Goal: Task Accomplishment & Management: Manage account settings

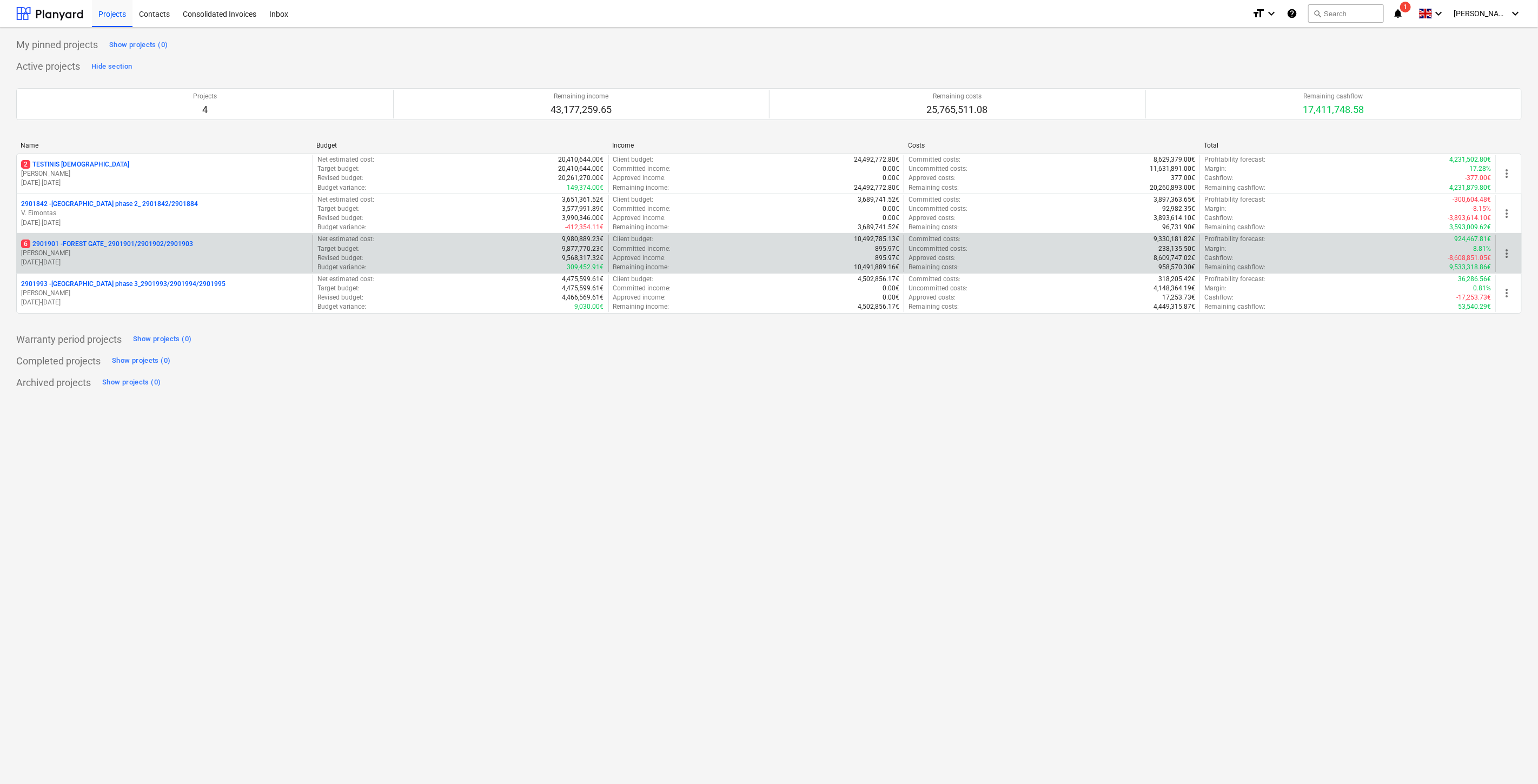
click at [109, 245] on p "6 2901901 - FOREST GATE_ 2901901/2901902/2901903" at bounding box center [107, 244] width 172 height 9
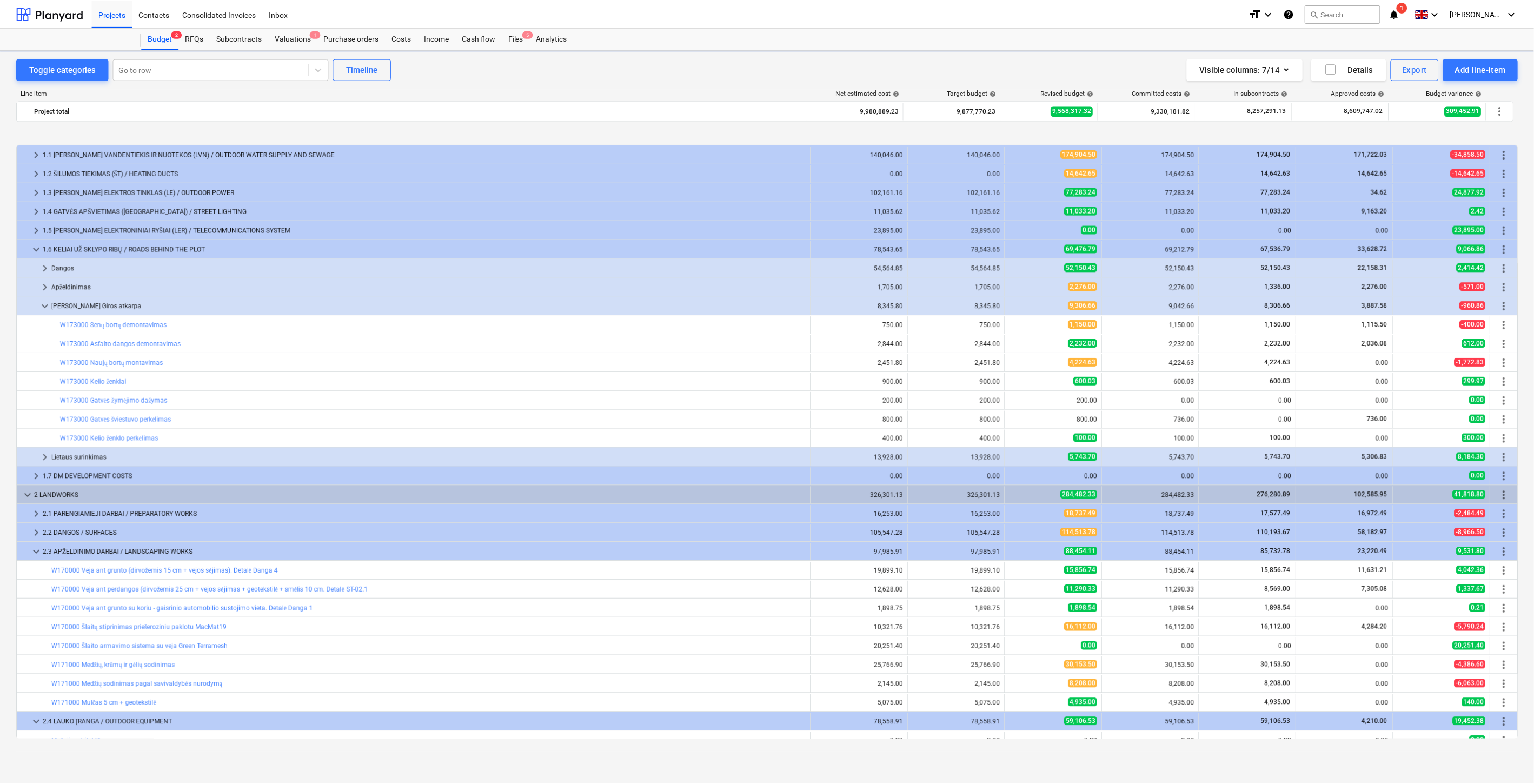
scroll to position [403, 0]
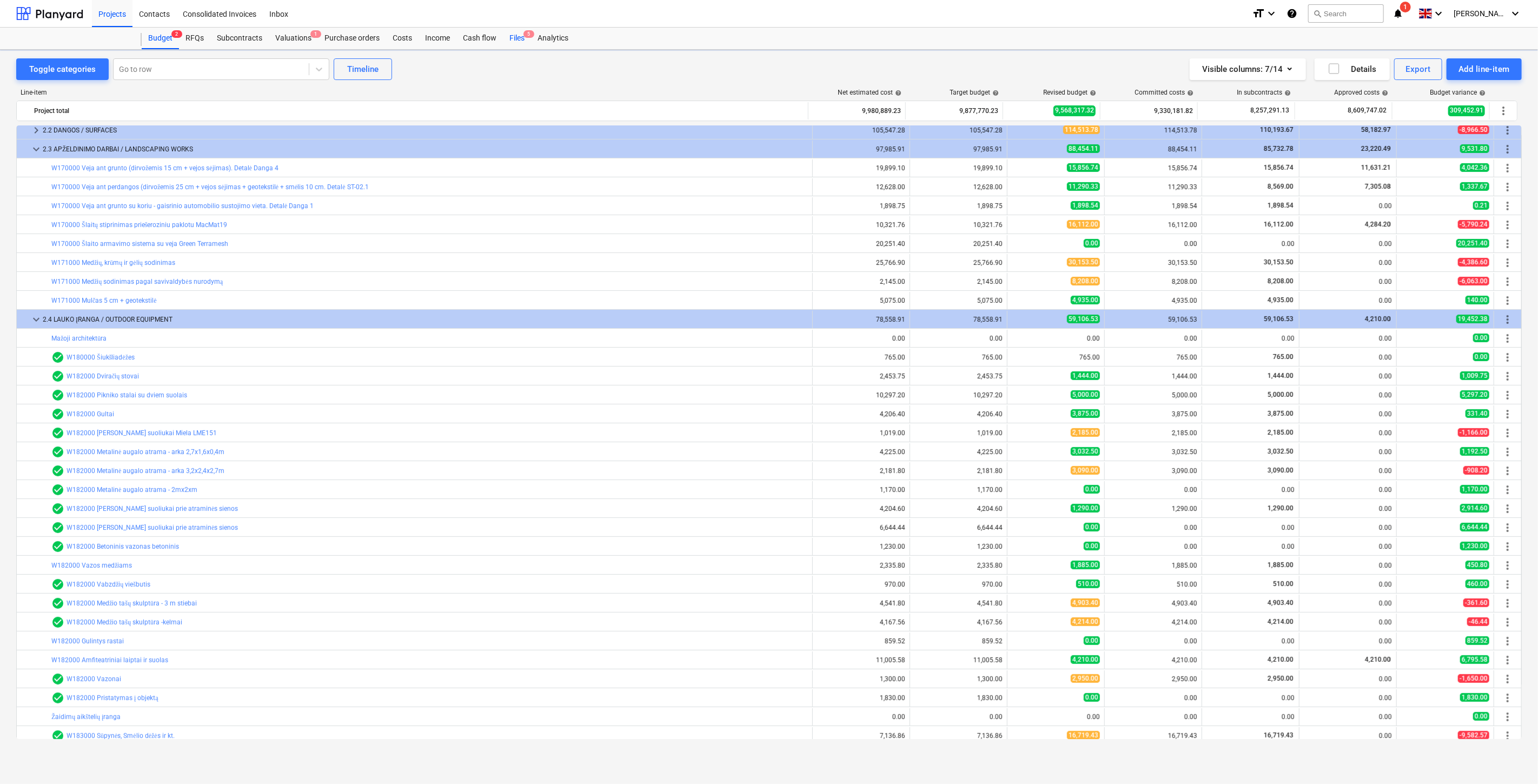
click at [521, 39] on div "Files 5" at bounding box center [517, 38] width 28 height 22
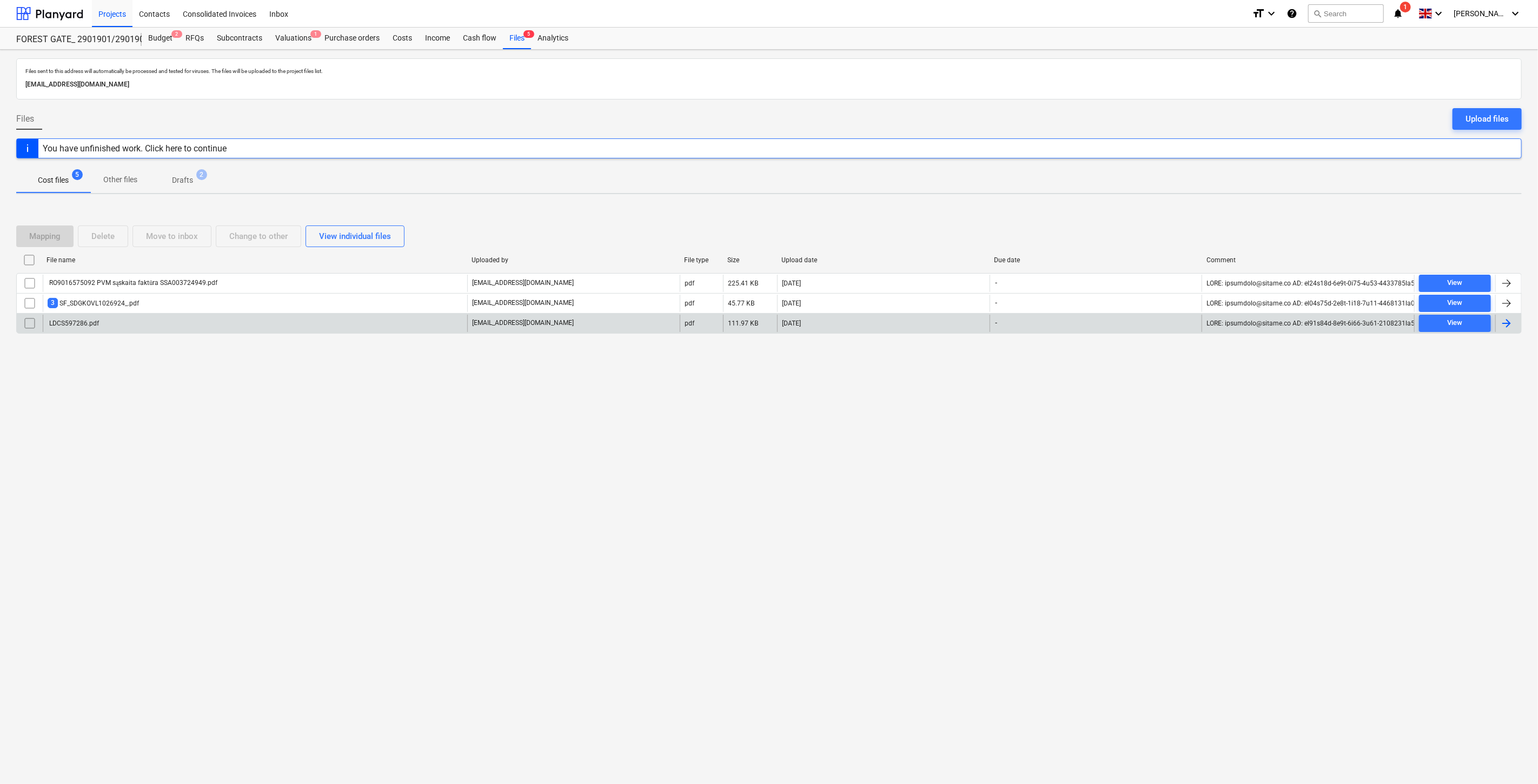
click at [254, 326] on div "LDCS597286.pdf" at bounding box center [255, 323] width 424 height 18
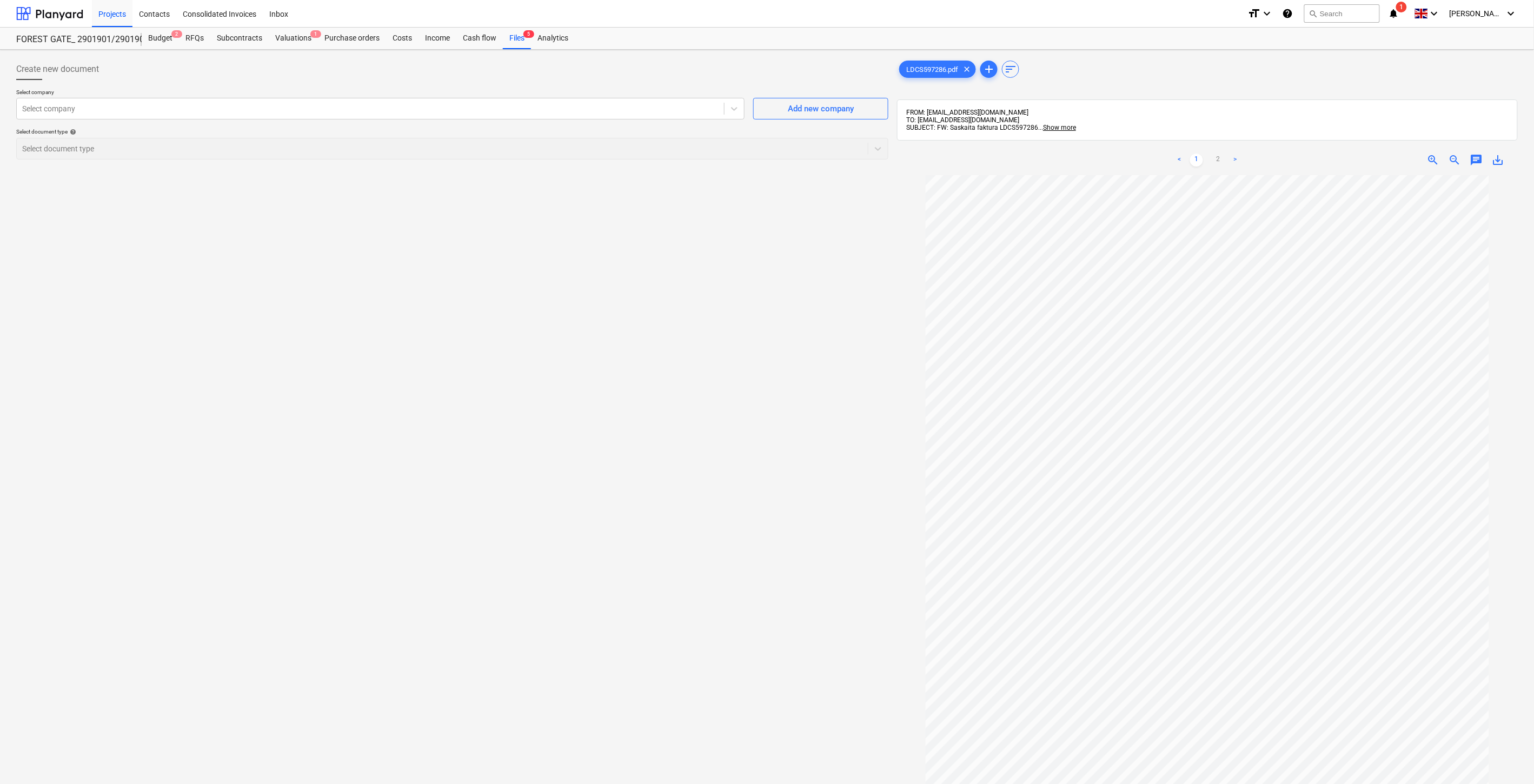
scroll to position [45, 0]
click at [480, 111] on div at bounding box center [370, 109] width 696 height 11
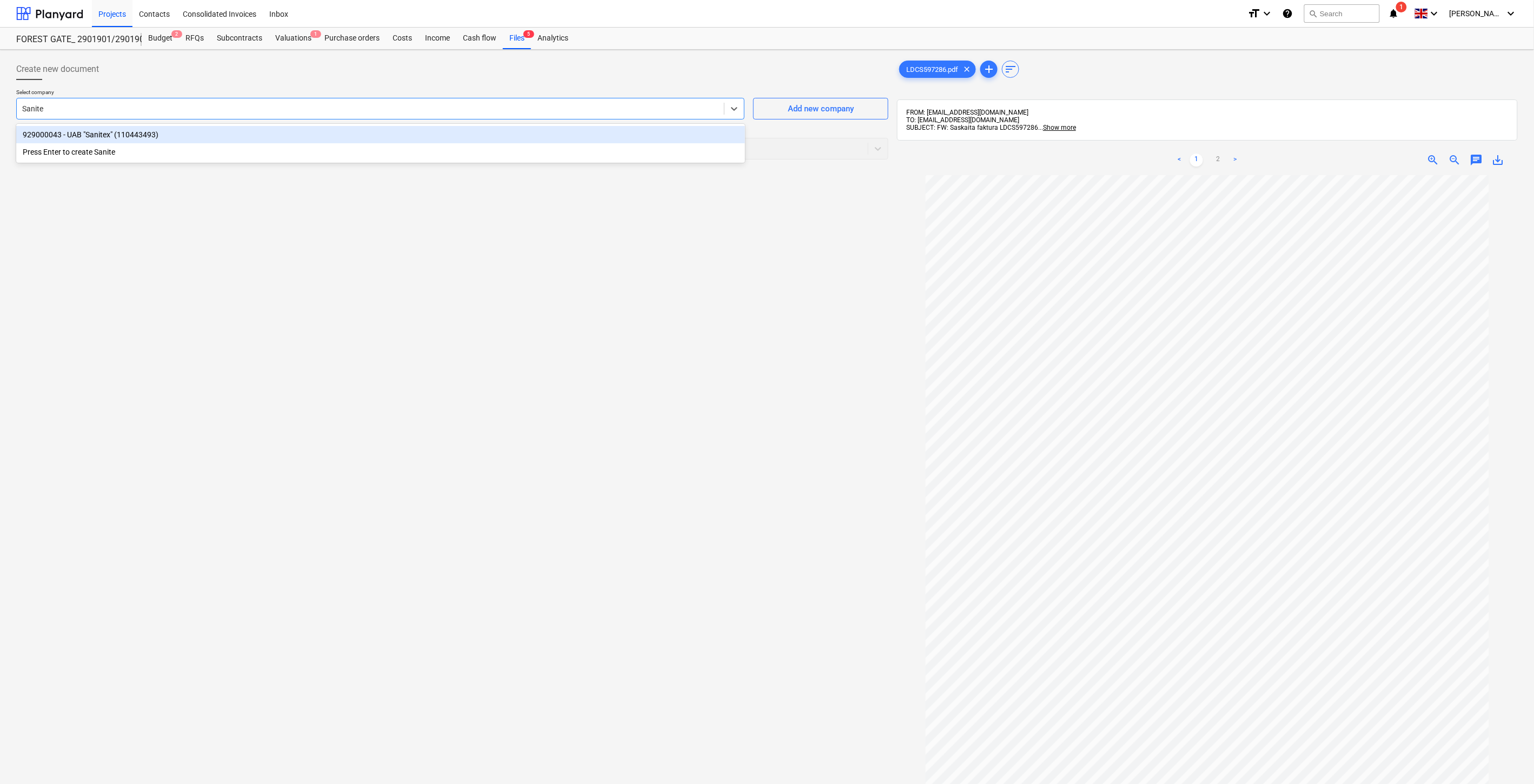
type input "Sanitex"
click at [433, 132] on div "929000043 - UAB "Sanitex" (110443493)" at bounding box center [381, 135] width 729 height 18
click at [299, 145] on div at bounding box center [442, 149] width 840 height 11
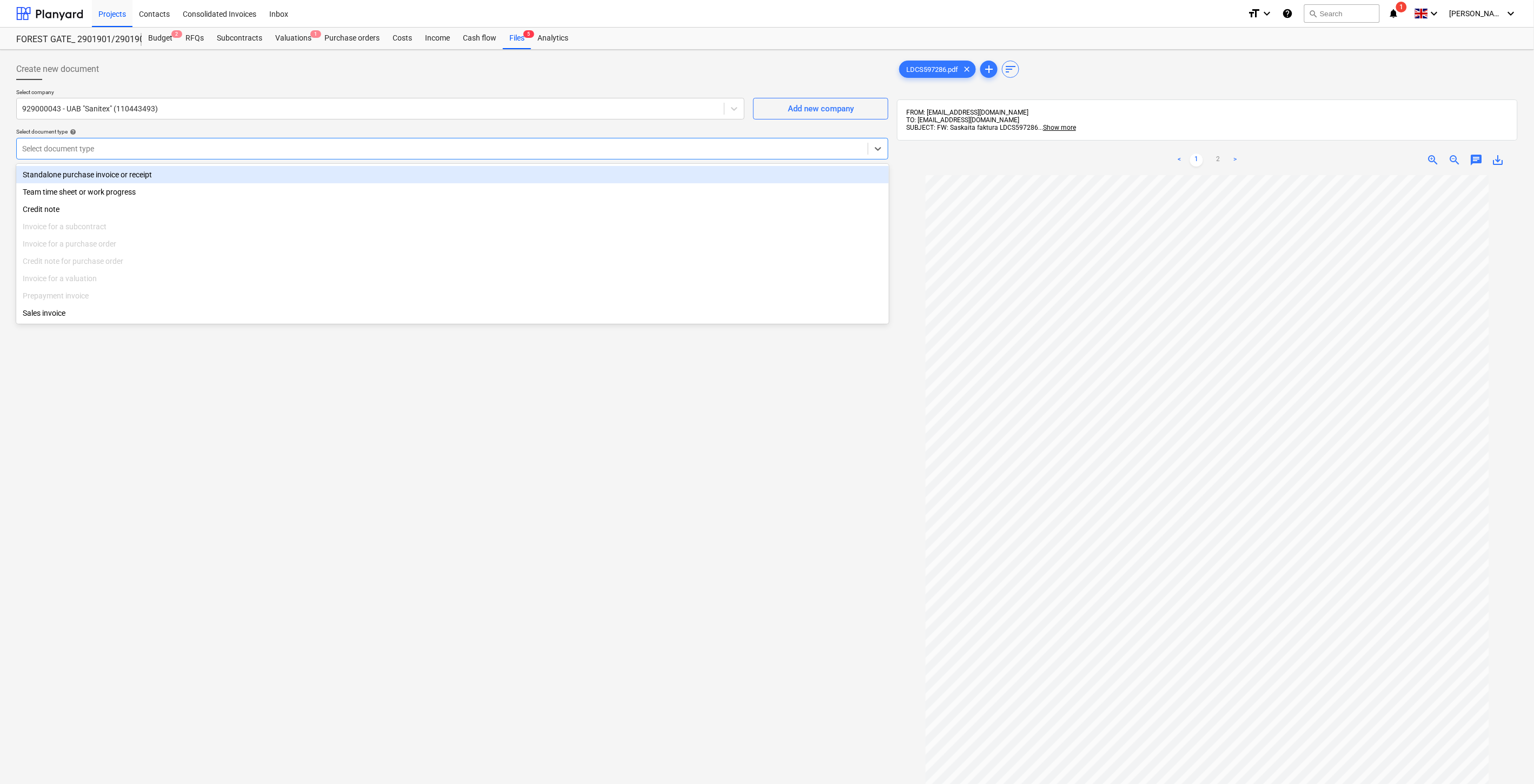
click at [256, 174] on div "Standalone purchase invoice or receipt" at bounding box center [453, 174] width 873 height 18
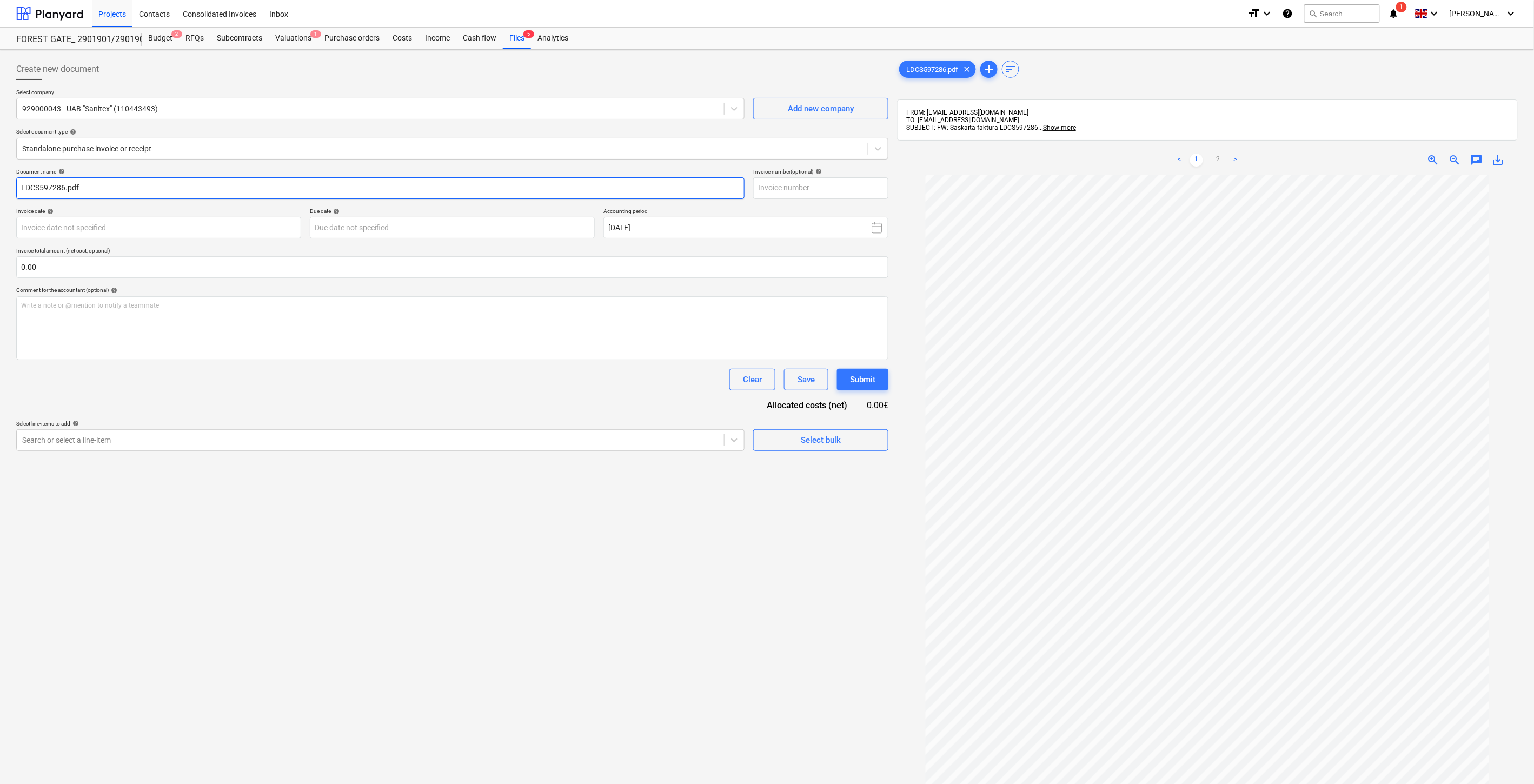
drag, startPoint x: 63, startPoint y: 186, endPoint x: 395, endPoint y: 191, distance: 332.0
click at [4, 187] on div "Create new document Select company 929000043 - UAB "Sanitex" (110443493) Add ne…" at bounding box center [767, 493] width 1534 height 887
click at [822, 197] on input "text" at bounding box center [821, 187] width 135 height 22
paste input "LDCS597286"
type input "LDCS597286"
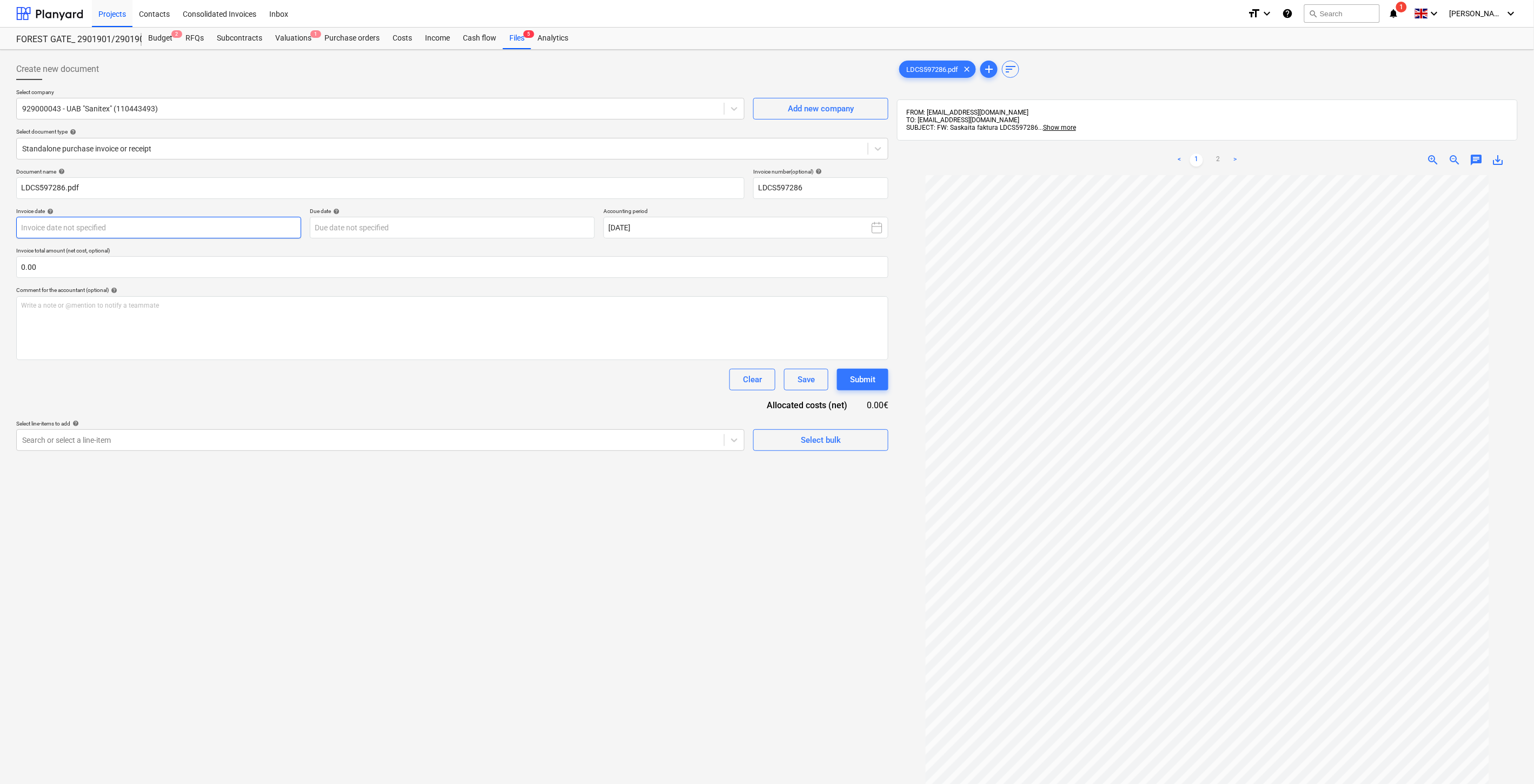
click at [213, 233] on body "Projects Contacts Consolidated Invoices Inbox format_size keyboard_arrow_down h…" at bounding box center [767, 392] width 1534 height 784
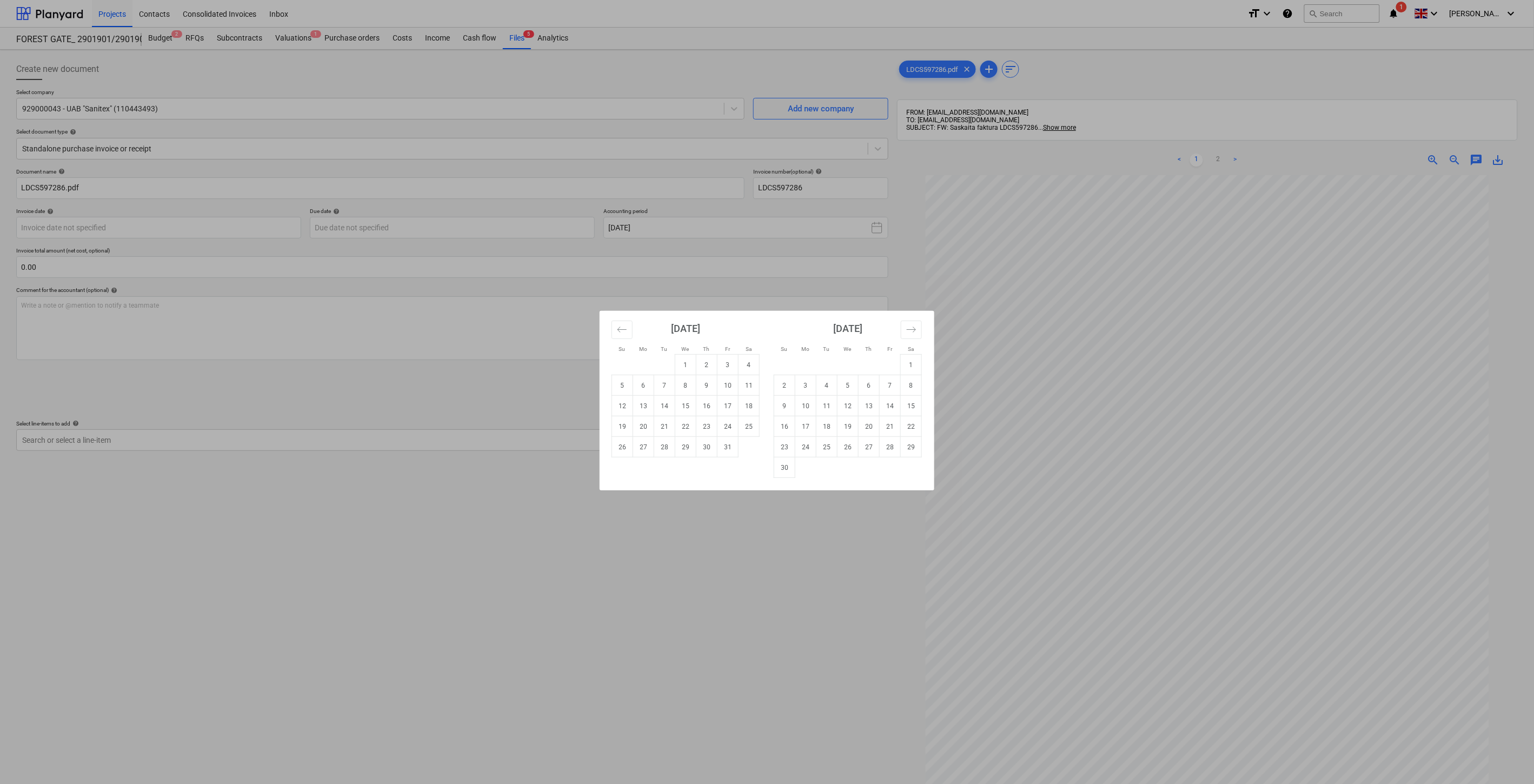
click at [710, 385] on td "9" at bounding box center [707, 385] width 21 height 20
type input "[DATE]"
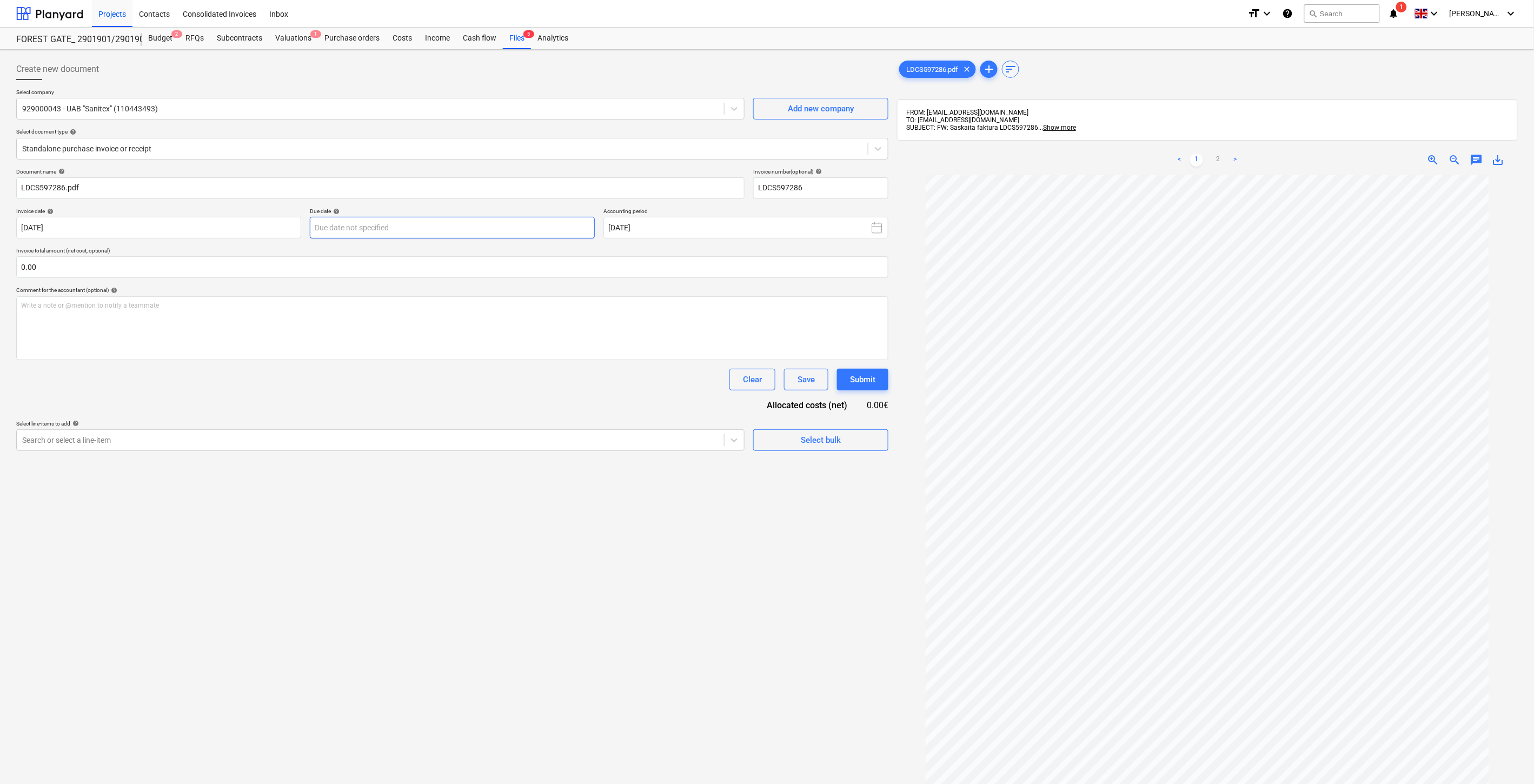
click at [380, 223] on body "Projects Contacts Consolidated Invoices Inbox format_size keyboard_arrow_down h…" at bounding box center [767, 392] width 1534 height 784
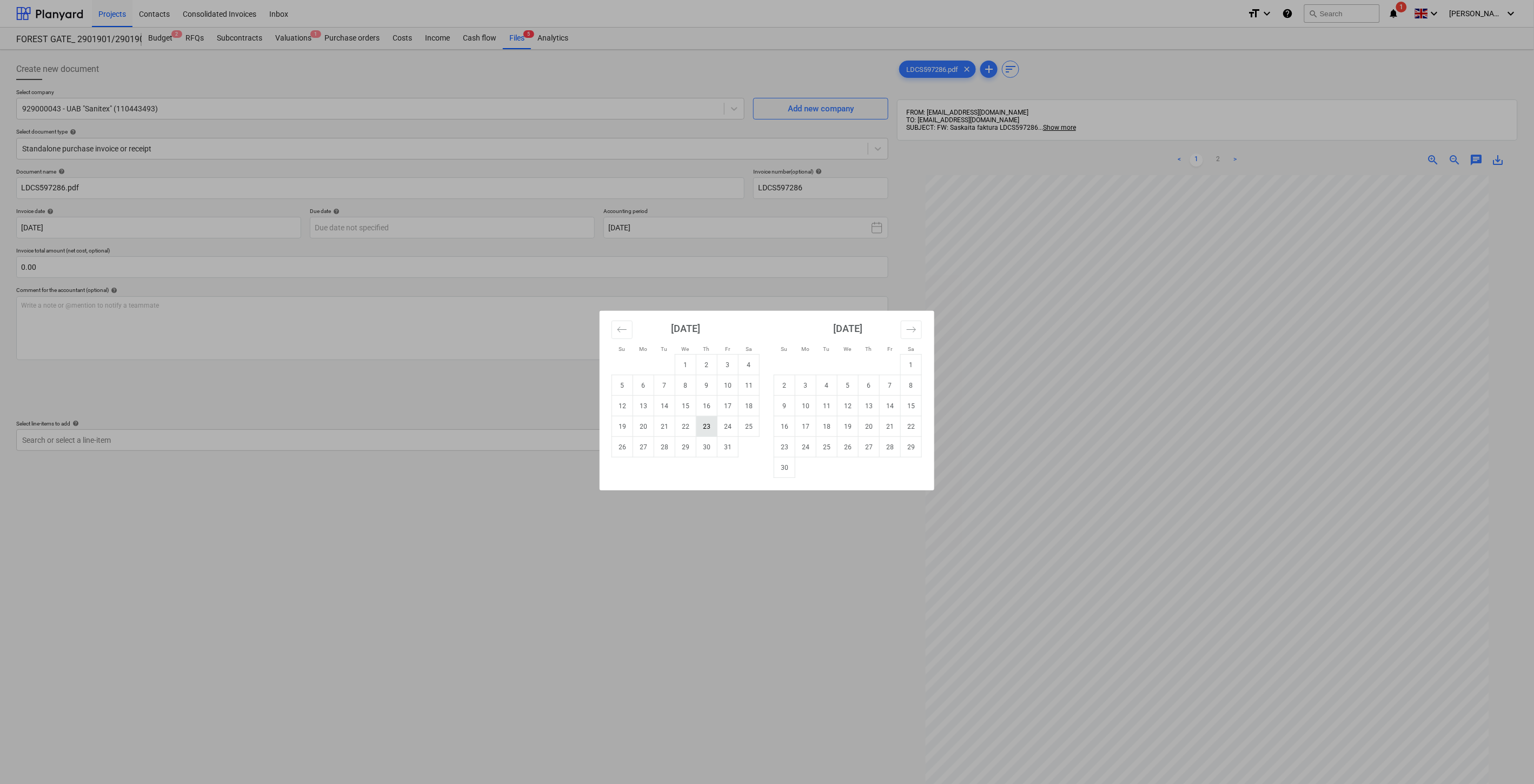
click at [701, 426] on td "23" at bounding box center [707, 426] width 21 height 20
type input "[DATE]"
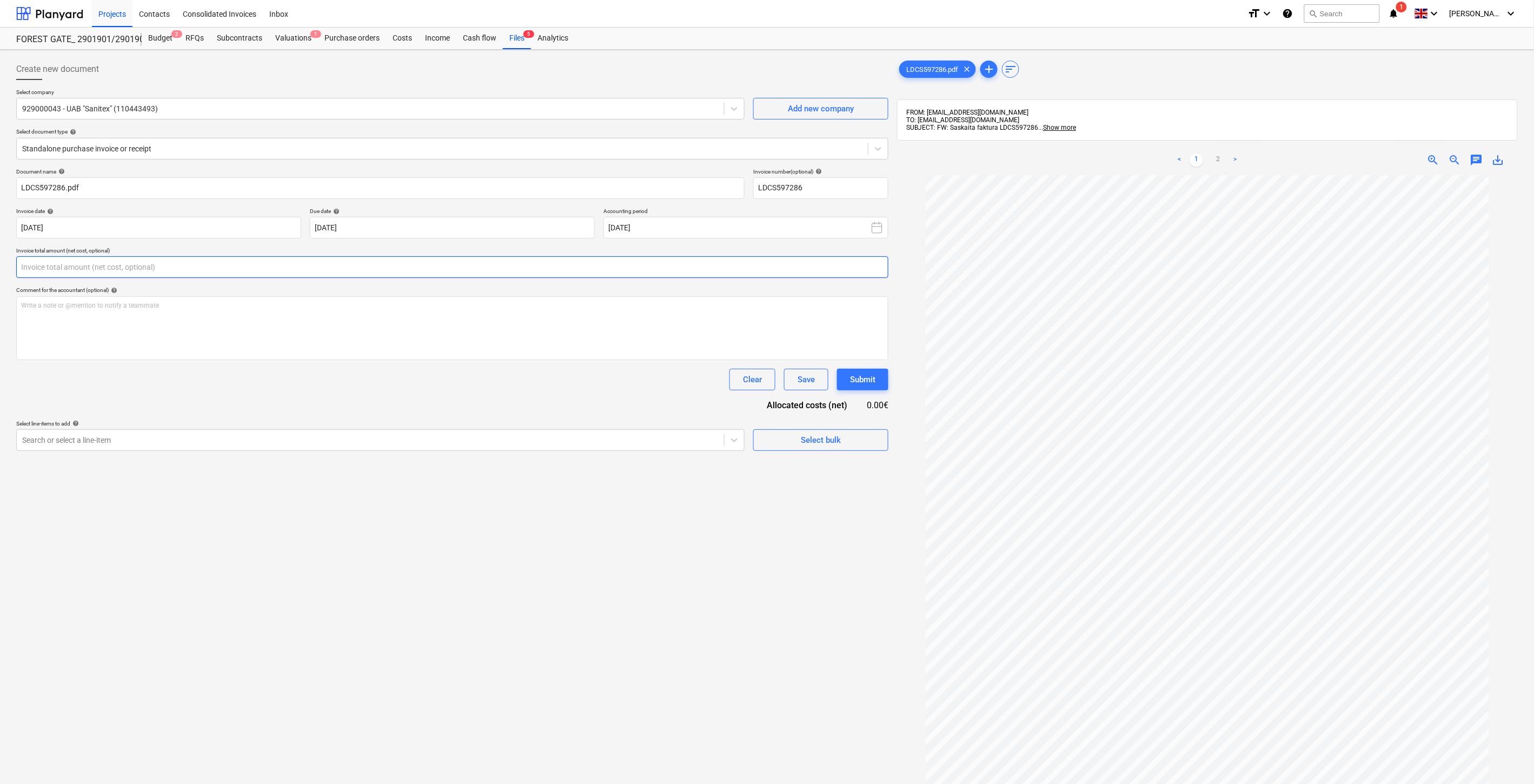
click at [430, 269] on input "text" at bounding box center [453, 267] width 873 height 22
type input "ą"
type input "144.00"
click at [307, 392] on div "Document name help LDCS597286.pdf Invoice number (optional) help LDCS597286 Inv…" at bounding box center [453, 323] width 873 height 310
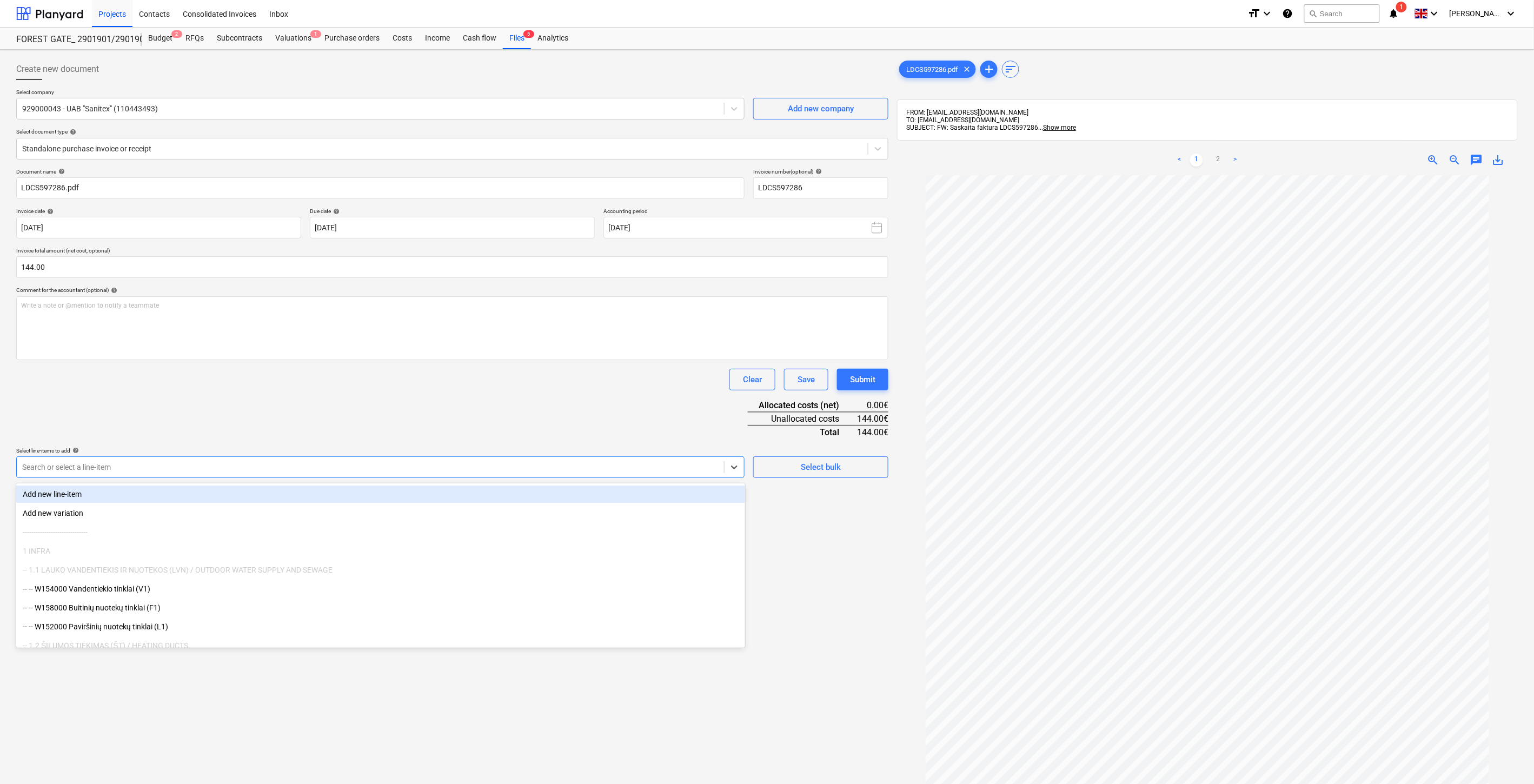
click at [225, 467] on div at bounding box center [370, 467] width 696 height 11
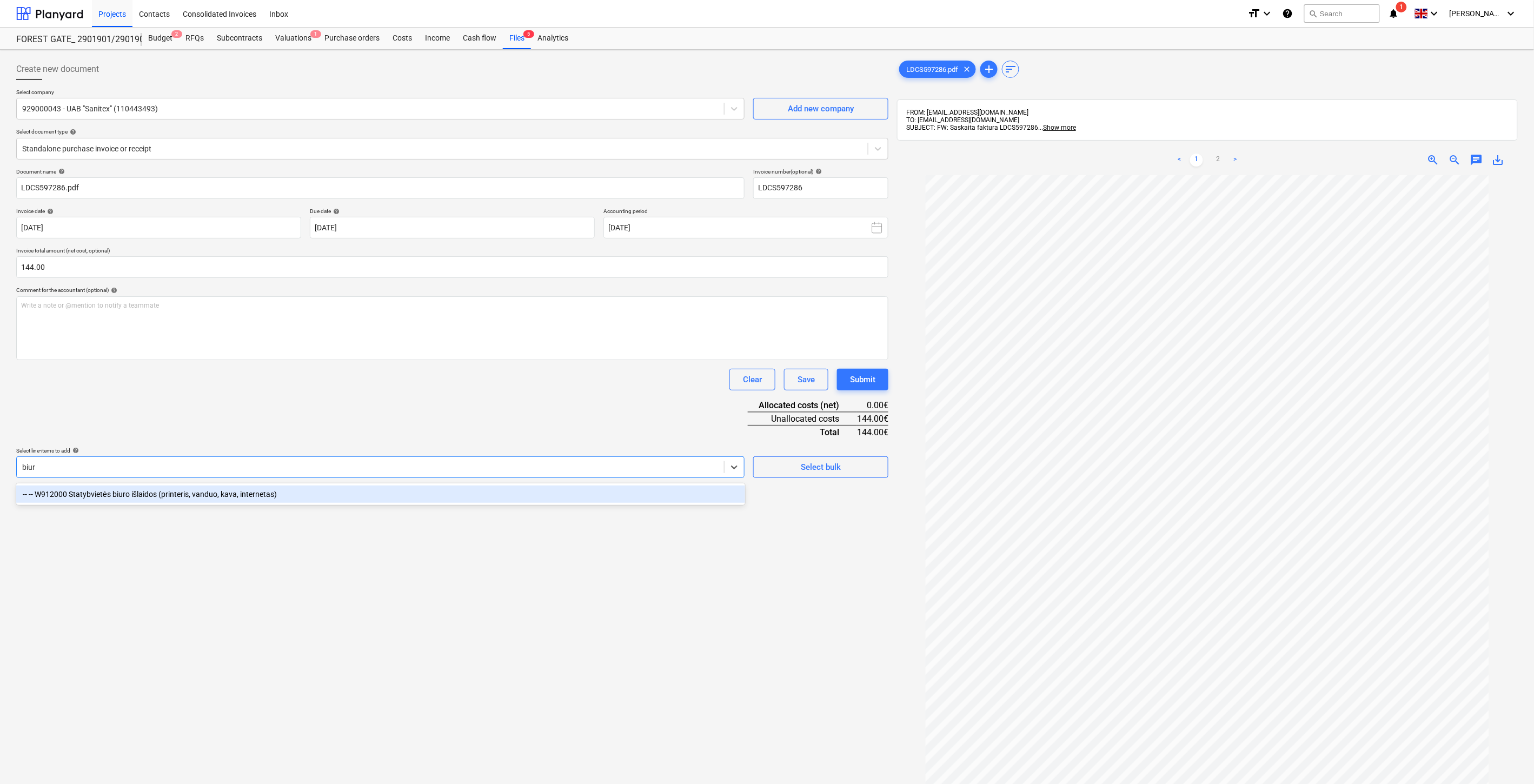
type input "biuro"
click at [273, 494] on div "-- -- W912000 Statybvietės biuro išlaidos (printeris, vanduo, kava, internetas)" at bounding box center [381, 494] width 729 height 18
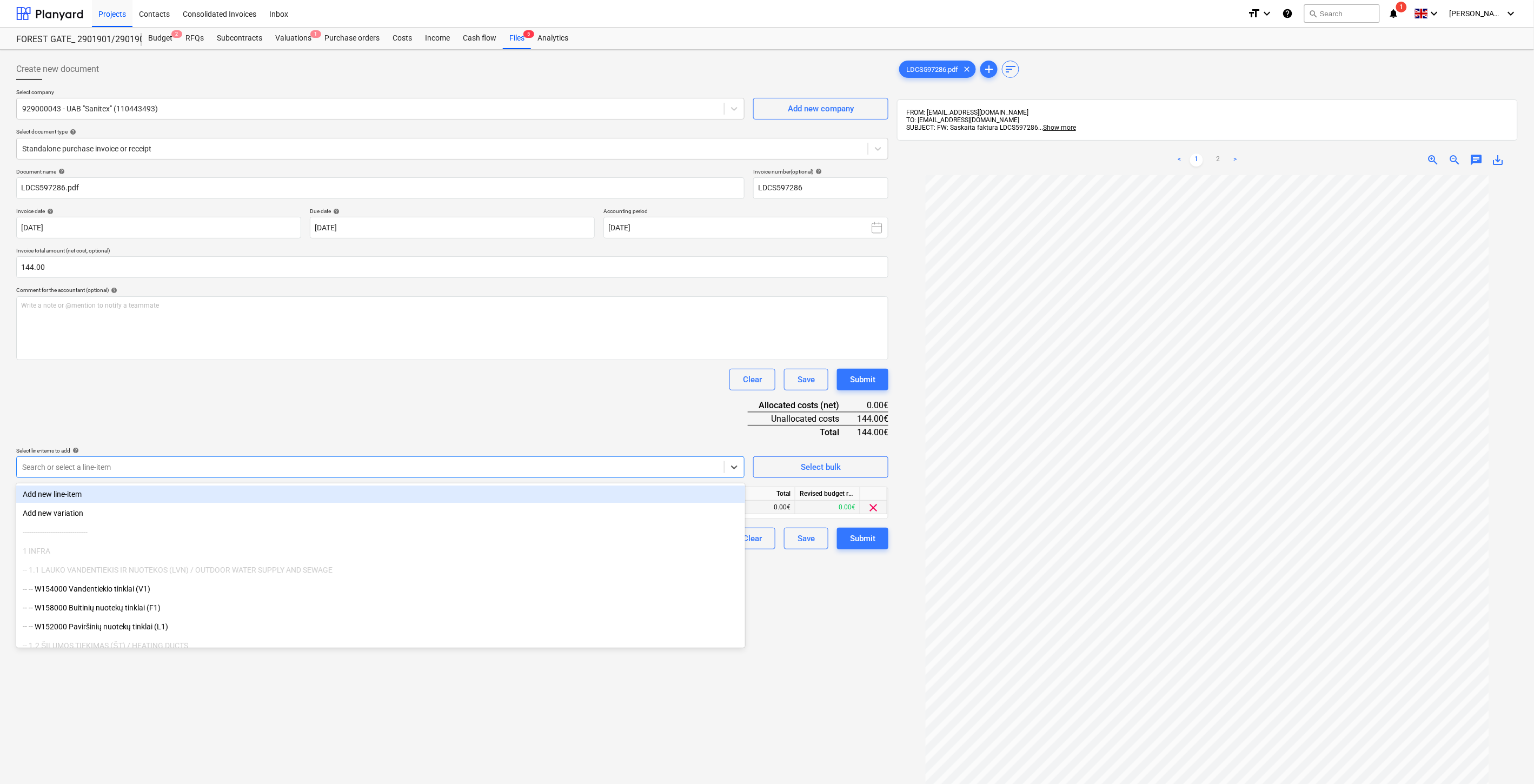
drag, startPoint x: 312, startPoint y: 414, endPoint x: 694, endPoint y: 515, distance: 395.1
click at [320, 418] on div "Document name help LDCS597286.pdf Invoice number (optional) help LDCS597286 Inv…" at bounding box center [453, 358] width 873 height 381
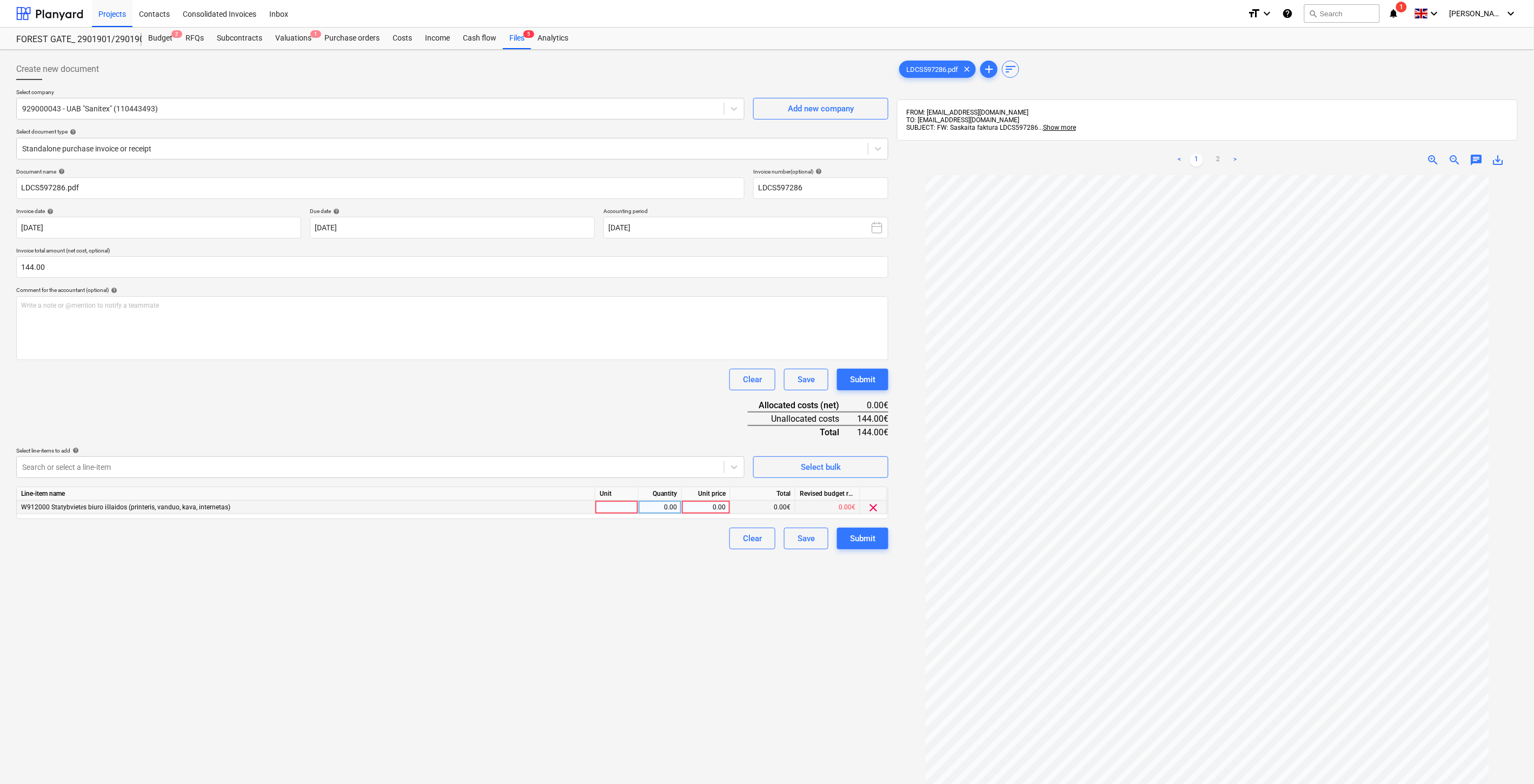
click at [627, 507] on div at bounding box center [617, 507] width 43 height 13
click at [658, 507] on div "0.00" at bounding box center [660, 507] width 34 height 13
type input "1"
click at [706, 509] on div "0.00" at bounding box center [705, 507] width 39 height 13
type input "144"
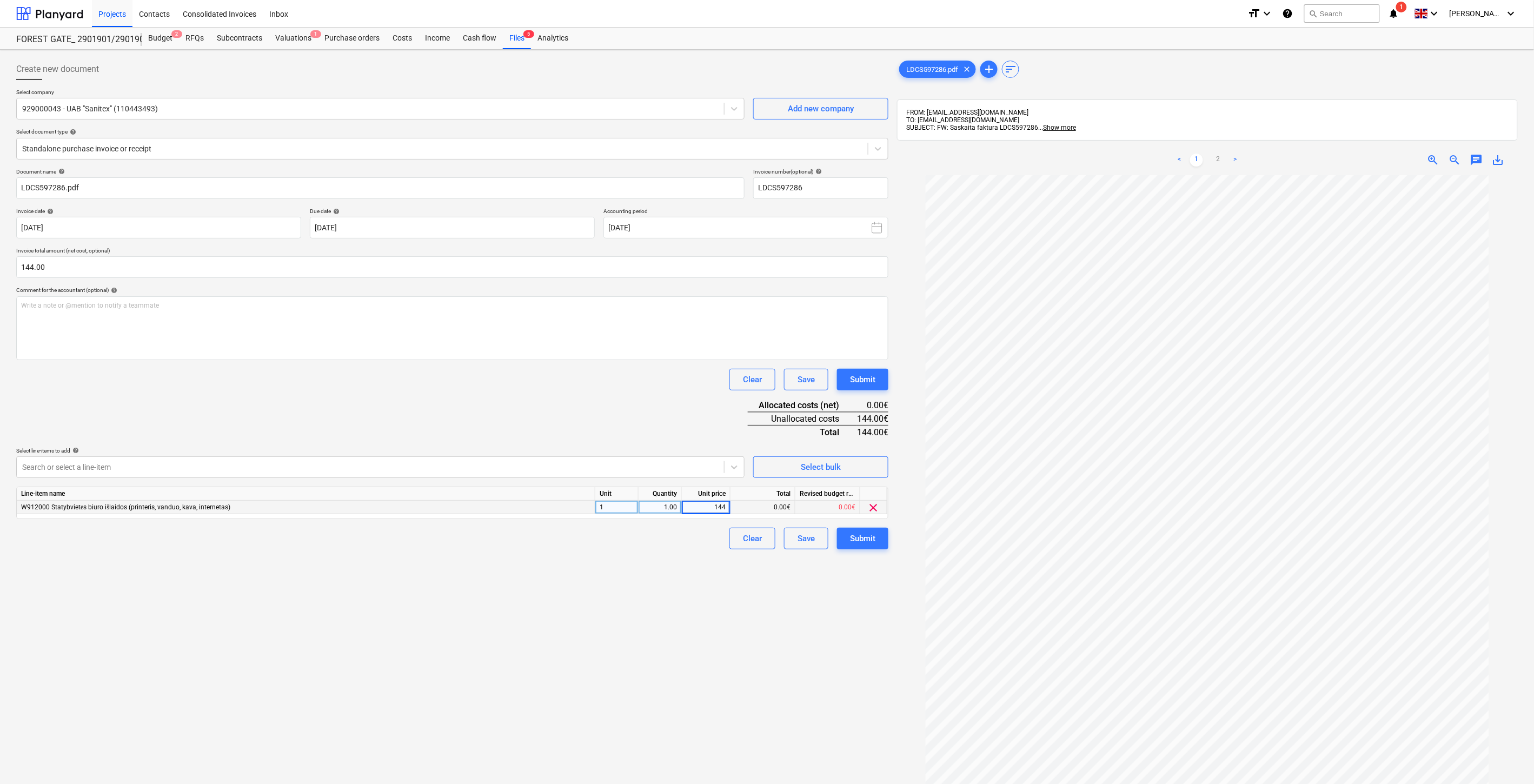
click at [675, 402] on div "Document name help LDCS597286.pdf Invoice number (optional) help LDCS597286 Inv…" at bounding box center [453, 358] width 873 height 381
click at [809, 545] on div "Save" at bounding box center [806, 539] width 18 height 14
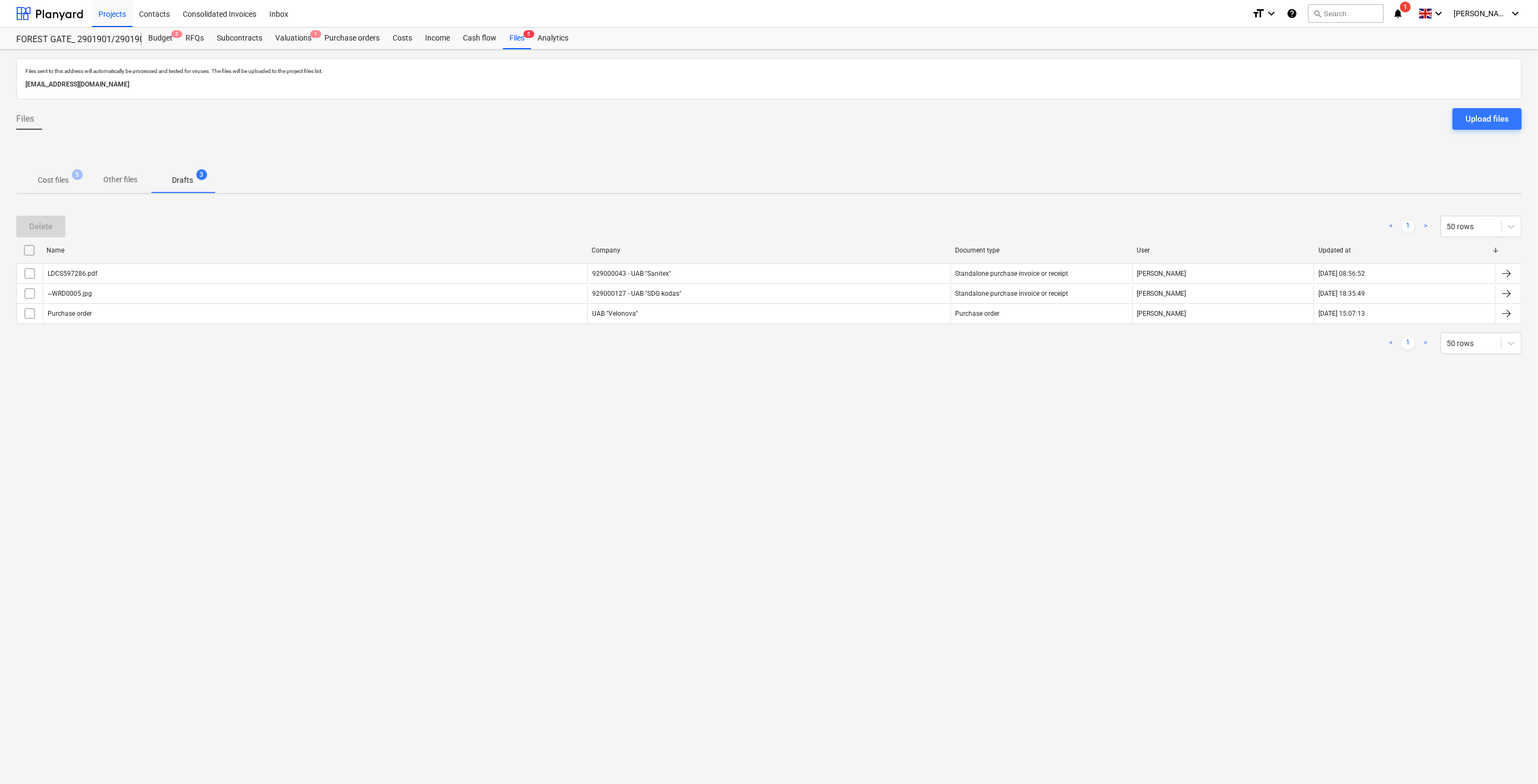
click at [55, 176] on p "Cost files" at bounding box center [53, 180] width 31 height 11
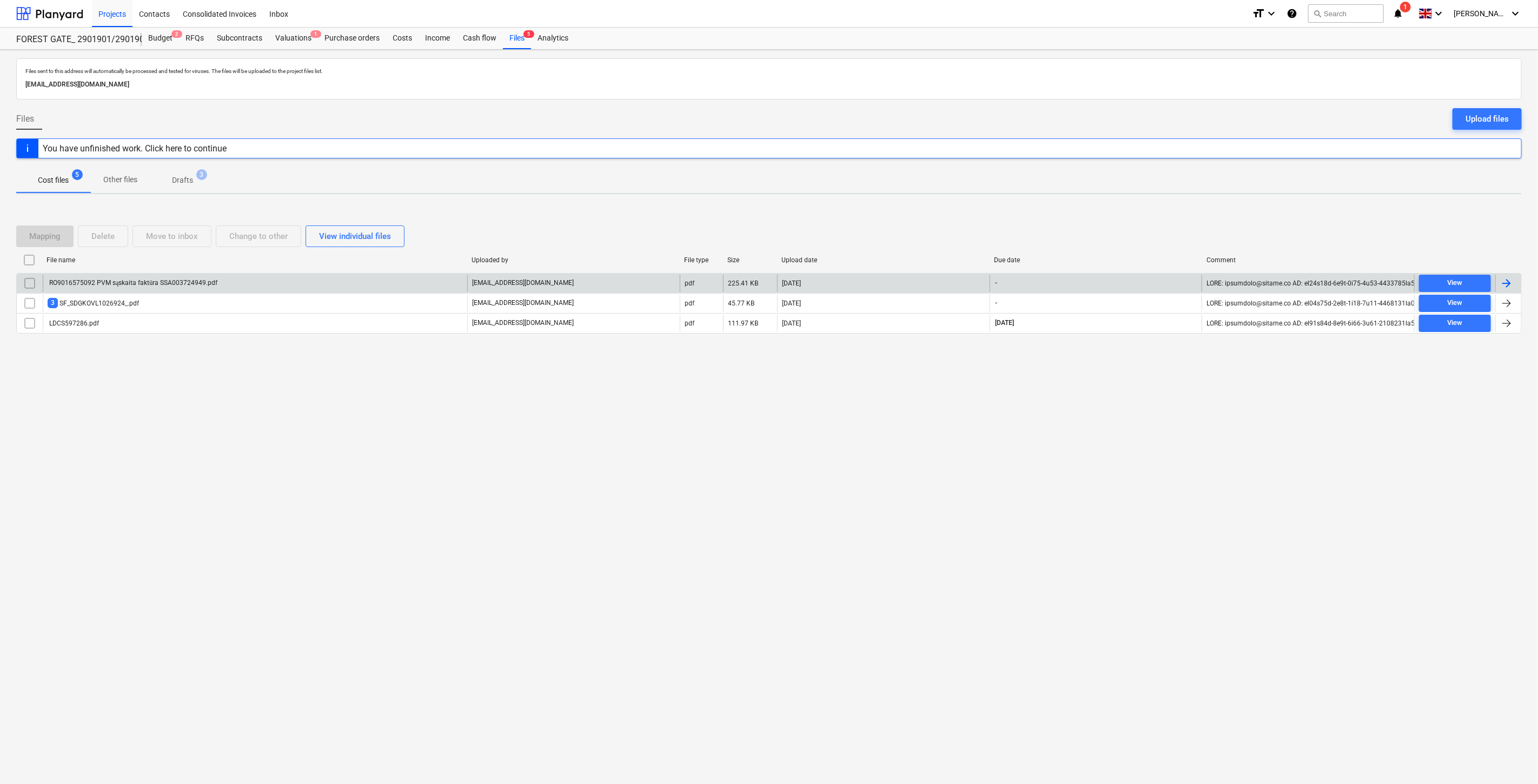
click at [292, 279] on div "RO9016575092 PVM sąskaita faktūra SSA003724949.pdf" at bounding box center [255, 284] width 424 height 18
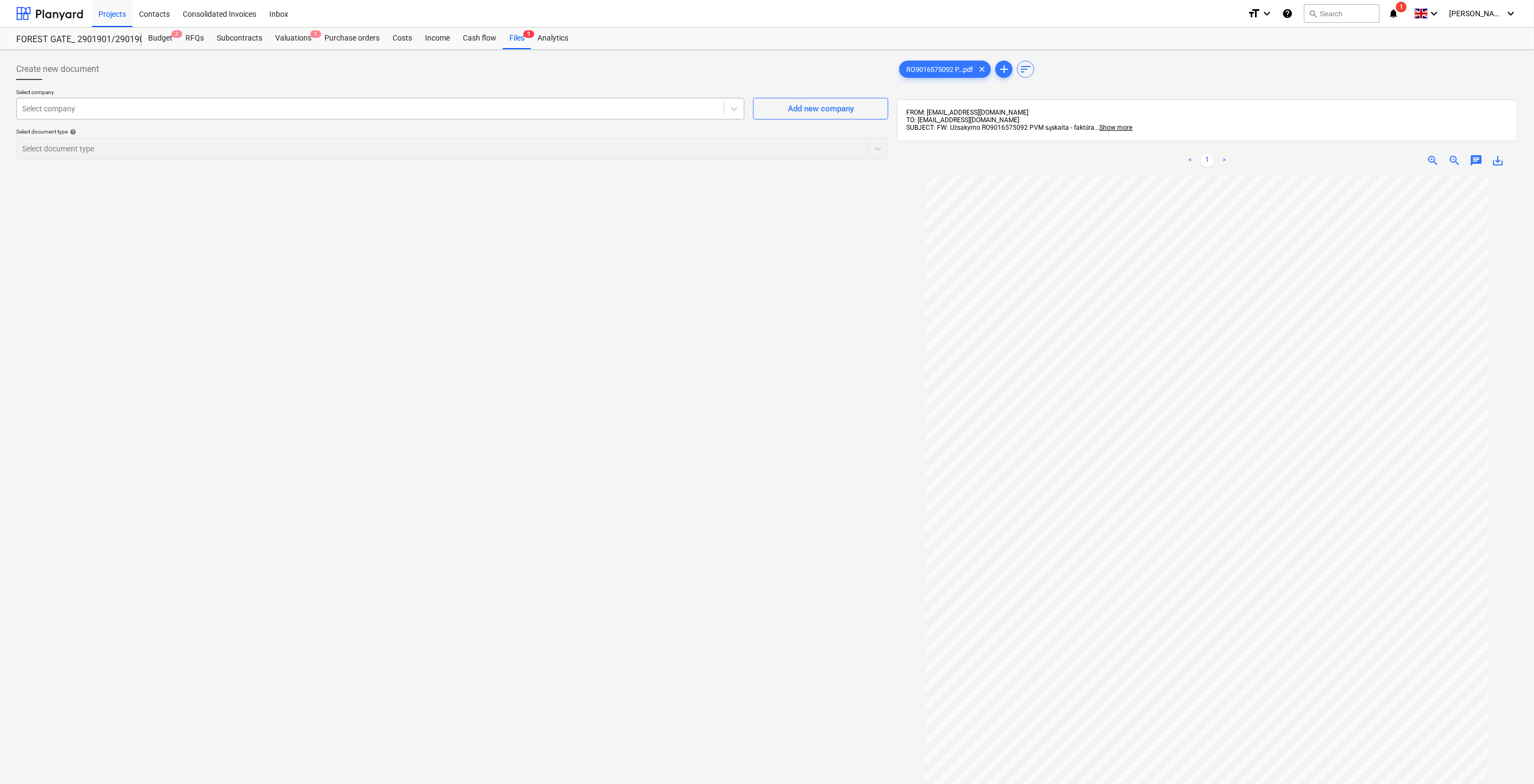
click at [608, 114] on div at bounding box center [370, 109] width 696 height 11
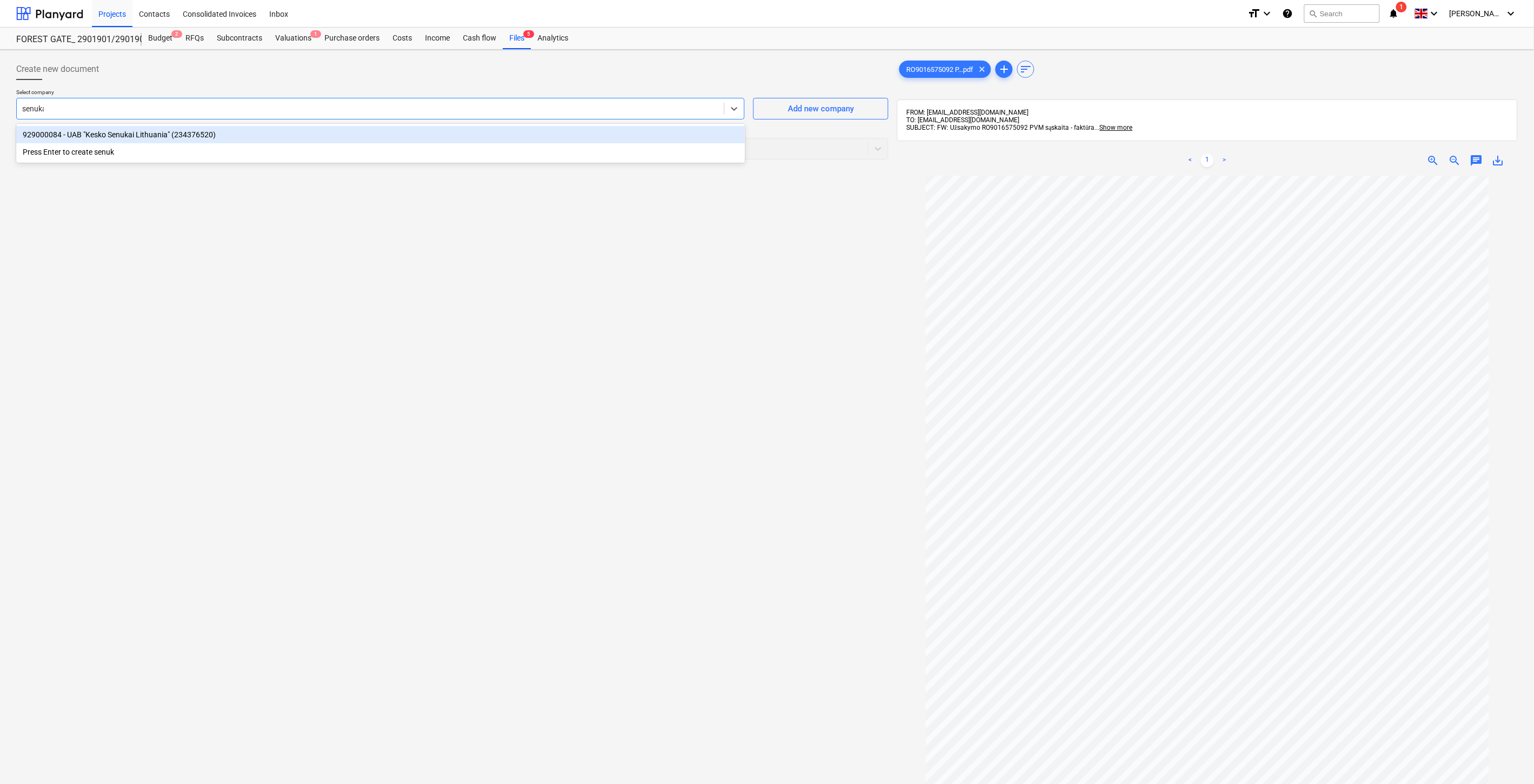
type input "senukai"
click at [308, 134] on div "929000084 - UAB "Kesko Senukai Lithuania" (234376520)" at bounding box center [381, 135] width 729 height 18
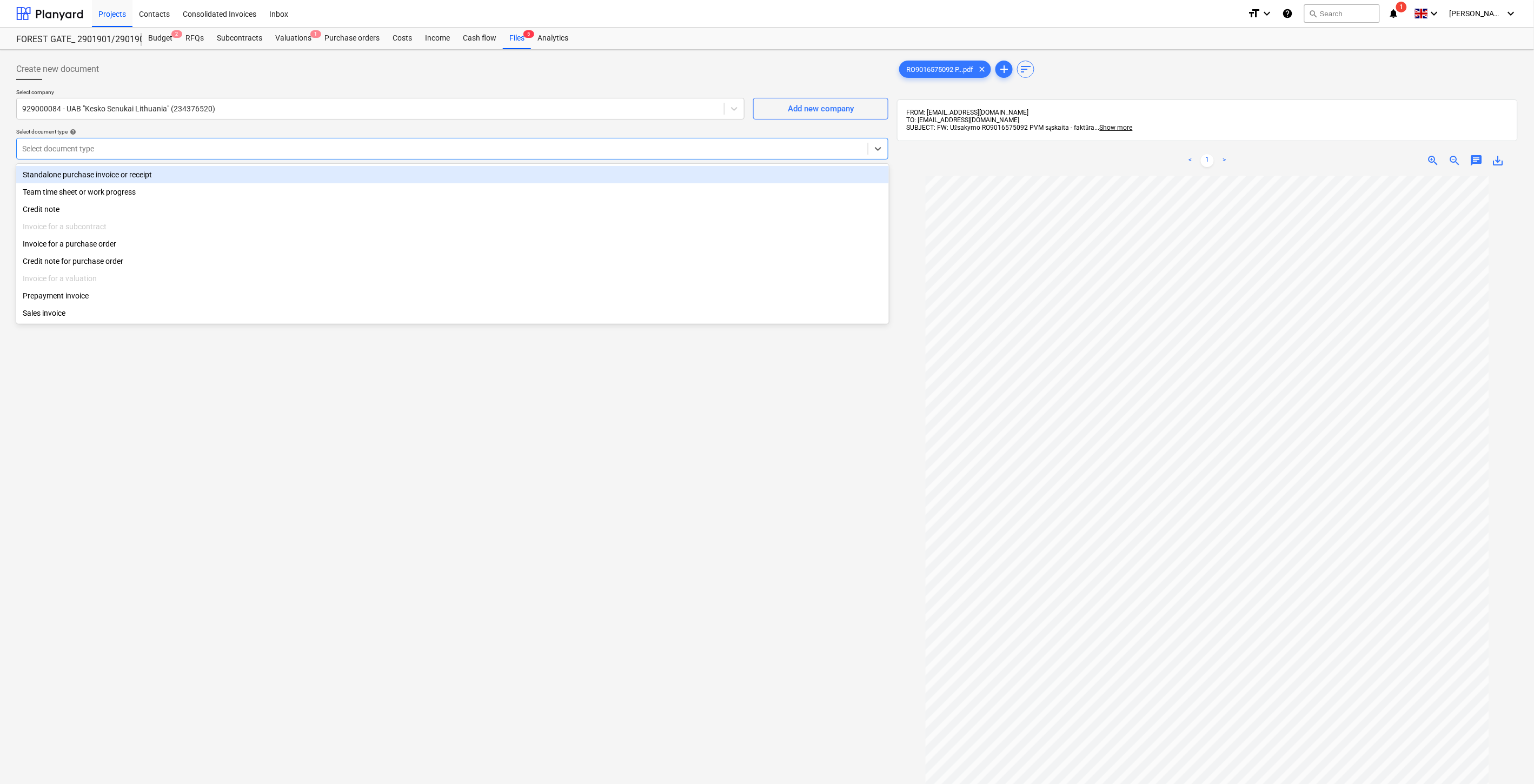
click at [209, 148] on div at bounding box center [442, 149] width 840 height 11
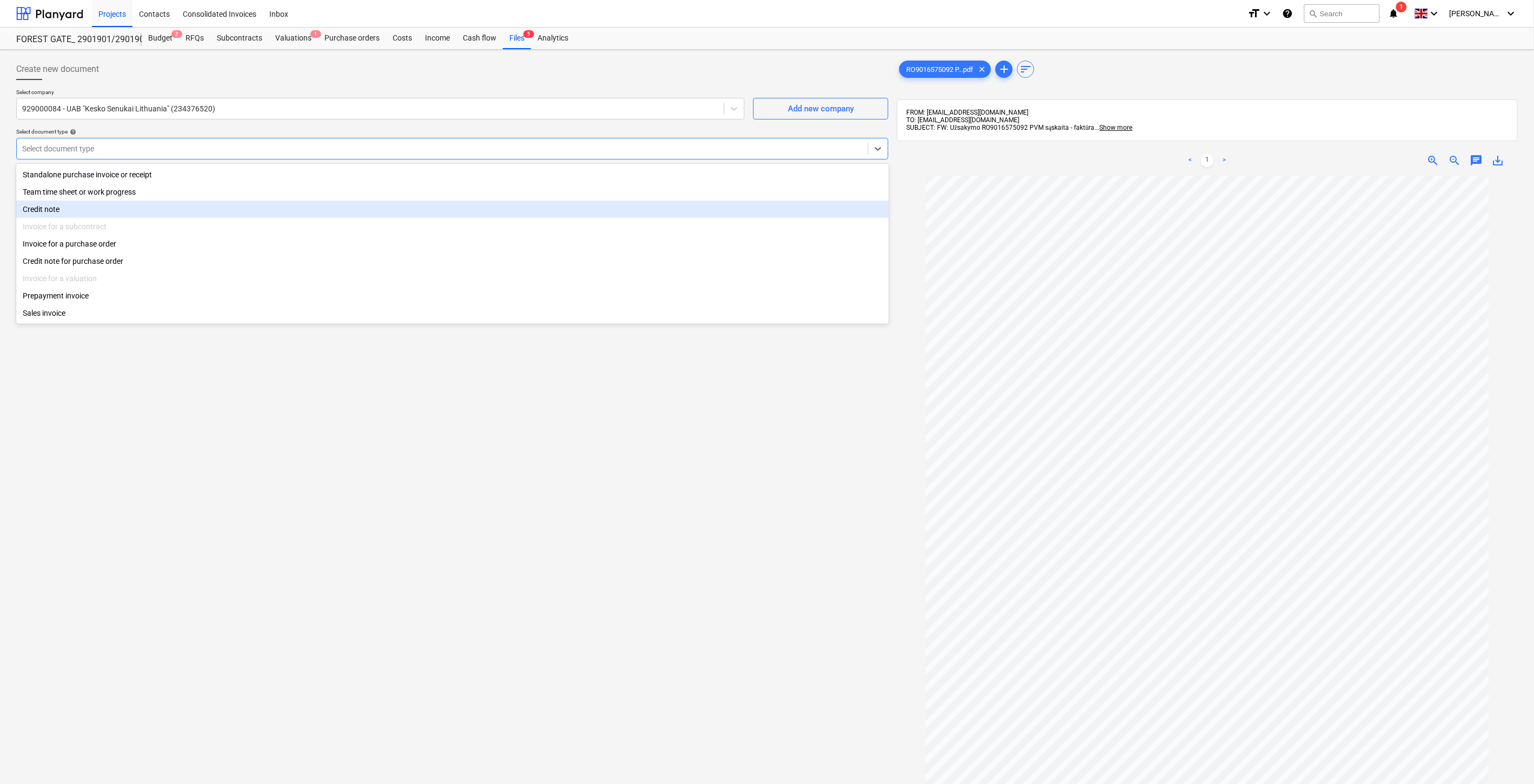
click at [131, 208] on div "Credit note" at bounding box center [453, 209] width 873 height 18
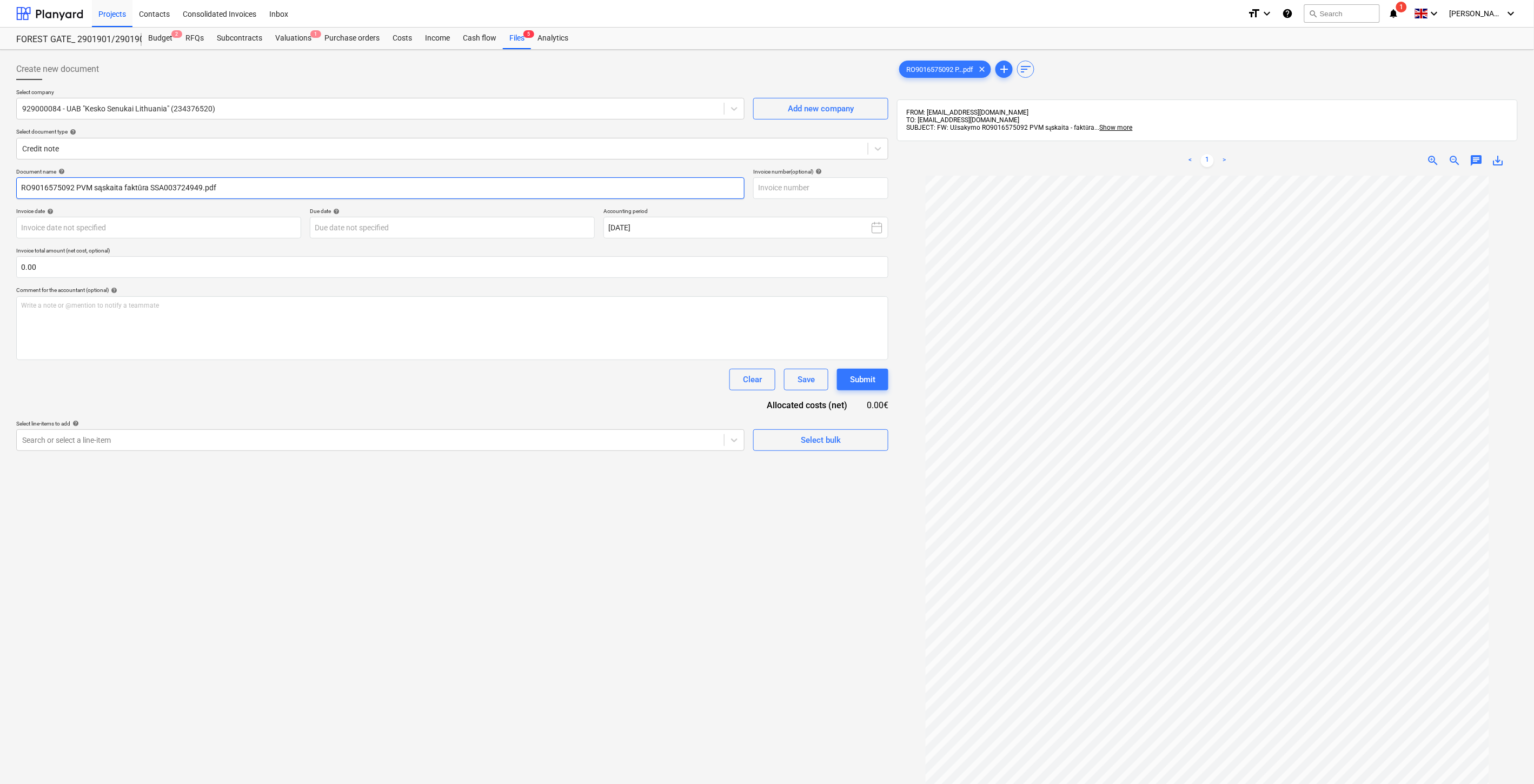
drag, startPoint x: 201, startPoint y: 186, endPoint x: 148, endPoint y: 189, distance: 53.1
click at [148, 189] on input "RO9016575092 PVM sąskaita faktūra SSA003724949.pdf" at bounding box center [380, 187] width 728 height 22
click at [819, 188] on input "text" at bounding box center [821, 187] width 135 height 22
paste input "SSA003724949"
click at [761, 191] on input "SSA003724949" at bounding box center [821, 187] width 135 height 22
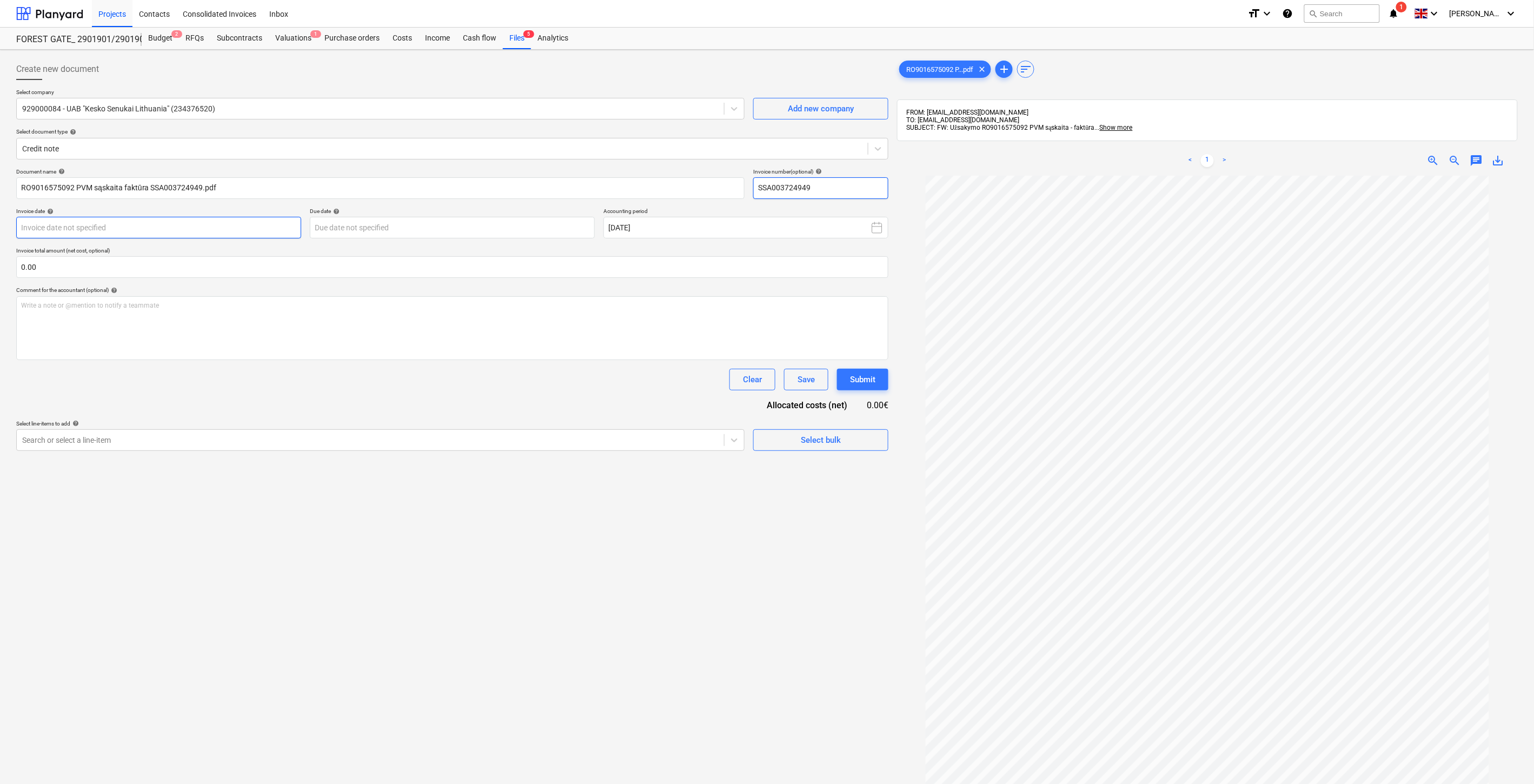
type input "SSA003724949"
click at [208, 225] on body "Projects Contacts Consolidated Invoices Inbox format_size keyboard_arrow_down h…" at bounding box center [767, 392] width 1534 height 784
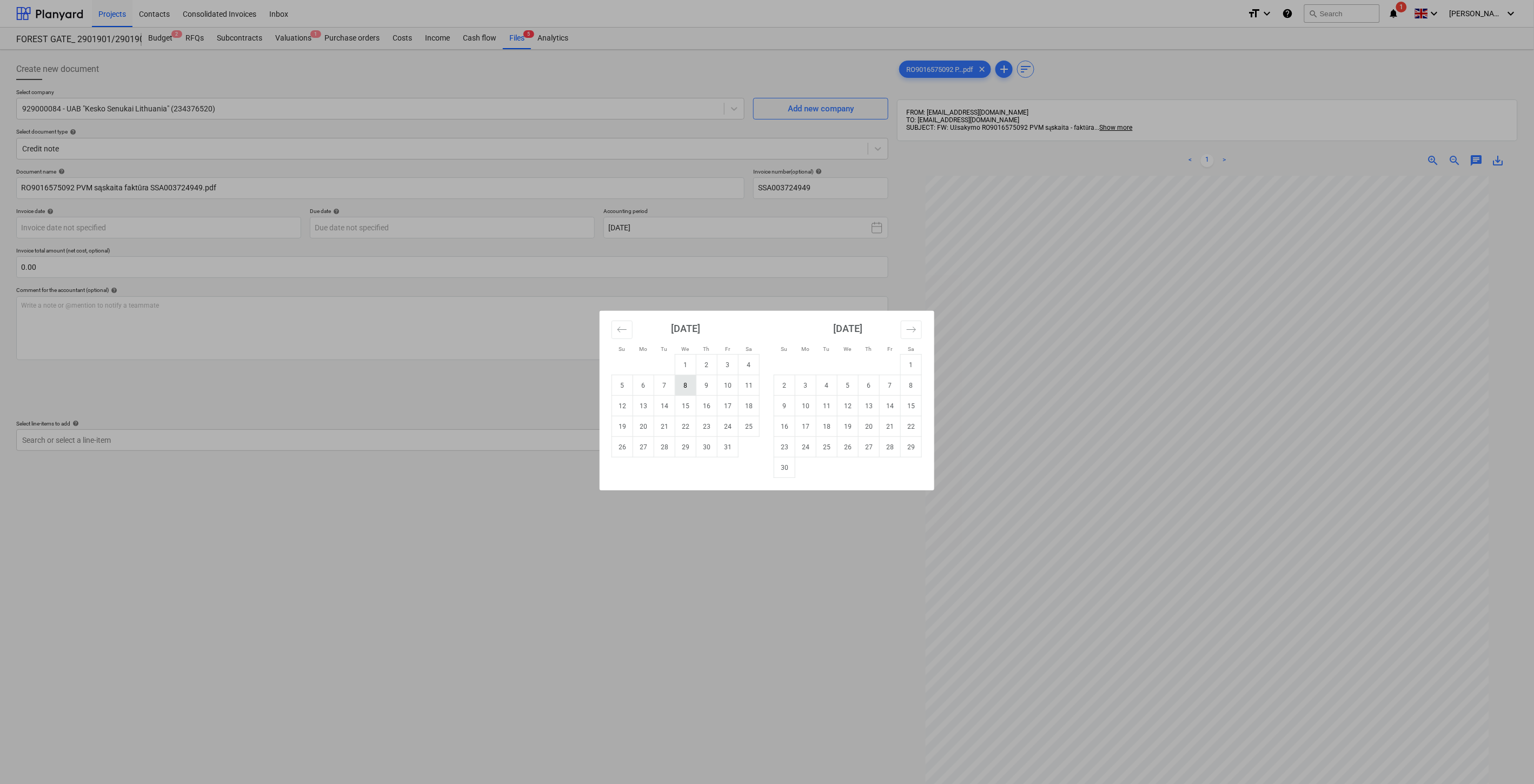
click at [683, 385] on td "8" at bounding box center [686, 385] width 21 height 20
type input "[DATE]"
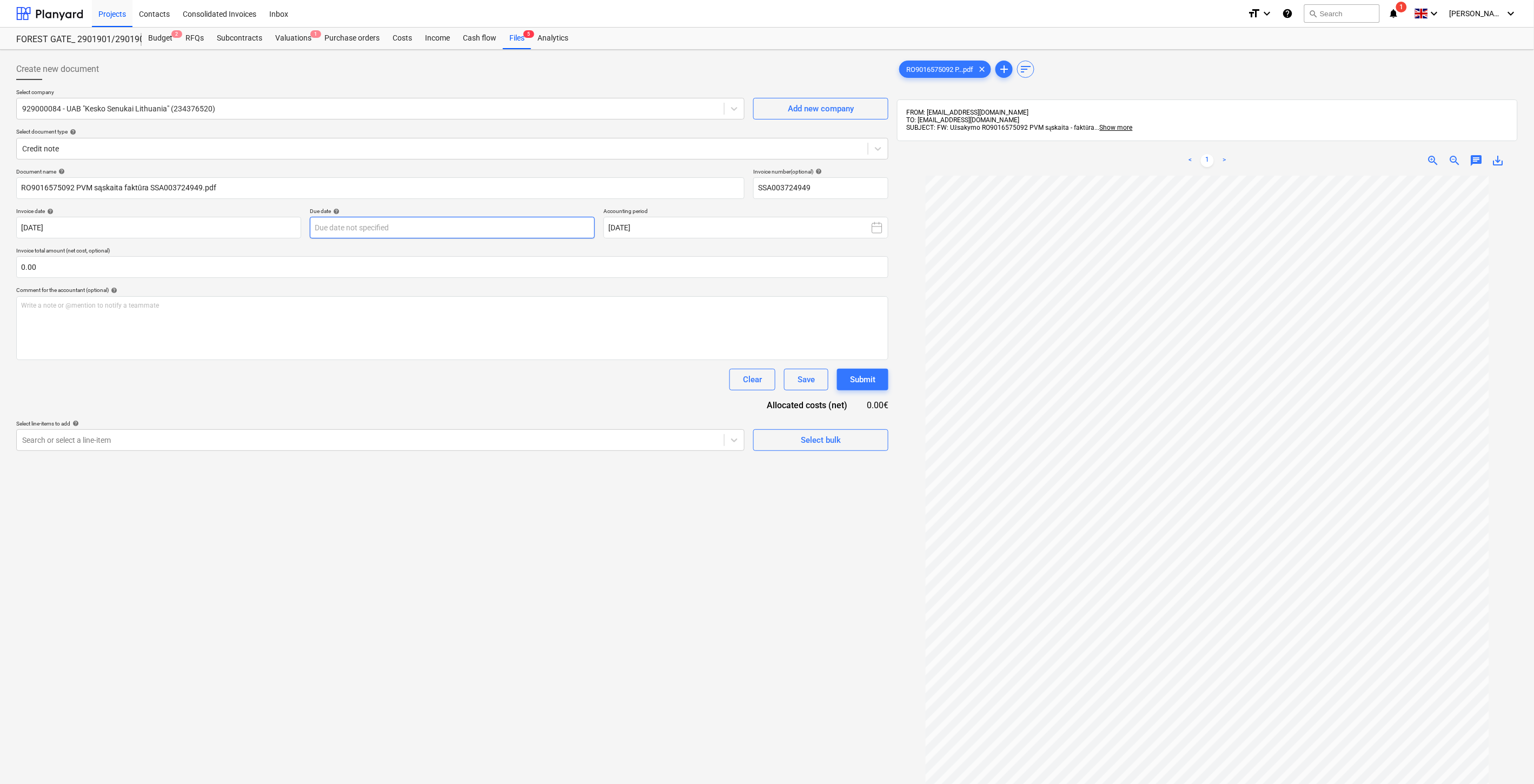
click at [559, 223] on body "Projects Contacts Consolidated Invoices Inbox format_size keyboard_arrow_down h…" at bounding box center [767, 392] width 1534 height 784
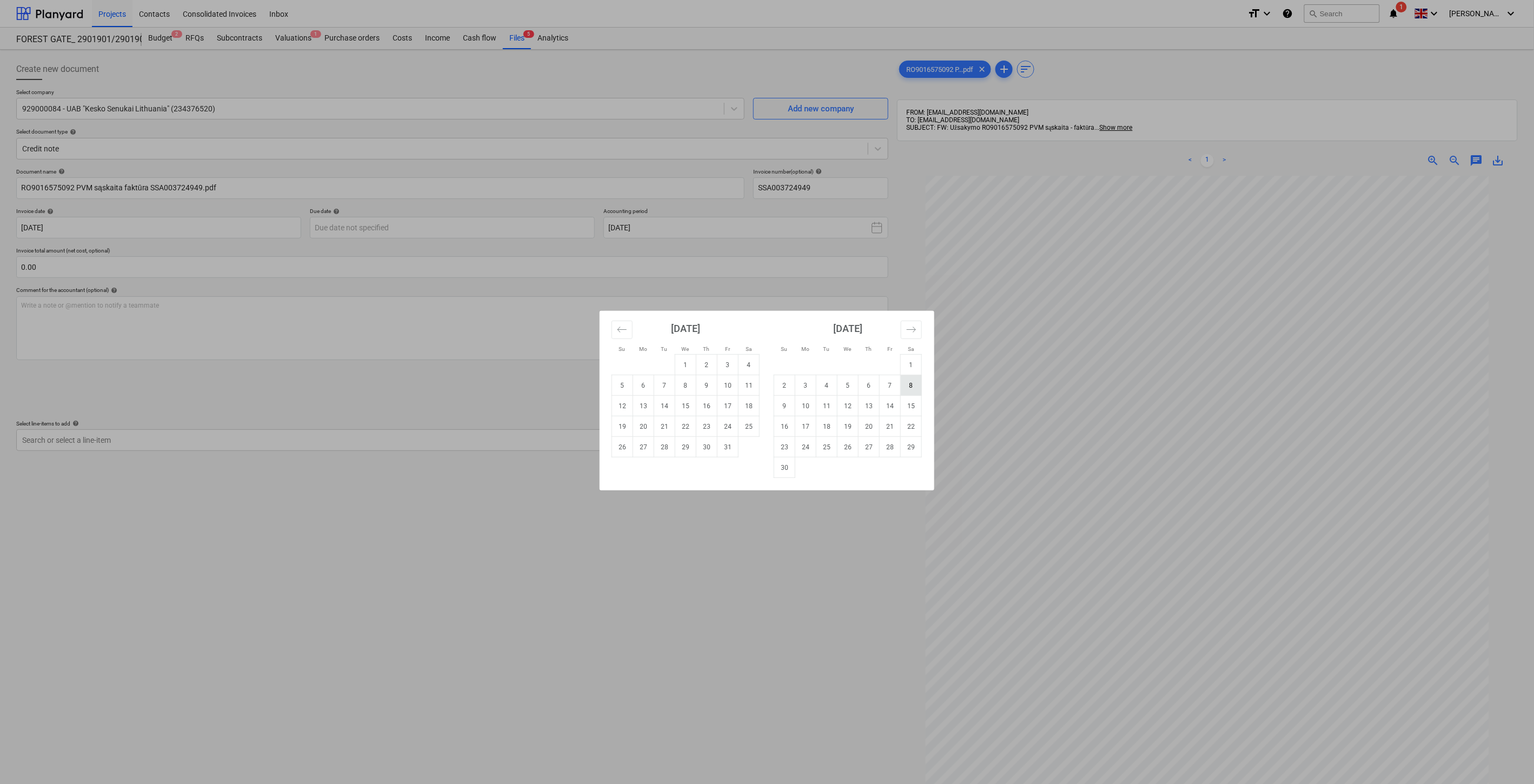
click at [907, 386] on td "8" at bounding box center [911, 385] width 21 height 20
type input "[DATE]"
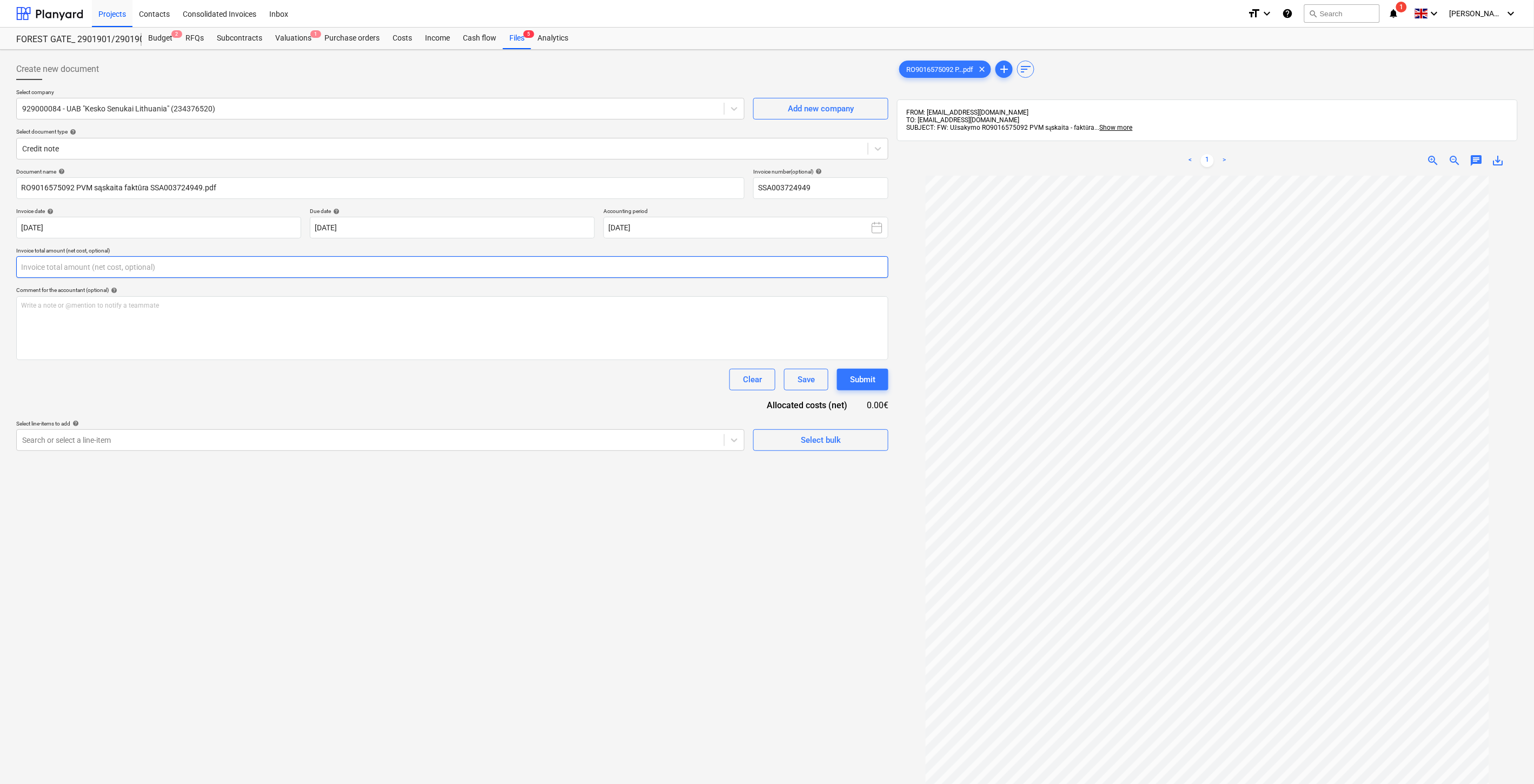
click at [439, 268] on input "text" at bounding box center [453, 267] width 873 height 22
type input "-17.85"
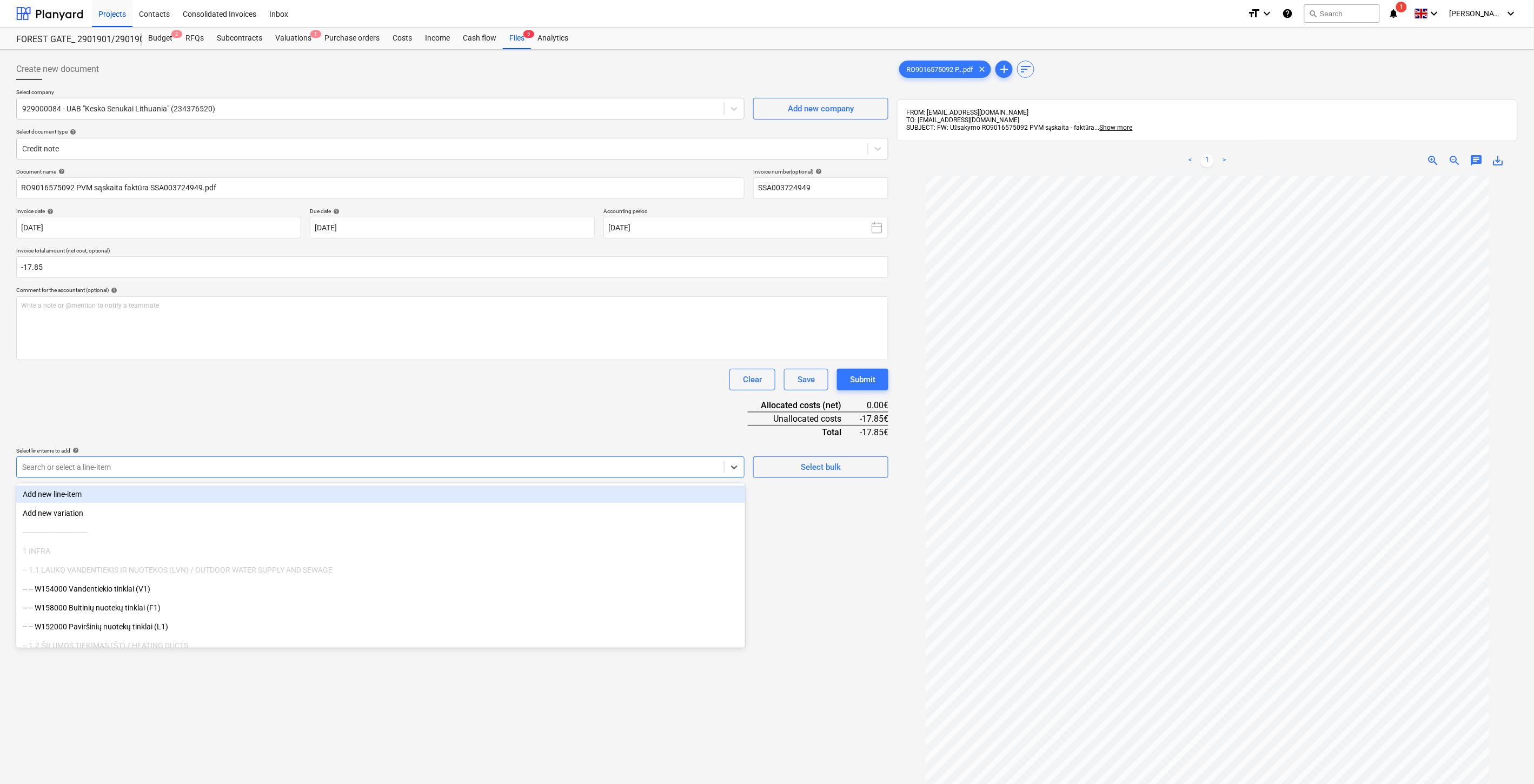
click at [227, 465] on div at bounding box center [370, 467] width 696 height 11
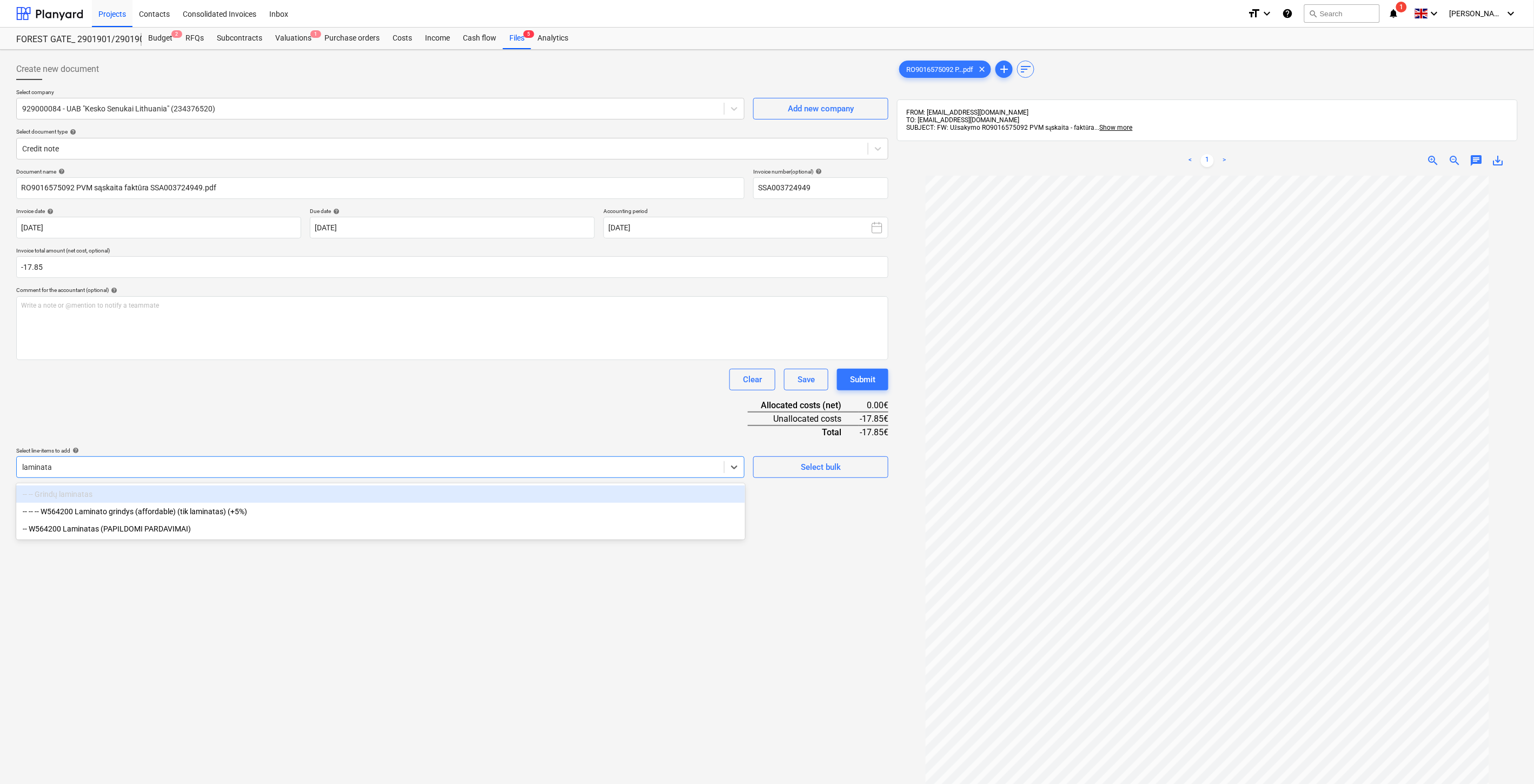
type input "laminatas"
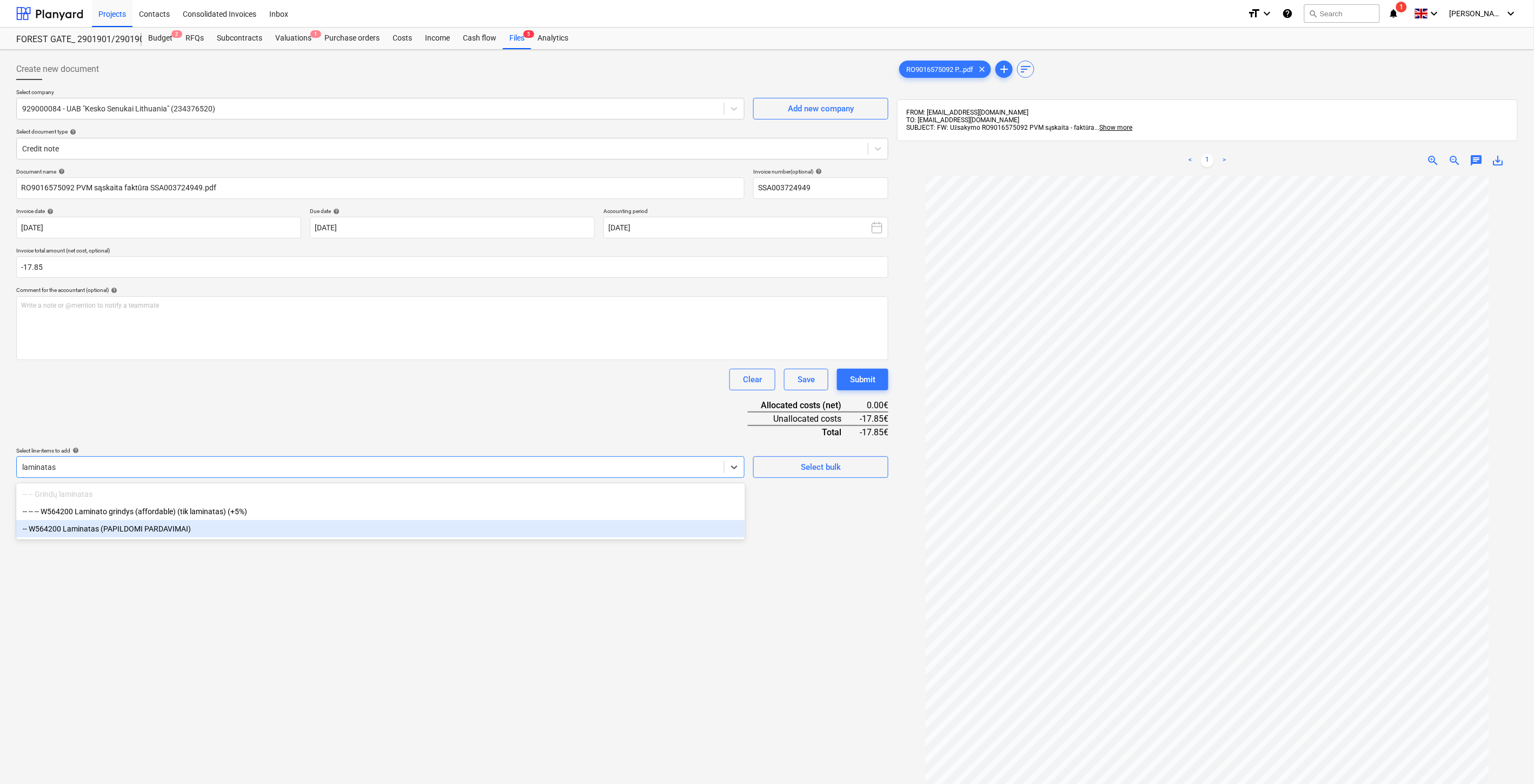
click at [238, 522] on div "-- W564200 Laminatas (PAPILDOMI PARDAVIMAI)" at bounding box center [381, 529] width 729 height 18
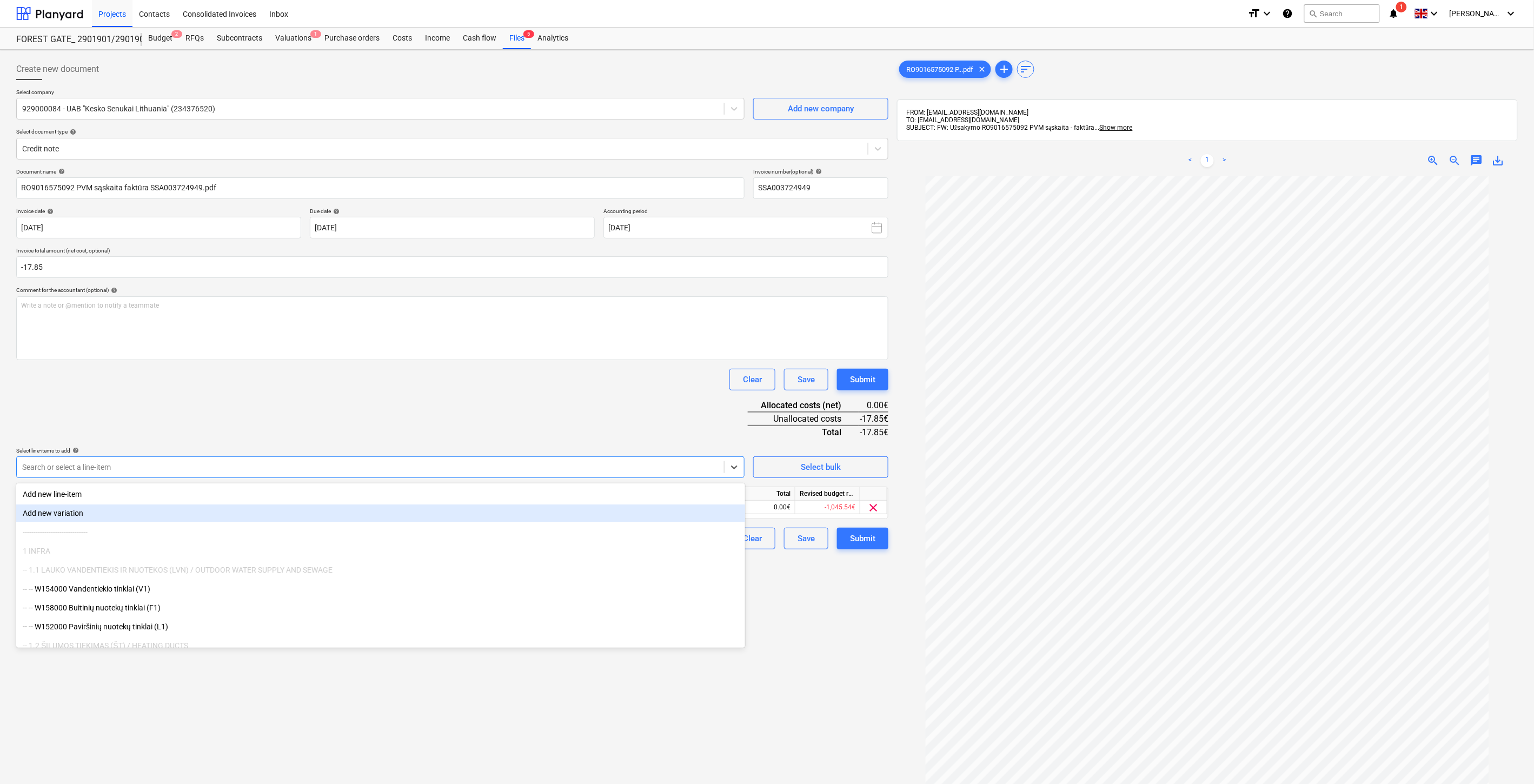
drag, startPoint x: 317, startPoint y: 420, endPoint x: 328, endPoint y: 420, distance: 11.0
click at [318, 420] on div "Document name help RO9016575092 PVM sąskaita faktūra SSA003724949.pdf Invoice n…" at bounding box center [453, 358] width 873 height 381
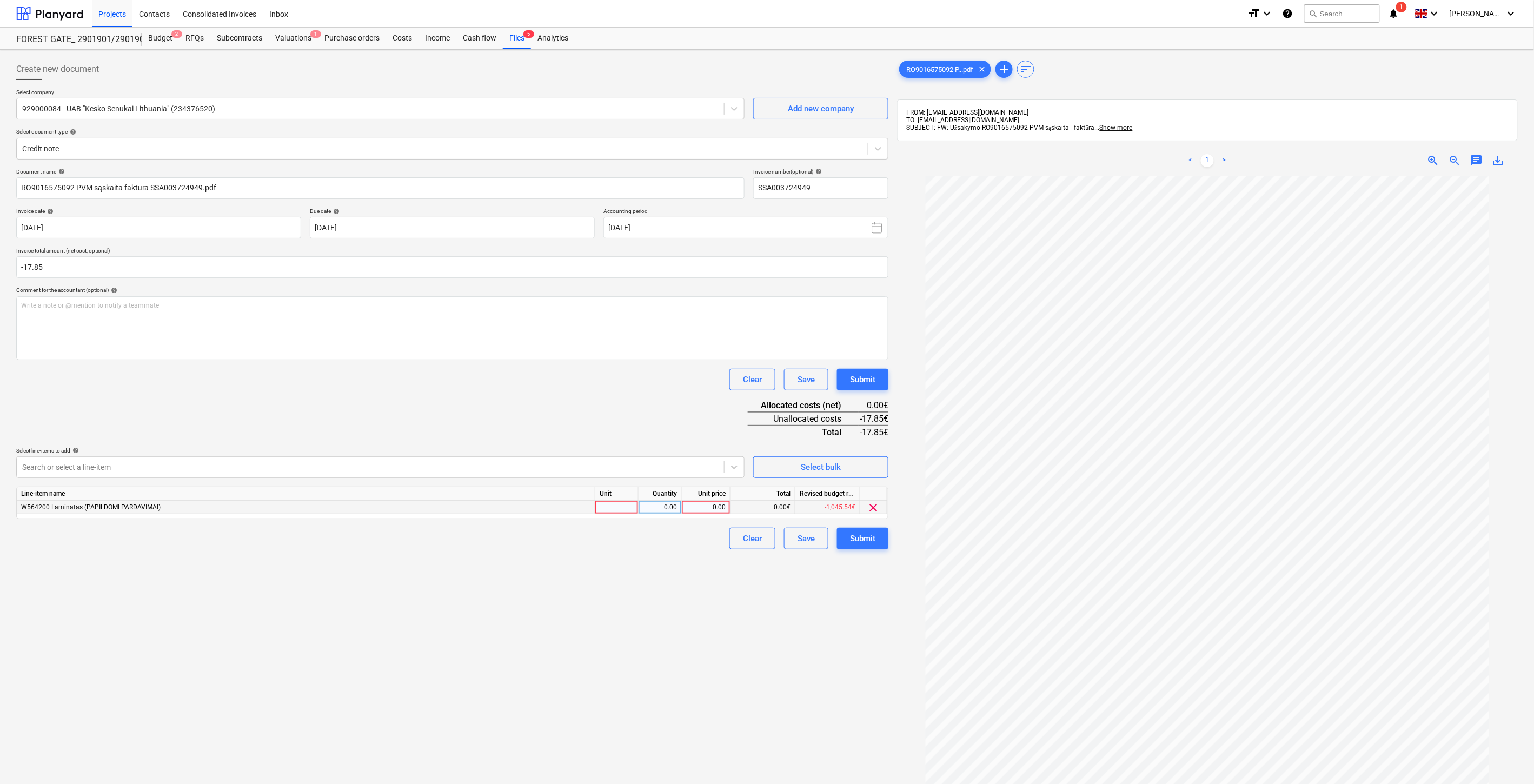
click at [612, 507] on div at bounding box center [617, 507] width 43 height 13
click at [663, 504] on div "0.00" at bounding box center [660, 507] width 34 height 13
type input "-1"
drag, startPoint x: 670, startPoint y: 393, endPoint x: 675, endPoint y: 401, distance: 9.4
click at [670, 395] on div "Document name help RO9016575092 PVM sąskaita faktūra SSA003724949.pdf Invoice n…" at bounding box center [453, 358] width 873 height 381
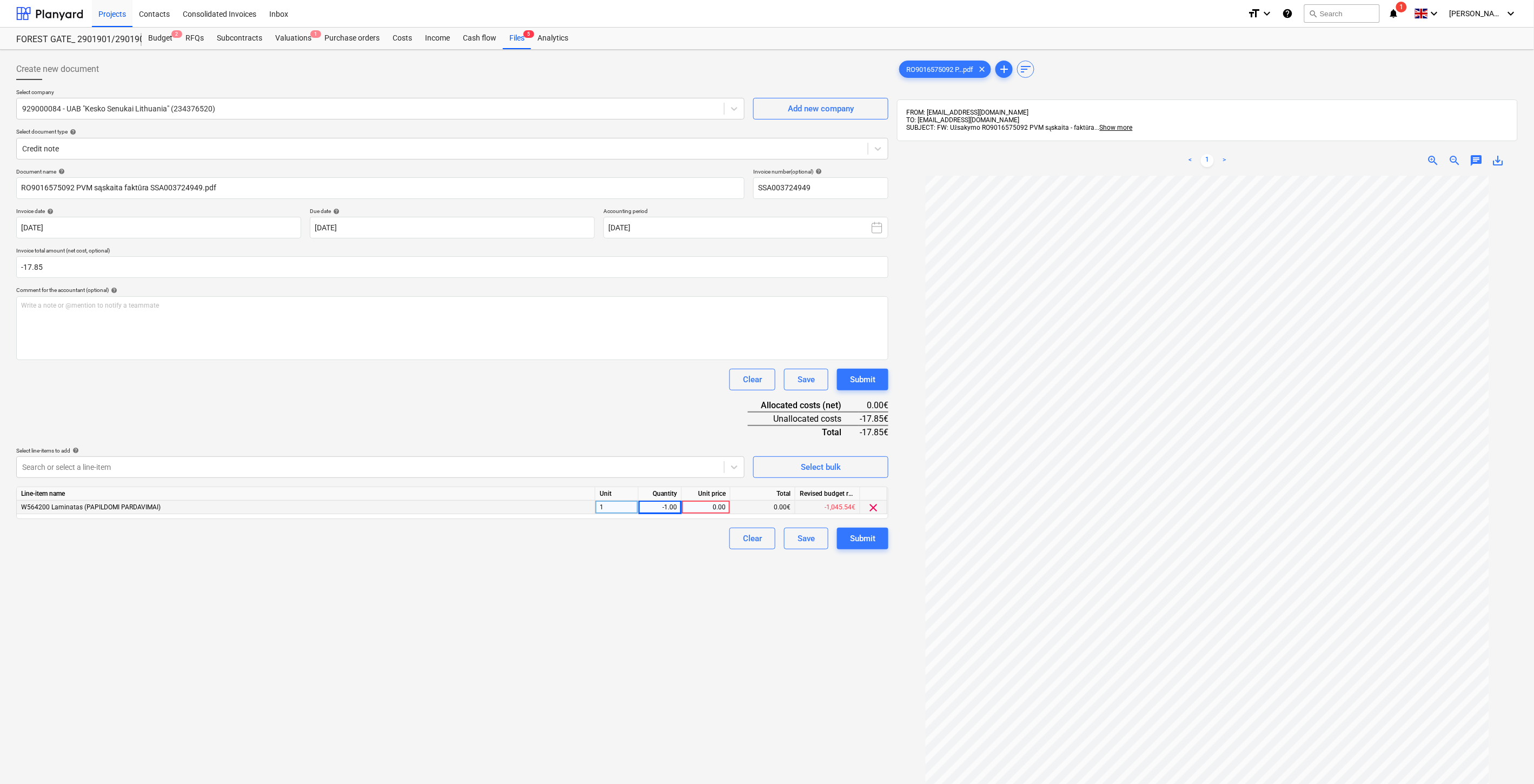
click at [701, 505] on div "0.00" at bounding box center [705, 507] width 39 height 13
type input "17.85"
click at [645, 417] on div "Document name help RO9016575092 PVM sąskaita faktūra SSA003724949.pdf Invoice n…" at bounding box center [453, 358] width 873 height 381
click at [810, 539] on div "Save" at bounding box center [806, 539] width 18 height 14
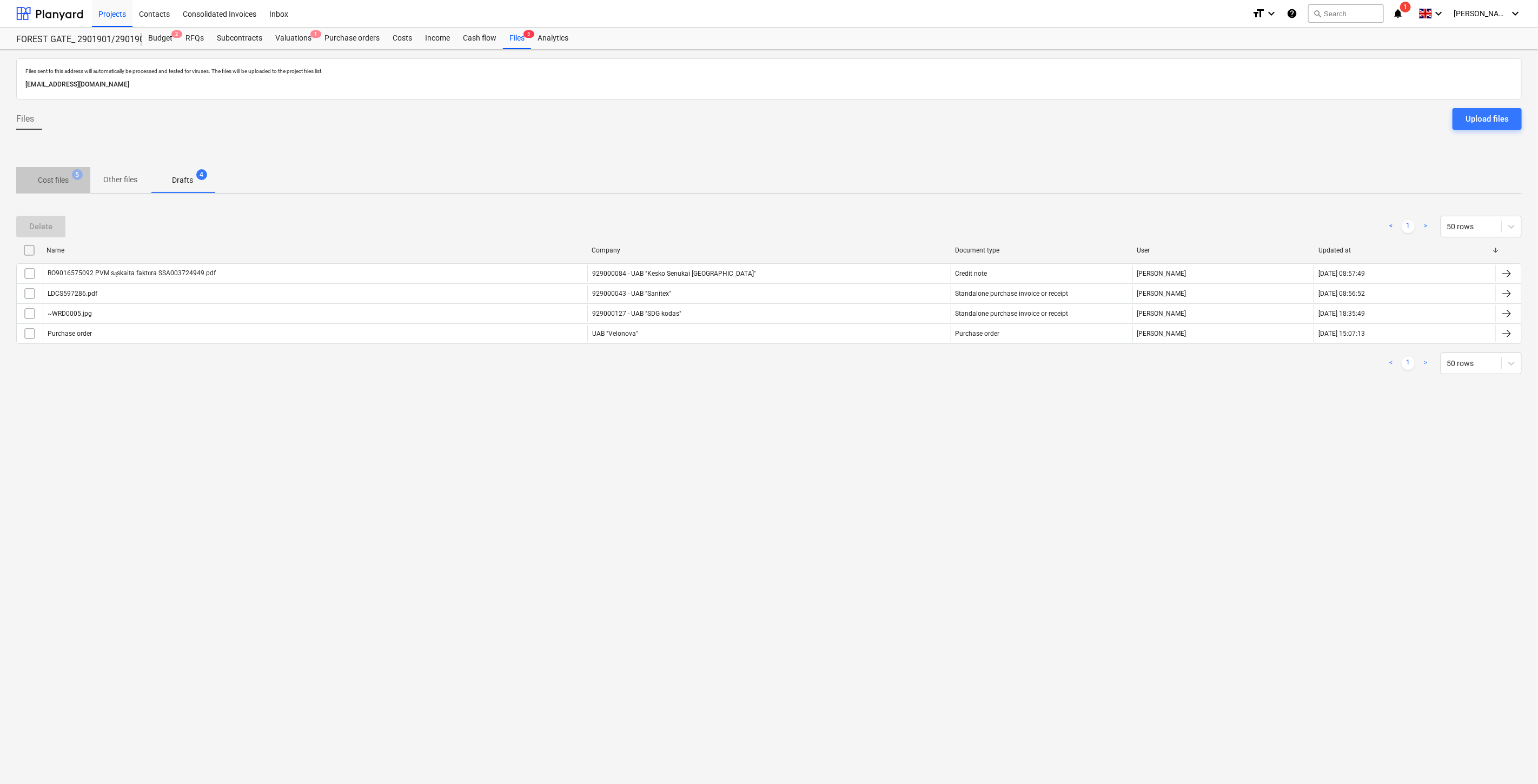
click at [49, 184] on p "Cost files" at bounding box center [53, 180] width 31 height 11
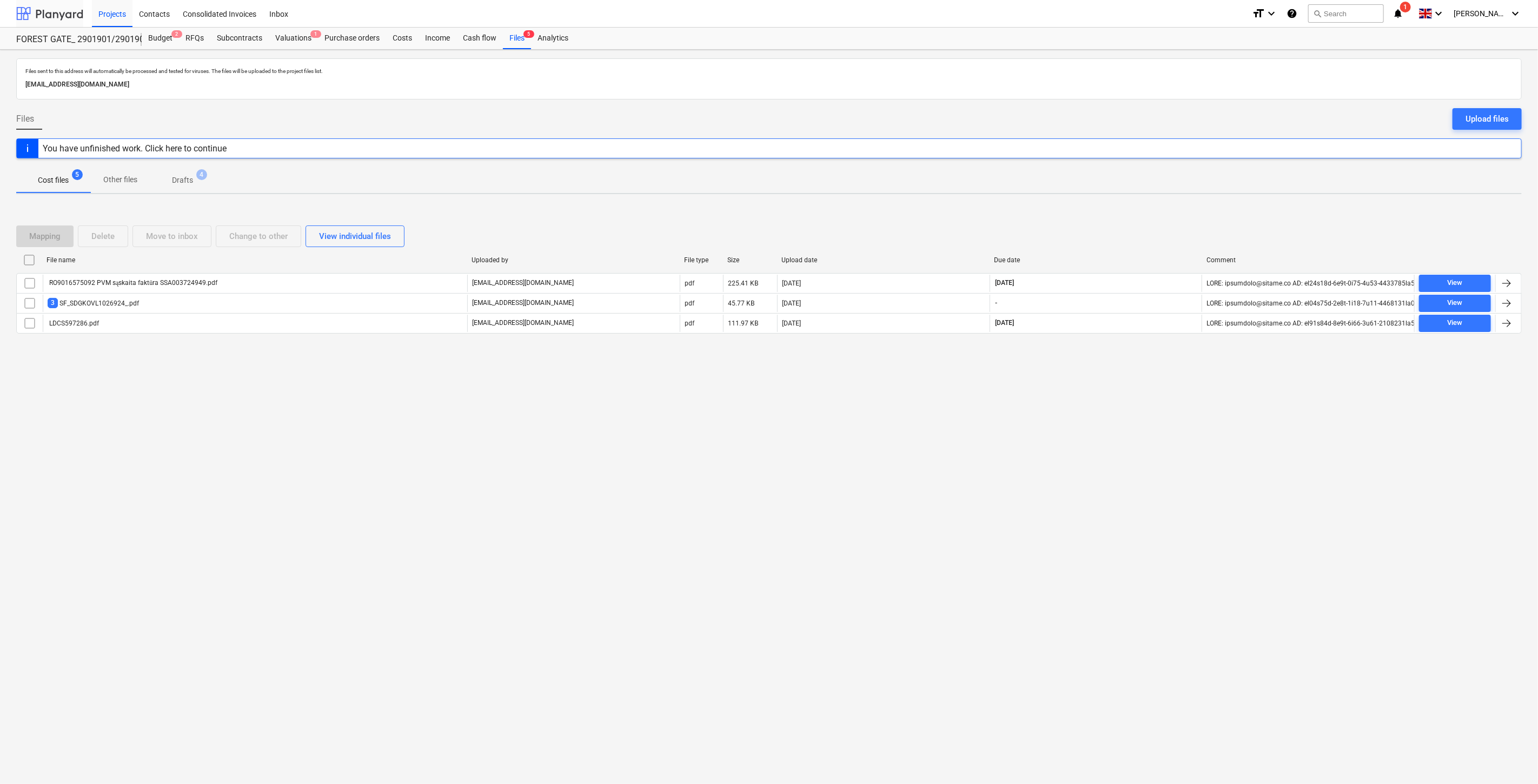
click at [46, 15] on div at bounding box center [50, 13] width 67 height 27
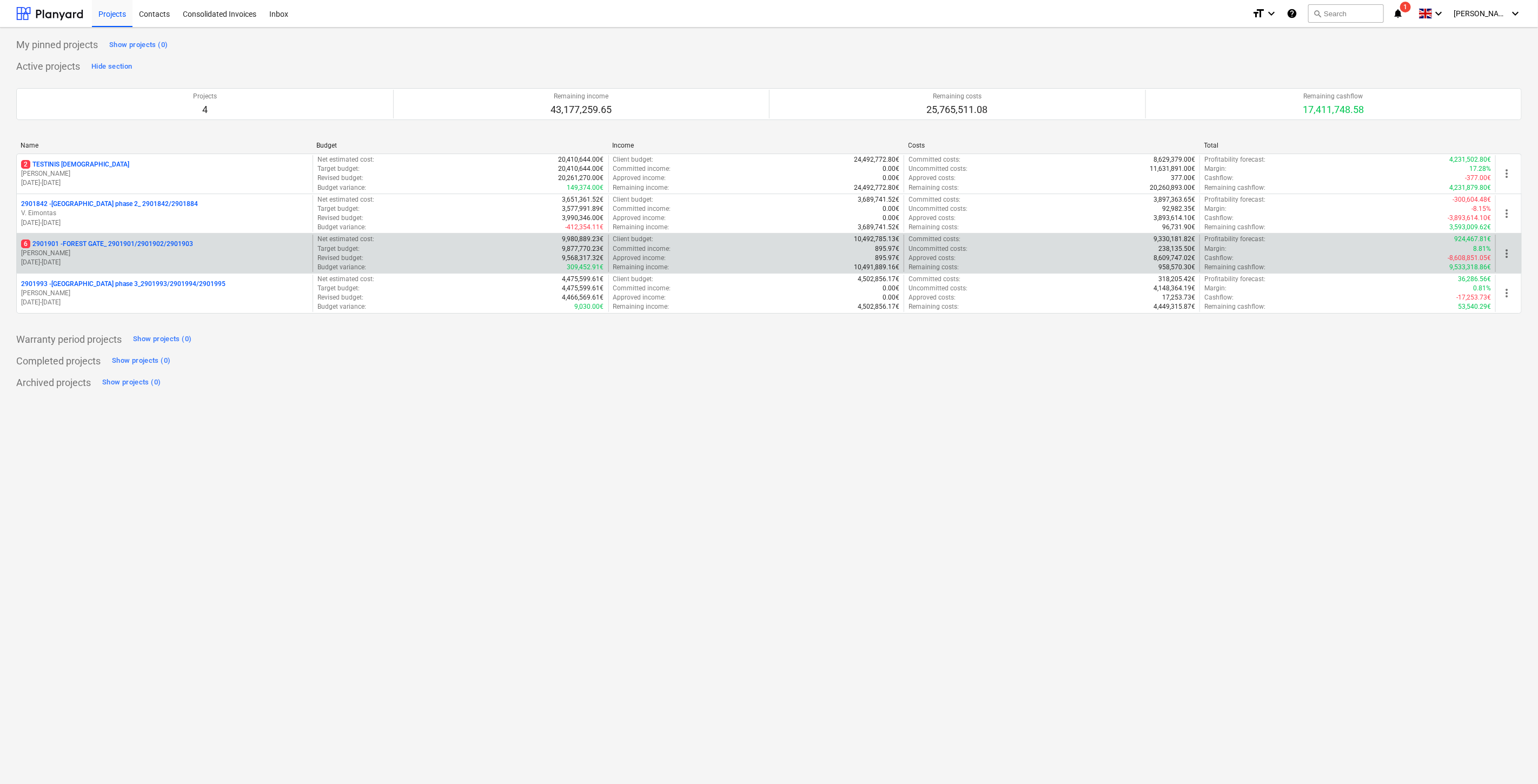
click at [107, 259] on p "[DATE] - [DATE]" at bounding box center [165, 262] width 287 height 9
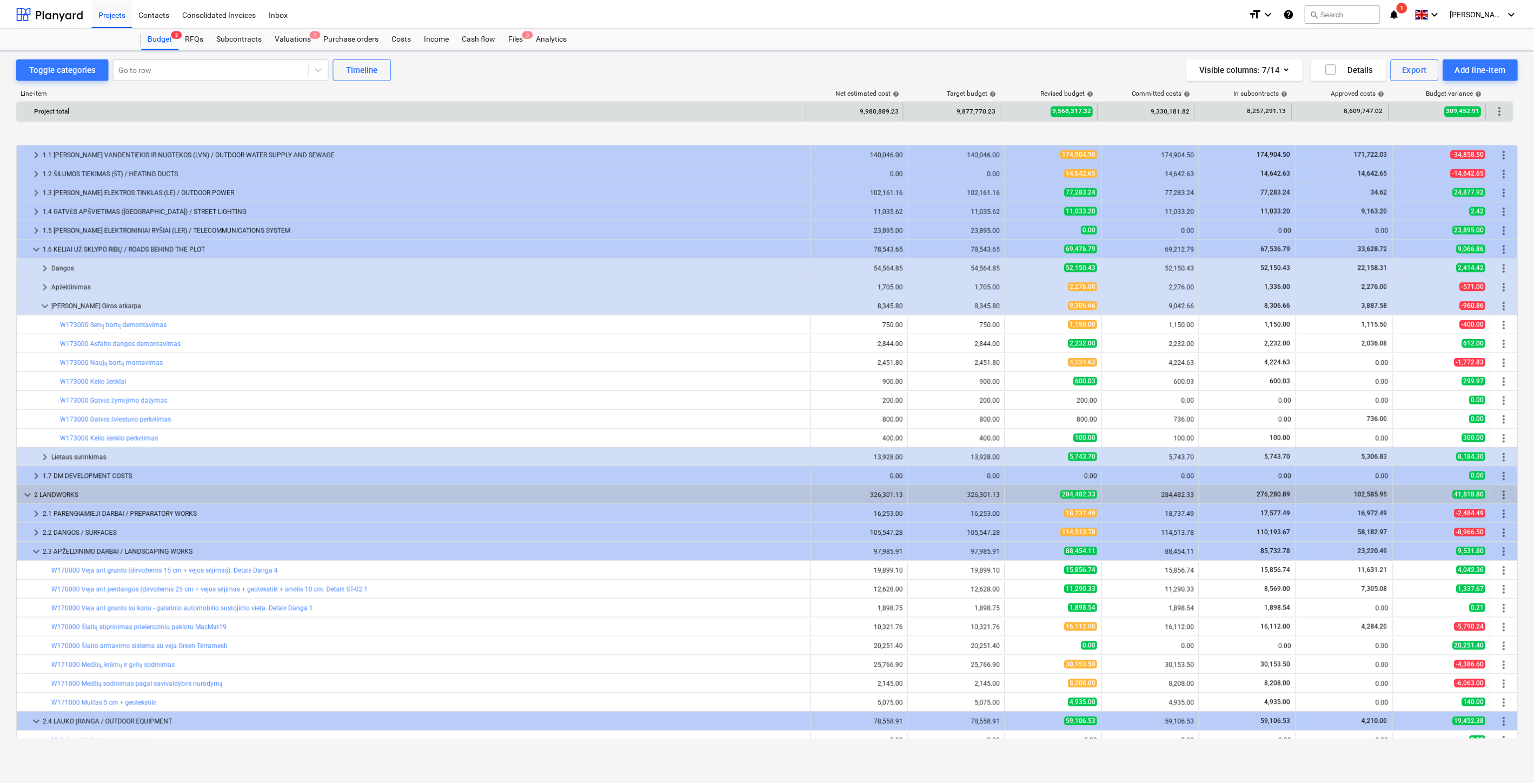
scroll to position [403, 0]
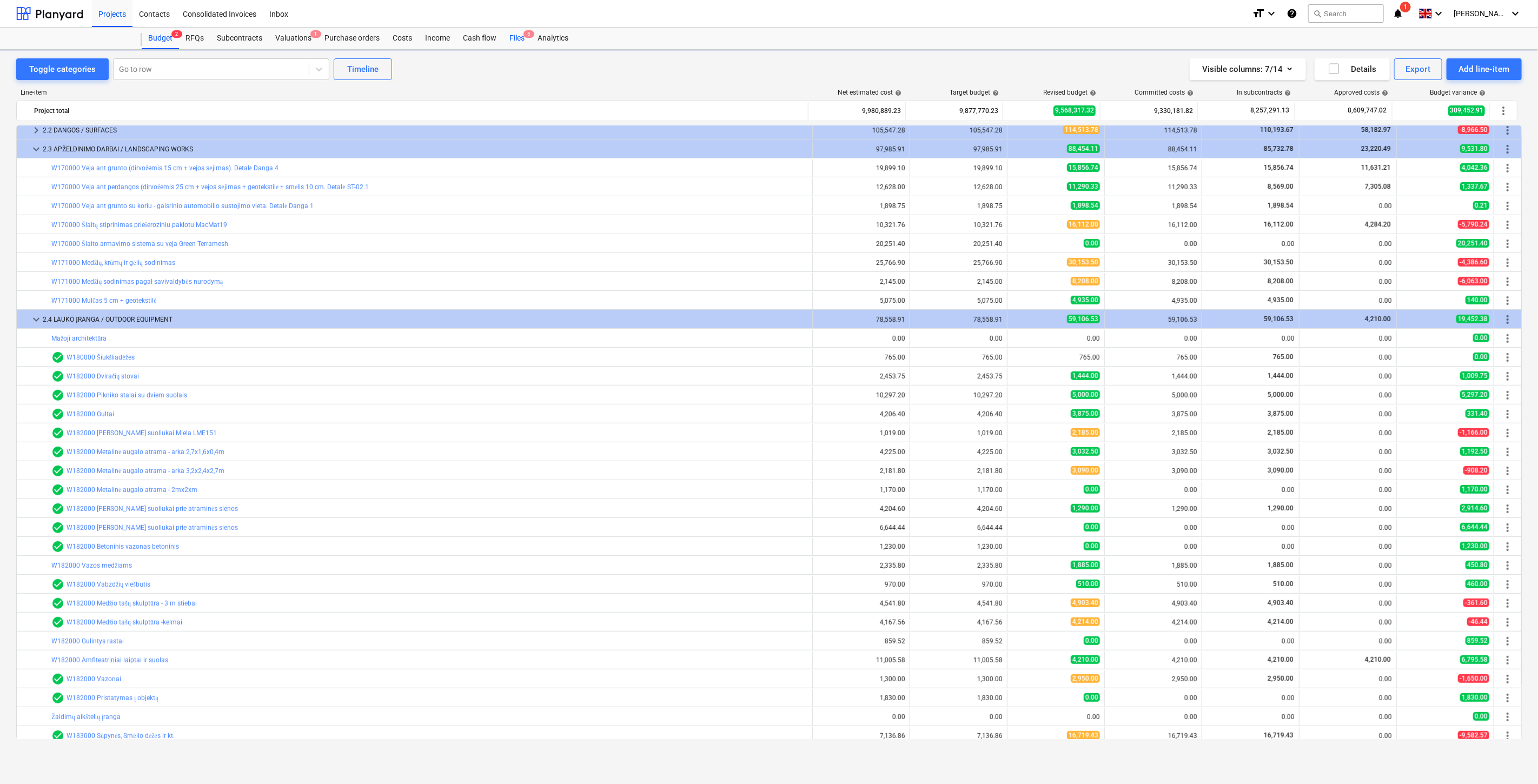
click at [521, 39] on div "Files 5" at bounding box center [517, 38] width 28 height 22
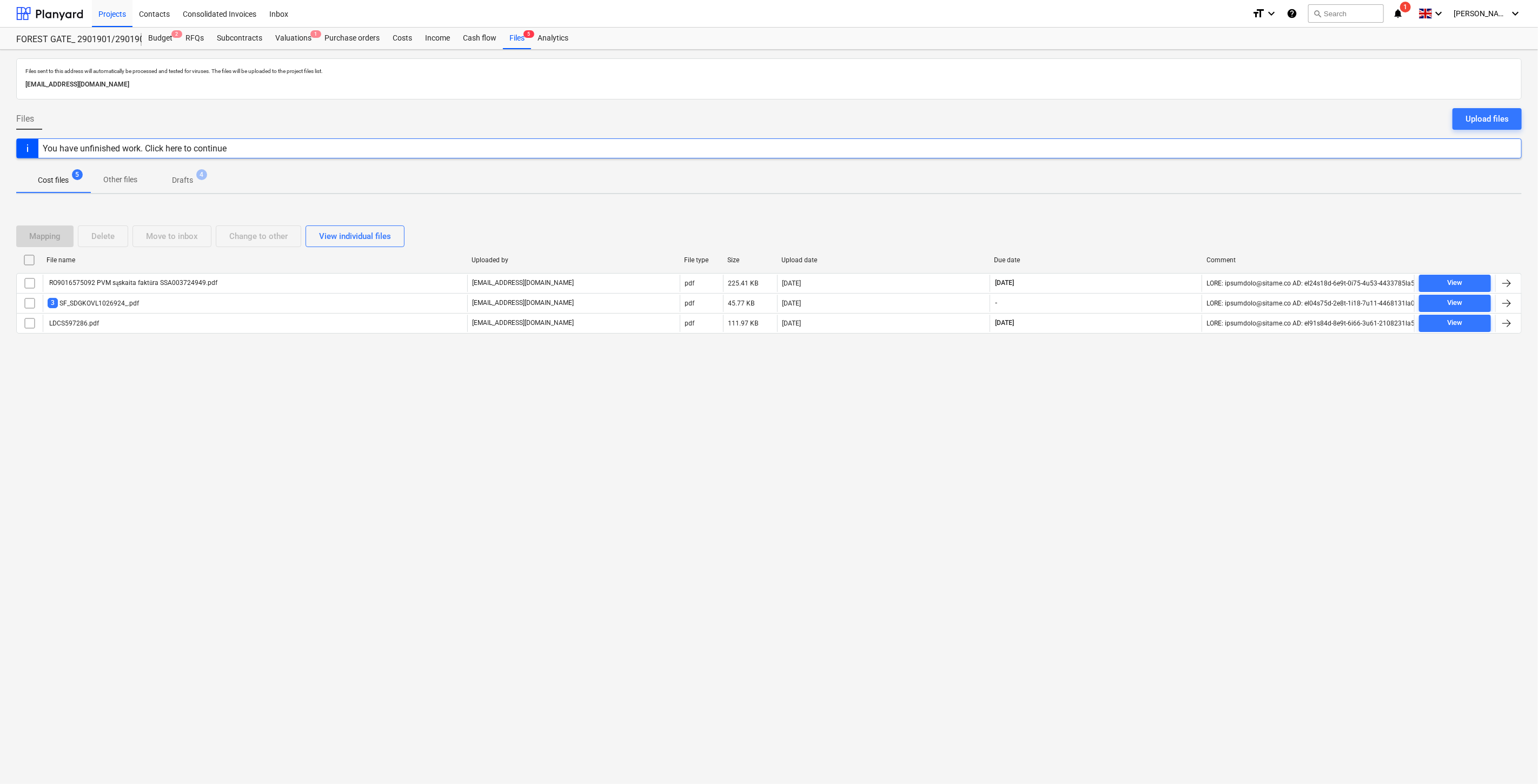
click at [166, 174] on span "Drafts 4" at bounding box center [182, 180] width 64 height 19
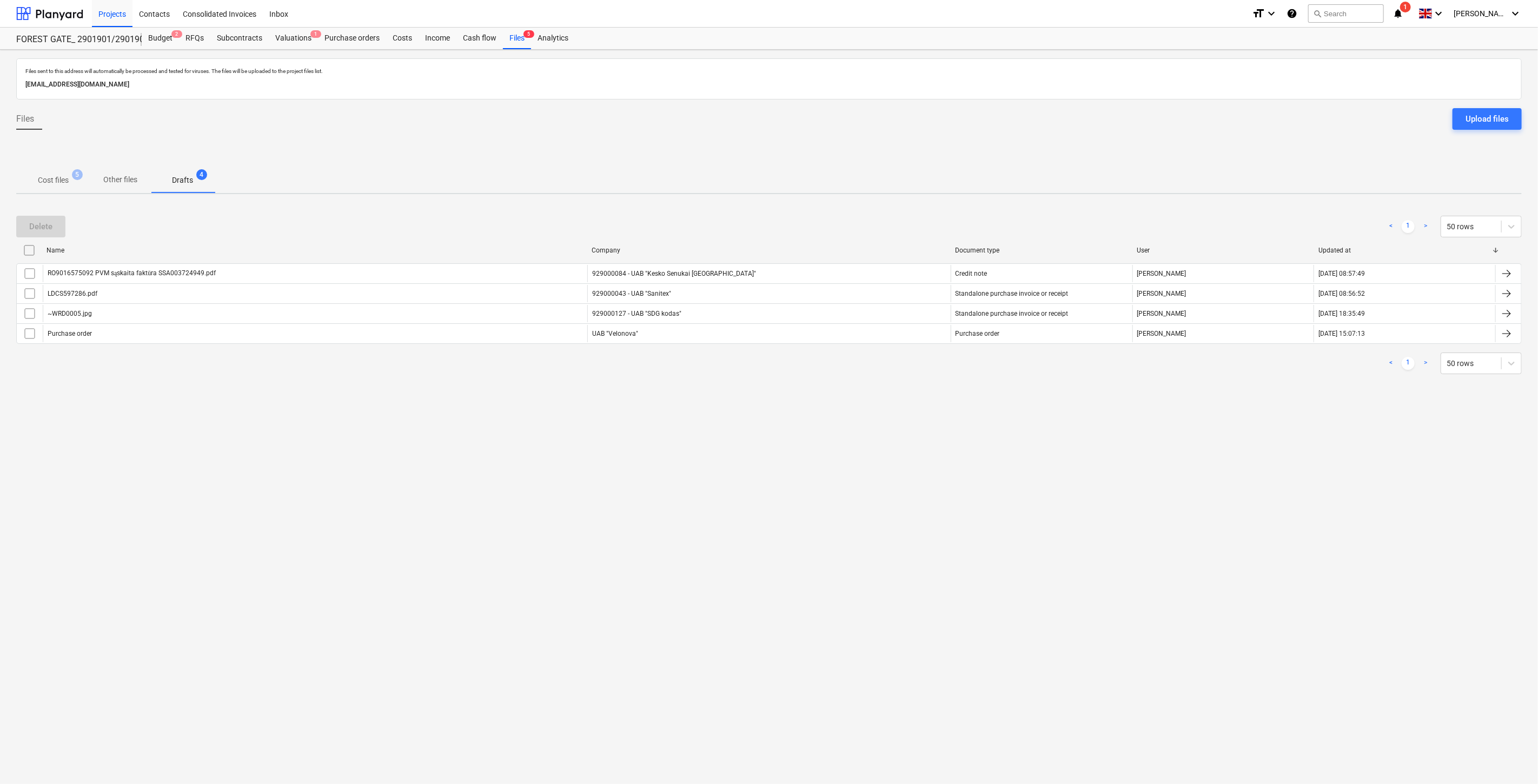
click at [57, 177] on p "Cost files" at bounding box center [53, 180] width 31 height 11
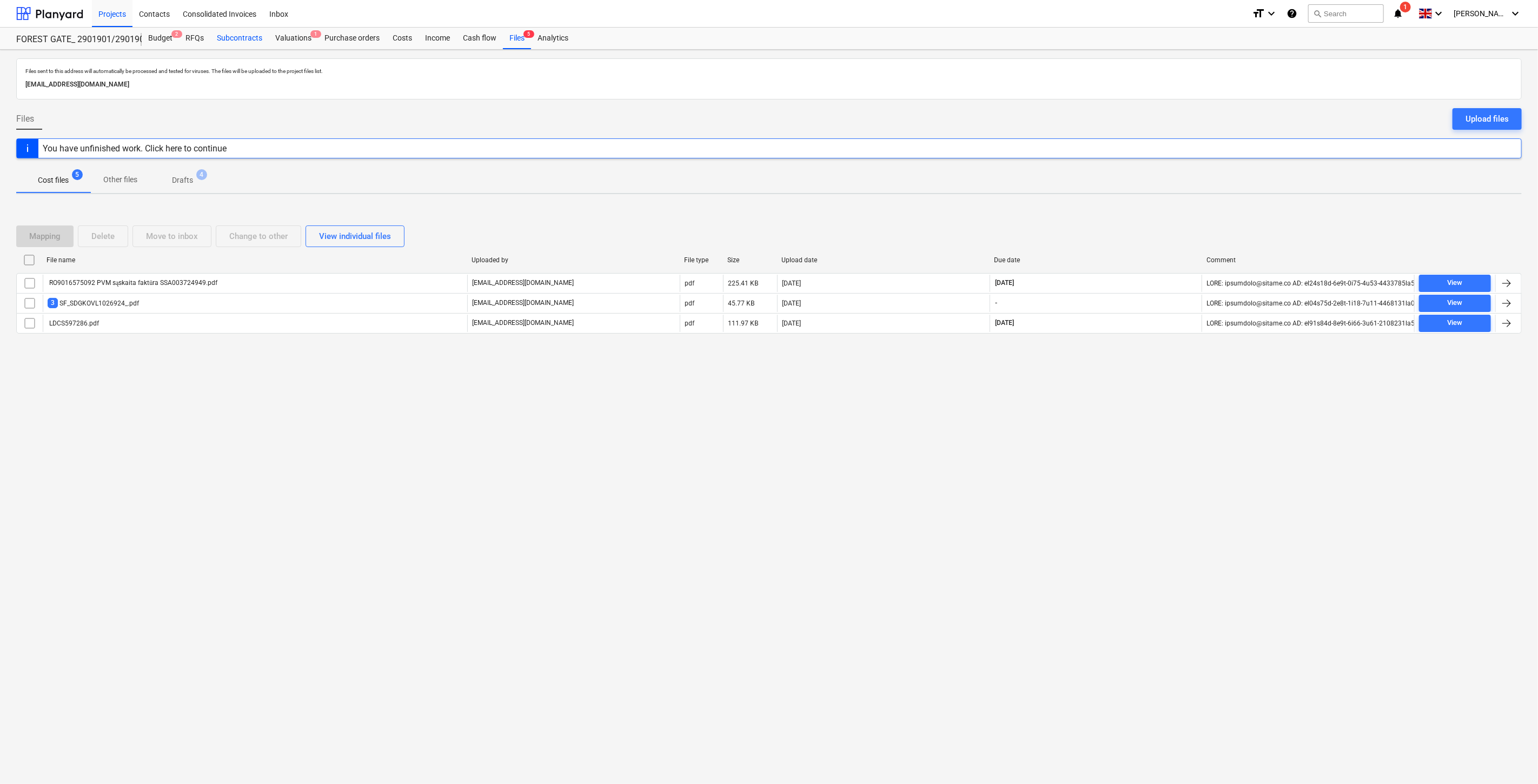
click at [241, 39] on div "Subcontracts" at bounding box center [239, 38] width 59 height 22
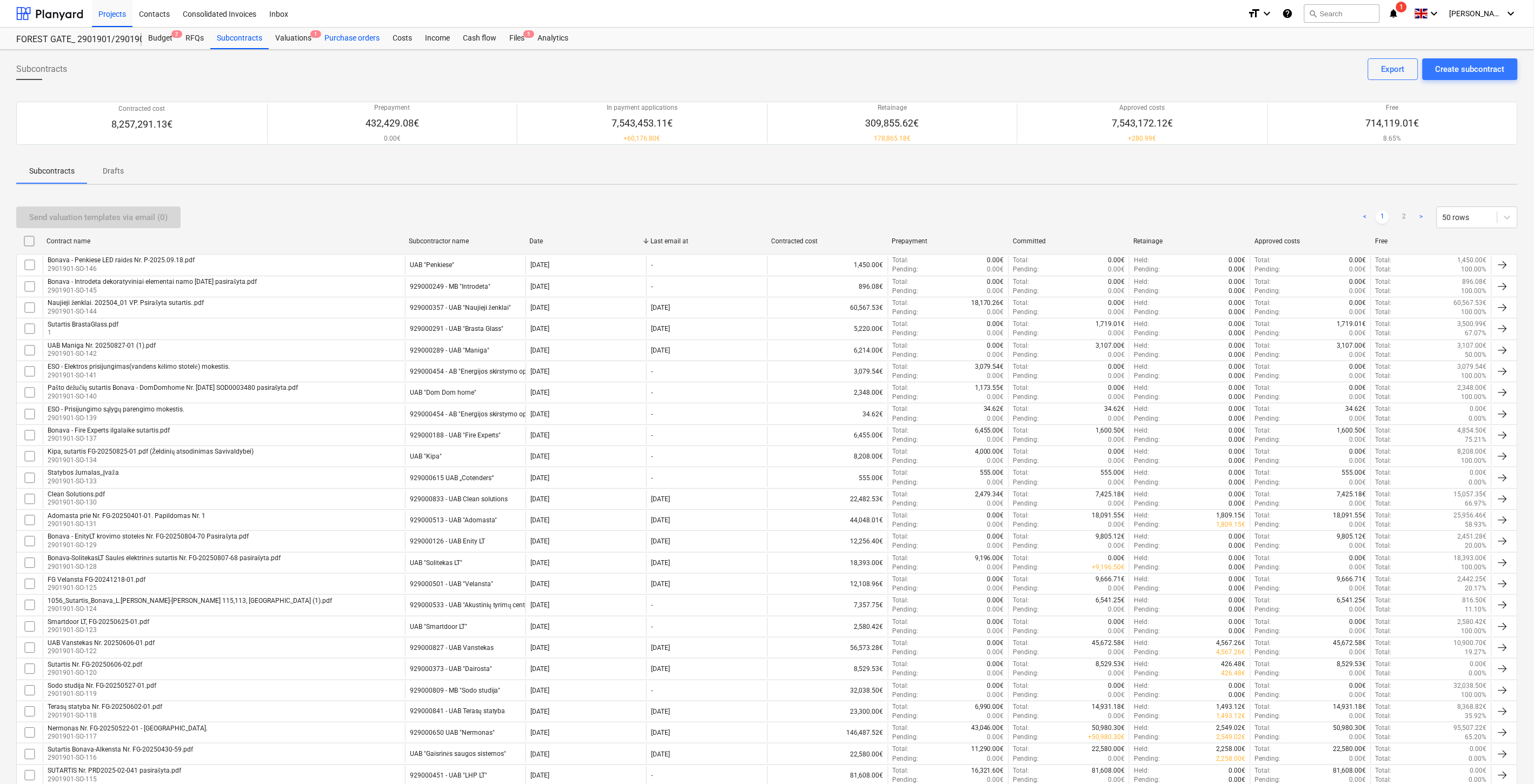
click at [374, 36] on div "Purchase orders" at bounding box center [352, 38] width 68 height 22
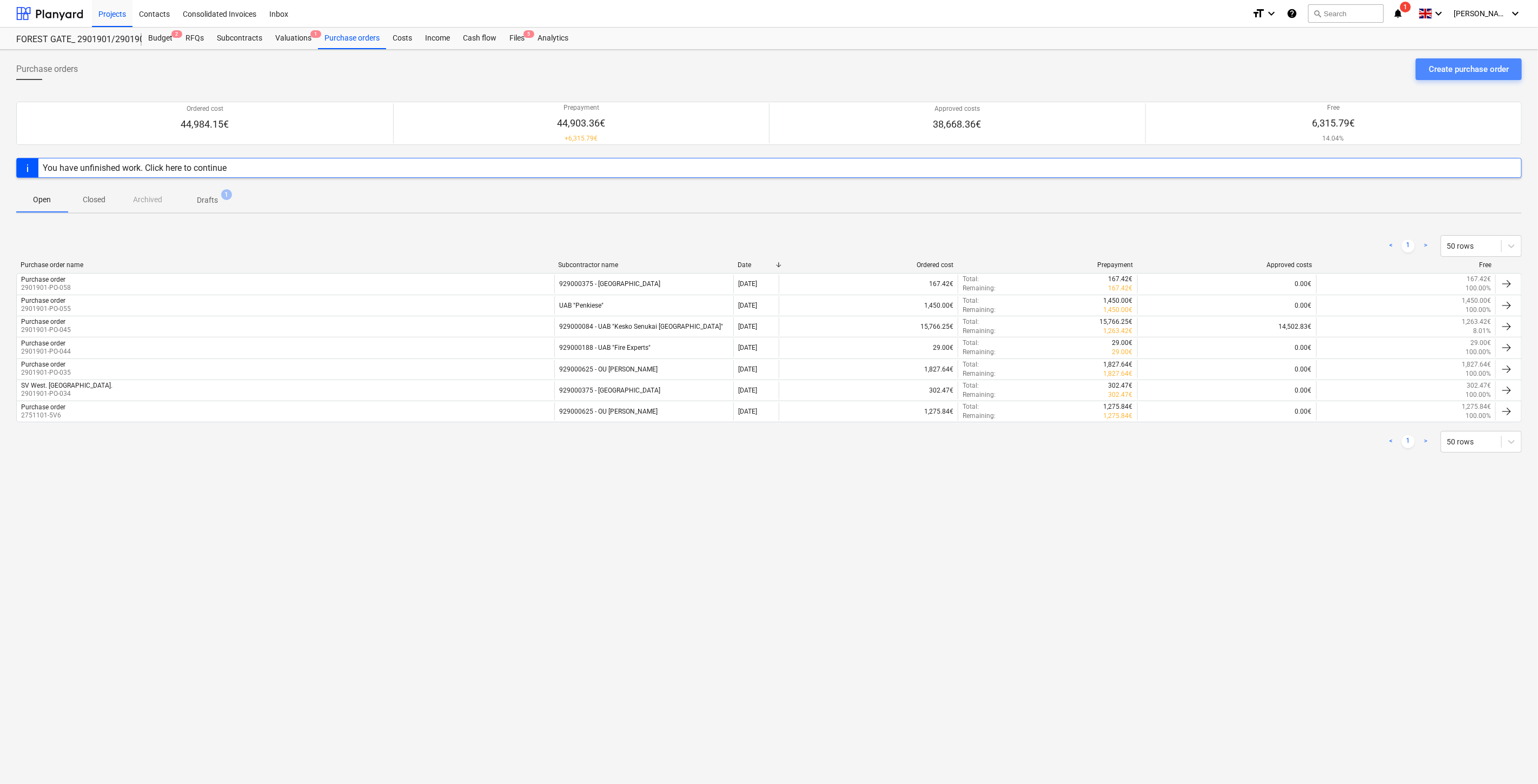
click at [1435, 71] on div "Create purchase order" at bounding box center [1469, 69] width 80 height 14
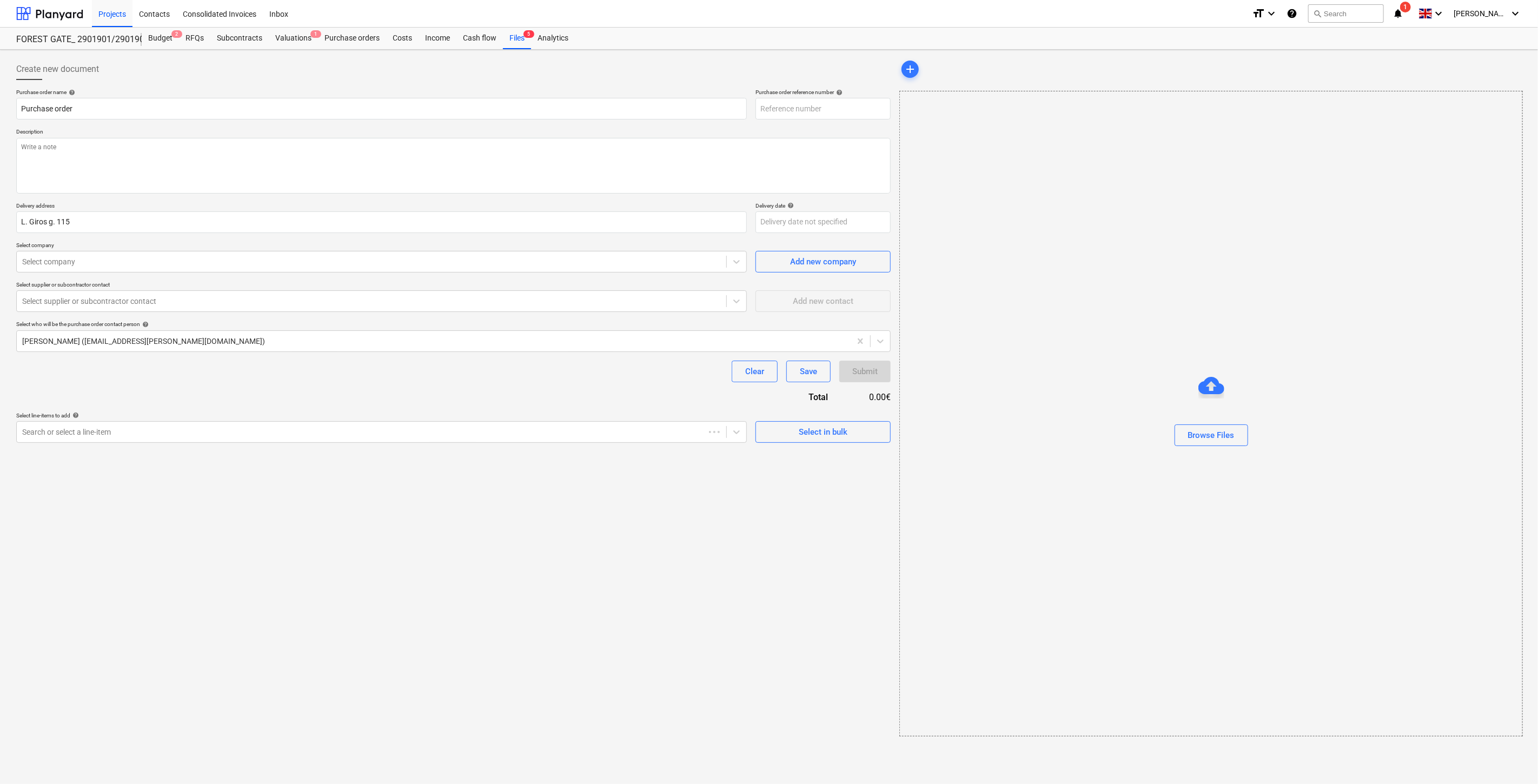
type textarea "x"
type input "2901901-PO-061"
click at [436, 580] on div "Create new document Purchase order name help Purchase order Purchase order refe…" at bounding box center [769, 417] width 1538 height 734
click at [478, 552] on div "Create new document Purchase order name help Purchase order Purchase order refe…" at bounding box center [767, 417] width 1534 height 734
click at [301, 341] on div at bounding box center [432, 341] width 821 height 11
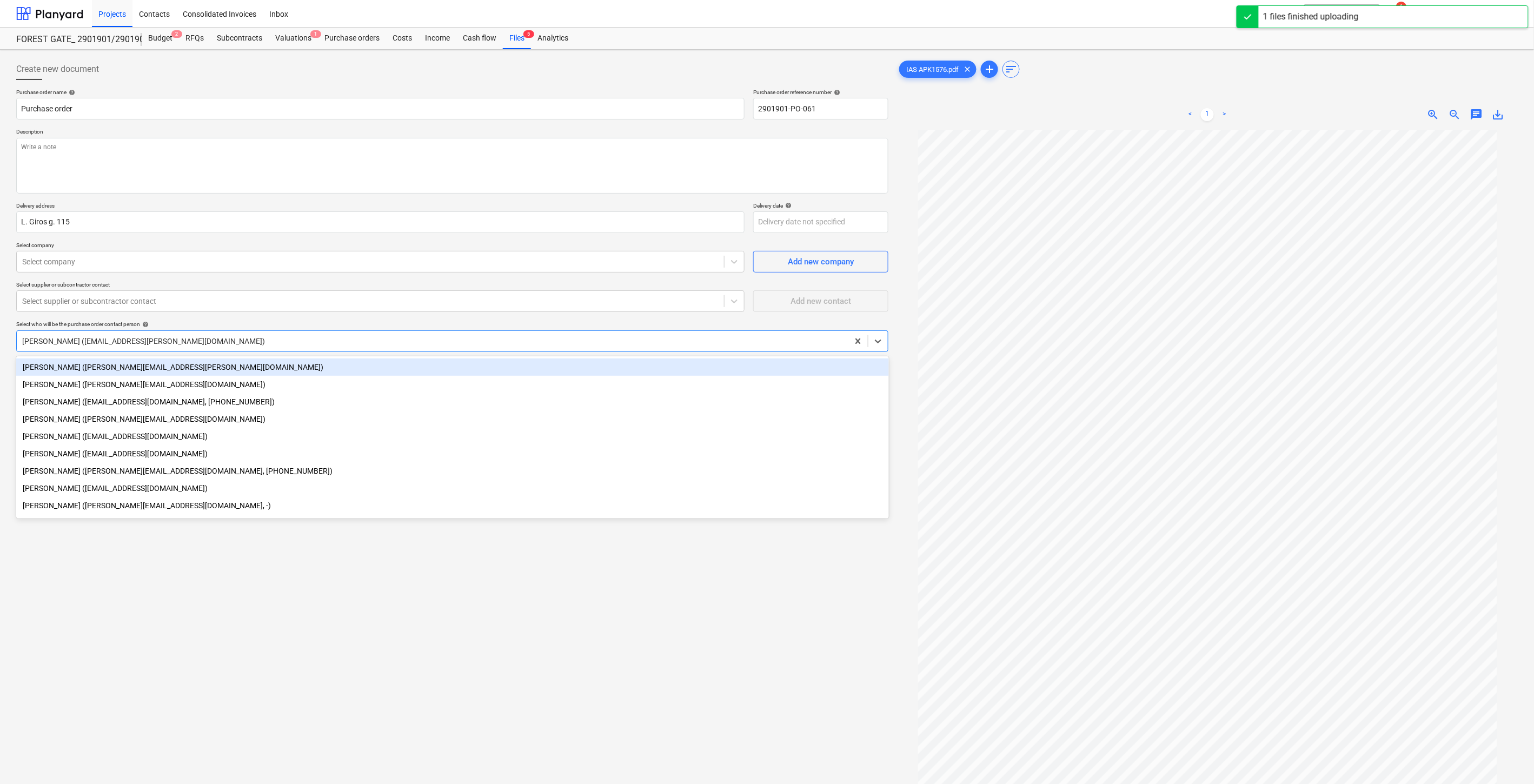
click at [223, 368] on div "[PERSON_NAME] ([PERSON_NAME][EMAIL_ADDRESS][PERSON_NAME][DOMAIN_NAME])" at bounding box center [453, 367] width 873 height 18
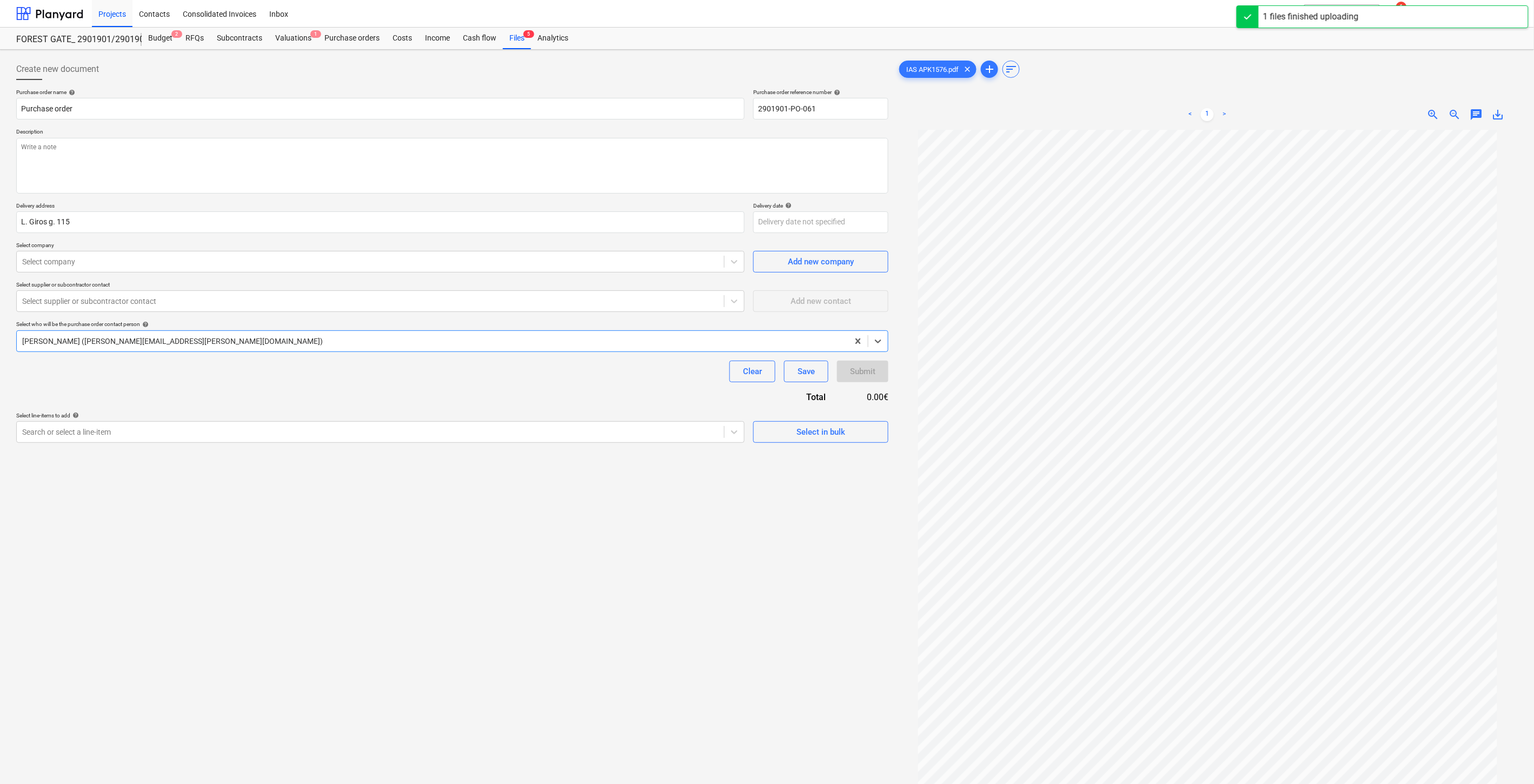
drag, startPoint x: 428, startPoint y: 406, endPoint x: 453, endPoint y: 393, distance: 28.2
click at [431, 405] on div "Purchase order name help Purchase order Purchase order reference number help 29…" at bounding box center [453, 265] width 873 height 354
click at [462, 392] on div "Purchase order name help Purchase order Purchase order reference number help 29…" at bounding box center [453, 265] width 873 height 354
click at [475, 388] on div "Purchase order name help Purchase order Purchase order reference number help 29…" at bounding box center [453, 265] width 873 height 354
click at [512, 377] on div "Clear Save Submit" at bounding box center [453, 371] width 873 height 22
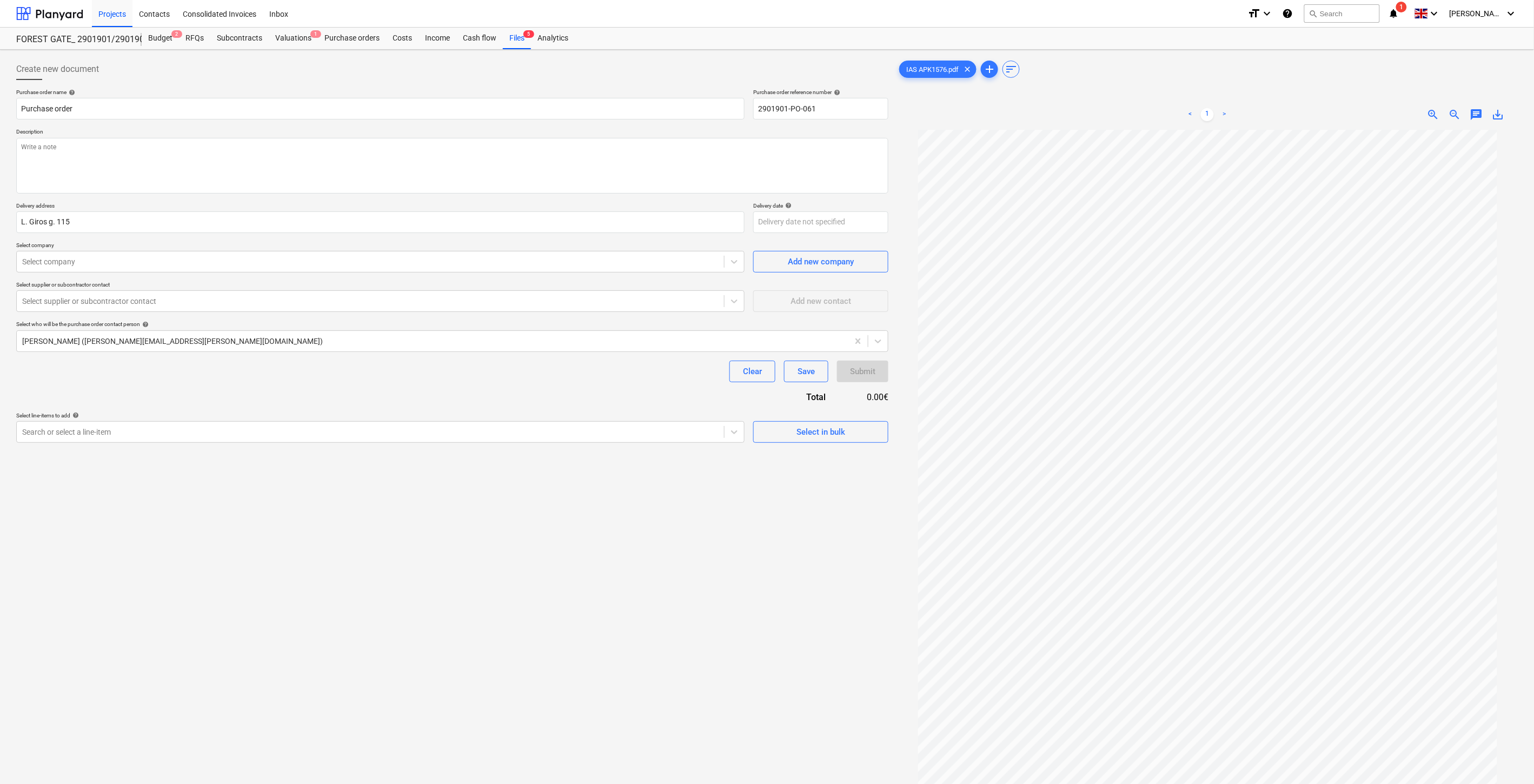
click at [495, 396] on div "Purchase order name help Purchase order Purchase order reference number help 29…" at bounding box center [453, 265] width 873 height 354
click at [545, 378] on div "Clear Save Submit" at bounding box center [453, 371] width 873 height 22
type textarea "x"
click at [315, 262] on div at bounding box center [370, 262] width 696 height 11
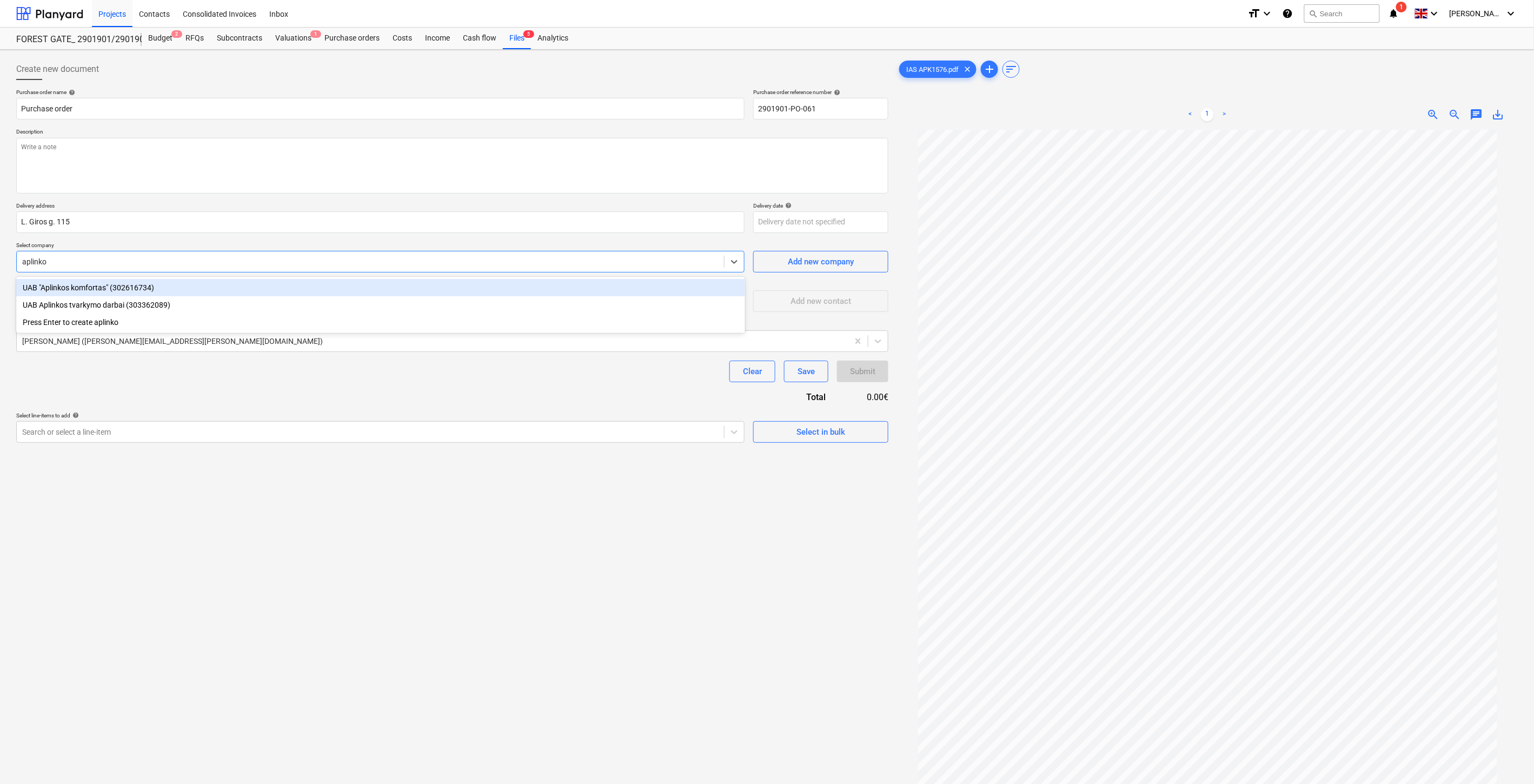
type input "aplinkos"
click at [331, 284] on div "UAB "Aplinkos komfortas" (302616734)" at bounding box center [381, 287] width 729 height 18
type textarea "x"
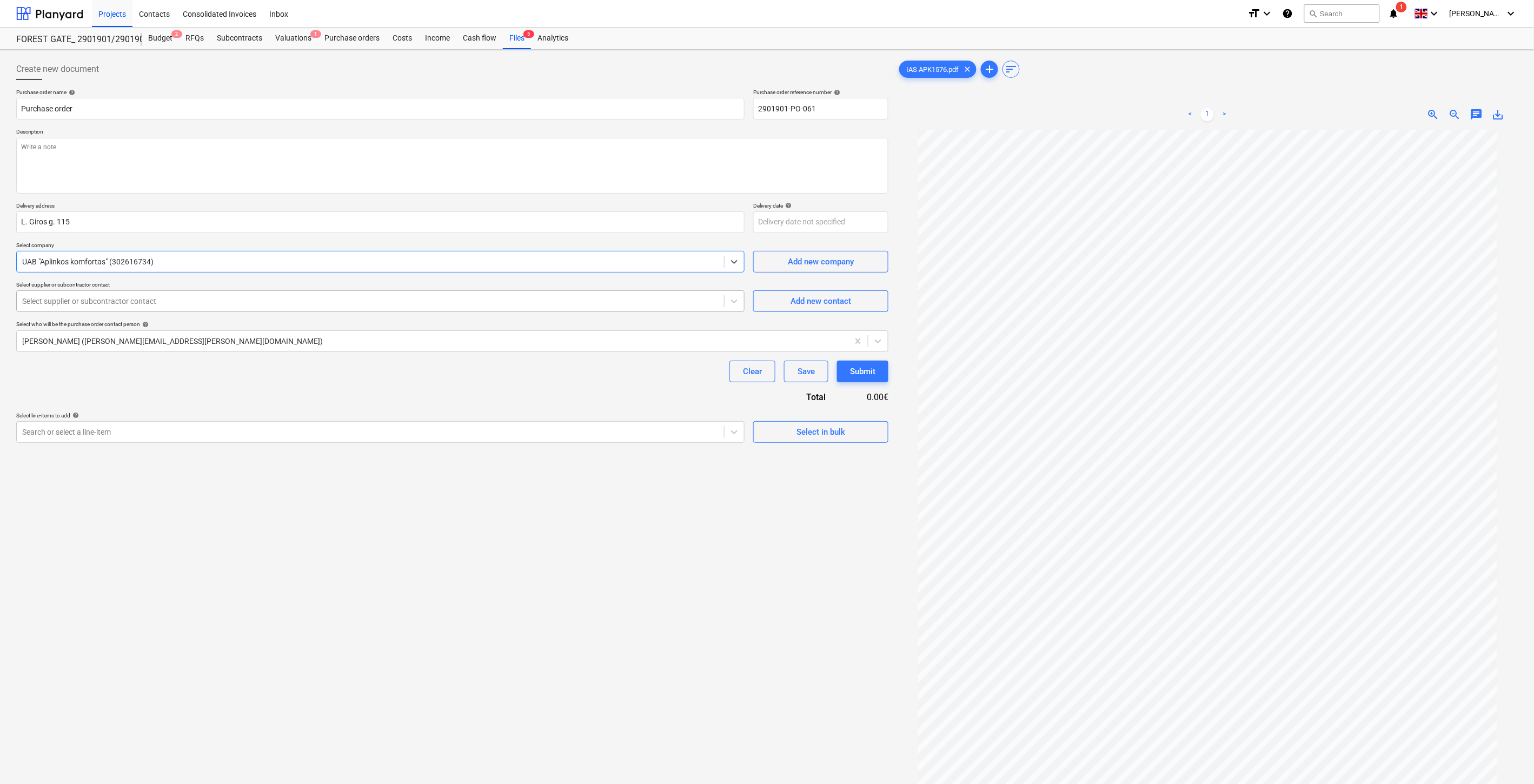
click at [224, 303] on div at bounding box center [370, 301] width 696 height 11
drag, startPoint x: 206, startPoint y: 347, endPoint x: 218, endPoint y: 355, distance: 14.4
click at [206, 347] on div "Komfortas ([EMAIL_ADDRESS][DOMAIN_NAME])" at bounding box center [381, 345] width 729 height 18
click at [283, 396] on div "Purchase order name help Purchase order Purchase order reference number help 29…" at bounding box center [453, 265] width 873 height 354
click at [315, 388] on div "Purchase order name help Purchase order Purchase order reference number help 29…" at bounding box center [453, 265] width 873 height 354
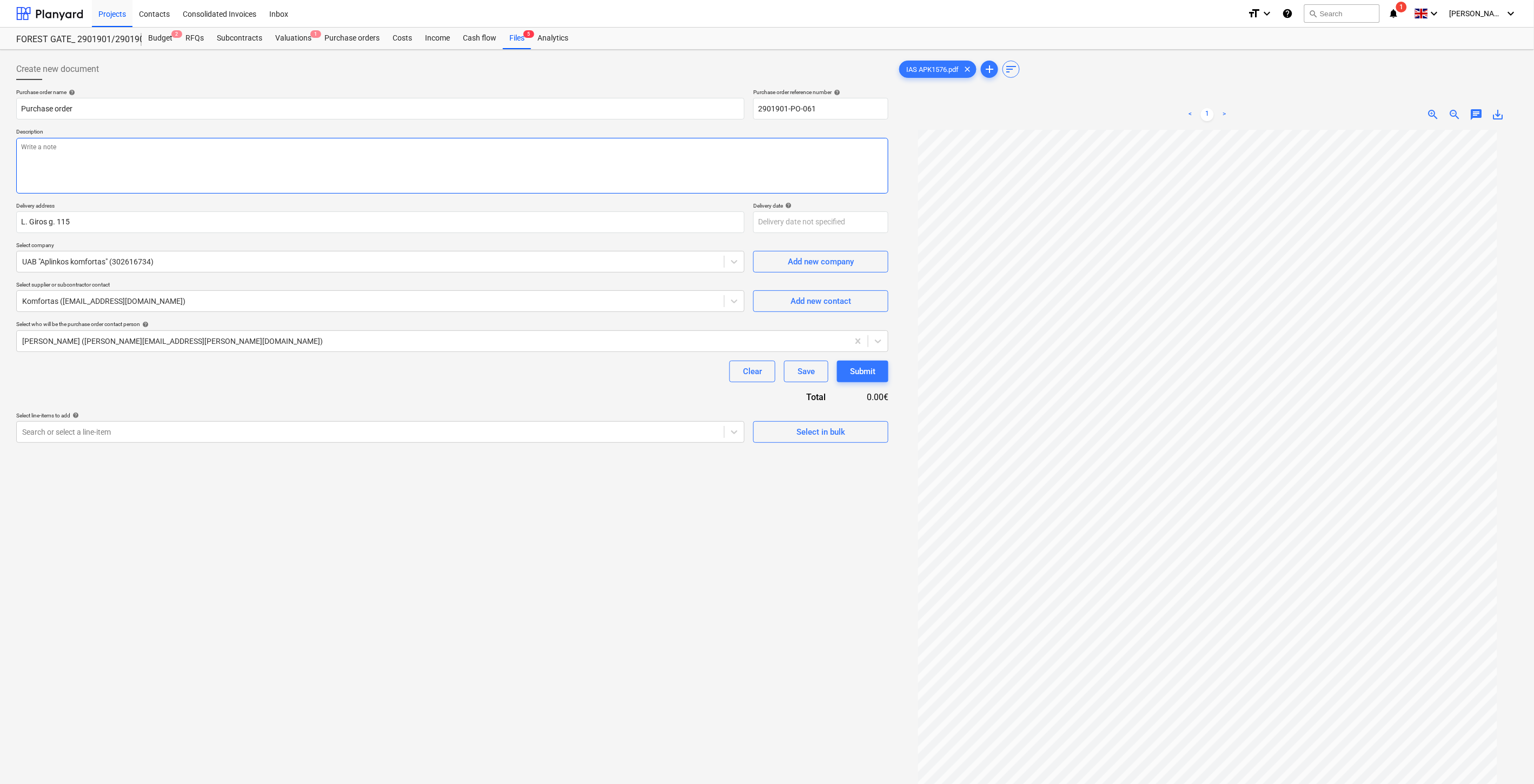
click at [285, 179] on textarea at bounding box center [453, 166] width 873 height 56
type textarea "x"
type textarea "I"
type textarea "x"
type textarea "I6"
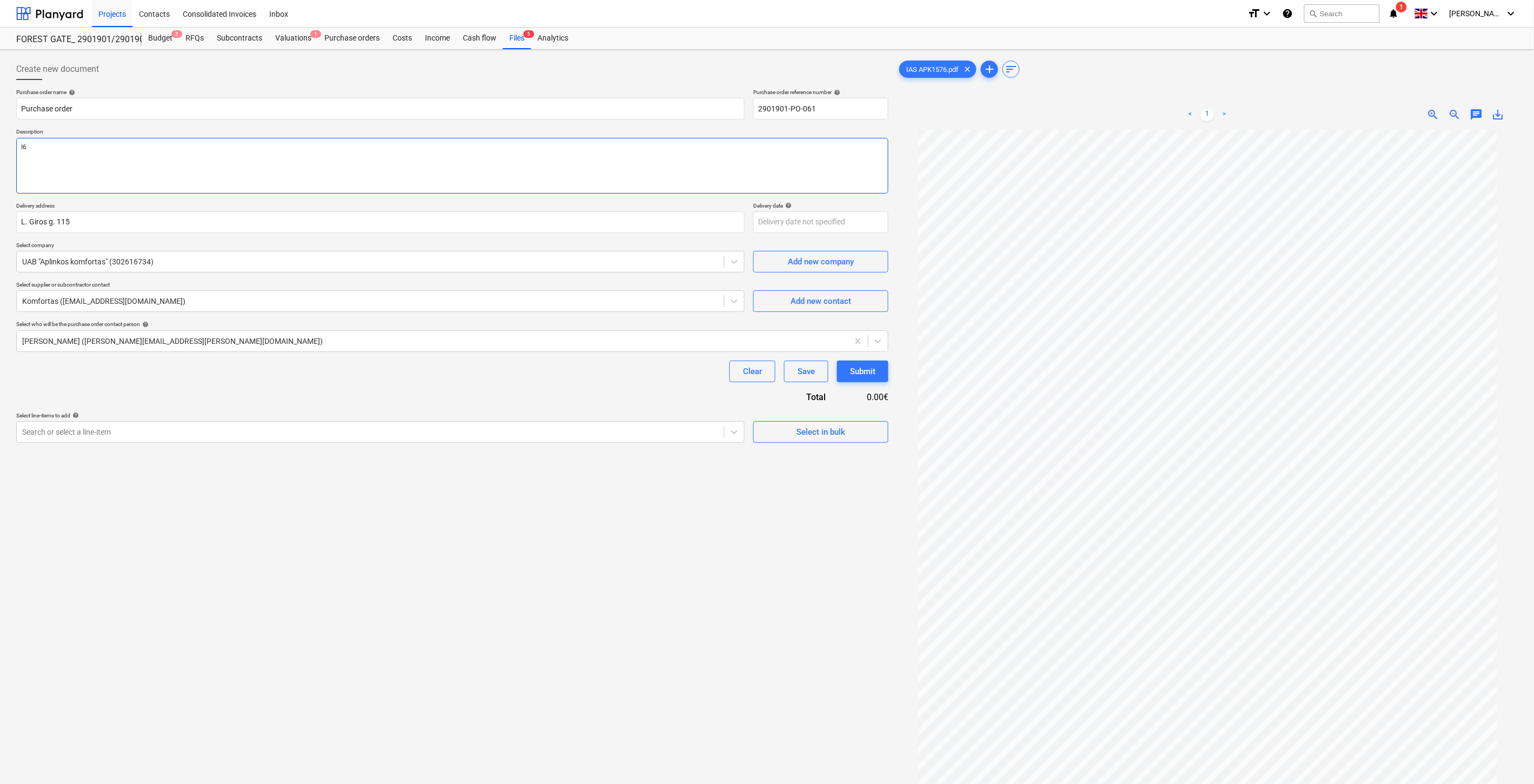
type textarea "x"
type textarea "I"
type textarea "x"
type textarea "Iš"
type textarea "x"
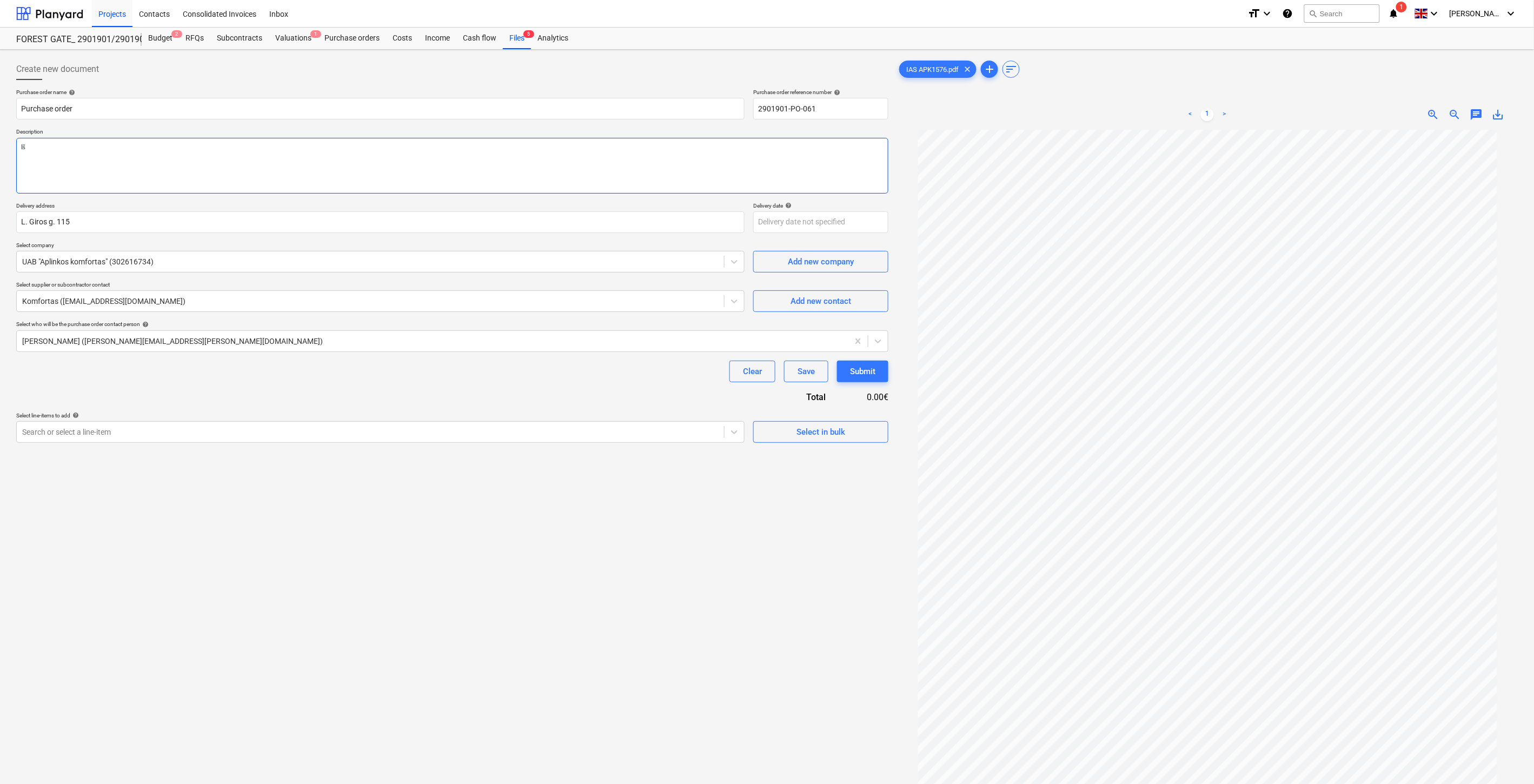
type textarea "Iša"
type textarea "x"
type textarea "Išan"
type textarea "x"
type textarea "Išank"
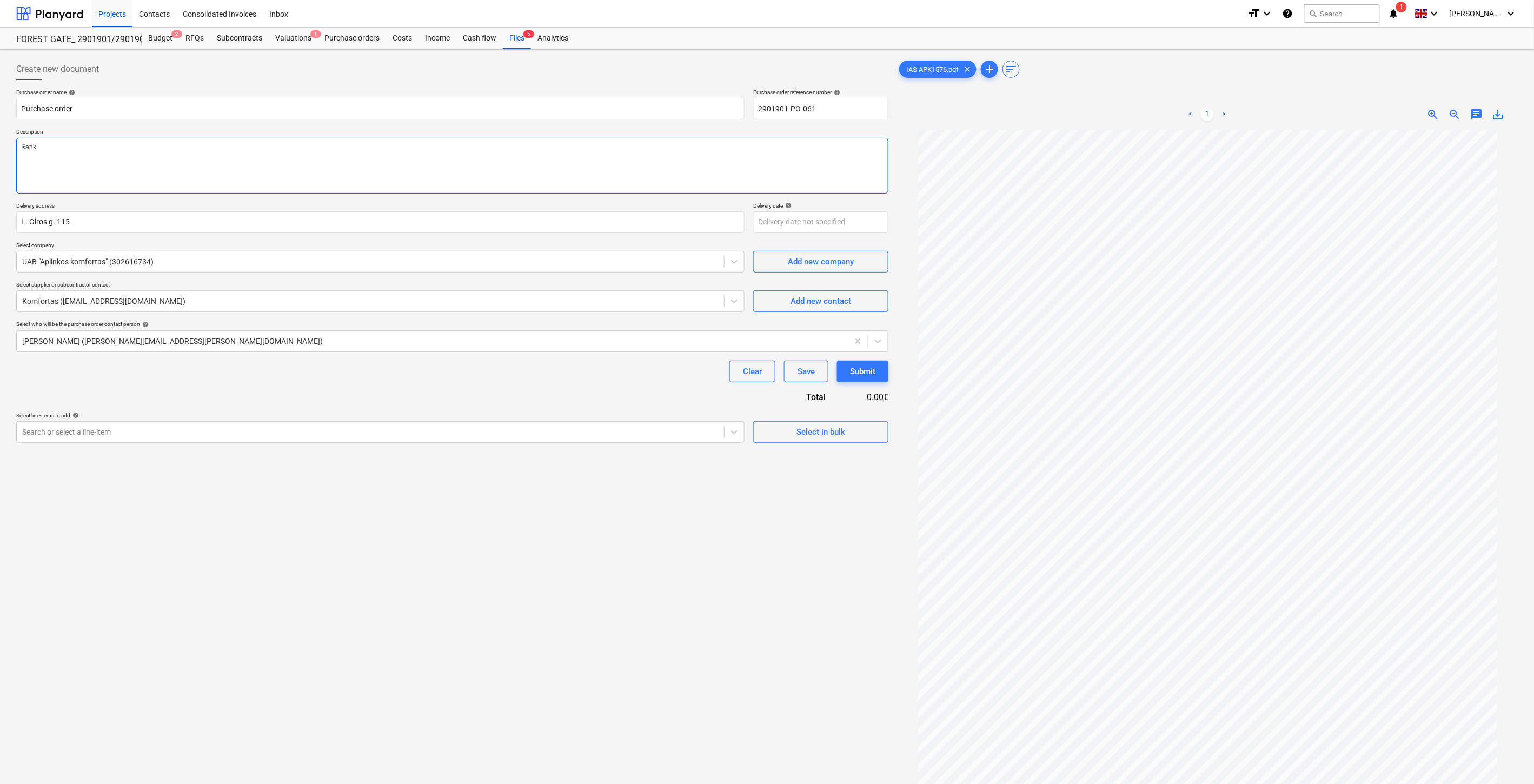
type textarea "x"
type textarea "Išanks"
type textarea "x"
type textarea "Išankst"
type textarea "x"
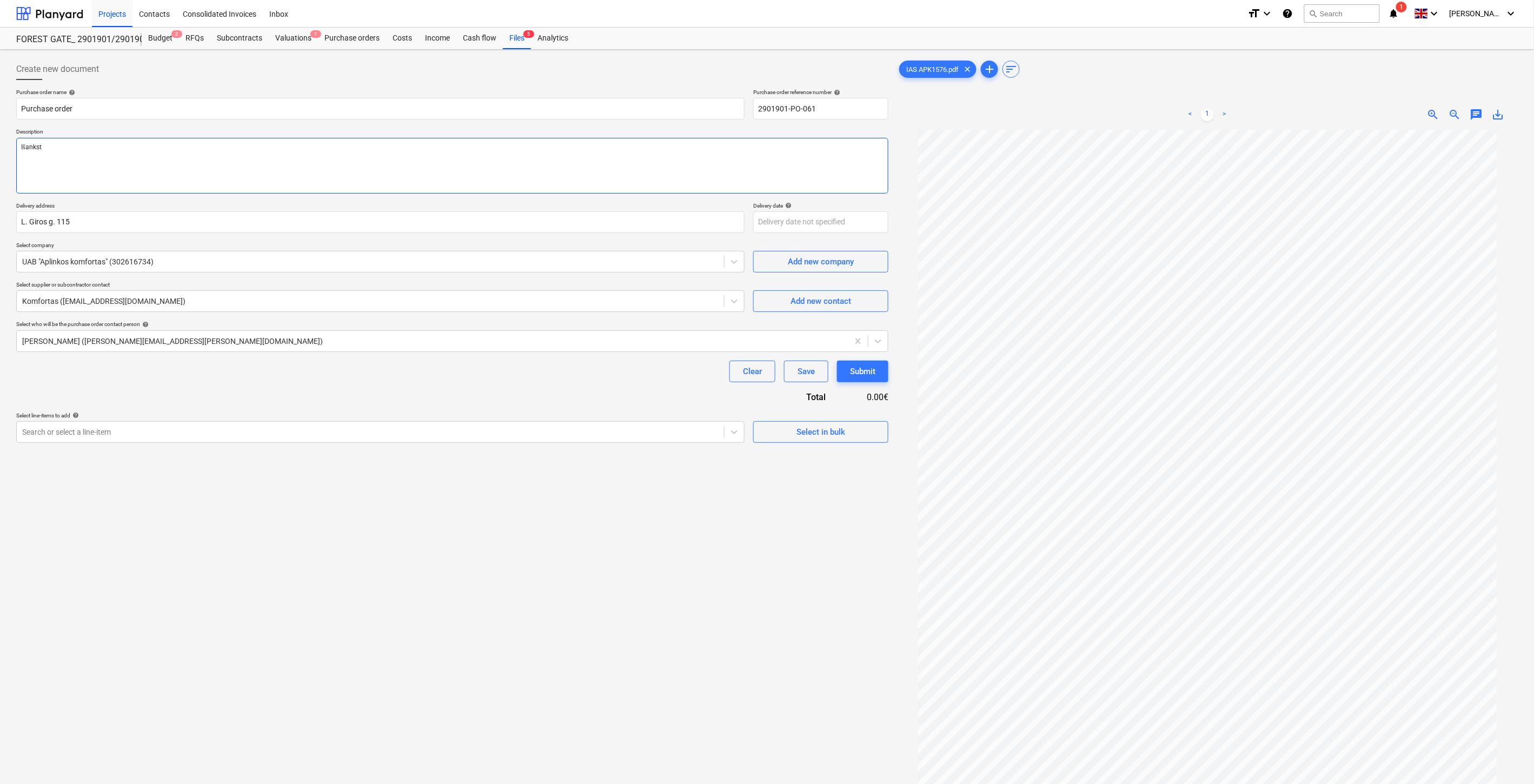
type textarea "Išanksti"
type textarea "x"
type textarea "Išankstiė"
type textarea "x"
type textarea "Išankstiė"
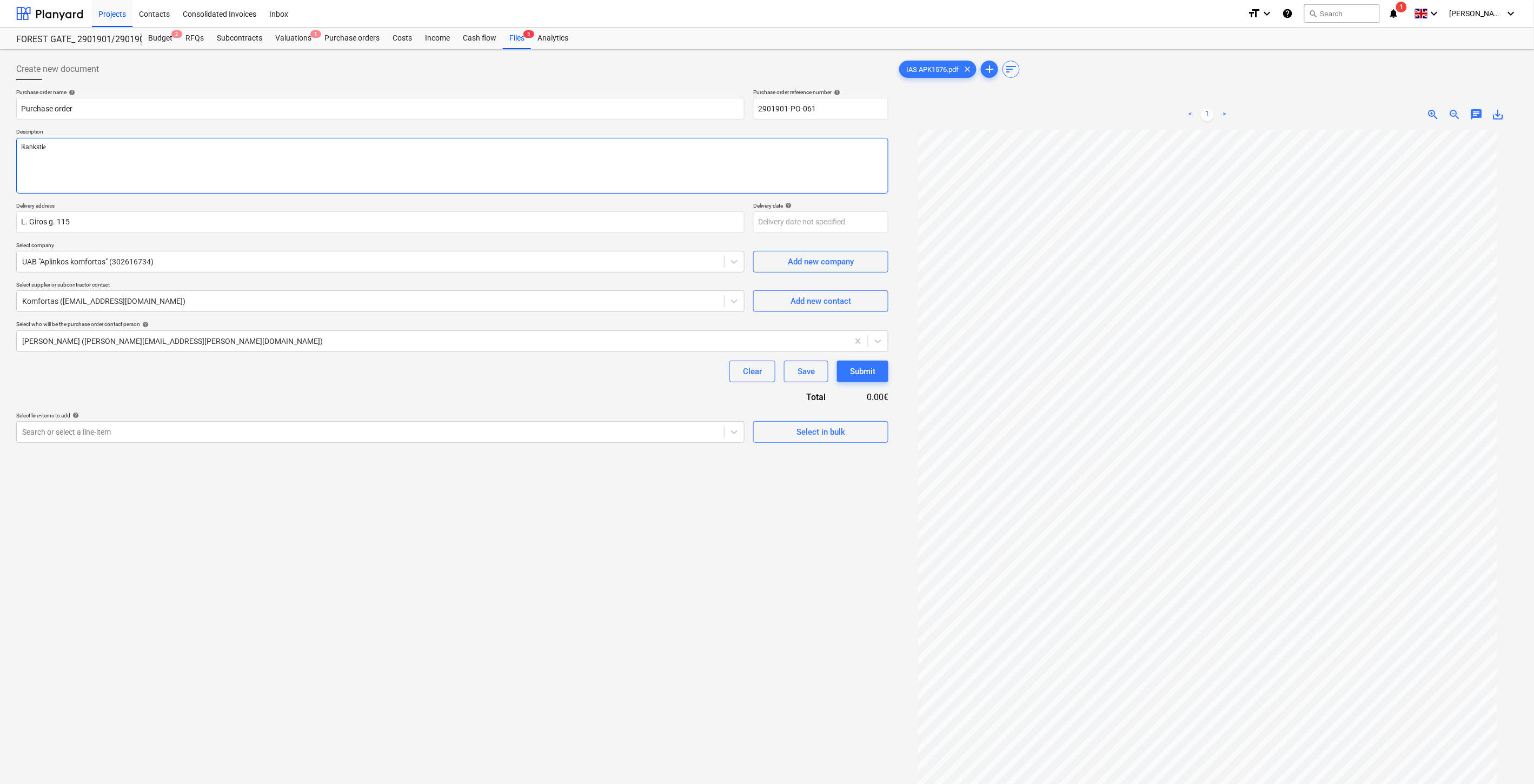
type textarea "x"
type textarea "Išankstiė s"
type textarea "x"
type textarea "Išankstiė"
type textarea "x"
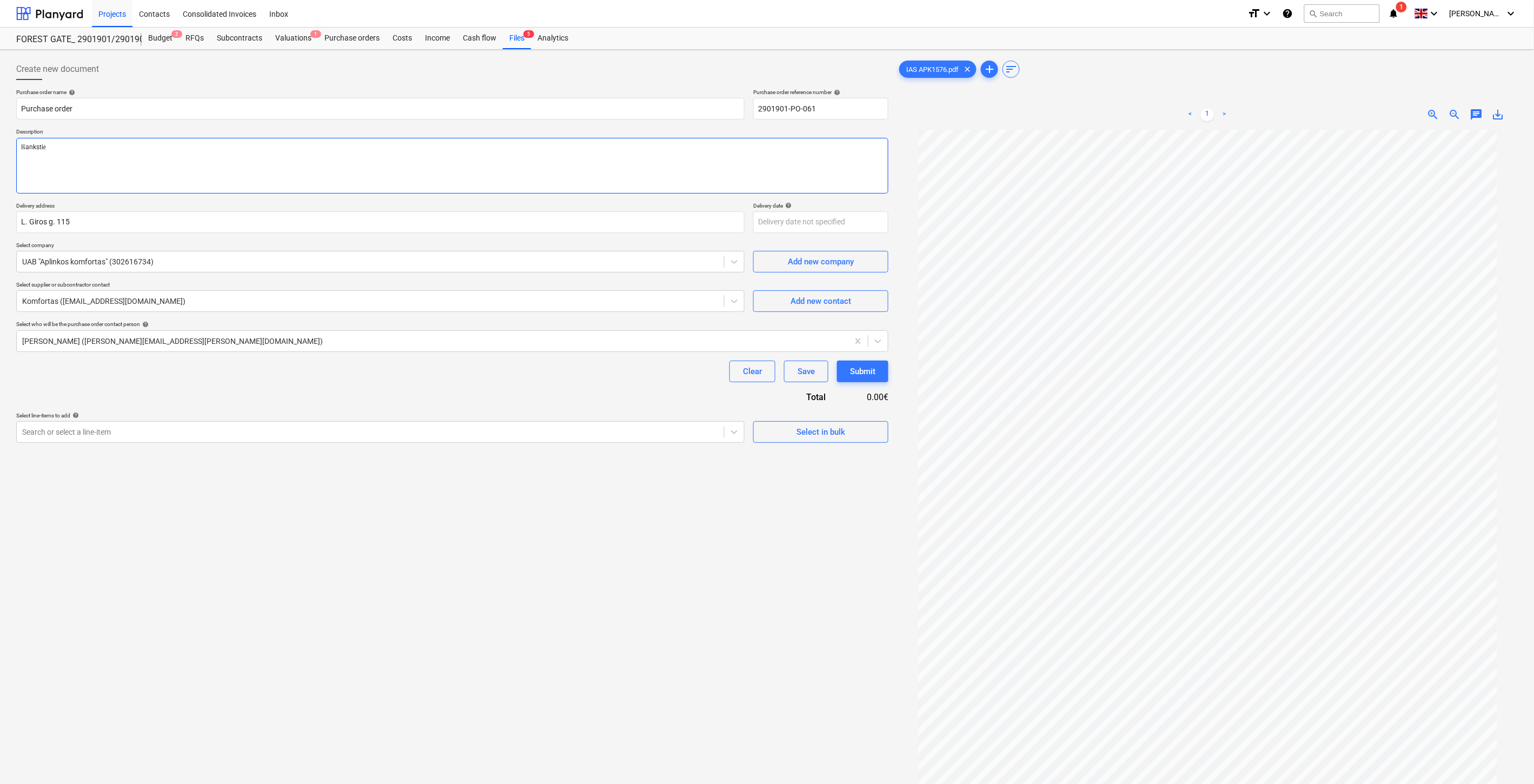
type textarea "Išankstiė"
type textarea "x"
type textarea "Išanksti"
type textarea "x"
type textarea "Išankstin"
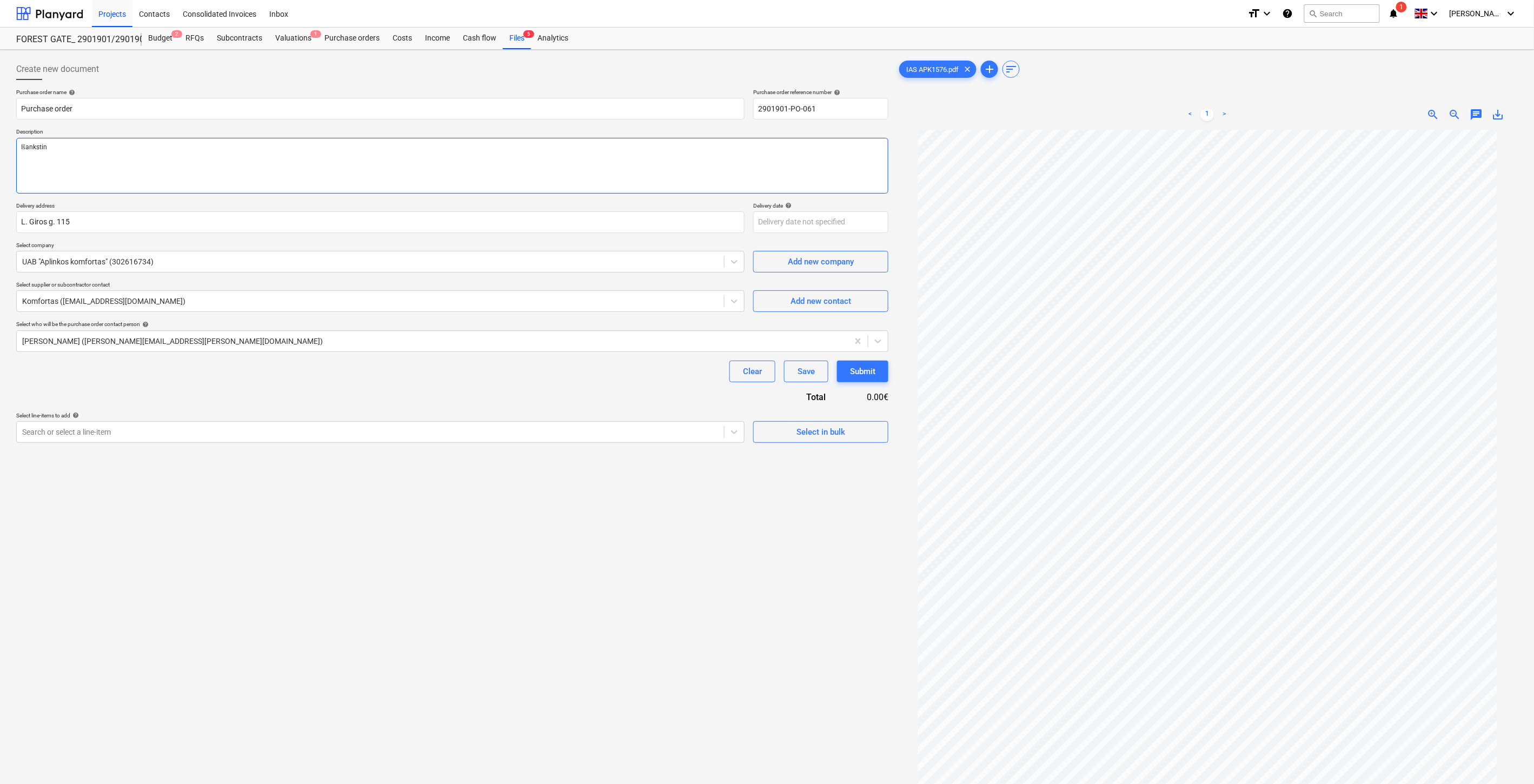
type textarea "x"
type textarea "Išankstinė"
type textarea "x"
type textarea "Išankstinė"
type textarea "x"
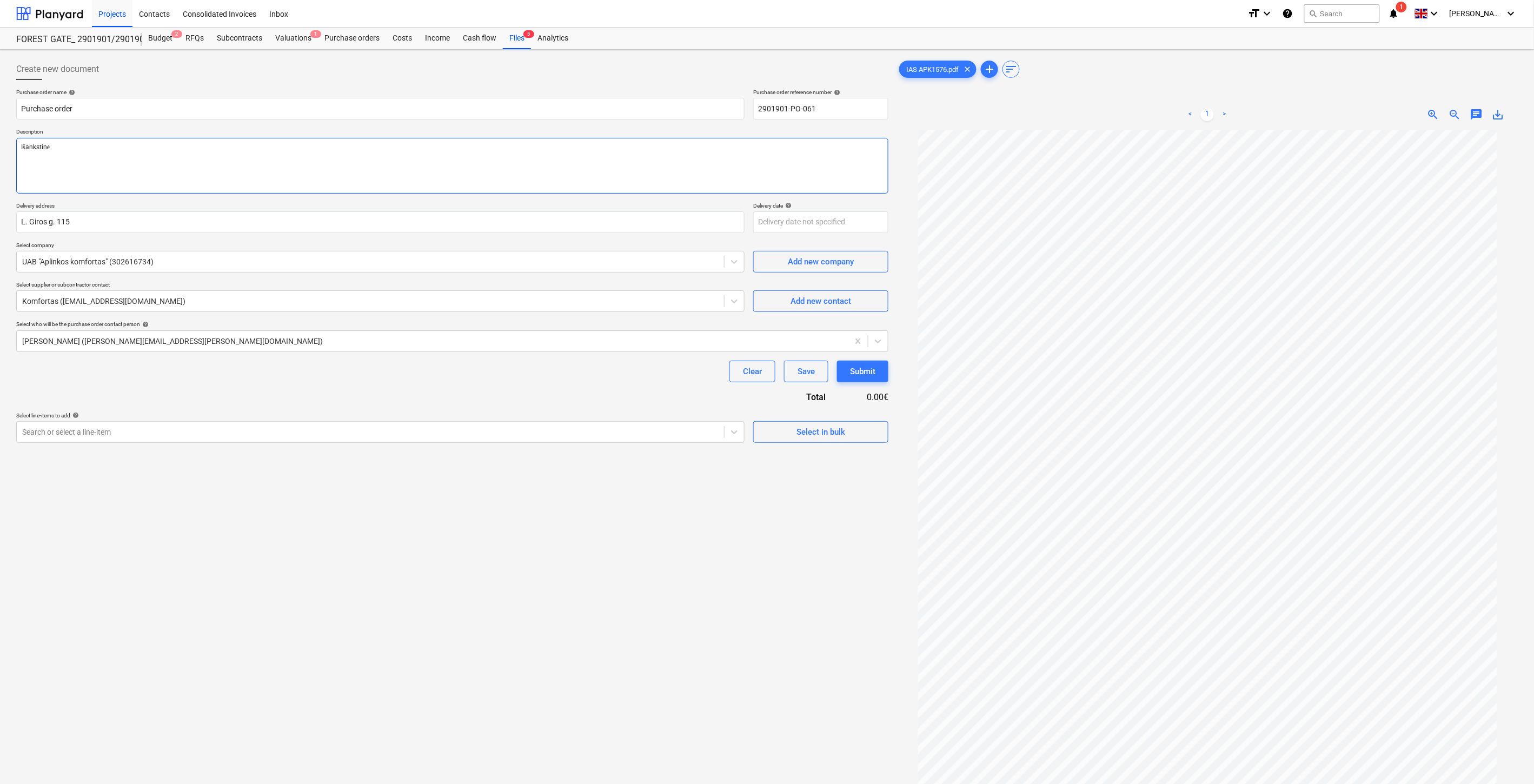
type textarea "Išankstinė s"
type textarea "x"
type textarea "Išankstinė są"
type textarea "x"
type textarea "Išankstinė sąs"
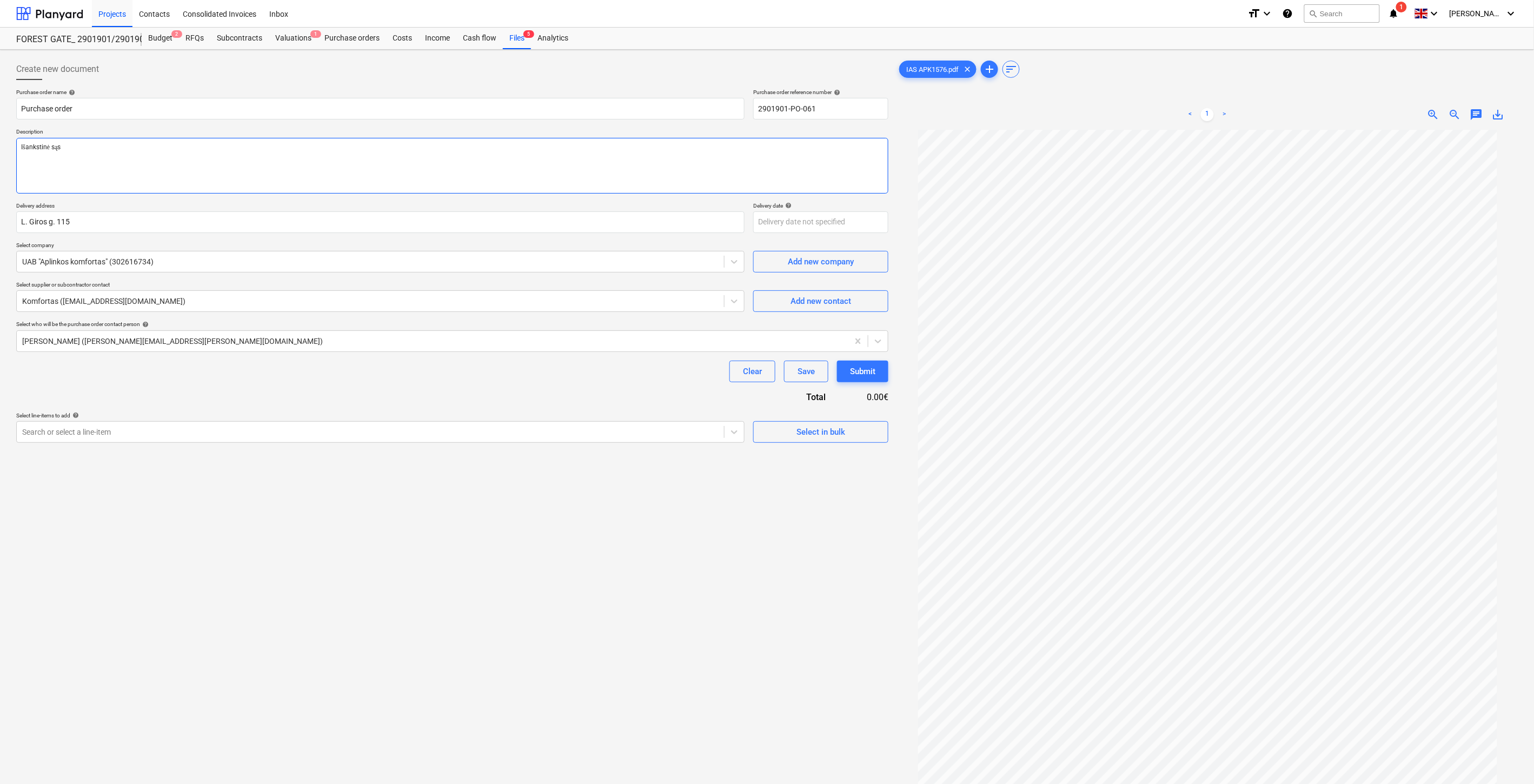
type textarea "x"
type textarea "Išankstinė sąsk"
type textarea "x"
type textarea "Išankstinė sąska"
type textarea "x"
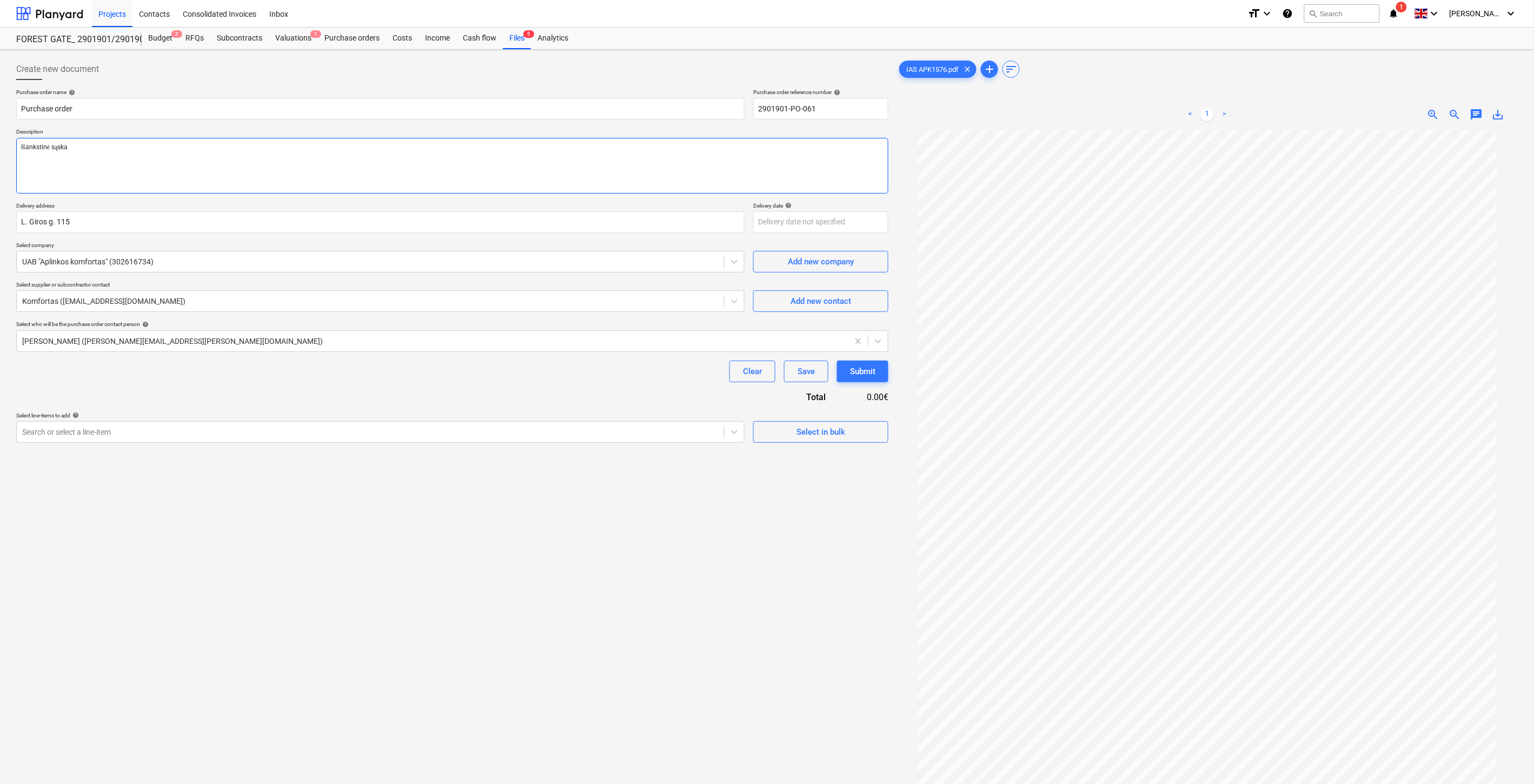
type textarea "Išankstinė sąskai"
type textarea "x"
type textarea "Išankstinė sąskait"
type textarea "x"
type textarea "Išankstinė sąskaita"
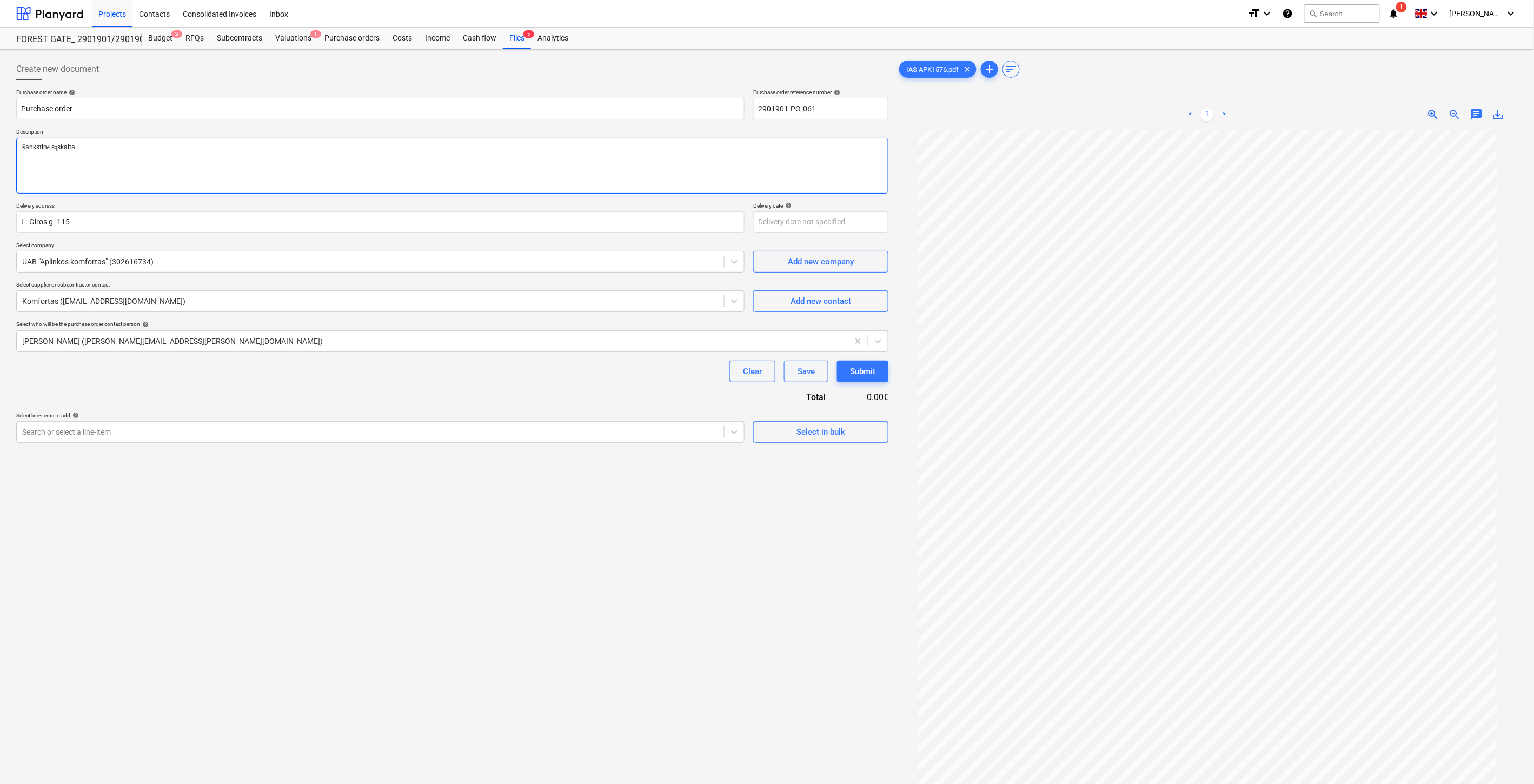
type textarea "x"
type textarea "Išankstinė sąskaita"
type textarea "x"
type textarea "Išankstinė sąskaita u"
type textarea "x"
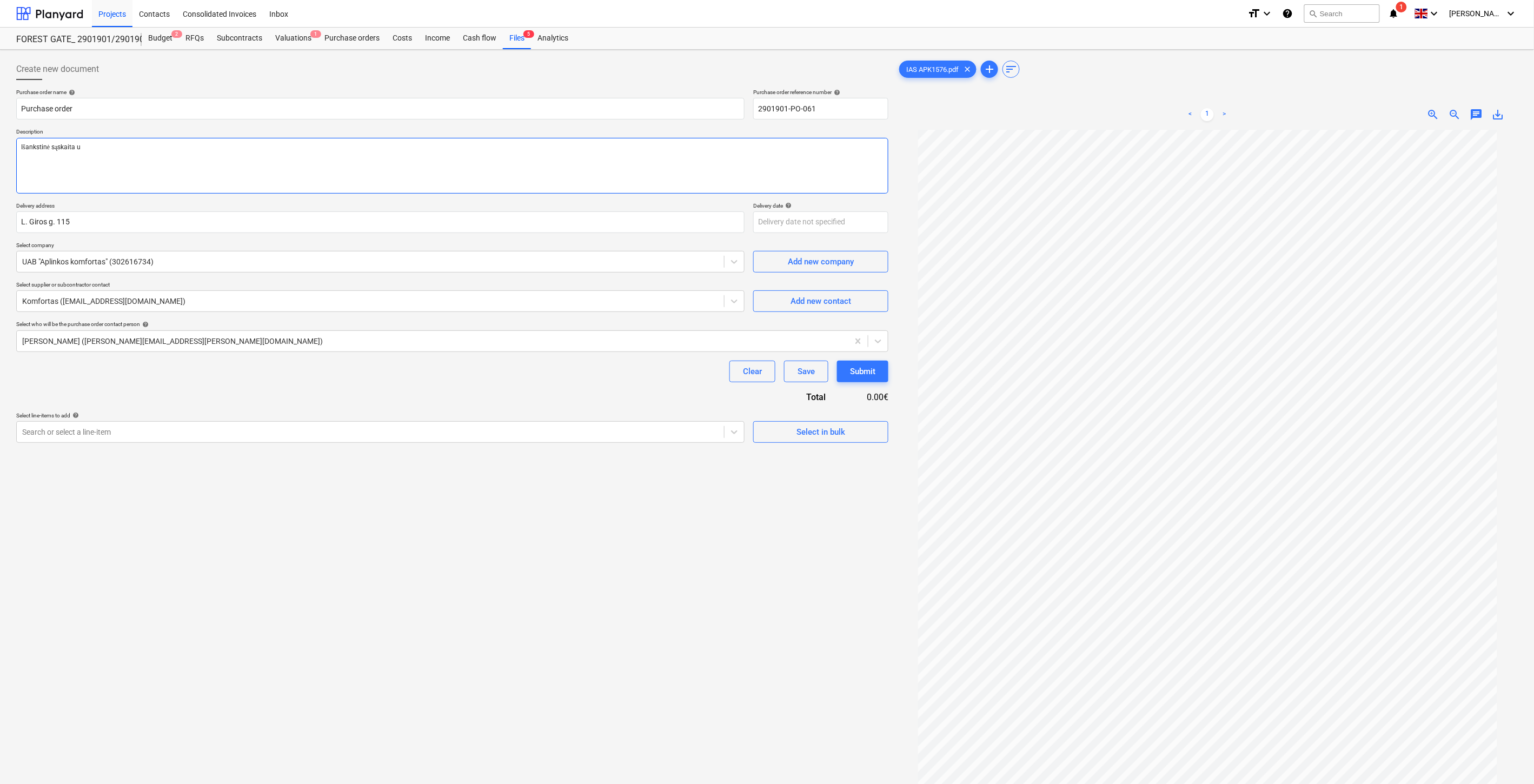
type textarea "Išankstinė sąskaita už"
type textarea "x"
type textarea "Išankstinė sąskaita už"
type textarea "x"
type textarea "Išankstinė sąskaita už d"
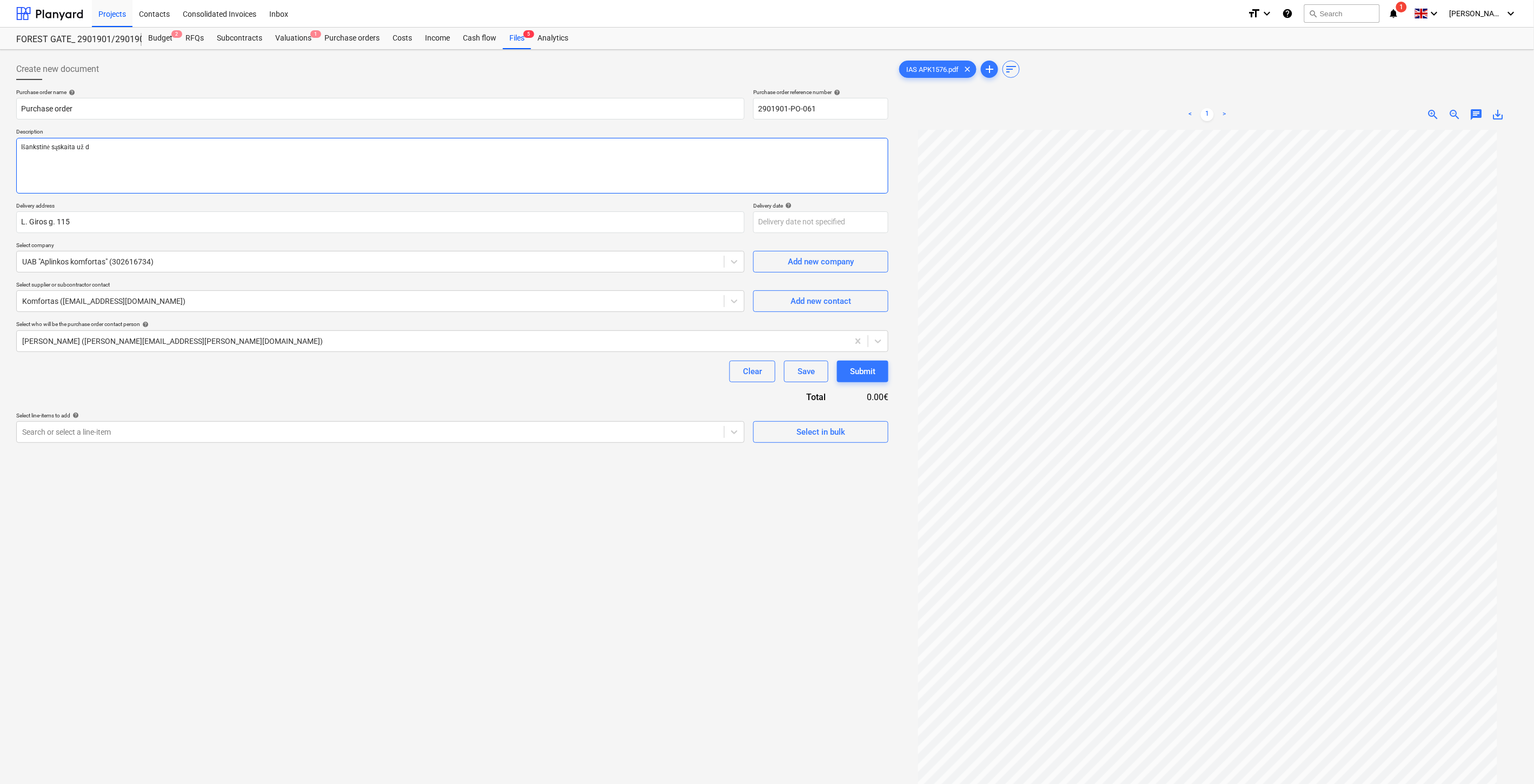
type textarea "x"
type textarea "Išankstinė sąskaita už dvi"
type textarea "x"
type textarea "Išankstinė sąskaita už dvir"
type textarea "x"
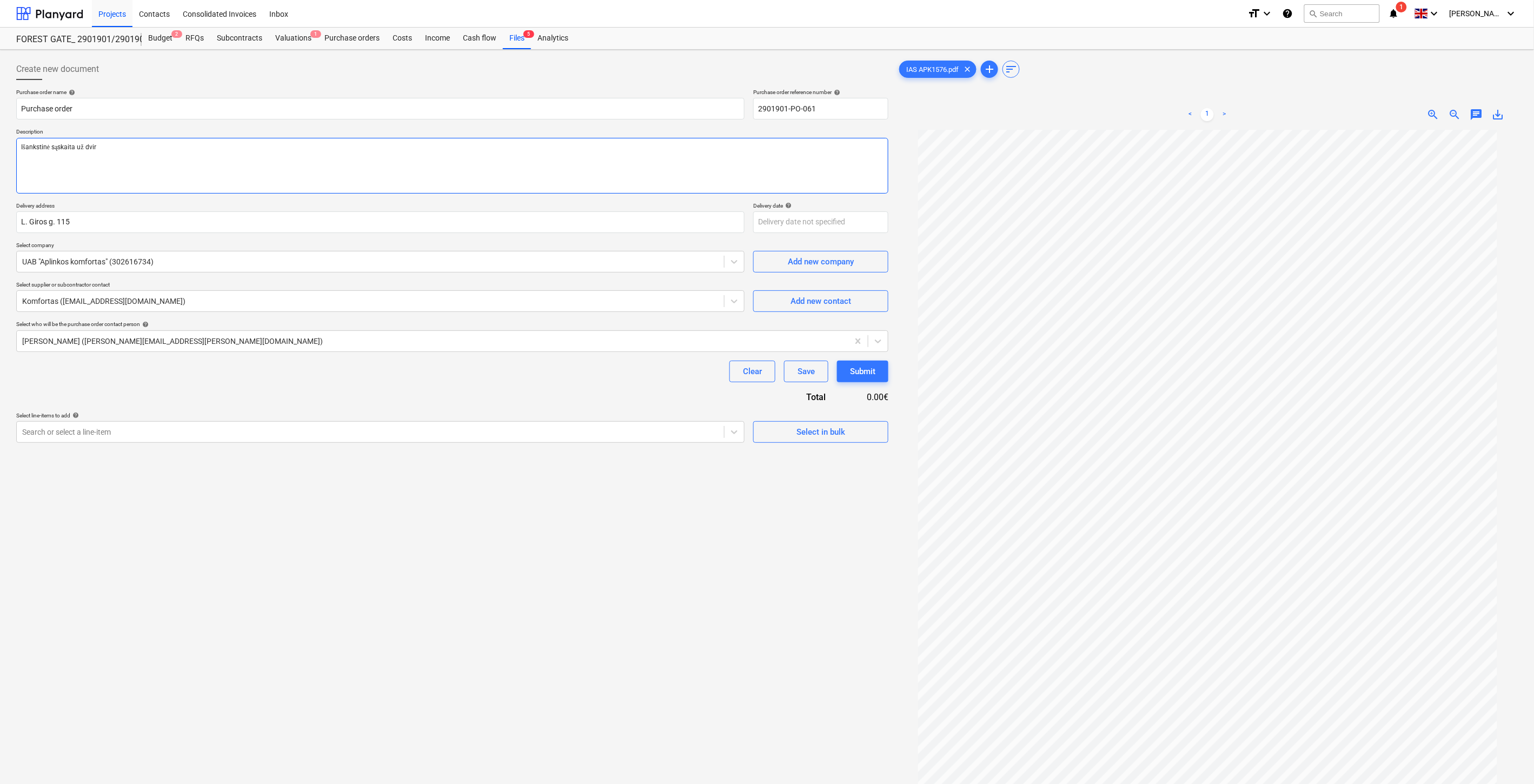
type textarea "Išankstinė sąskaita už dvira"
type textarea "x"
type textarea "Išankstinė sąskaita už dvirač"
type textarea "x"
type textarea "Išankstinė sąskaita už dvirači"
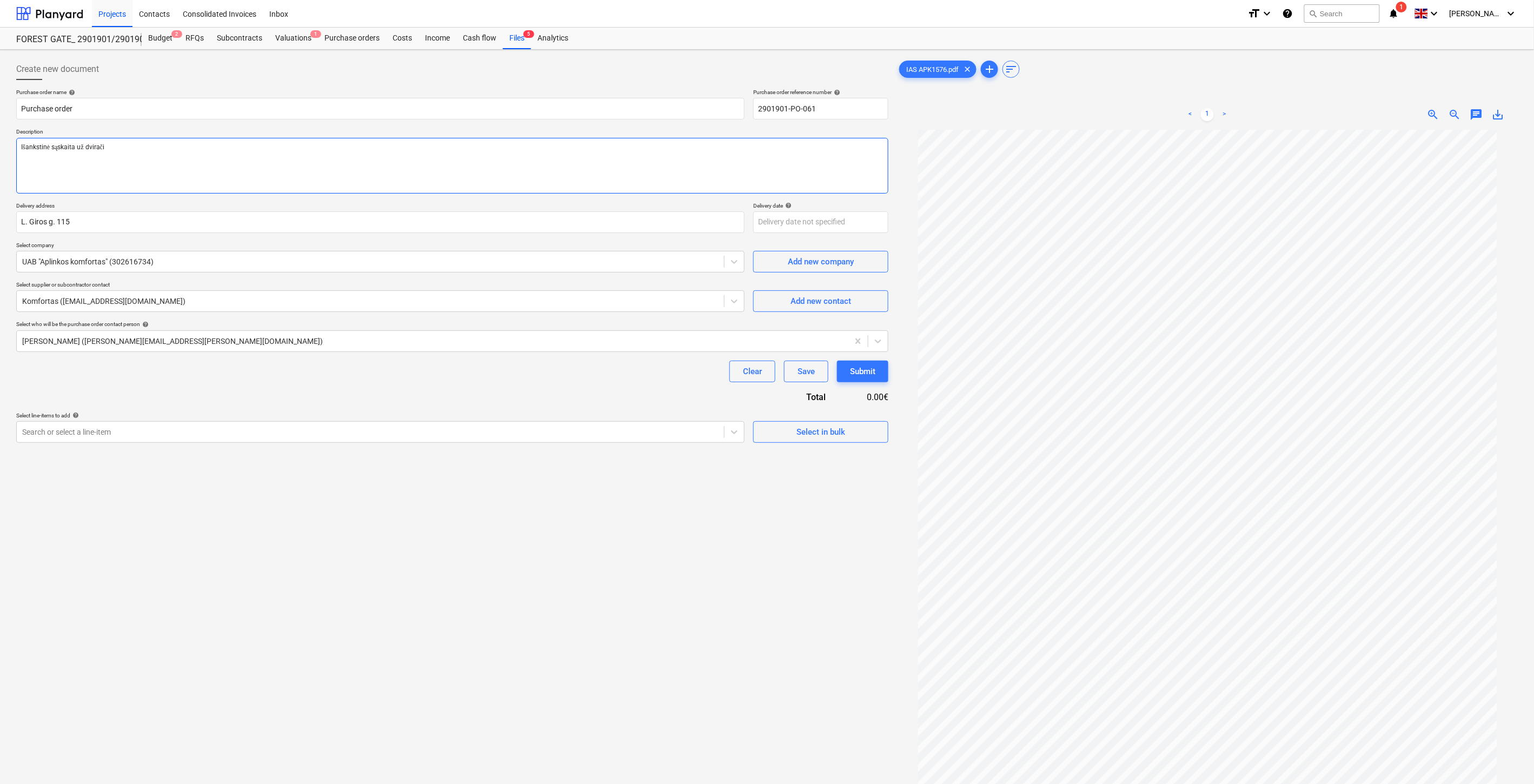
type textarea "x"
type textarea "Išankstinė sąskaita už dviračių"
type textarea "x"
type textarea "Išankstinė sąskaita už dviračių"
type textarea "x"
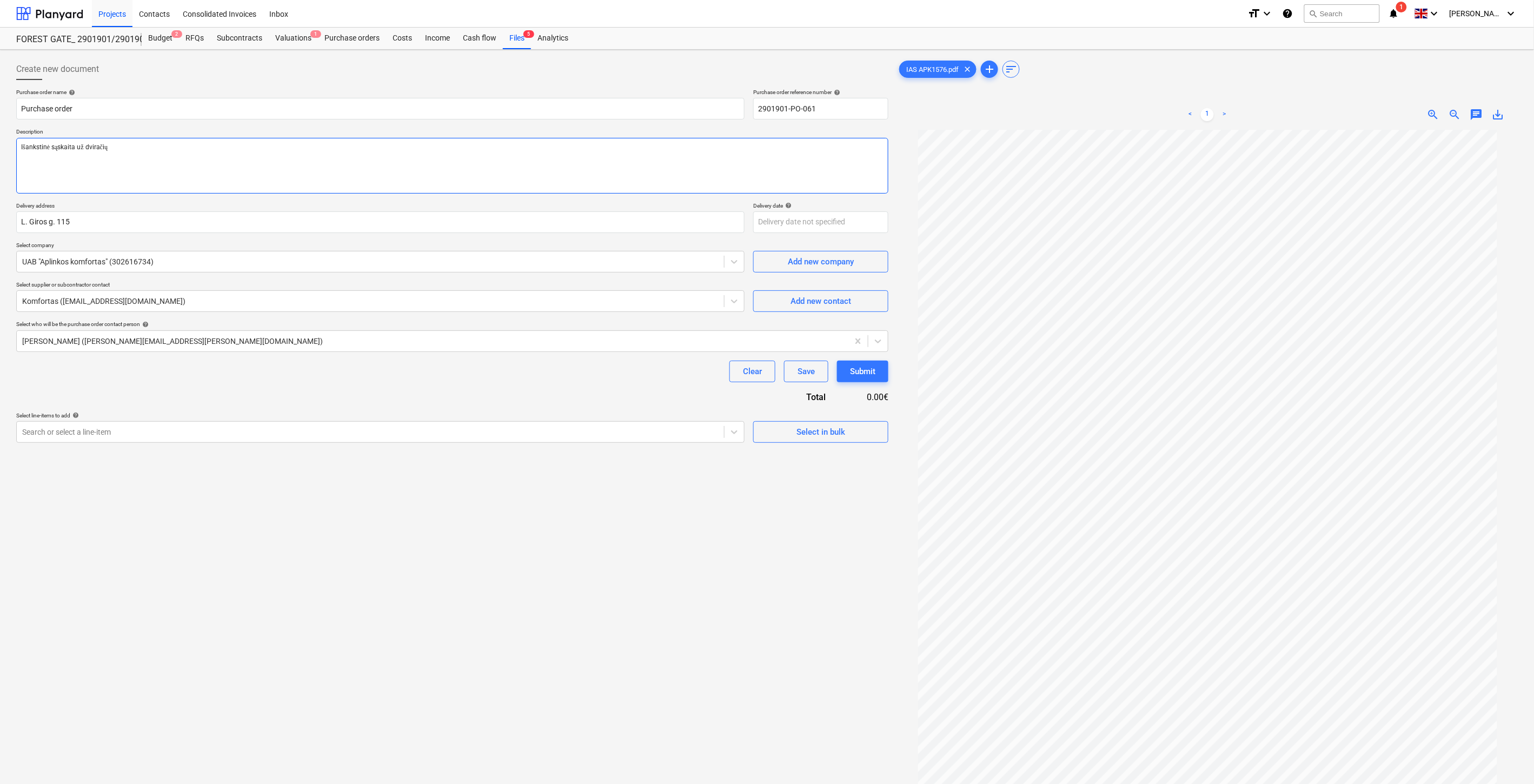
type textarea "Išankstinė sąskaita už dviračių l"
type textarea "x"
type textarea "Išankstinė sąskaita už dviračių la"
type textarea "x"
type textarea "Išankstinė sąskaita už dviračių lai"
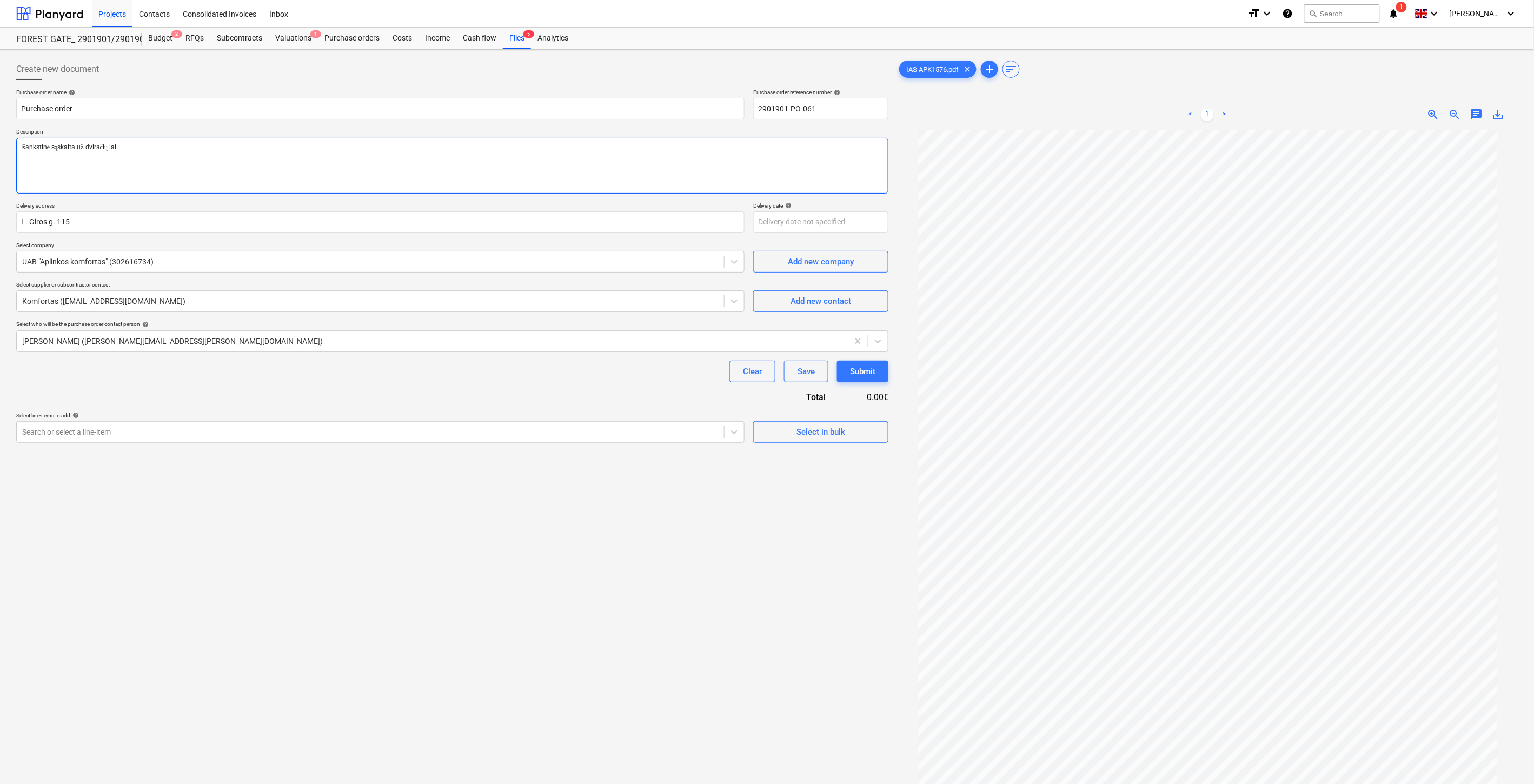
type textarea "x"
type textarea "Išankstinė sąskaita už dviračių laik"
type textarea "x"
type textarea "Išankstinė sąskaita už dviračių laiki"
type textarea "x"
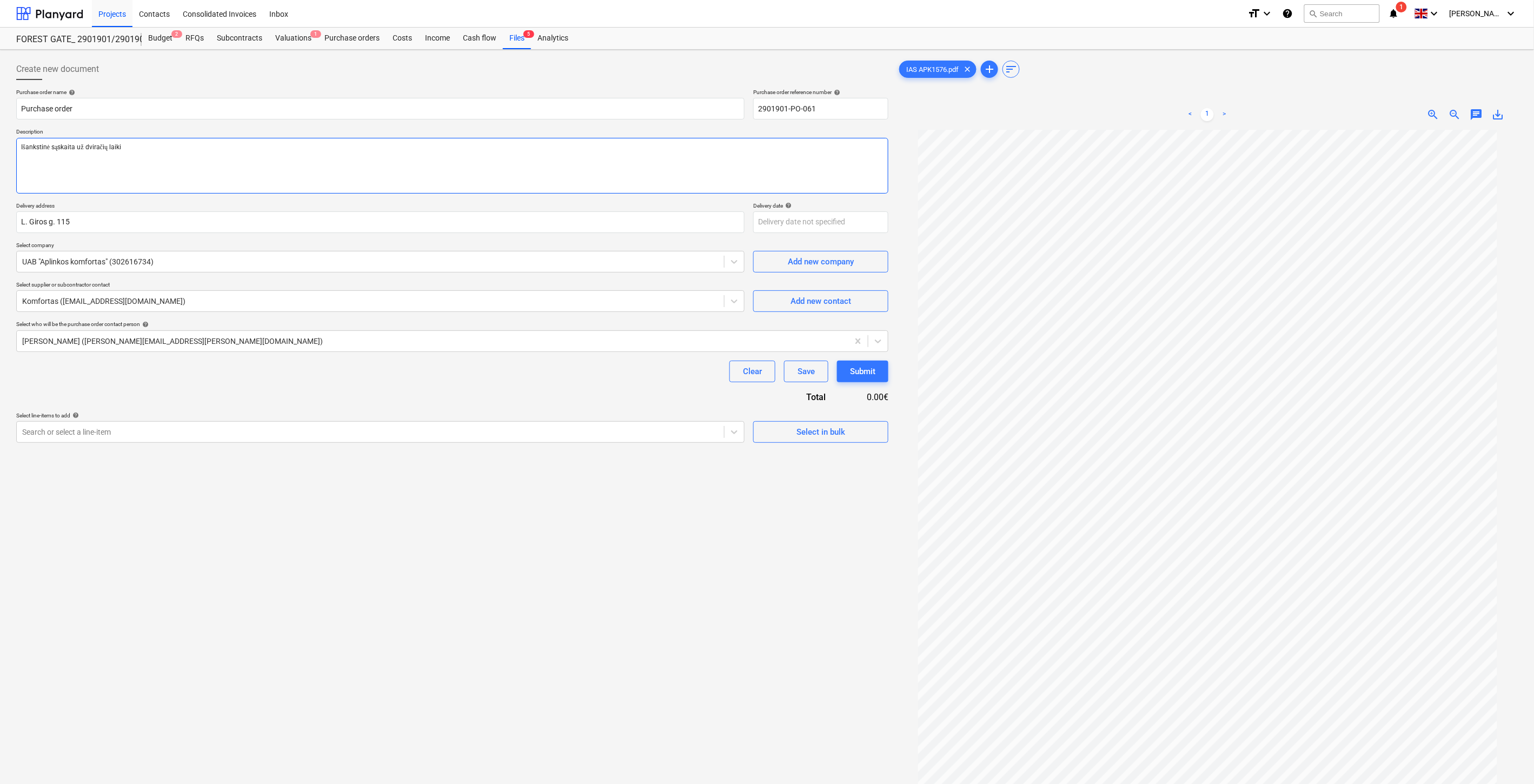
type textarea "Išankstinė sąskaita už dviračių laikik"
type textarea "x"
type textarea "Išankstinė sąskaita už dviračių laikikl"
type textarea "x"
type textarea "Išankstinė sąskaita už dviračių laikikli"
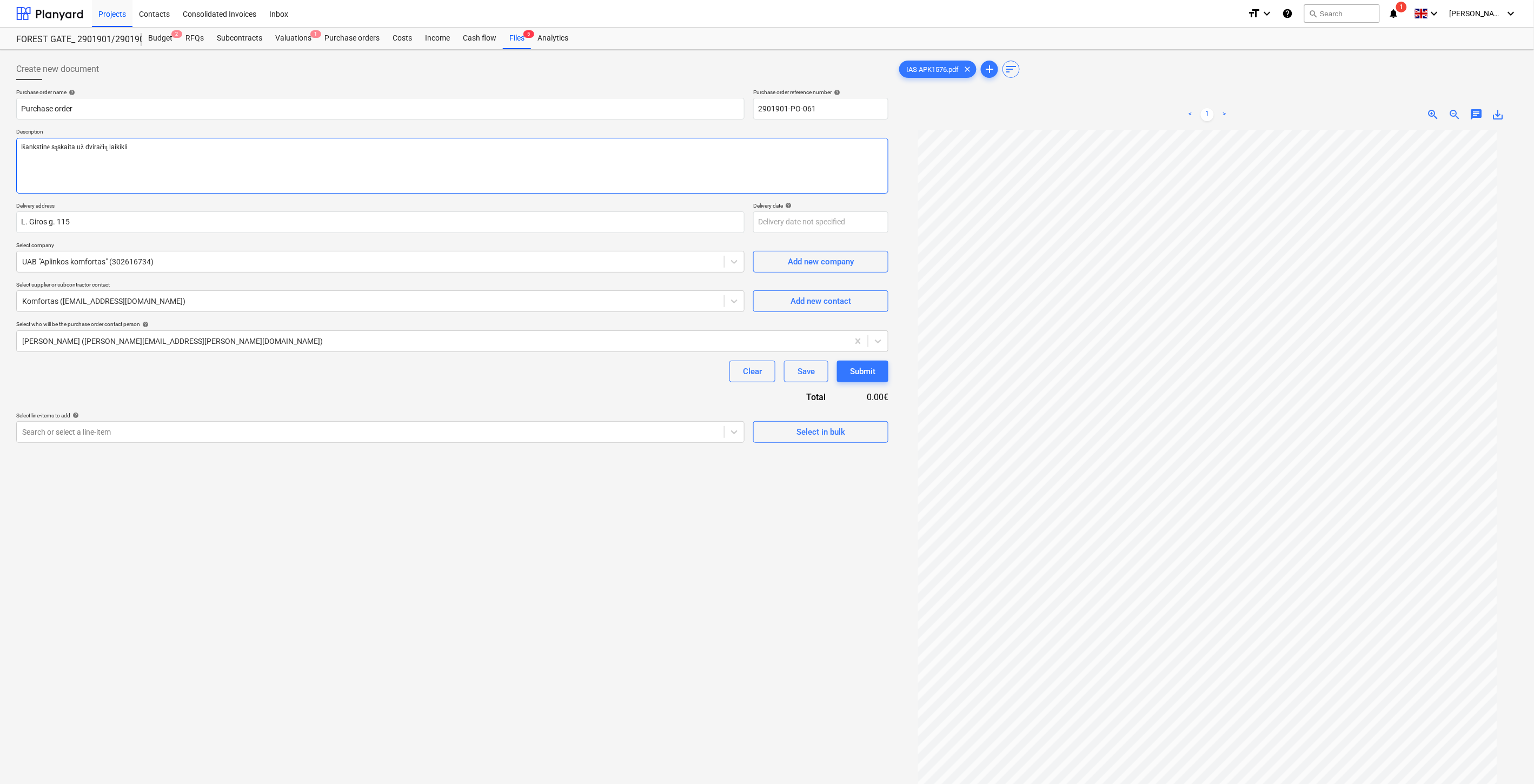
type textarea "x"
type textarea "Išankstinė sąskaita už dviračių laikikliu"
type textarea "x"
type textarea "Išankstinė sąskaita už dviračių laikiklius"
type textarea "x"
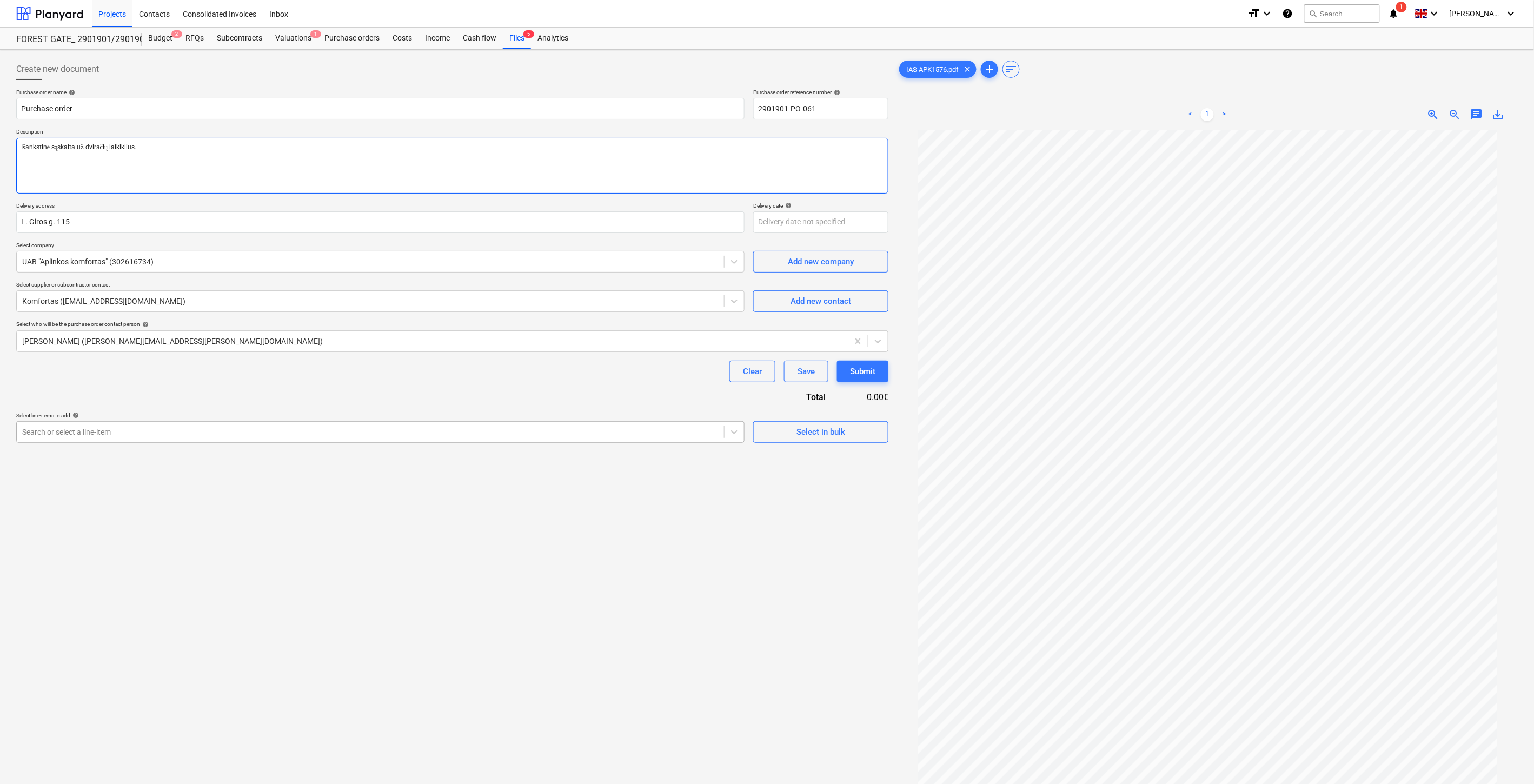
type textarea "Išankstinė sąskaita už dviračių laikiklius."
type textarea "x"
click at [309, 426] on div "Search or select a line-item" at bounding box center [370, 431] width 707 height 15
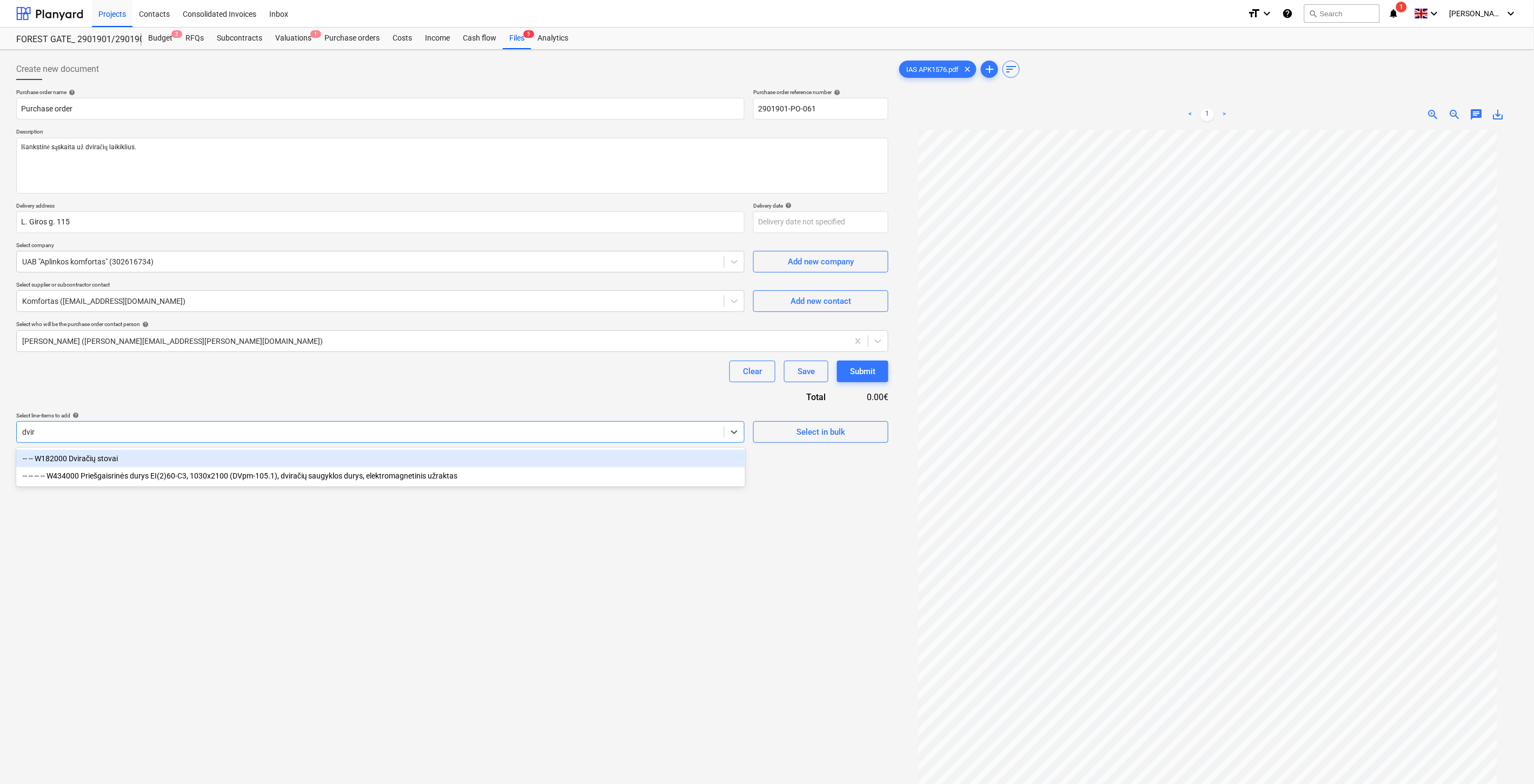
type input "dvira"
click at [252, 454] on div "-- -- W182000 Dviračių stovai" at bounding box center [381, 458] width 729 height 18
type textarea "x"
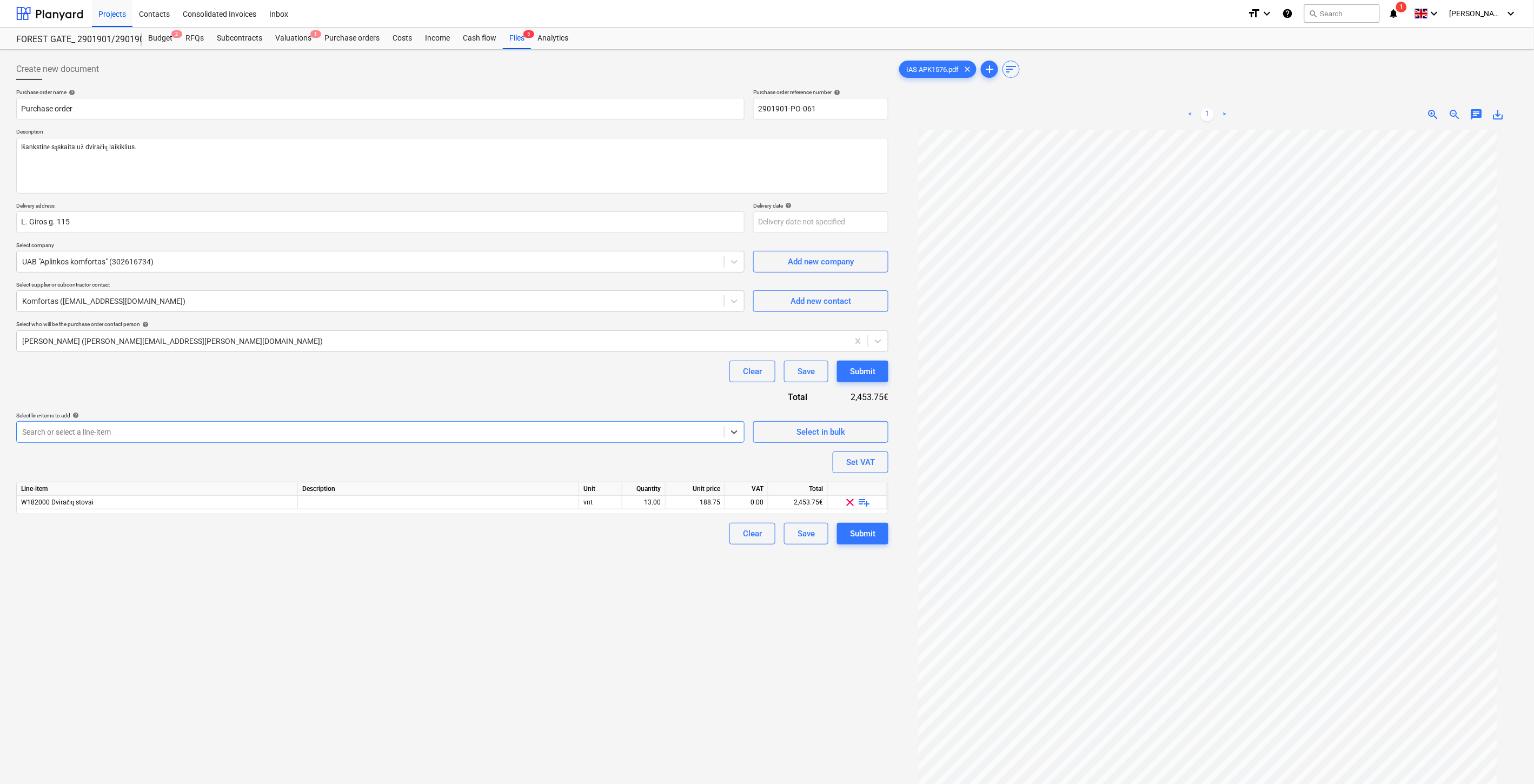
type textarea "x"
click at [343, 383] on div "Purchase order name help Purchase order Purchase order reference number help 29…" at bounding box center [453, 316] width 873 height 456
click at [591, 503] on div "vnt" at bounding box center [600, 502] width 43 height 13
type input "Kompl."
type textarea "x"
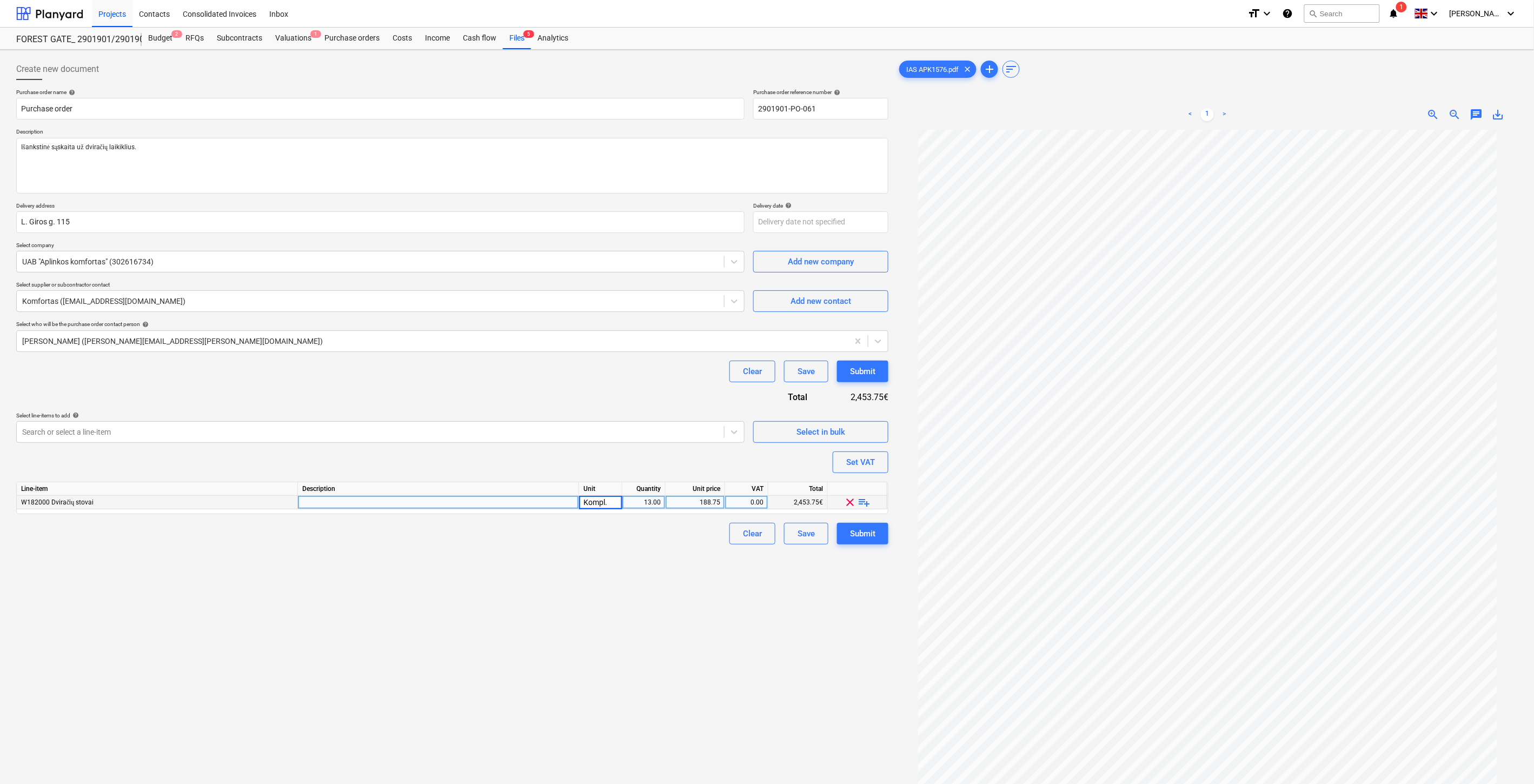
click at [647, 503] on div "13.00" at bounding box center [643, 502] width 34 height 13
type input "1"
type textarea "x"
click at [660, 463] on div "Purchase order name help Purchase order Purchase order reference number help 29…" at bounding box center [453, 316] width 873 height 456
click at [688, 498] on div "188.75" at bounding box center [695, 502] width 50 height 13
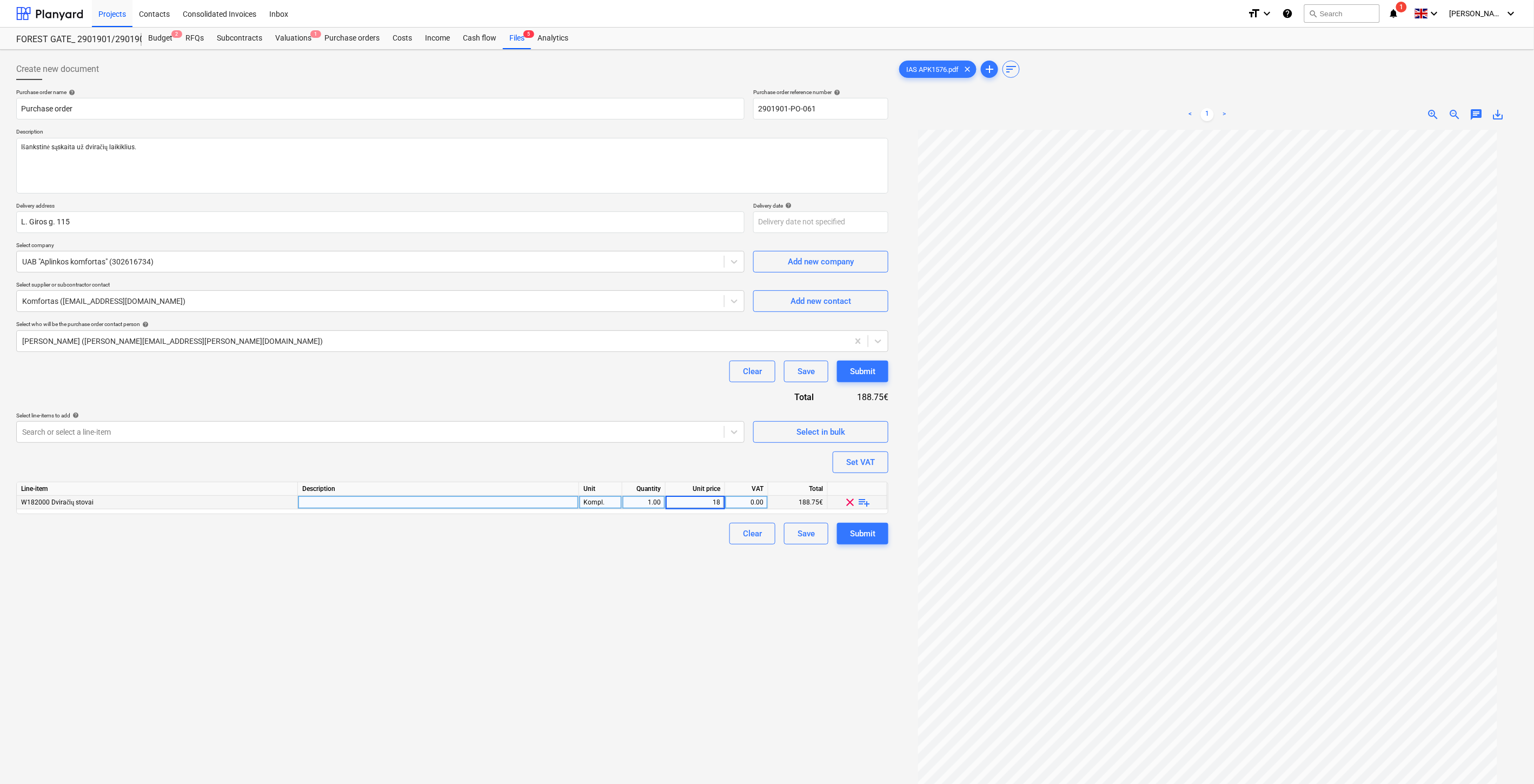
type input "180"
type textarea "x"
click at [712, 456] on div "Purchase order name help Purchase order Purchase order reference number help 29…" at bounding box center [453, 316] width 873 height 456
click at [590, 371] on div "Clear Save Submit" at bounding box center [453, 371] width 873 height 22
click at [631, 364] on div "Clear Save Submit" at bounding box center [453, 371] width 873 height 22
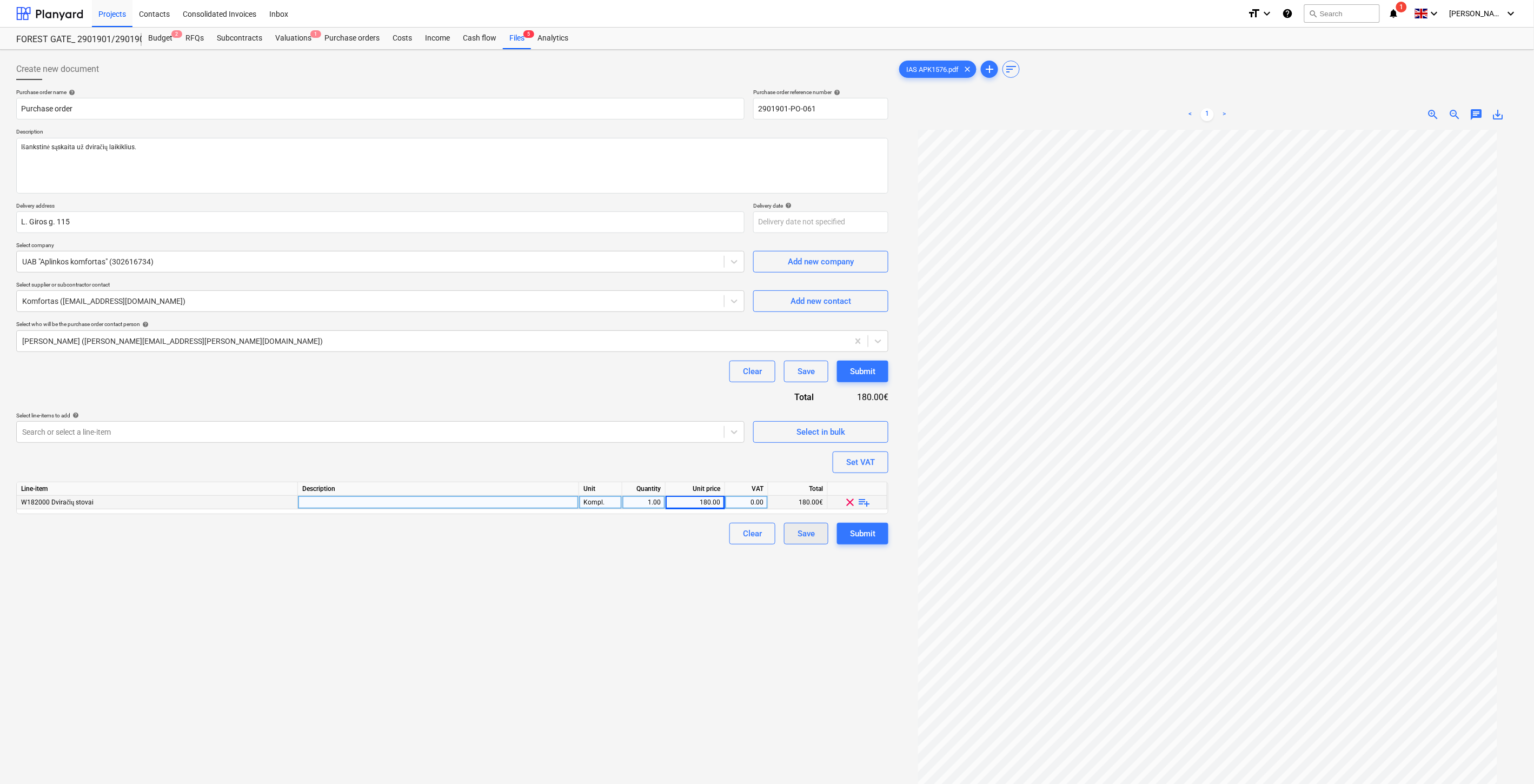
click at [813, 533] on div "Save" at bounding box center [806, 533] width 18 height 14
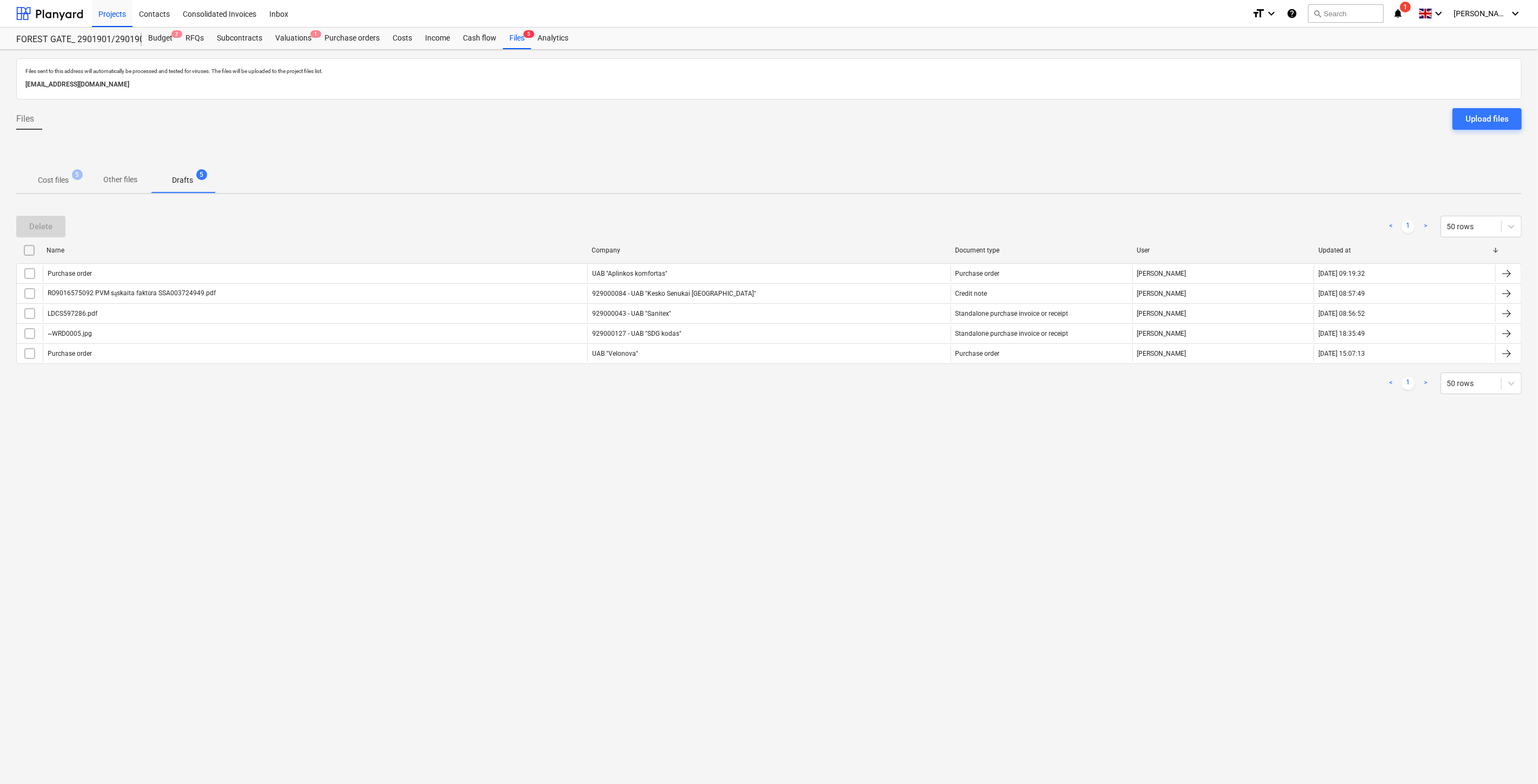
click at [847, 484] on div "Files sent to this address will automatically be processed and tested for virus…" at bounding box center [769, 417] width 1538 height 734
click at [872, 463] on div "Files sent to this address will automatically be processed and tested for virus…" at bounding box center [769, 417] width 1538 height 734
click at [63, 180] on p "Cost files" at bounding box center [53, 180] width 31 height 11
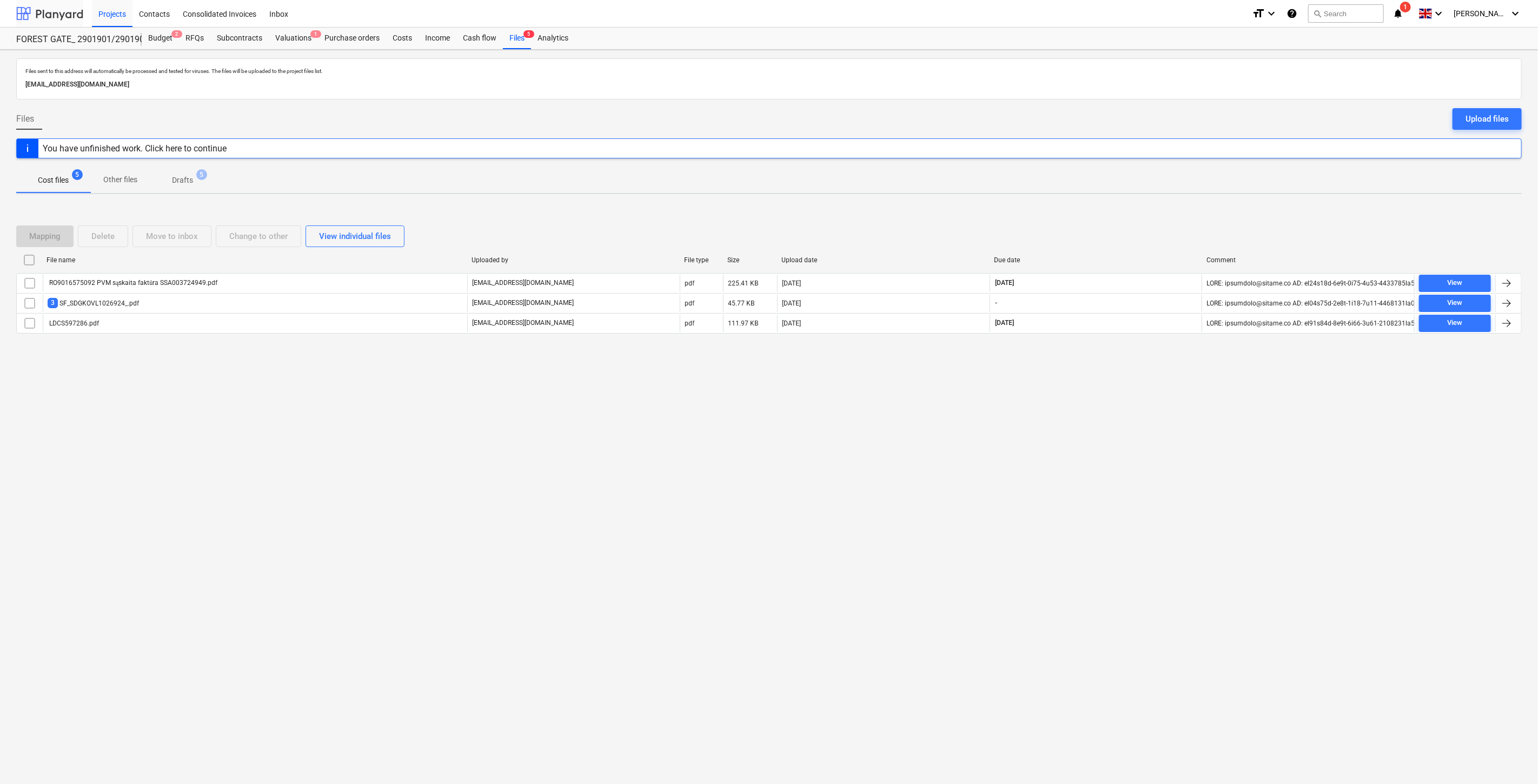
click at [63, 19] on div at bounding box center [50, 13] width 67 height 27
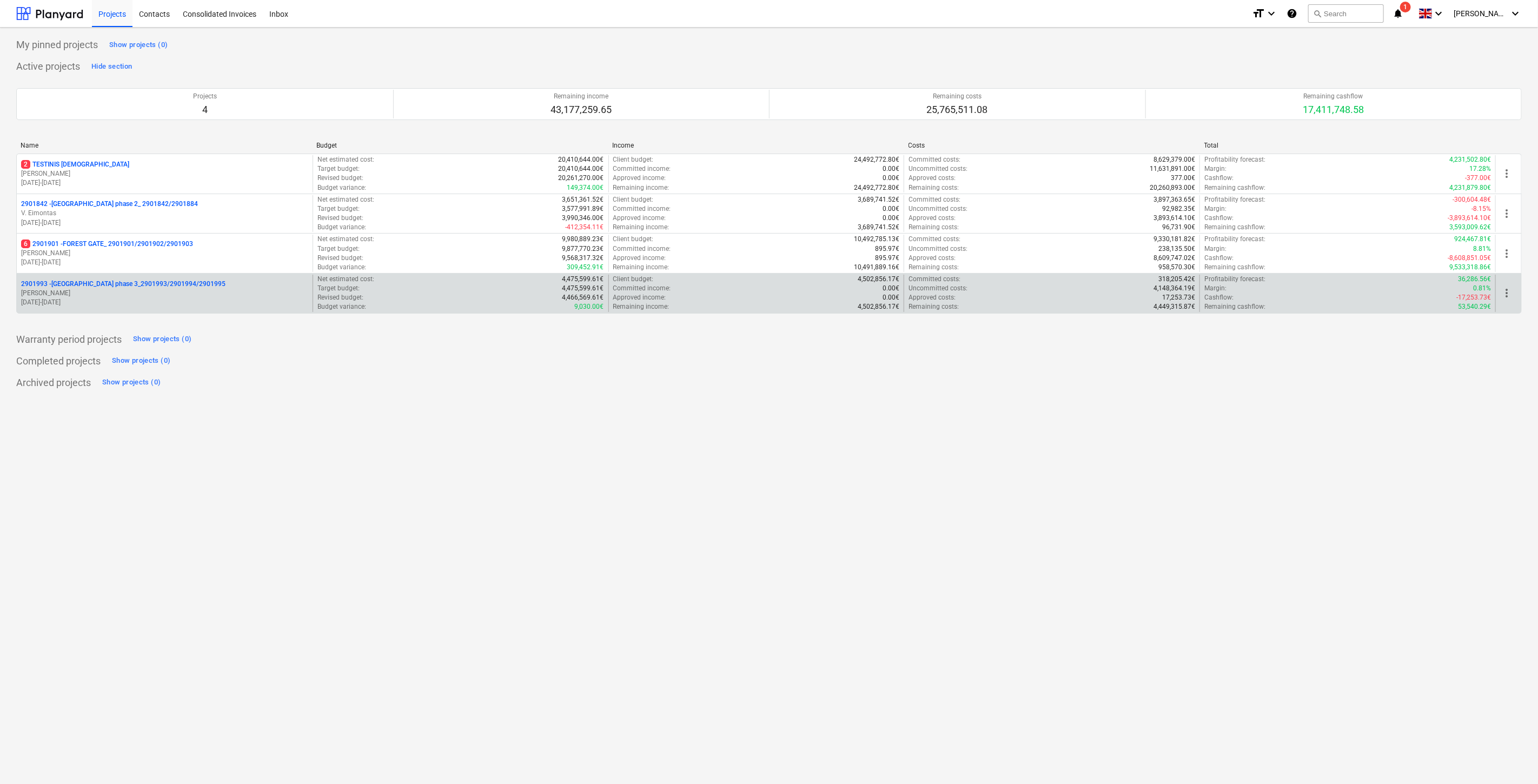
click at [138, 293] on p "[PERSON_NAME]" at bounding box center [165, 293] width 287 height 9
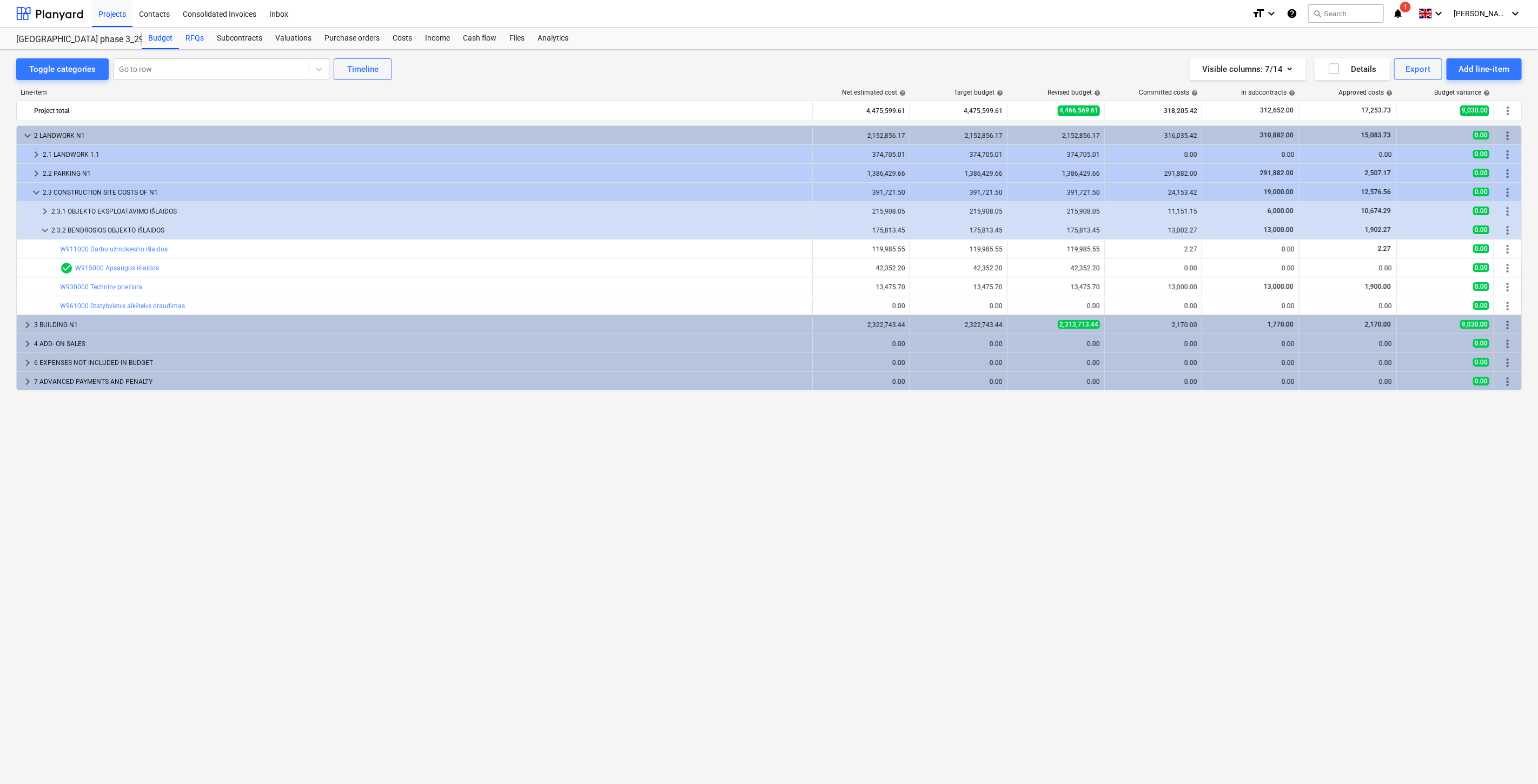
click at [197, 42] on div "RFQs" at bounding box center [195, 38] width 32 height 22
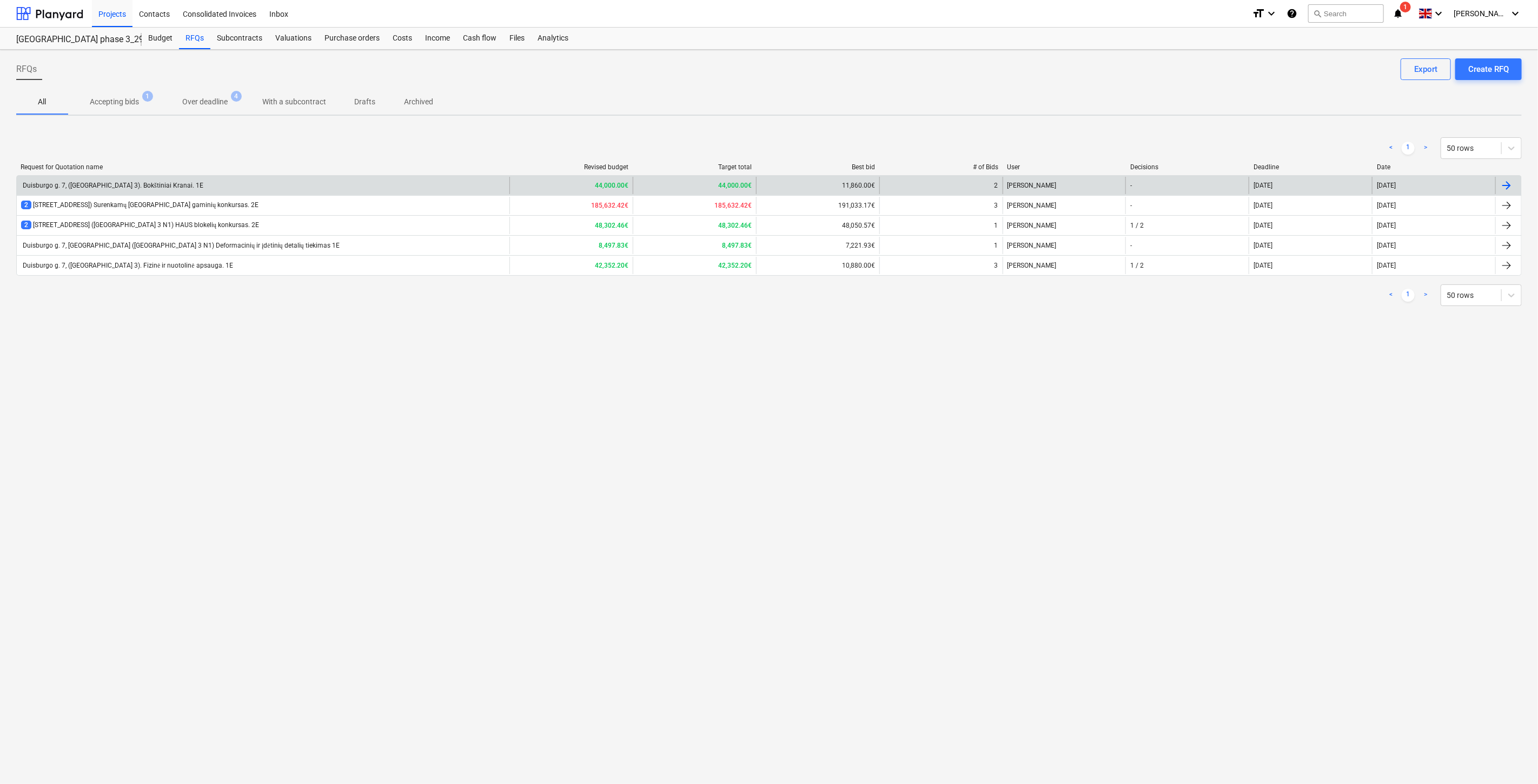
click at [188, 189] on div "Duisburgo g. 7, ([GEOGRAPHIC_DATA] 3). Bokštiniai Kranai. 1E" at bounding box center [263, 186] width 493 height 18
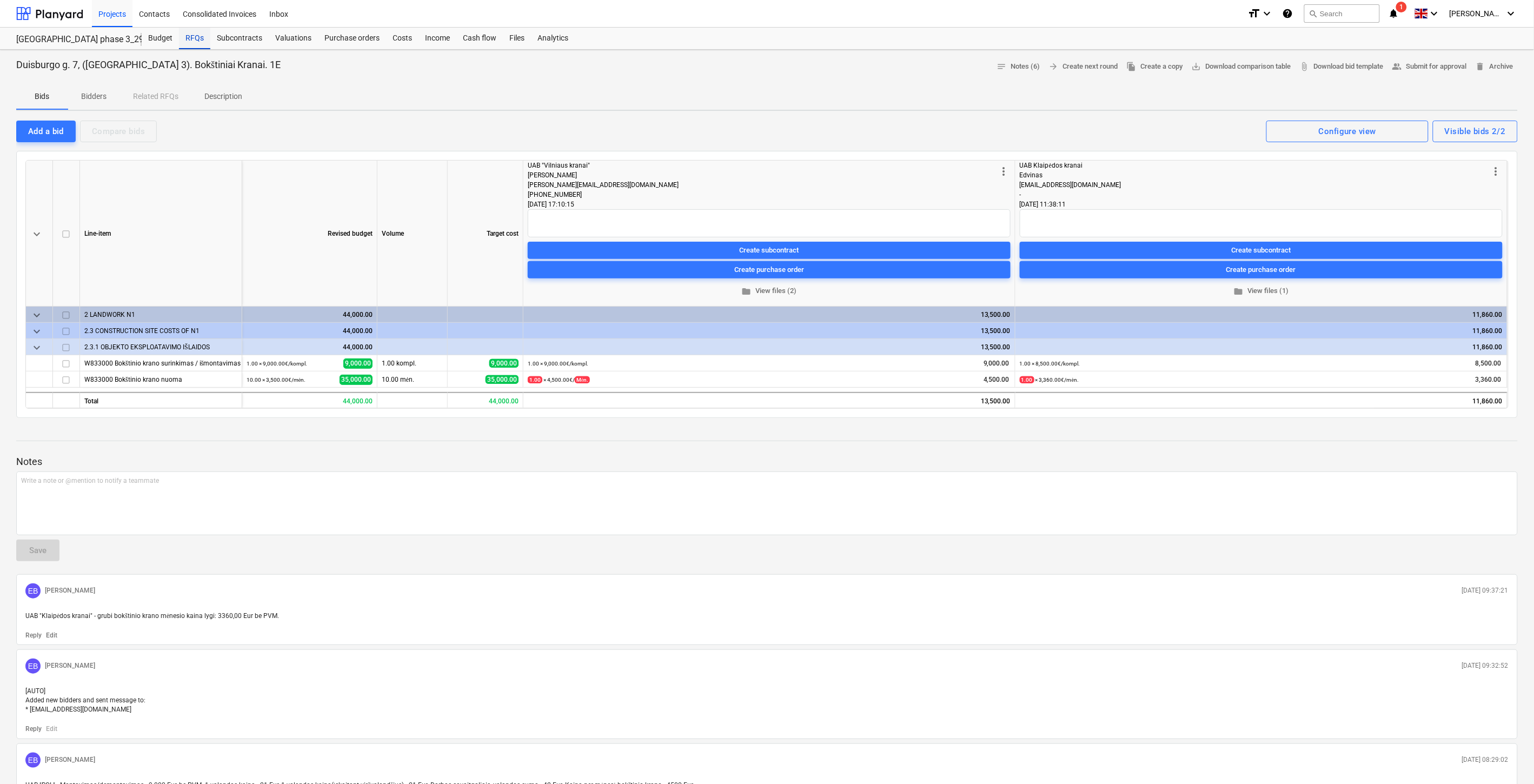
click at [193, 38] on div "RFQs" at bounding box center [194, 38] width 32 height 22
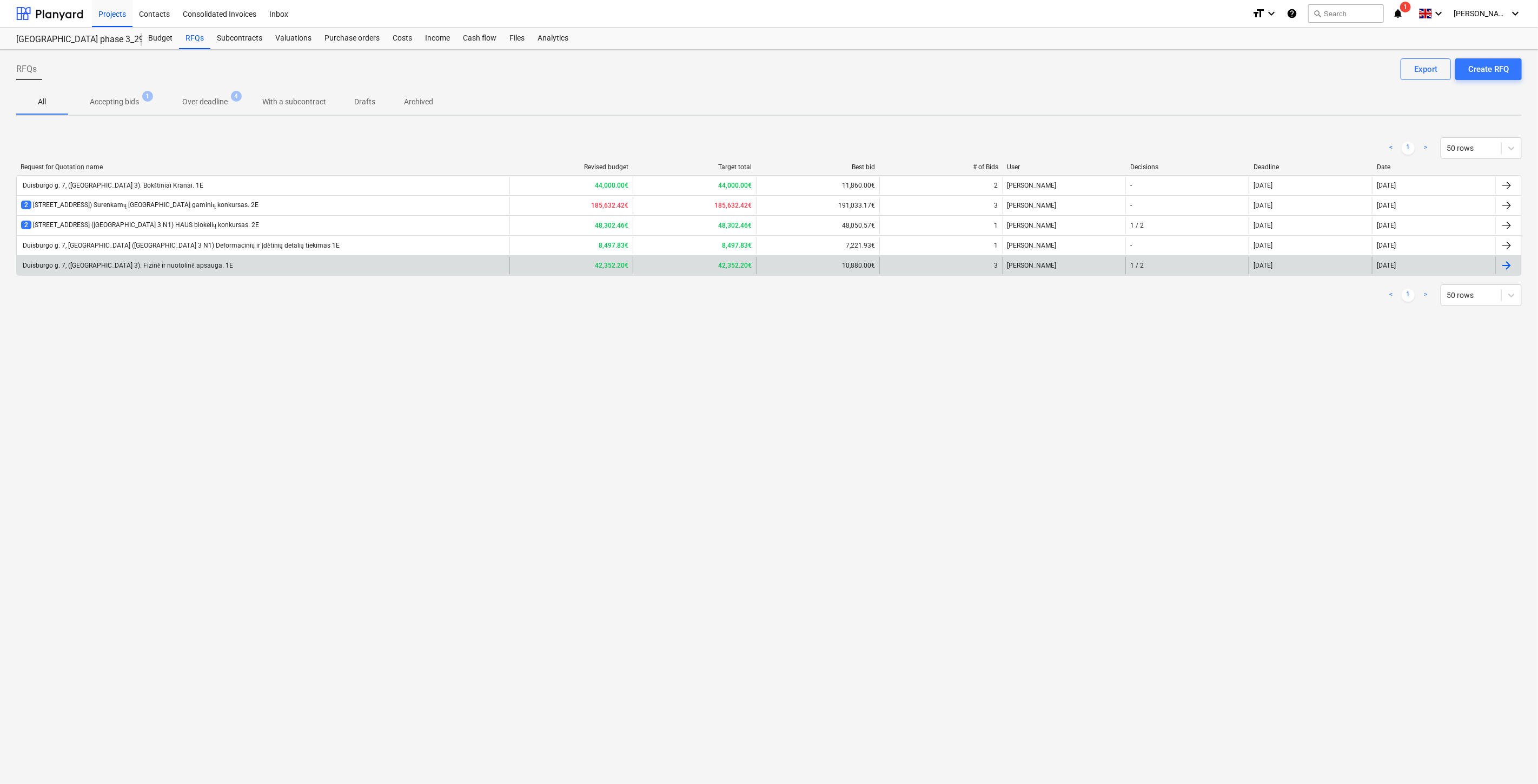
click at [334, 265] on div "Duisburgo g. 7, ([GEOGRAPHIC_DATA] 3). Fizinė ir nuotolinė apsauga. 1E" at bounding box center [263, 265] width 493 height 18
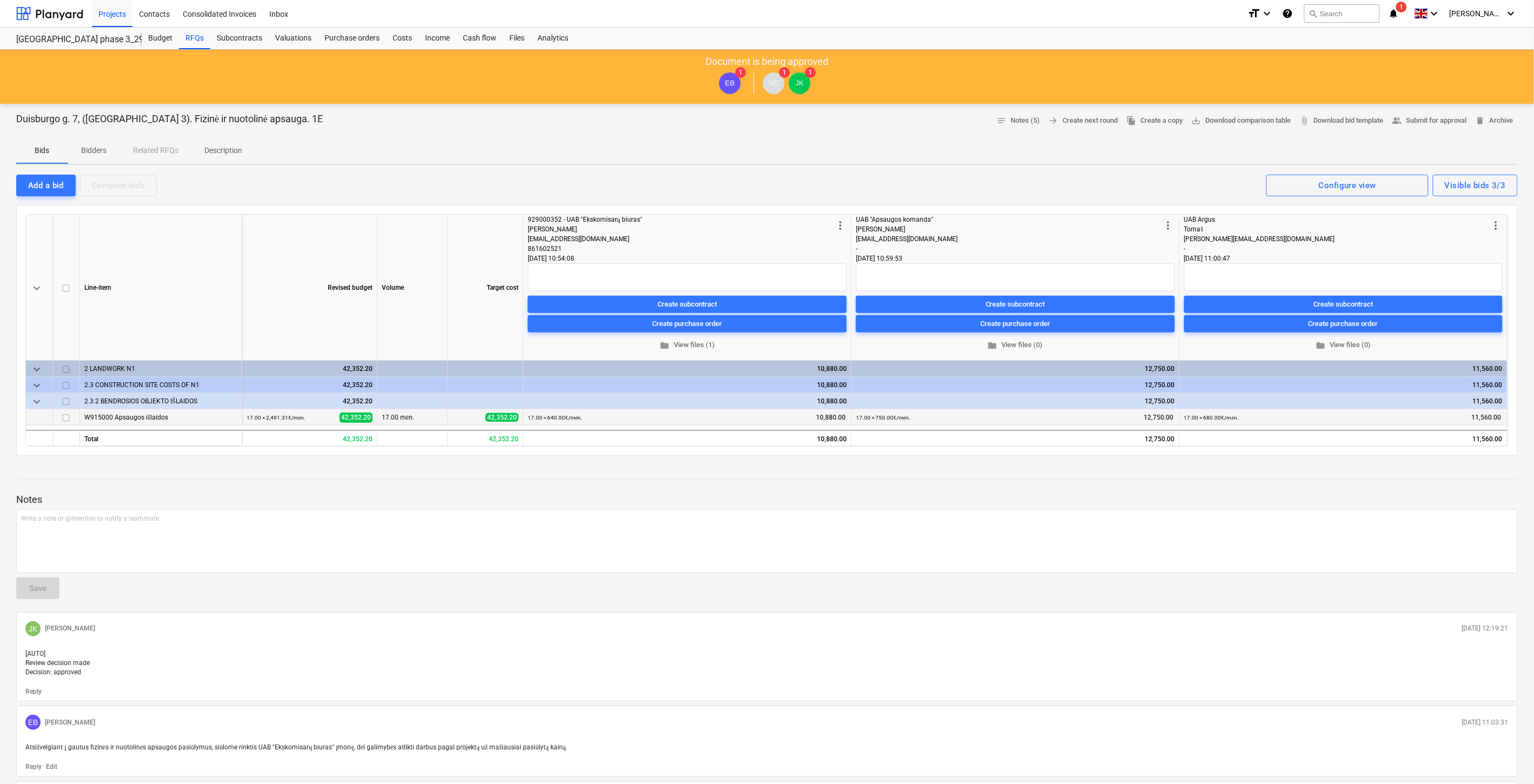
click at [261, 415] on span at bounding box center [261, 417] width 1 height 6
click at [165, 417] on div "W915000 Apsaugos išlaidos" at bounding box center [160, 417] width 153 height 16
click at [202, 467] on div at bounding box center [767, 469] width 1502 height 9
drag, startPoint x: 371, startPoint y: 415, endPoint x: 337, endPoint y: 420, distance: 34.4
click at [337, 420] on div "17.00 × 2,491.31€ / mėn. 42,352.20" at bounding box center [309, 417] width 126 height 17
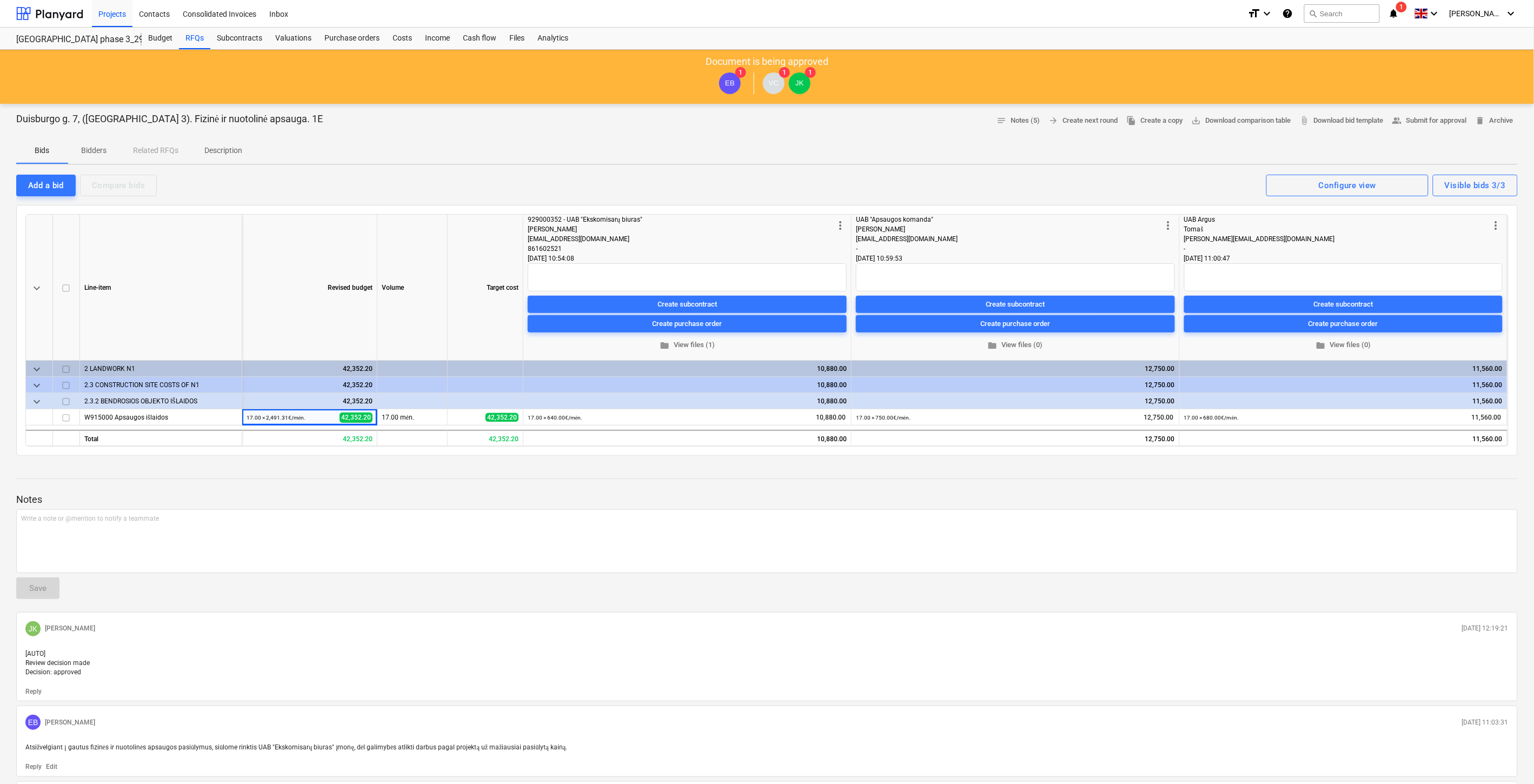
click at [352, 478] on div at bounding box center [767, 478] width 1502 height 1
drag, startPoint x: 509, startPoint y: 414, endPoint x: 483, endPoint y: 414, distance: 26.0
click at [483, 414] on div "42,352.20" at bounding box center [485, 417] width 67 height 17
click at [468, 466] on div at bounding box center [767, 469] width 1502 height 9
click at [159, 41] on div "Budget" at bounding box center [160, 38] width 38 height 22
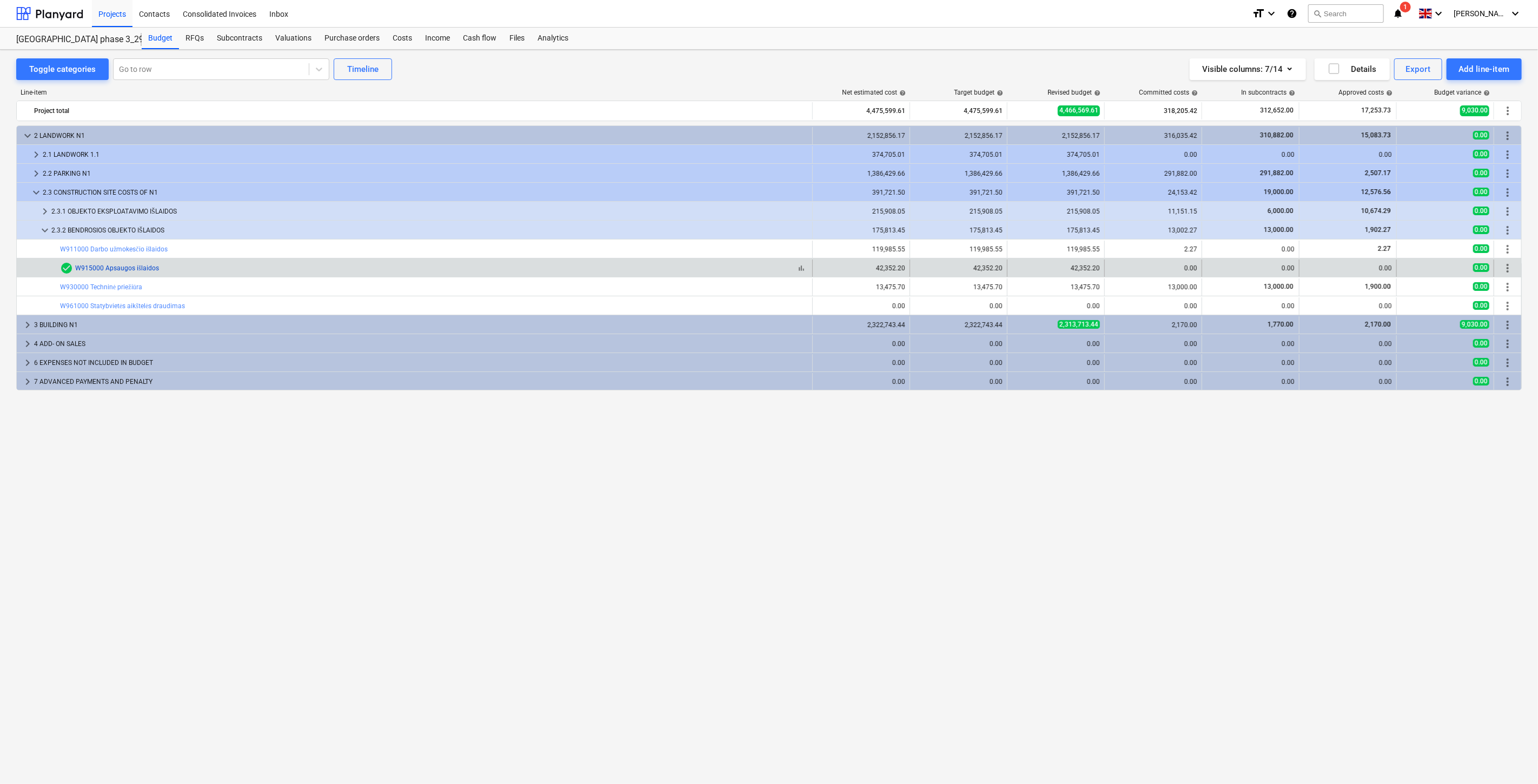
click at [149, 268] on link "W915000 Apsaugos išlaidos" at bounding box center [117, 268] width 84 height 8
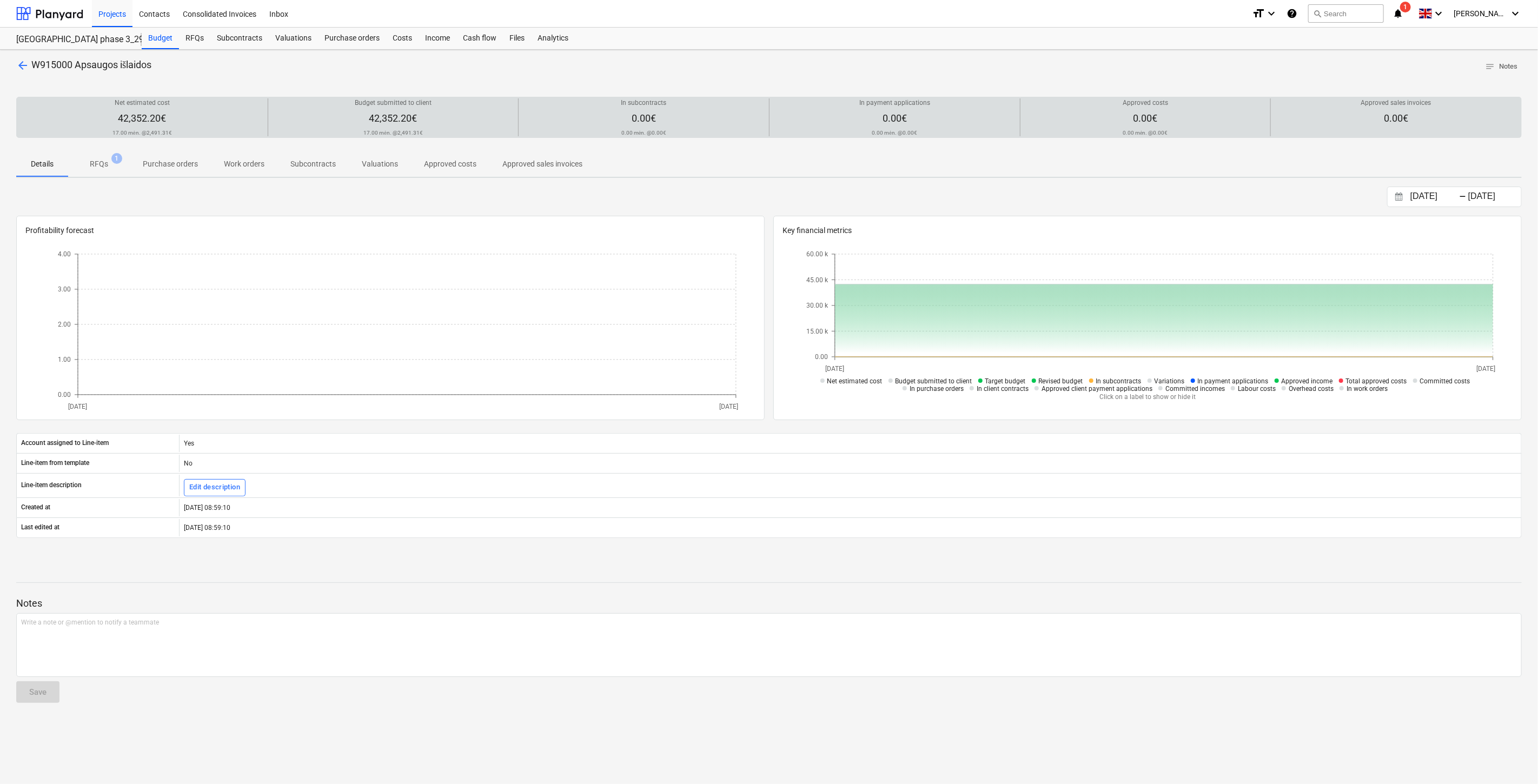
click at [338, 122] on div "Budget submitted to client 42,352.20€ 17.00 mėn. @ 2,491.31€" at bounding box center [393, 117] width 242 height 38
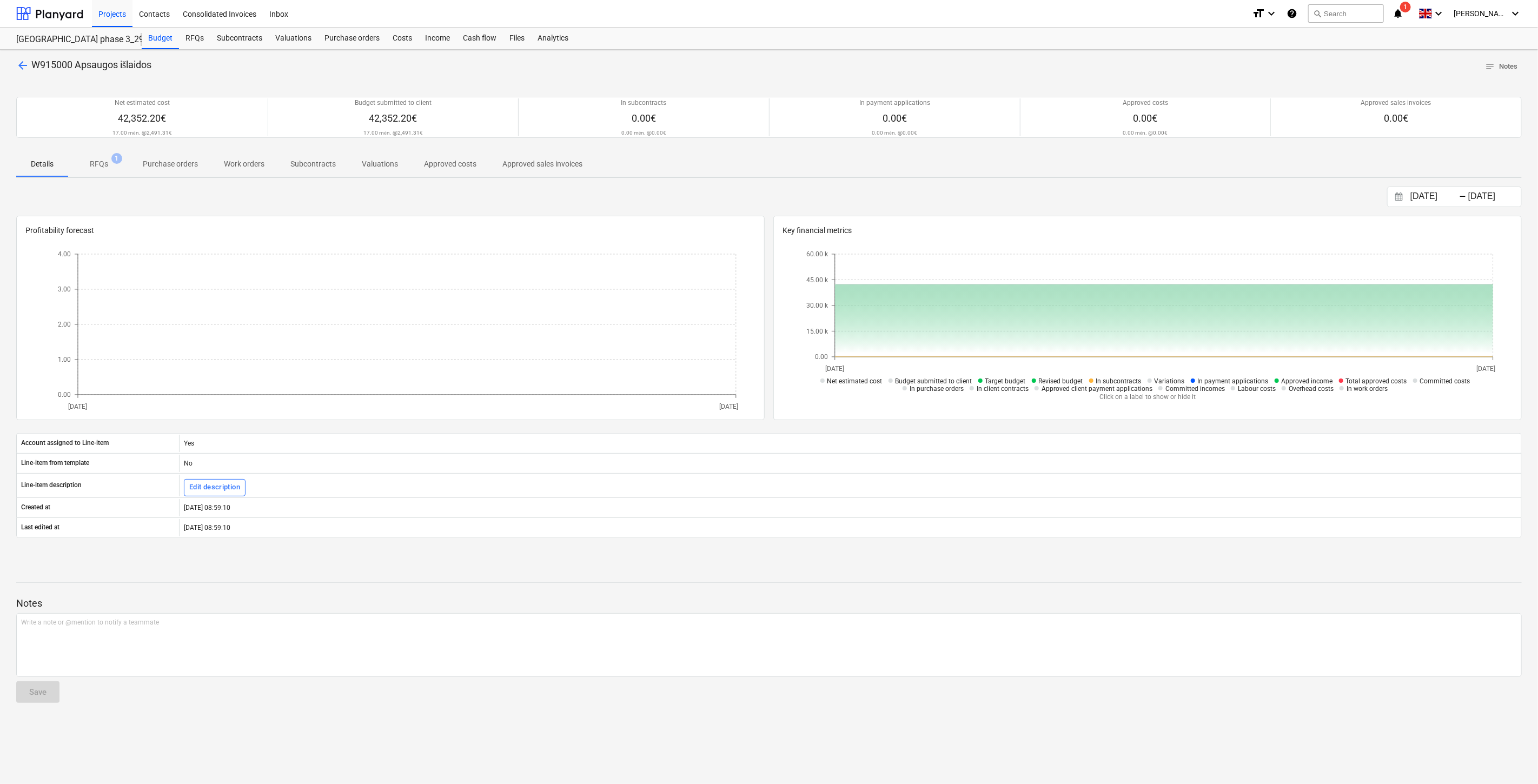
drag, startPoint x: 348, startPoint y: 195, endPoint x: 334, endPoint y: 195, distance: 14.0
click at [345, 195] on div "[DATE] Press the down arrow key to interact with the calendar and select a date…" at bounding box center [769, 196] width 1506 height 20
click at [105, 161] on p "RFQs" at bounding box center [98, 164] width 18 height 11
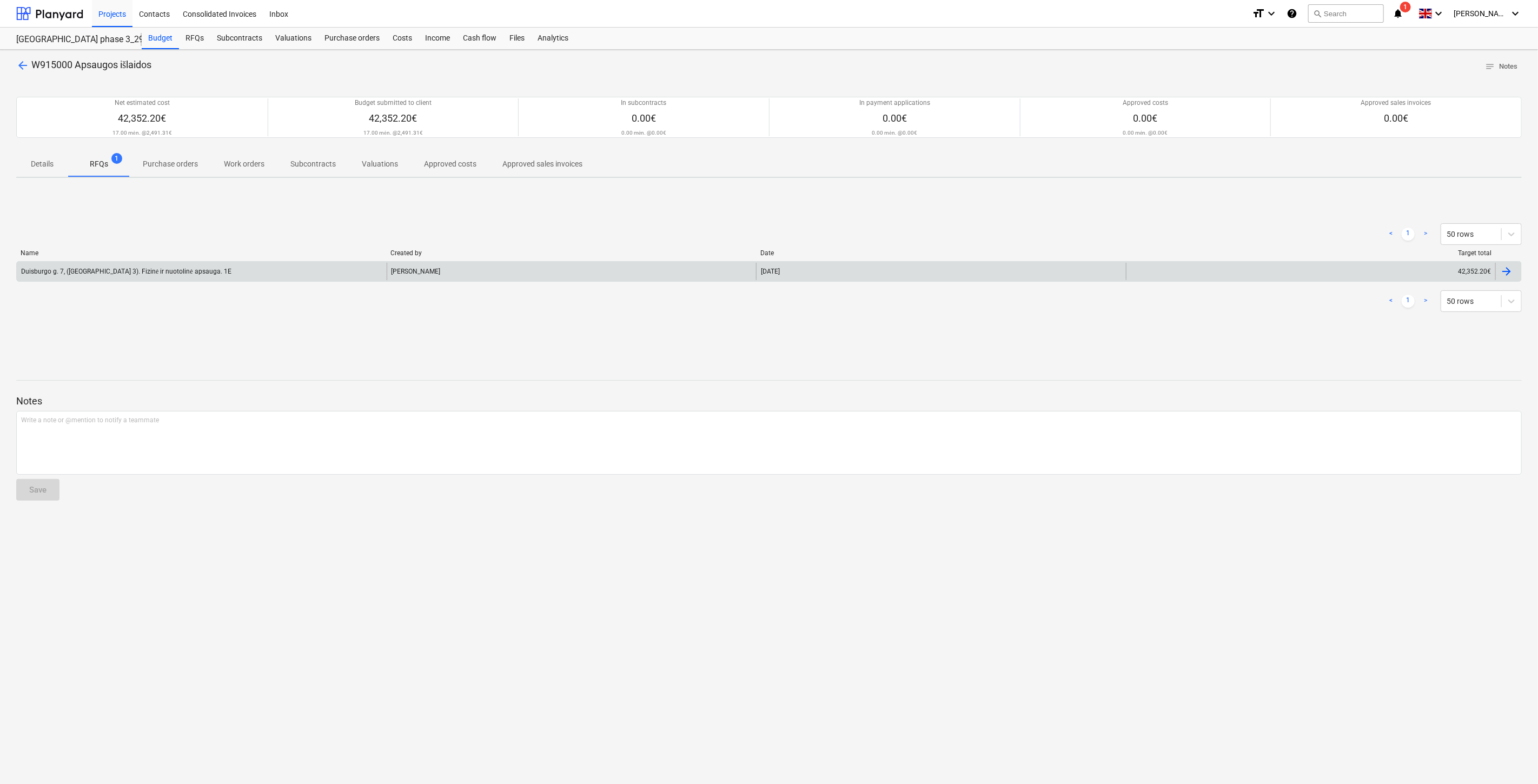
click at [251, 266] on div "Duisburgo g. 7, ([GEOGRAPHIC_DATA] 3). Fizinė ir nuotolinė apsauga. 1E" at bounding box center [202, 272] width 370 height 18
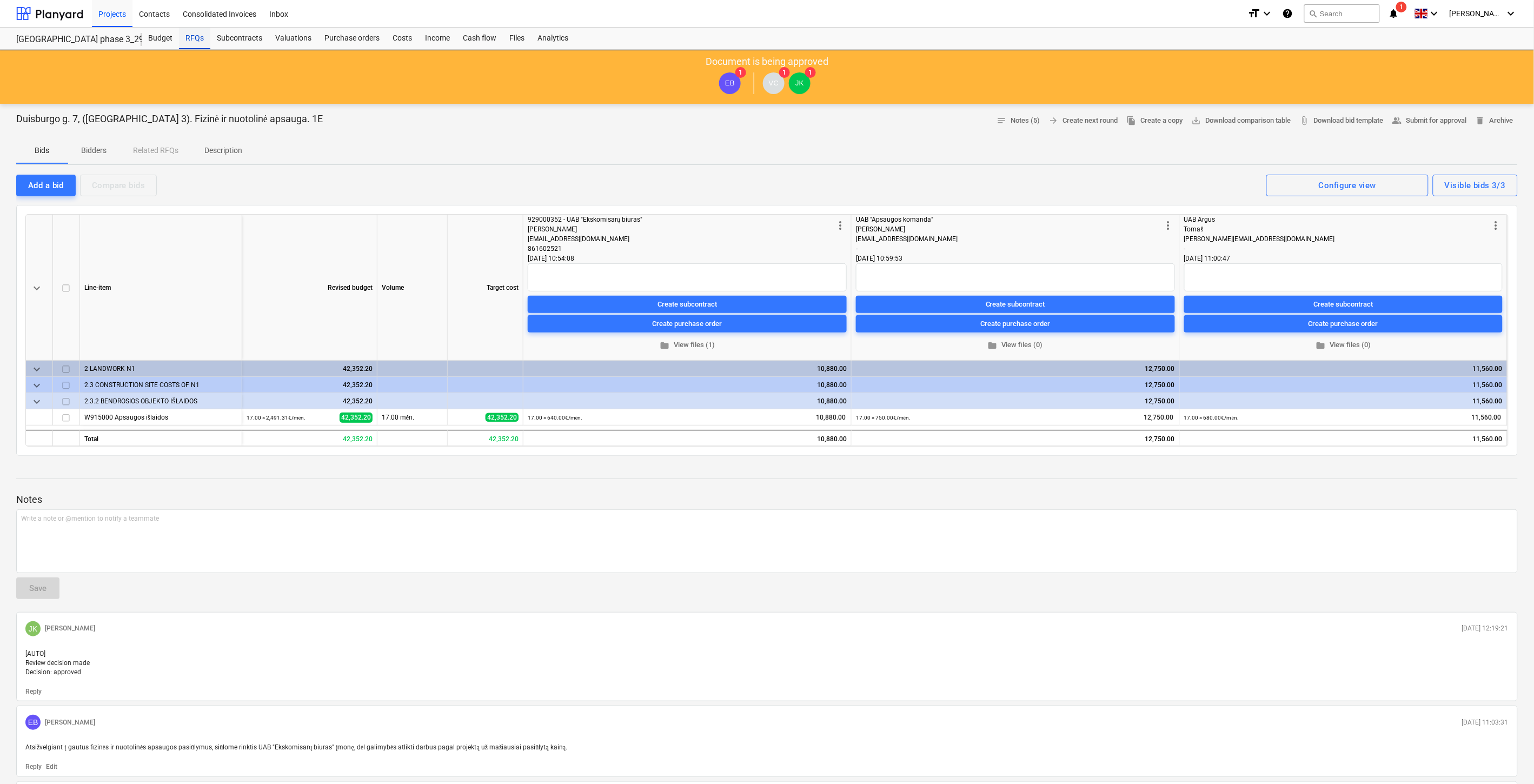
click at [195, 35] on div "RFQs" at bounding box center [194, 38] width 32 height 22
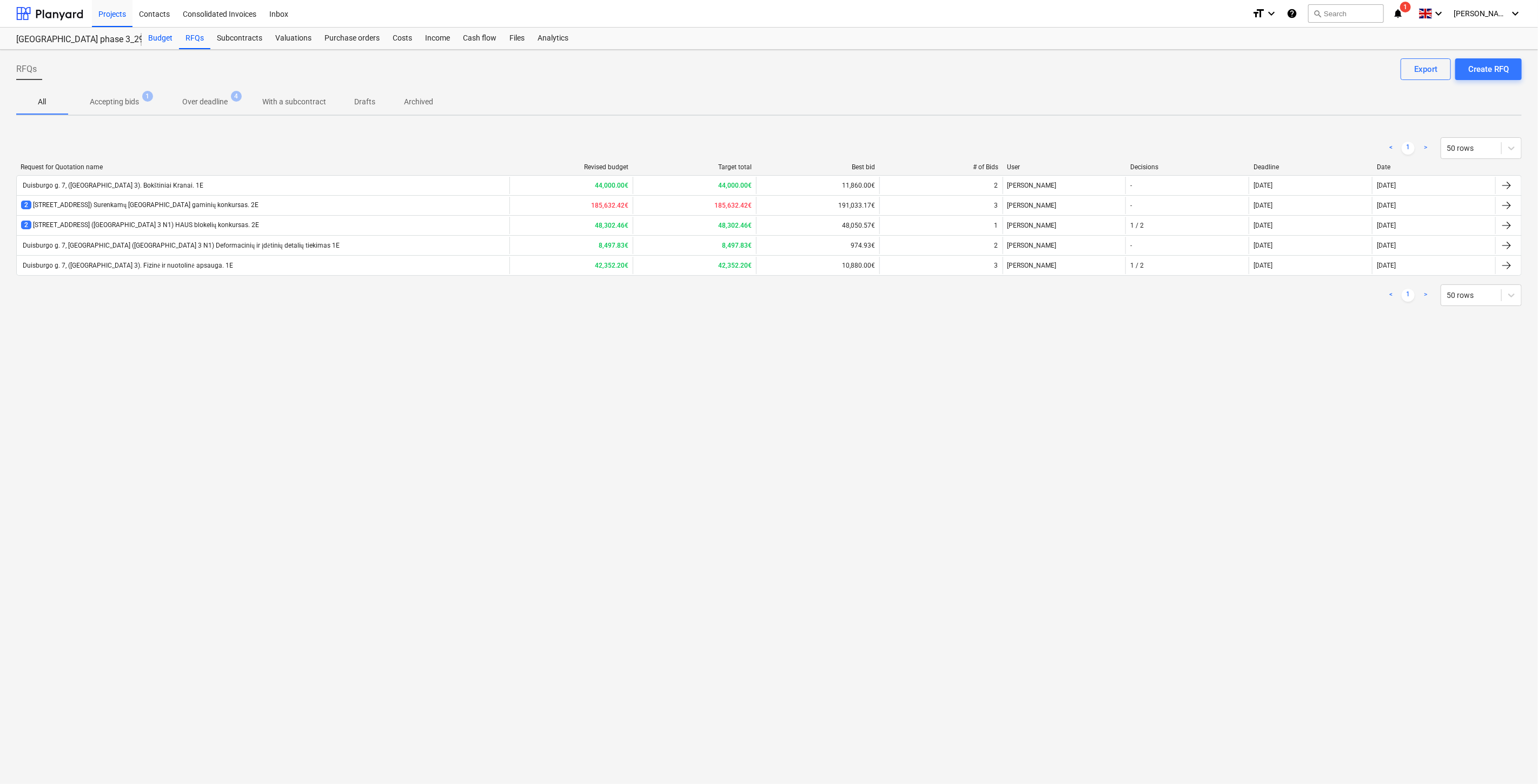
click at [162, 32] on div "Budget" at bounding box center [160, 38] width 38 height 22
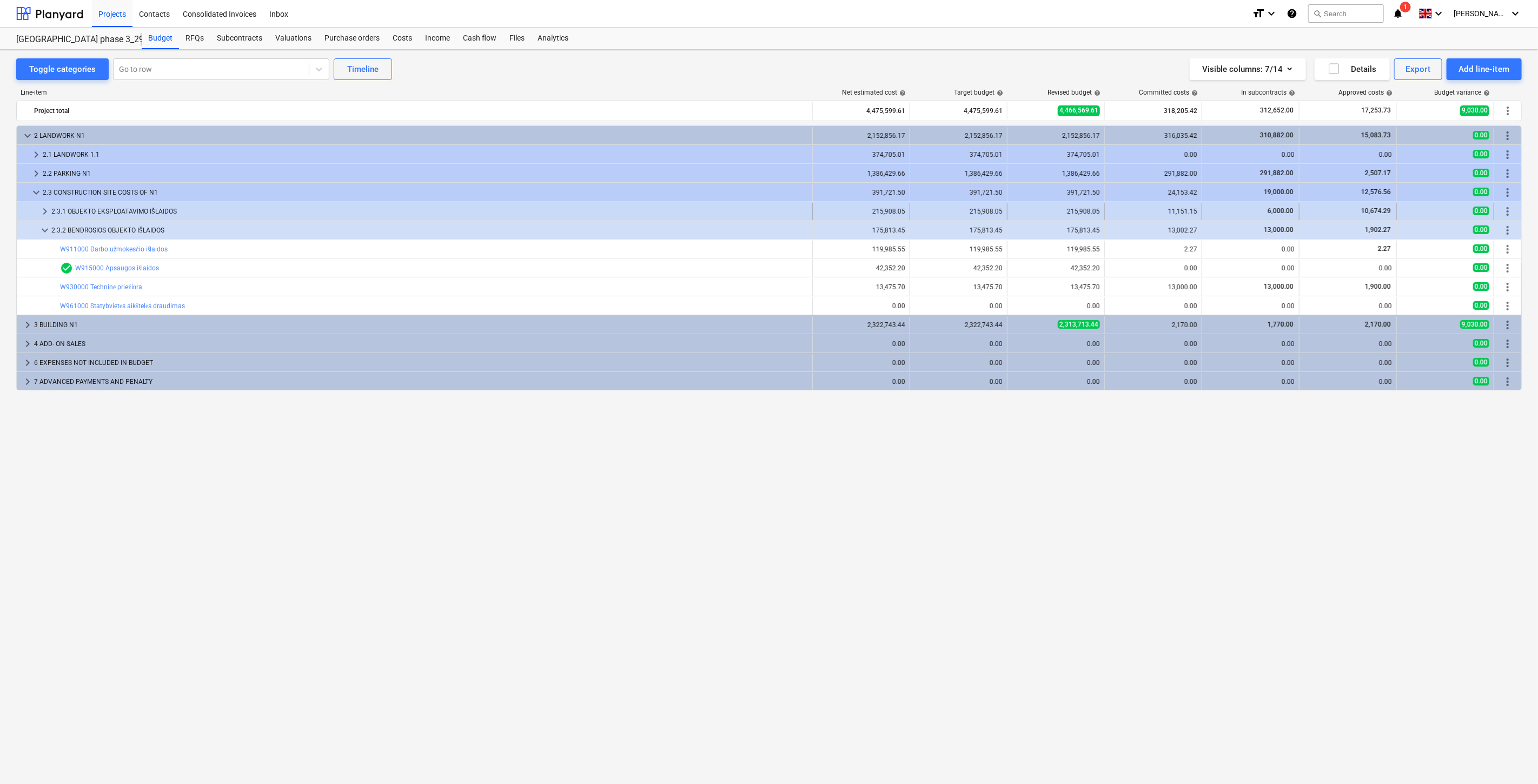
click at [221, 214] on div "2.3.1 OBJEKTO EKSPLOATAVIMO IŠLAIDOS" at bounding box center [429, 211] width 756 height 18
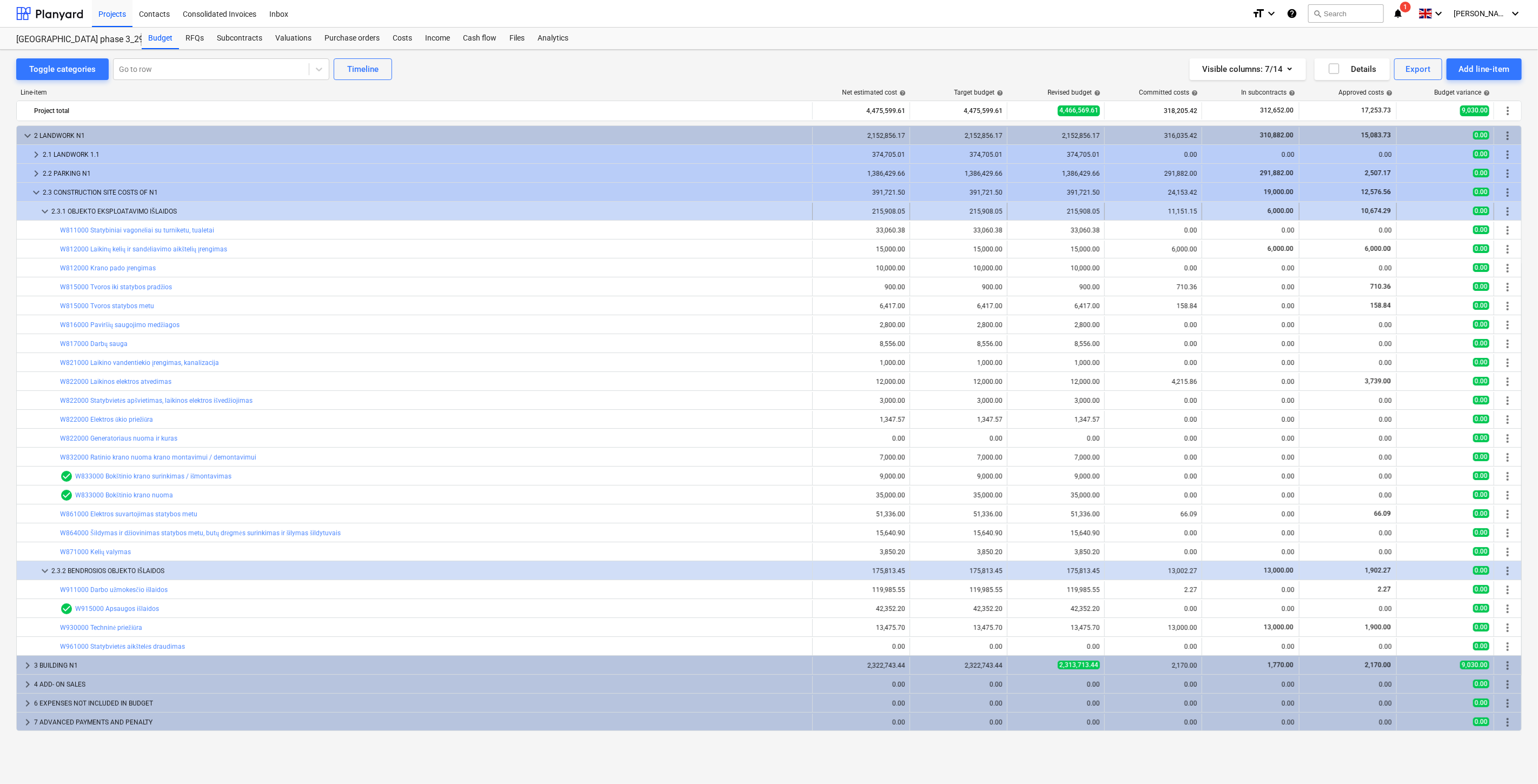
click at [230, 215] on div "2.3.1 OBJEKTO EKSPLOATAVIMO IŠLAIDOS" at bounding box center [429, 211] width 756 height 18
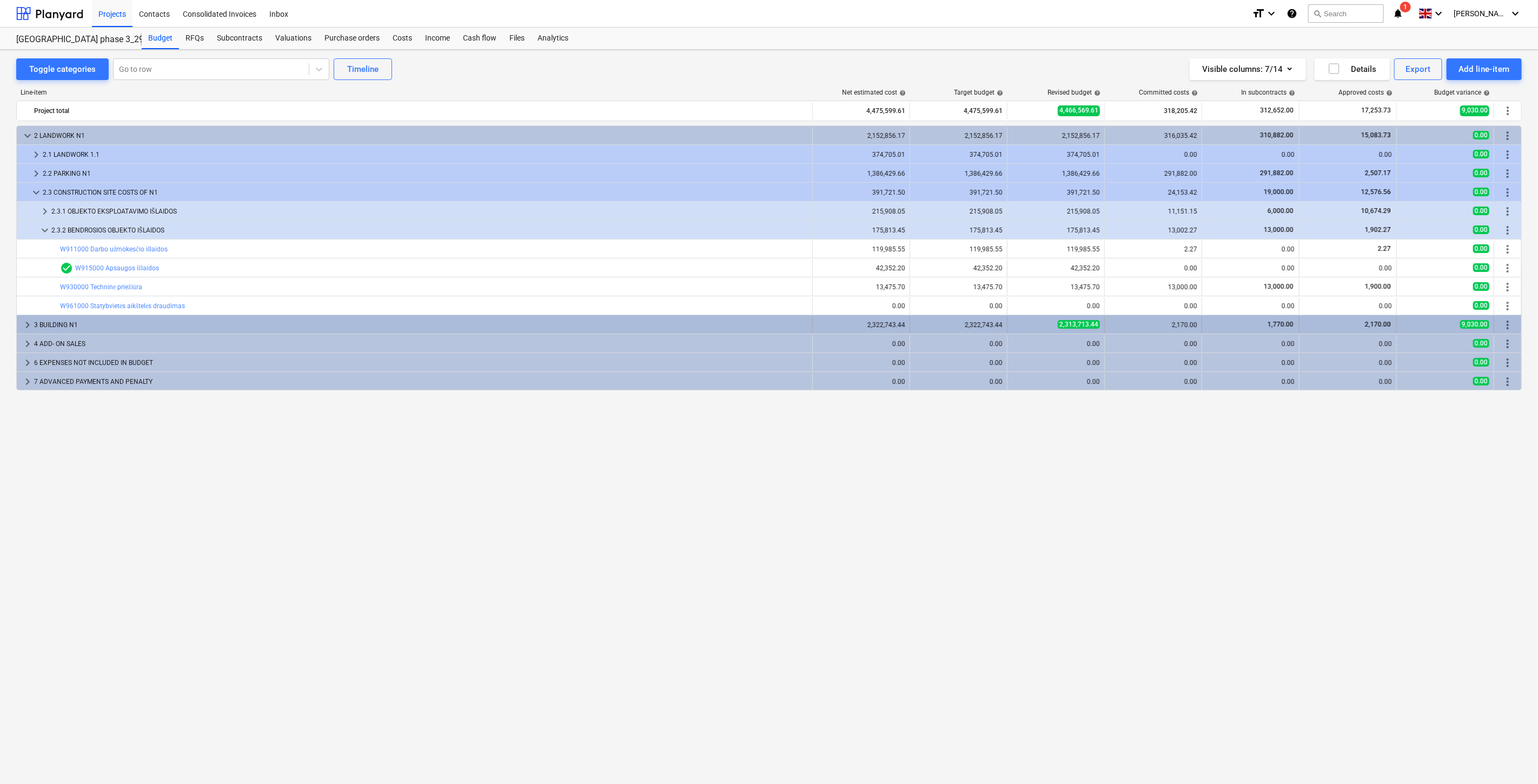
click at [120, 316] on div "3 BUILDING N1" at bounding box center [421, 325] width 774 height 18
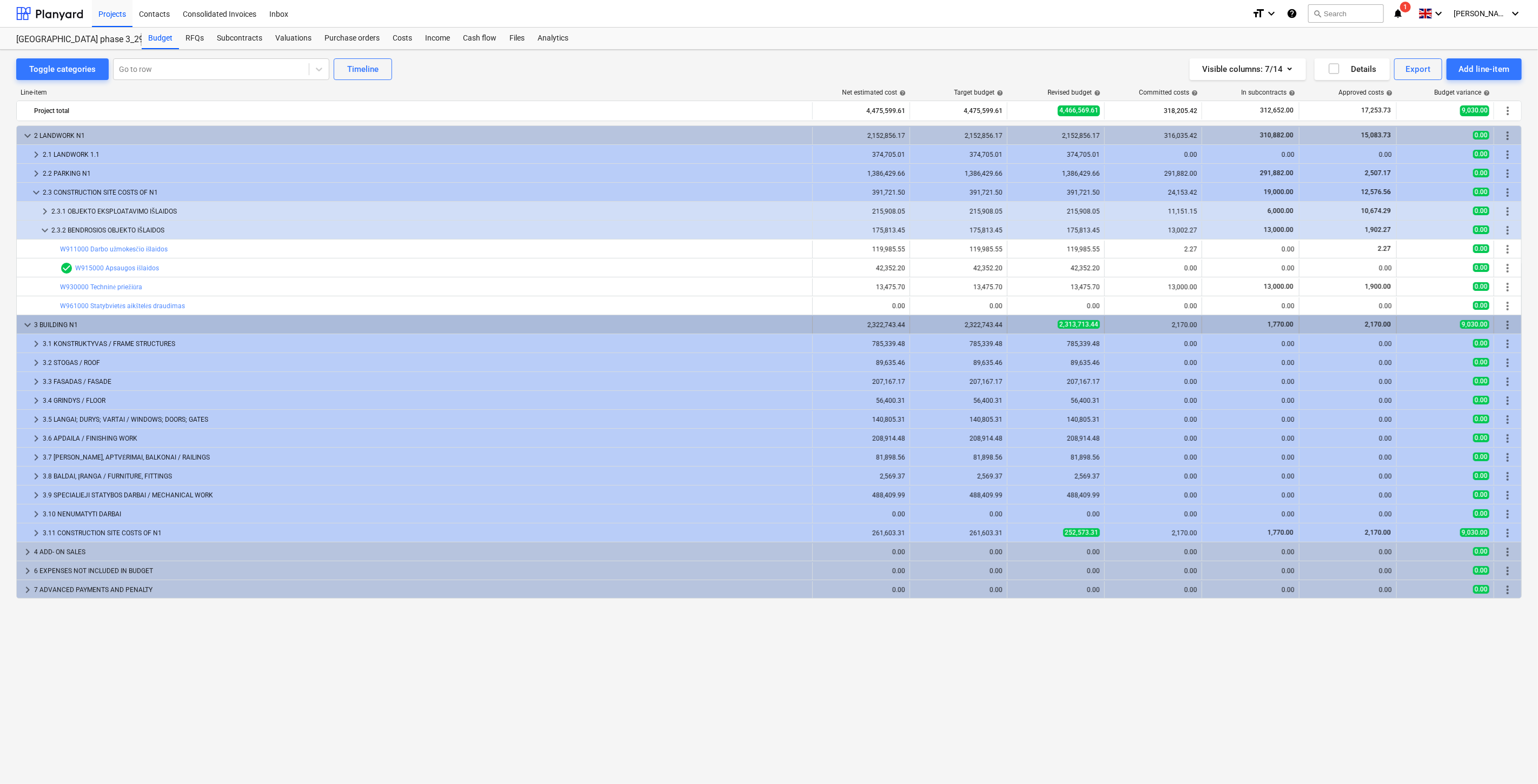
click at [117, 324] on div "3 BUILDING N1" at bounding box center [421, 325] width 774 height 18
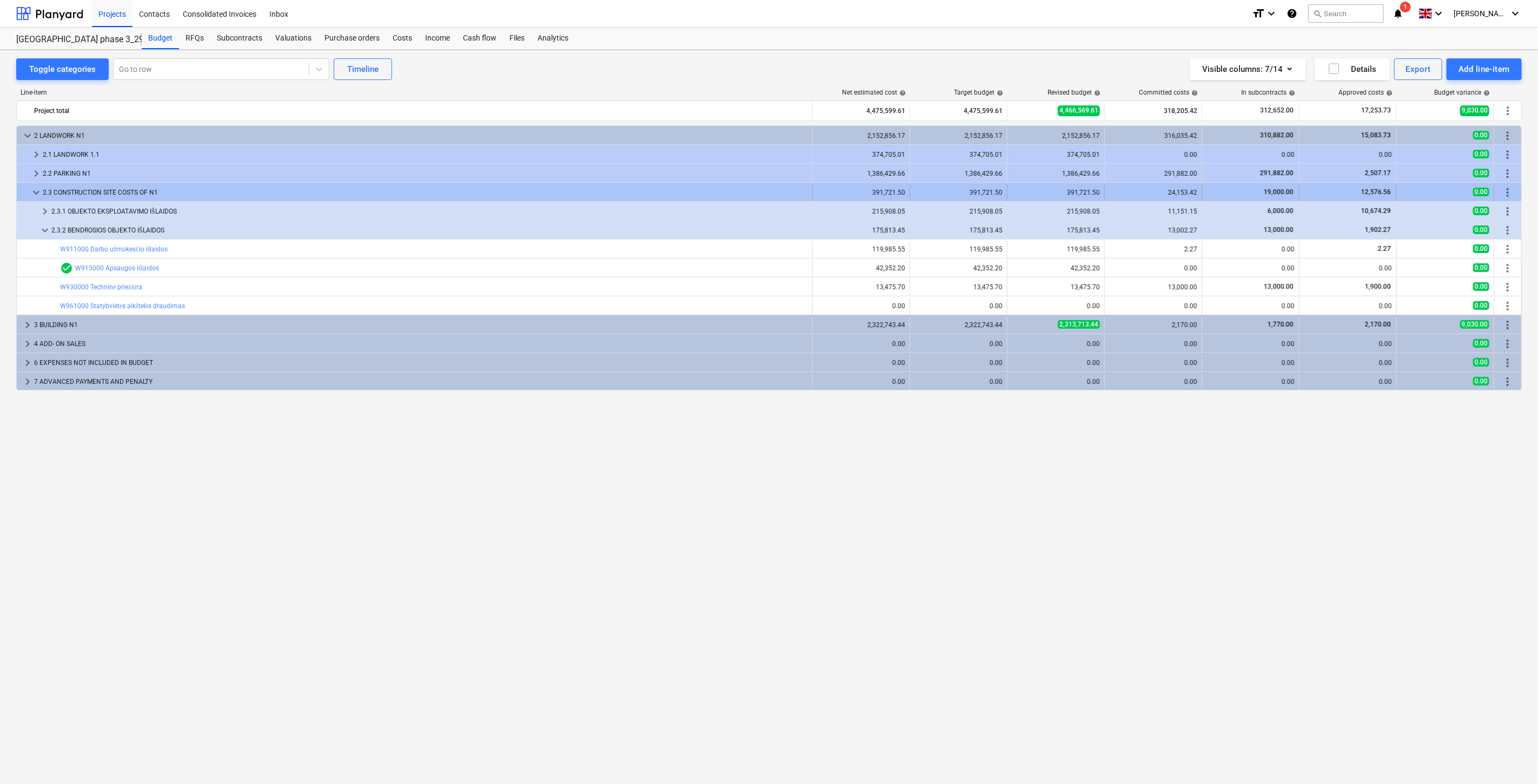
click at [193, 193] on div "2.3 CONSTRUCTION SITE COSTS OF N1" at bounding box center [425, 193] width 765 height 18
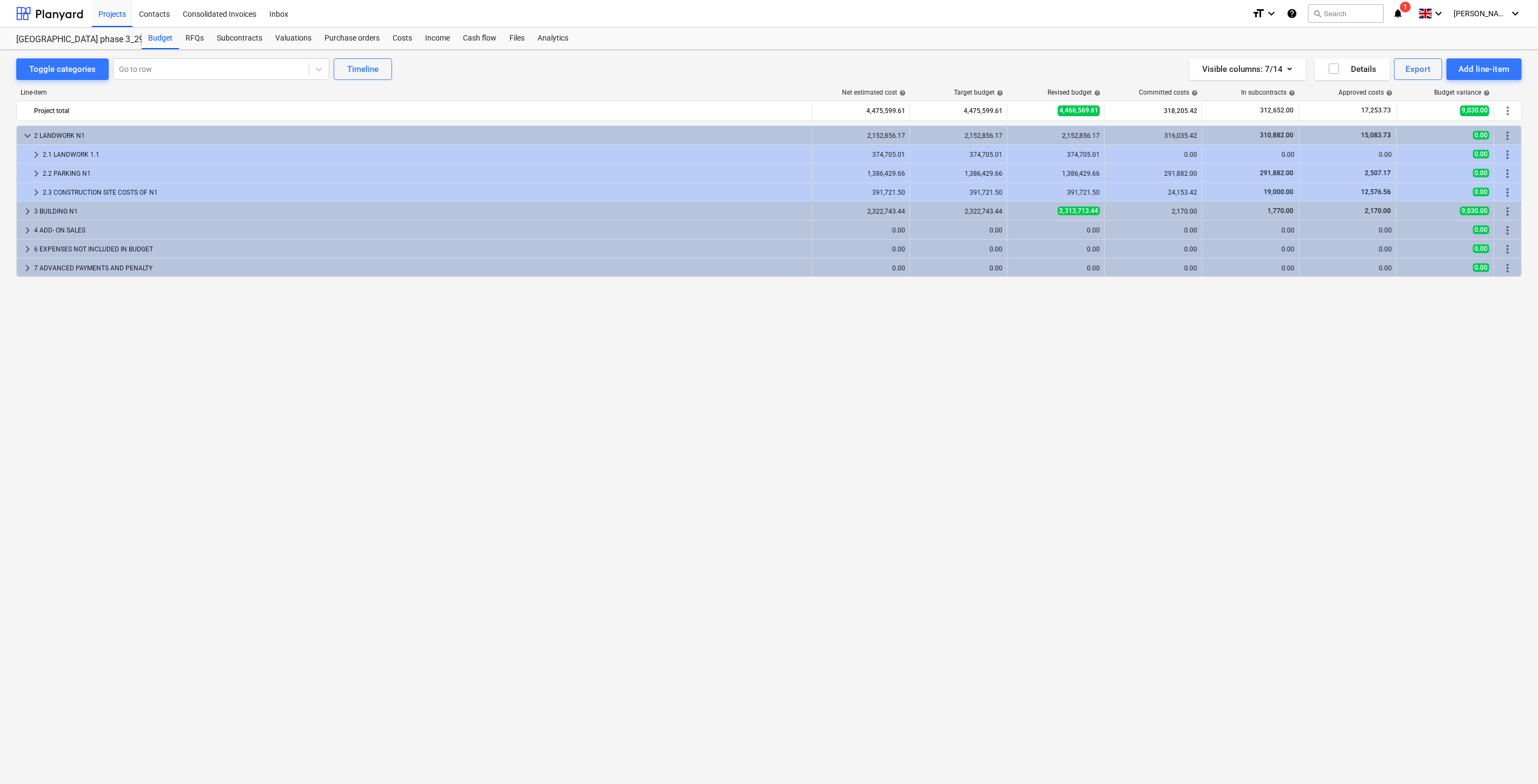
click at [193, 193] on div "2.3 CONSTRUCTION SITE COSTS OF N1" at bounding box center [425, 193] width 765 height 18
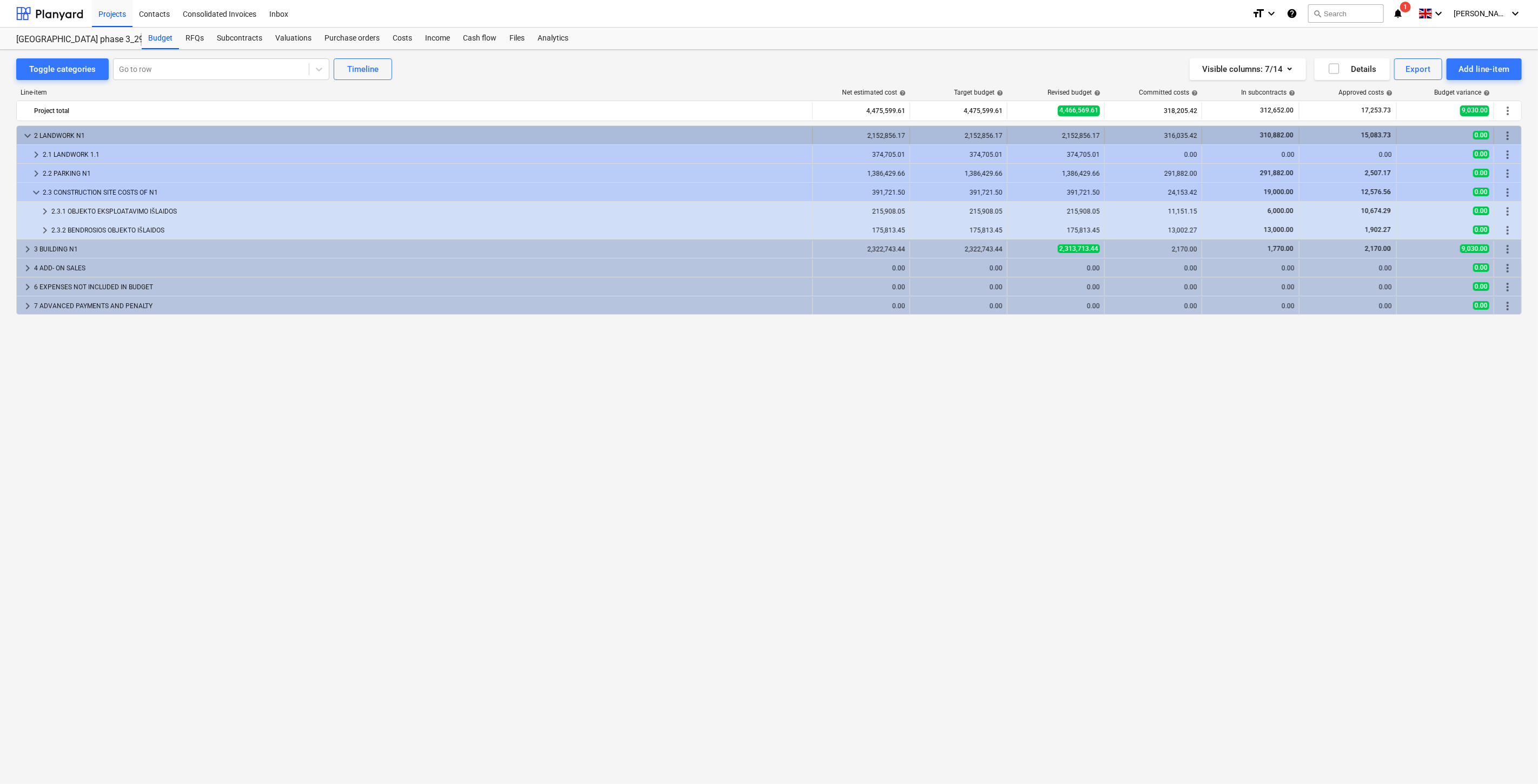
click at [125, 136] on div "2 LANDWORK N1" at bounding box center [421, 136] width 774 height 18
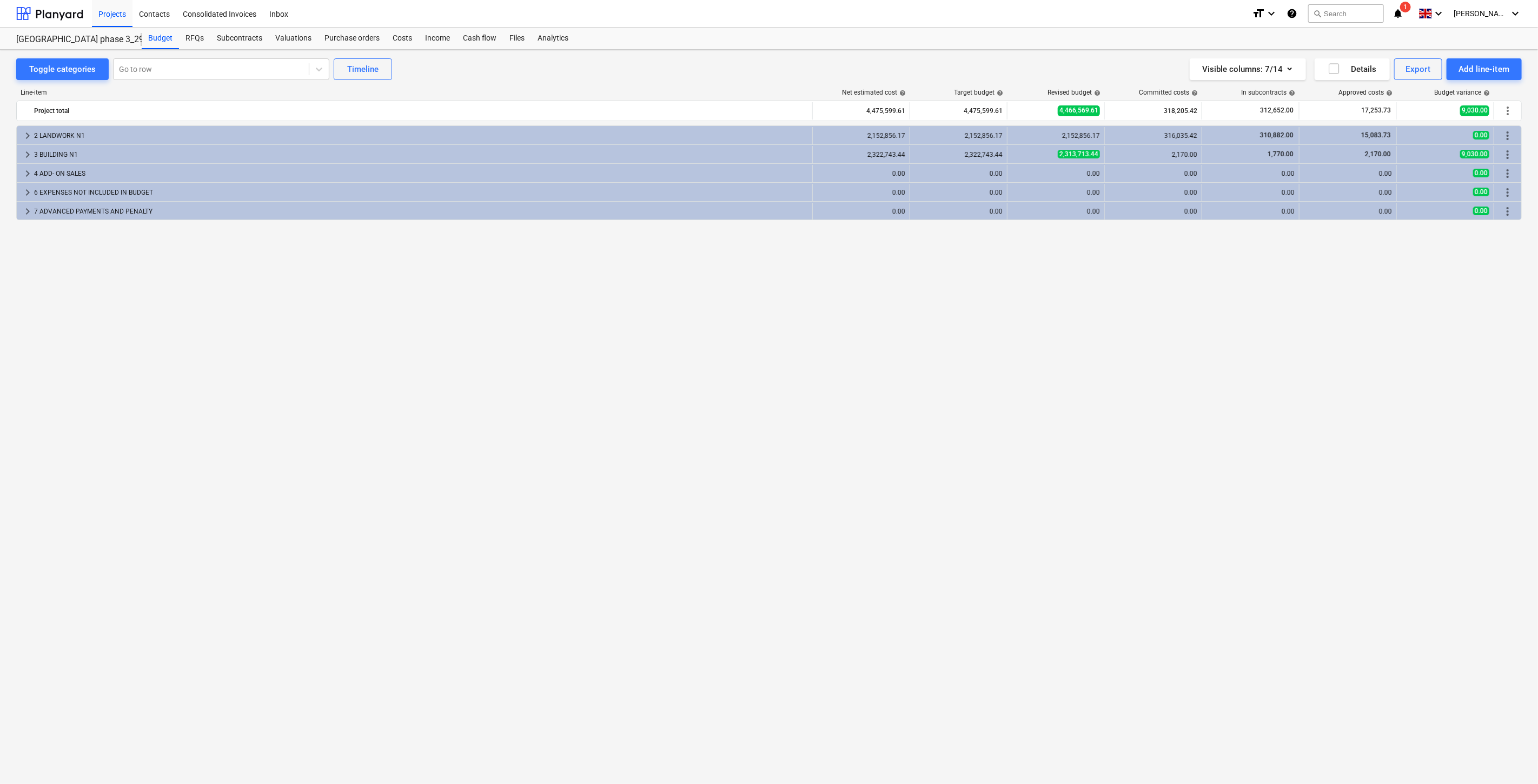
click at [125, 136] on div "2 LANDWORK N1" at bounding box center [421, 136] width 774 height 18
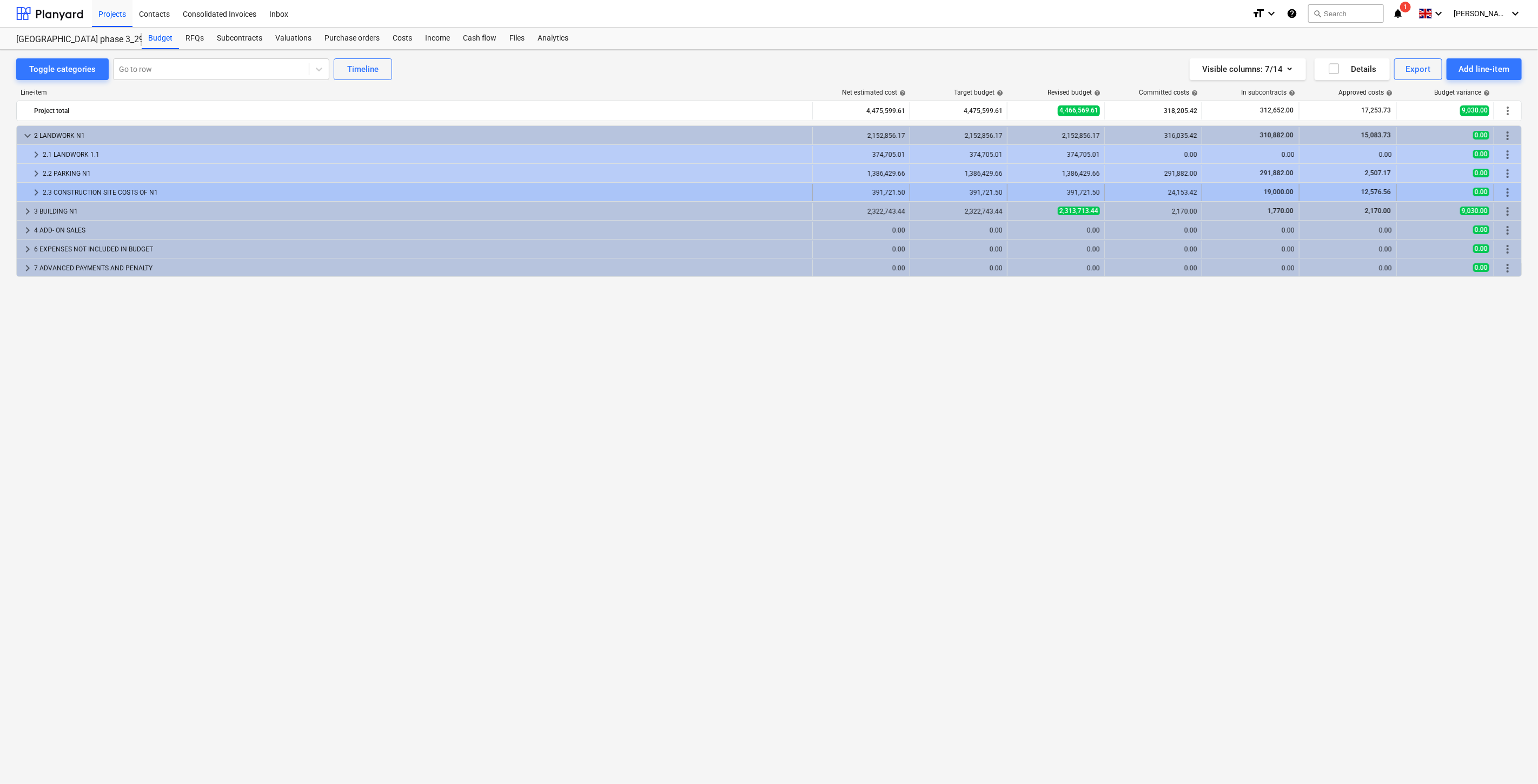
click at [195, 191] on div "2.3 CONSTRUCTION SITE COSTS OF N1" at bounding box center [425, 193] width 765 height 18
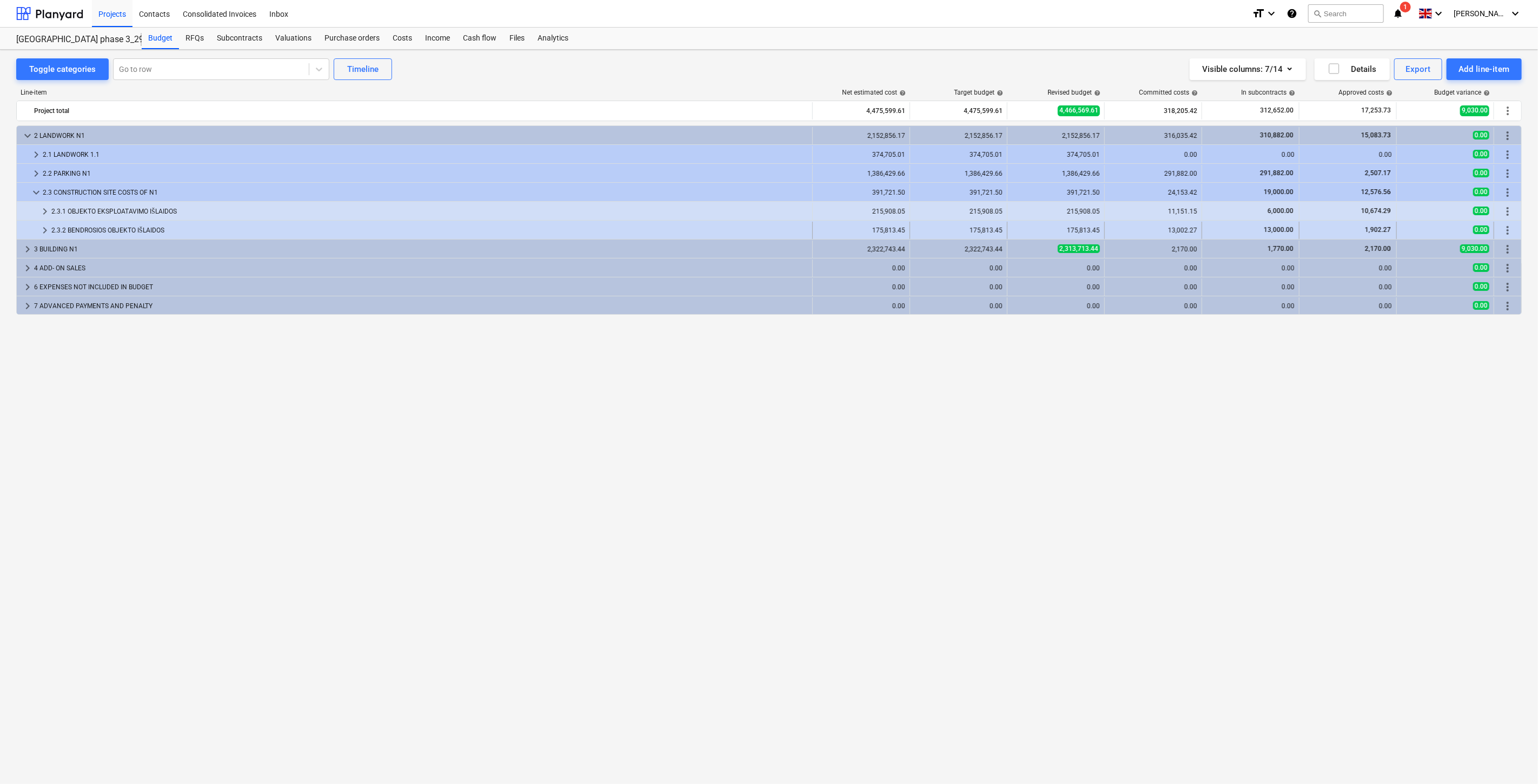
click at [206, 224] on div "2.3.2 BENDROSIOS OBJEKTO IŠLAIDOS" at bounding box center [429, 230] width 756 height 18
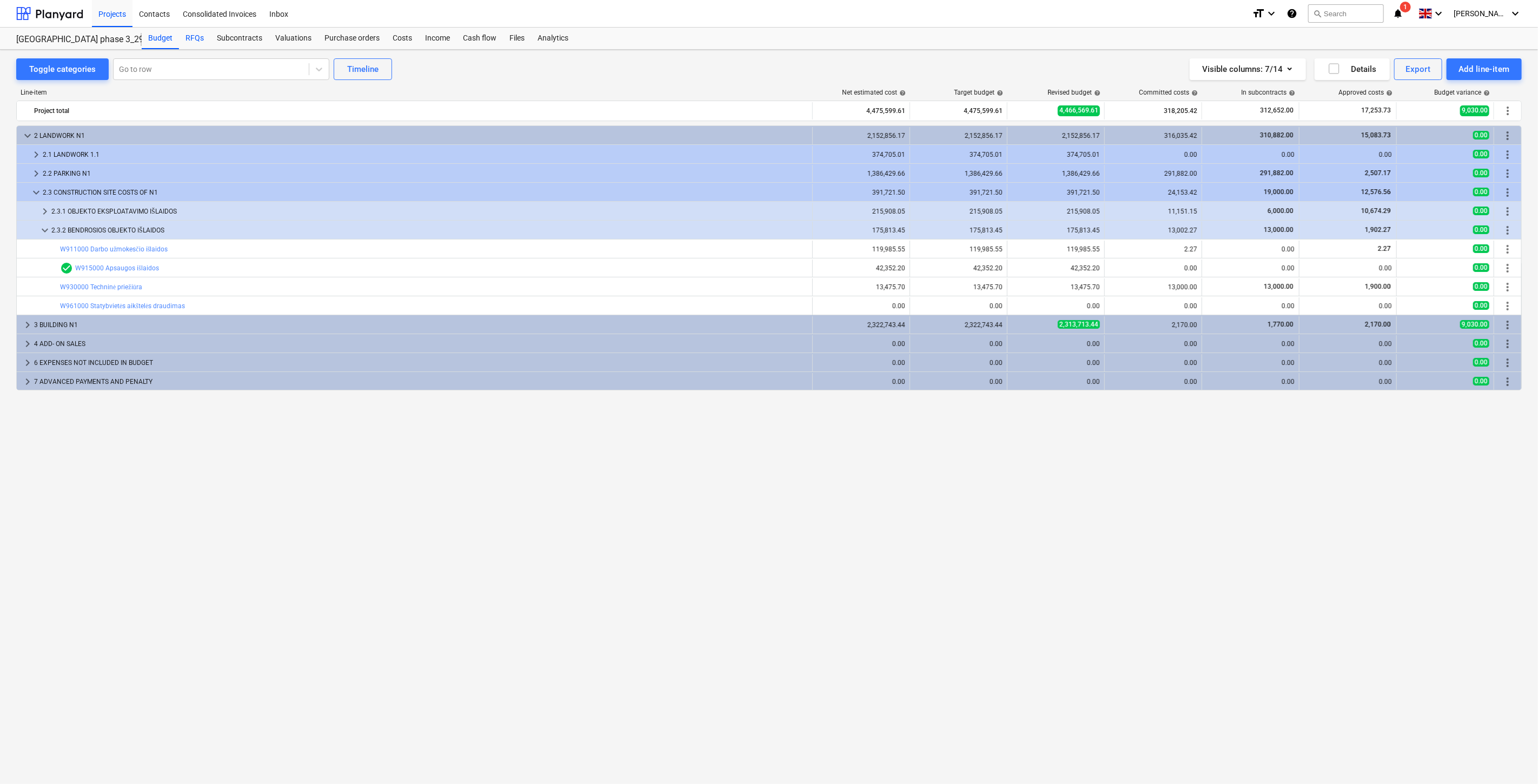
click at [200, 44] on div "RFQs" at bounding box center [195, 38] width 32 height 22
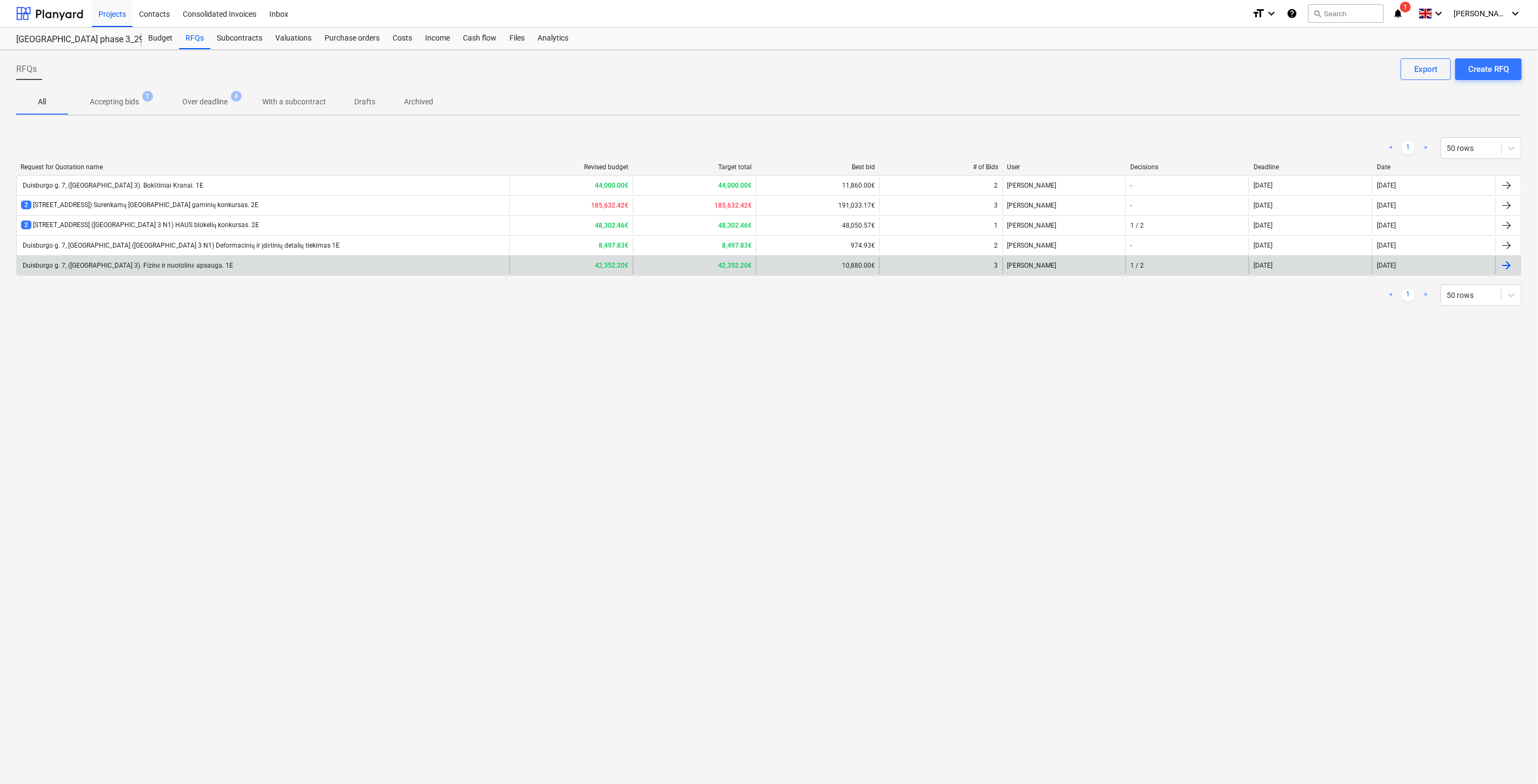
click at [363, 261] on div "Duisburgo g. 7, ([GEOGRAPHIC_DATA] 3). Fizinė ir nuotolinė apsauga. 1E" at bounding box center [263, 265] width 493 height 18
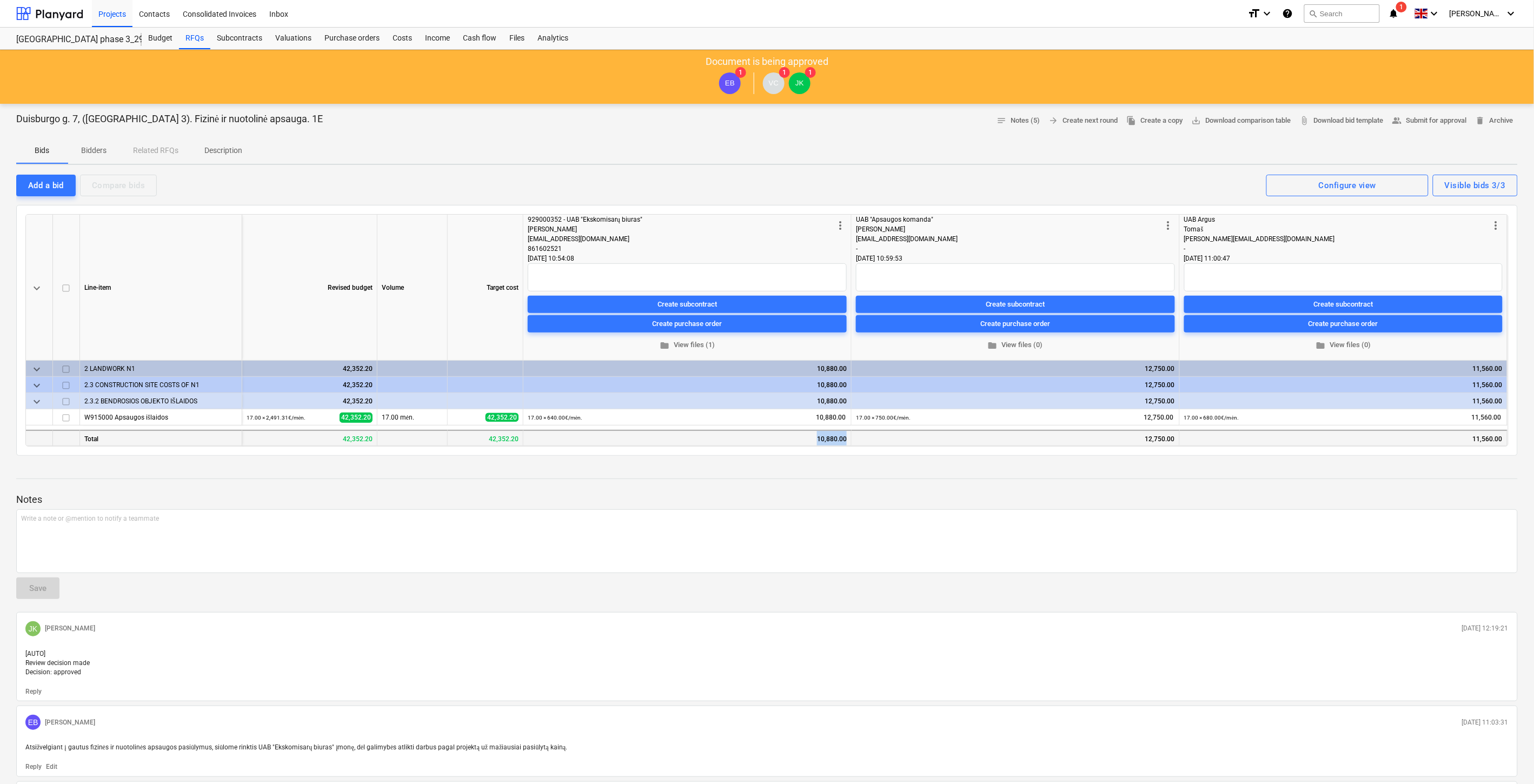
drag, startPoint x: 825, startPoint y: 437, endPoint x: 804, endPoint y: 444, distance: 22.1
click at [807, 438] on div "10,880.00" at bounding box center [687, 438] width 329 height 17
click at [799, 461] on div "Duisburgo g. 7, ([GEOGRAPHIC_DATA] 3). Fizinė ir nuotolinė apsauga. 1E notes No…" at bounding box center [767, 588] width 1534 height 970
click at [688, 350] on span "folder View files (1)" at bounding box center [687, 345] width 310 height 12
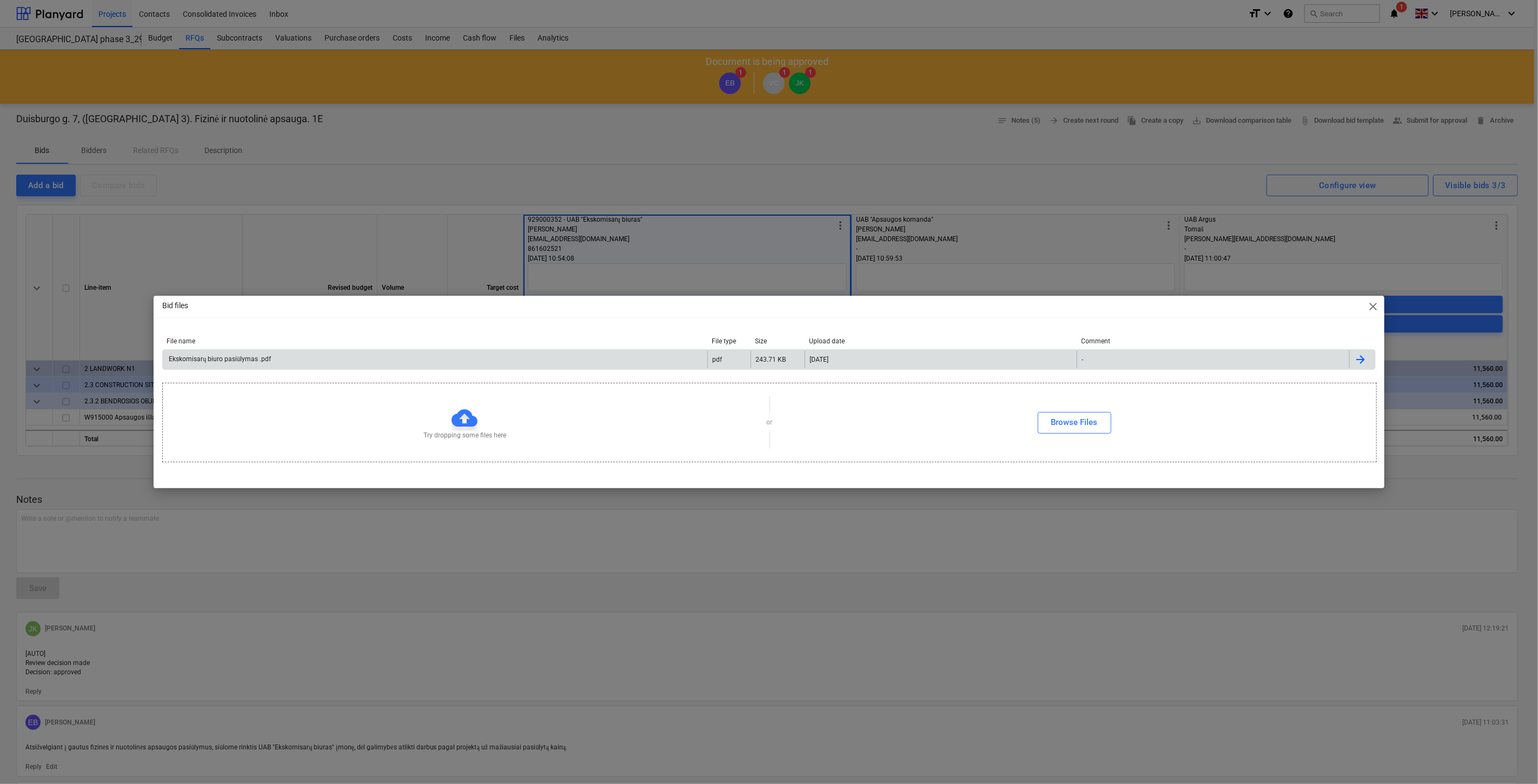
click at [458, 369] on div "Ekskomisarų biuro pasiūlymas .pdf pdf 243.71 KB [DATE] -" at bounding box center [769, 359] width 1213 height 20
click at [461, 350] on div "Ekskomisarų biuro pasiūlymas .pdf pdf 243.71 KB [DATE] -" at bounding box center [769, 359] width 1213 height 20
click at [400, 364] on div "Ekskomisarų biuro pasiūlymas .pdf" at bounding box center [436, 360] width 545 height 18
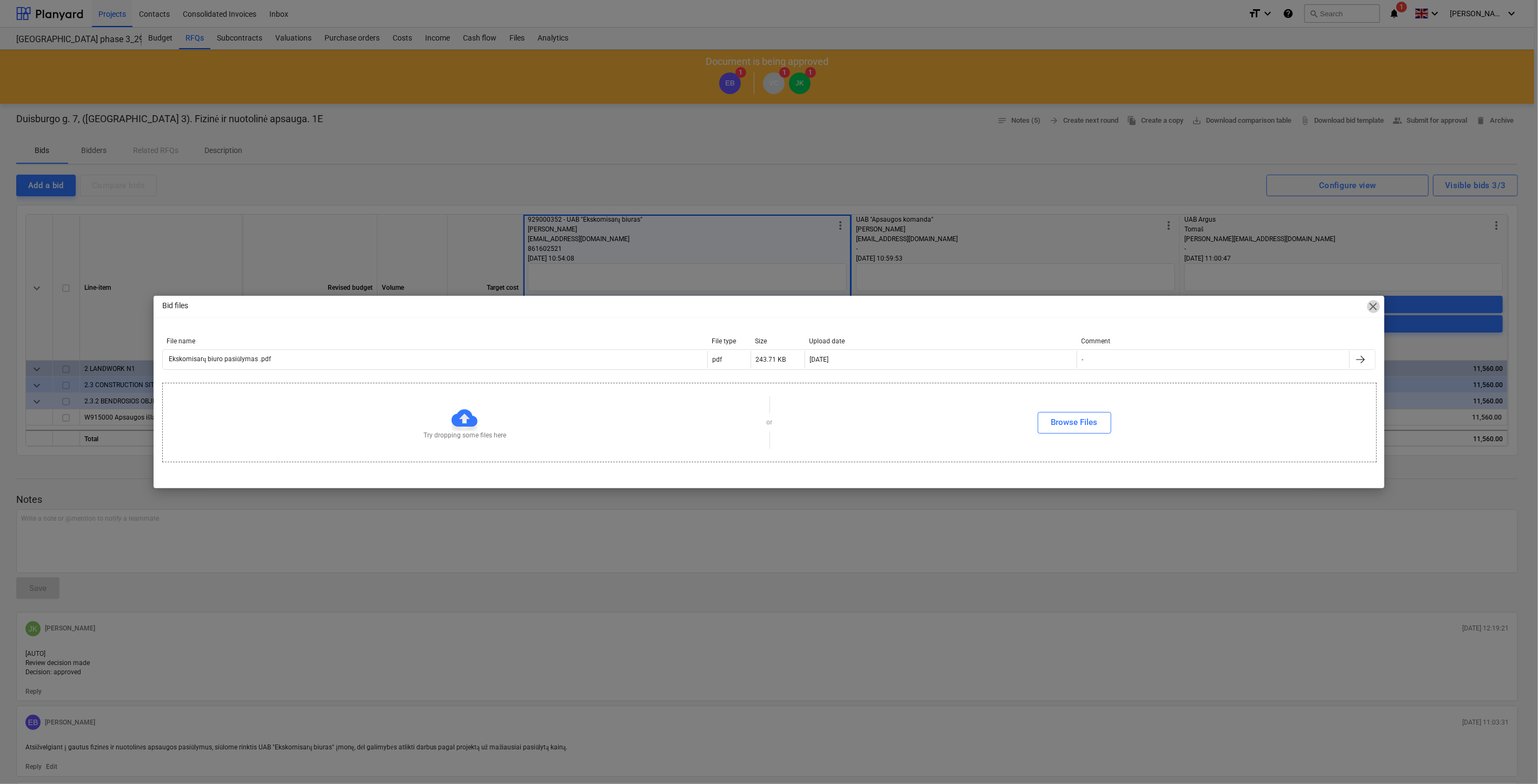
click at [1374, 303] on span "close" at bounding box center [1373, 307] width 13 height 13
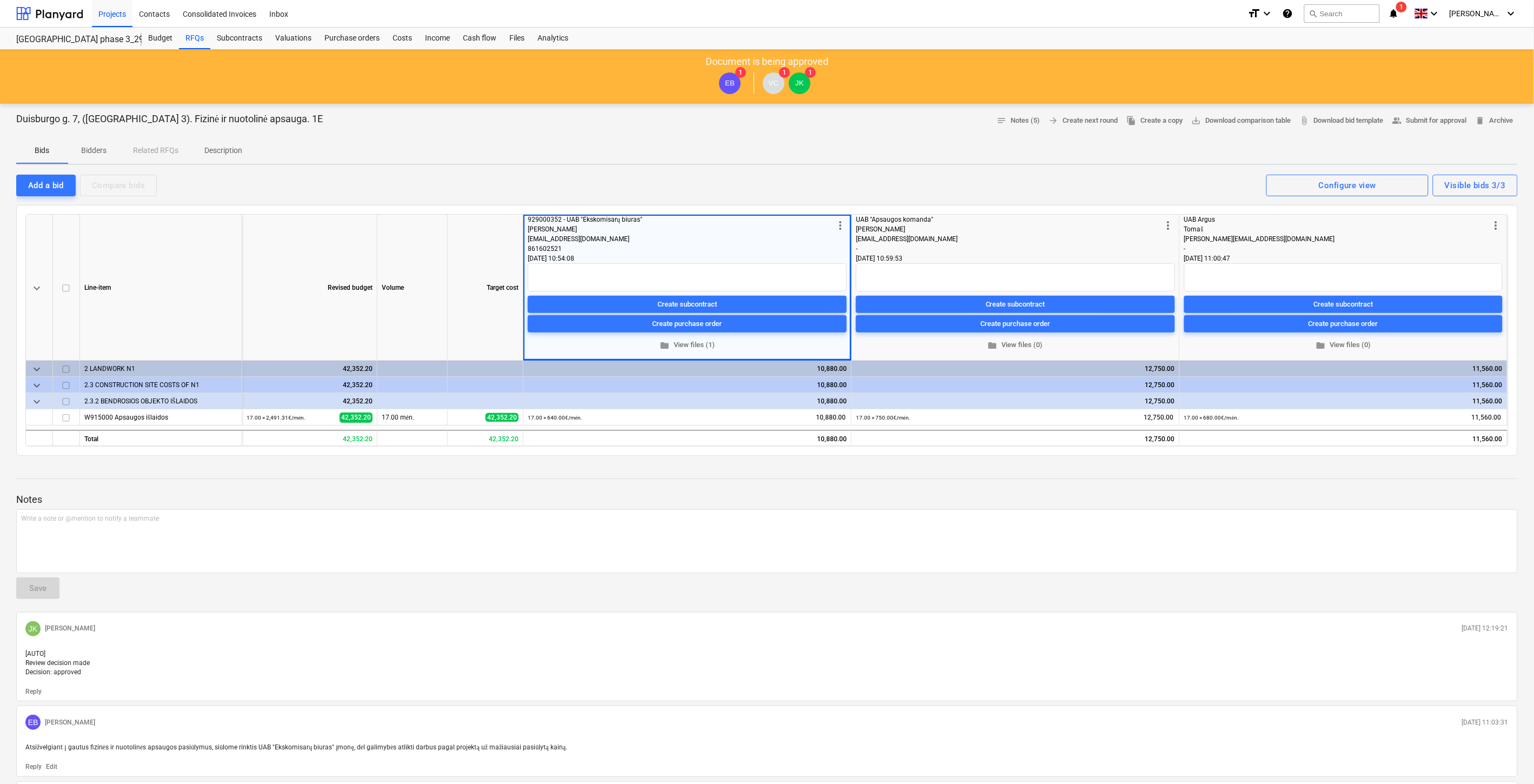
click at [892, 147] on div "Bids Bidders Related RFQs Description" at bounding box center [767, 151] width 1502 height 26
click at [913, 141] on div "Bids Bidders Related RFQs Description" at bounding box center [767, 151] width 1502 height 26
click at [923, 138] on div "Bids Bidders Related RFQs Description" at bounding box center [767, 151] width 1502 height 26
click at [944, 126] on div "Duisburgo g. 7, ([GEOGRAPHIC_DATA] 3). Fizinė ir nuotolinė apsauga. 1E notes No…" at bounding box center [767, 120] width 1502 height 17
click at [991, 134] on div at bounding box center [767, 134] width 1502 height 9
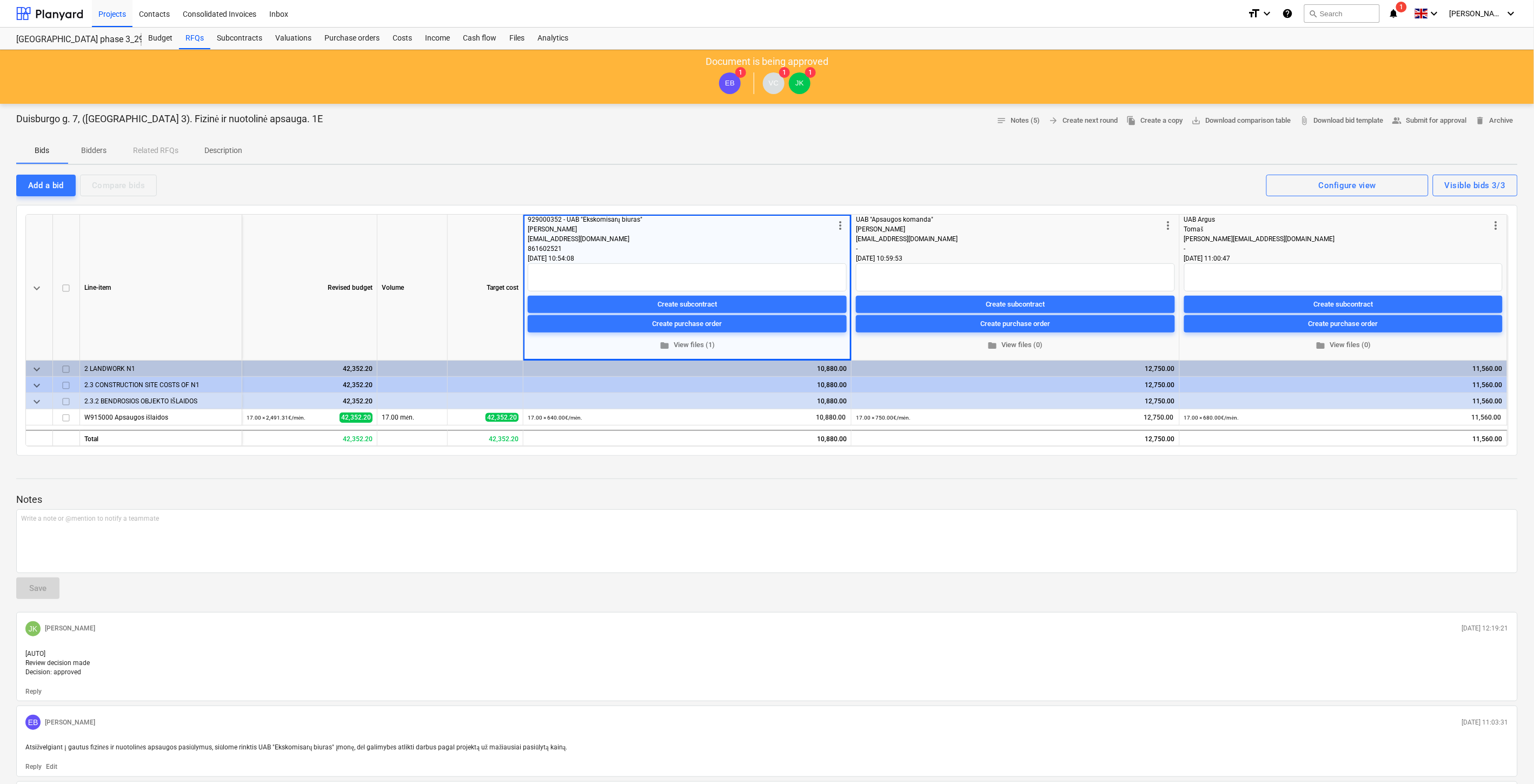
click at [991, 134] on div at bounding box center [767, 134] width 1502 height 9
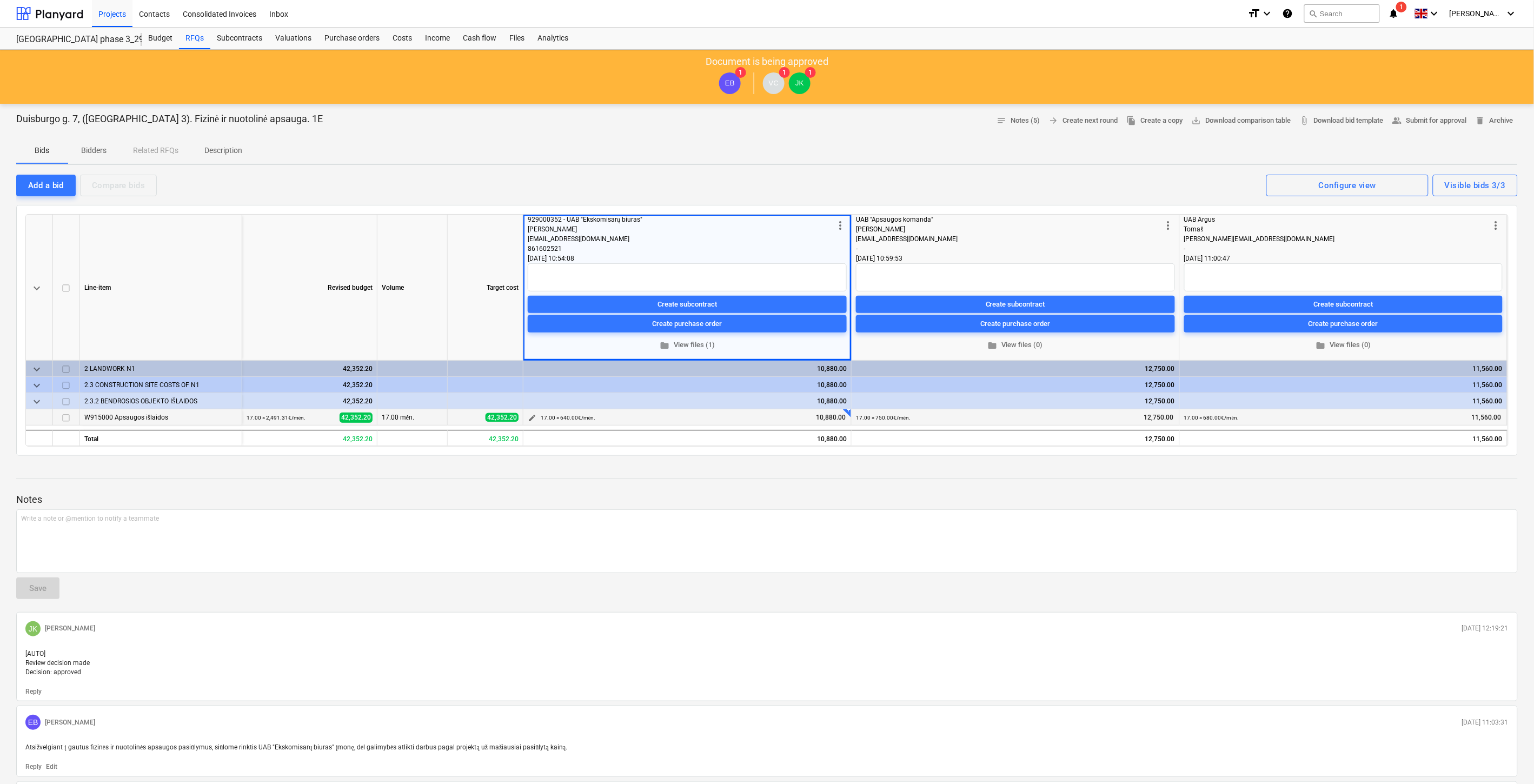
click at [527, 417] on span "edit" at bounding box center [532, 418] width 9 height 9
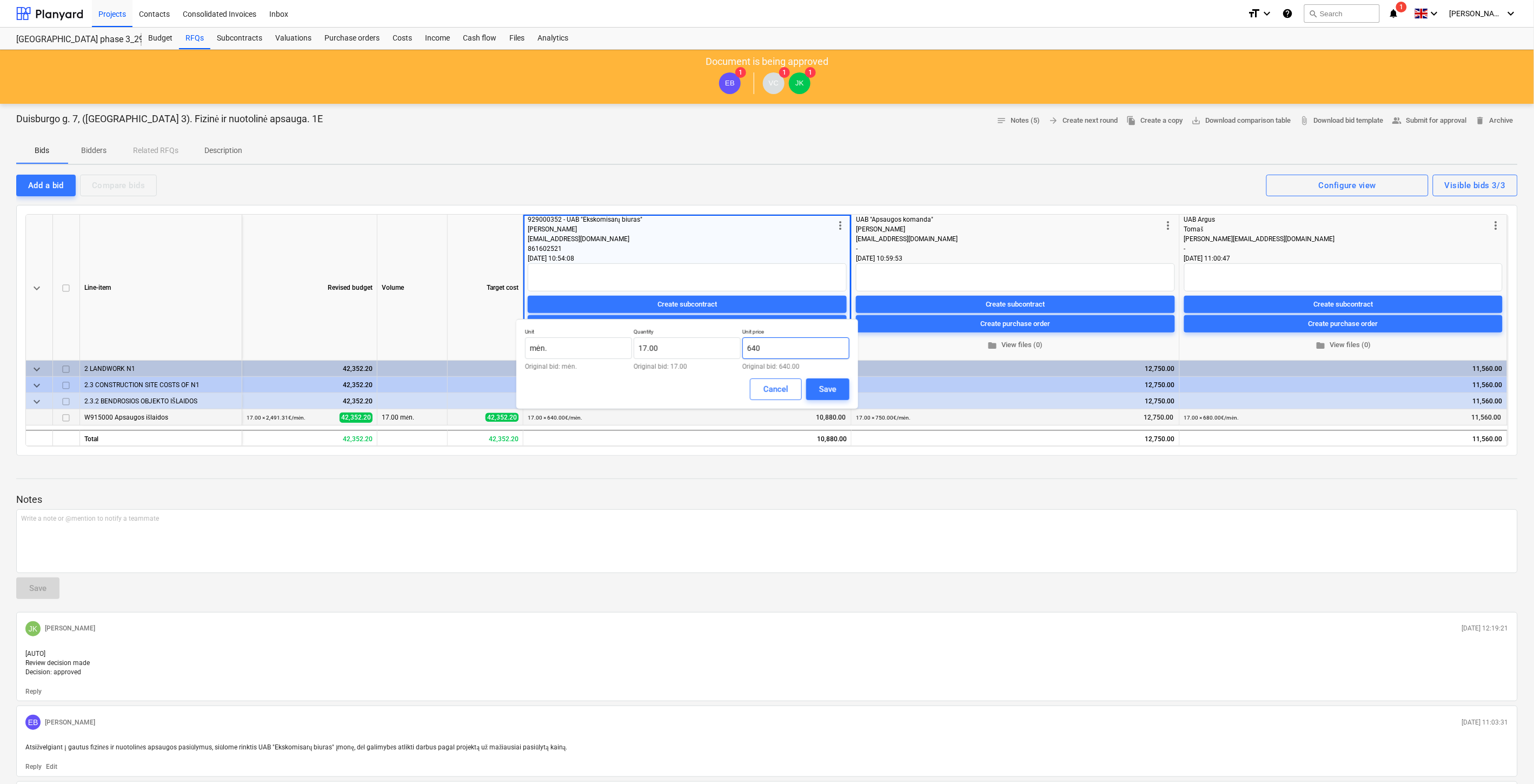
click at [776, 353] on input "640" at bounding box center [795, 348] width 107 height 22
drag, startPoint x: 765, startPoint y: 355, endPoint x: 739, endPoint y: 355, distance: 26.0
click at [739, 355] on div "Unit mėn. Original bid: mėn. Quantity 17.00 Original bid: 17.00 Unit price 640 …" at bounding box center [687, 350] width 324 height 42
type input "650.00"
click at [823, 390] on div "Save" at bounding box center [828, 389] width 18 height 14
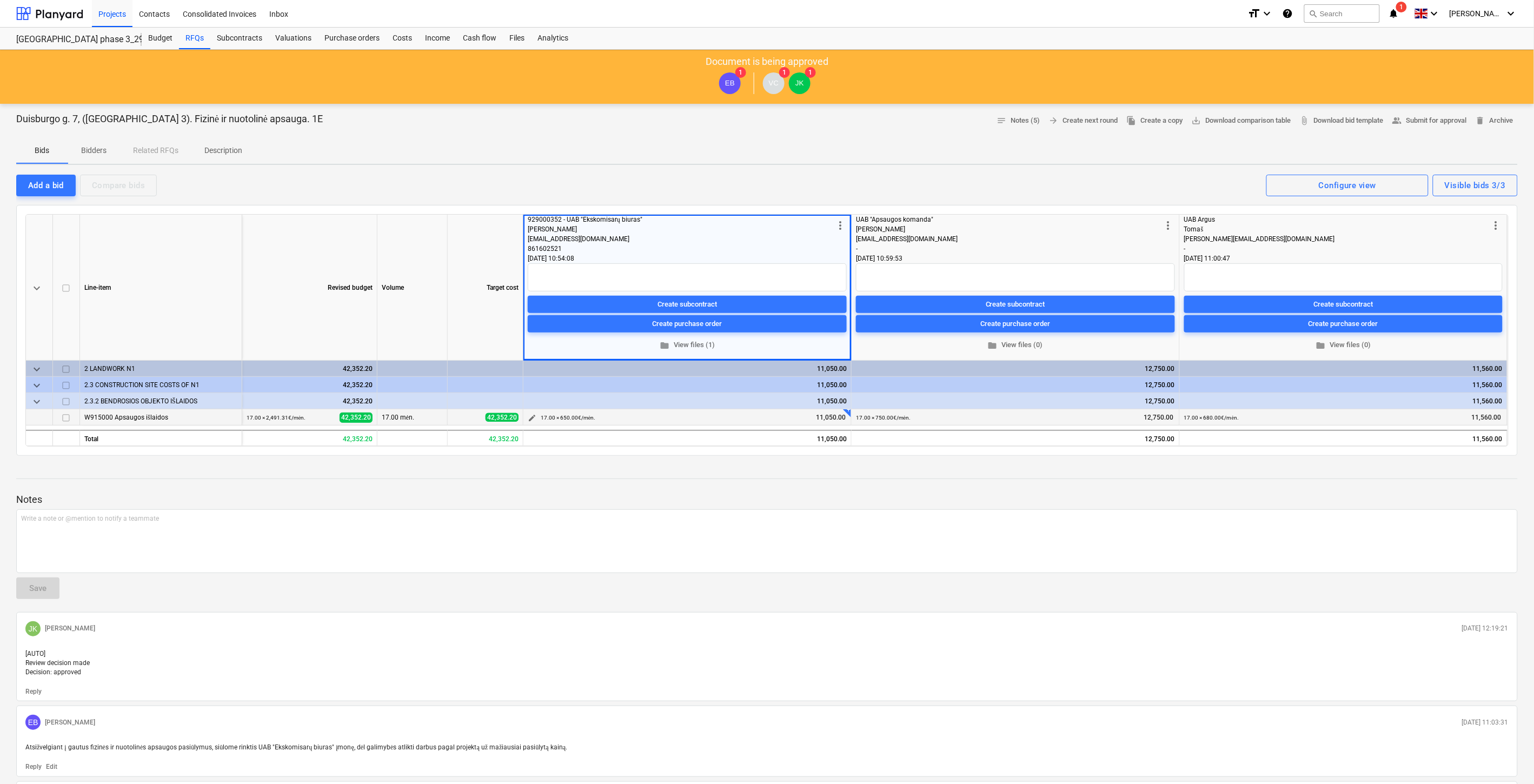
click at [530, 416] on span "edit" at bounding box center [532, 418] width 9 height 9
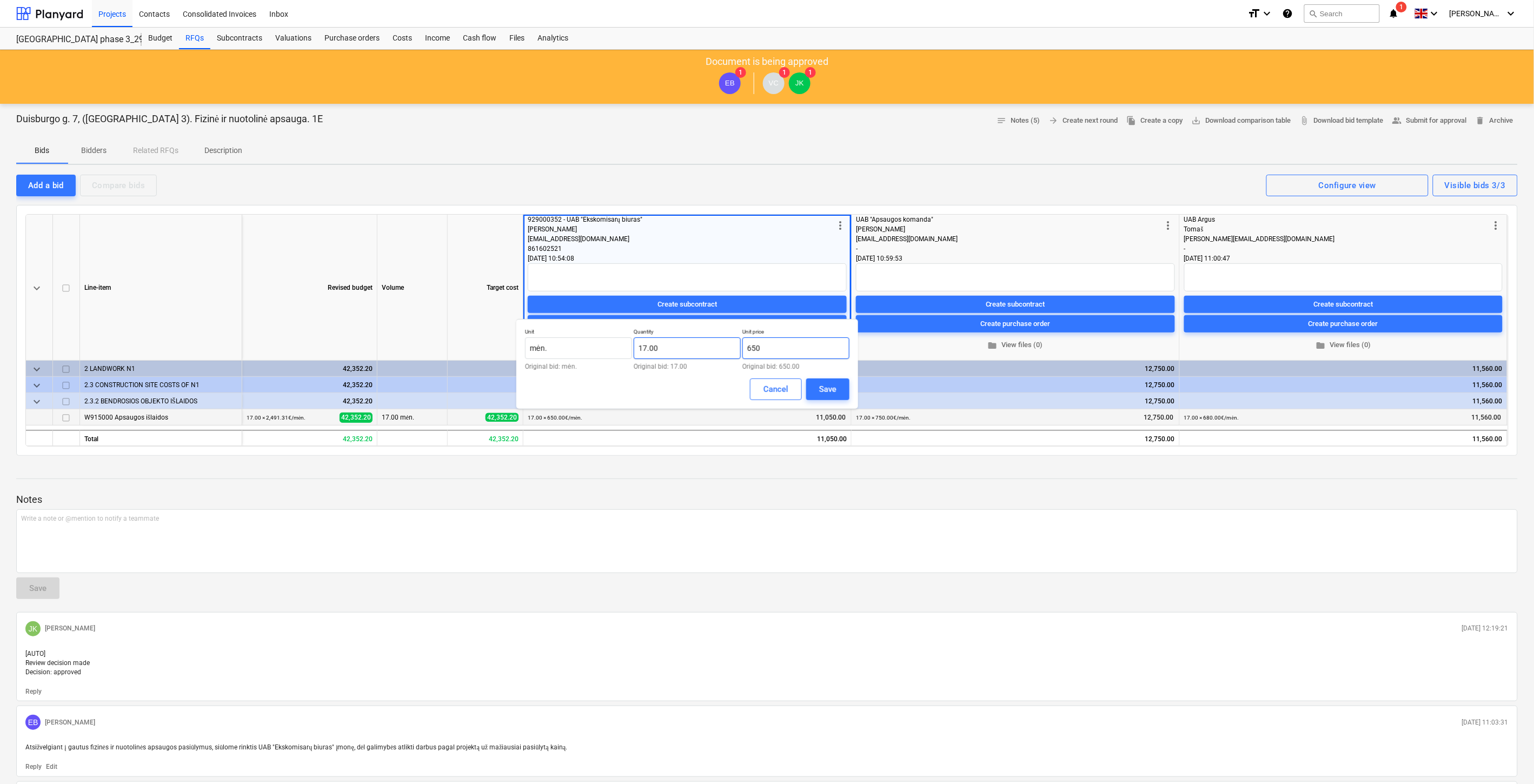
drag, startPoint x: 770, startPoint y: 347, endPoint x: 737, endPoint y: 348, distance: 33.0
click at [737, 348] on div "Unit mėn. Original bid: mėn. Quantity 17.00 Original bid: 17.00 Unit price 650 …" at bounding box center [687, 350] width 324 height 42
type input "640.00"
click at [821, 392] on div "Save" at bounding box center [828, 389] width 18 height 14
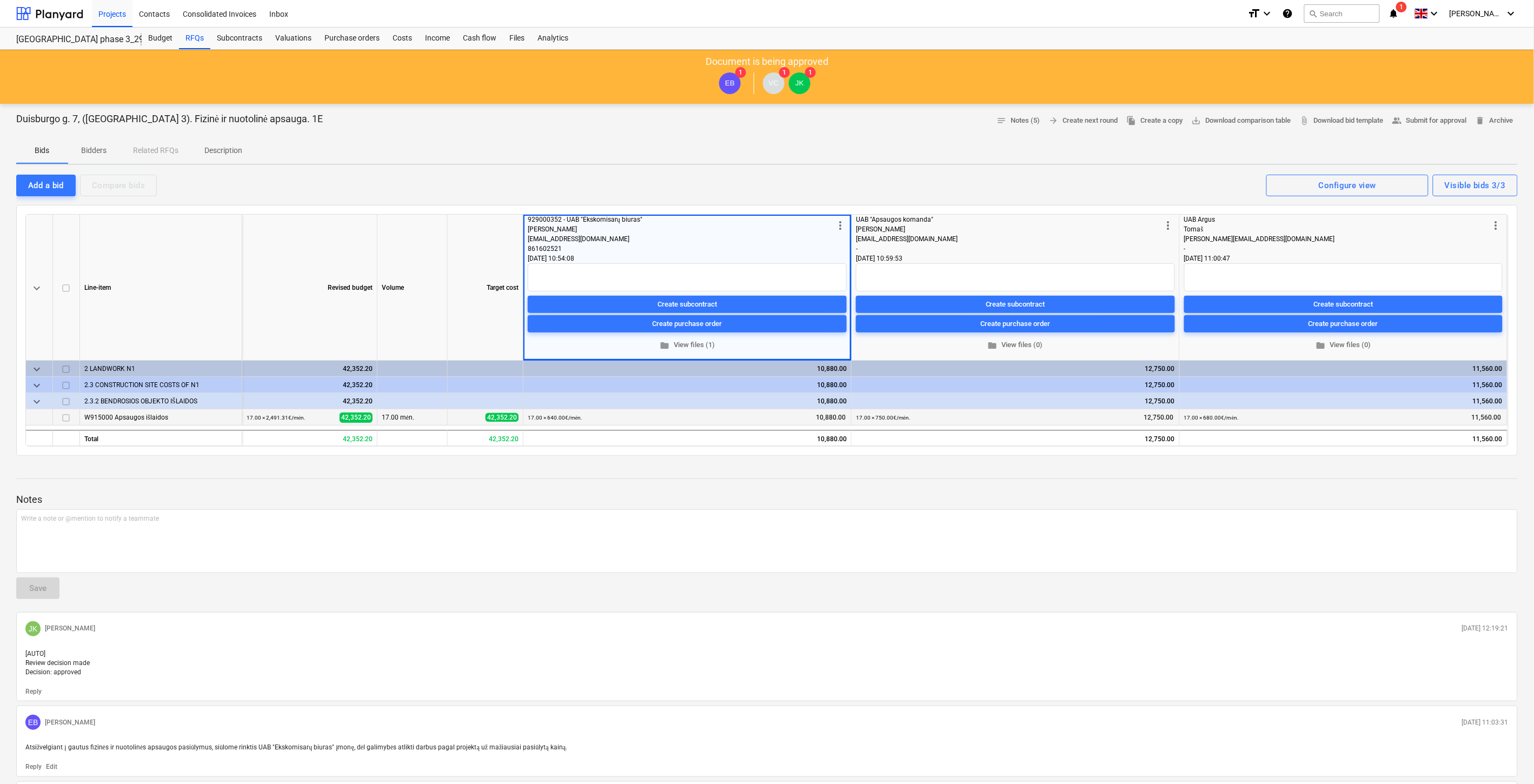
click at [774, 483] on div "Notes Write a note or @mention to notify a teammate ﻿ Save [PERSON_NAME] [PERSO…" at bounding box center [767, 747] width 1502 height 566
click at [194, 32] on div "RFQs" at bounding box center [194, 38] width 32 height 22
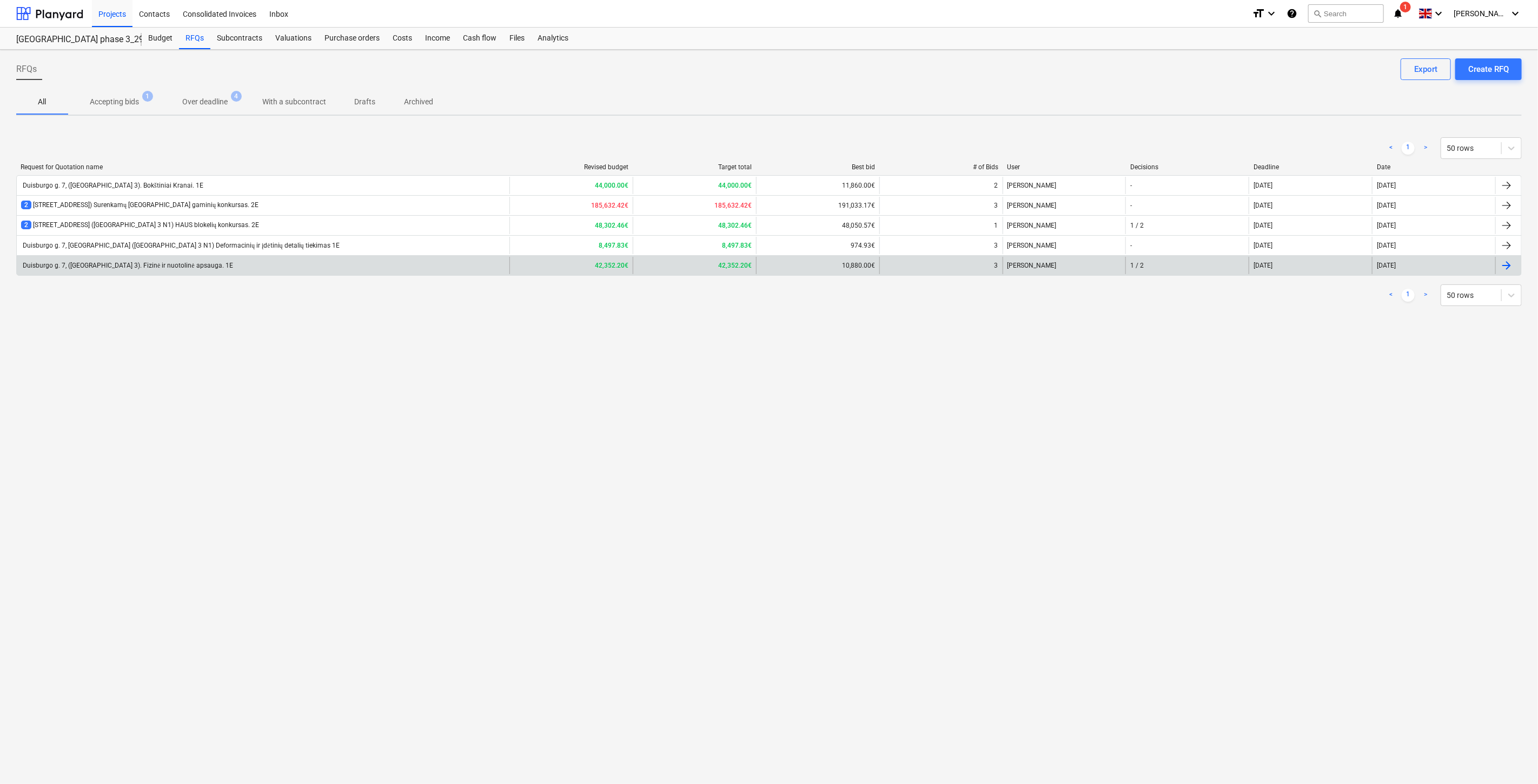
click at [223, 265] on div "Duisburgo g. 7, ([GEOGRAPHIC_DATA] 3). Fizinė ir nuotolinė apsauga. 1E" at bounding box center [263, 265] width 493 height 18
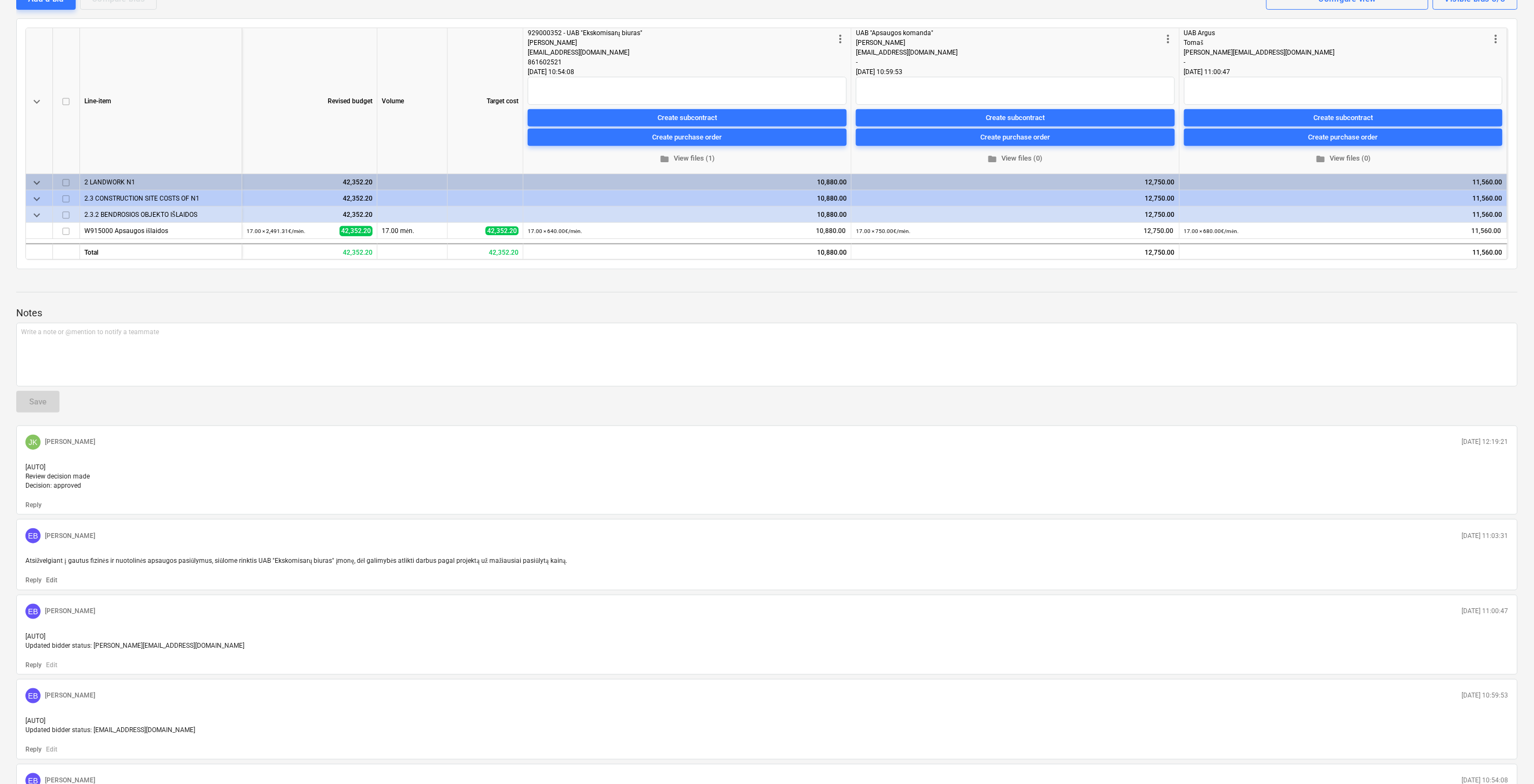
scroll to position [300, 0]
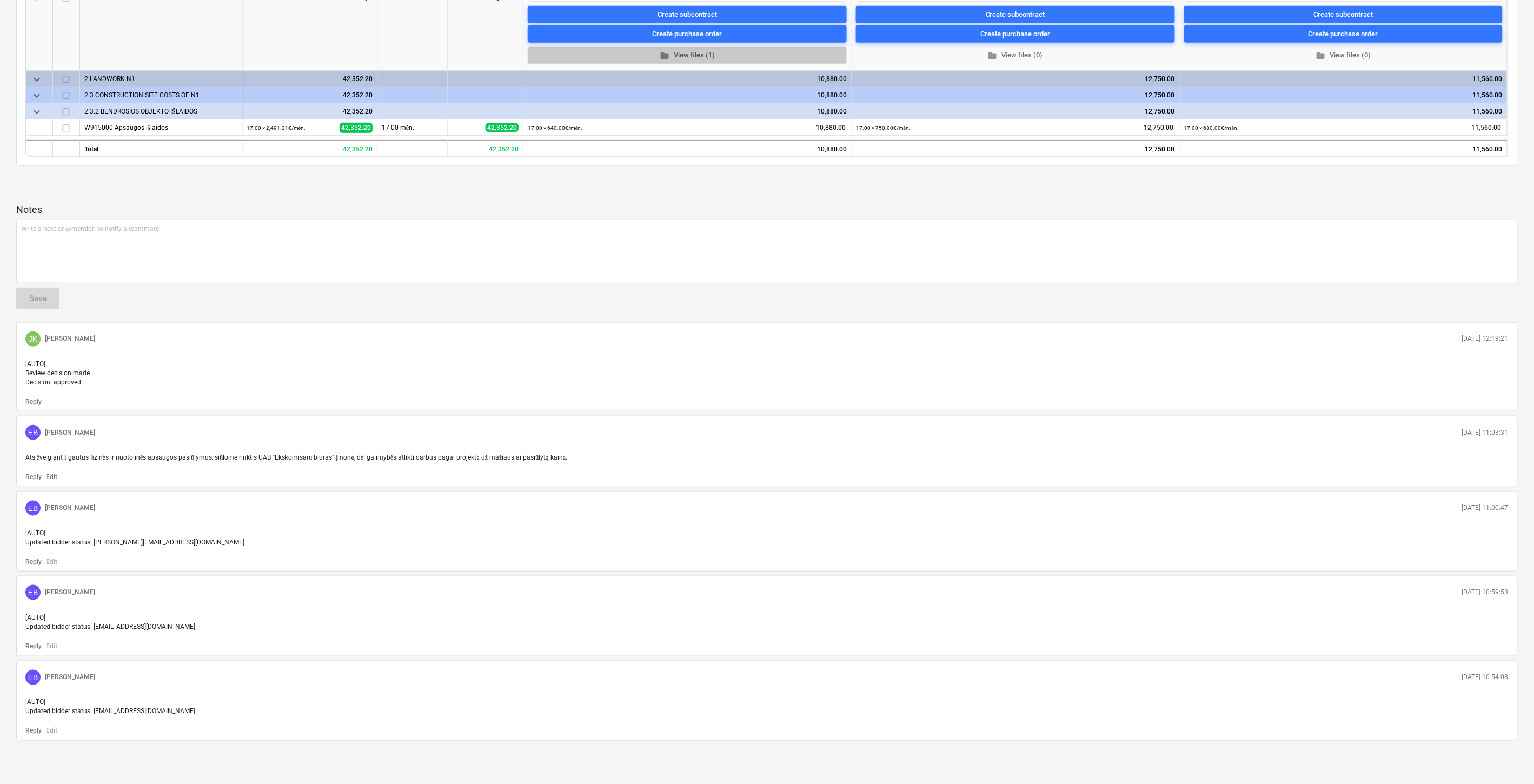
click at [680, 49] on span "folder View files (1)" at bounding box center [687, 55] width 310 height 12
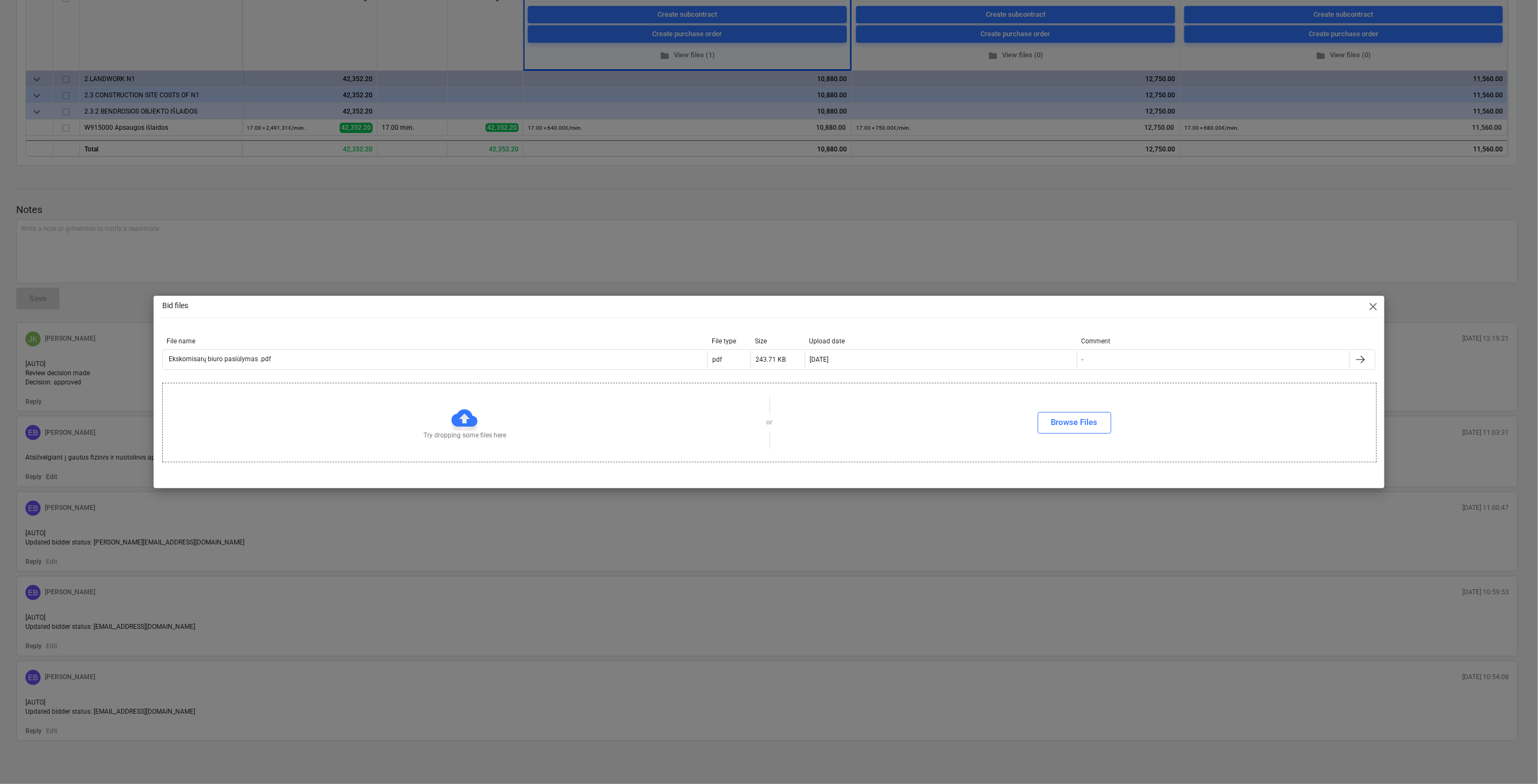
click at [392, 371] on div "File name File type Size Upload date Comment Ekskomisarų biuro pasiūlymas .pdf …" at bounding box center [769, 356] width 1213 height 37
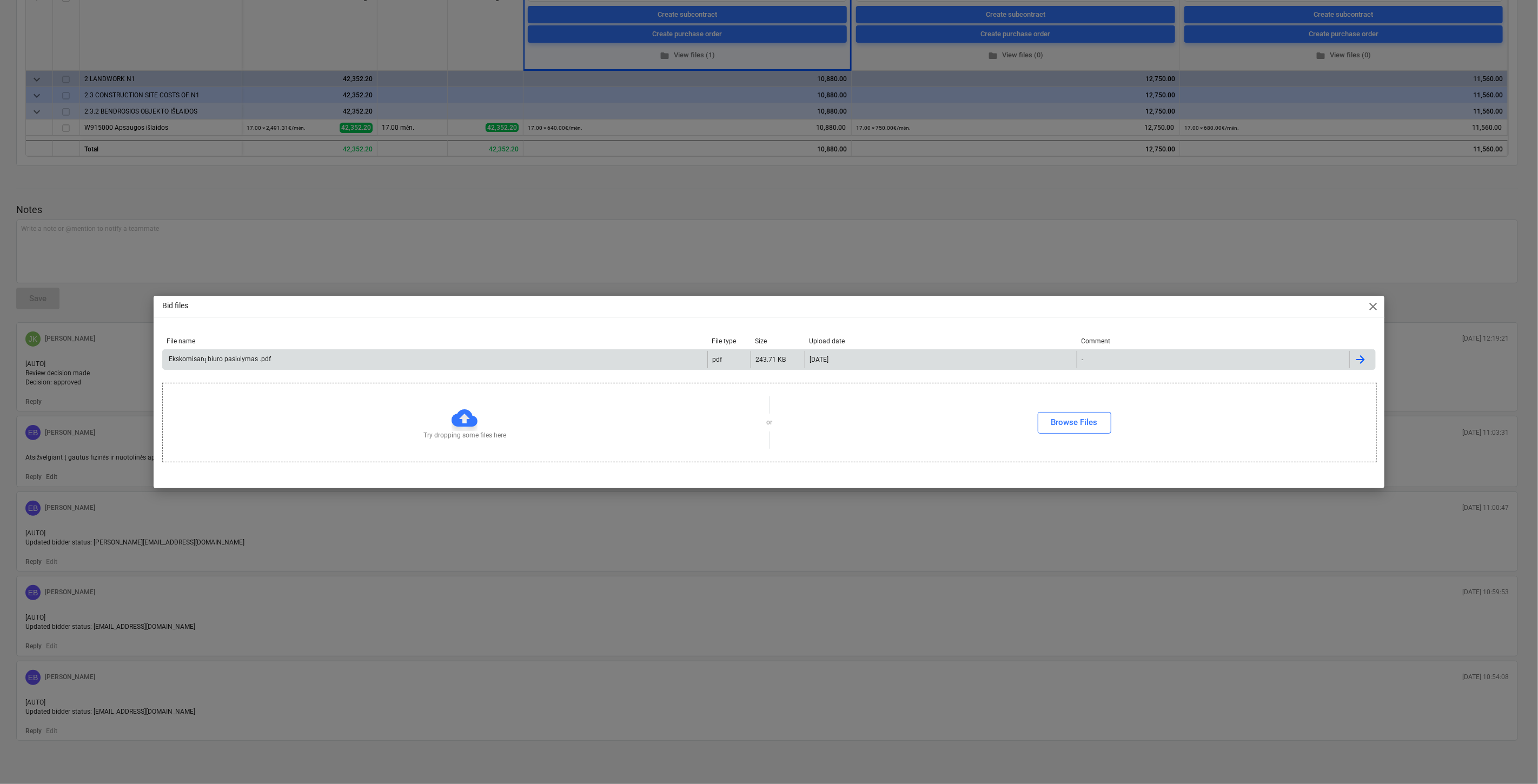
click at [391, 361] on div "Ekskomisarų biuro pasiūlymas .pdf" at bounding box center [436, 360] width 545 height 18
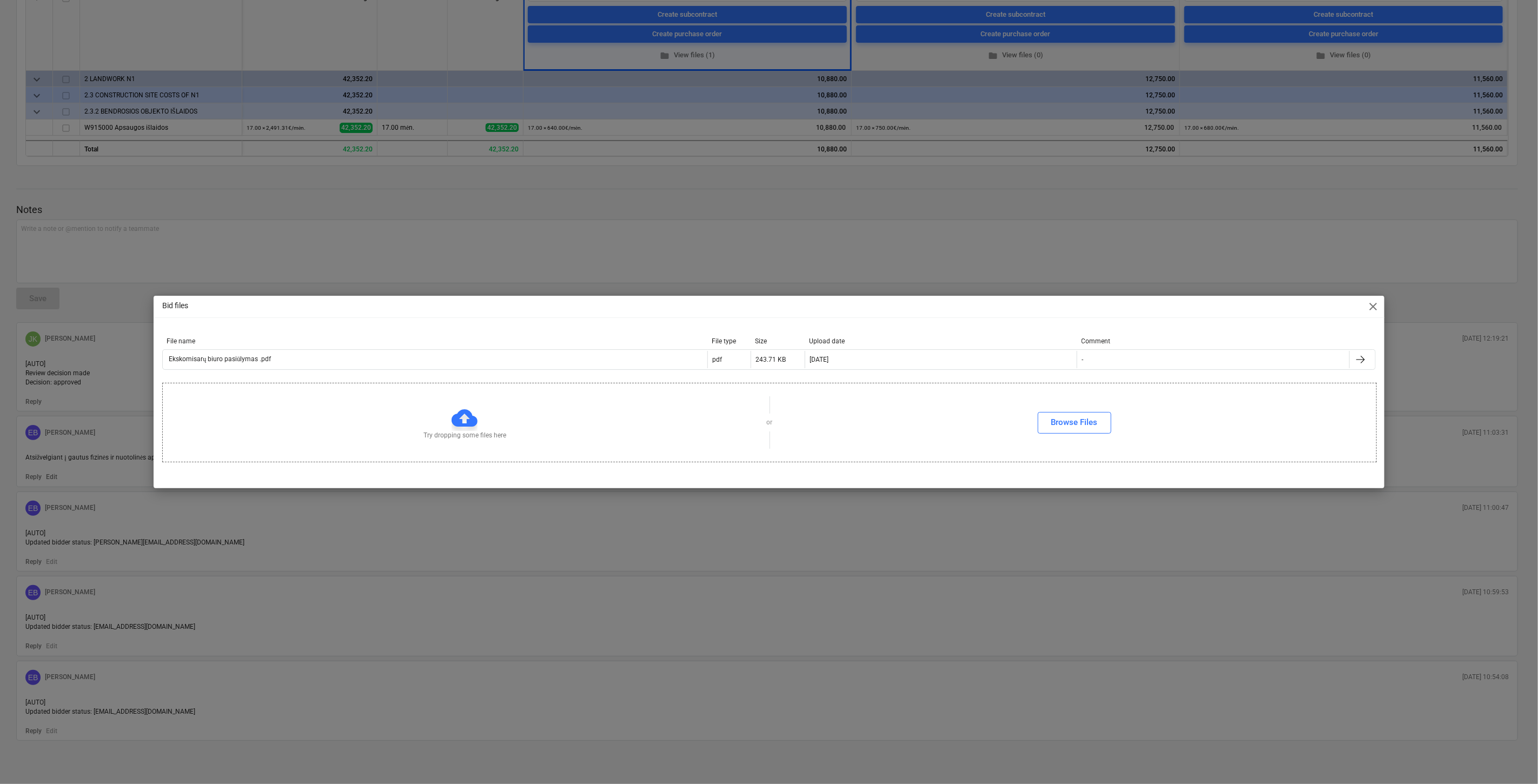
click at [804, 242] on div "Bid files close File name File type Size Upload date Comment Ekskomisarų biuro …" at bounding box center [769, 392] width 1538 height 784
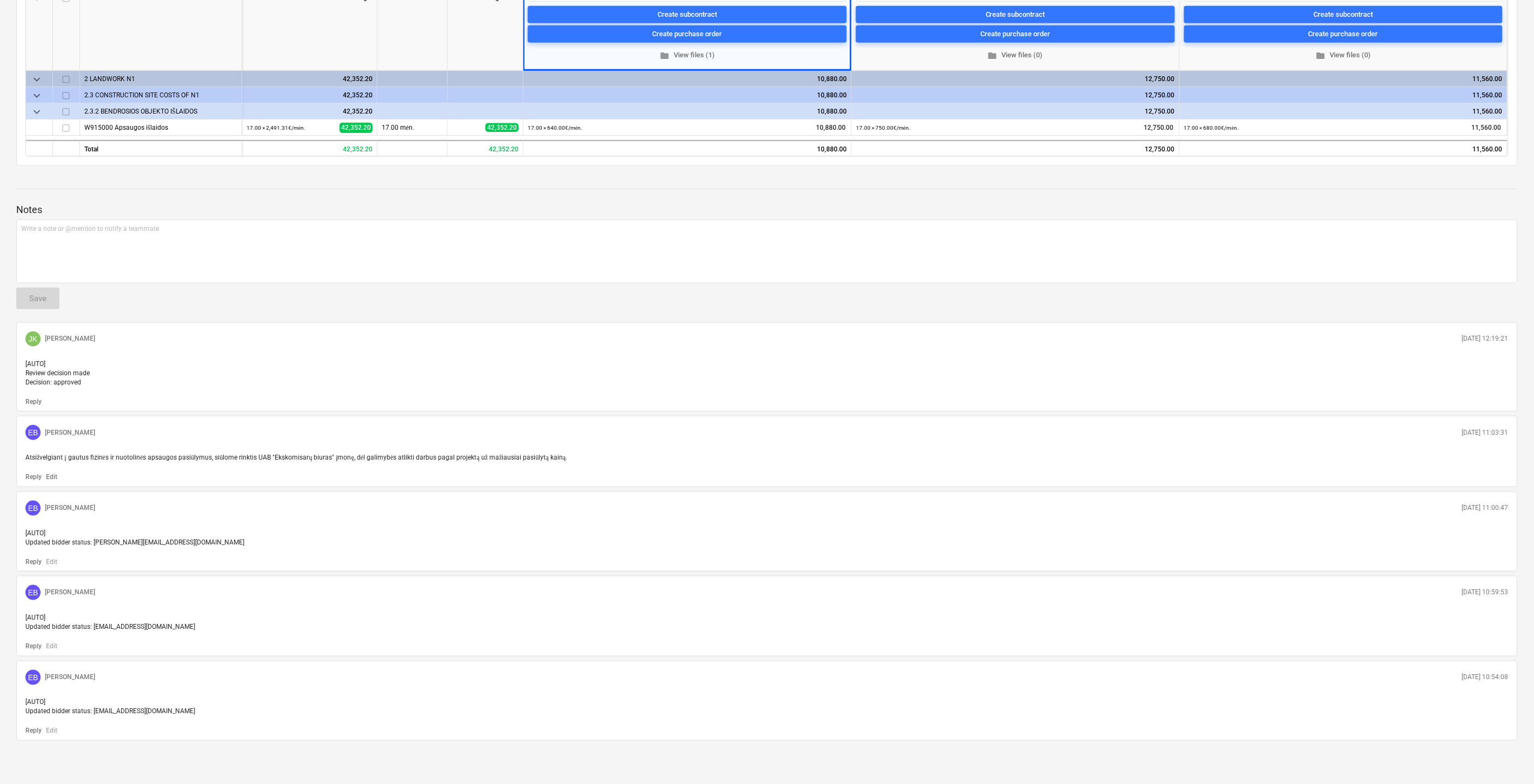
scroll to position [0, 0]
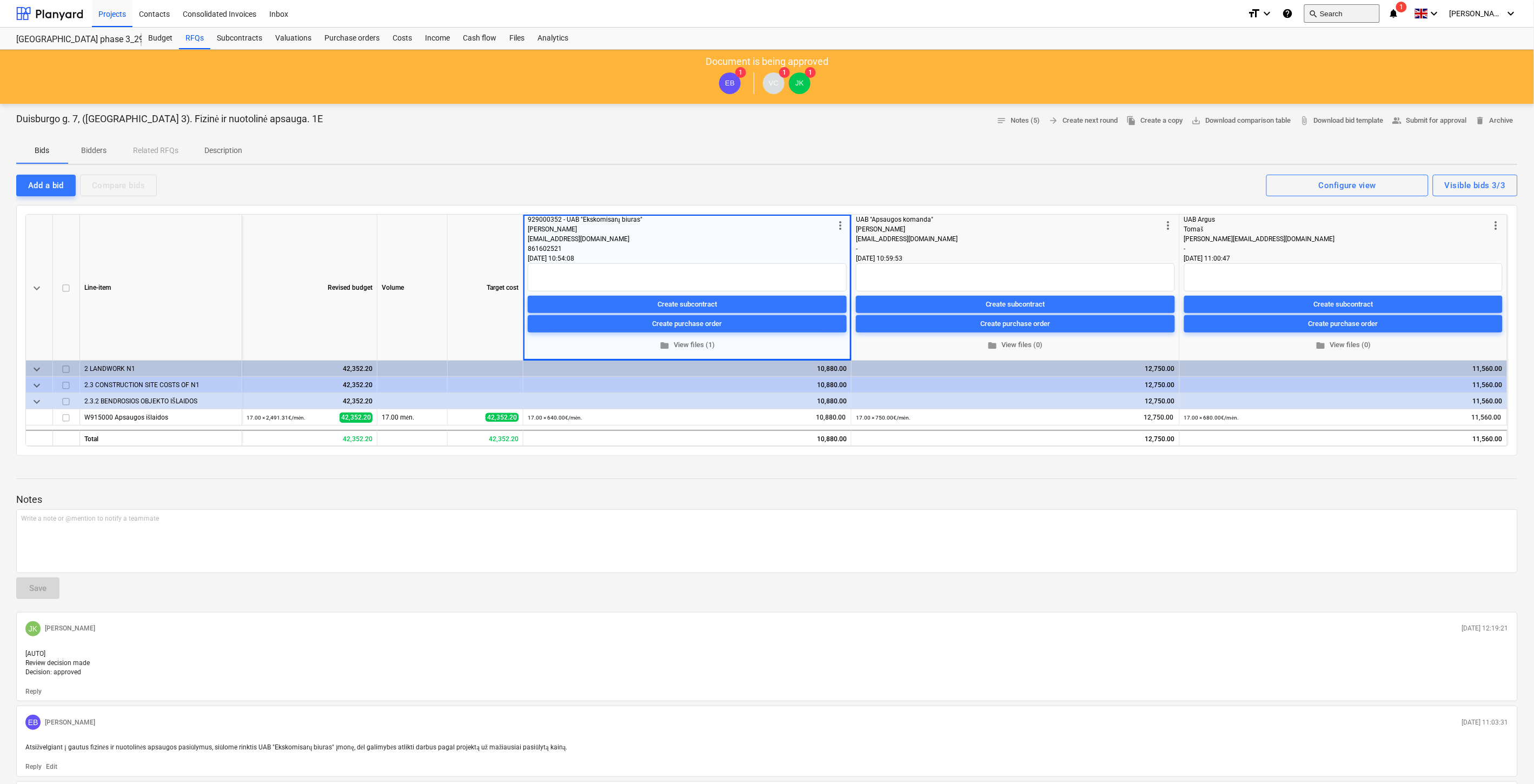
click at [1358, 11] on button "search Search" at bounding box center [1342, 13] width 75 height 18
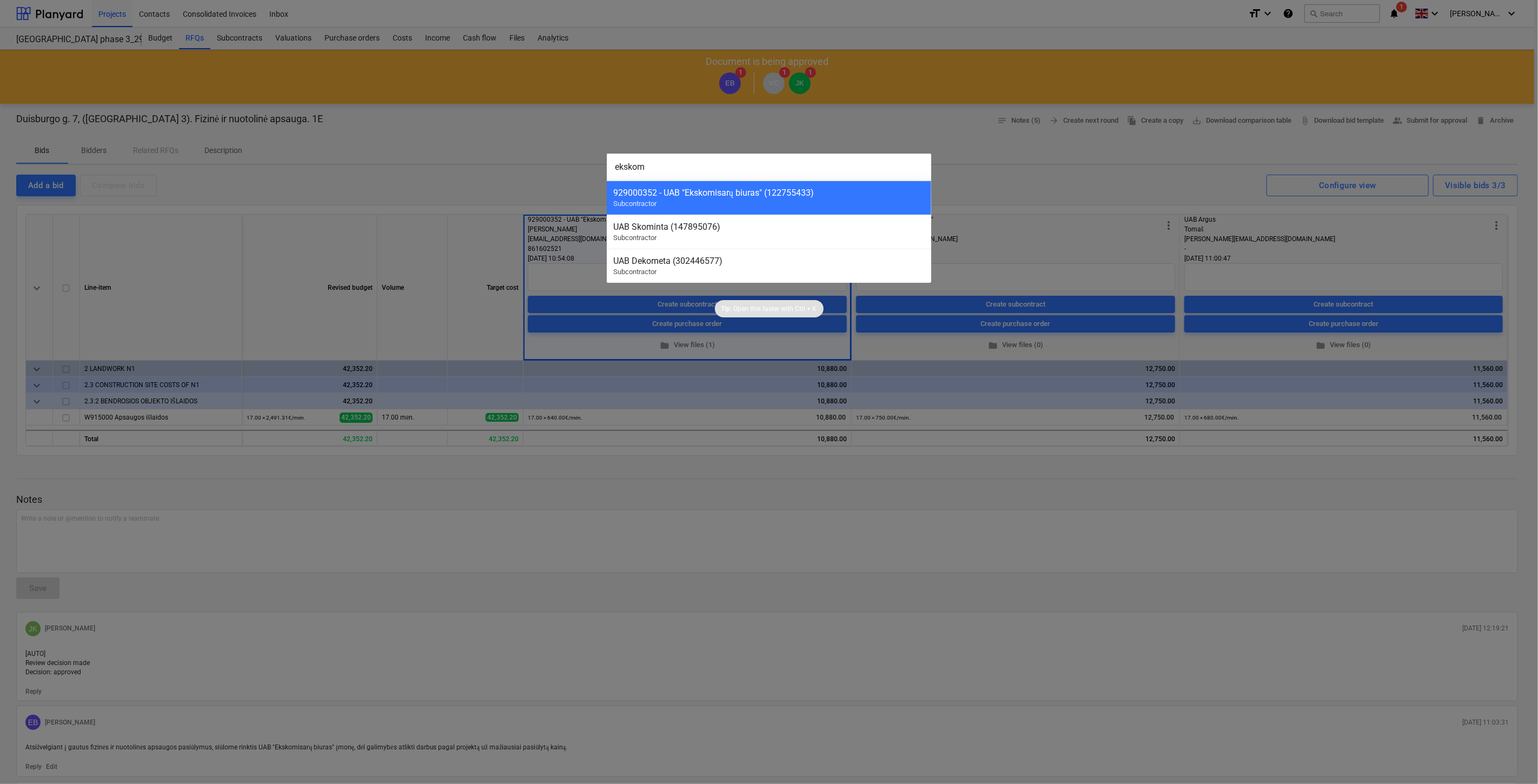
type input "ekskom"
click at [772, 199] on div "929000352 - UAB "Ekskomisarų biuras" (122755433) Subcontractor" at bounding box center [769, 197] width 324 height 34
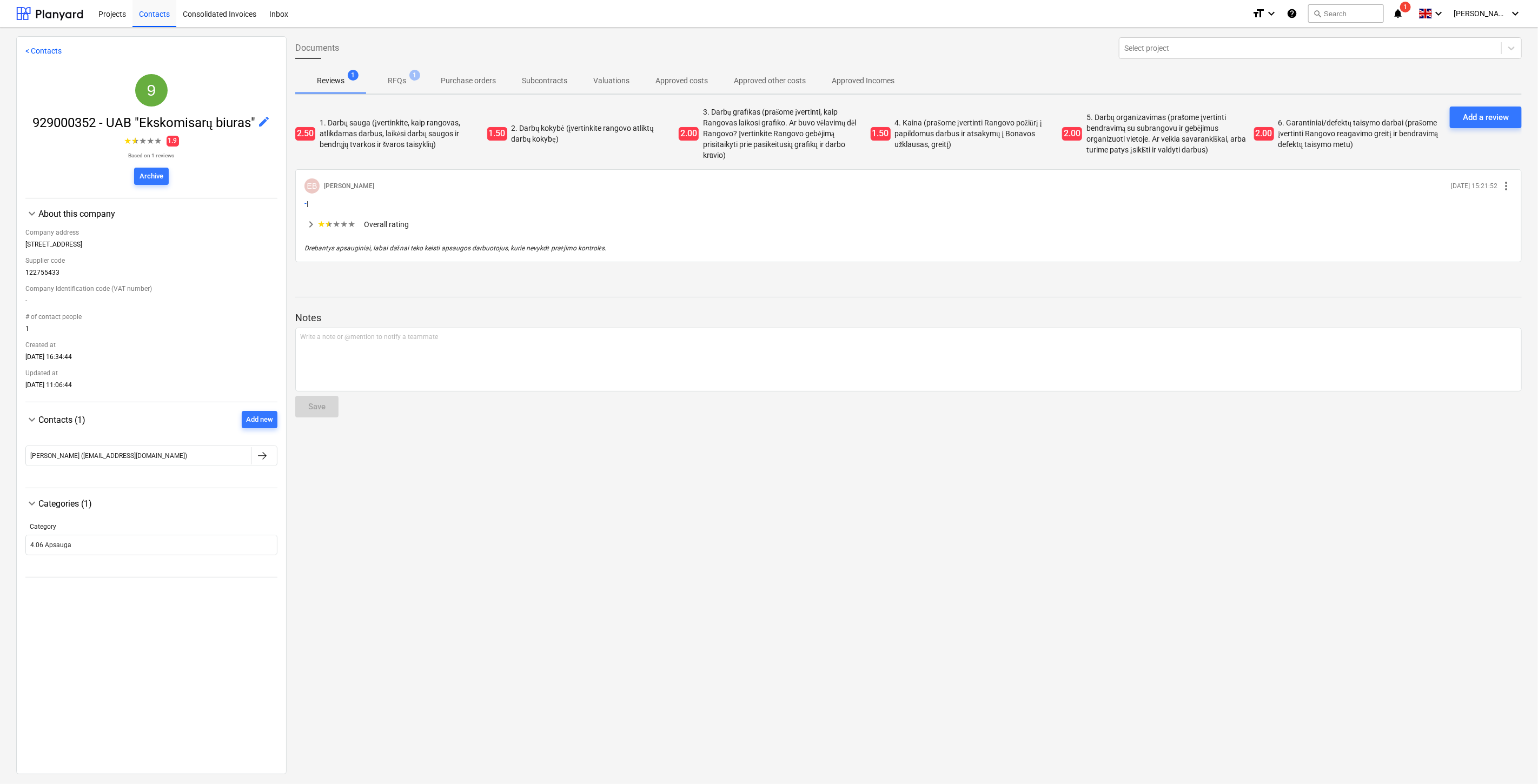
click at [661, 86] on p "Approved costs" at bounding box center [682, 81] width 53 height 11
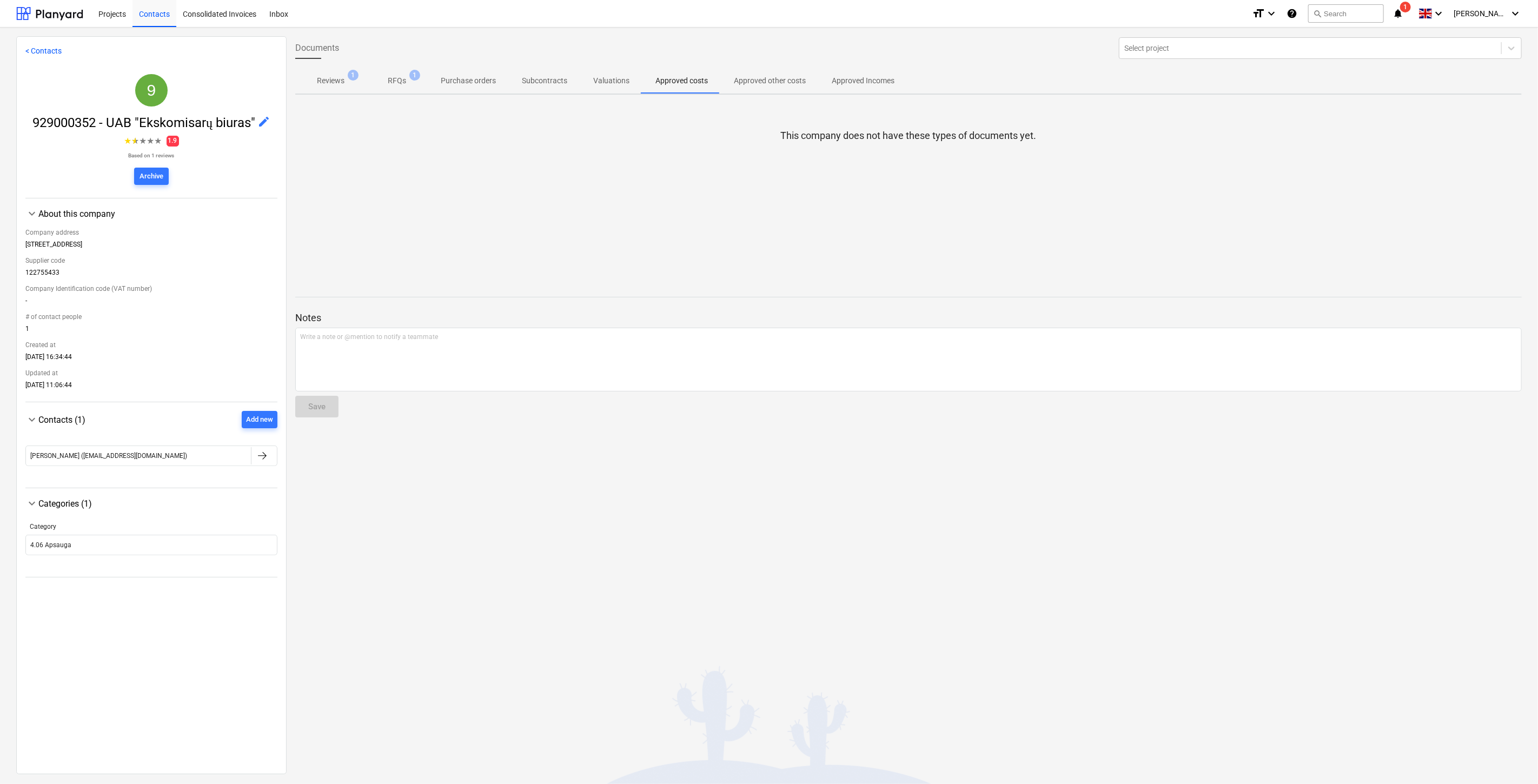
click at [755, 87] on span "Approved other costs" at bounding box center [770, 81] width 98 height 18
click at [57, 17] on div at bounding box center [50, 13] width 67 height 27
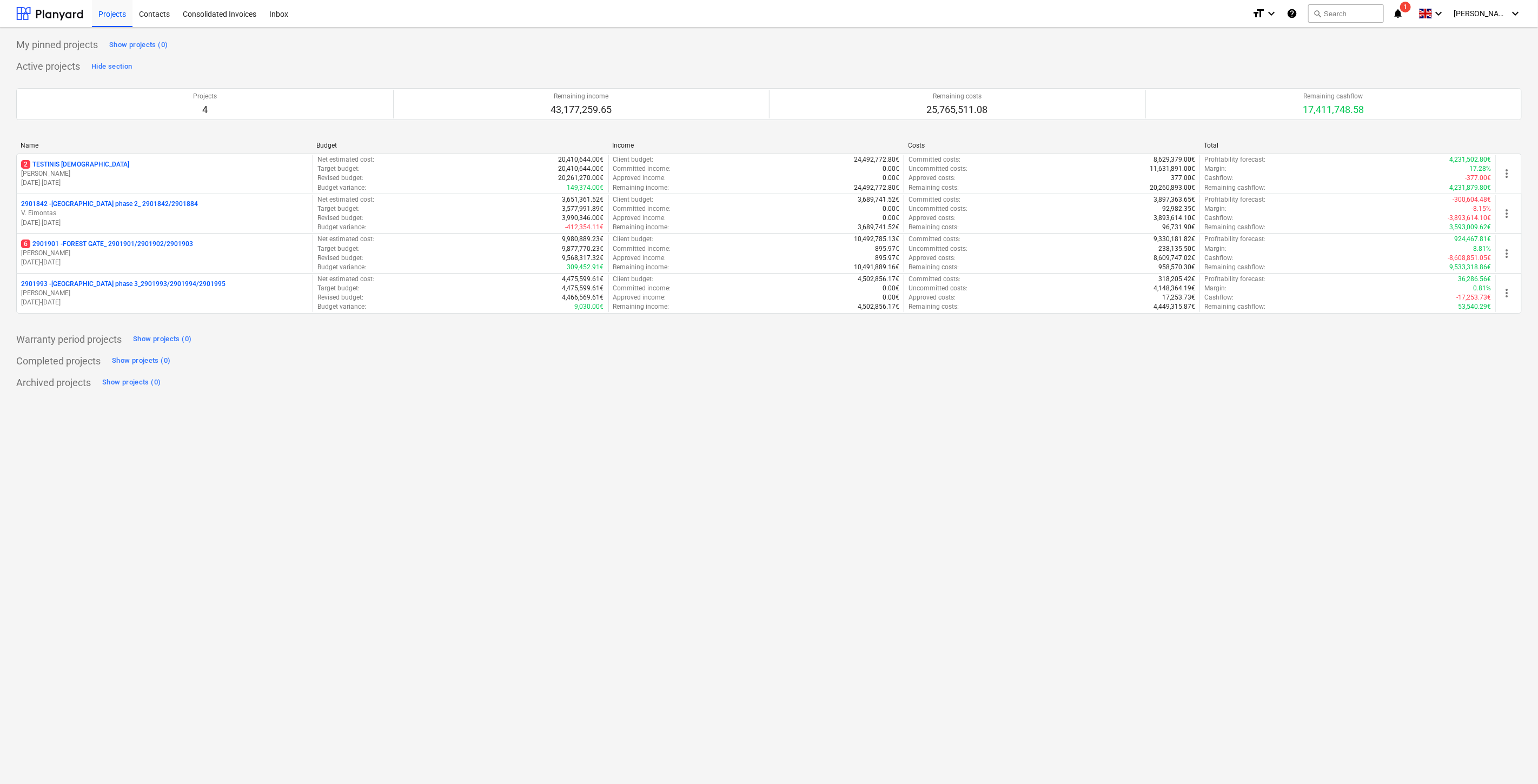
click at [193, 293] on p "[PERSON_NAME]" at bounding box center [165, 293] width 287 height 9
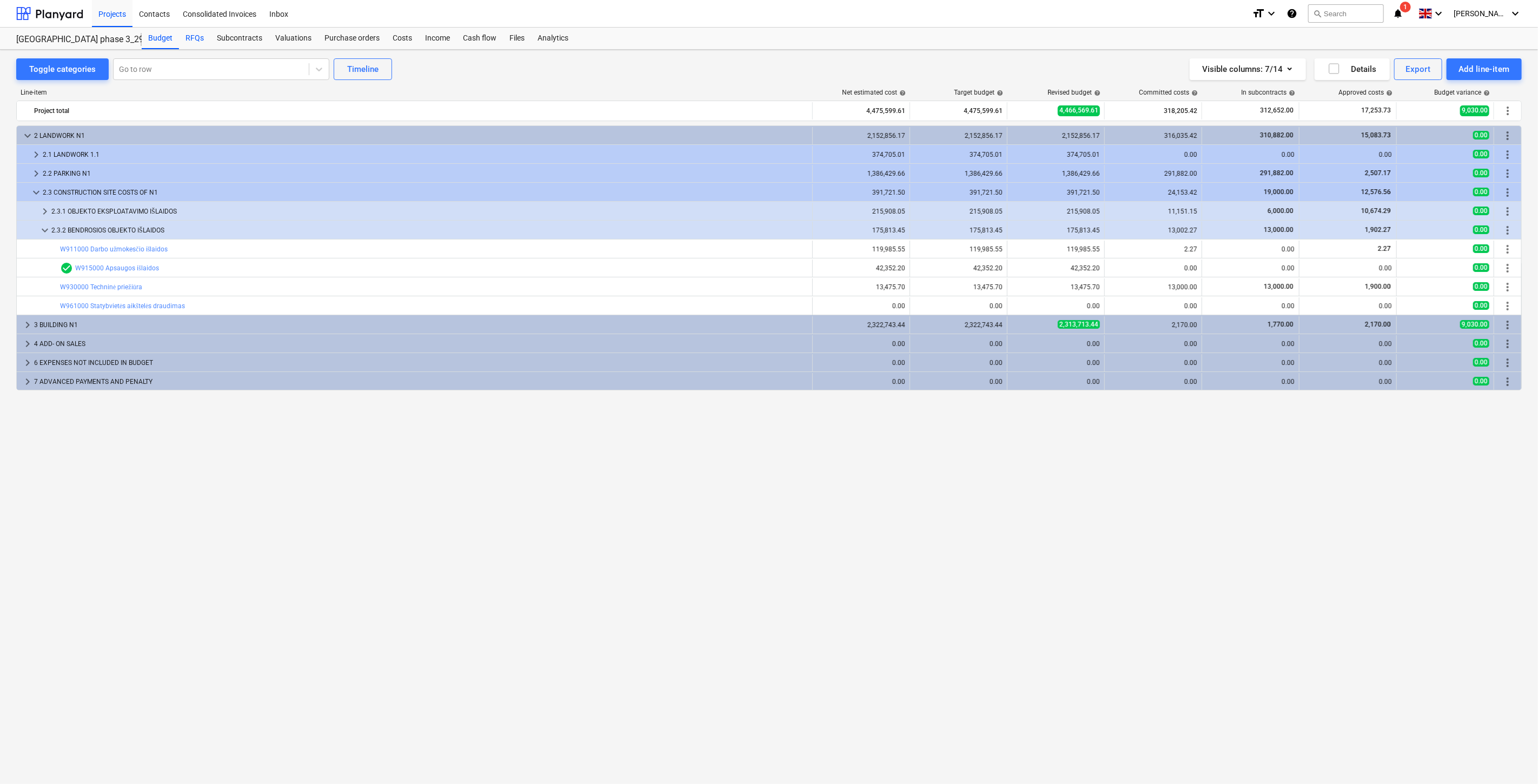
click at [190, 36] on div "RFQs" at bounding box center [195, 38] width 32 height 22
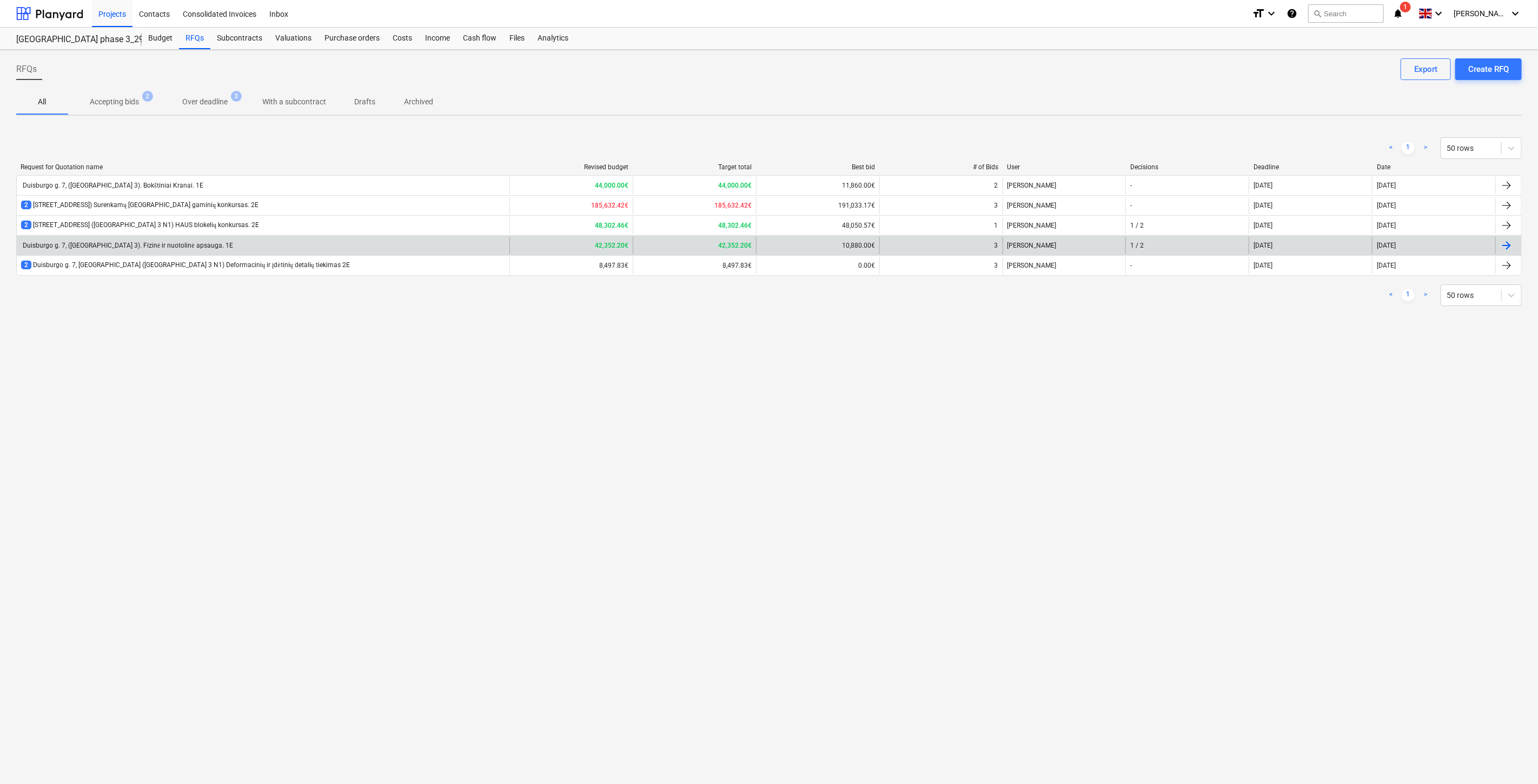
click at [333, 250] on div "Duisburgo g. 7, ([GEOGRAPHIC_DATA] 3). Fizinė ir nuotolinė apsauga. 1E" at bounding box center [263, 245] width 493 height 18
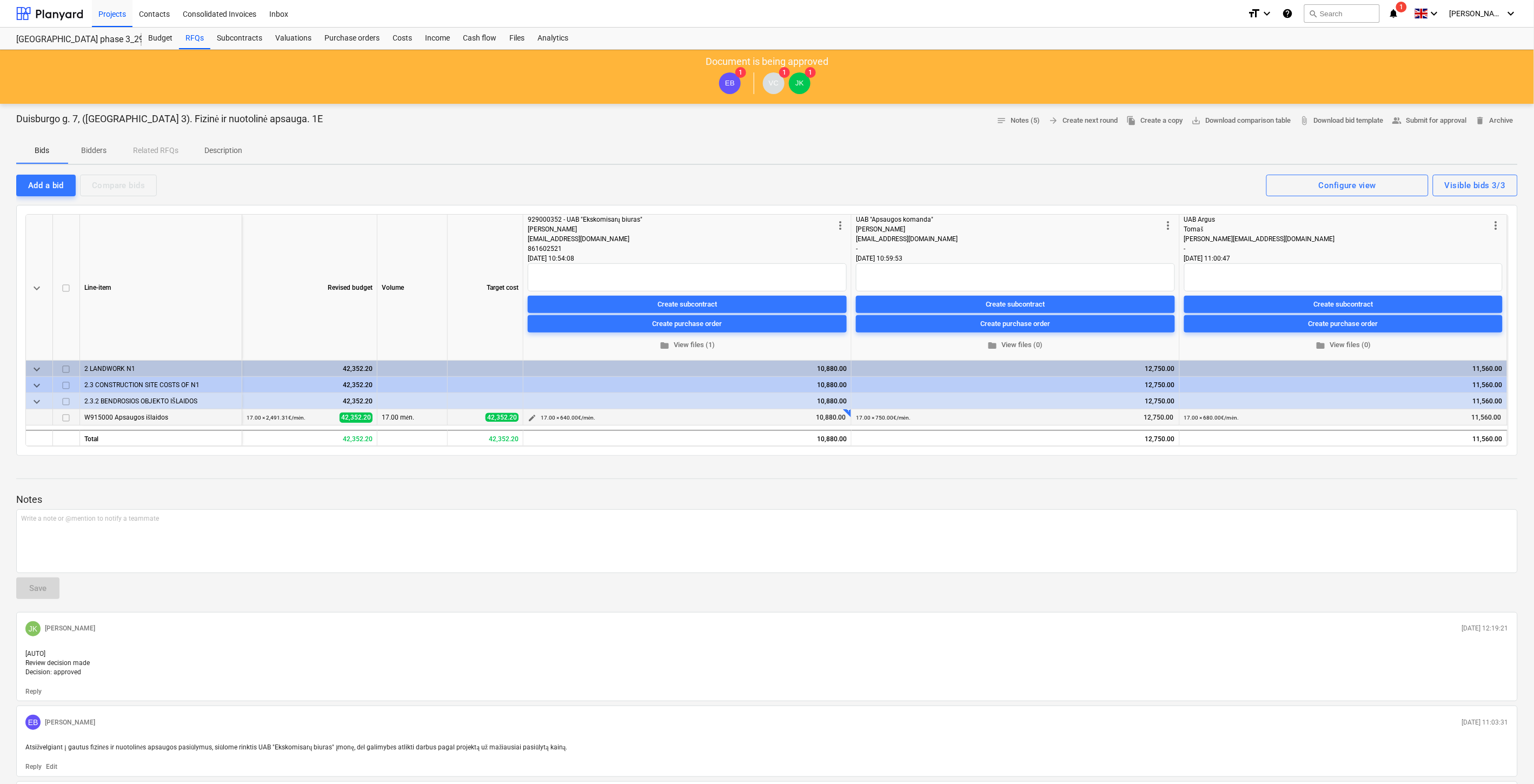
click at [529, 414] on span "edit" at bounding box center [532, 418] width 9 height 9
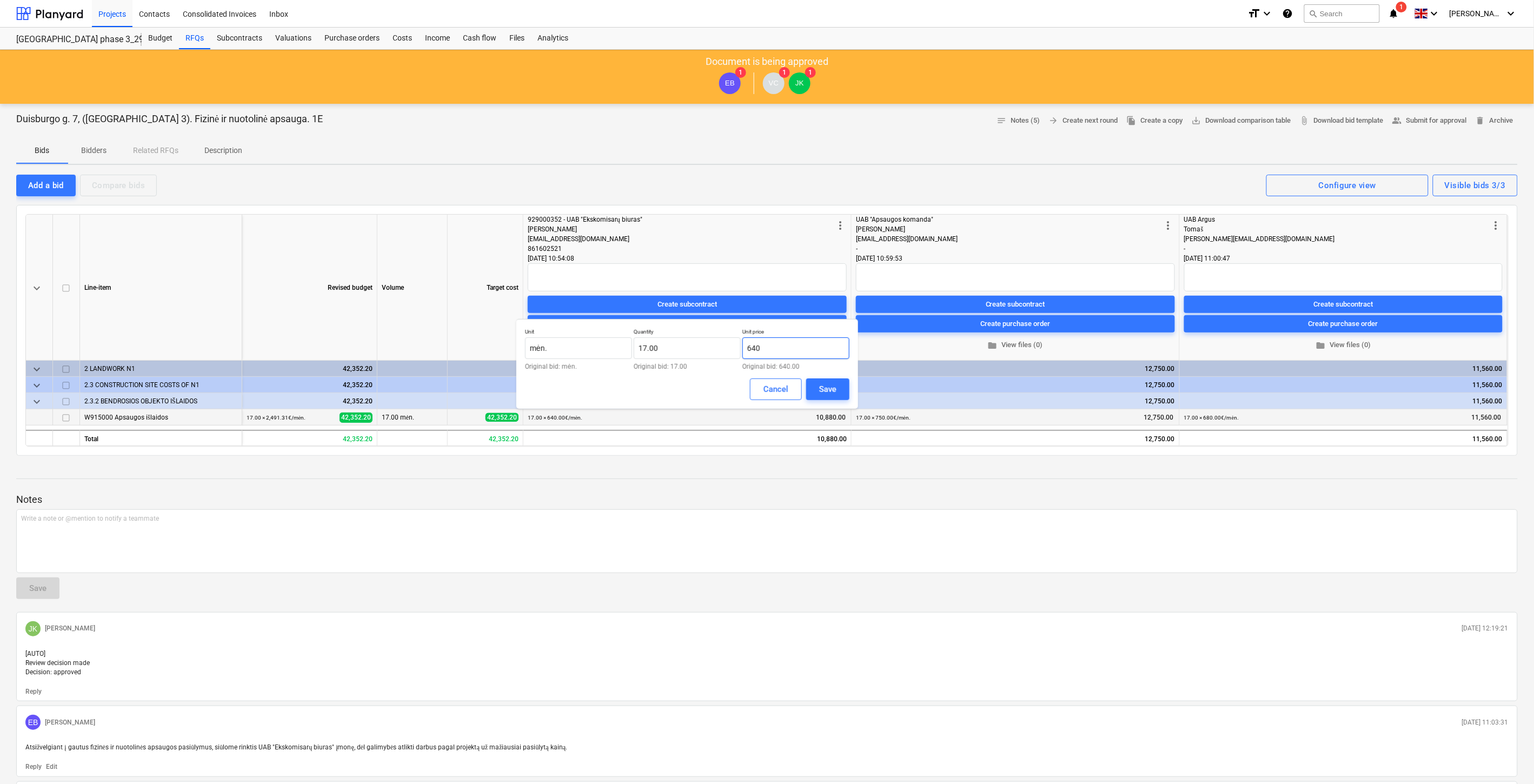
click at [787, 348] on input "640" at bounding box center [795, 348] width 107 height 22
drag, startPoint x: 797, startPoint y: 352, endPoint x: 719, endPoint y: 350, distance: 78.0
click at [719, 350] on div "Unit mėn. Original bid: mėn. Quantity 17.00 Original bid: 17.00 Unit price 640 …" at bounding box center [687, 350] width 324 height 42
type input "2,413.00"
click at [819, 387] on div "Save" at bounding box center [828, 389] width 18 height 14
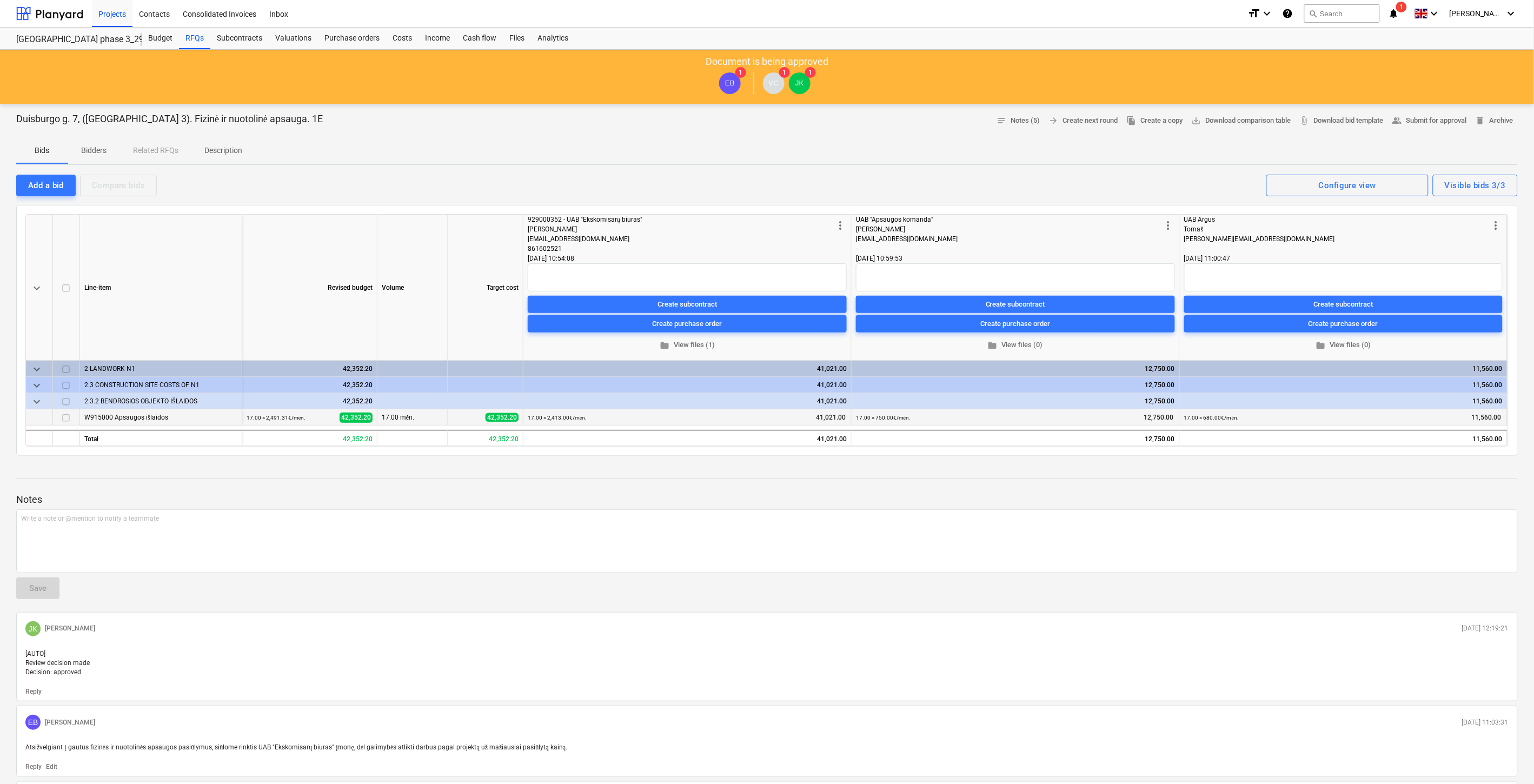
click at [710, 483] on div "Notes Write a note or @mention to notify a teammate ﻿ Save [PERSON_NAME] [PERSO…" at bounding box center [767, 747] width 1502 height 566
click at [71, 17] on div at bounding box center [50, 13] width 67 height 27
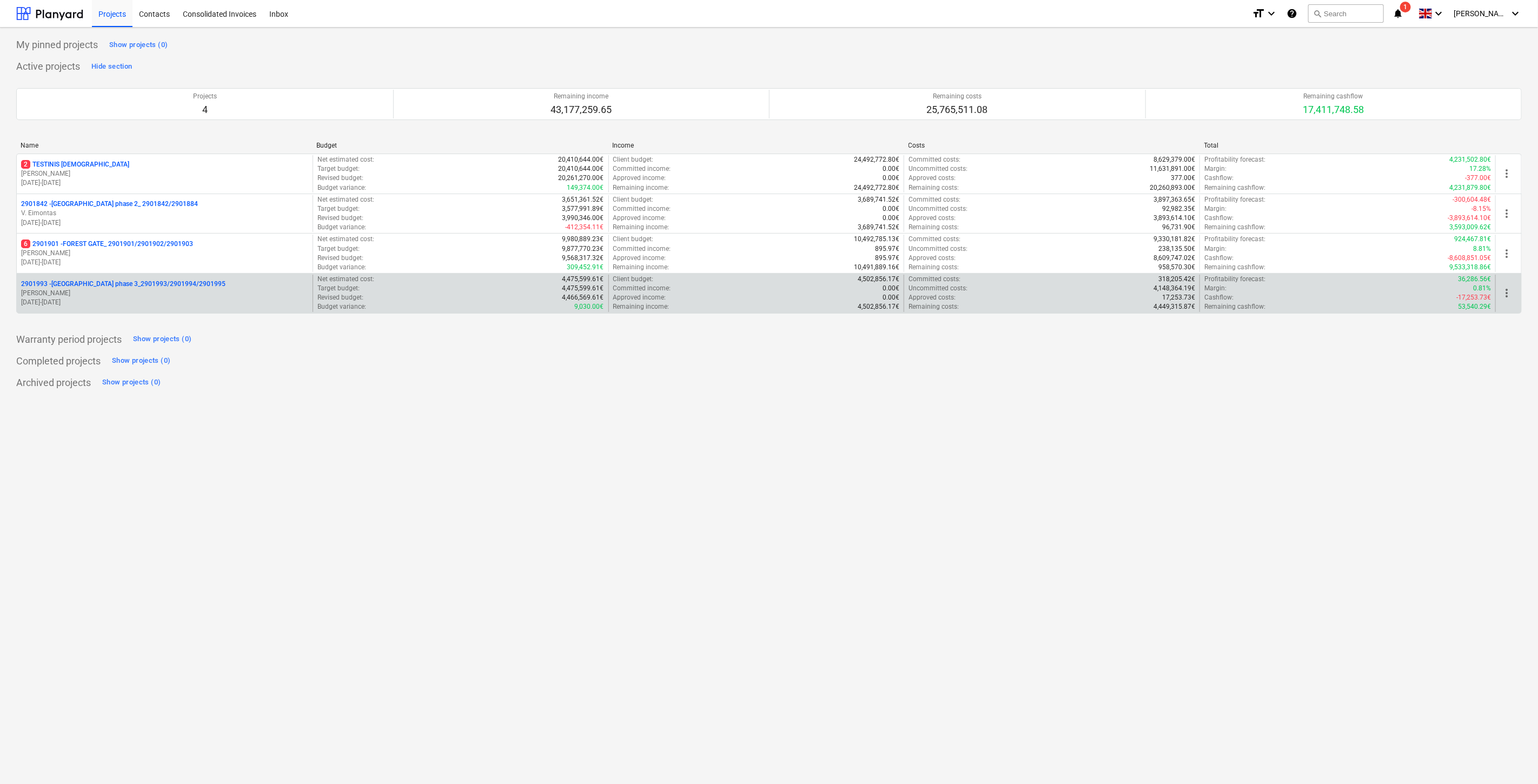
click at [92, 286] on p "2901993 - [GEOGRAPHIC_DATA] phase 3_2901993/2901994/2901995" at bounding box center [123, 284] width 204 height 9
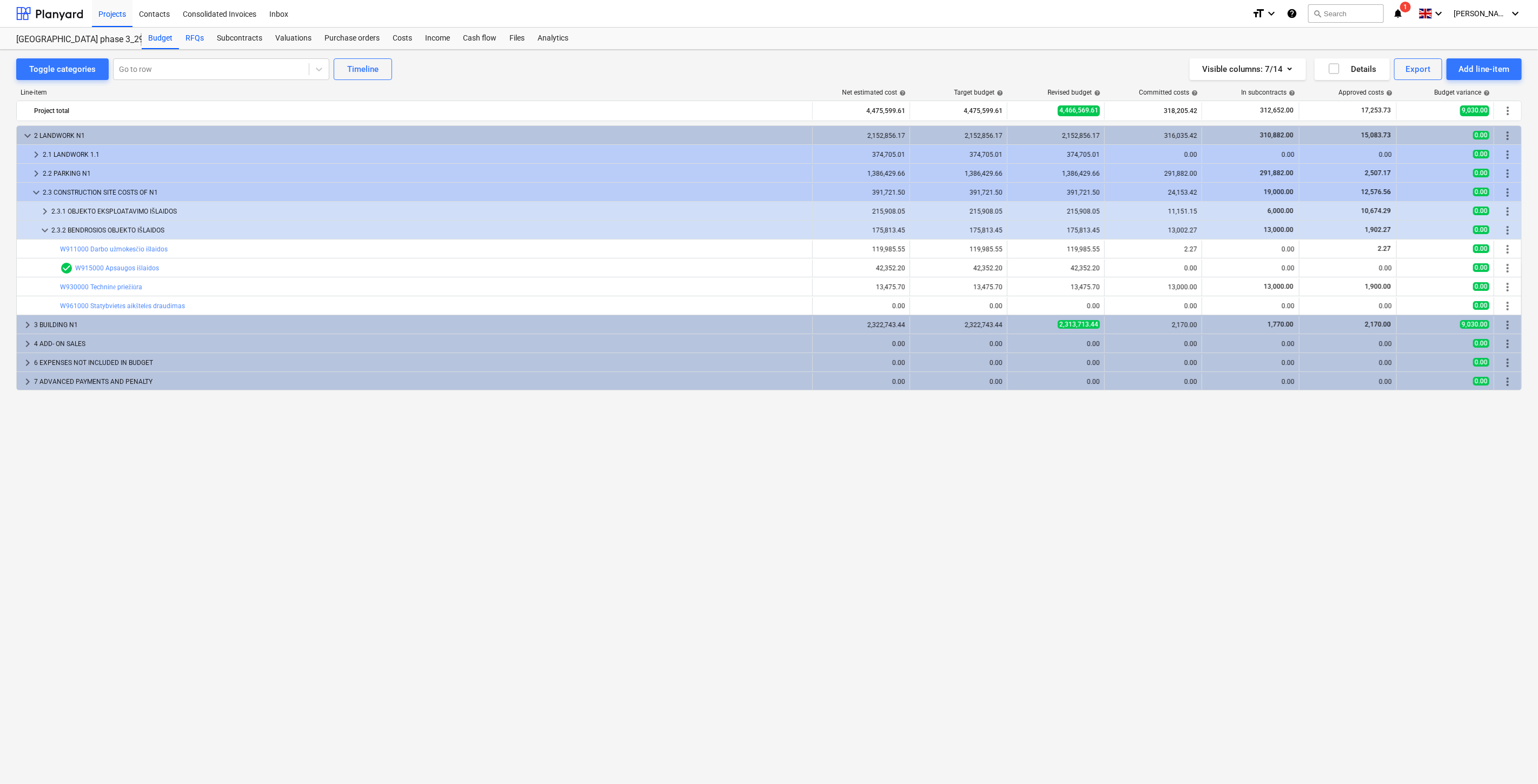
click at [197, 40] on div "RFQs" at bounding box center [195, 38] width 32 height 22
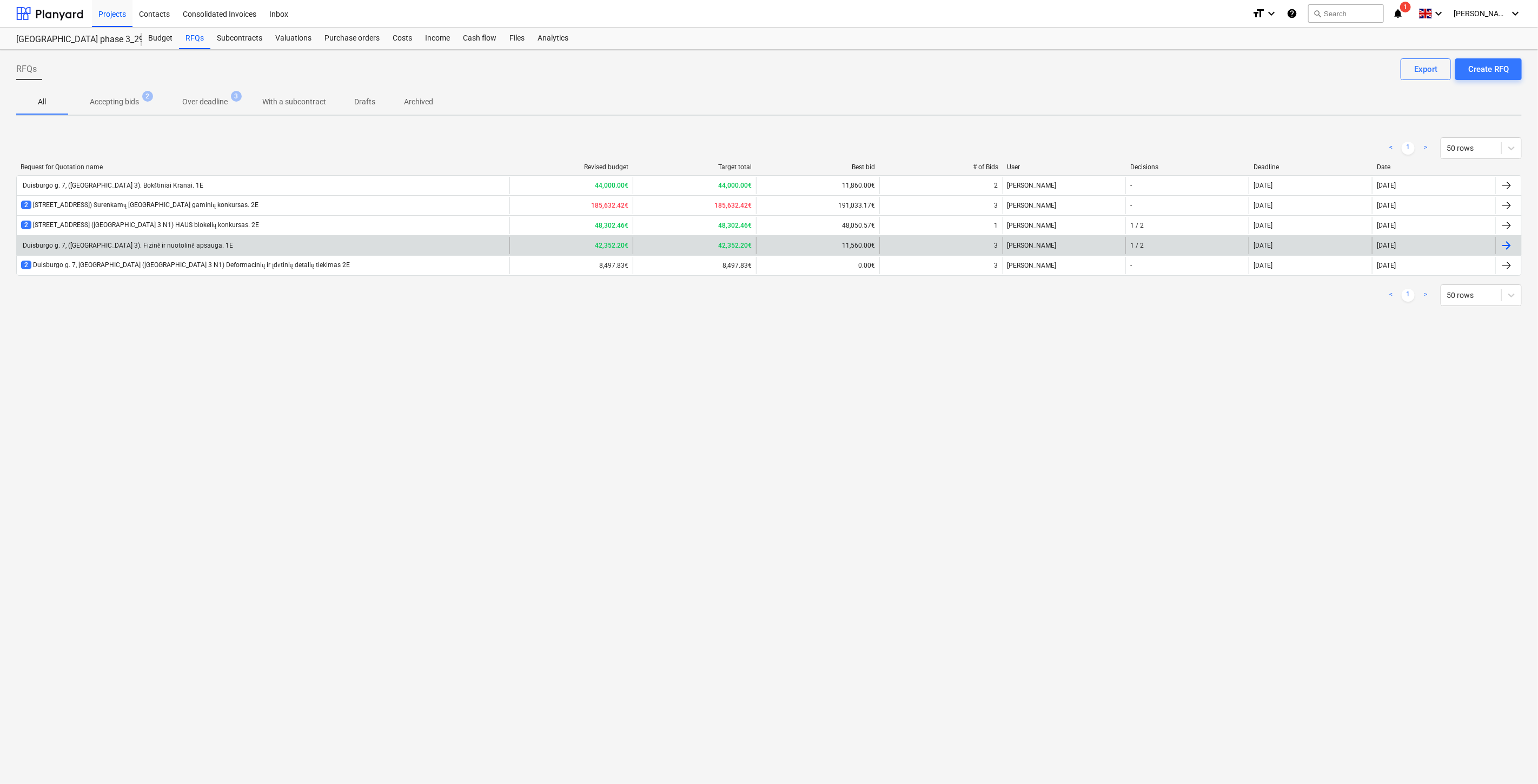
click at [313, 245] on div "Duisburgo g. 7, ([GEOGRAPHIC_DATA] 3). Fizinė ir nuotolinė apsauga. 1E" at bounding box center [263, 245] width 493 height 18
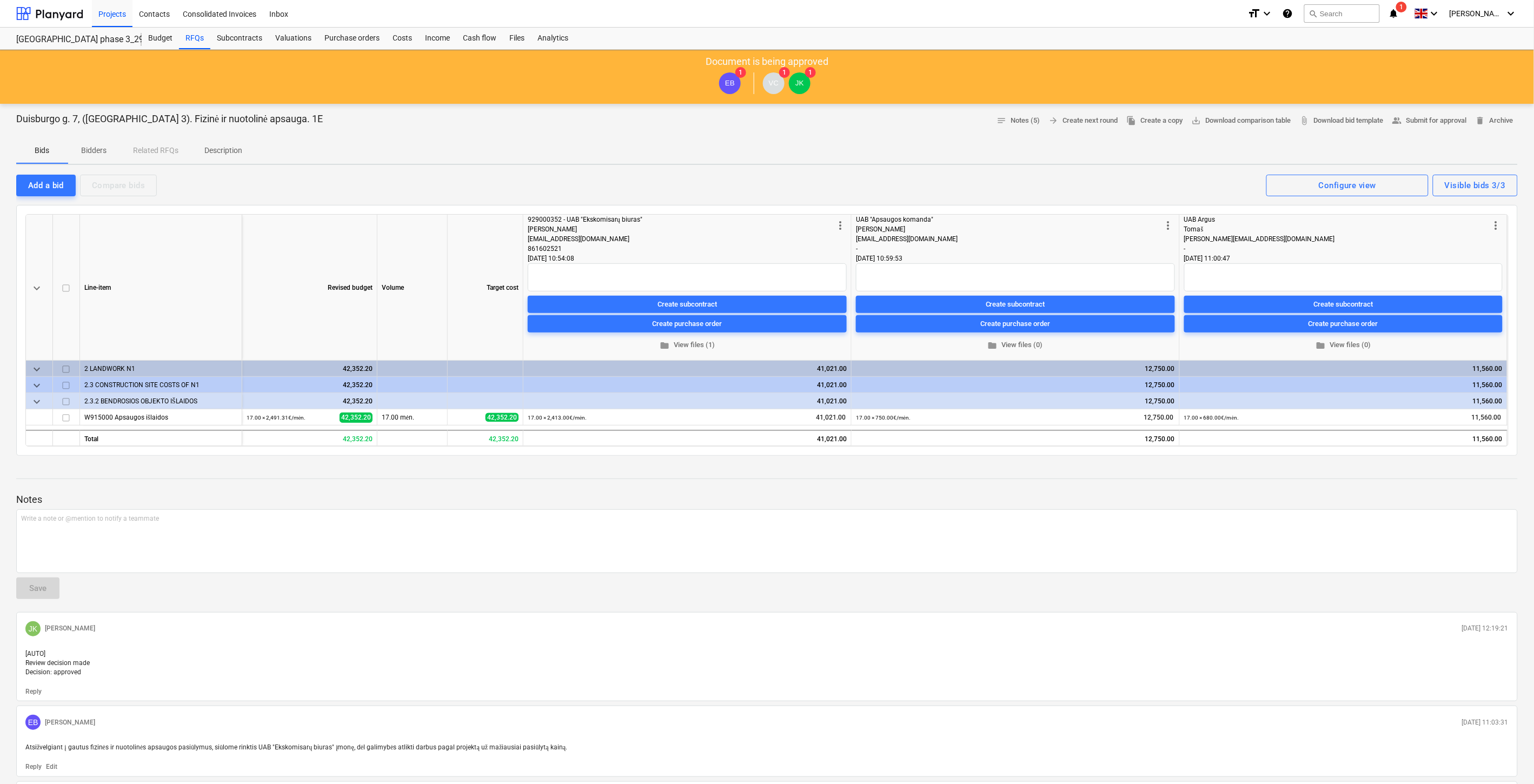
click at [735, 500] on p "Notes" at bounding box center [767, 499] width 1502 height 13
click at [764, 485] on div at bounding box center [767, 489] width 1502 height 9
click at [1037, 177] on div "Add a bid Compare bids Visible bids 3/3 Configure view" at bounding box center [767, 185] width 1502 height 23
click at [1044, 174] on div "Add a bid Compare bids Visible bids 3/3 Configure view" at bounding box center [767, 185] width 1502 height 23
click at [1050, 486] on div at bounding box center [767, 489] width 1502 height 9
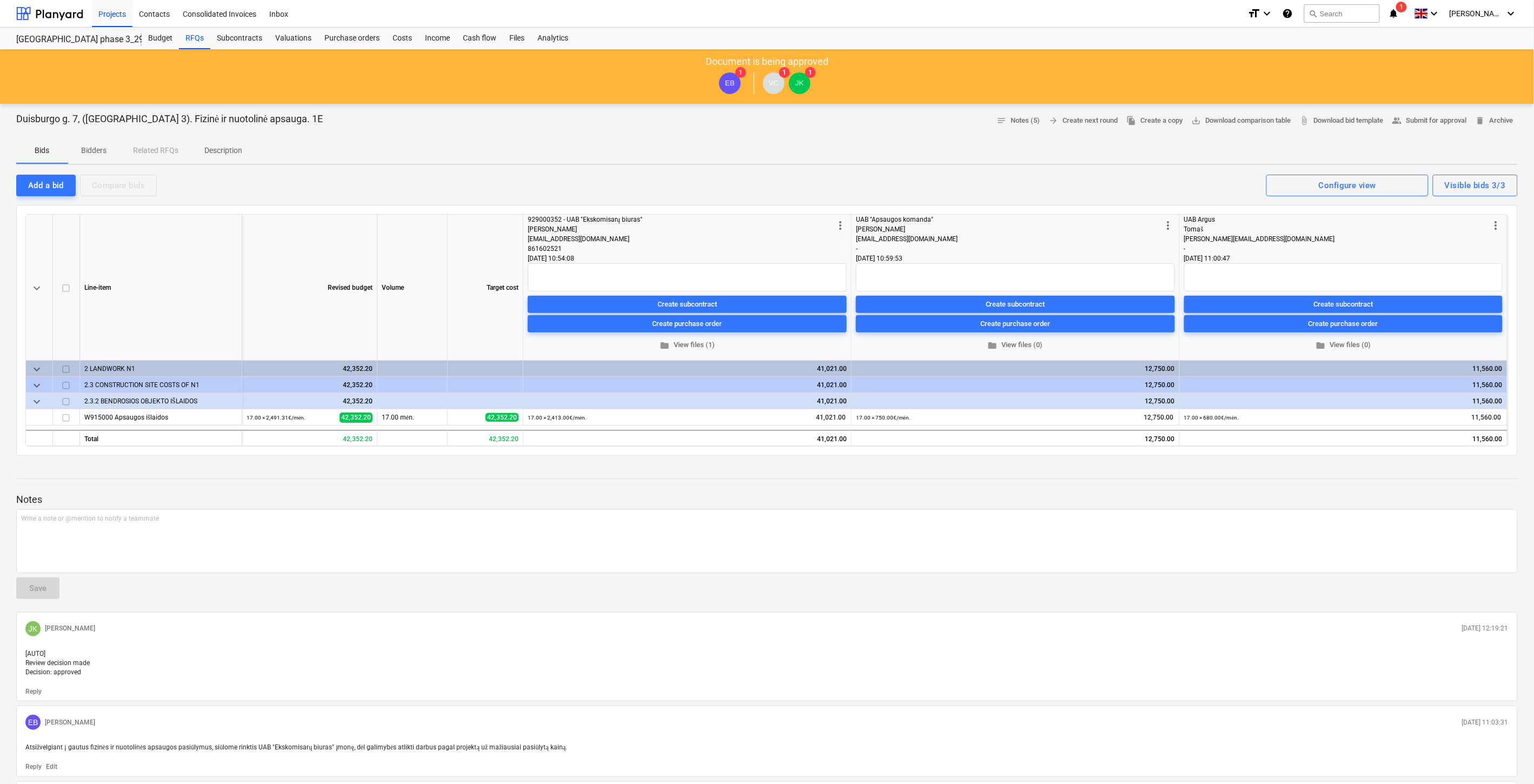
click at [1064, 477] on div "Notes Write a note or @mention to notify a teammate ﻿ Save [PERSON_NAME] [PERSO…" at bounding box center [767, 747] width 1502 height 566
click at [1078, 470] on div at bounding box center [767, 469] width 1502 height 9
click at [1099, 461] on div "Duisburgo g. 7, ([GEOGRAPHIC_DATA] 3). Fizinė ir nuotolinė apsauga. 1E notes No…" at bounding box center [767, 588] width 1534 height 970
click at [1120, 470] on div at bounding box center [767, 469] width 1502 height 9
click at [1128, 463] on div "Duisburgo g. 7, ([GEOGRAPHIC_DATA] 3). Fizinė ir nuotolinė apsauga. 1E notes No…" at bounding box center [767, 588] width 1534 height 970
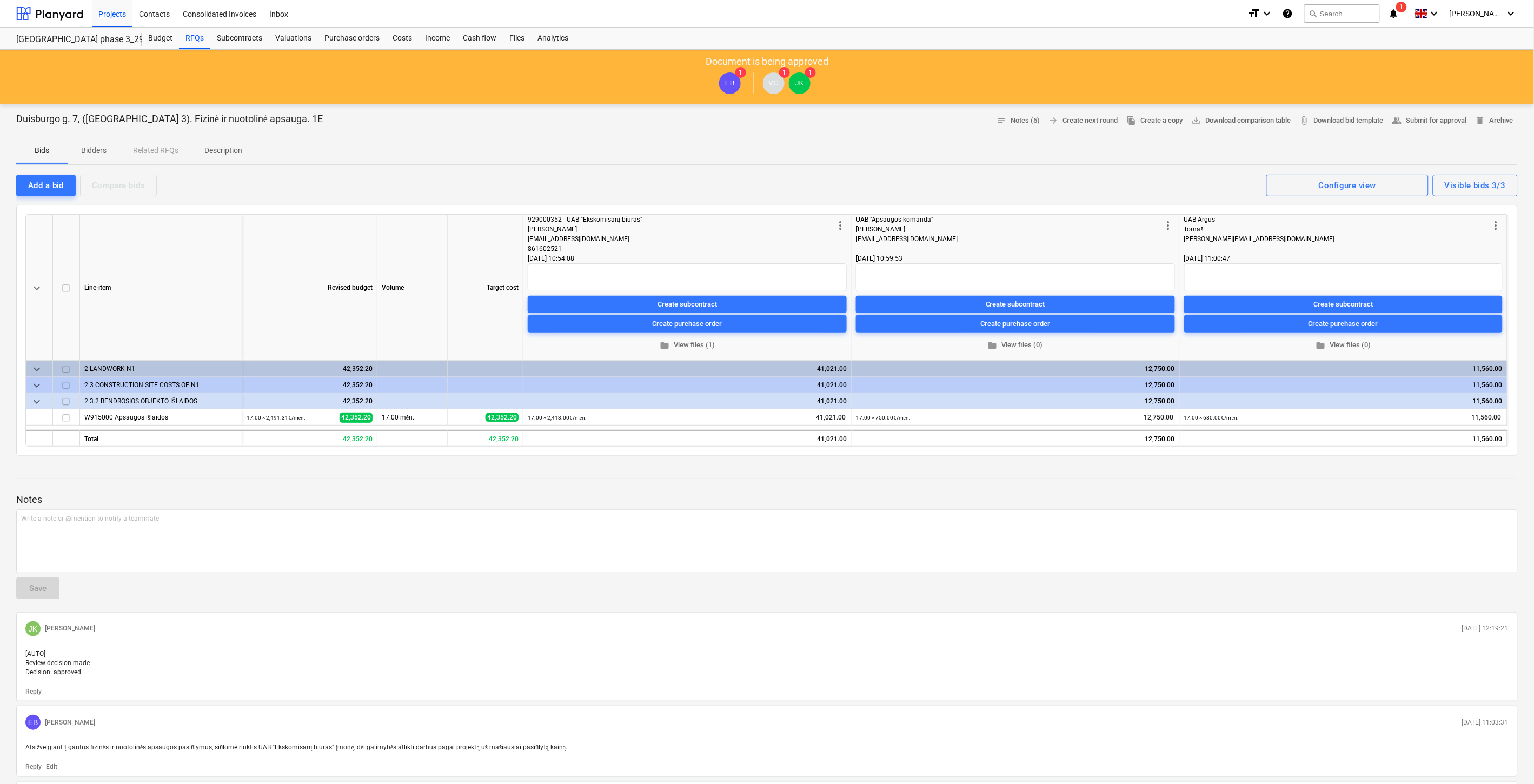
click at [1236, 476] on div "Notes Write a note or @mention to notify a teammate ﻿ Save [PERSON_NAME] [PERSO…" at bounding box center [767, 747] width 1502 height 566
click at [1186, 418] on span "edit" at bounding box center [1189, 418] width 9 height 9
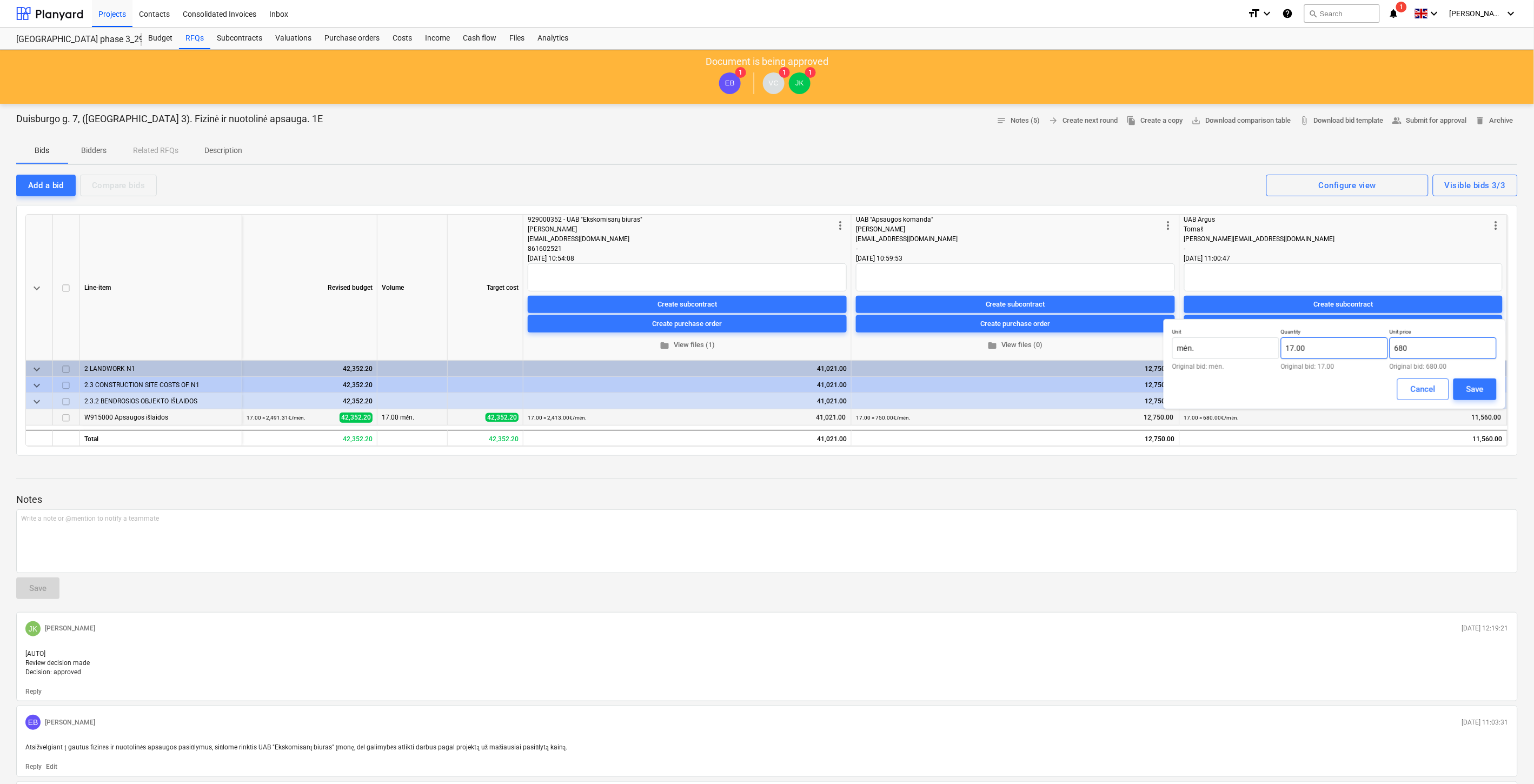
drag, startPoint x: 1433, startPoint y: 353, endPoint x: 1375, endPoint y: 352, distance: 58.0
click at [1375, 352] on div "Unit mėn. Original bid: mėn. Quantity 17.00 Original bid: 17.00 Unit price 680 …" at bounding box center [1334, 350] width 324 height 42
type input "2,579.00"
click at [1478, 388] on div "Save" at bounding box center [1475, 389] width 18 height 14
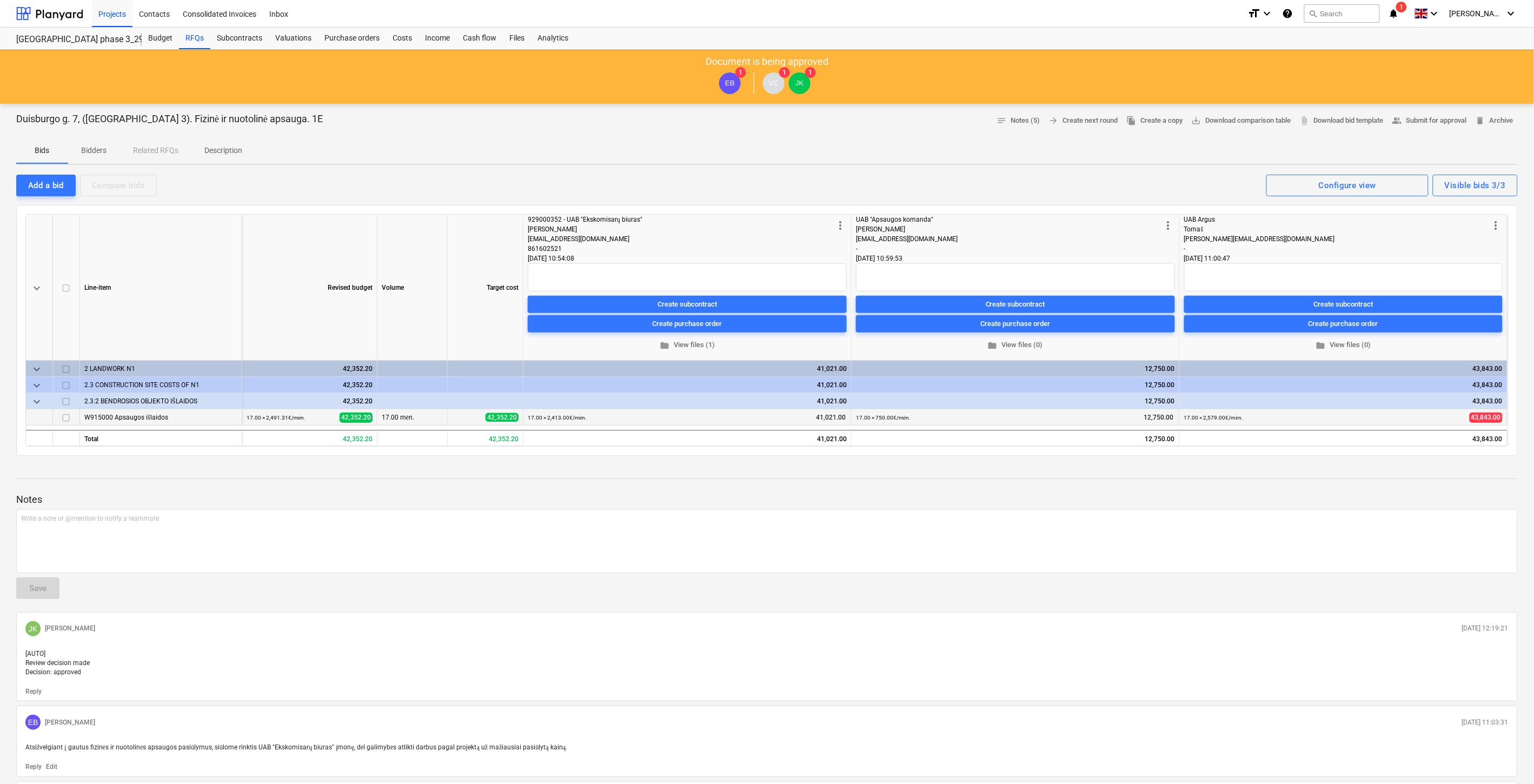
click at [1269, 479] on div "Notes Write a note or @mention to notify a teammate ﻿ Save [PERSON_NAME] [PERSO…" at bounding box center [767, 747] width 1502 height 566
drag, startPoint x: 1286, startPoint y: 471, endPoint x: 1302, endPoint y: 464, distance: 17.5
click at [1287, 471] on div at bounding box center [767, 469] width 1502 height 9
drag, startPoint x: 1303, startPoint y: 464, endPoint x: 1318, endPoint y: 457, distance: 16.6
click at [1304, 464] on div at bounding box center [767, 469] width 1502 height 9
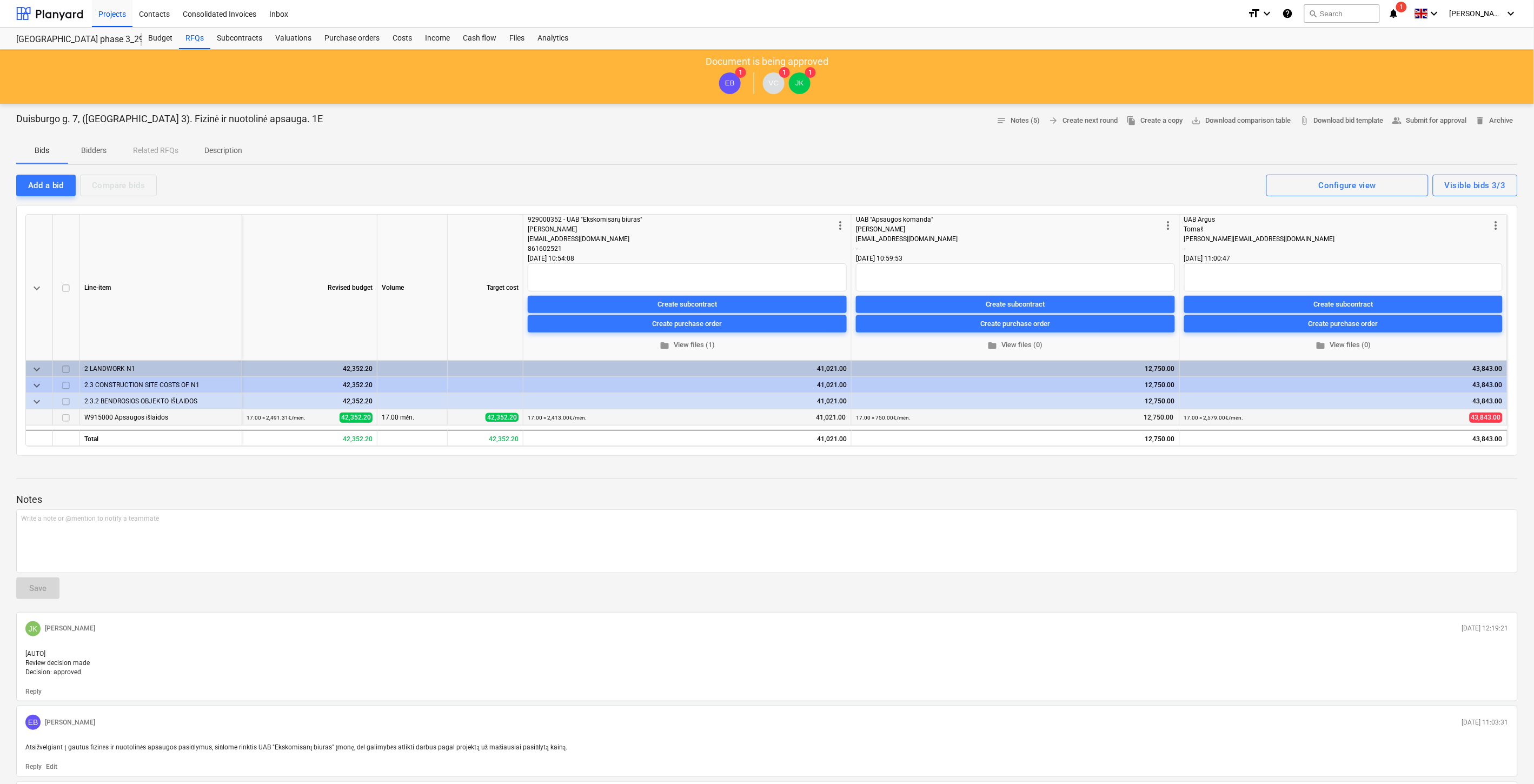
click at [1318, 457] on div "Duisburgo g. 7, ([GEOGRAPHIC_DATA] 3). Fizinė ir nuotolinė apsauga. 1E notes No…" at bounding box center [767, 588] width 1534 height 970
click at [1337, 495] on p "Notes" at bounding box center [767, 499] width 1502 height 13
click at [1382, 480] on div "Notes Write a note or @mention to notify a teammate ﻿ Save [PERSON_NAME] [PERSO…" at bounding box center [767, 747] width 1502 height 566
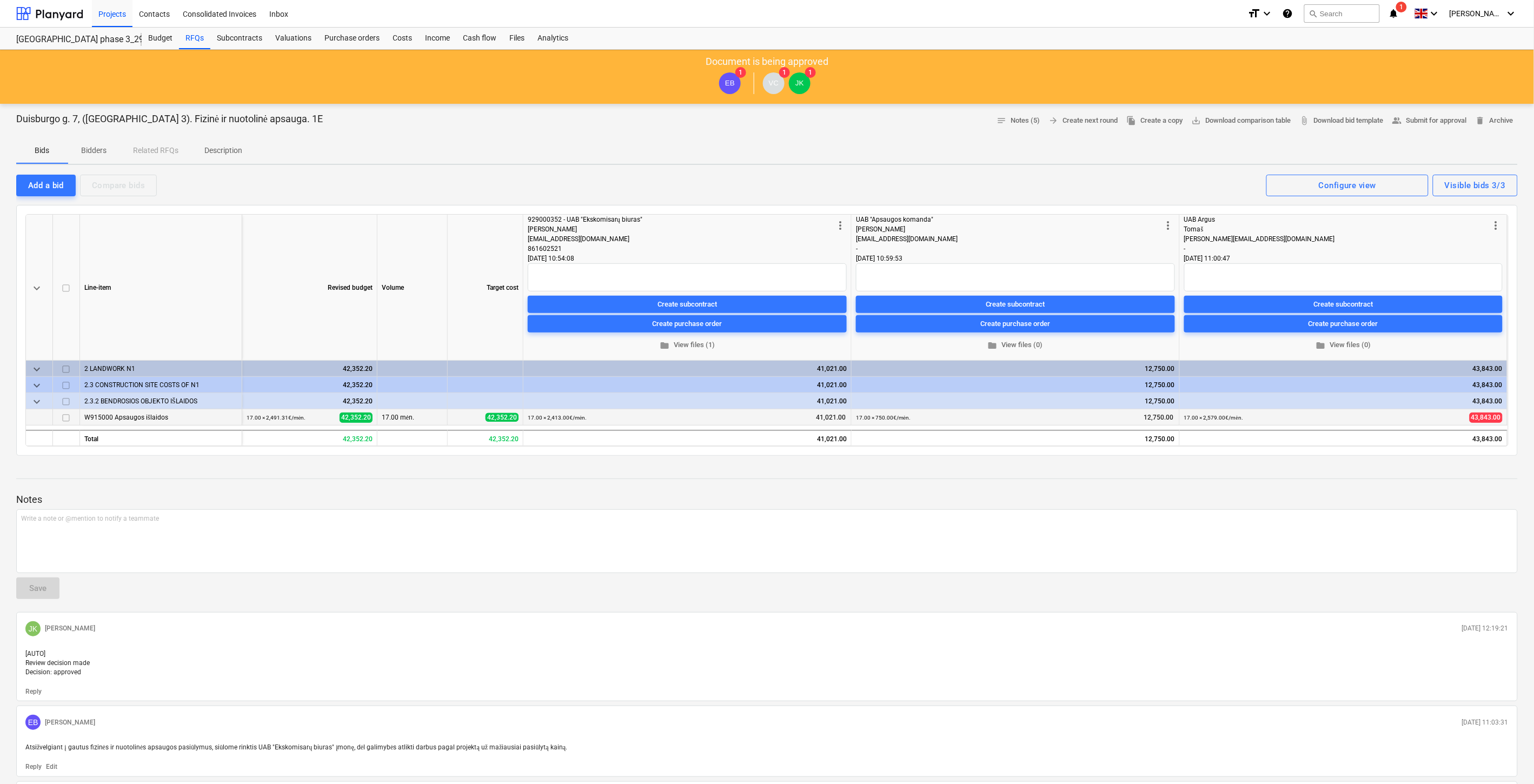
click at [1439, 481] on div "Notes Write a note or @mention to notify a teammate ﻿ Save [PERSON_NAME] [PERSO…" at bounding box center [767, 747] width 1502 height 566
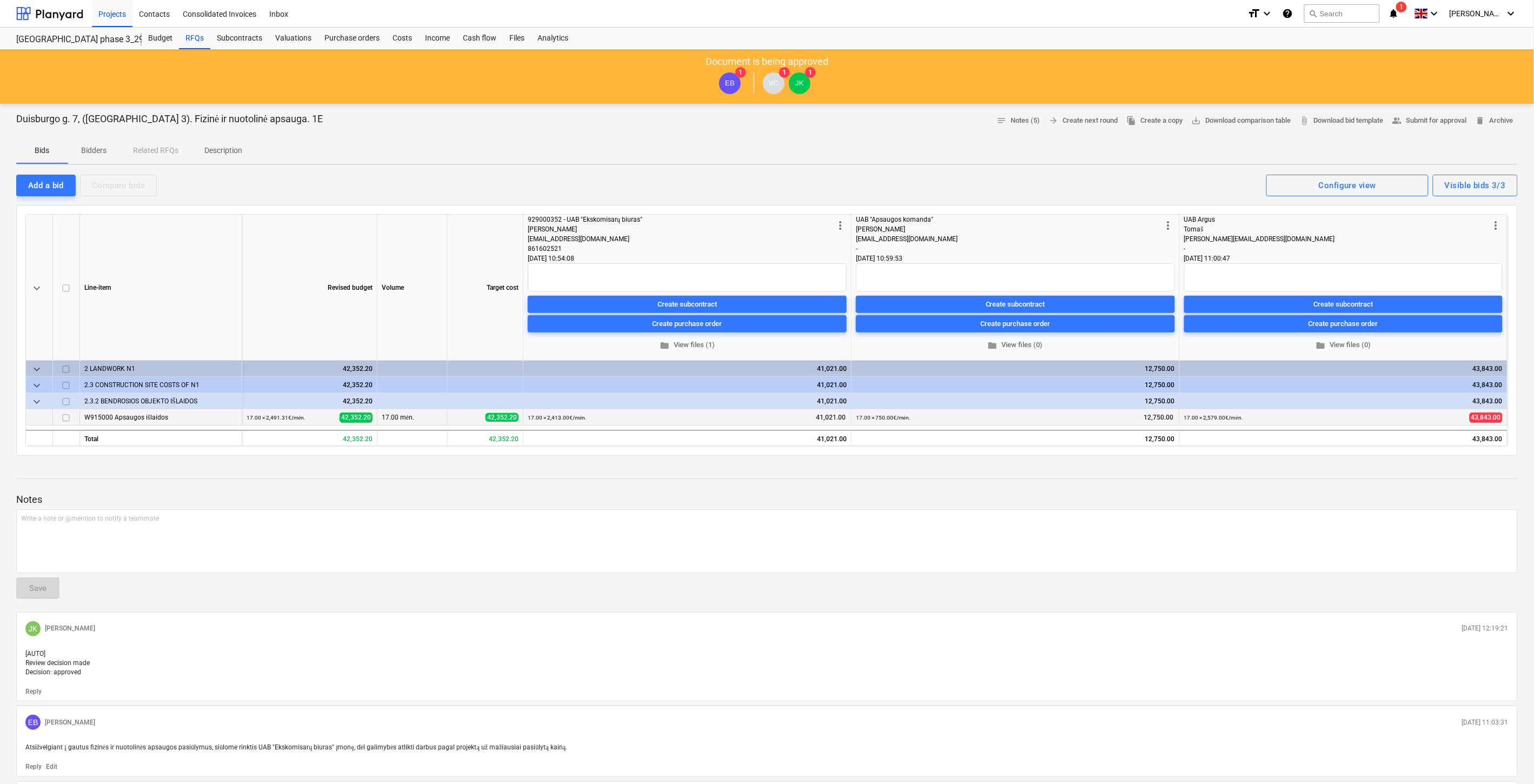
click at [1439, 481] on div "Notes Write a note or @mention to notify a teammate ﻿ Save [PERSON_NAME] [PERSO…" at bounding box center [767, 747] width 1502 height 566
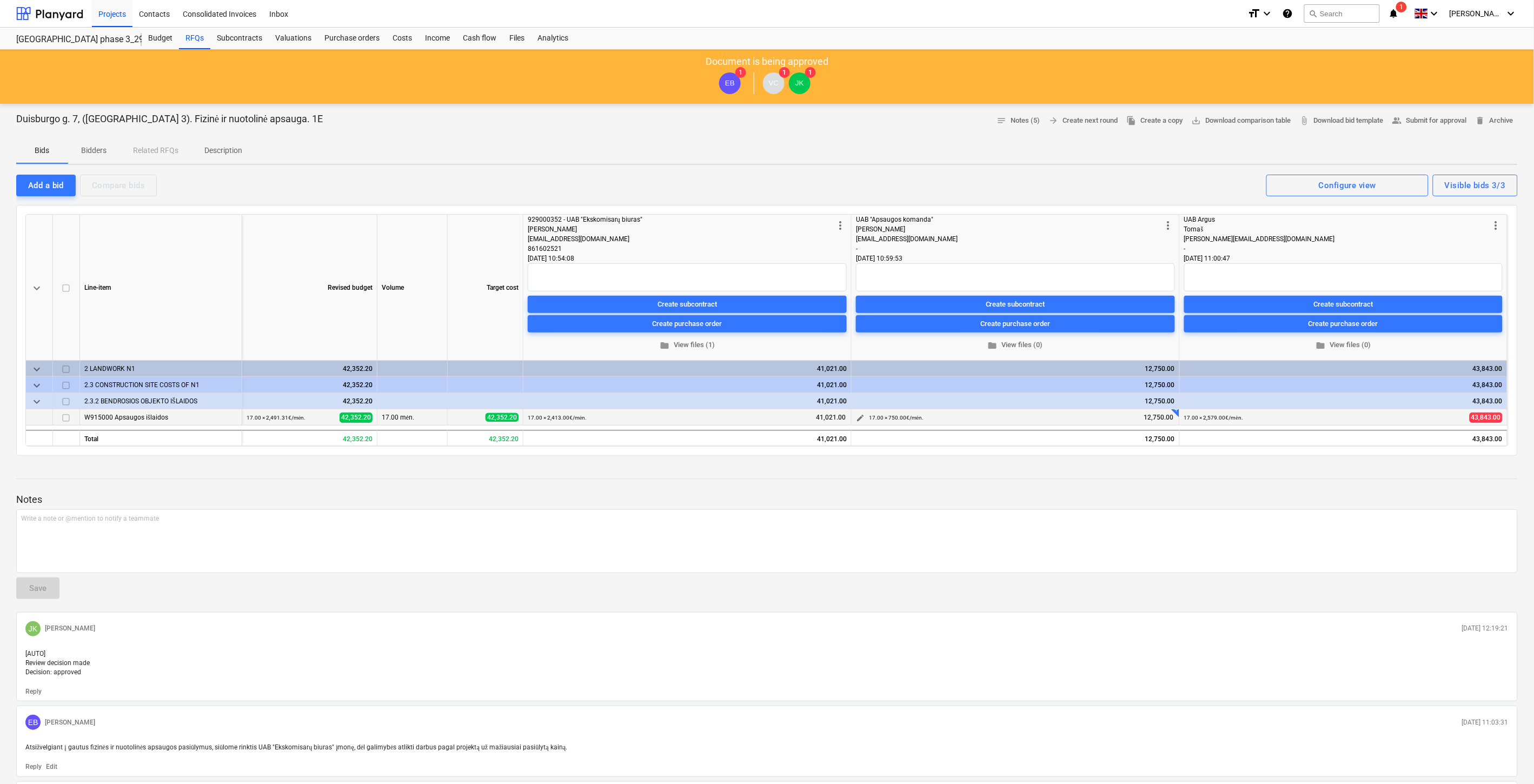
click at [861, 415] on span "edit" at bounding box center [860, 418] width 9 height 9
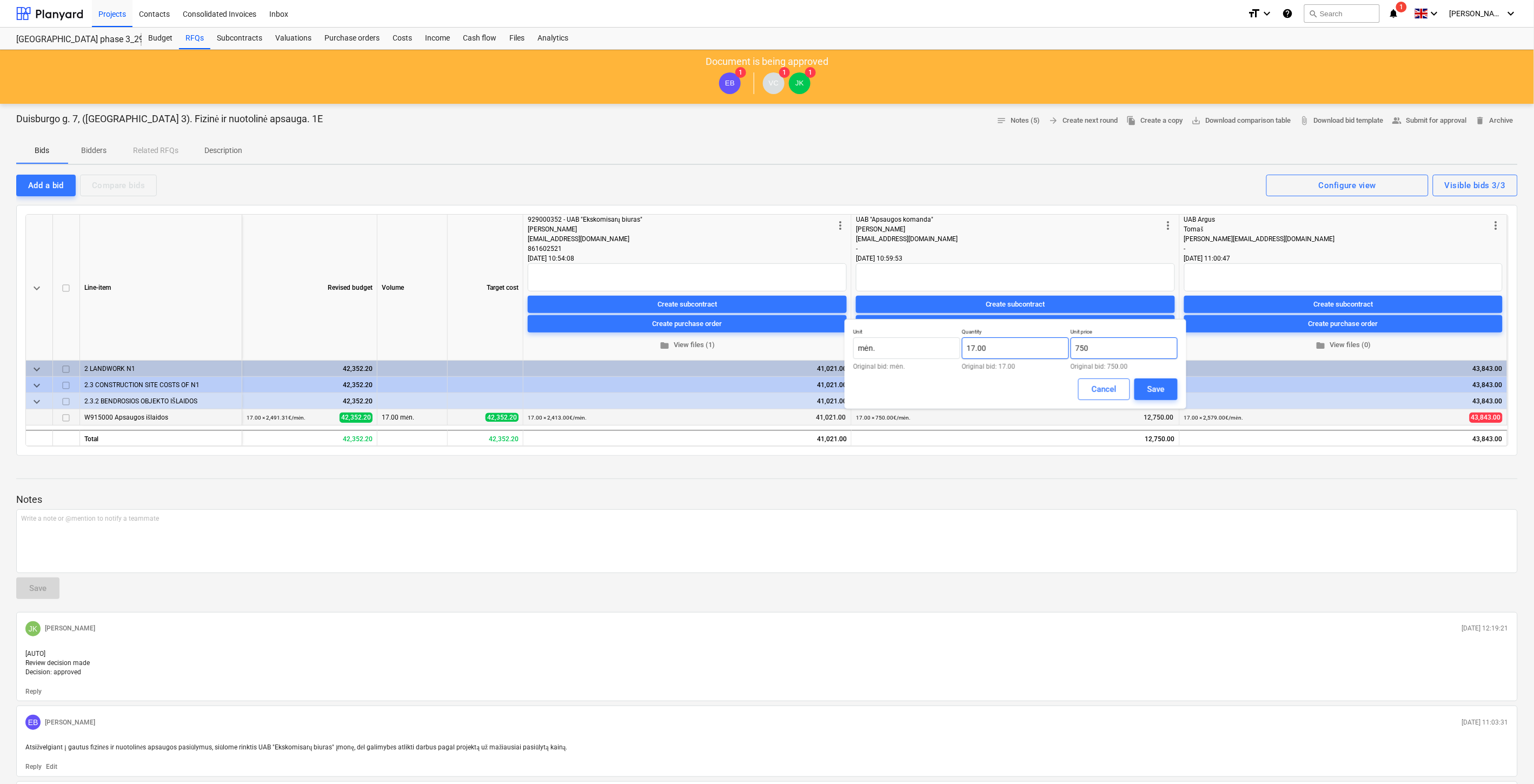
drag, startPoint x: 1116, startPoint y: 347, endPoint x: 1066, endPoint y: 344, distance: 50.1
click at [1066, 344] on div "Unit mėn. Original bid: mėn. Quantity 17.00 Original bid: 17.00 Unit price 750 …" at bounding box center [1015, 350] width 324 height 42
type input "2,521.00"
click at [1161, 382] on div "Save" at bounding box center [1156, 389] width 18 height 14
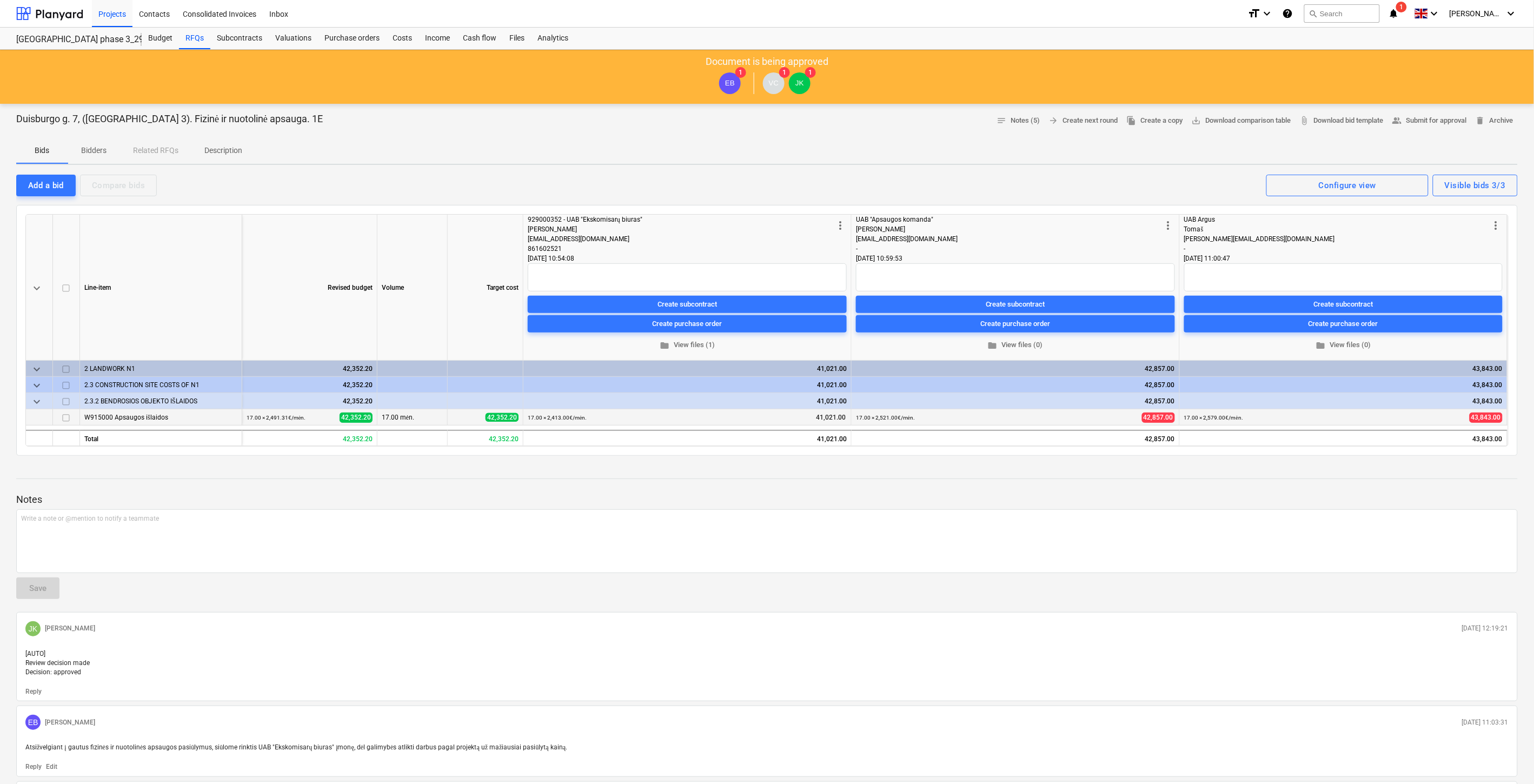
drag, startPoint x: 1045, startPoint y: 490, endPoint x: 1089, endPoint y: 475, distance: 46.5
click at [1047, 489] on div at bounding box center [767, 489] width 1502 height 9
click at [1089, 475] on div "Notes Write a note or @mention to notify a teammate ﻿ Save [PERSON_NAME] [PERSO…" at bounding box center [767, 747] width 1502 height 566
click at [911, 149] on div "Bids Bidders Related RFQs Description" at bounding box center [767, 151] width 1502 height 26
click at [76, 14] on div at bounding box center [50, 13] width 67 height 27
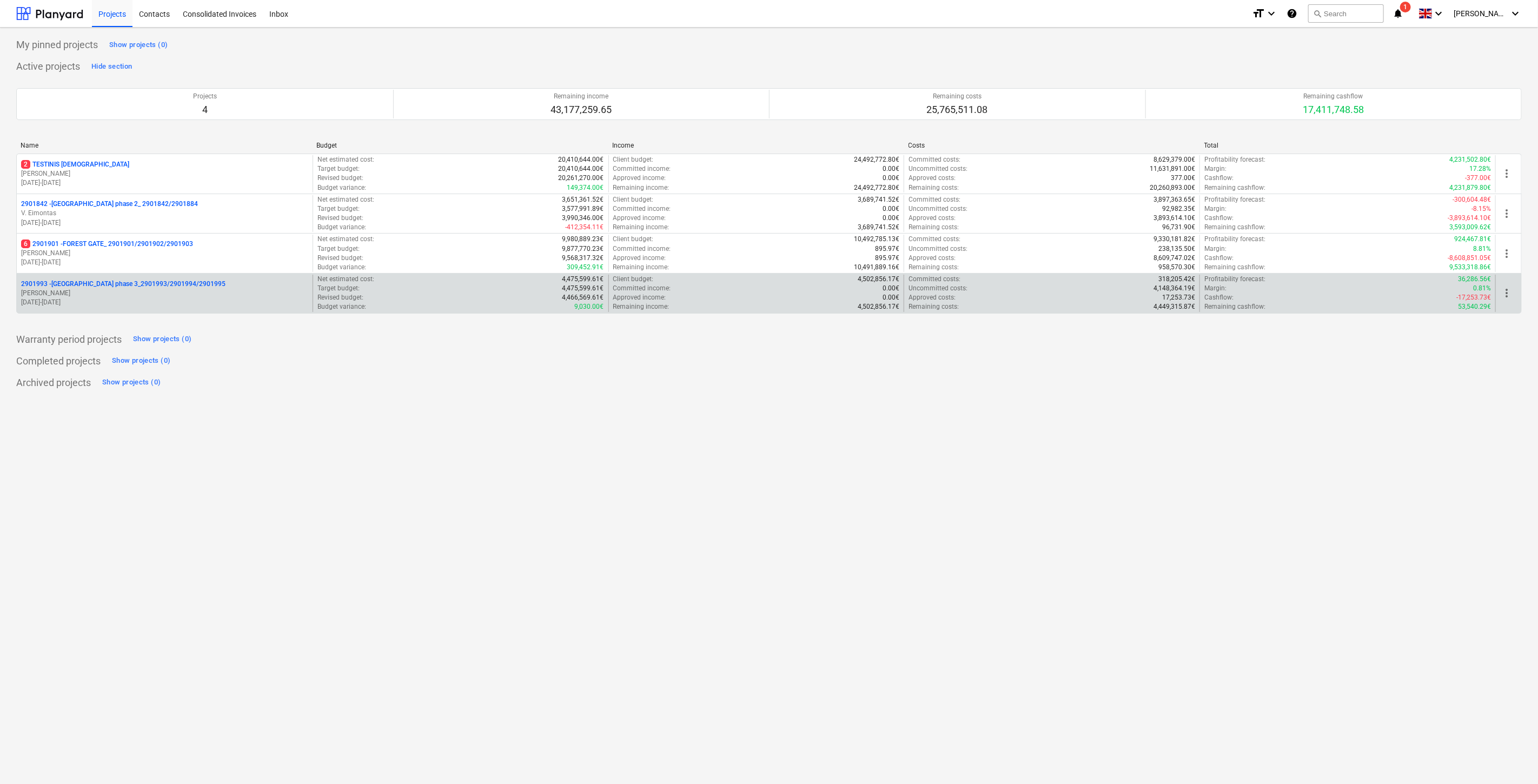
click at [174, 297] on p "[PERSON_NAME]" at bounding box center [165, 293] width 287 height 9
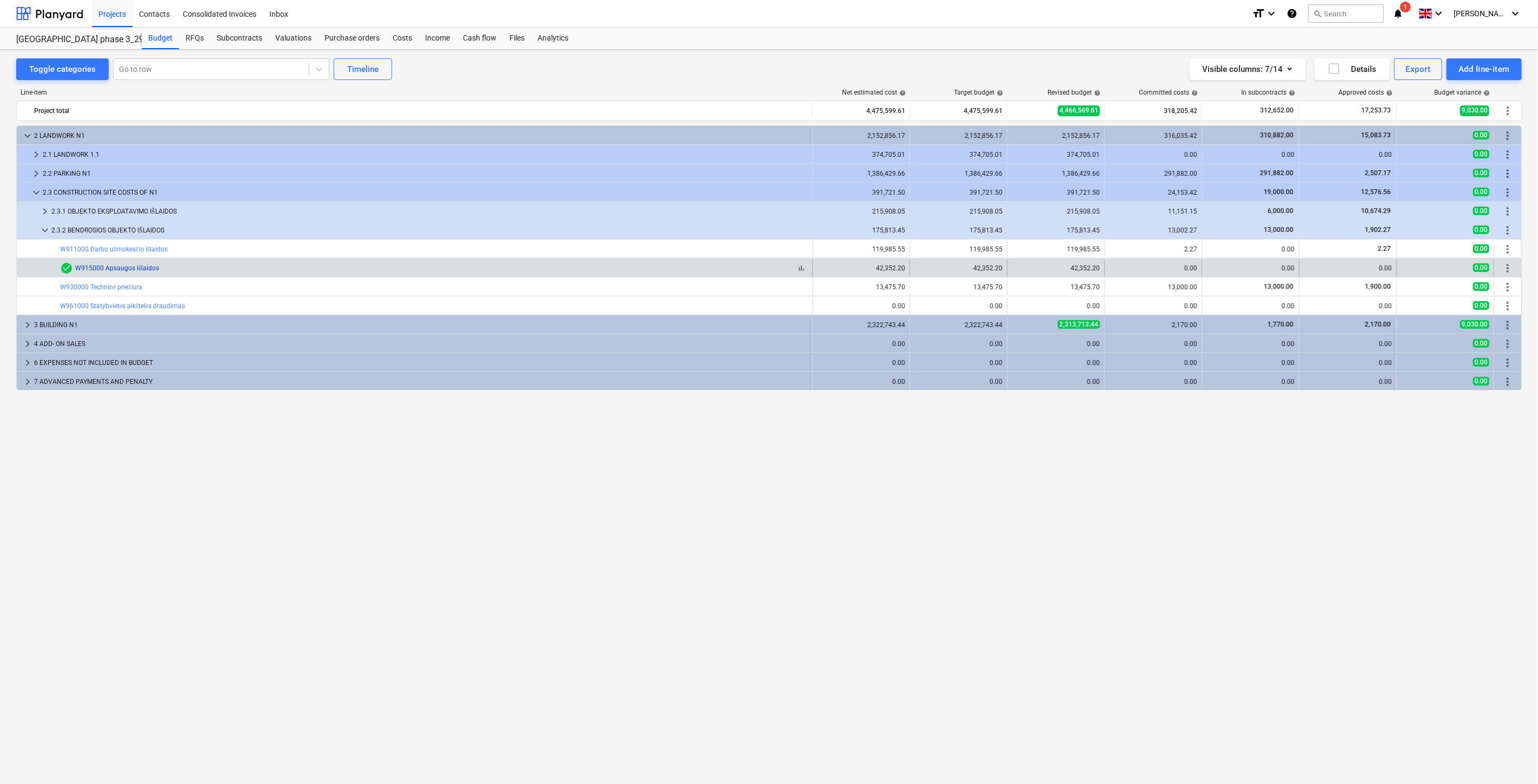
click at [132, 266] on link "W915000 Apsaugos išlaidos" at bounding box center [117, 268] width 84 height 8
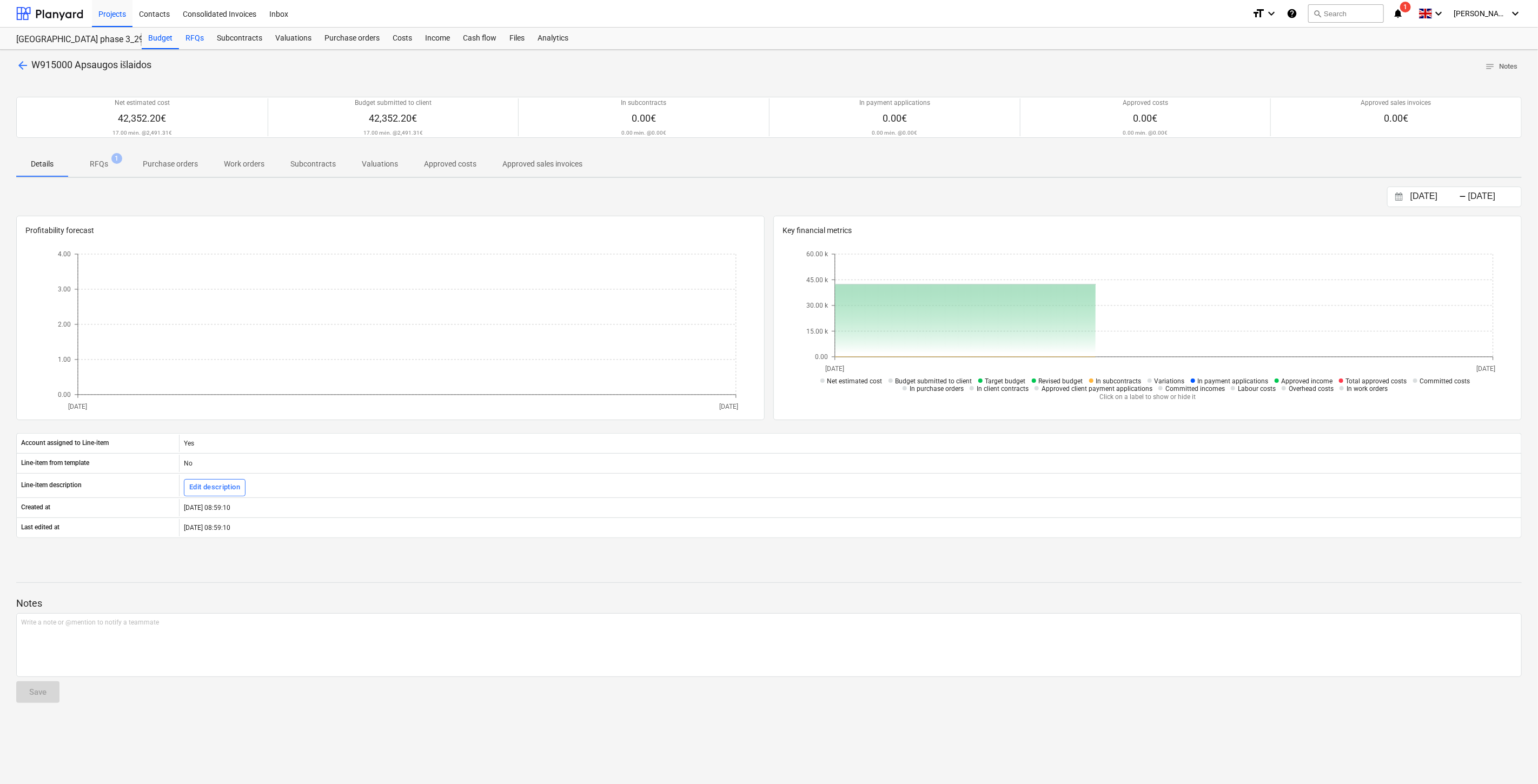
click at [187, 40] on div "RFQs" at bounding box center [195, 38] width 32 height 22
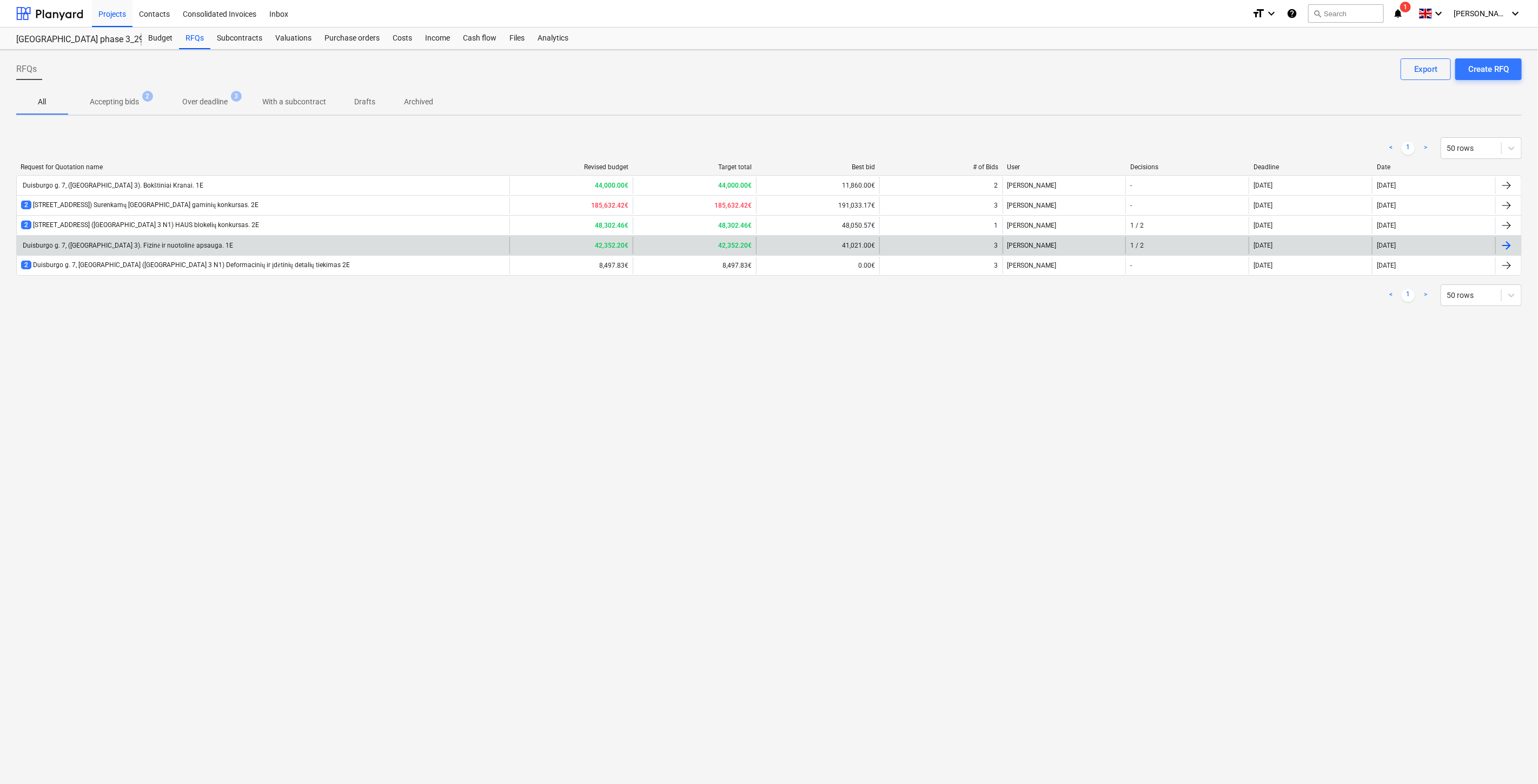
click at [303, 241] on div "Duisburgo g. 7, ([GEOGRAPHIC_DATA] 3). Fizinė ir nuotolinė apsauga. 1E" at bounding box center [263, 245] width 493 height 18
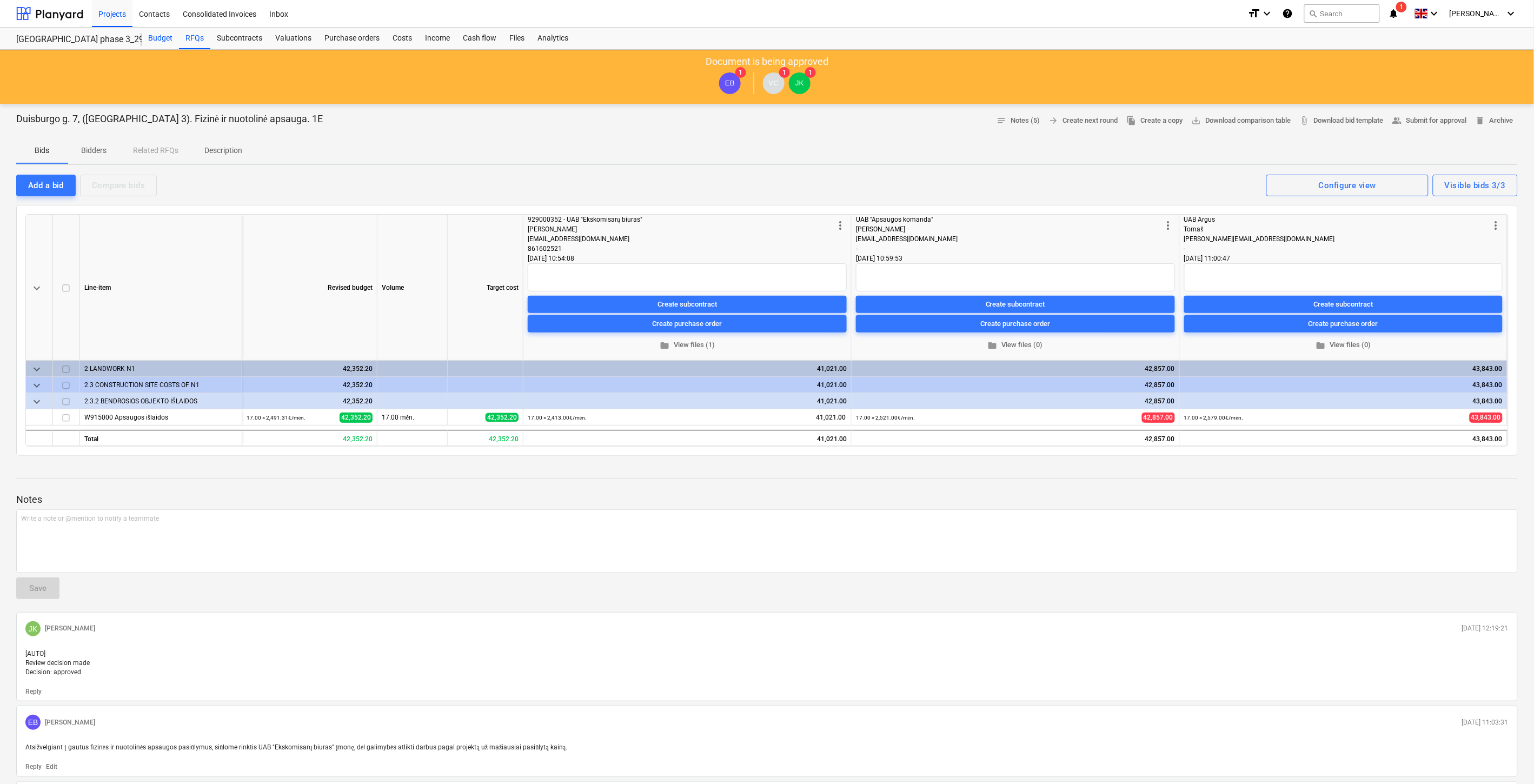
click at [167, 37] on div "Budget" at bounding box center [160, 38] width 38 height 22
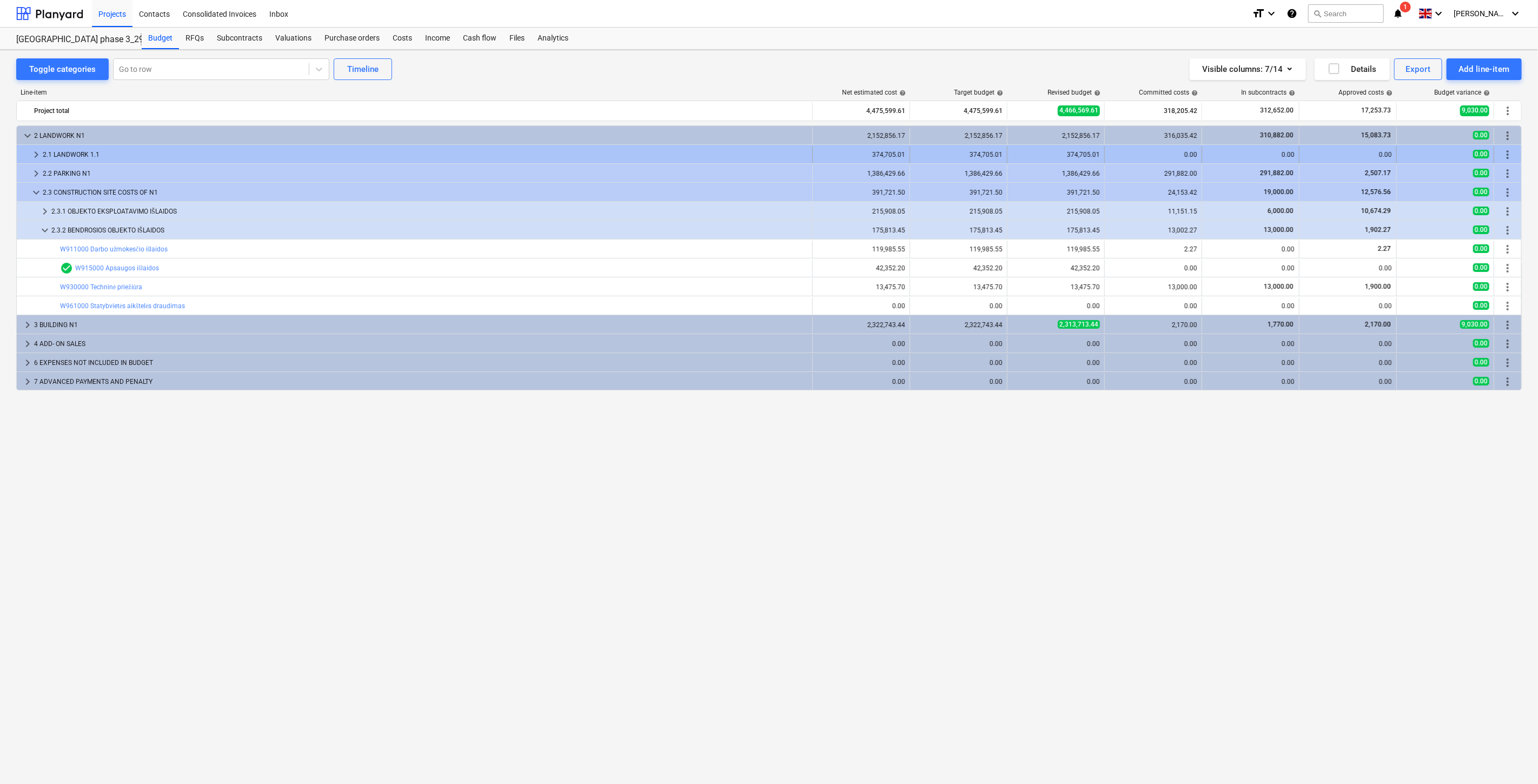
click at [92, 153] on div "2.1 LANDWORK 1.1" at bounding box center [425, 155] width 765 height 18
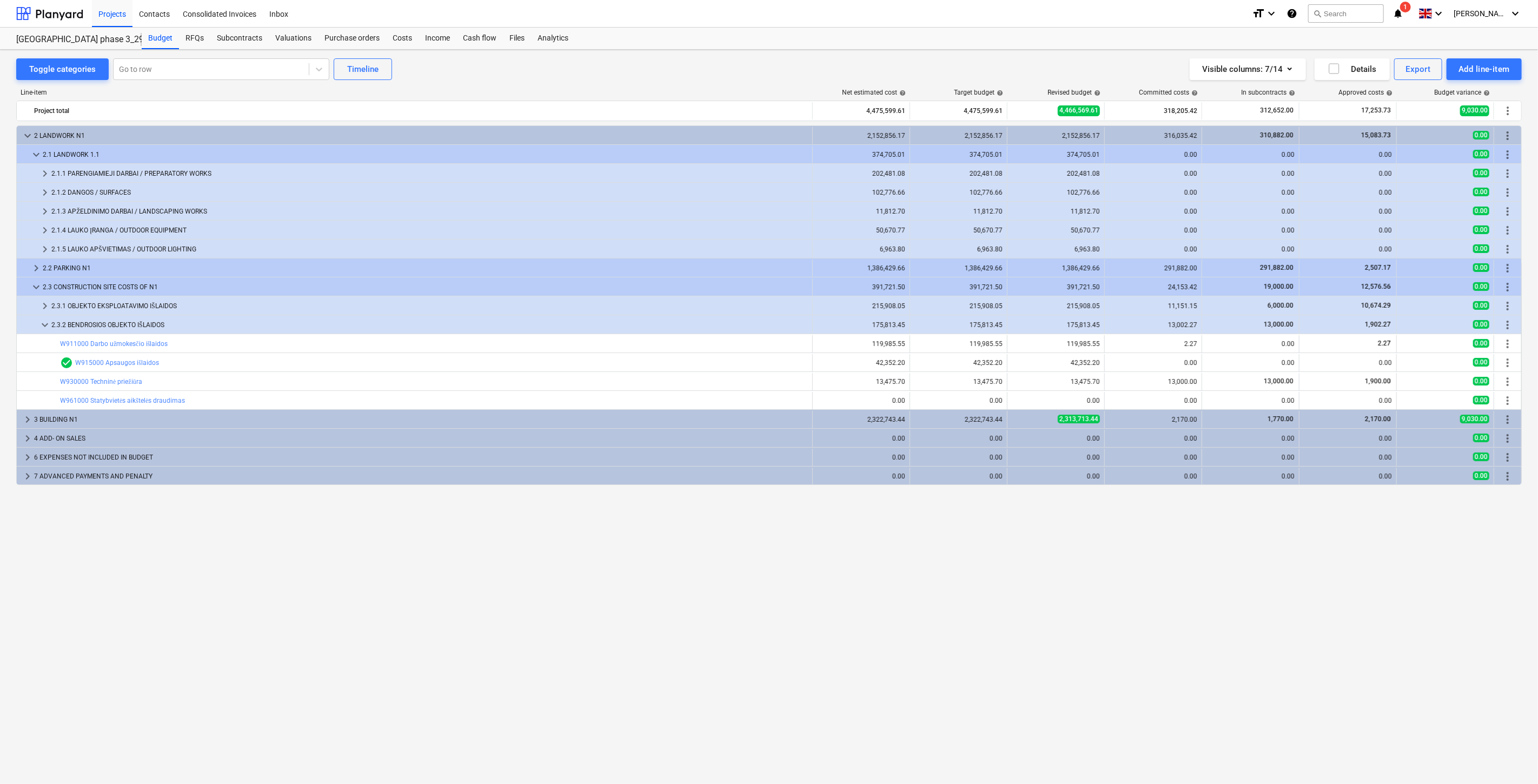
click at [92, 153] on div "2.1 LANDWORK 1.1" at bounding box center [425, 155] width 765 height 18
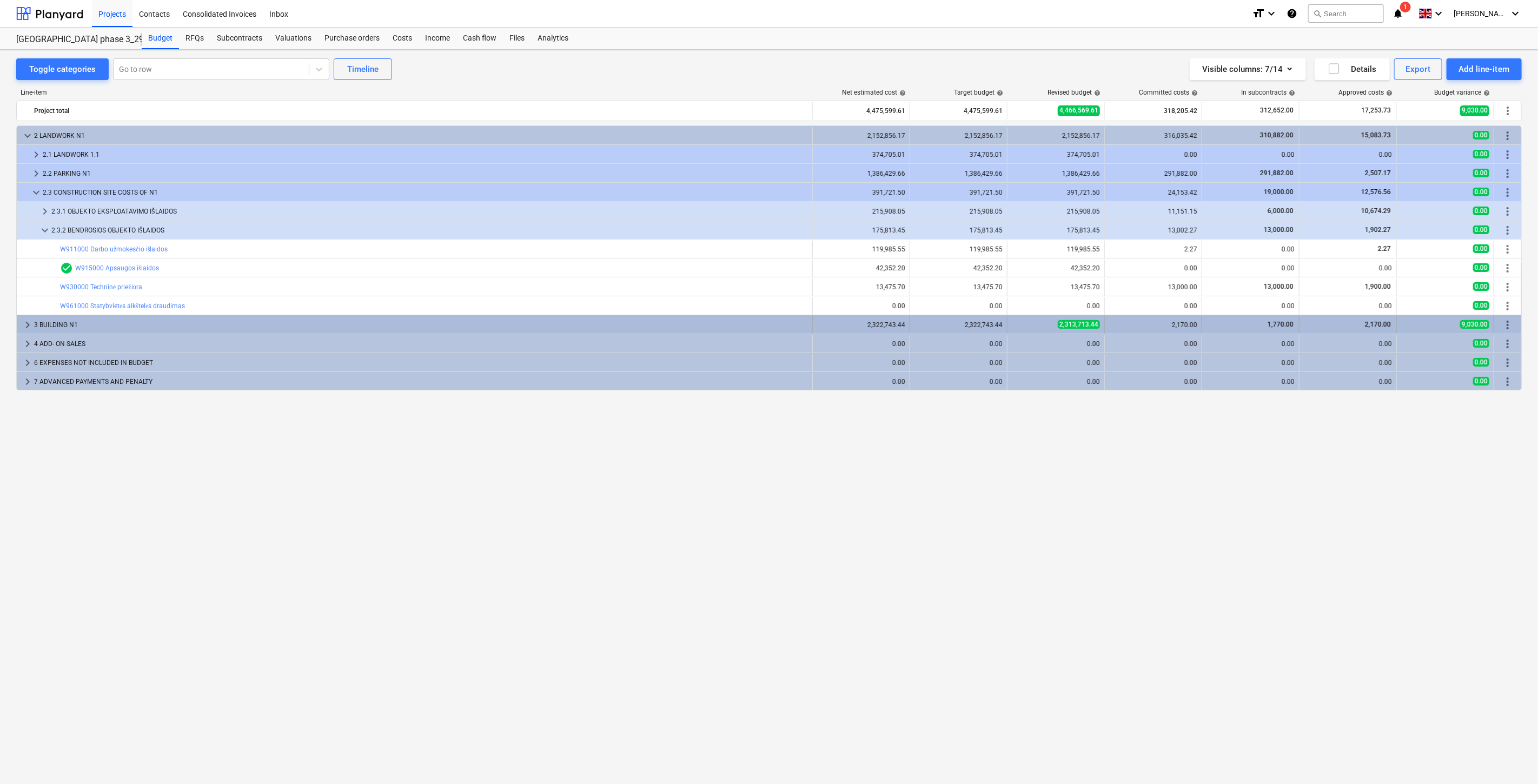
click at [101, 320] on div "3 BUILDING N1" at bounding box center [421, 325] width 774 height 18
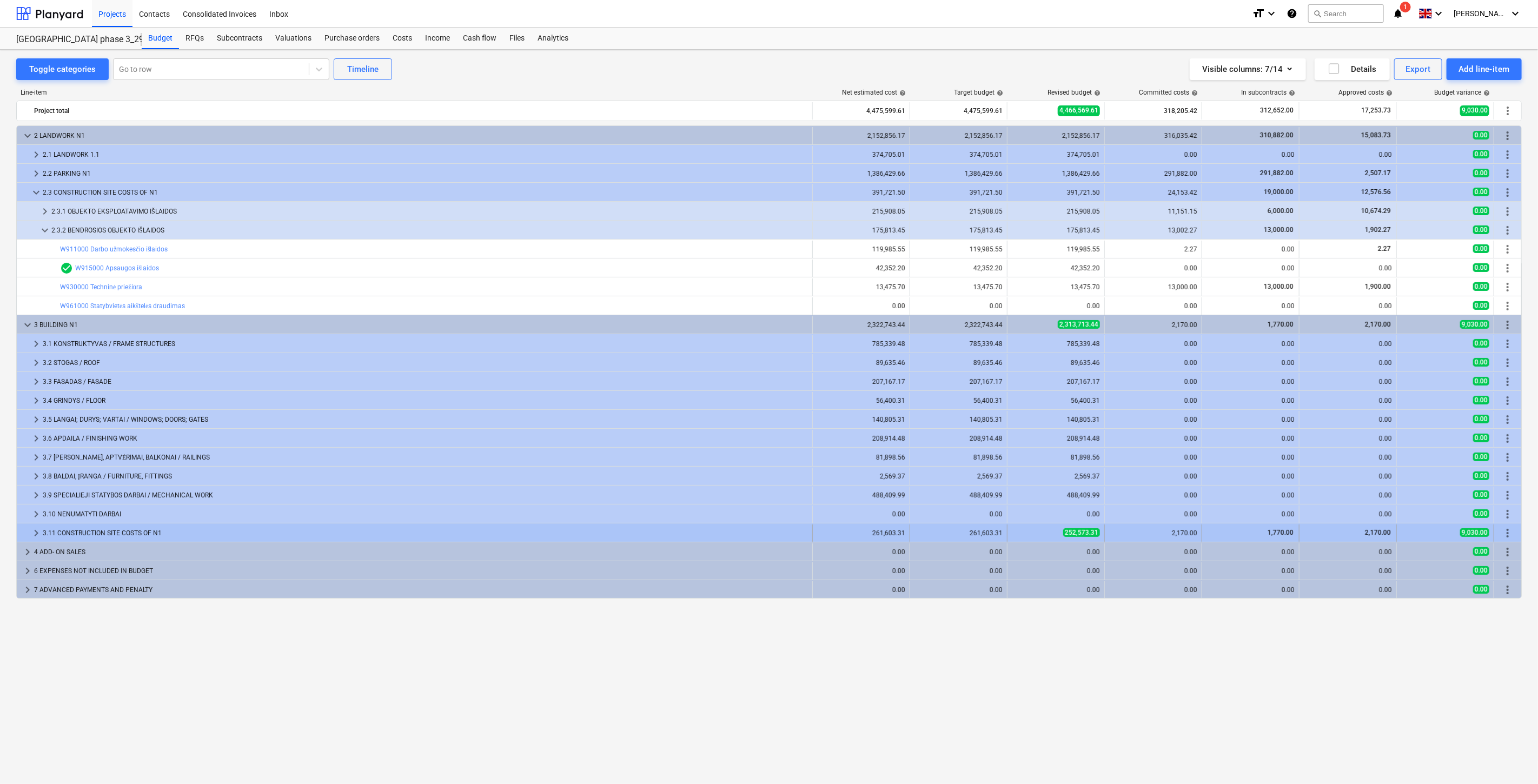
click at [181, 533] on div "3.11 CONSTRUCTION SITE COSTS OF N1" at bounding box center [425, 533] width 765 height 18
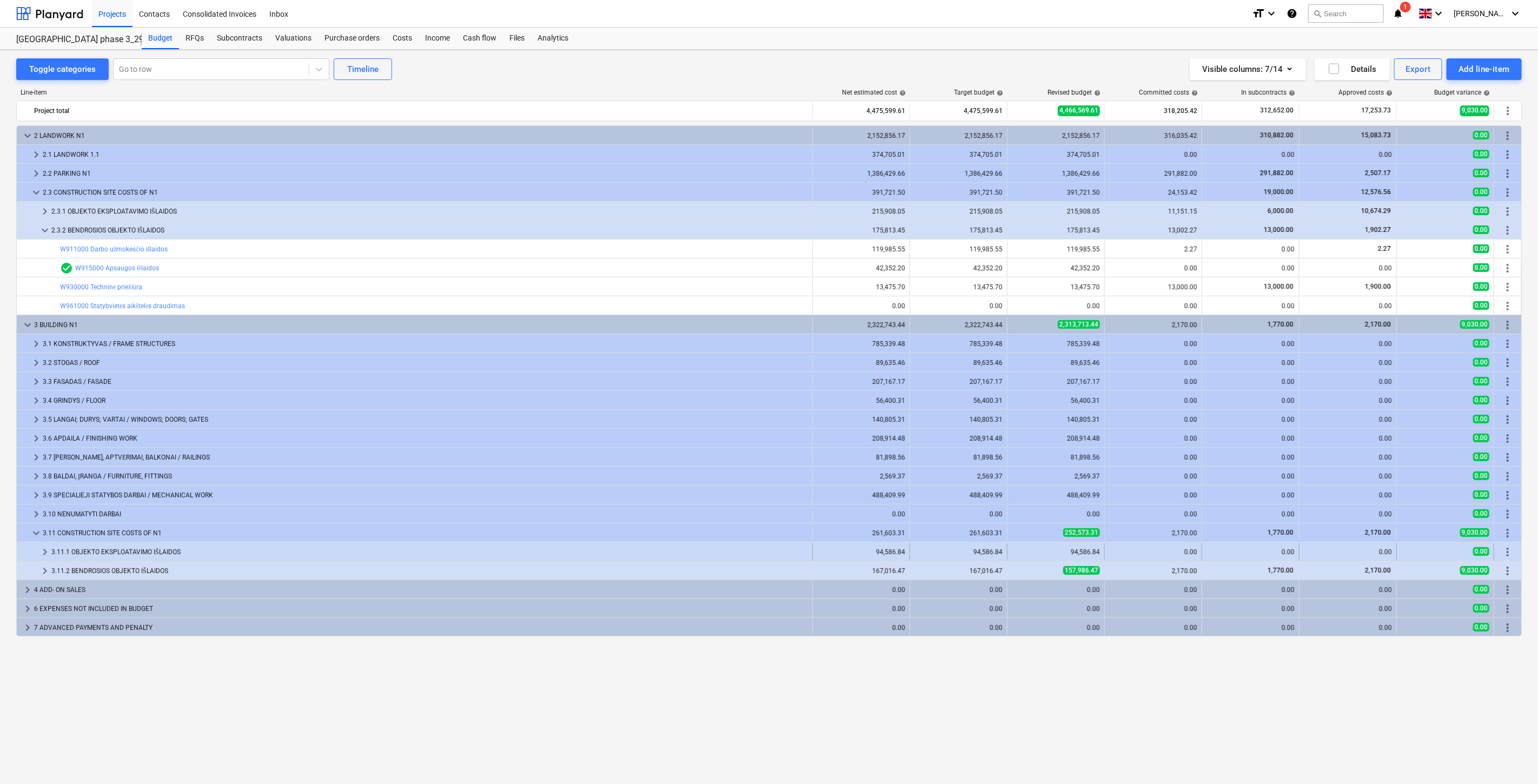
click at [189, 547] on div "3.11.1 OBJEKTO EKSPLOATAVIMO IŠLAIDOS" at bounding box center [429, 552] width 756 height 18
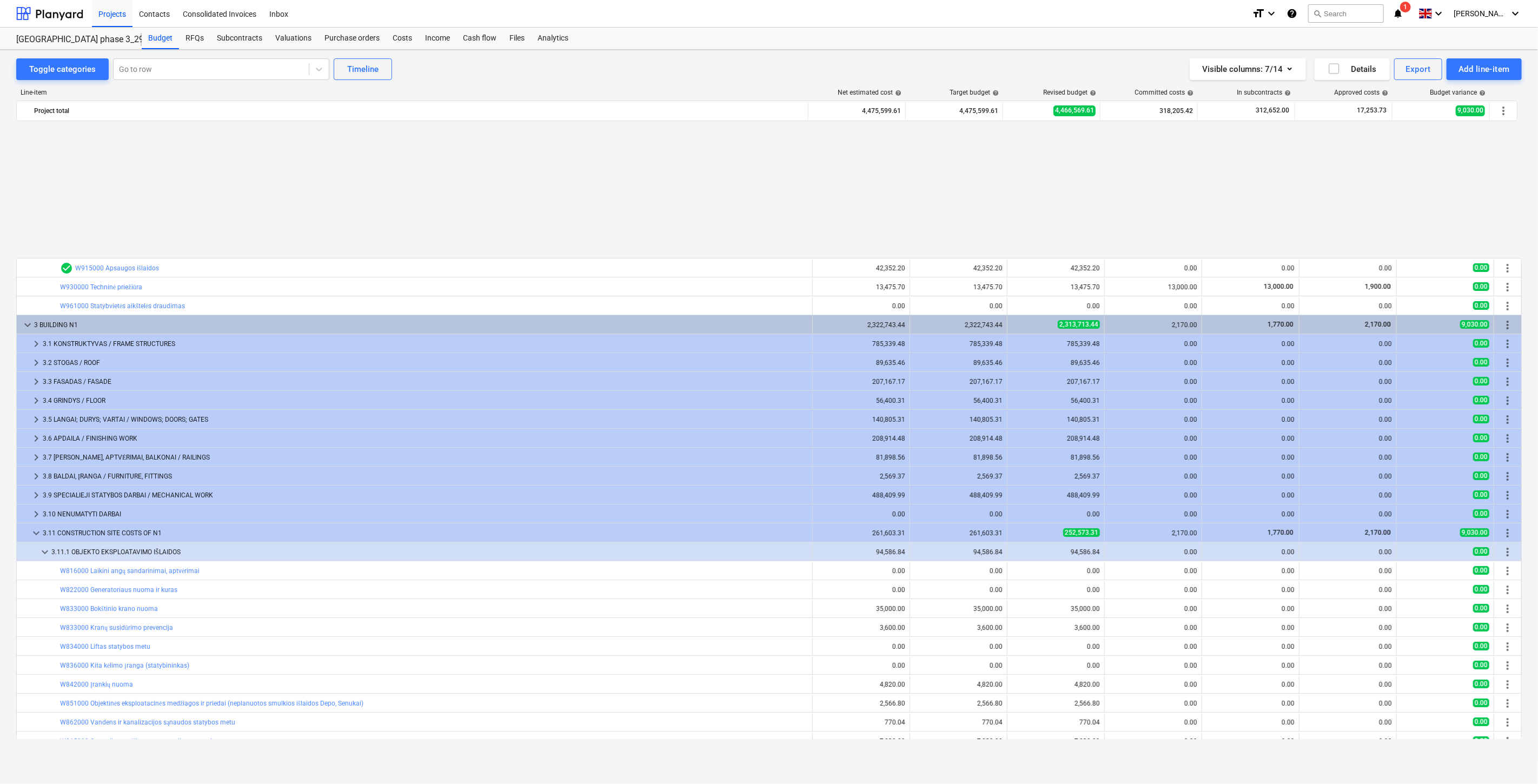
scroll to position [162, 0]
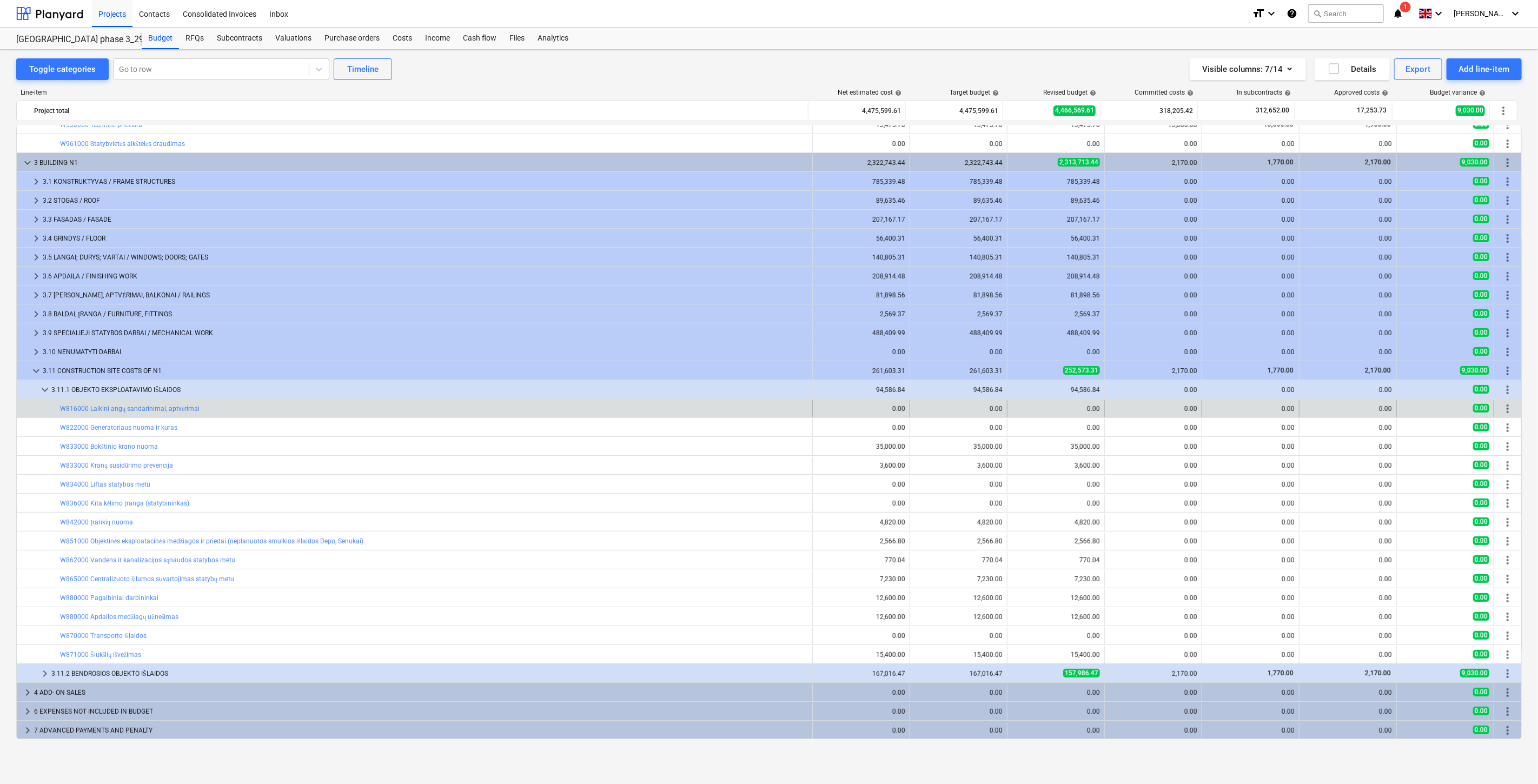
click at [229, 403] on div "bar_chart W816000 Laikini angų sandarinimai, aptvėrimai" at bounding box center [435, 409] width 748 height 18
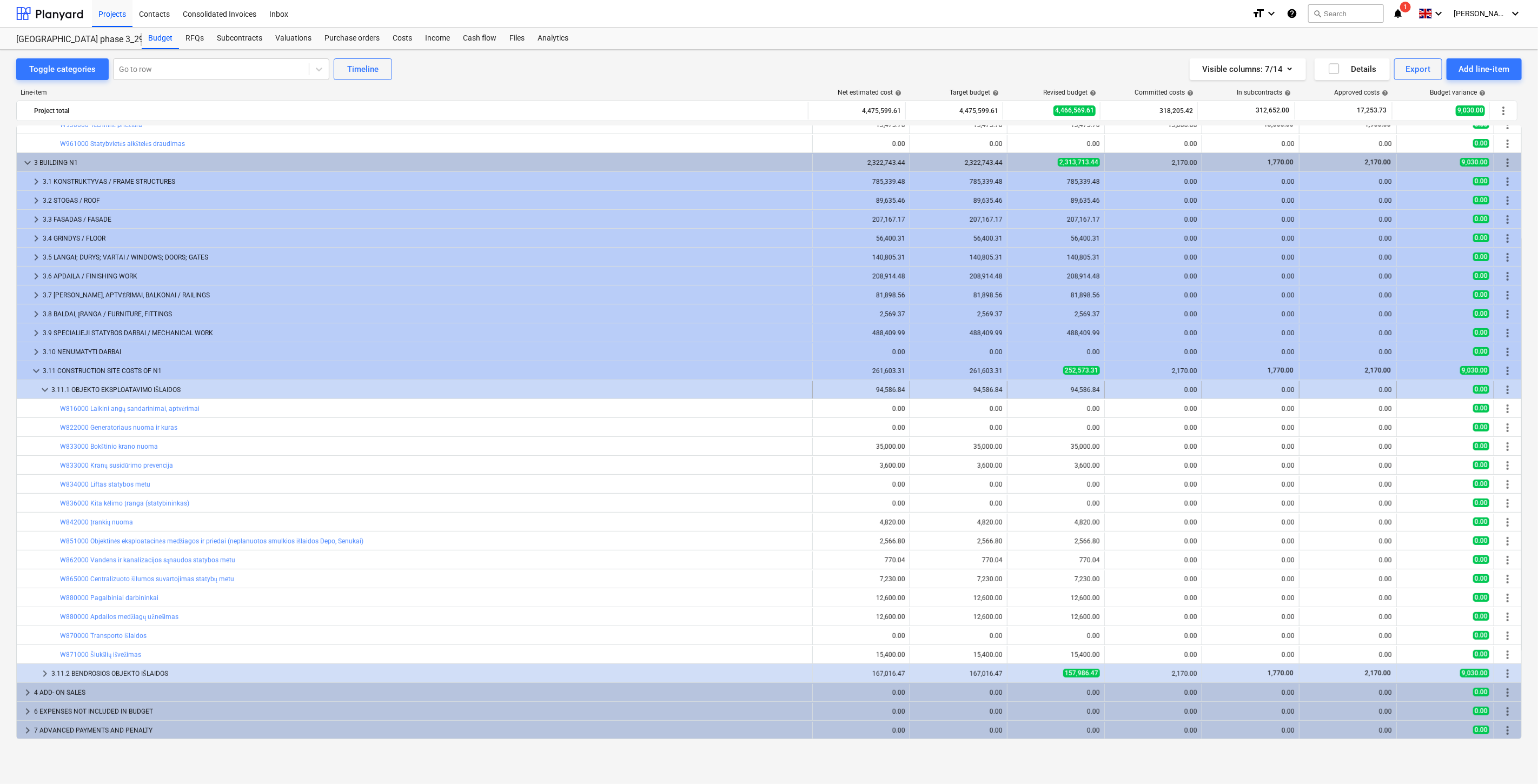
click at [214, 387] on div "3.11.1 OBJEKTO EKSPLOATAVIMO IŠLAIDOS" at bounding box center [429, 390] width 756 height 18
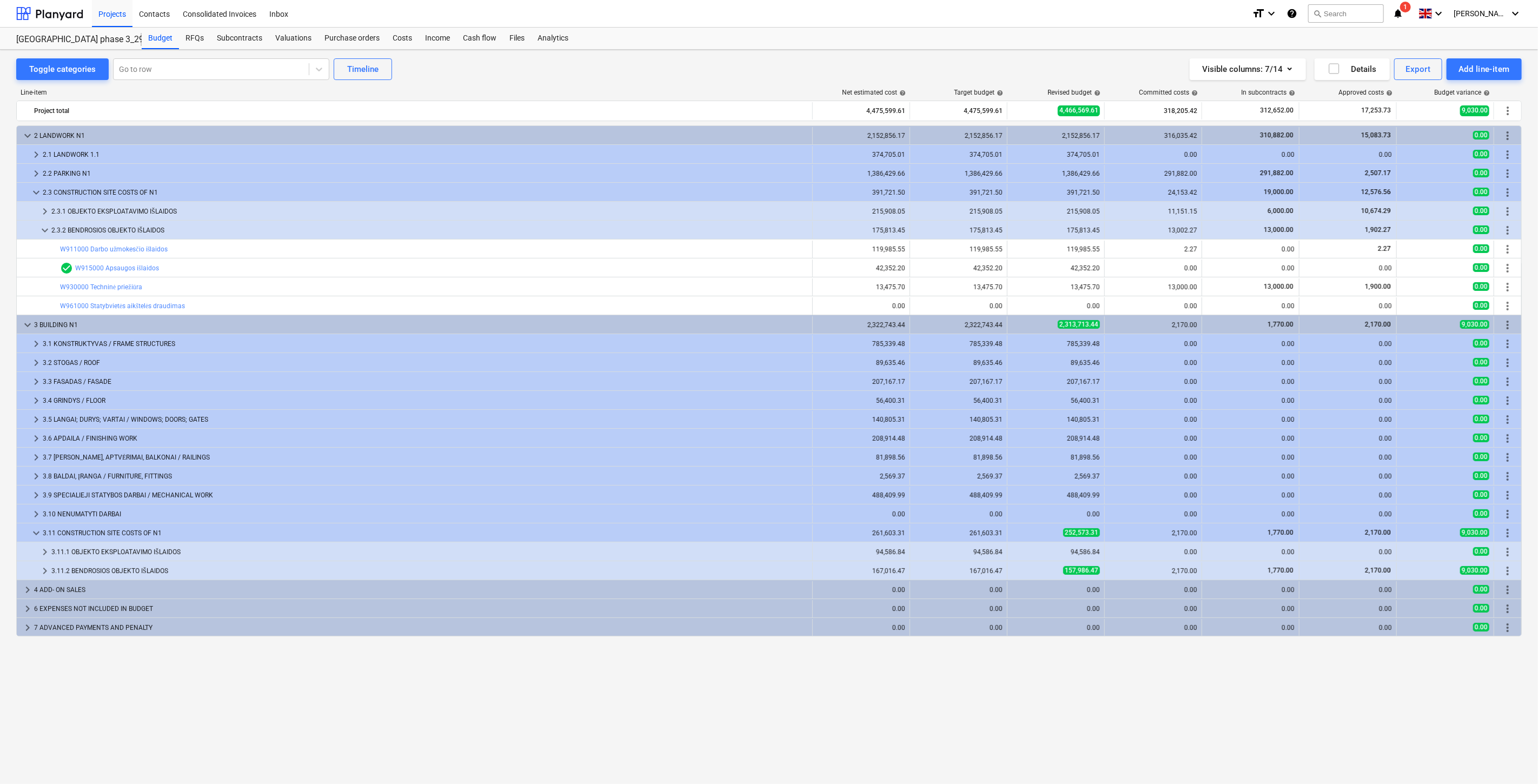
scroll to position [0, 0]
click at [193, 569] on div "3.11.2 BENDROSIOS OBJEKTO IŠLAIDOS" at bounding box center [429, 571] width 756 height 18
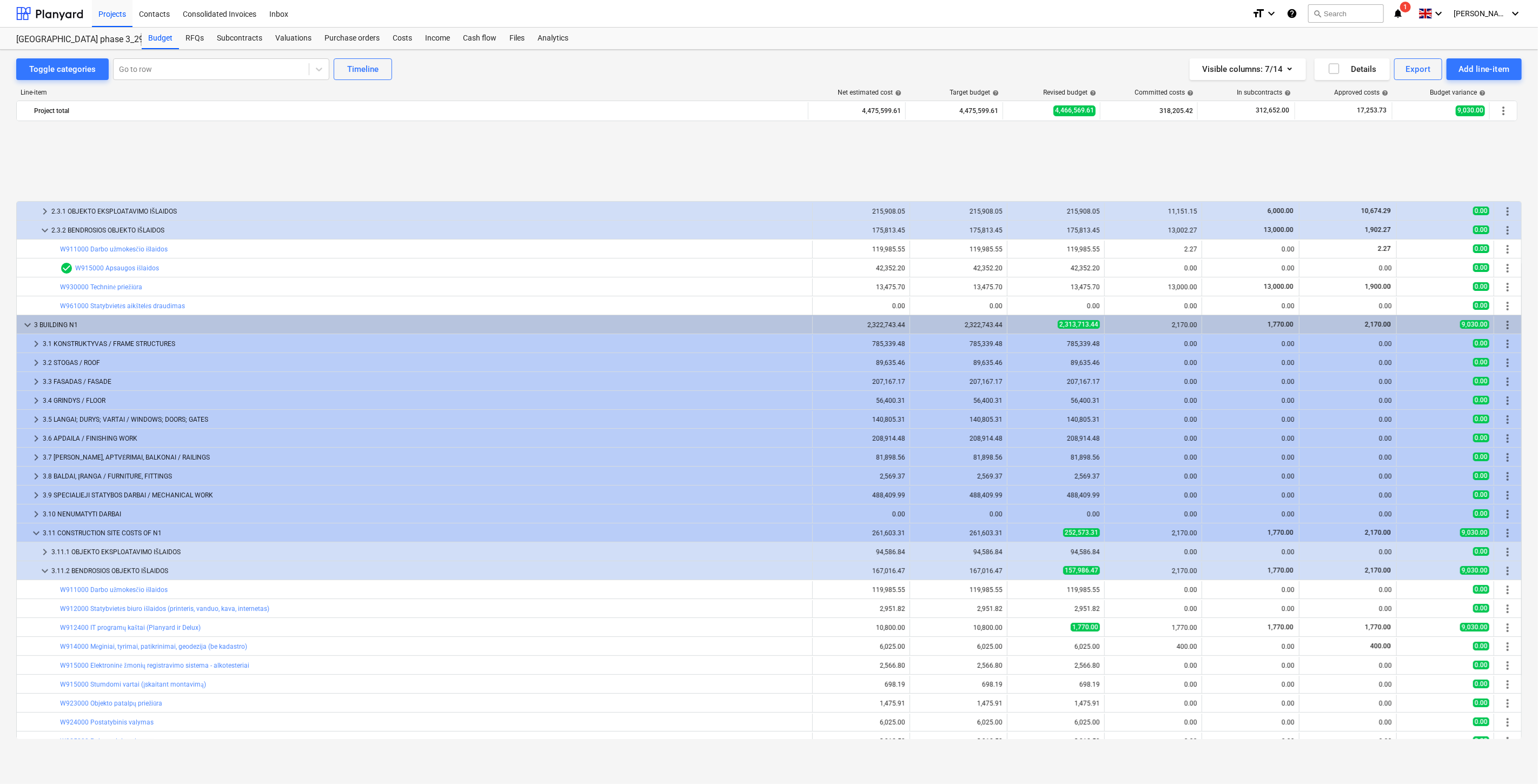
scroll to position [105, 0]
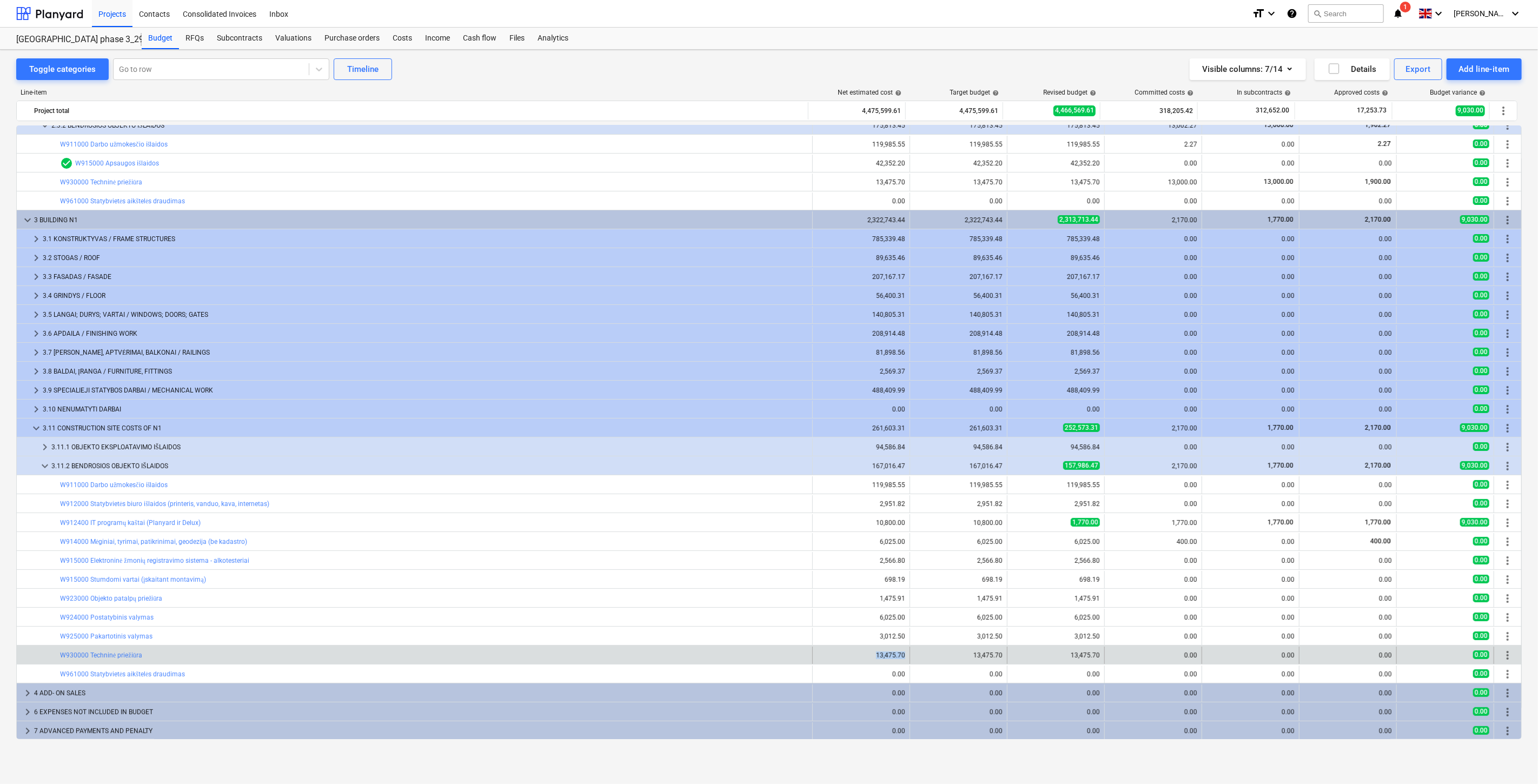
drag, startPoint x: 902, startPoint y: 654, endPoint x: 874, endPoint y: 656, distance: 28.1
click at [874, 656] on div "13,475.70" at bounding box center [861, 655] width 97 height 18
click at [904, 657] on div "13,475.70" at bounding box center [861, 655] width 97 height 18
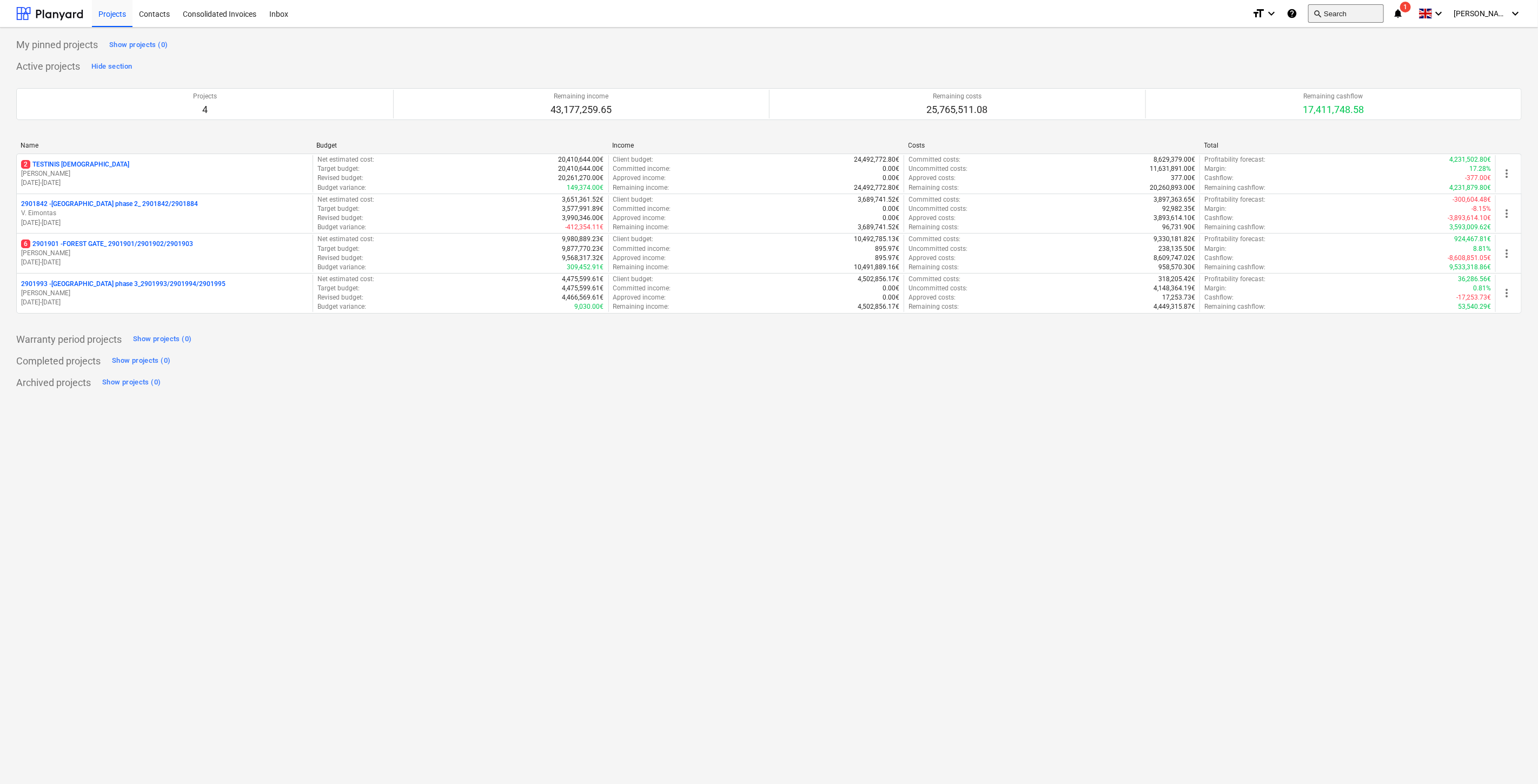
click at [1350, 15] on button "search Search" at bounding box center [1346, 13] width 75 height 18
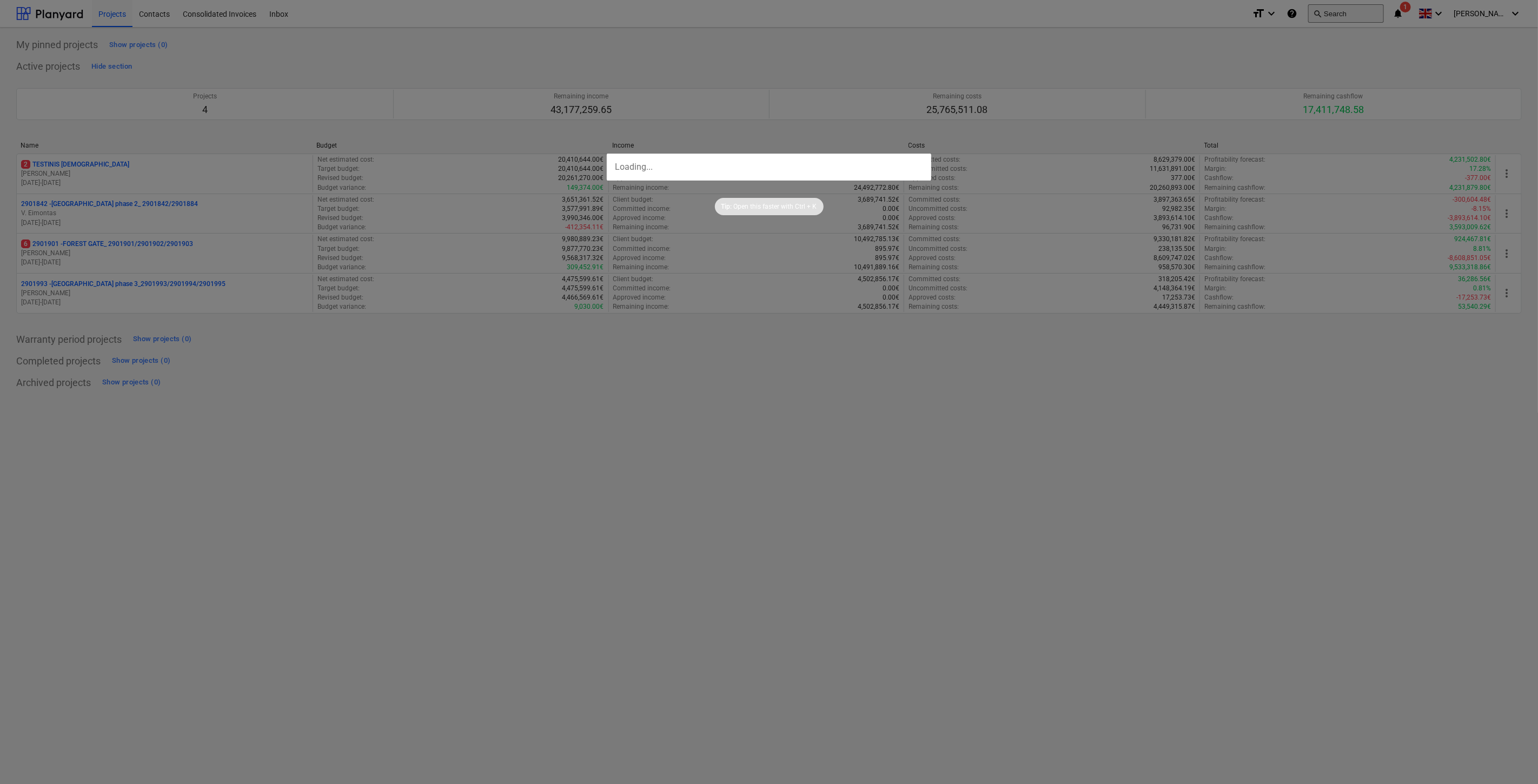
type input "s"
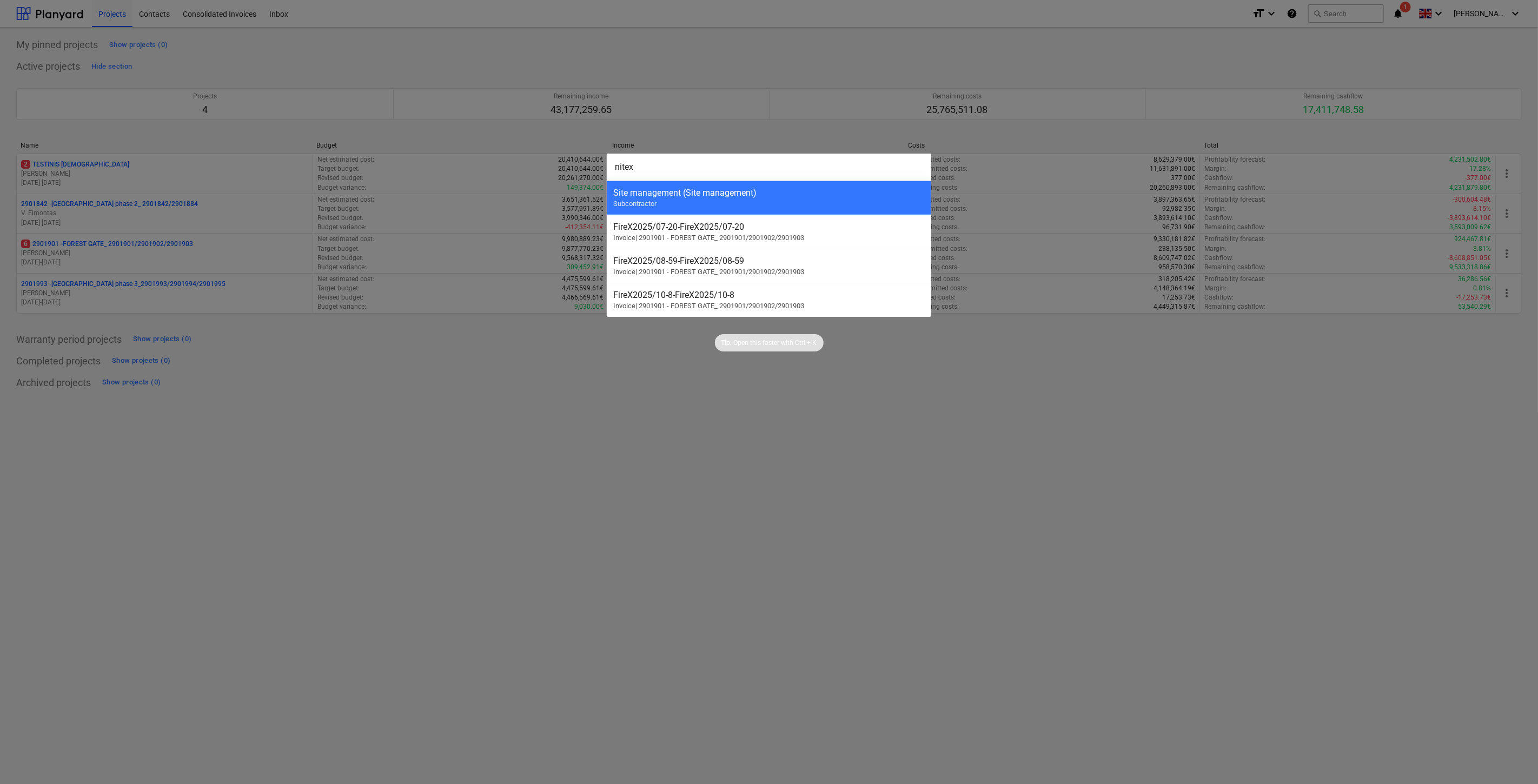
drag, startPoint x: 629, startPoint y: 165, endPoint x: 590, endPoint y: 164, distance: 39.0
click at [590, 164] on div "nitex Site management (Site management) Subcontractor FireX2025/07-20 - FireX20…" at bounding box center [769, 392] width 1538 height 784
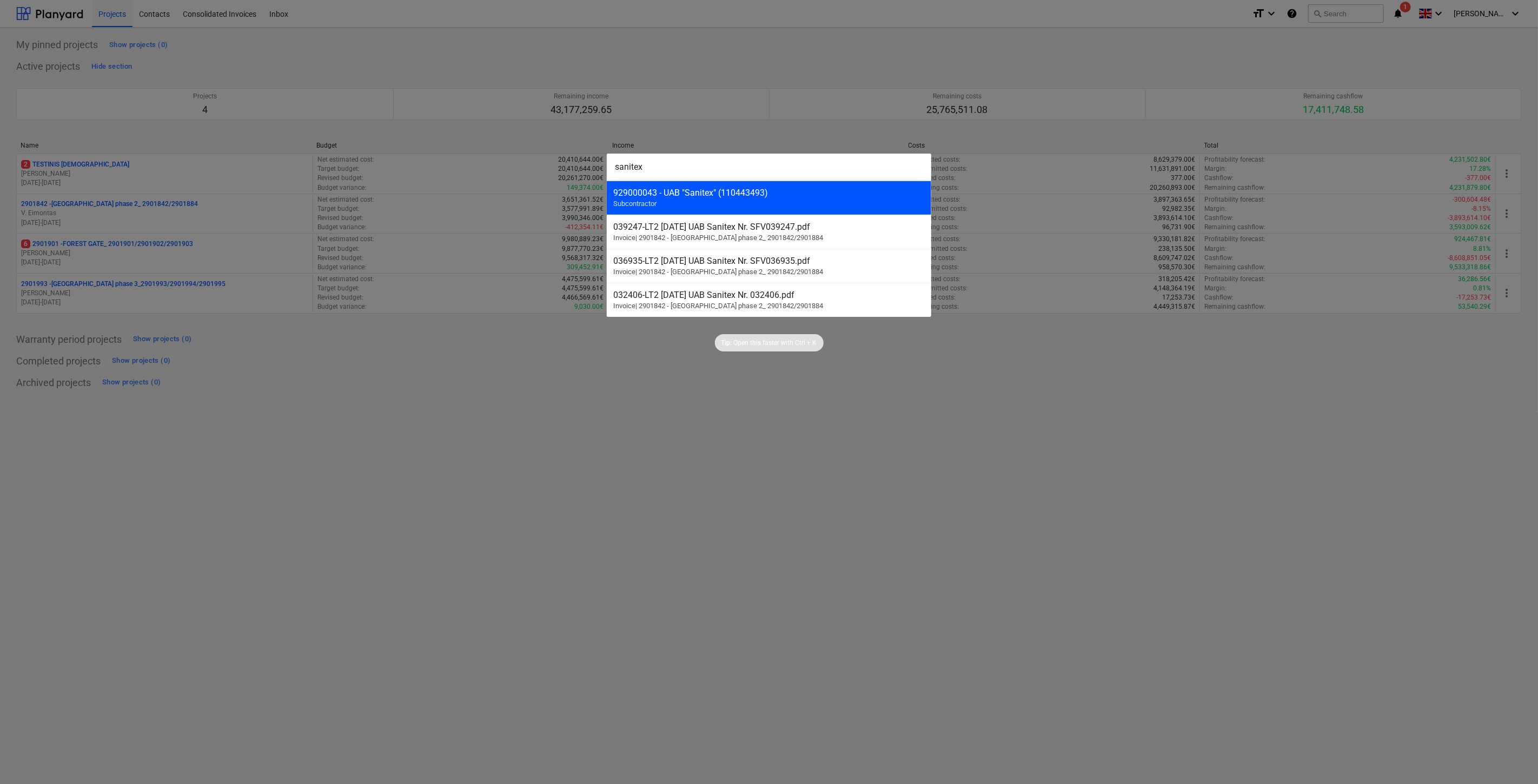
type input "sanitex"
click at [649, 188] on div "929000043 - UAB "Sanitex" (110443493)" at bounding box center [769, 193] width 311 height 11
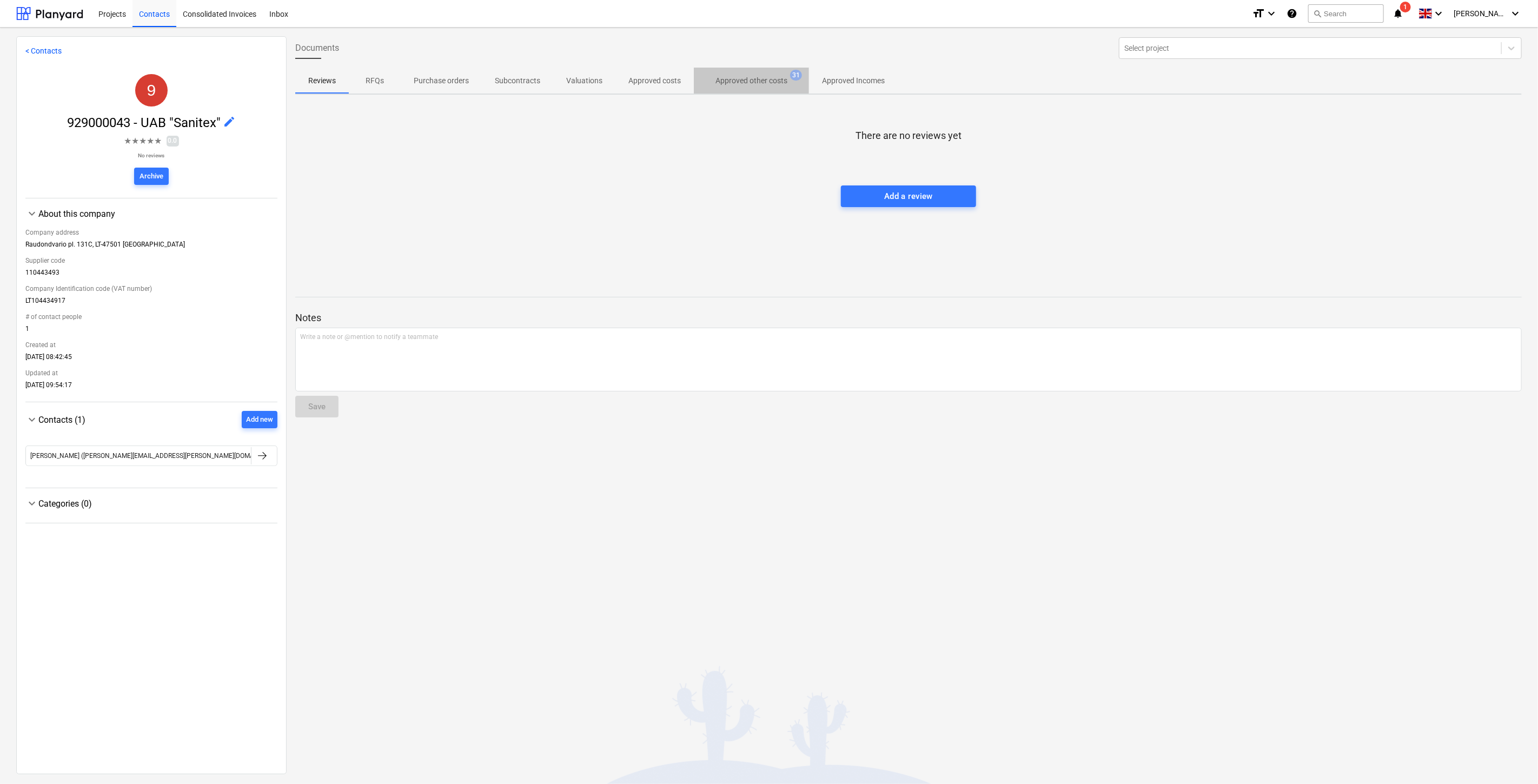
click at [743, 79] on p "Approved other costs" at bounding box center [752, 81] width 72 height 11
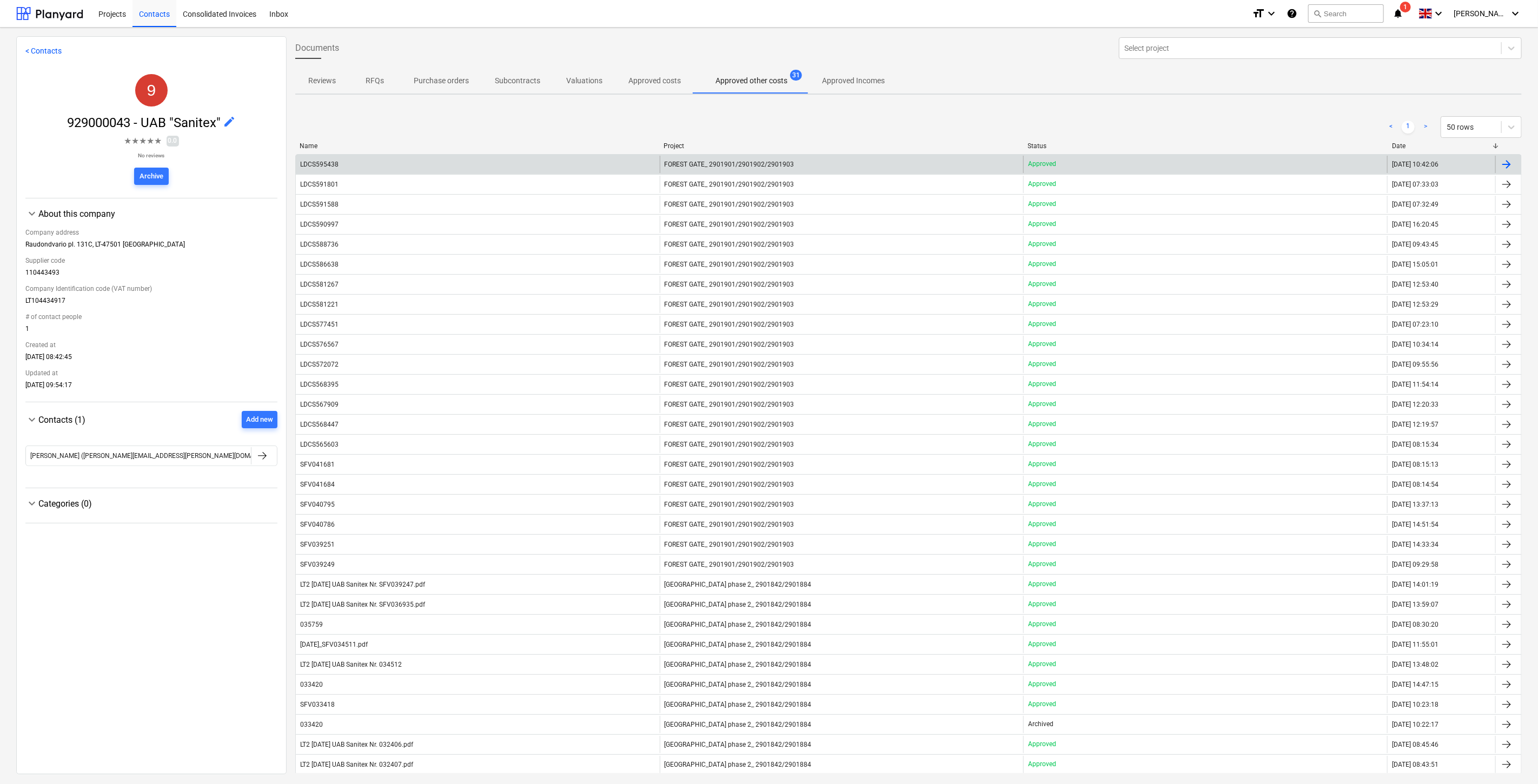
click at [613, 169] on div "LDCS595438" at bounding box center [478, 165] width 364 height 18
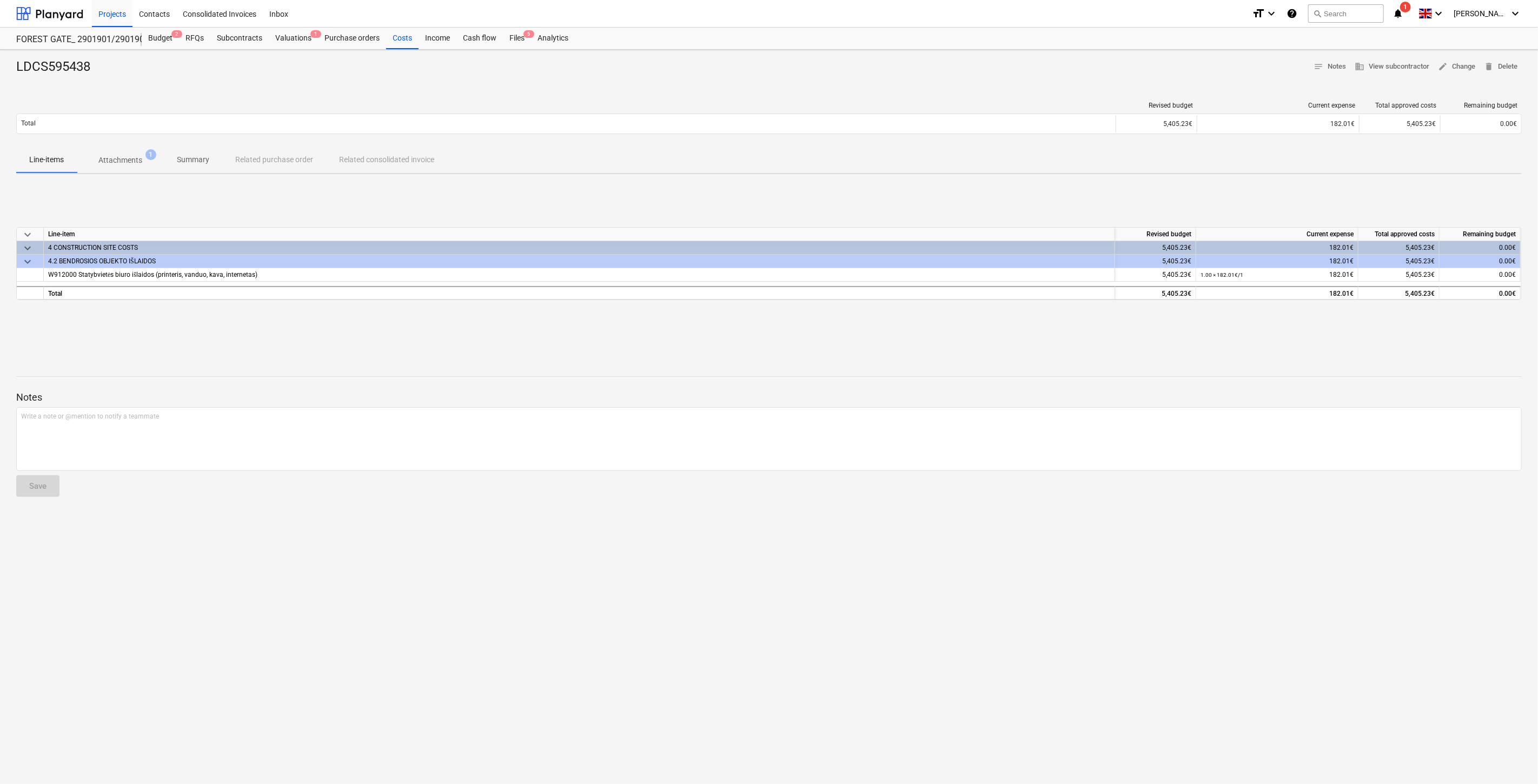
drag, startPoint x: 127, startPoint y: 164, endPoint x: 134, endPoint y: 192, distance: 28.9
click at [127, 163] on p "Attachments" at bounding box center [120, 160] width 44 height 11
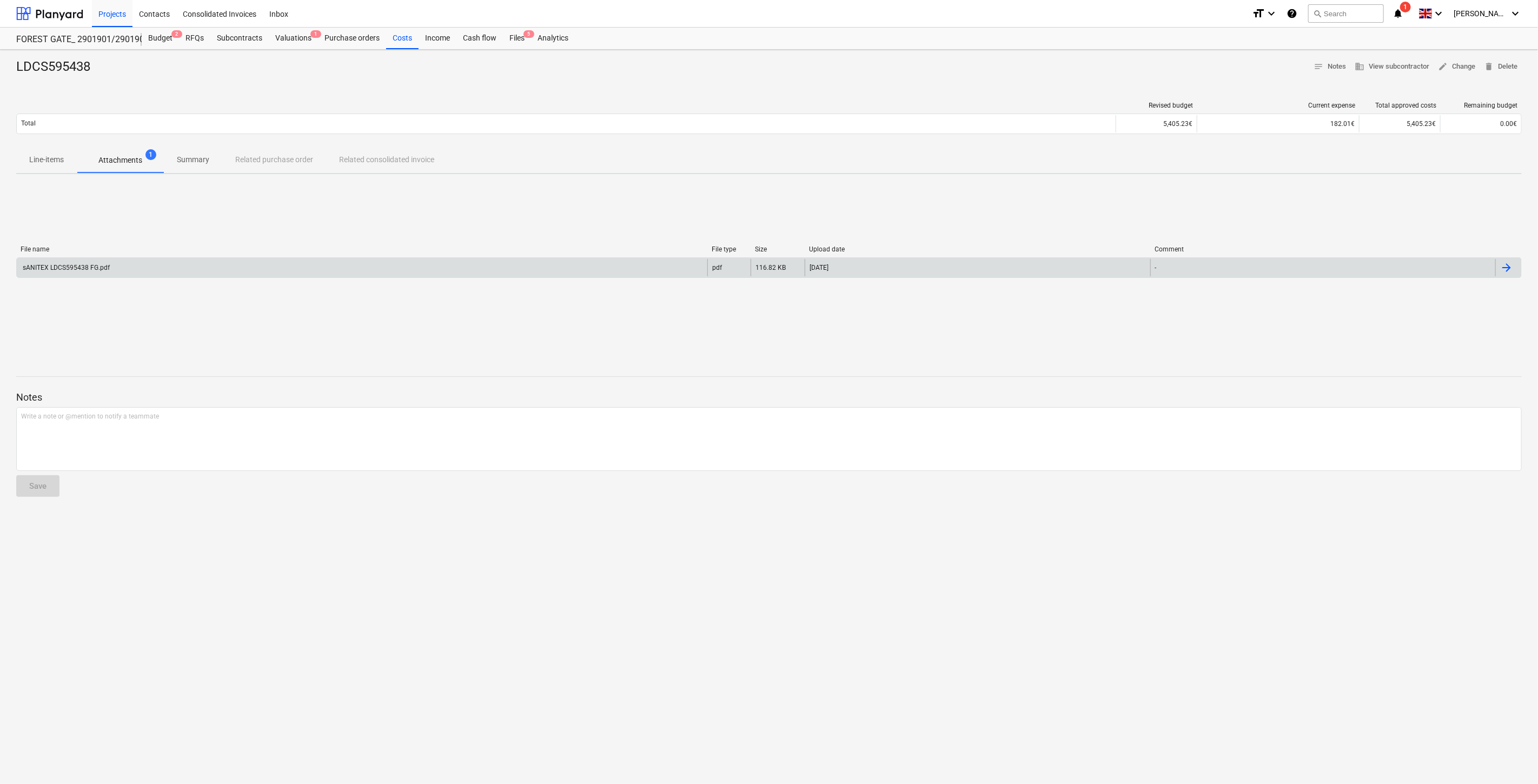
click at [181, 272] on div "sANITEX LDCS595438 FG.pdf" at bounding box center [362, 268] width 691 height 18
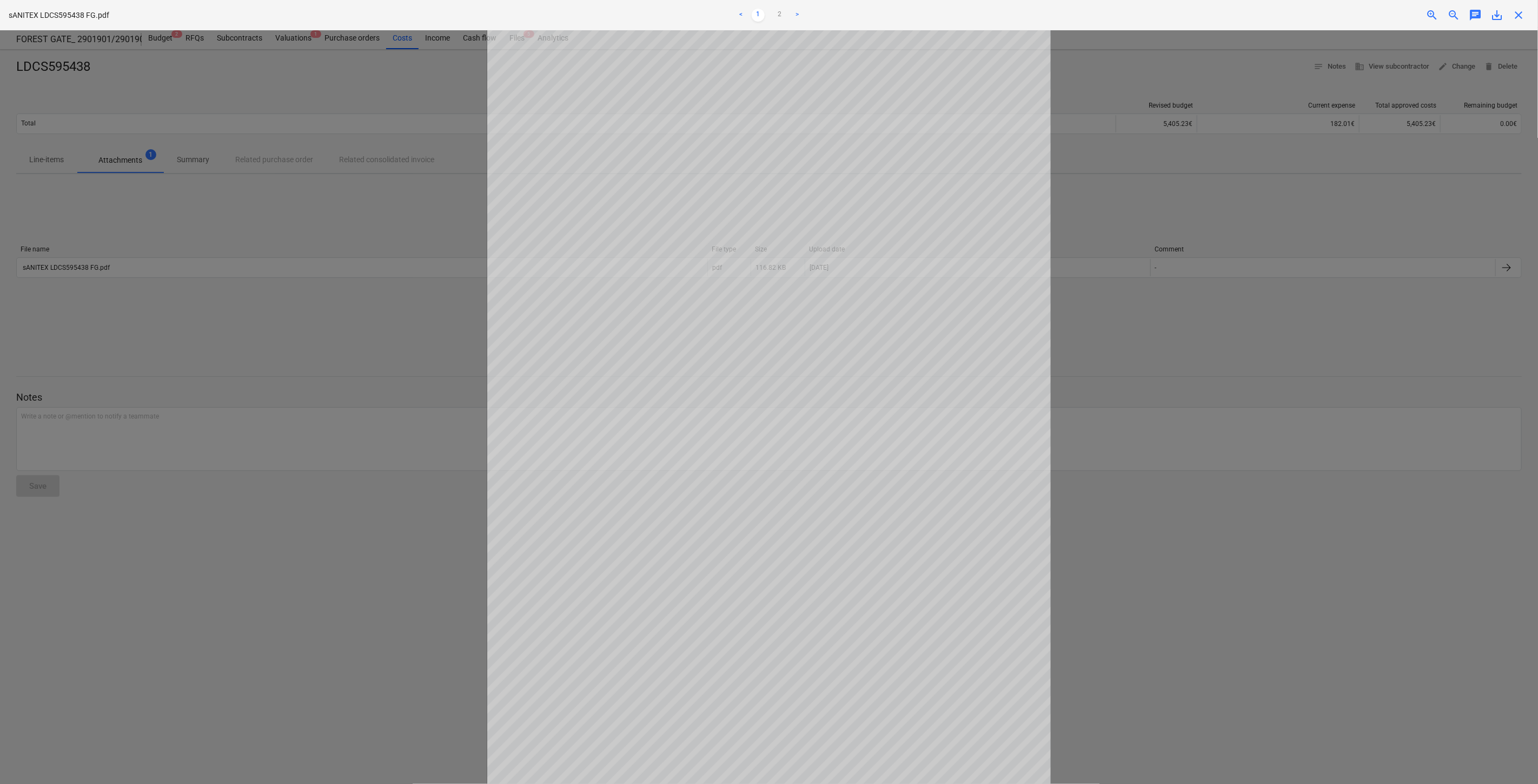
scroll to position [45, 0]
click at [242, 300] on div at bounding box center [769, 407] width 1538 height 753
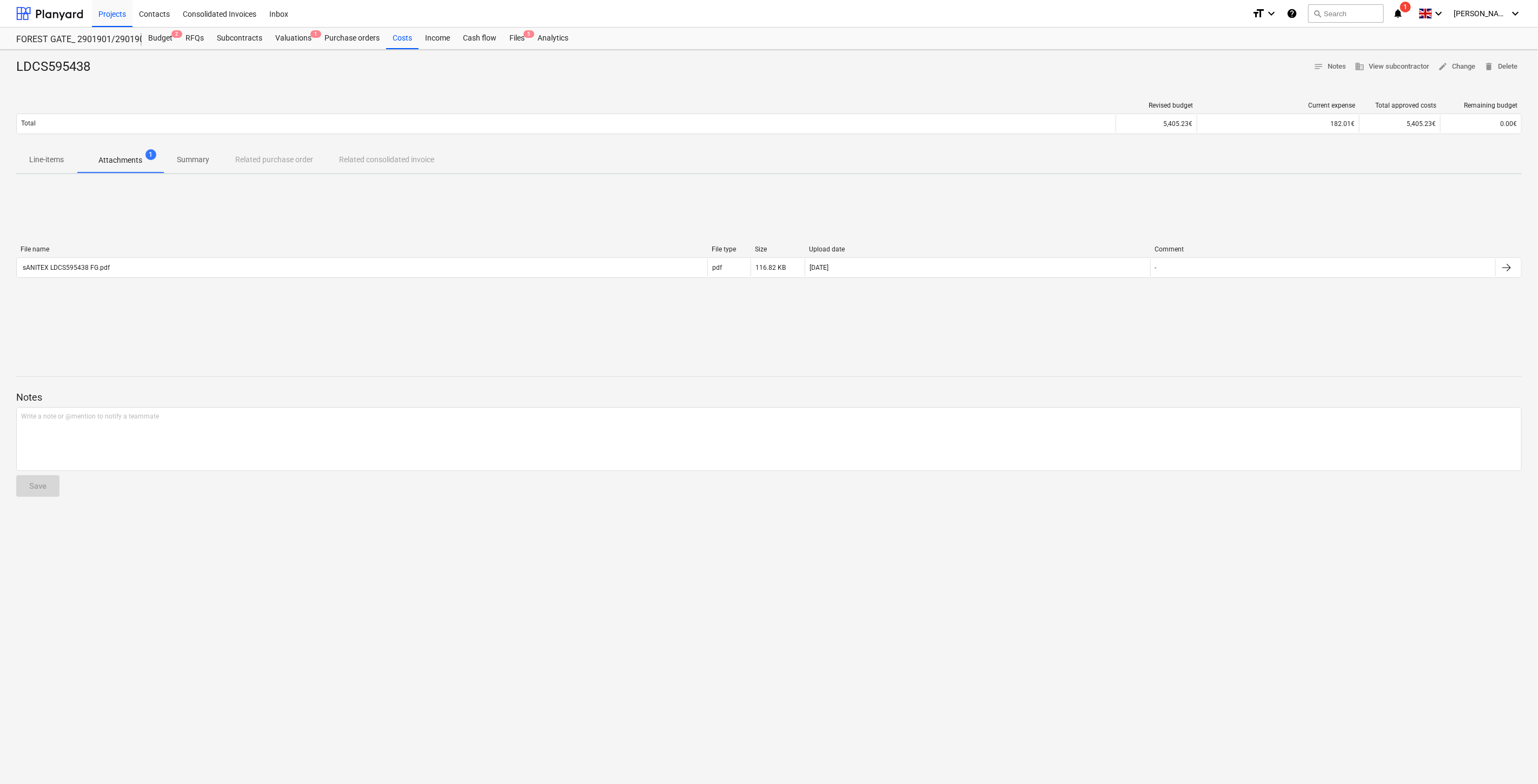
click at [41, 165] on p "Line-items" at bounding box center [46, 159] width 34 height 11
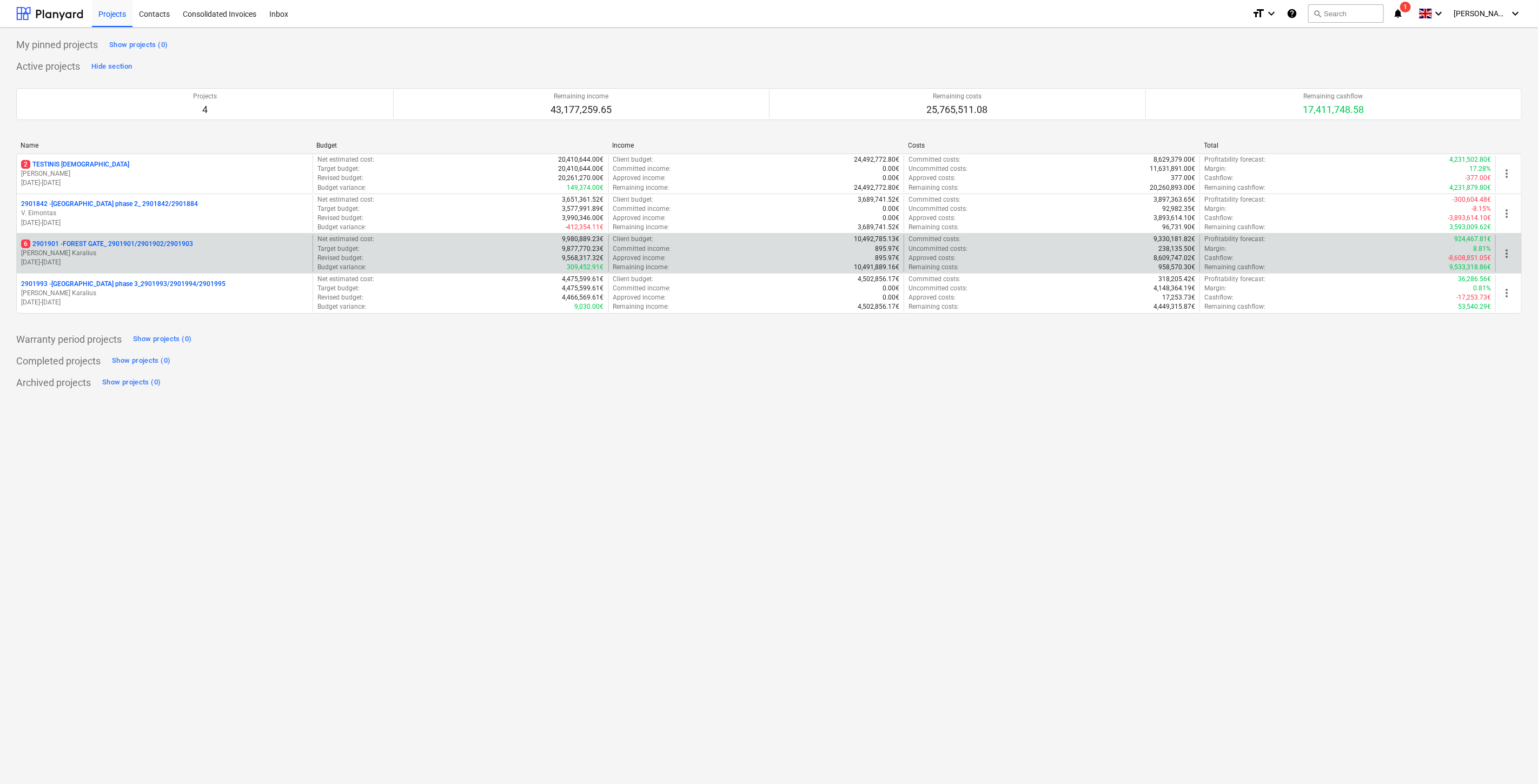
click at [216, 246] on div "6 2901901 - FOREST GATE_ 2901901/2901902/2901903" at bounding box center [165, 244] width 287 height 9
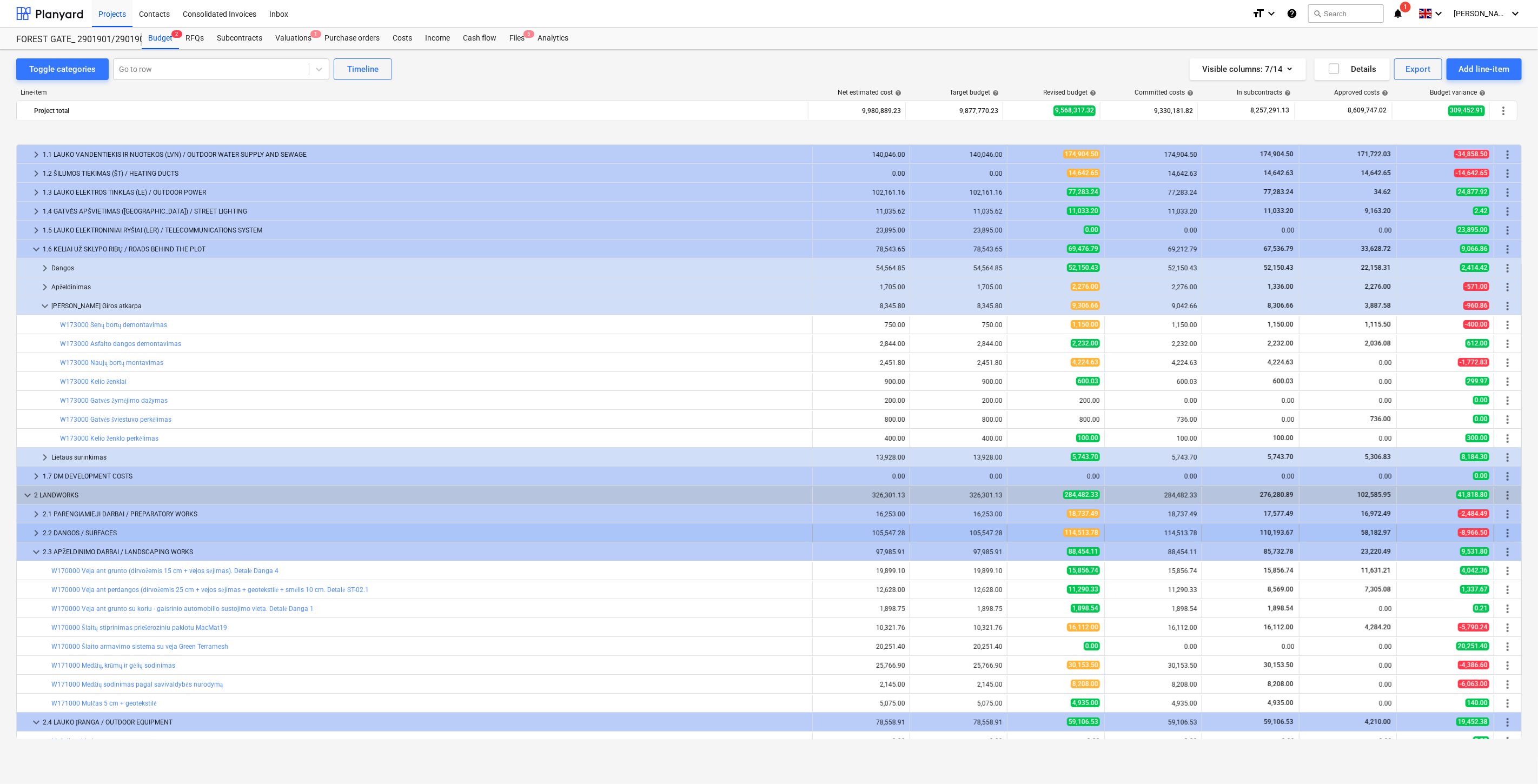
scroll to position [403, 0]
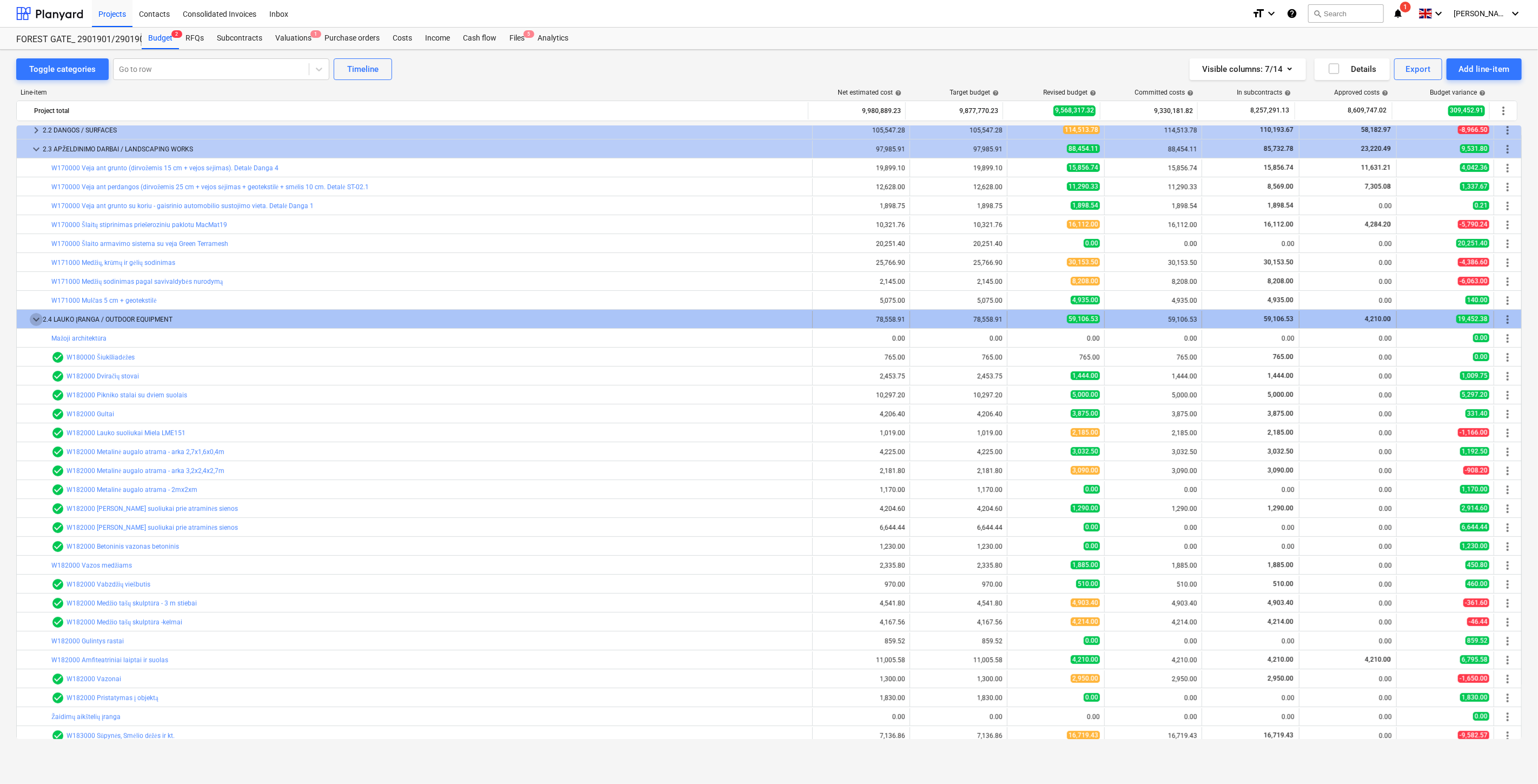
click at [34, 317] on span "keyboard_arrow_down" at bounding box center [36, 319] width 13 height 13
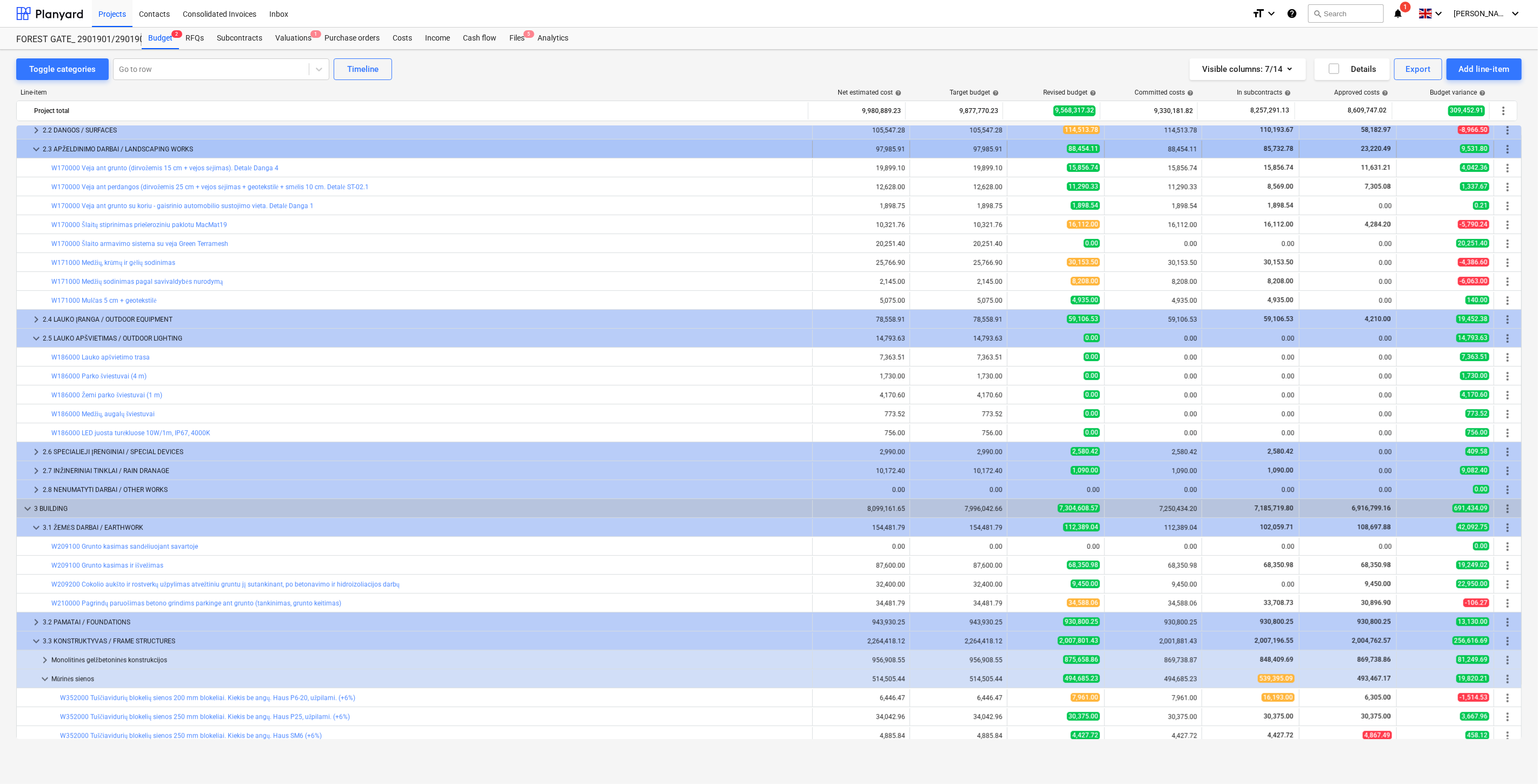
click at [39, 147] on span "keyboard_arrow_down" at bounding box center [36, 149] width 13 height 13
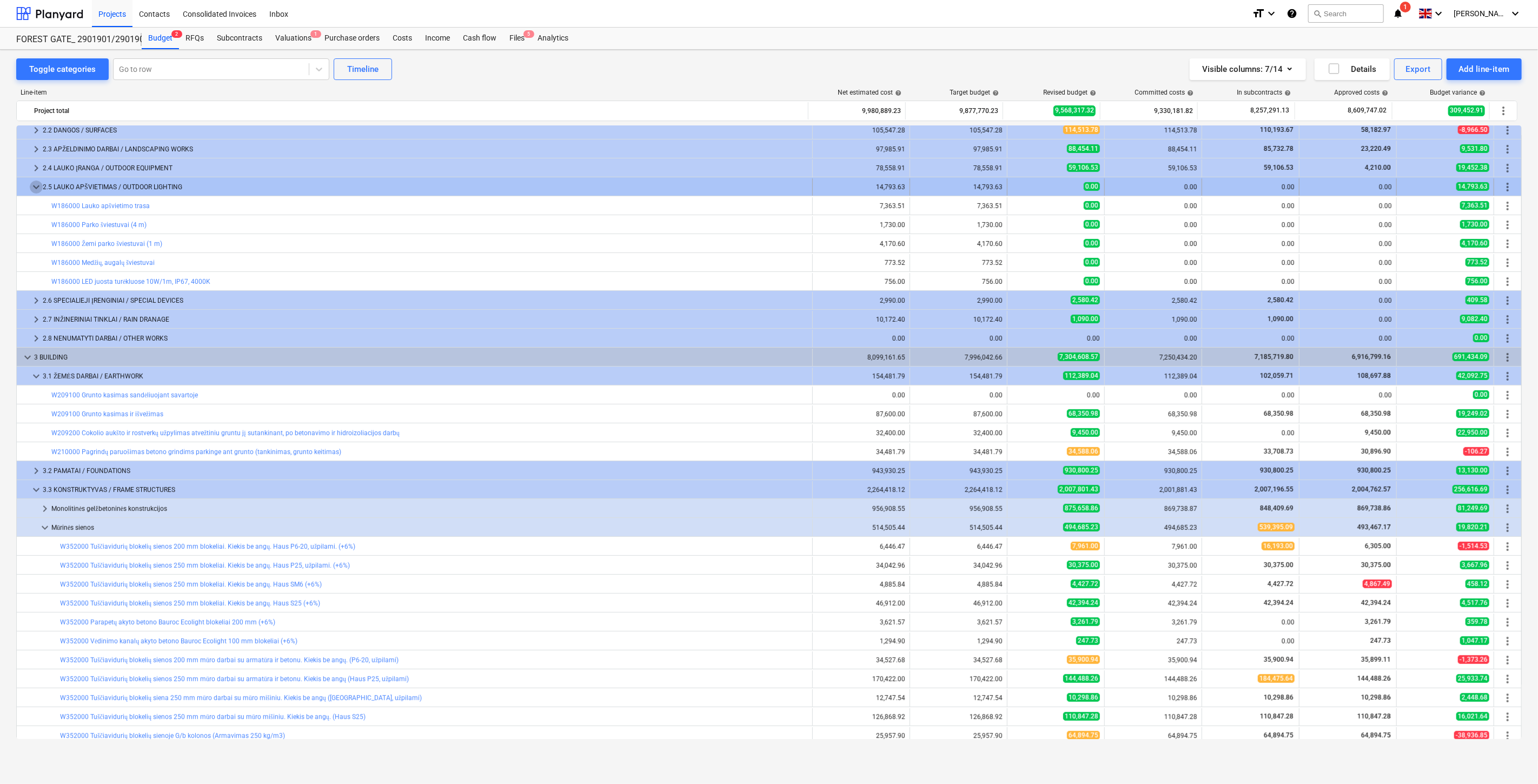
click at [35, 187] on span "keyboard_arrow_down" at bounding box center [36, 187] width 13 height 13
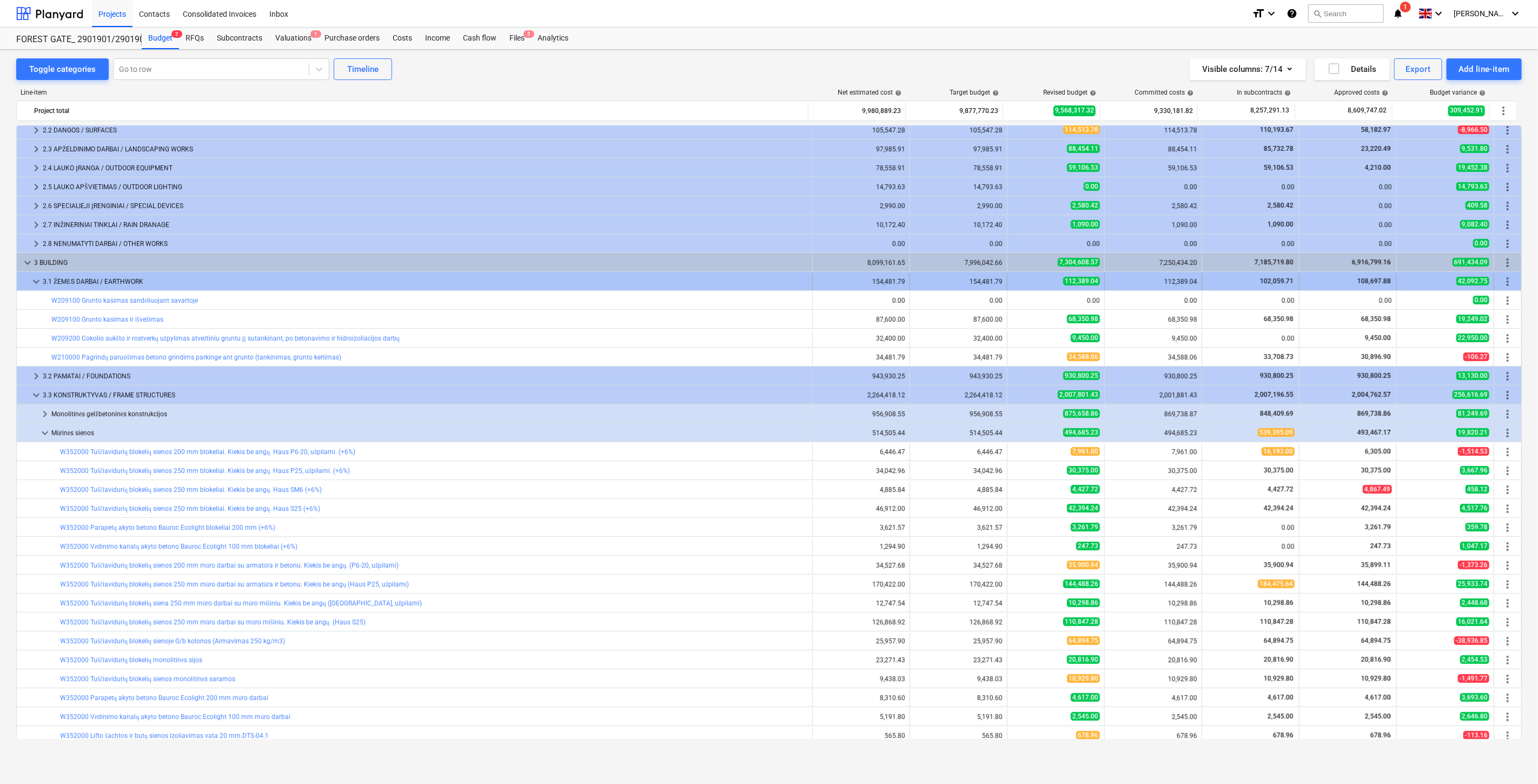
click at [31, 280] on span "keyboard_arrow_down" at bounding box center [36, 281] width 13 height 13
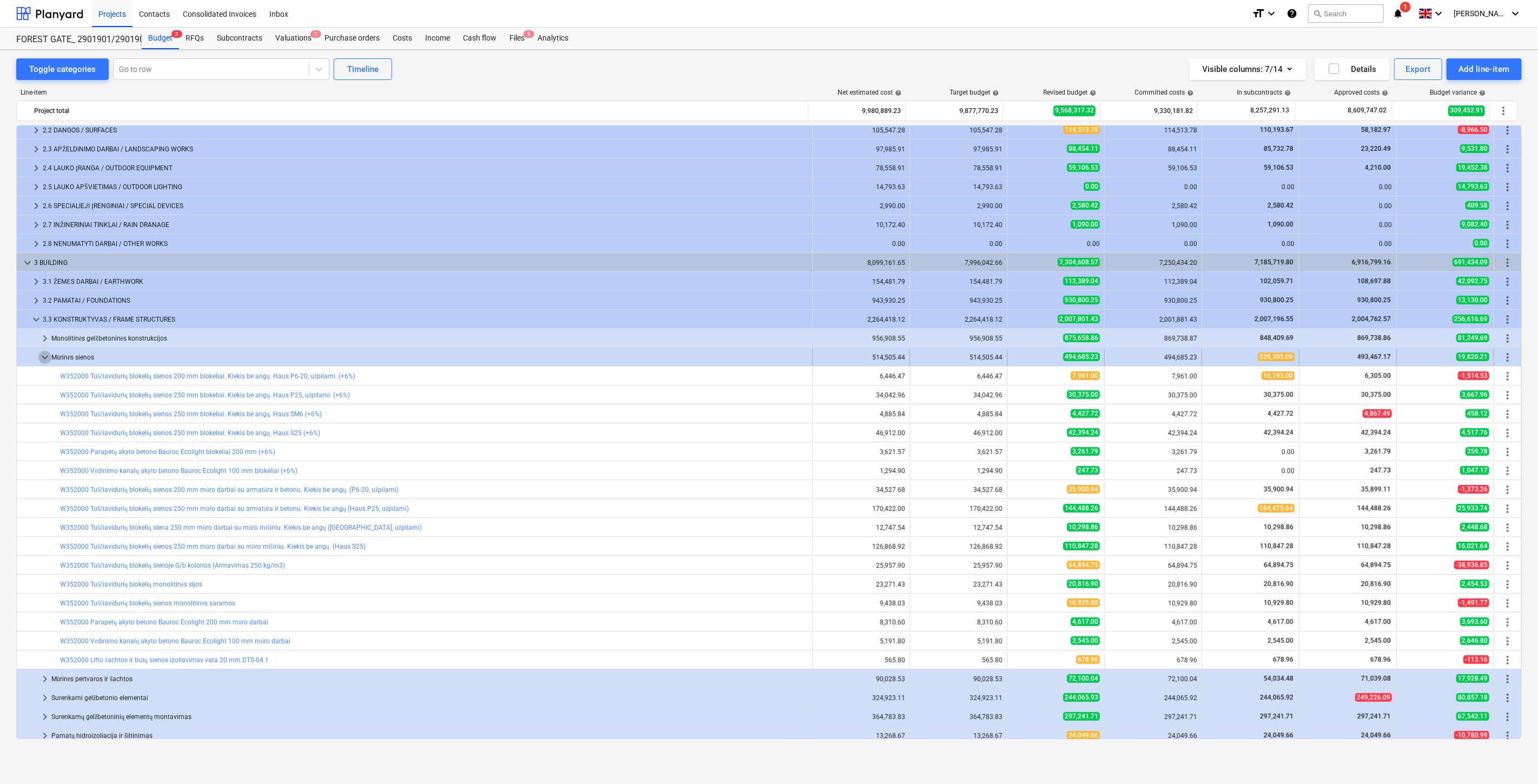
click at [44, 355] on span "keyboard_arrow_down" at bounding box center [45, 357] width 13 height 13
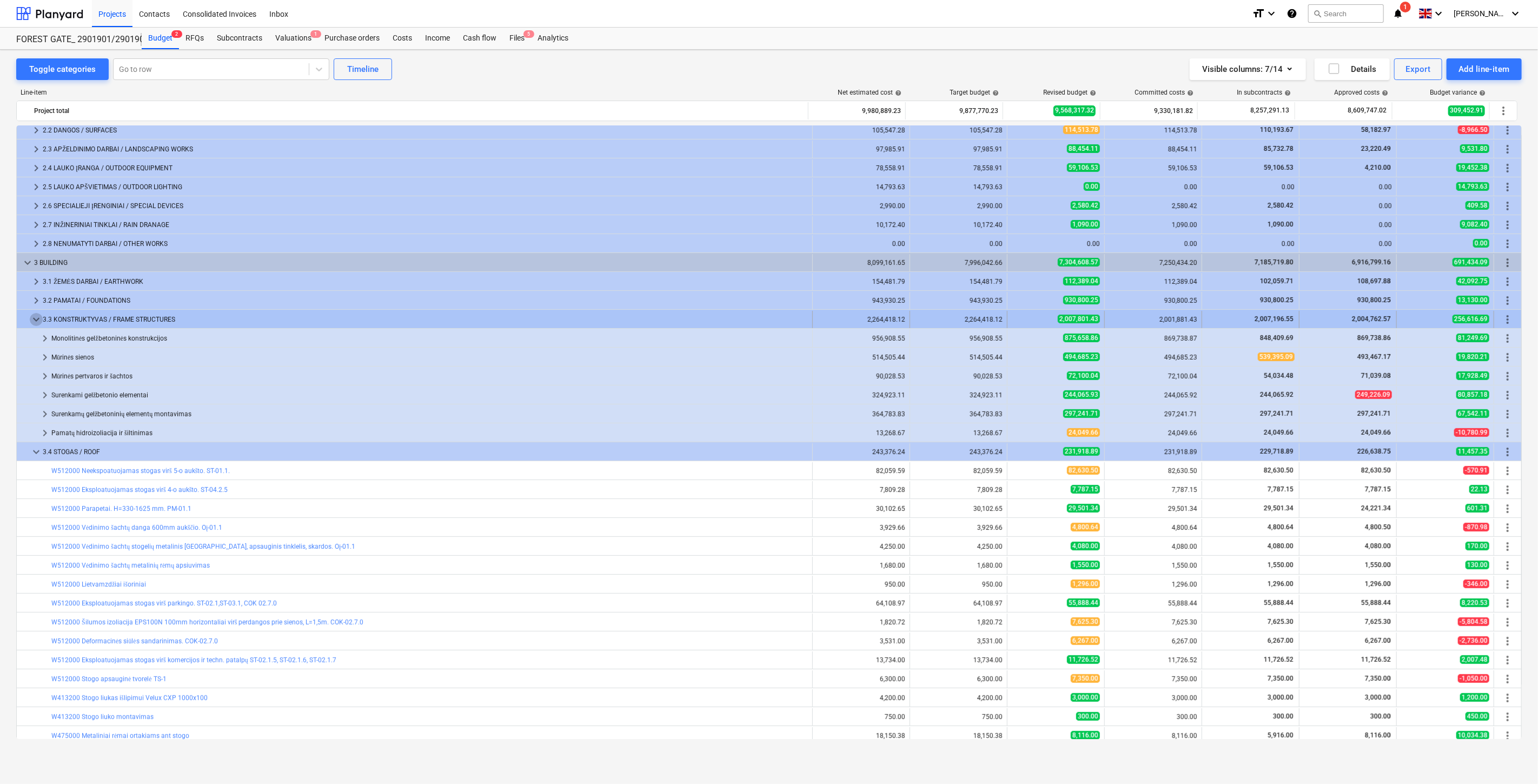
click at [36, 318] on span "keyboard_arrow_down" at bounding box center [36, 319] width 13 height 13
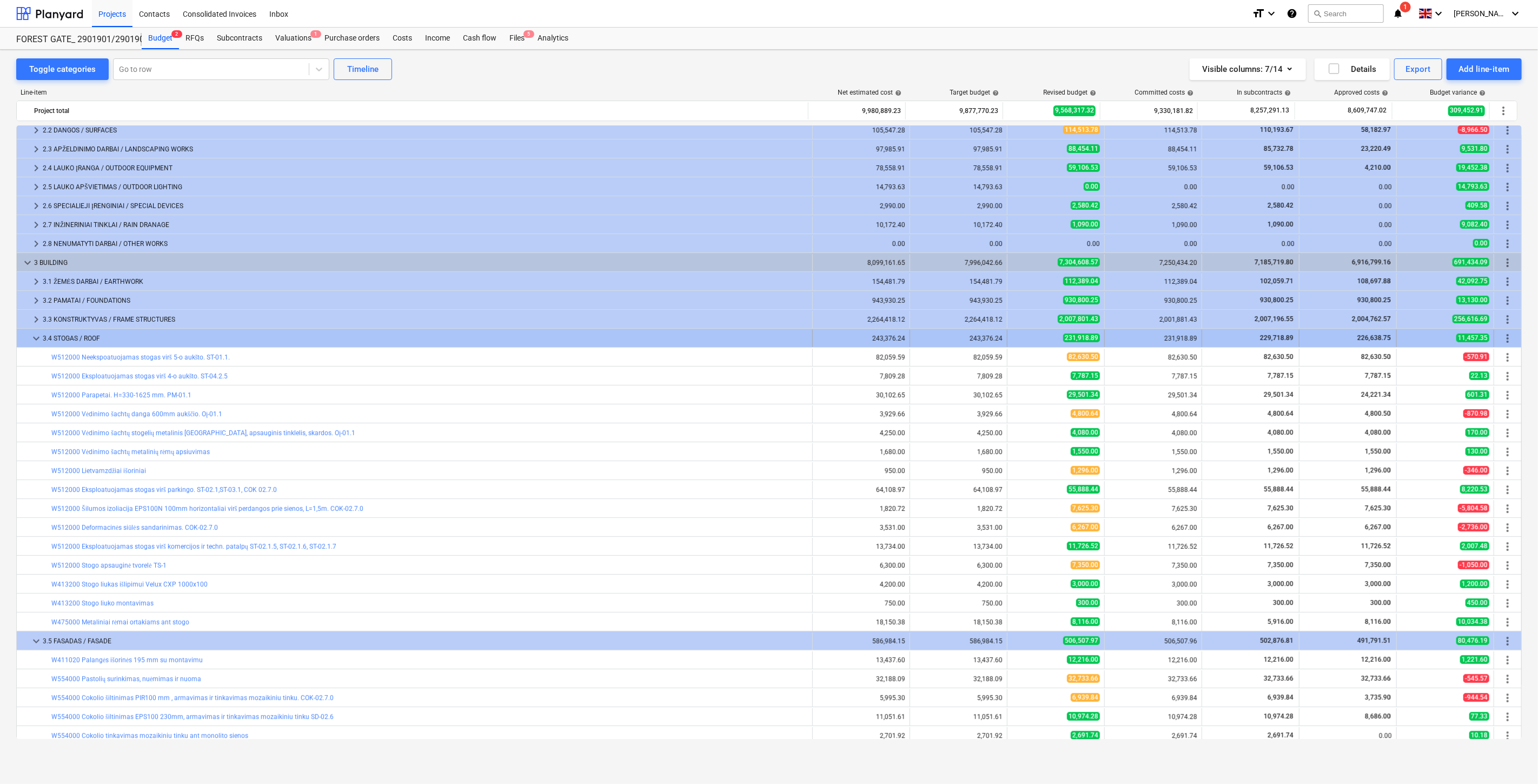
click at [35, 338] on span "keyboard_arrow_down" at bounding box center [36, 338] width 13 height 13
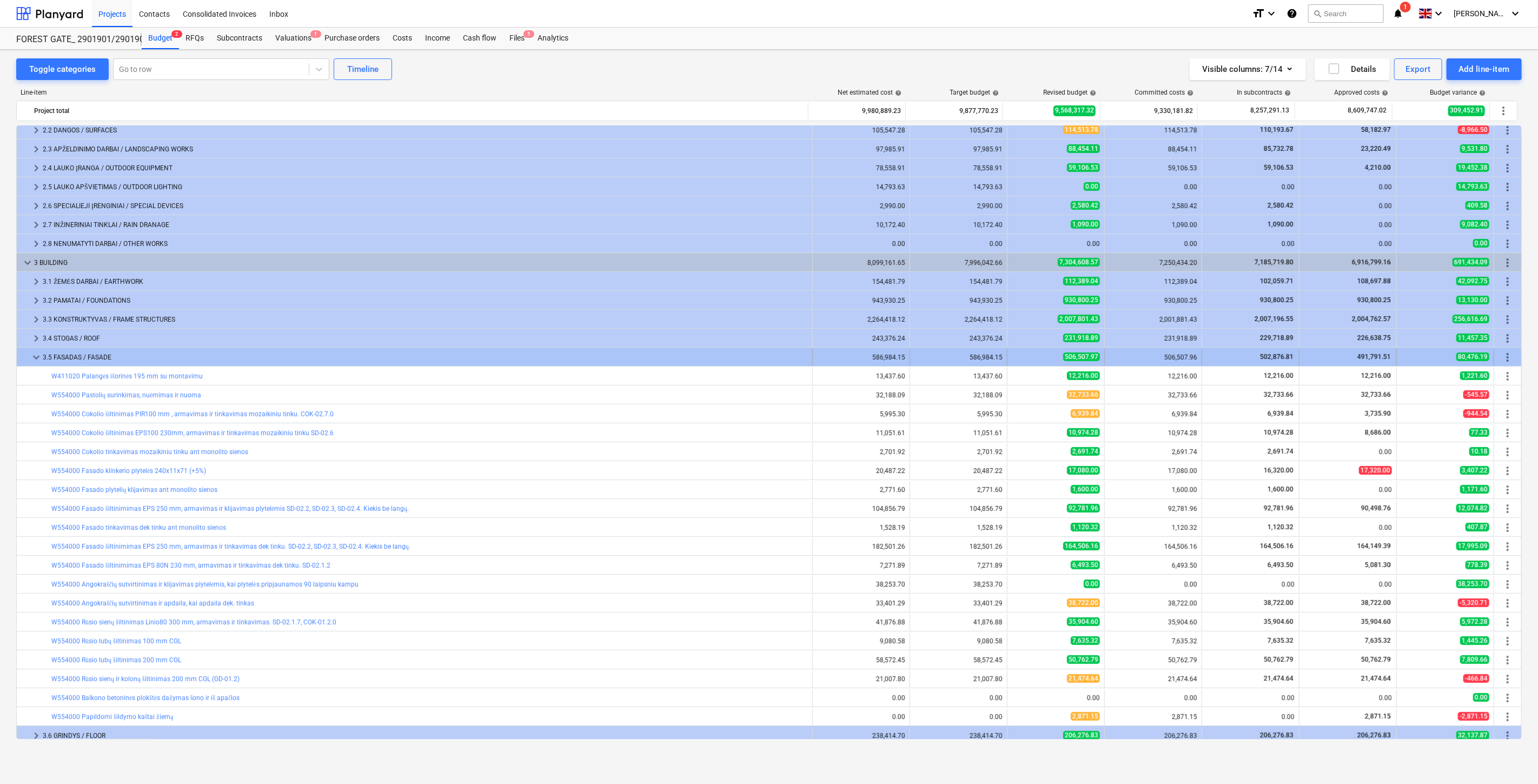
click at [34, 354] on span "keyboard_arrow_down" at bounding box center [36, 357] width 13 height 13
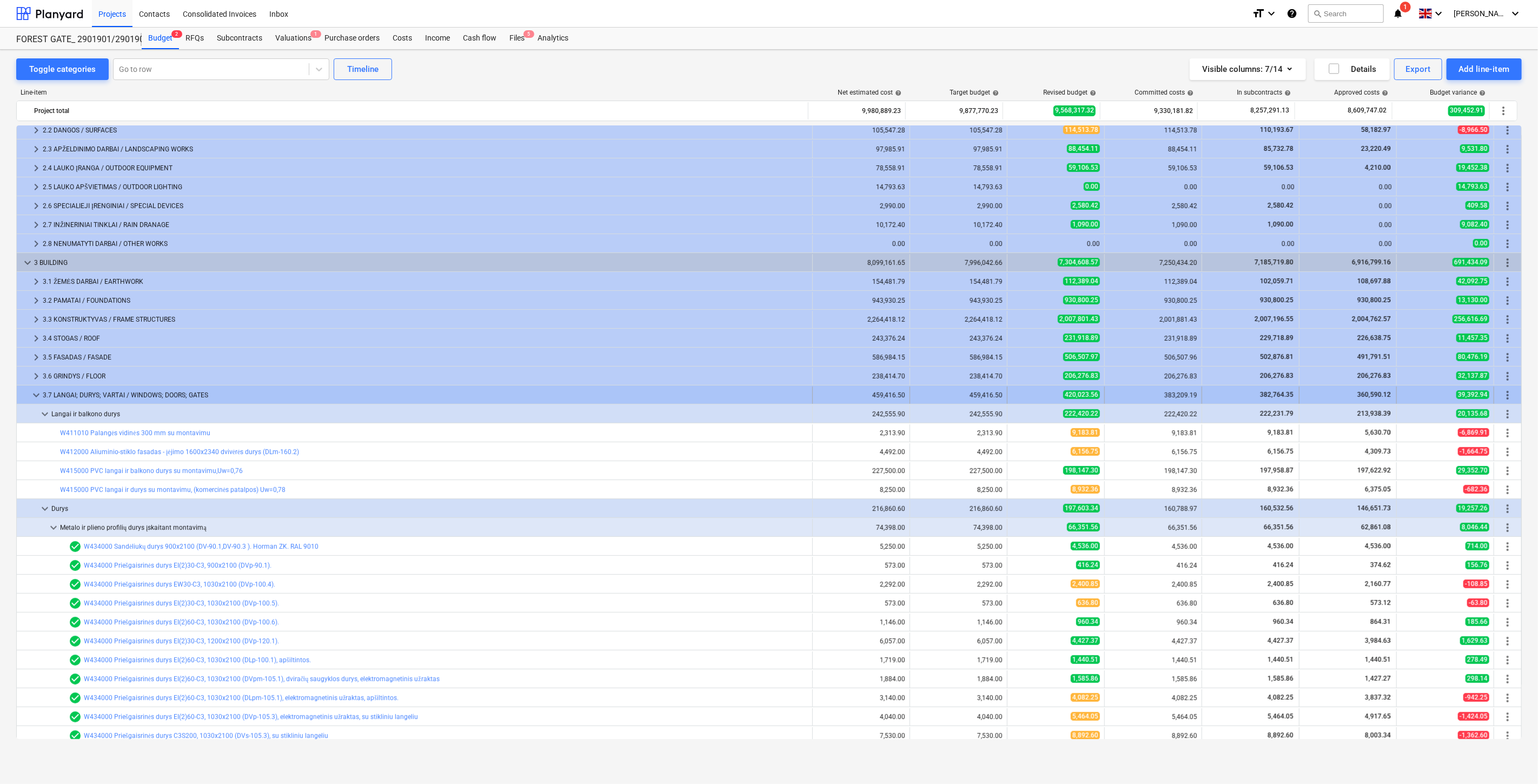
click at [31, 396] on span "keyboard_arrow_down" at bounding box center [36, 395] width 13 height 13
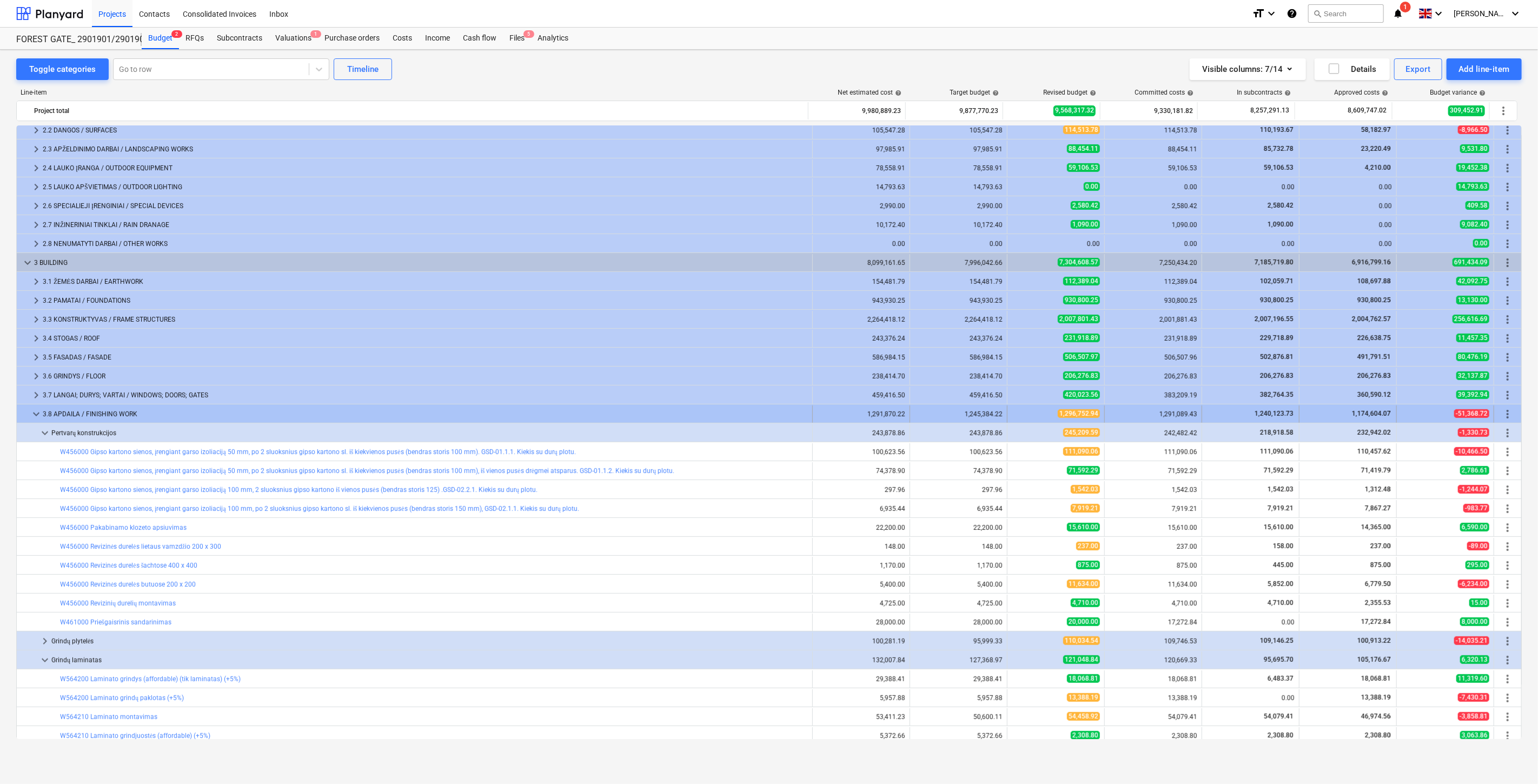
click at [32, 413] on span "keyboard_arrow_down" at bounding box center [36, 413] width 13 height 13
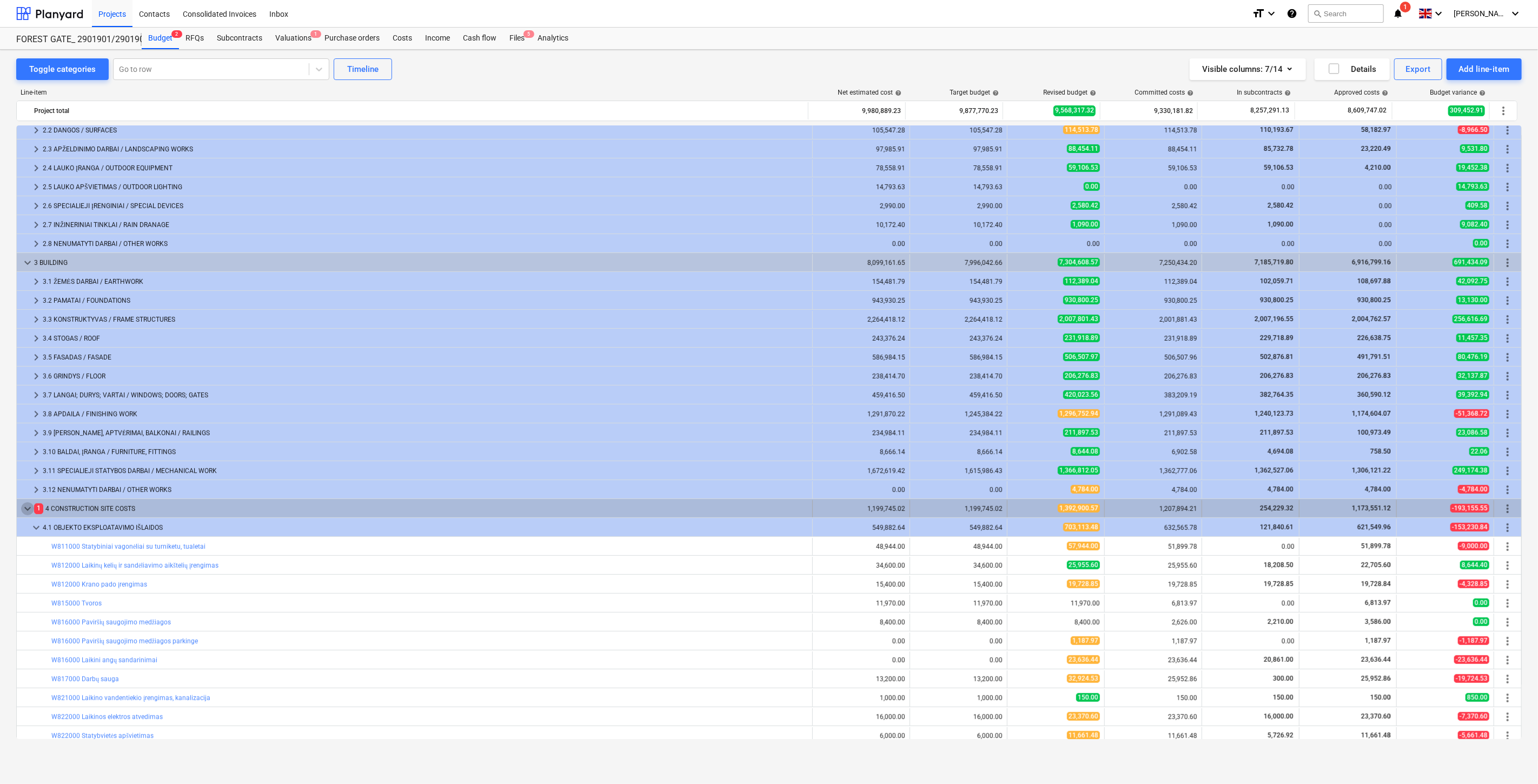
click at [23, 510] on span "keyboard_arrow_down" at bounding box center [27, 508] width 13 height 13
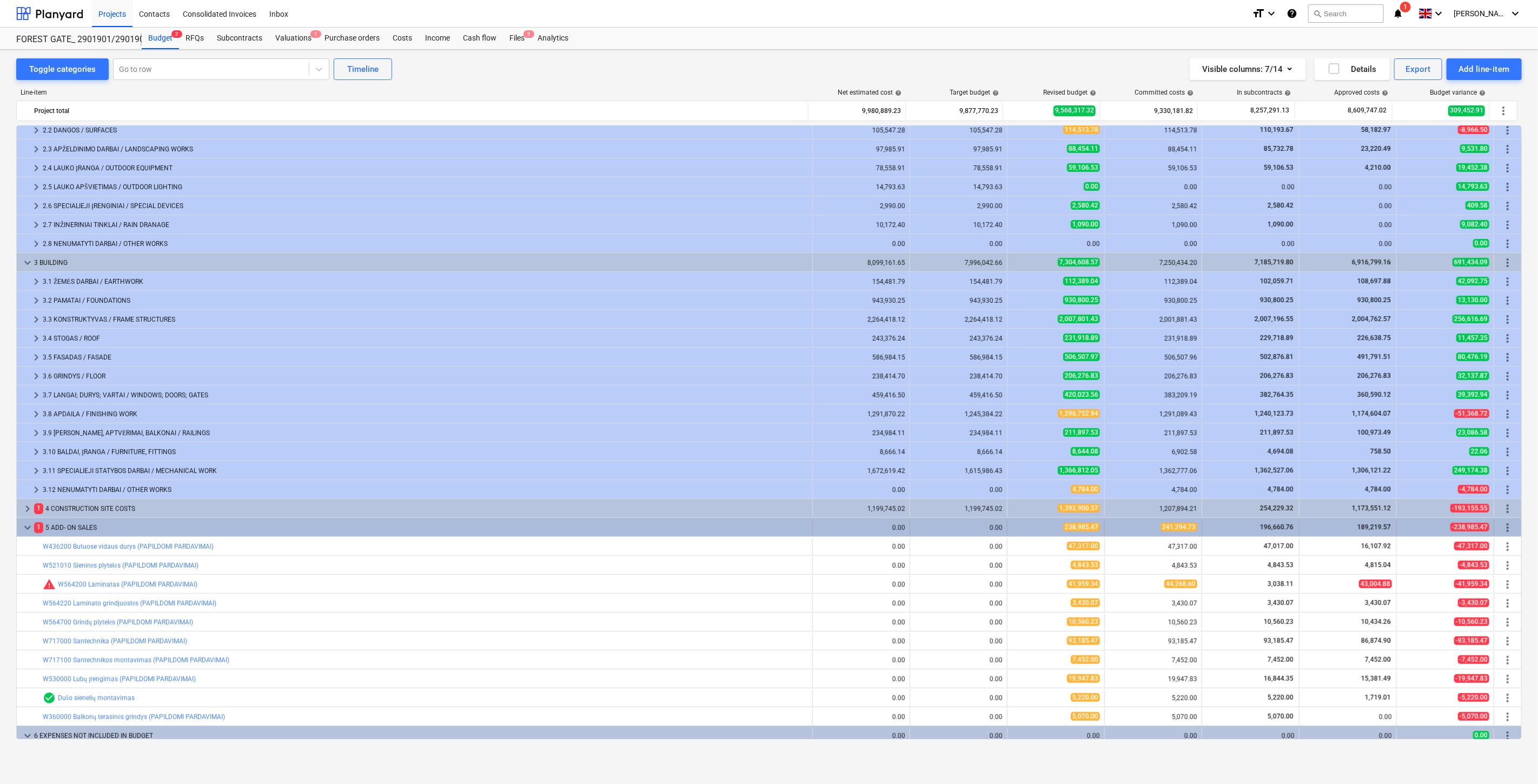
click at [24, 526] on span "keyboard_arrow_down" at bounding box center [27, 527] width 13 height 13
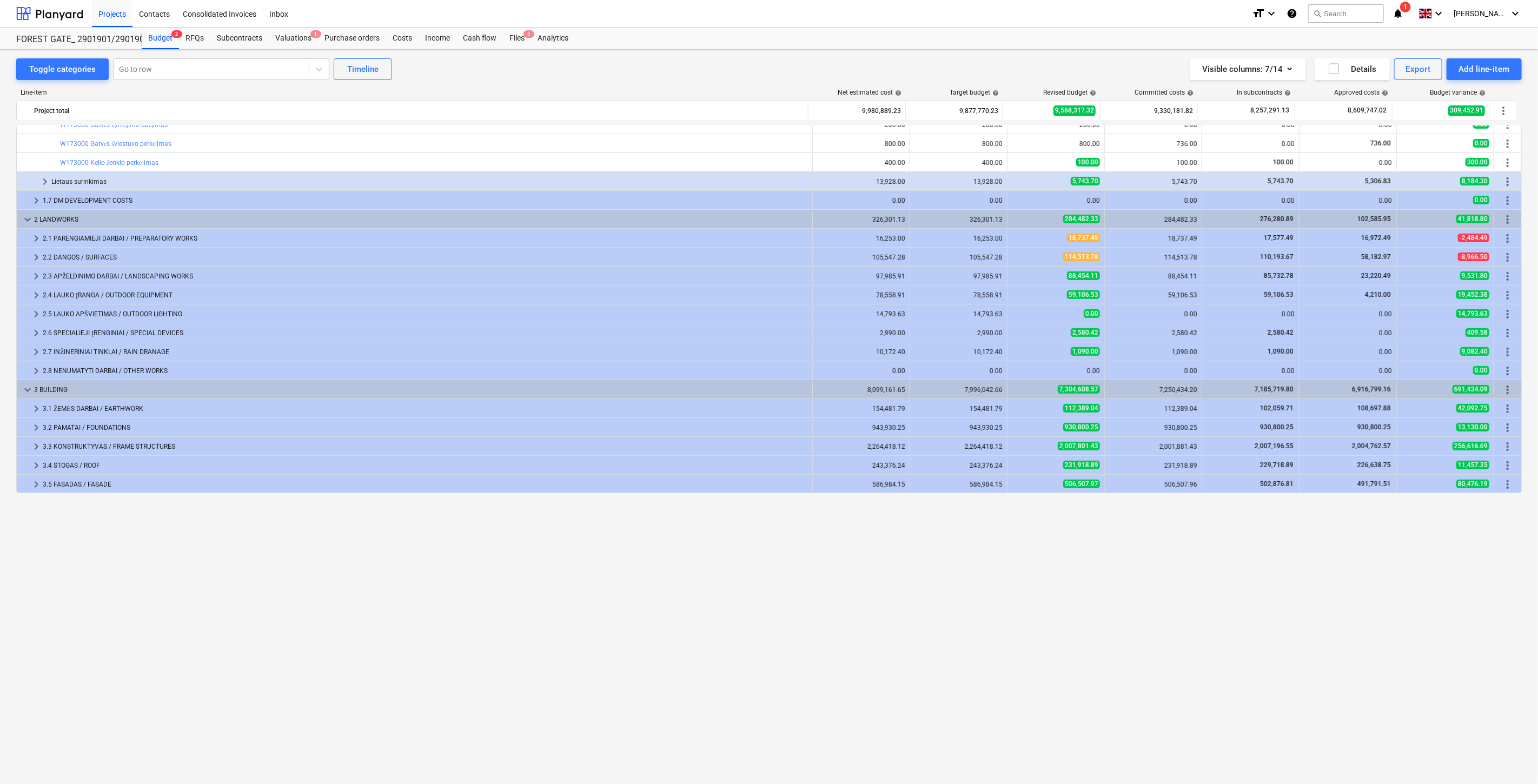
scroll to position [0, 0]
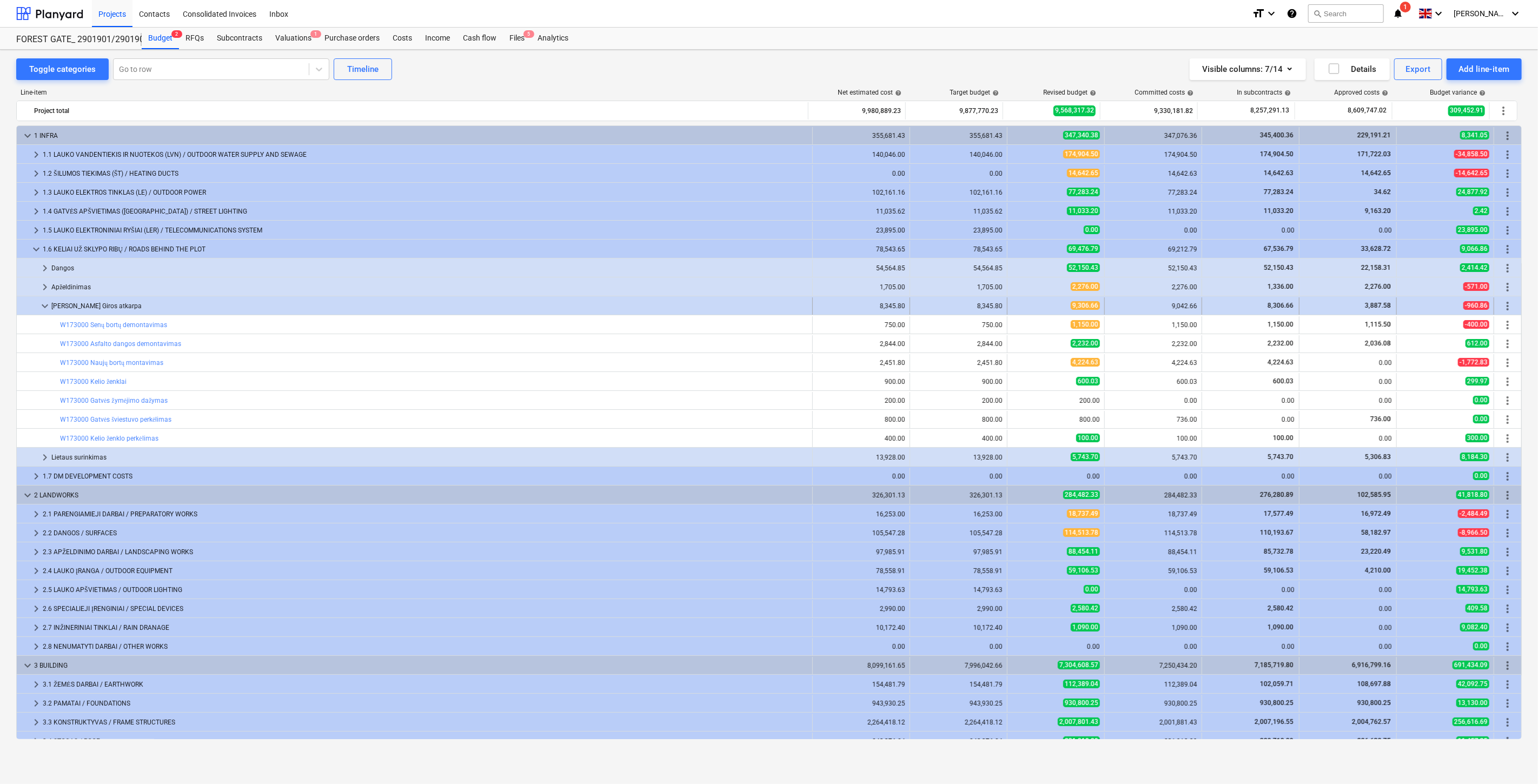
click at [41, 308] on span "keyboard_arrow_down" at bounding box center [45, 306] width 13 height 13
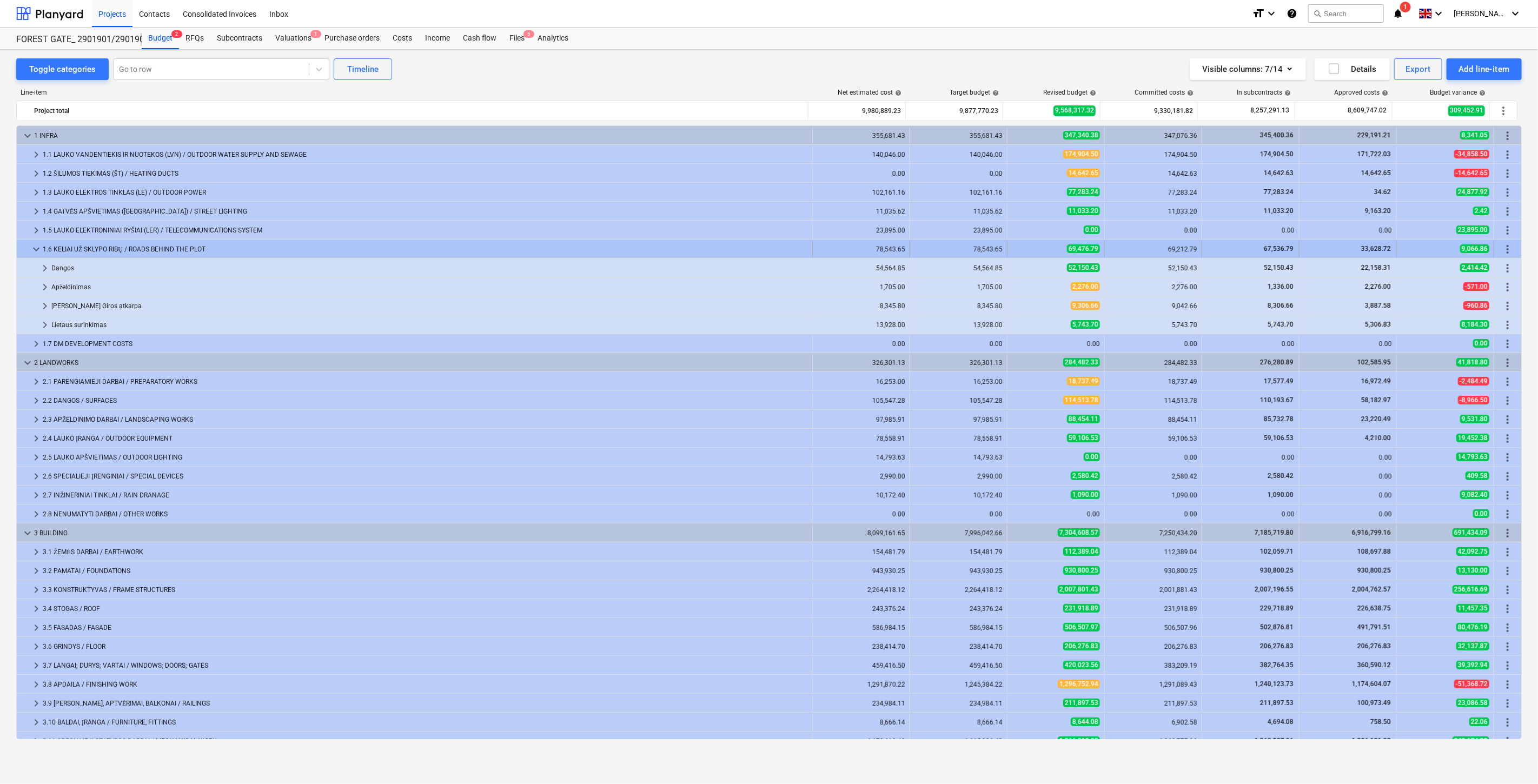
click at [34, 245] on span "keyboard_arrow_down" at bounding box center [36, 249] width 13 height 13
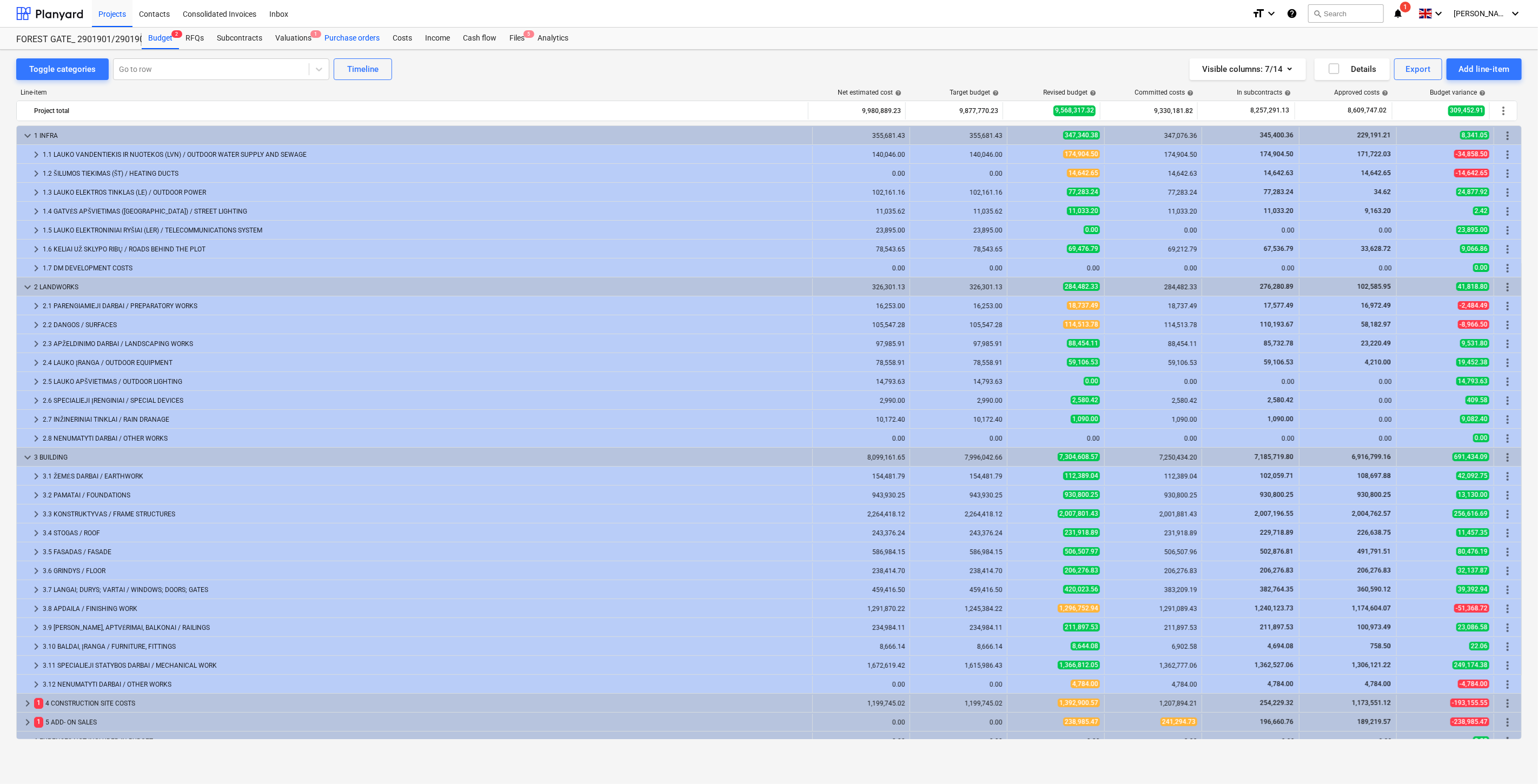
drag, startPoint x: 518, startPoint y: 39, endPoint x: 355, endPoint y: 40, distance: 163.0
click at [518, 39] on div "Files 5" at bounding box center [517, 38] width 28 height 22
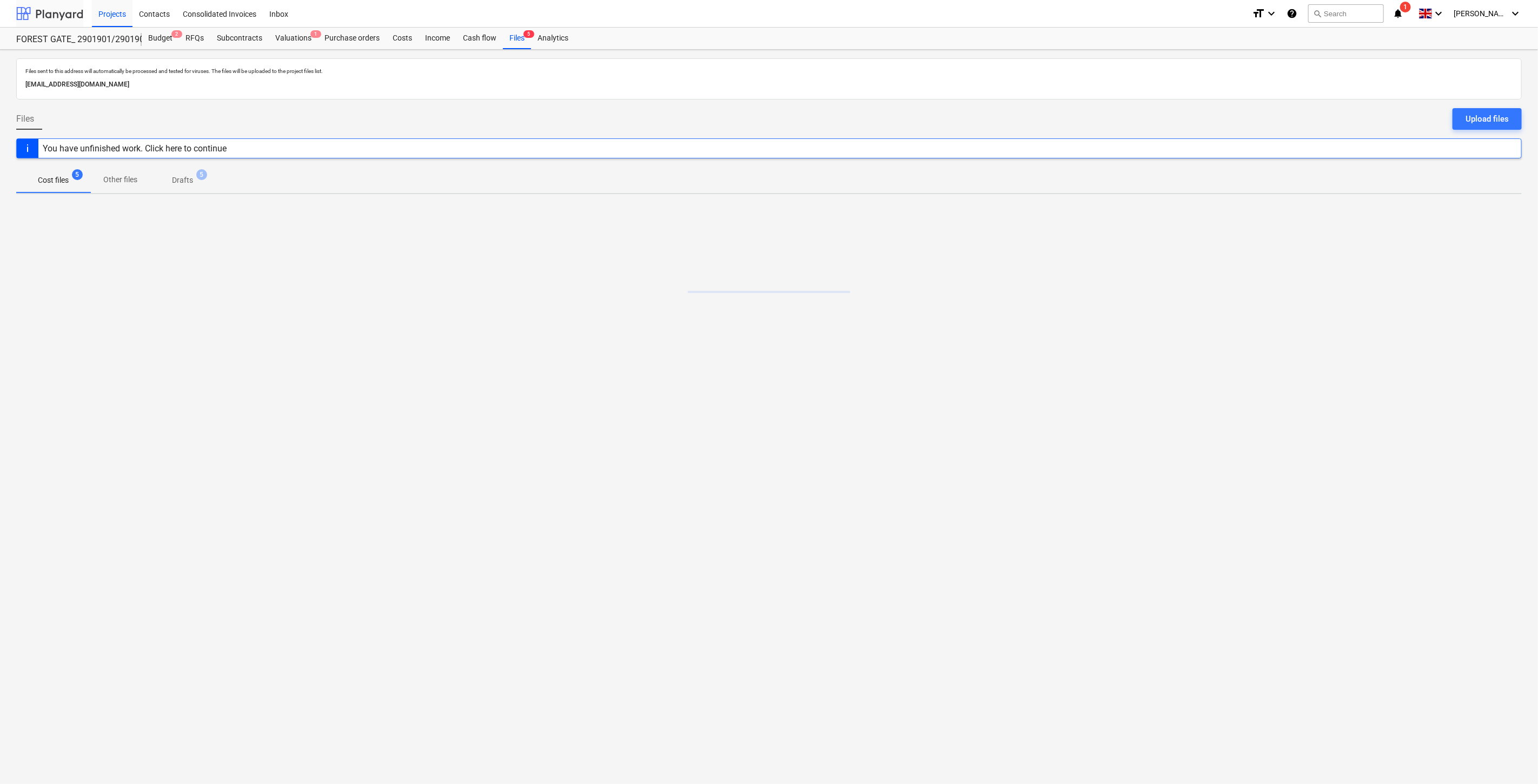
click at [66, 11] on div at bounding box center [50, 13] width 67 height 27
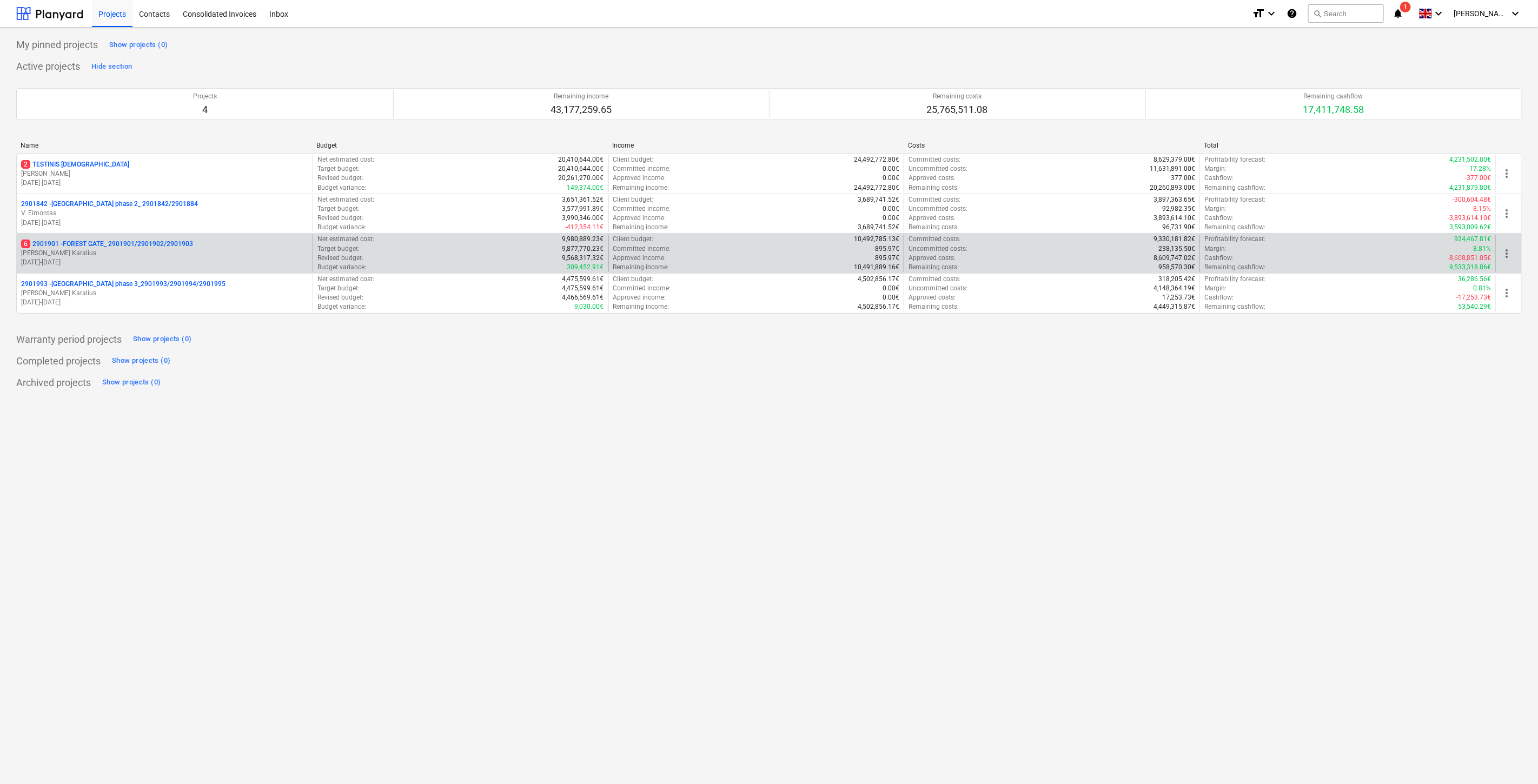
click at [156, 245] on p "6 2901901 - FOREST GATE_ 2901901/2901902/2901903" at bounding box center [107, 244] width 172 height 9
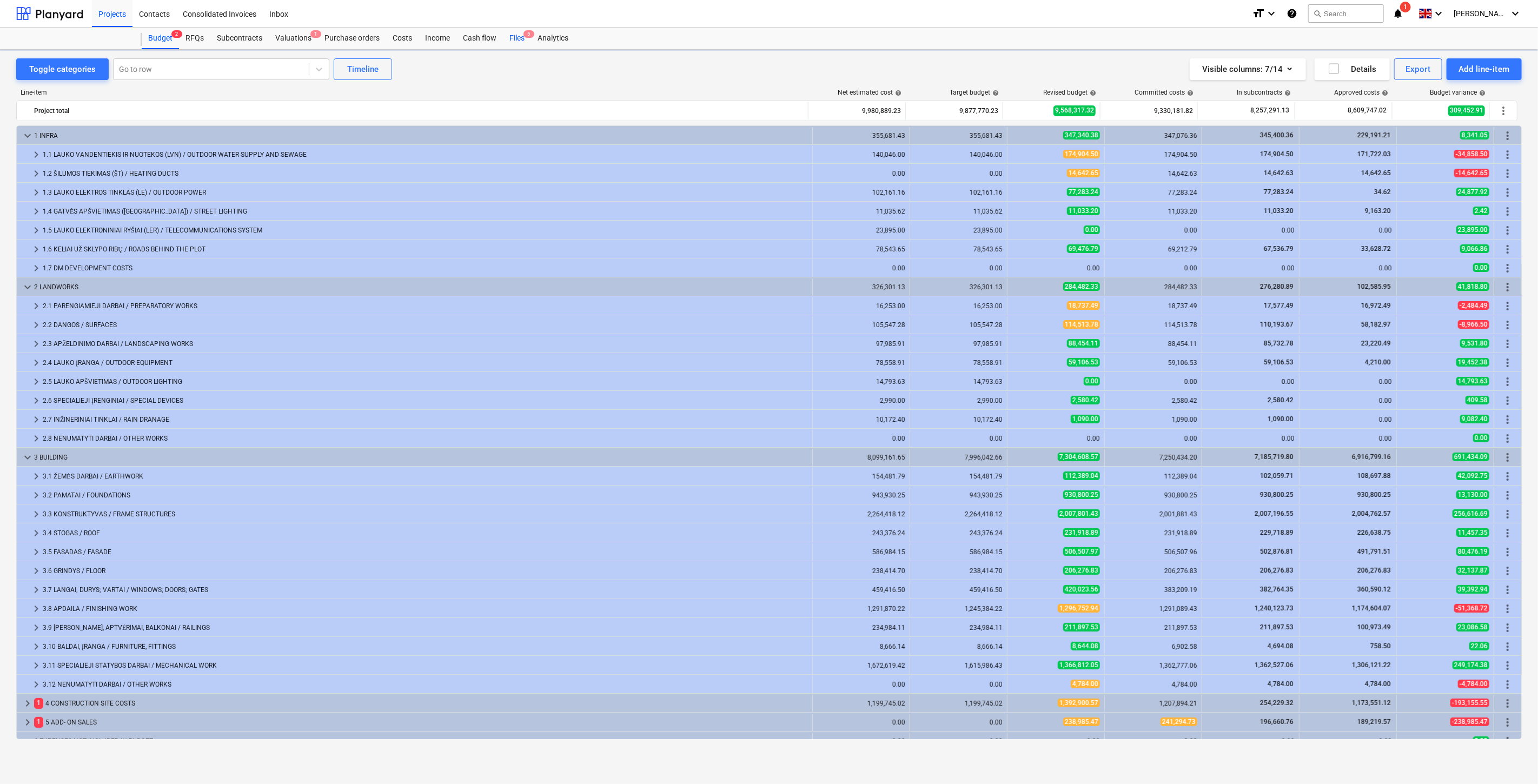
click at [514, 42] on div "Files 5" at bounding box center [517, 38] width 28 height 22
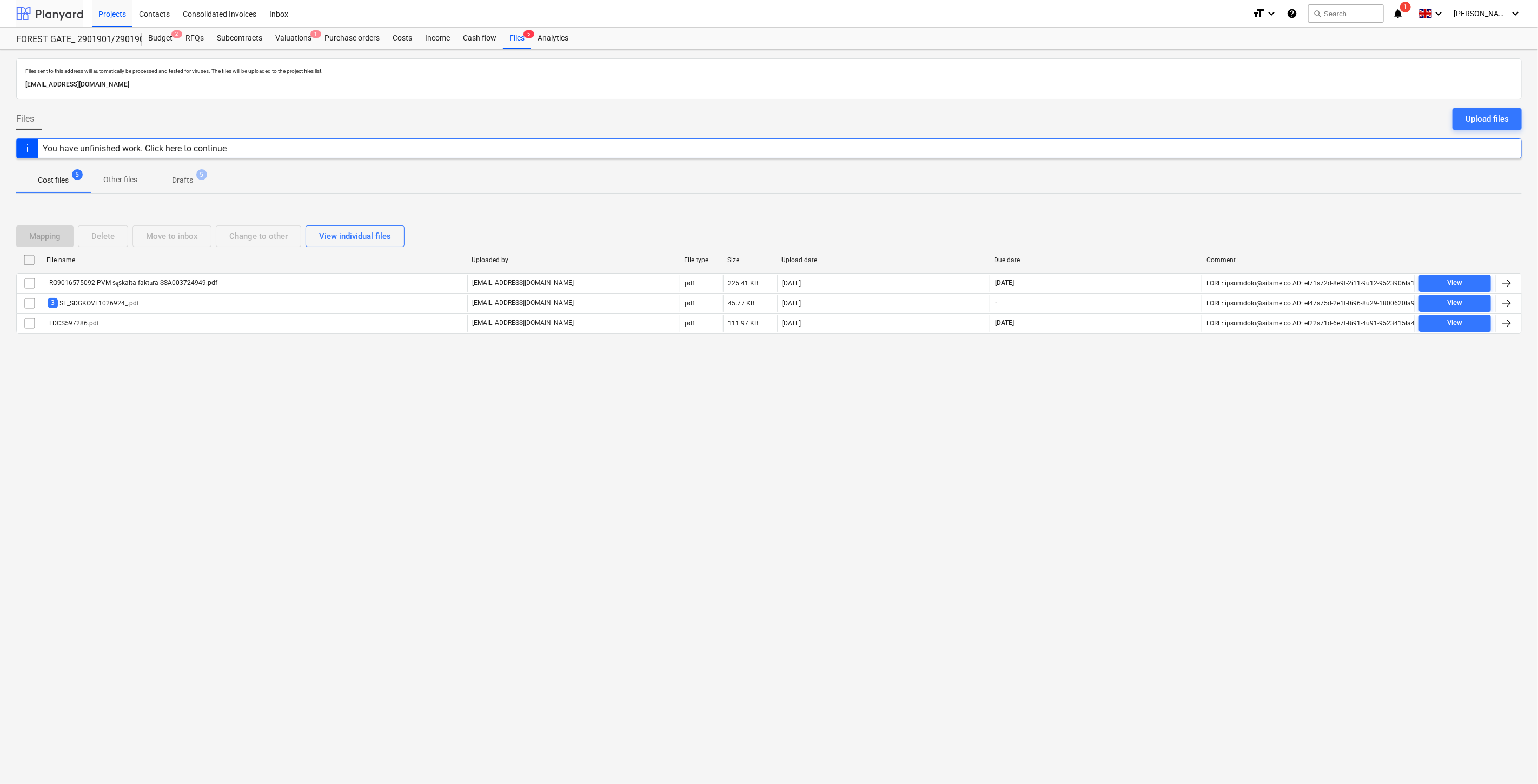
click at [39, 15] on div at bounding box center [50, 13] width 67 height 27
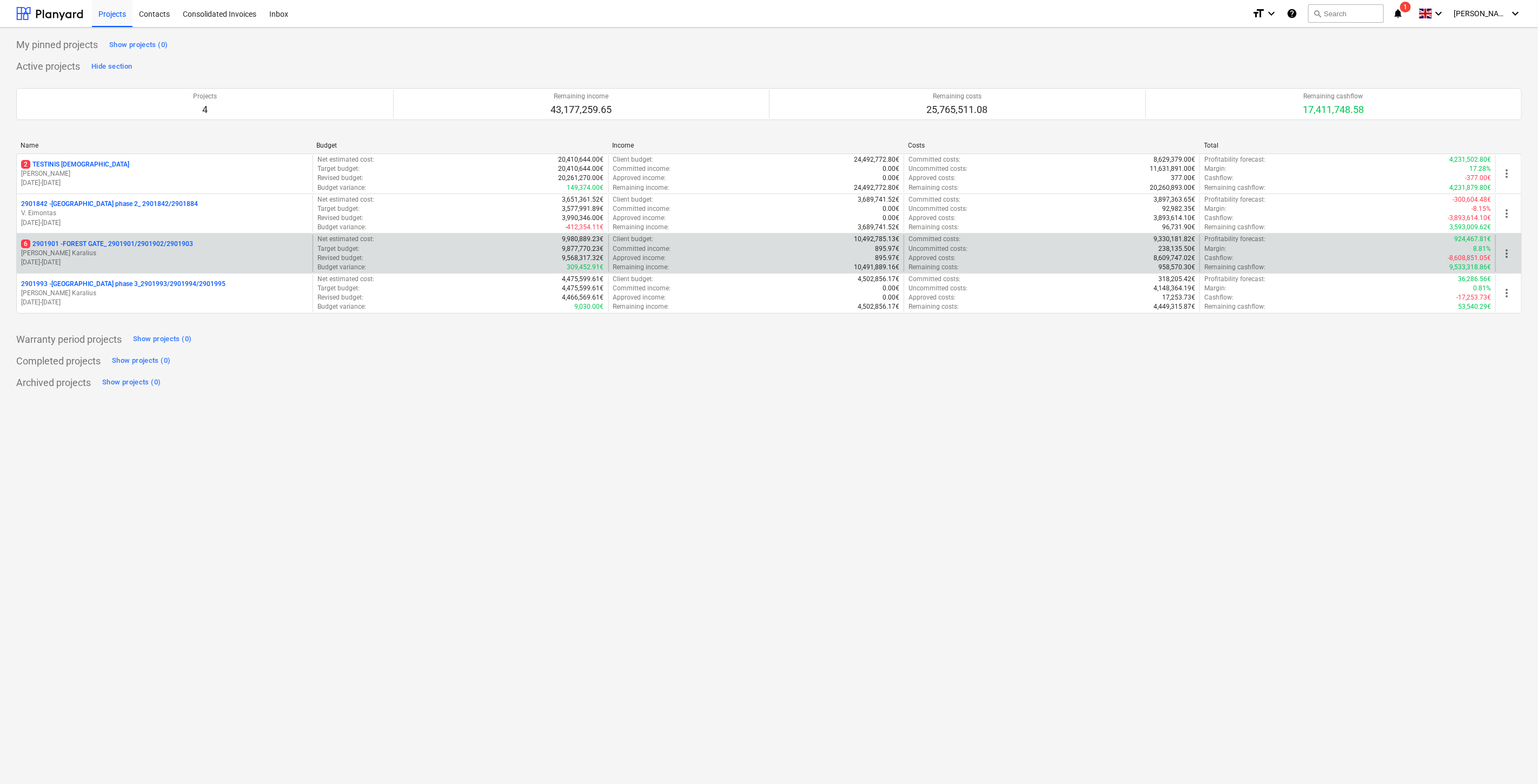
click at [106, 252] on p "[PERSON_NAME]" at bounding box center [165, 253] width 287 height 9
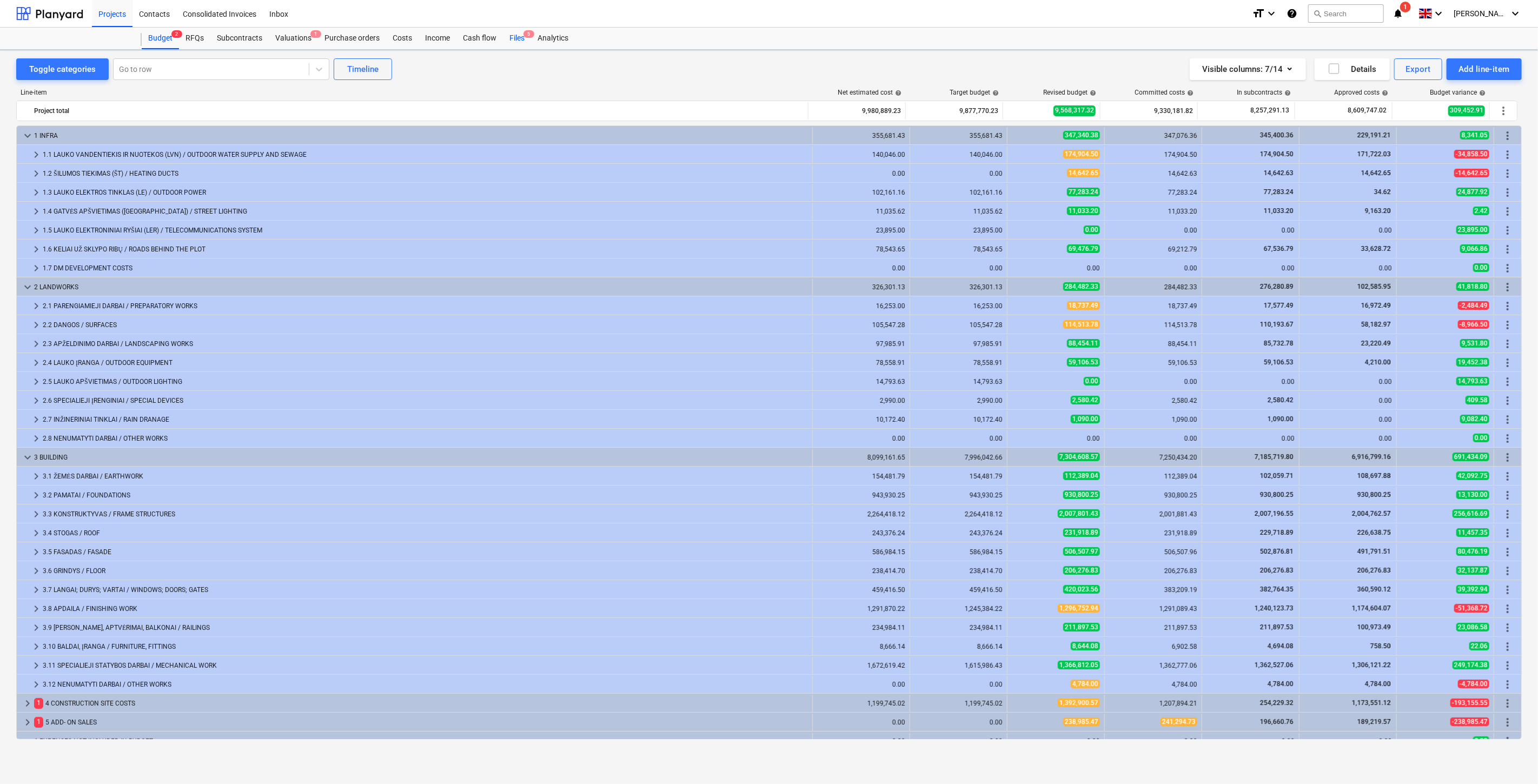
click at [514, 38] on div "Files 5" at bounding box center [517, 38] width 28 height 22
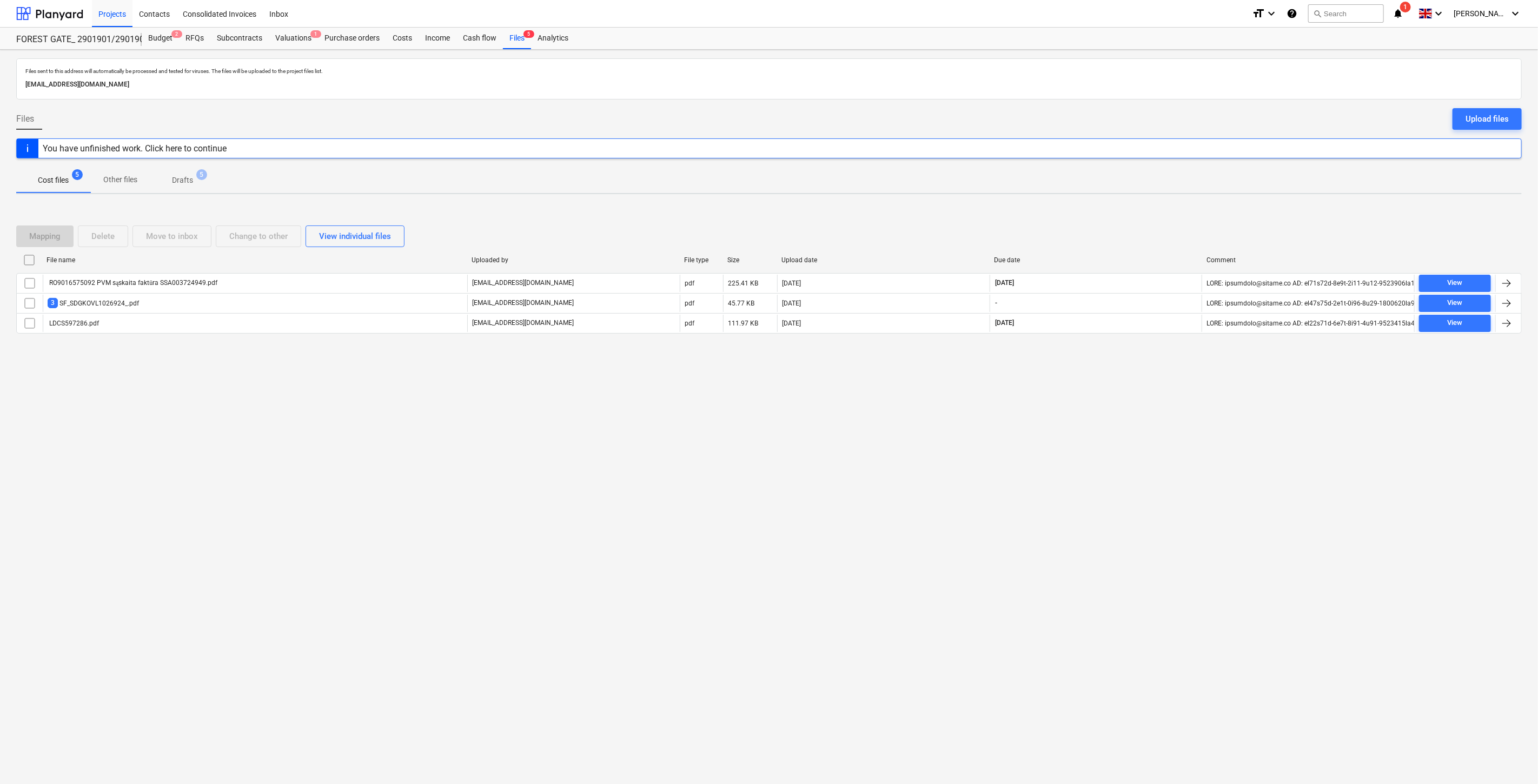
click at [1411, 9] on span "1" at bounding box center [1406, 7] width 11 height 11
click at [1380, 68] on button "Mark all as read" at bounding box center [1373, 71] width 46 height 8
click at [1391, 52] on span "close" at bounding box center [1390, 52] width 13 height 13
click at [49, 15] on div at bounding box center [50, 13] width 67 height 27
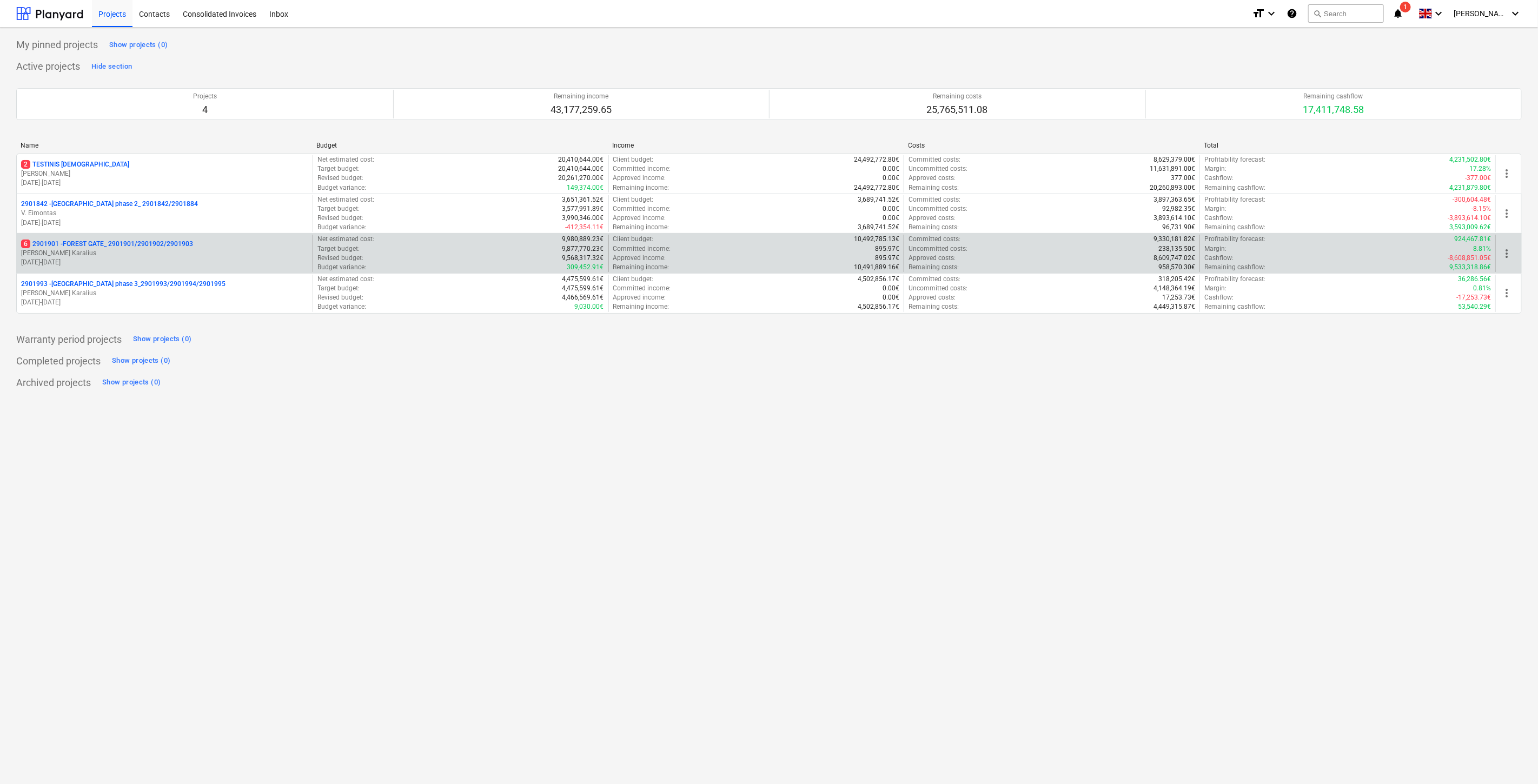
click at [131, 247] on p "6 2901901 - FOREST GATE_ 2901901/2901902/2901903" at bounding box center [107, 244] width 172 height 9
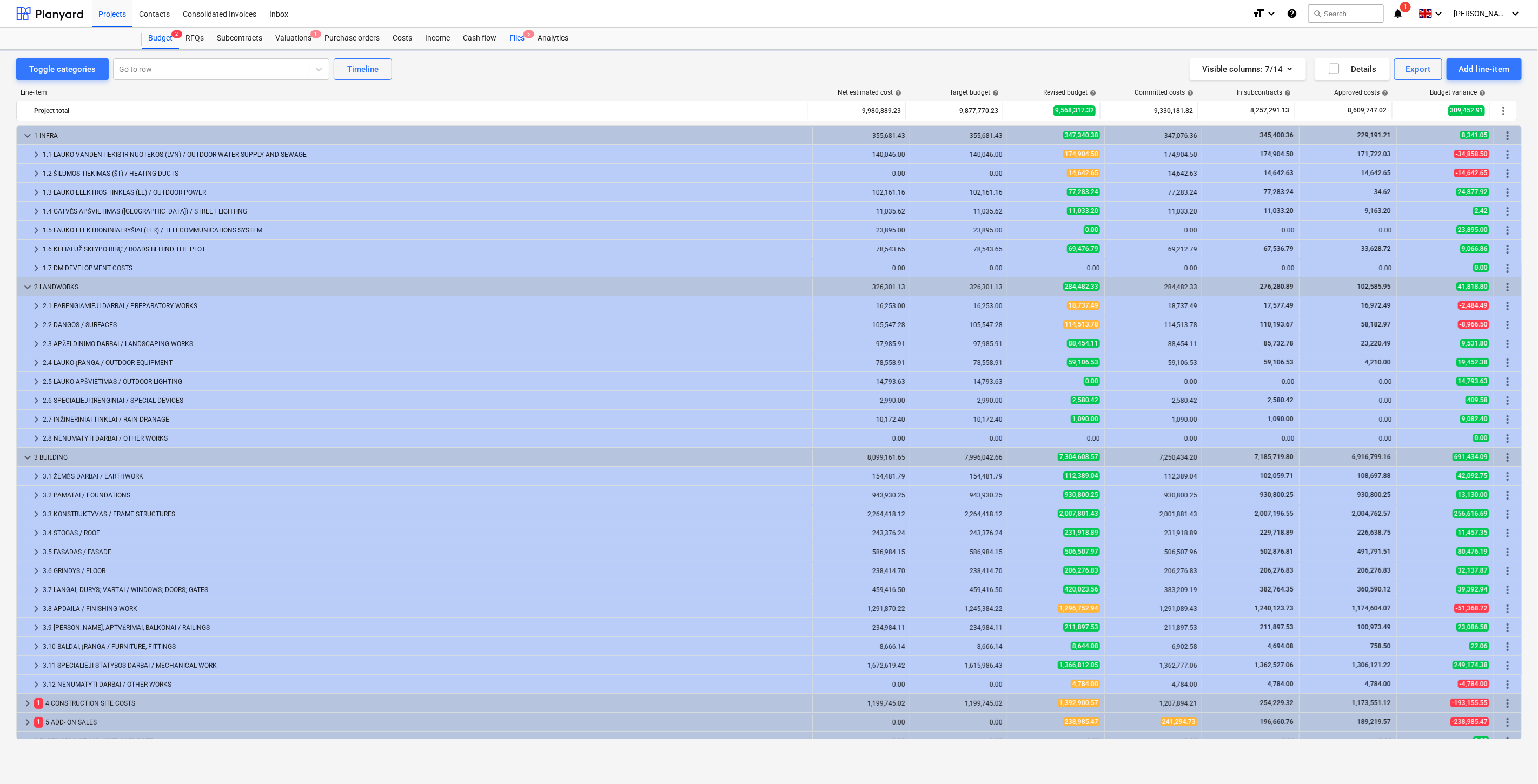
click at [514, 34] on div "Files 5" at bounding box center [517, 38] width 28 height 22
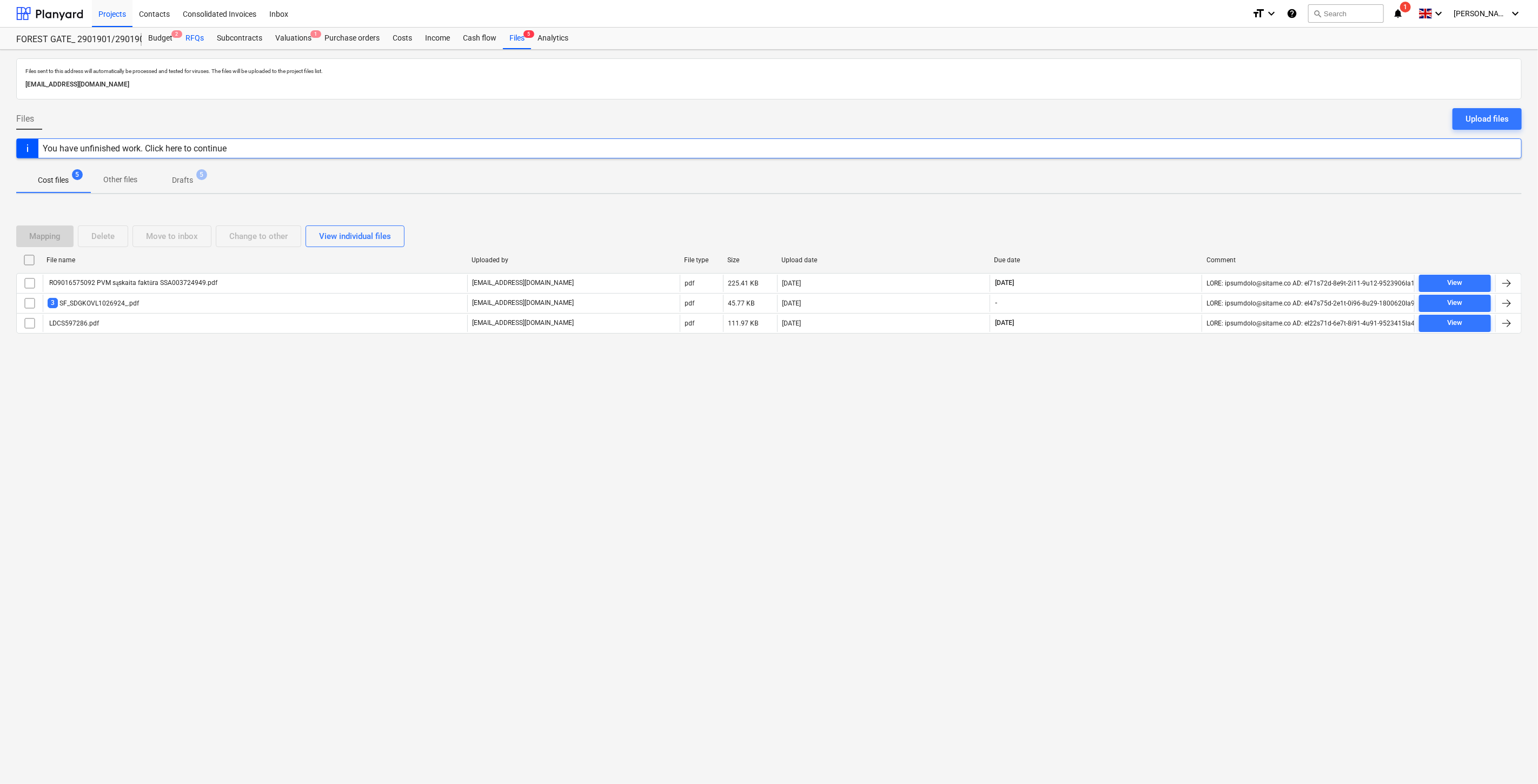
click at [202, 45] on div "RFQs" at bounding box center [195, 38] width 32 height 22
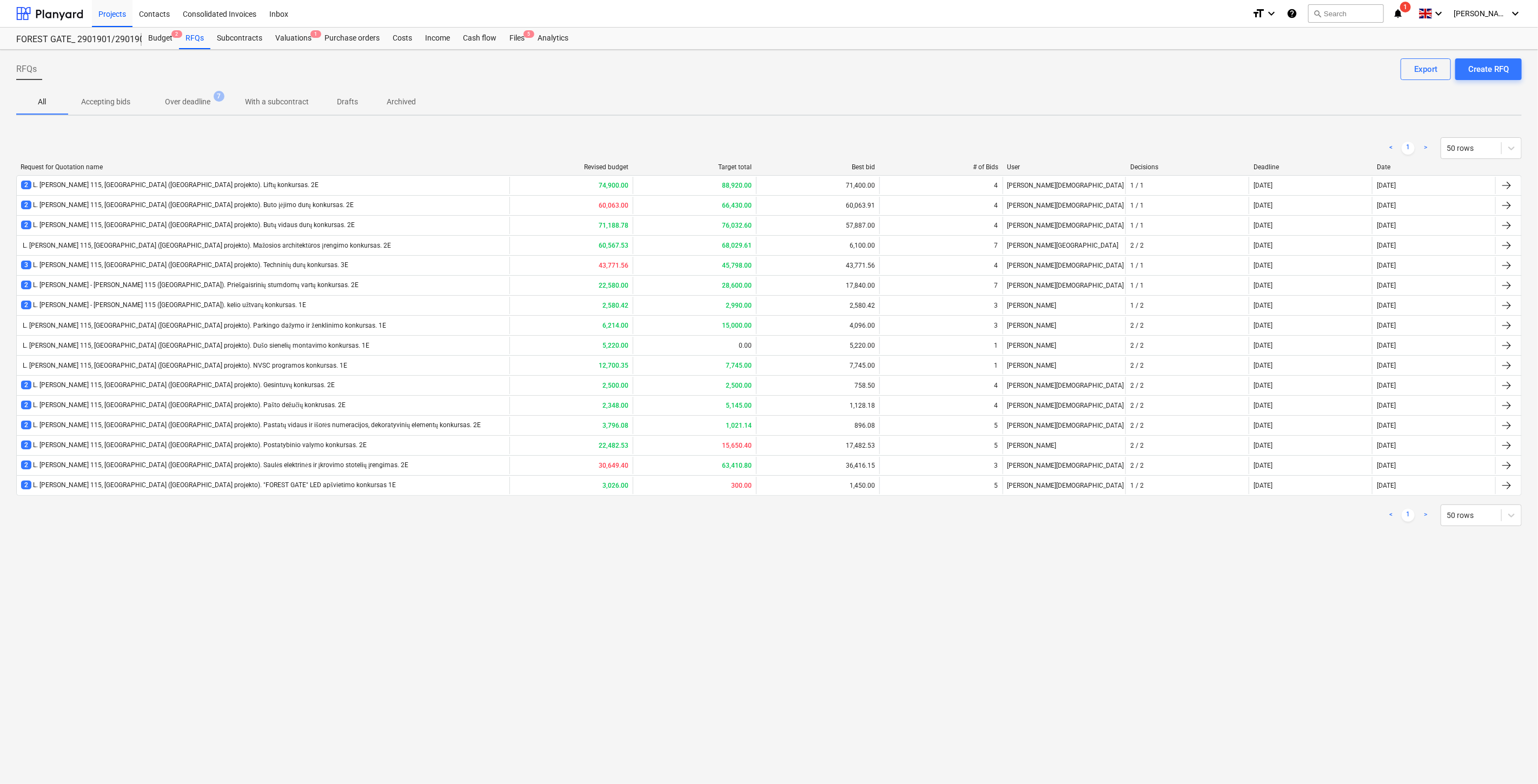
click at [235, 102] on span "With a subcontract" at bounding box center [277, 102] width 89 height 18
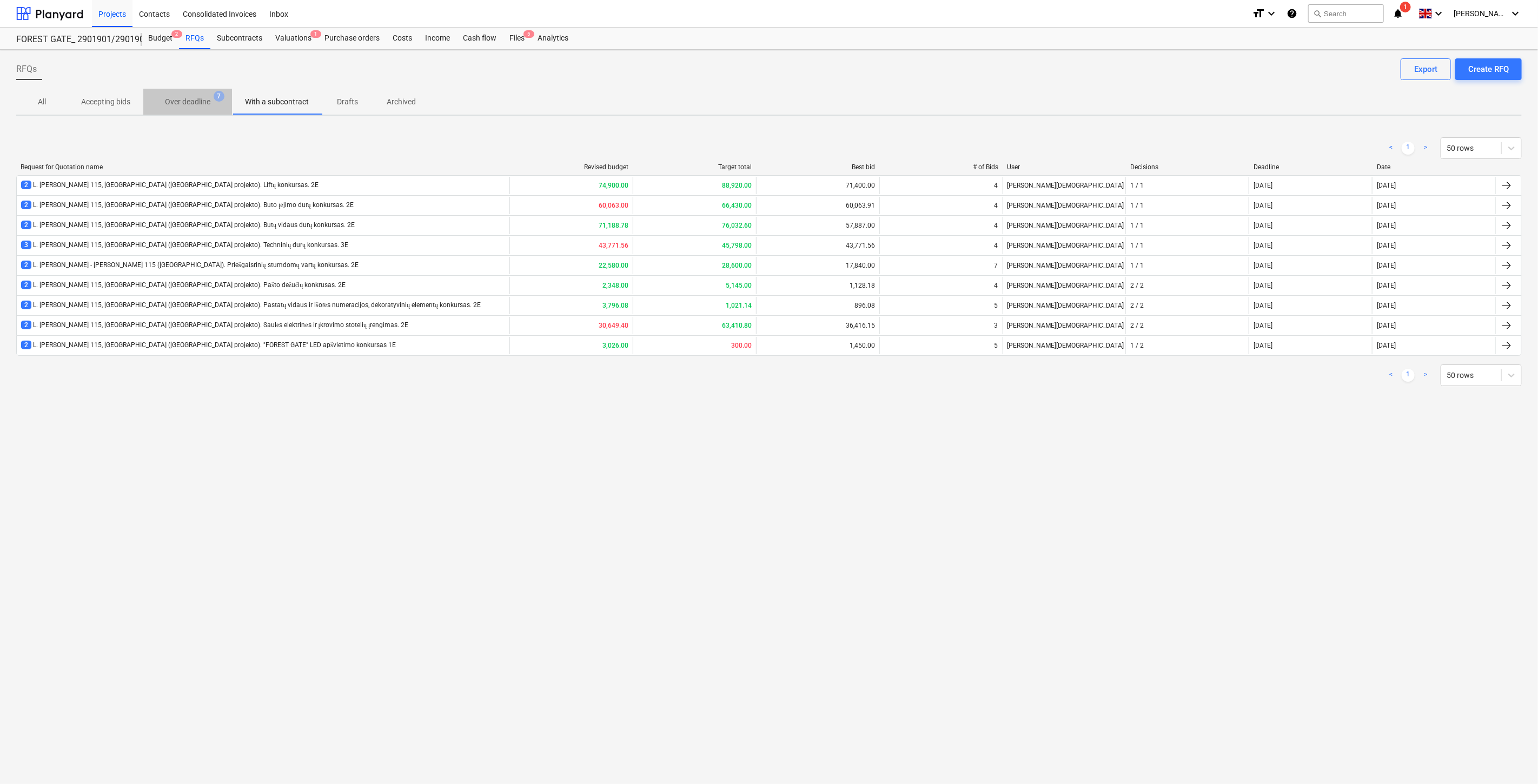
click at [197, 97] on p "Over deadline" at bounding box center [188, 102] width 46 height 11
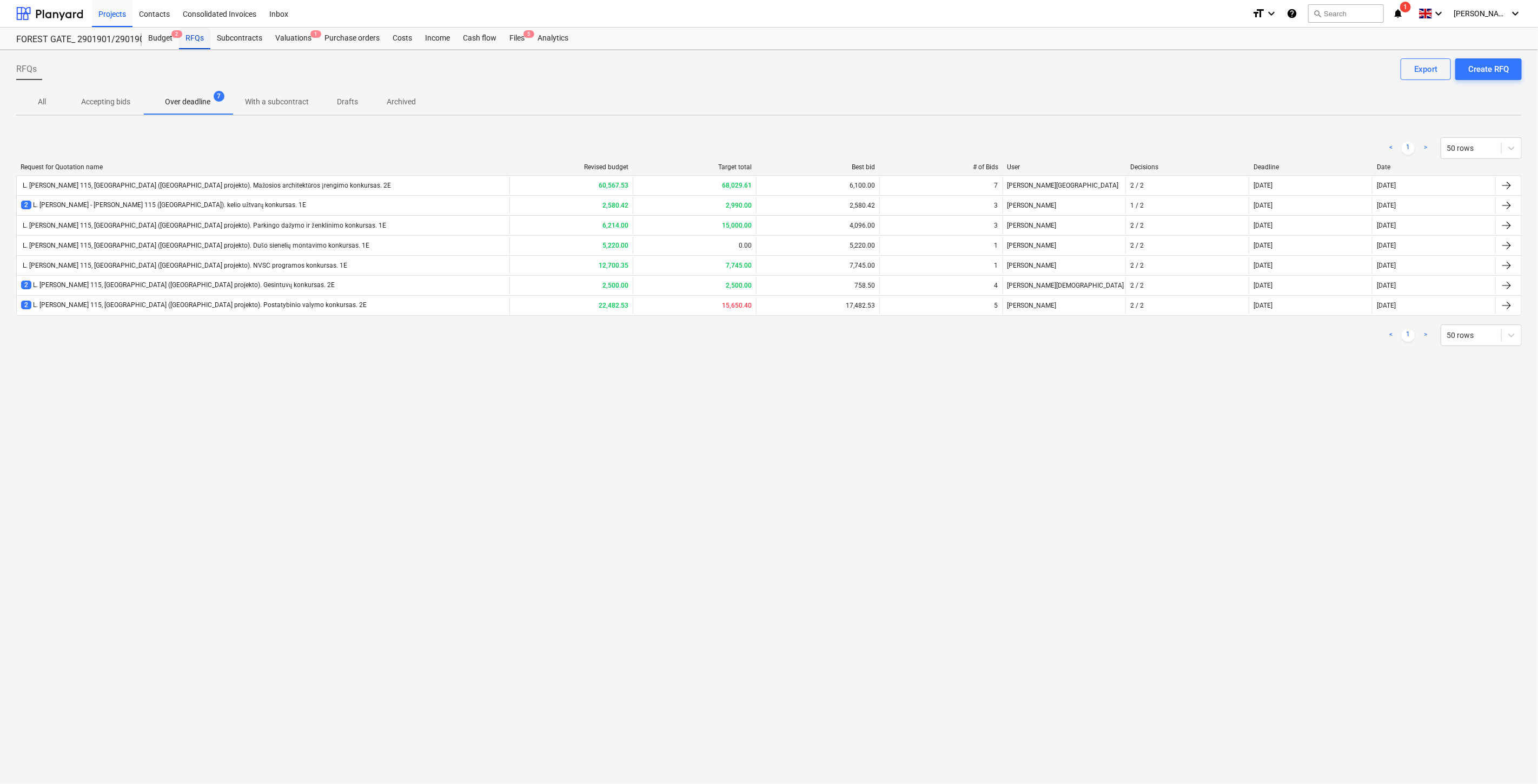
click at [197, 34] on div "RFQs" at bounding box center [195, 38] width 32 height 22
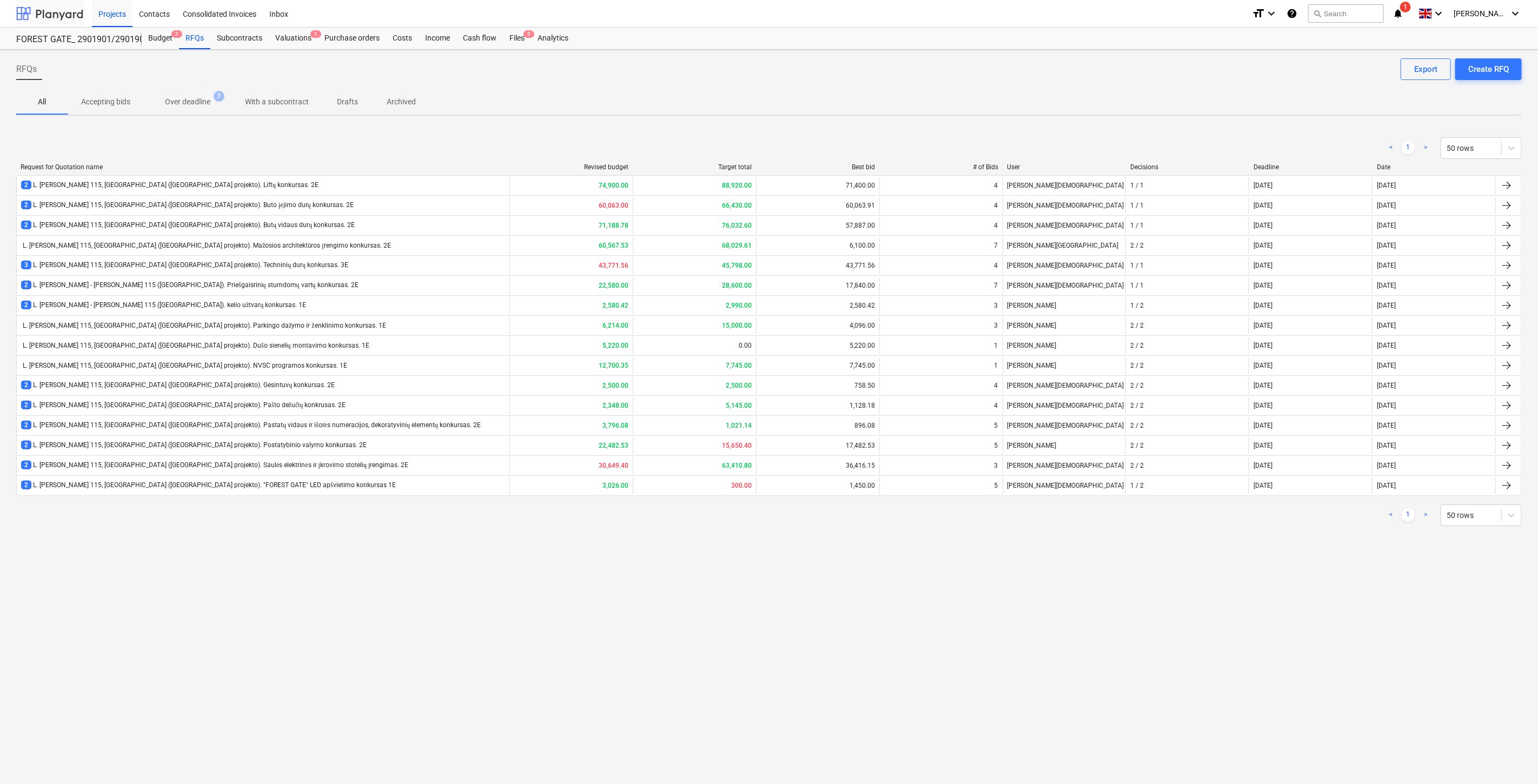
click at [57, 10] on div at bounding box center [50, 13] width 67 height 27
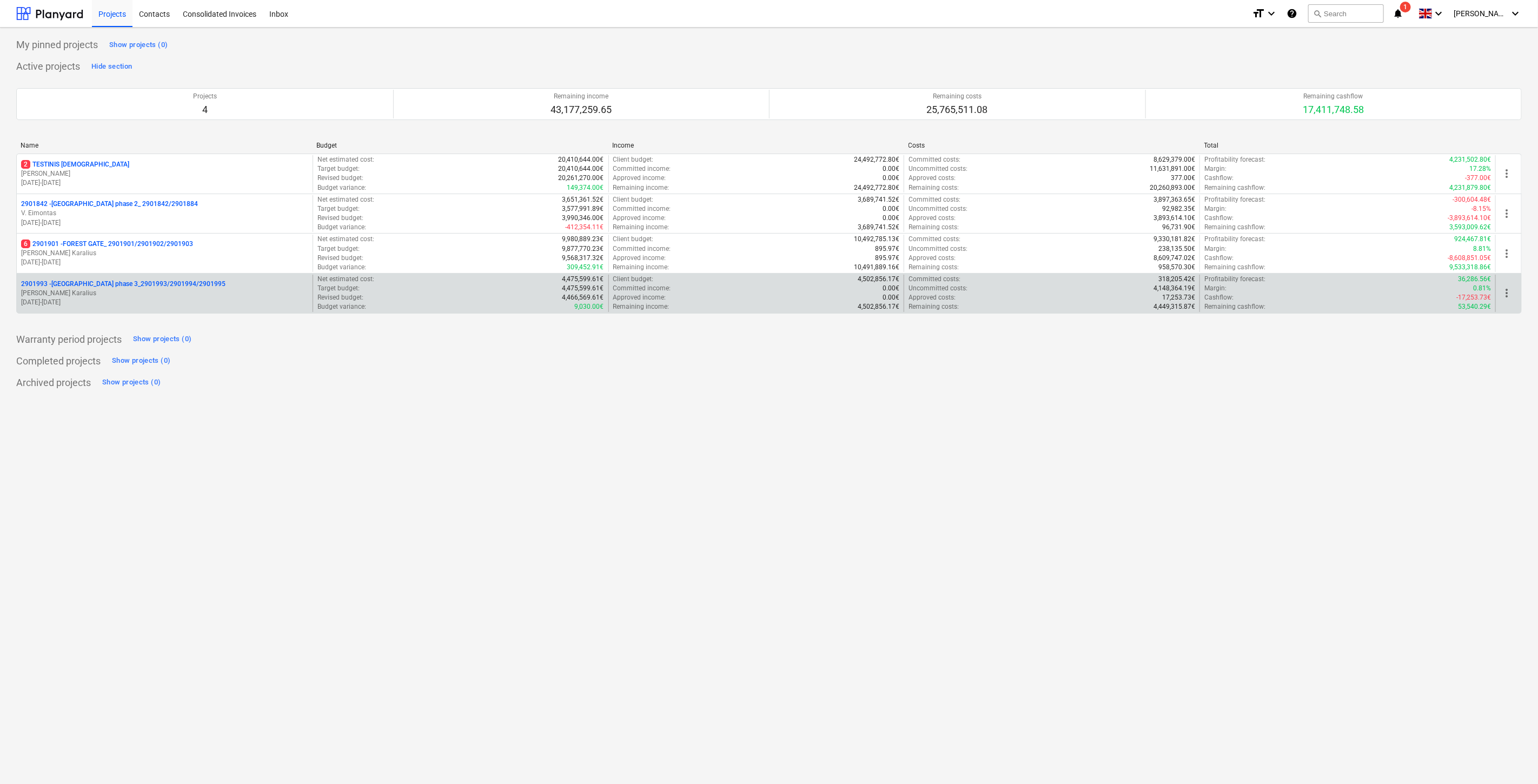
click at [182, 307] on p "01.09.2025 - 28.02.2027" at bounding box center [165, 302] width 287 height 9
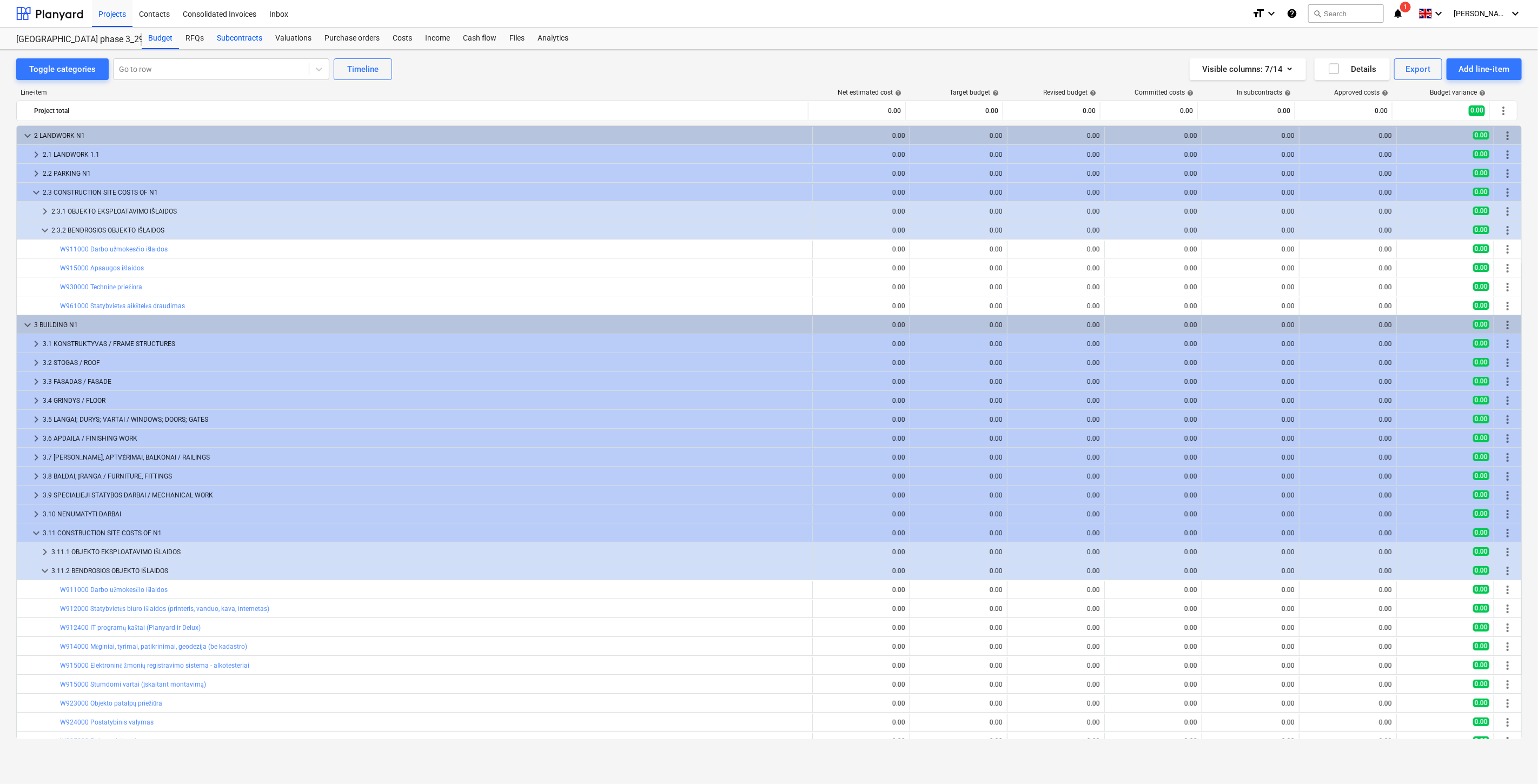
scroll to position [105, 0]
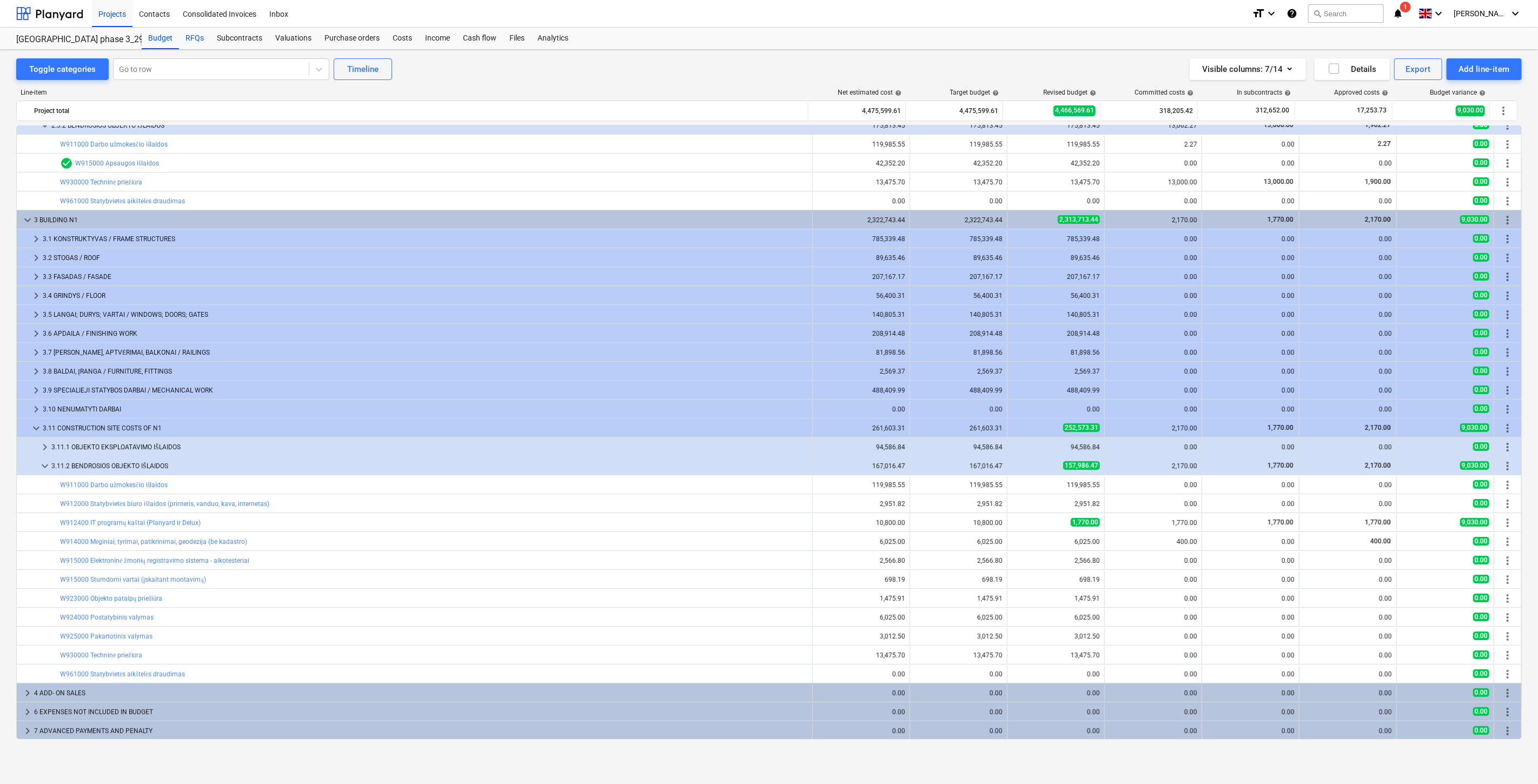
click at [200, 36] on div "RFQs" at bounding box center [195, 38] width 32 height 22
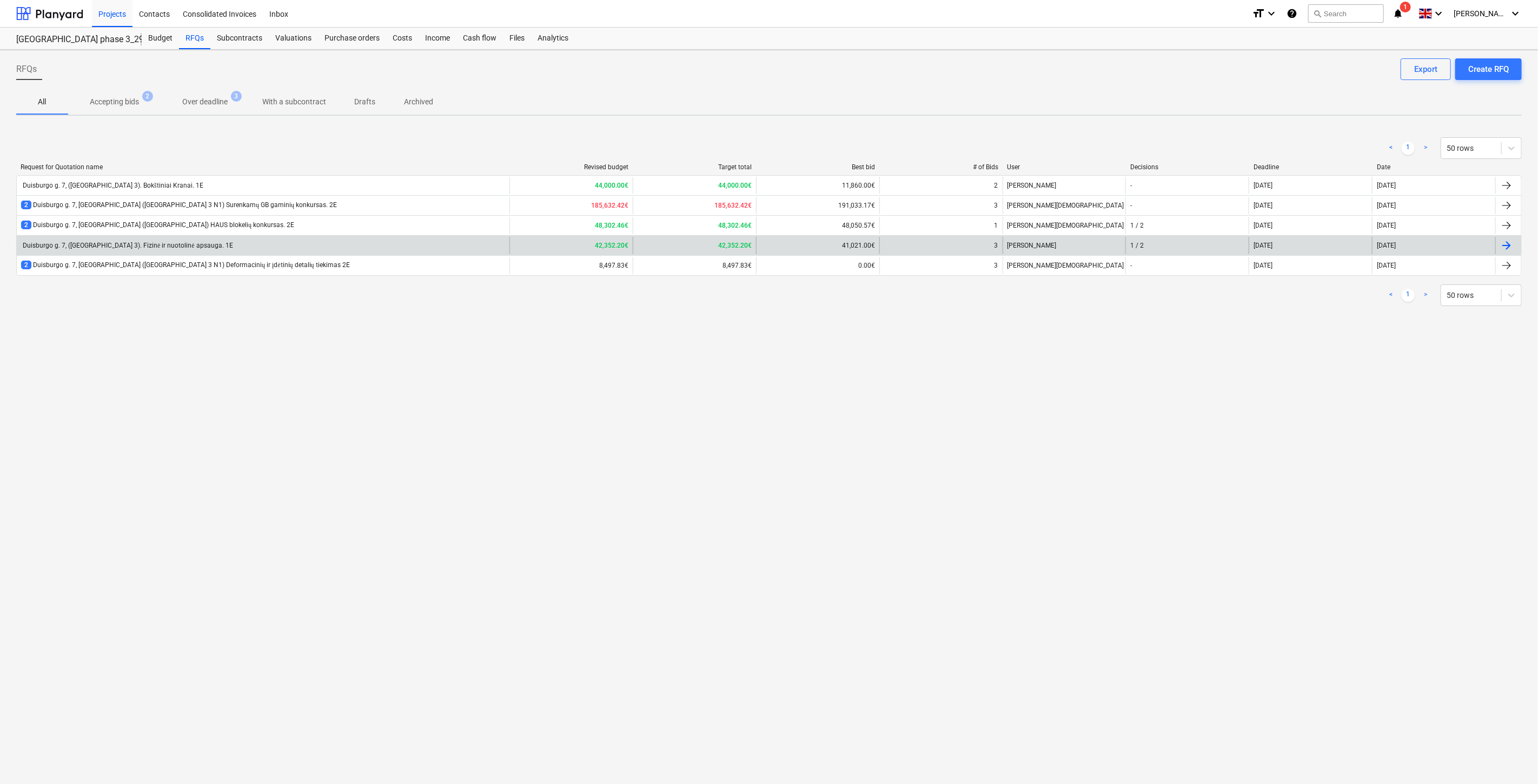
click at [273, 245] on div "Duisburgo g. 7, ([GEOGRAPHIC_DATA] 3). Fizinė ir nuotolinė apsauga. 1E" at bounding box center [263, 245] width 493 height 18
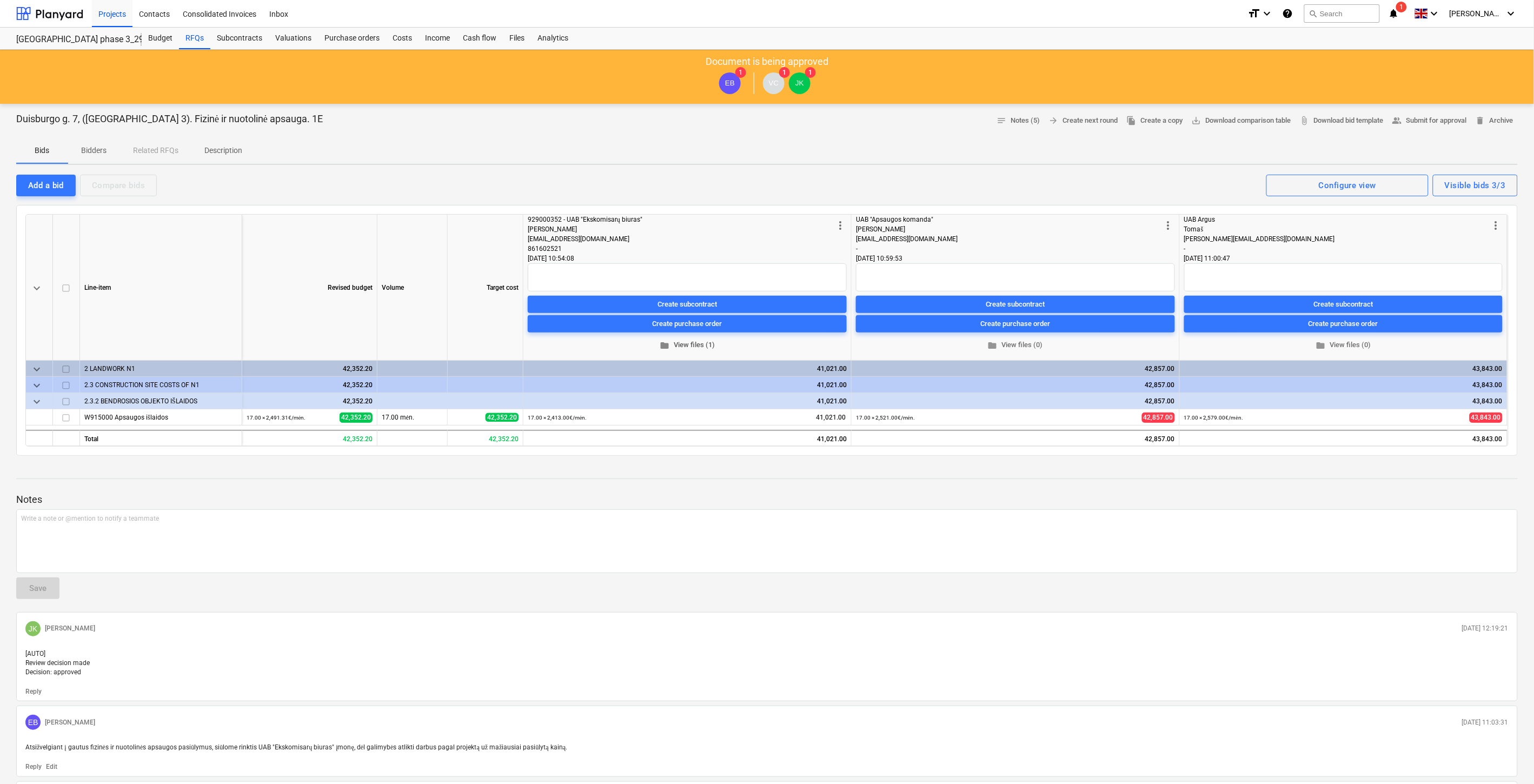
click at [710, 343] on span "folder View files (1)" at bounding box center [687, 345] width 310 height 12
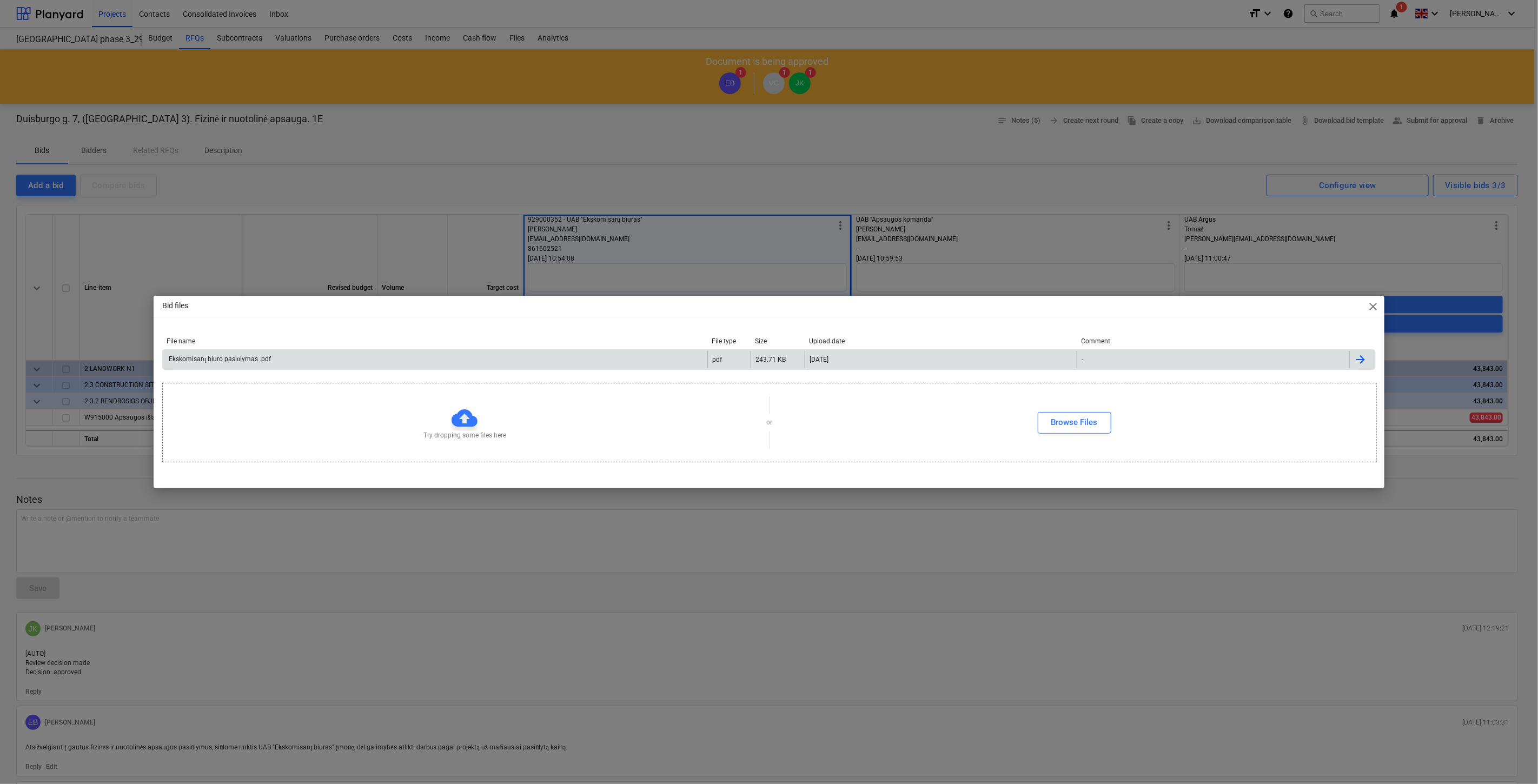
click at [350, 363] on div "Ekskomisarų biuro pasiūlymas .pdf" at bounding box center [436, 360] width 545 height 18
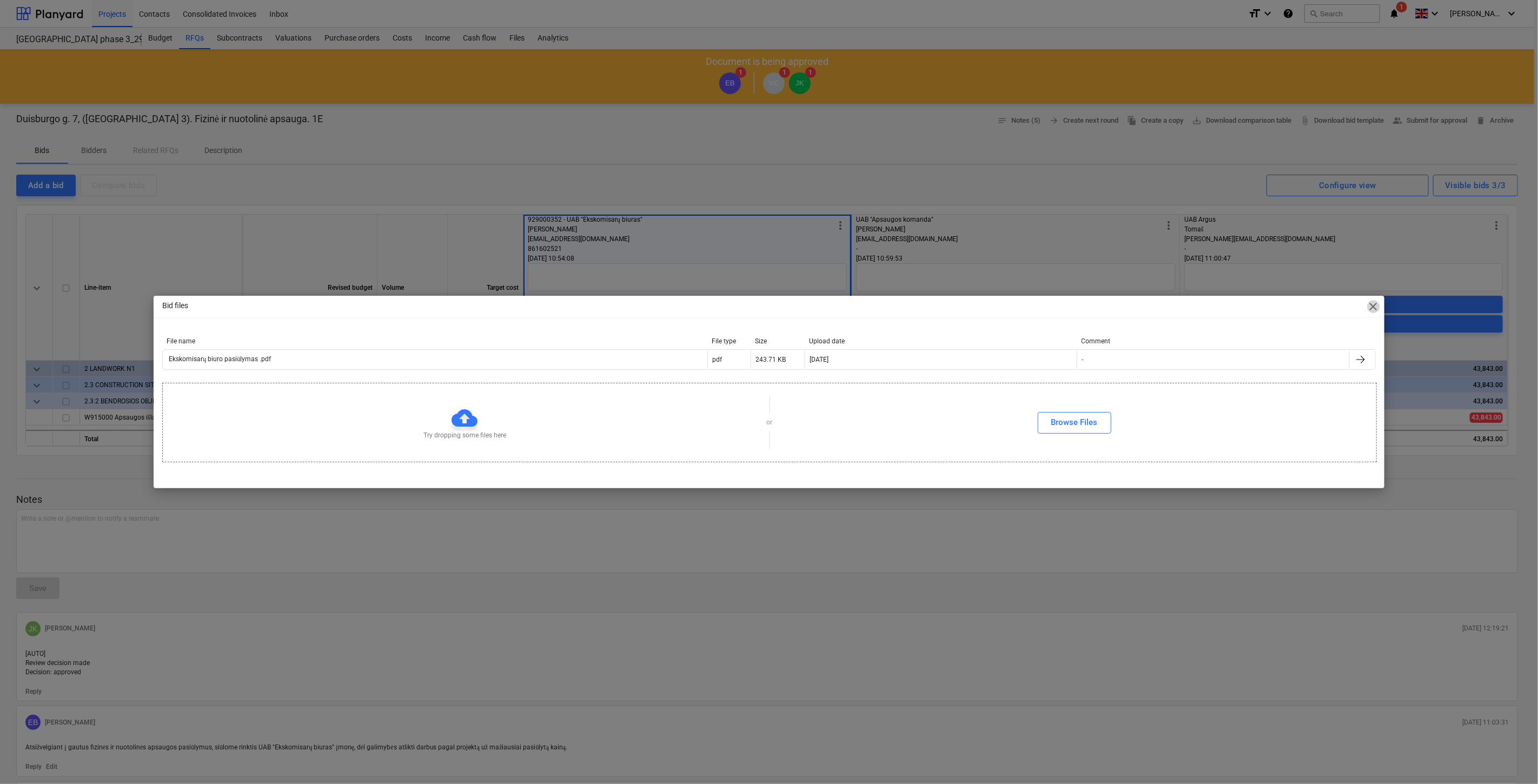
click at [1375, 305] on span "close" at bounding box center [1373, 307] width 13 height 13
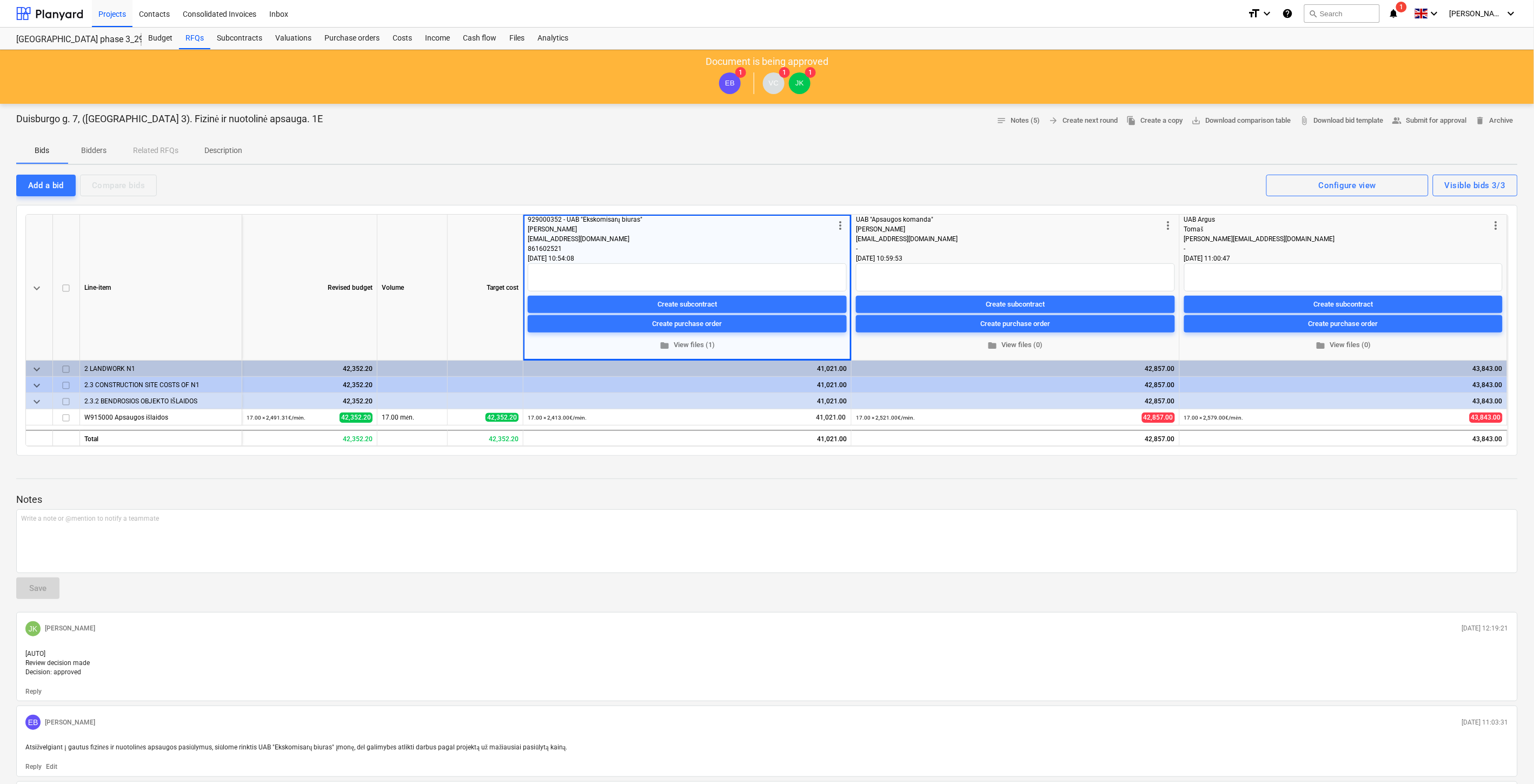
click at [1080, 506] on div at bounding box center [767, 508] width 1502 height 4
click at [1098, 501] on p "Notes" at bounding box center [767, 499] width 1502 height 13
click at [1116, 498] on p "Notes" at bounding box center [767, 499] width 1502 height 13
click at [1133, 491] on div at bounding box center [767, 489] width 1502 height 9
click at [1067, 468] on div at bounding box center [767, 469] width 1502 height 9
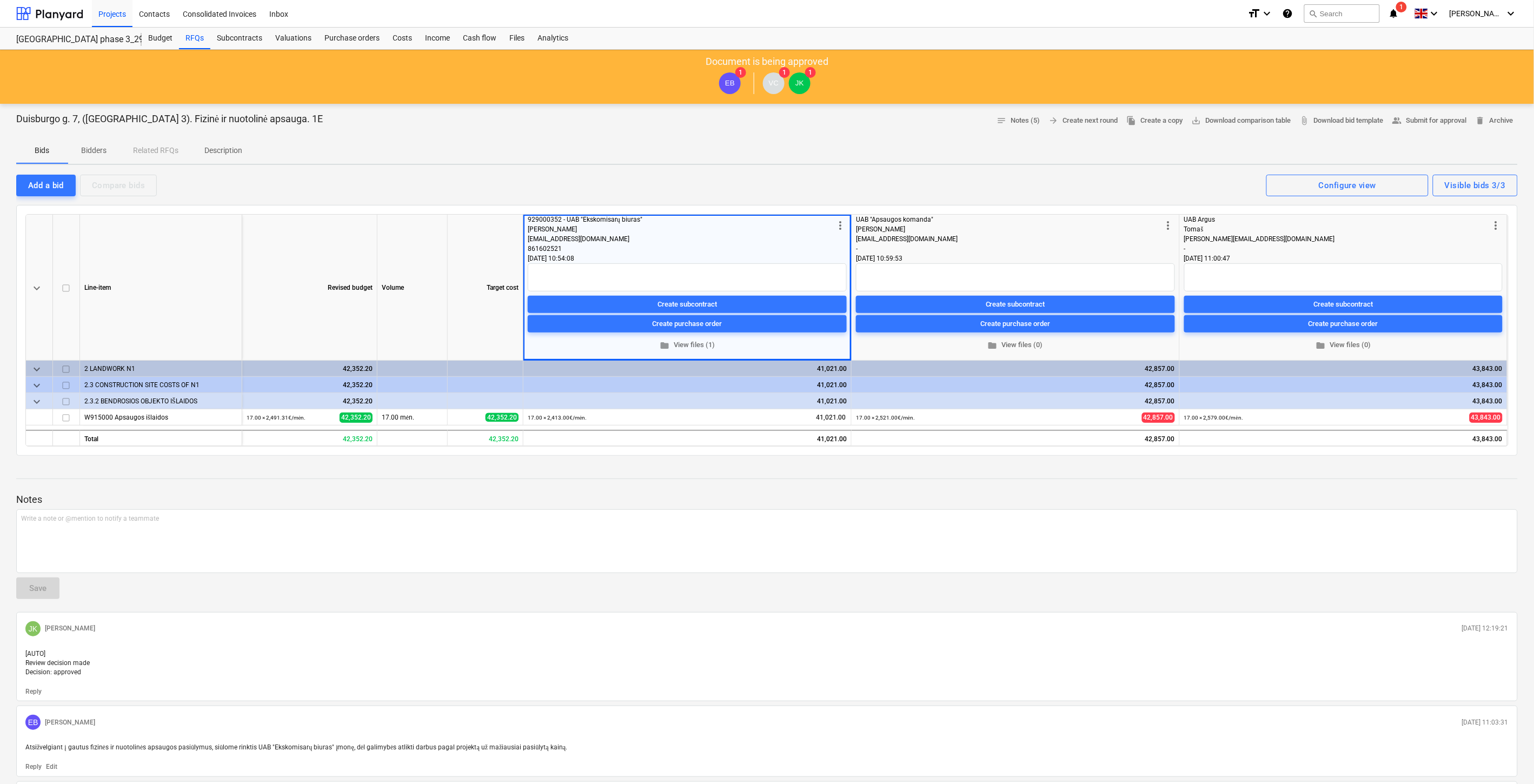
click at [1071, 468] on div at bounding box center [767, 469] width 1502 height 9
click at [1080, 464] on div at bounding box center [767, 469] width 1502 height 9
click at [1084, 462] on div "Duisburgo g. 7, (Lake Town 3). Fizinė ir nuotolinė apsauga. 1E notes Notes (5) …" at bounding box center [767, 588] width 1534 height 970
click at [73, 13] on div at bounding box center [50, 13] width 67 height 27
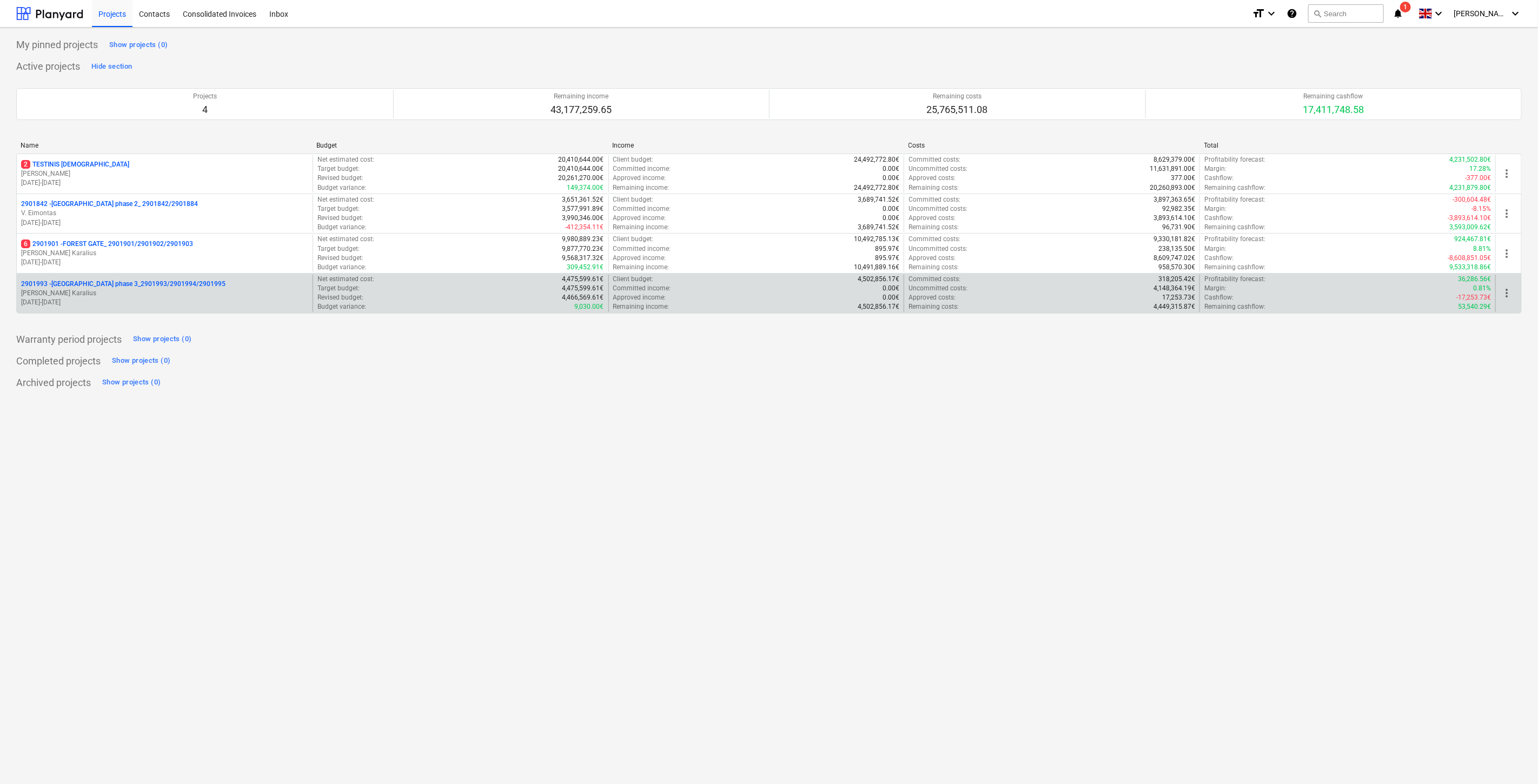
click at [174, 294] on p "[PERSON_NAME]" at bounding box center [165, 293] width 287 height 9
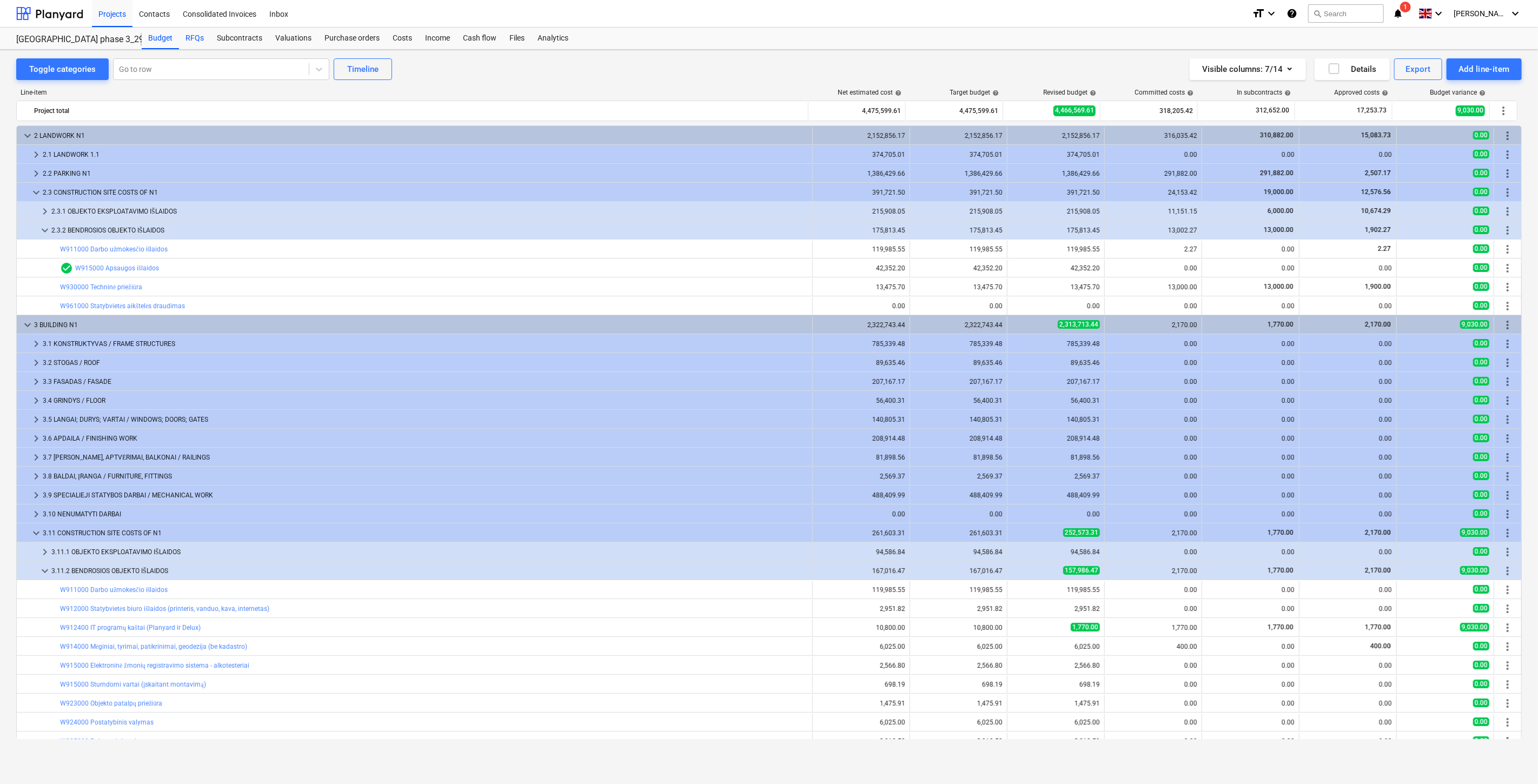
click at [196, 39] on div "RFQs" at bounding box center [195, 38] width 32 height 22
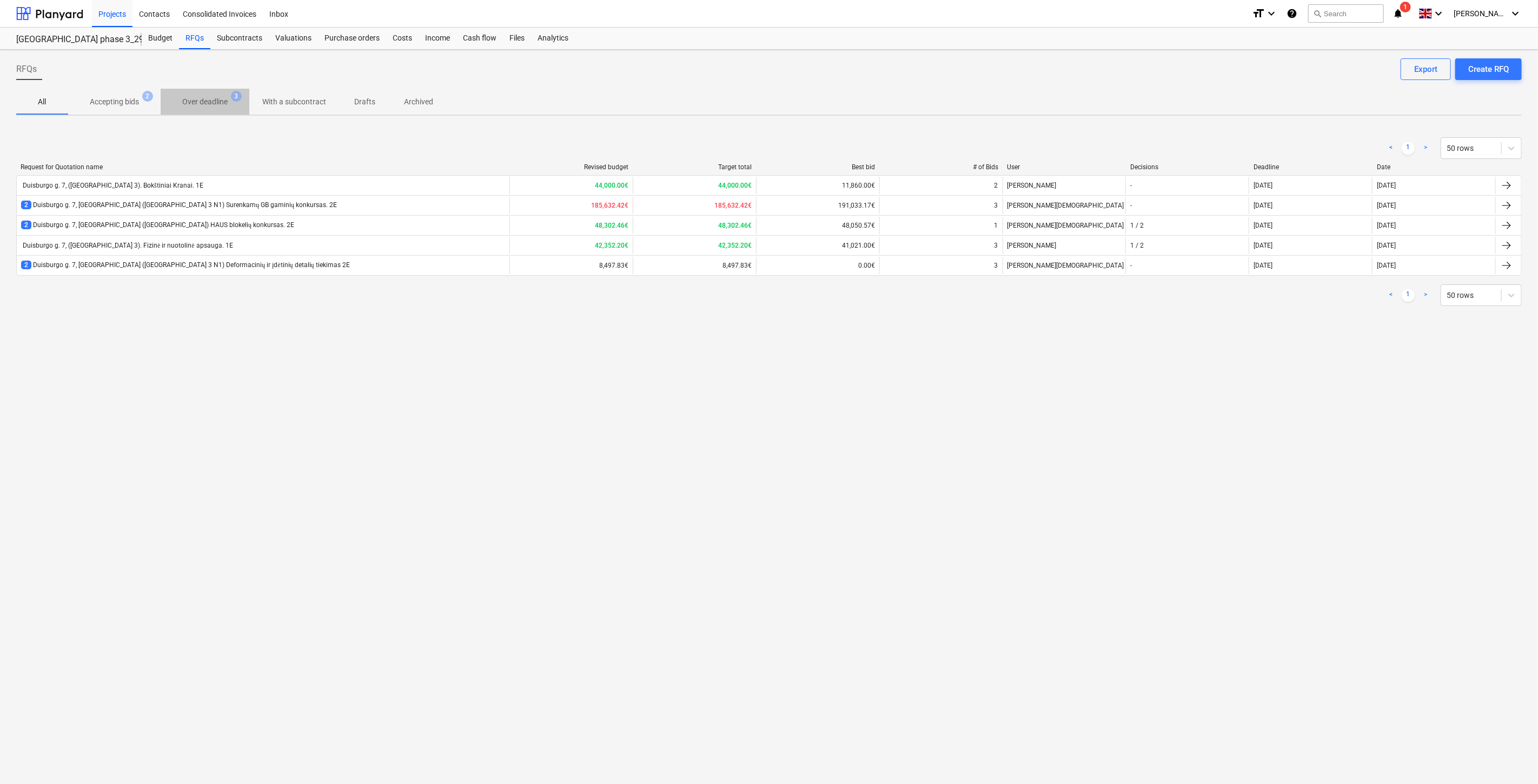
click at [211, 106] on p "Over deadline" at bounding box center [205, 102] width 46 height 11
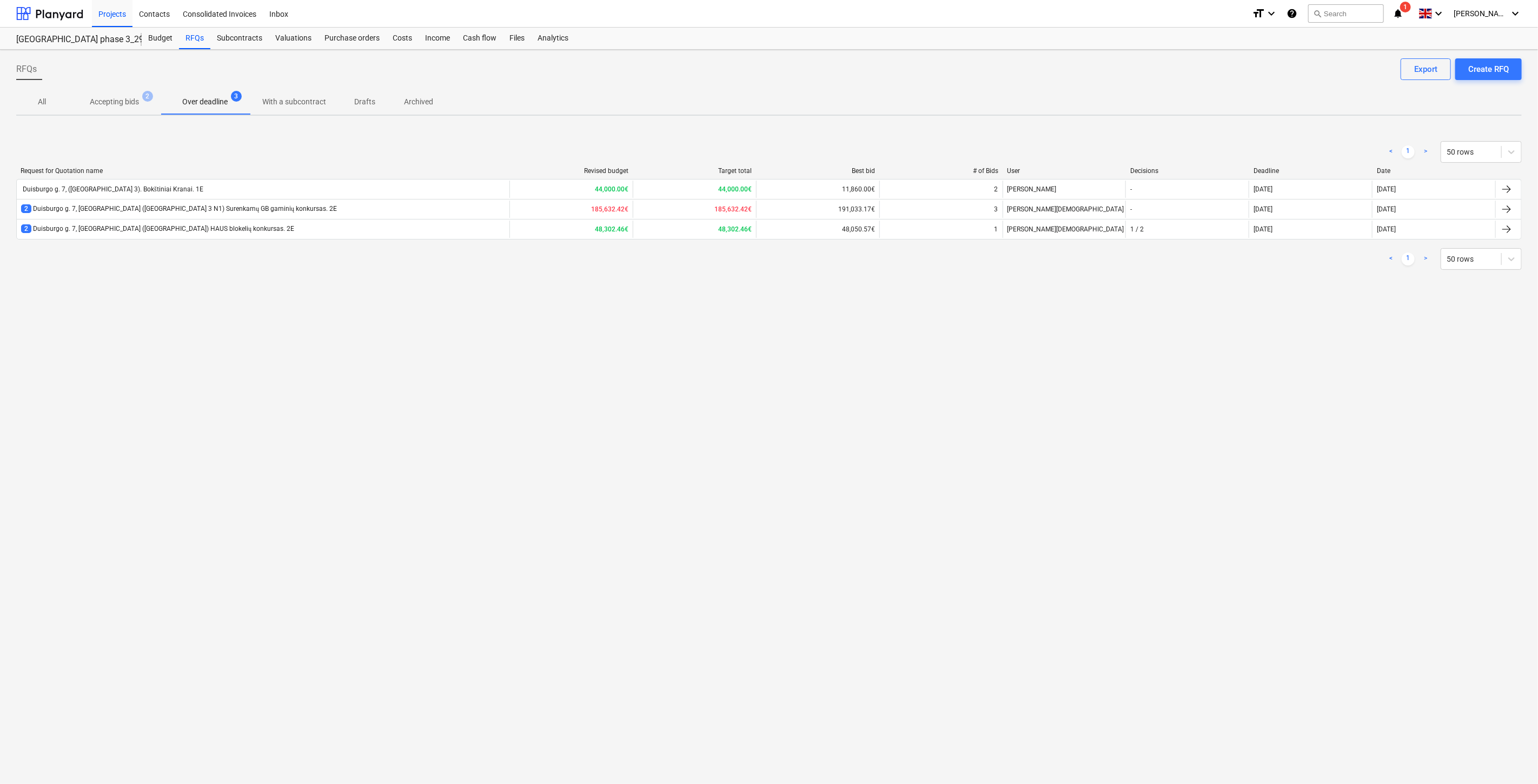
click at [132, 96] on p "Accepting bids" at bounding box center [114, 102] width 49 height 11
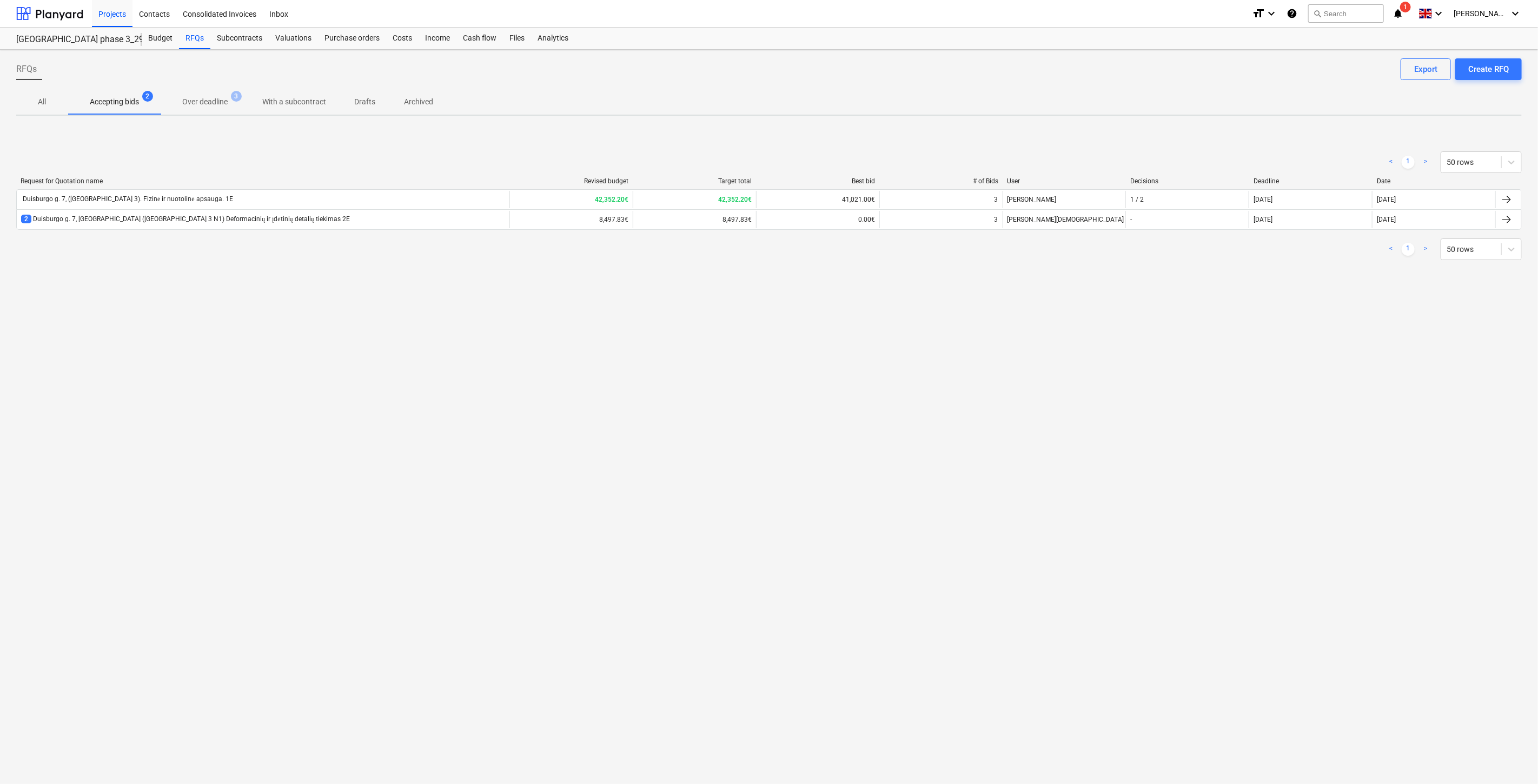
click at [268, 102] on p "With a subcontract" at bounding box center [294, 102] width 64 height 11
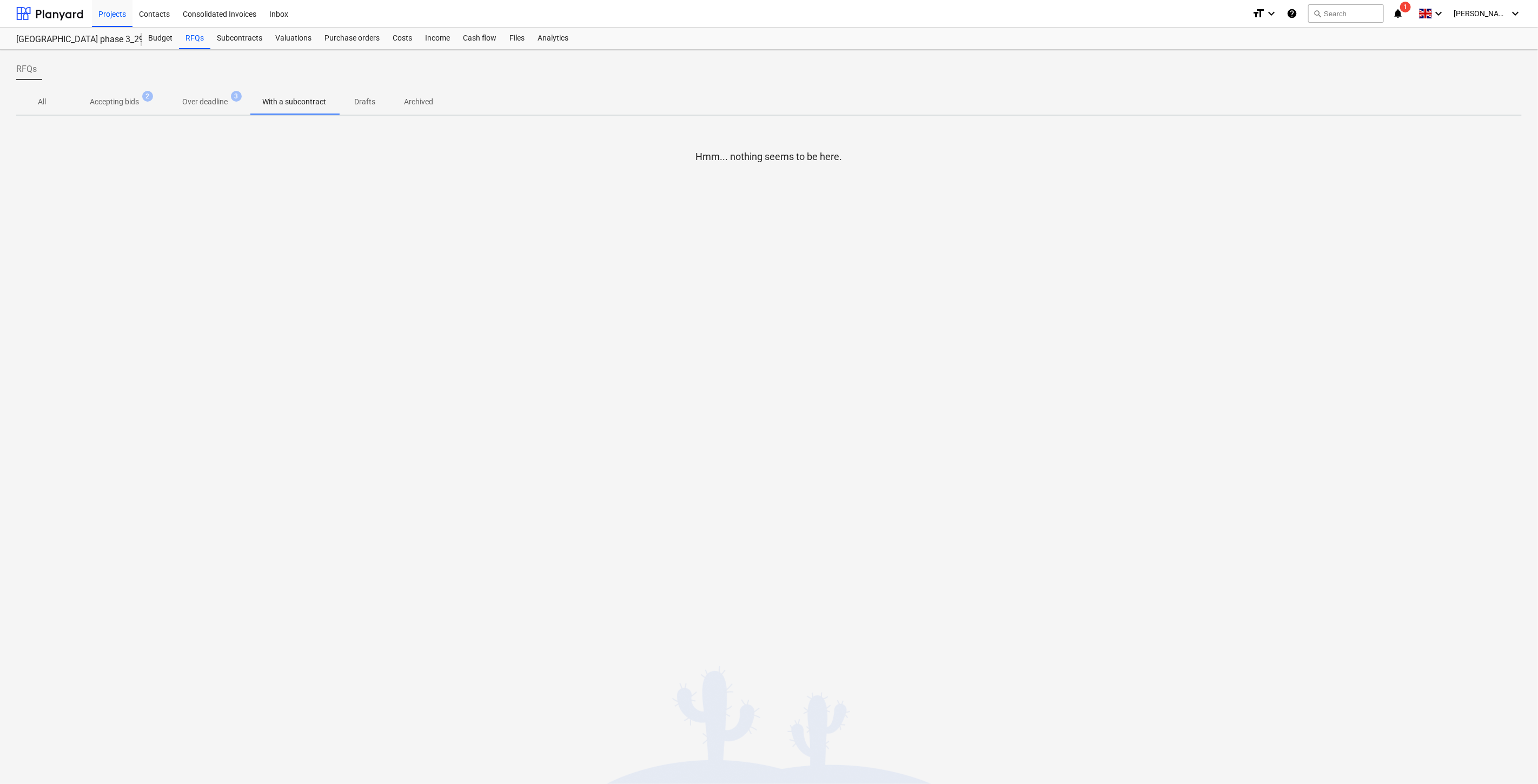
click at [363, 98] on p "Drafts" at bounding box center [365, 102] width 26 height 11
click at [443, 98] on span "Archived" at bounding box center [418, 102] width 55 height 18
click at [217, 92] on span "Over deadline 3" at bounding box center [204, 102] width 89 height 19
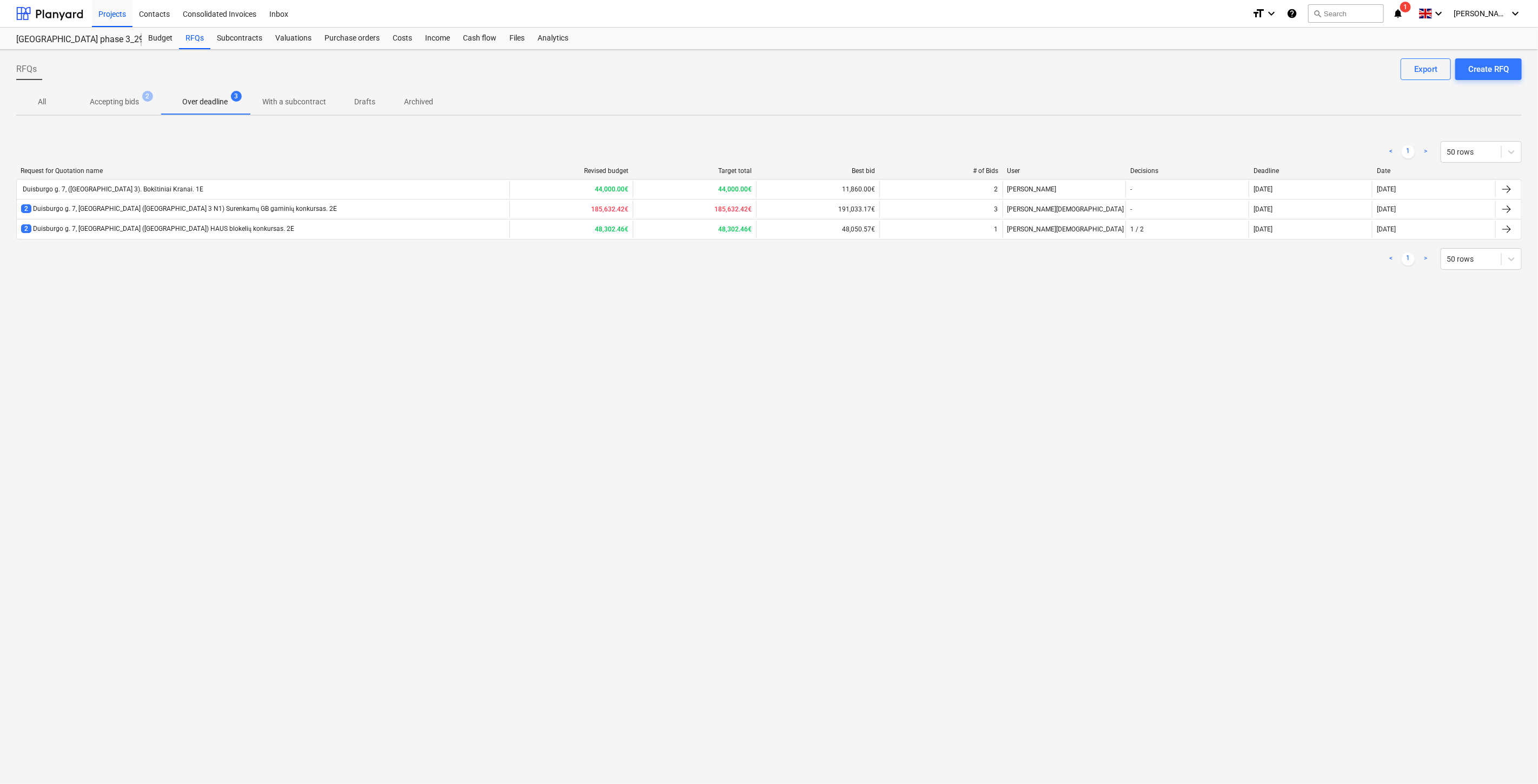
click at [121, 105] on p "Accepting bids" at bounding box center [114, 102] width 49 height 11
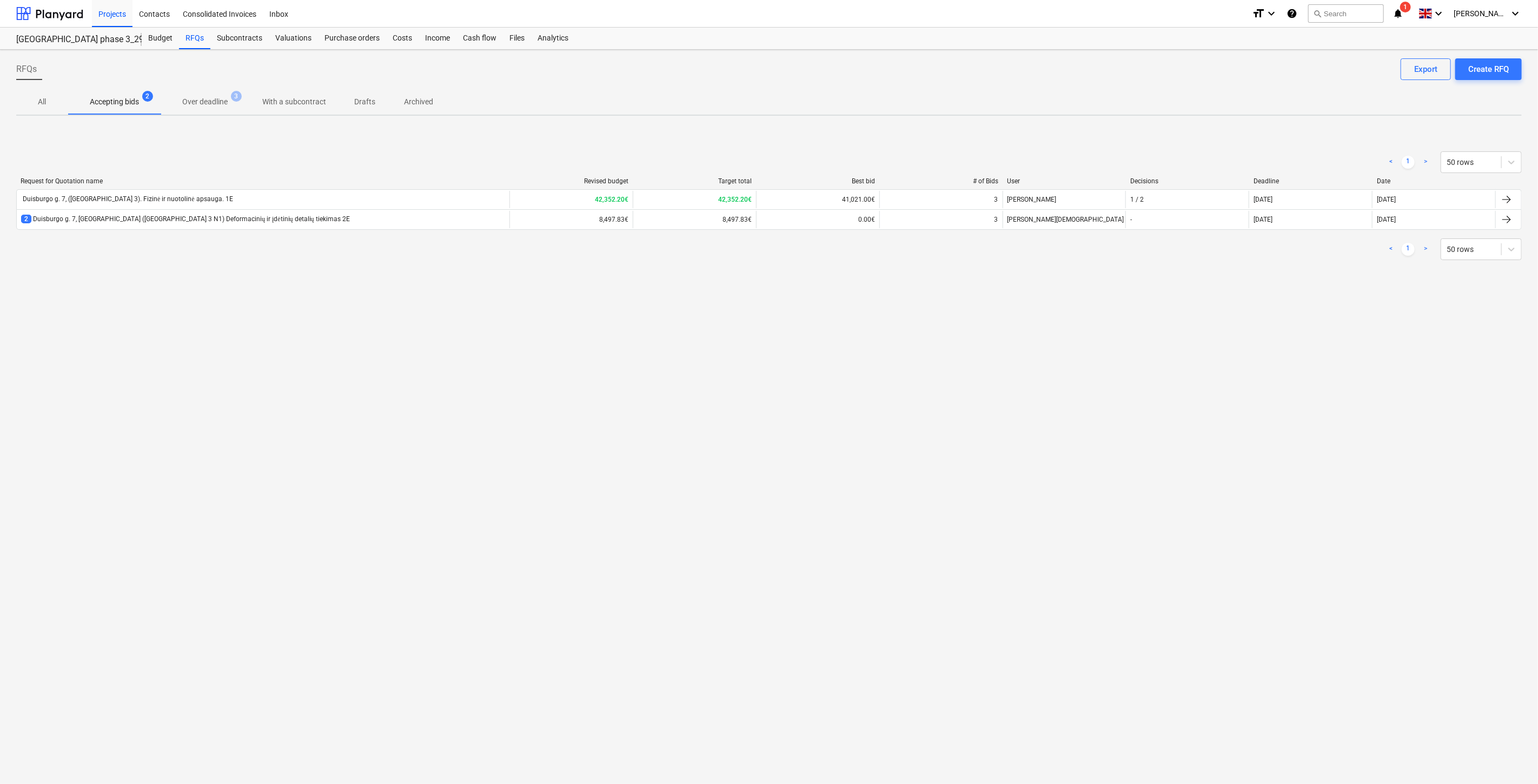
click at [56, 98] on span "All" at bounding box center [42, 102] width 52 height 18
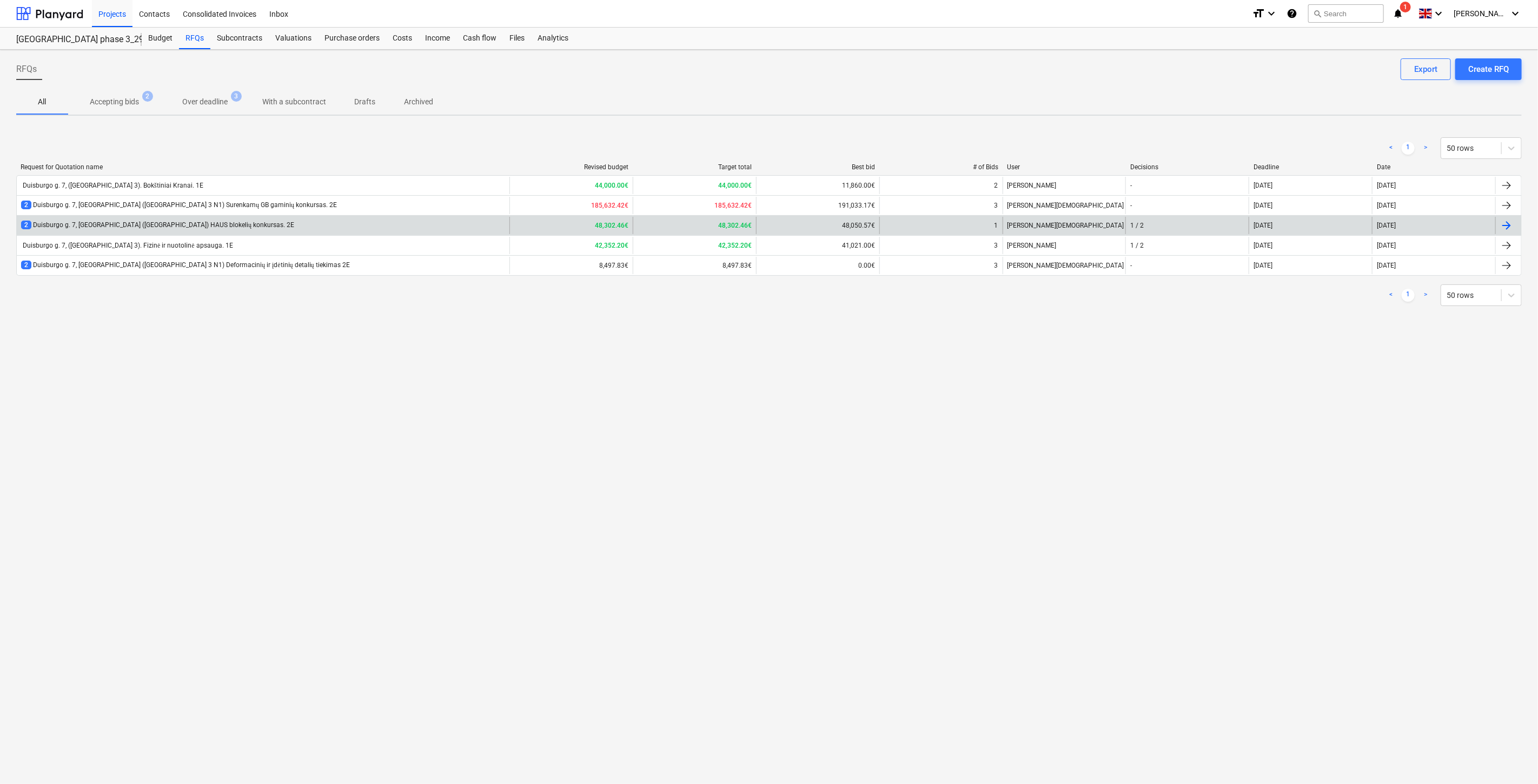
click at [269, 218] on div "2 Duisburgo g. 7, Vilnius (Lake Town 3 N1) HAUS blokelių konkursas. 2E" at bounding box center [263, 225] width 493 height 18
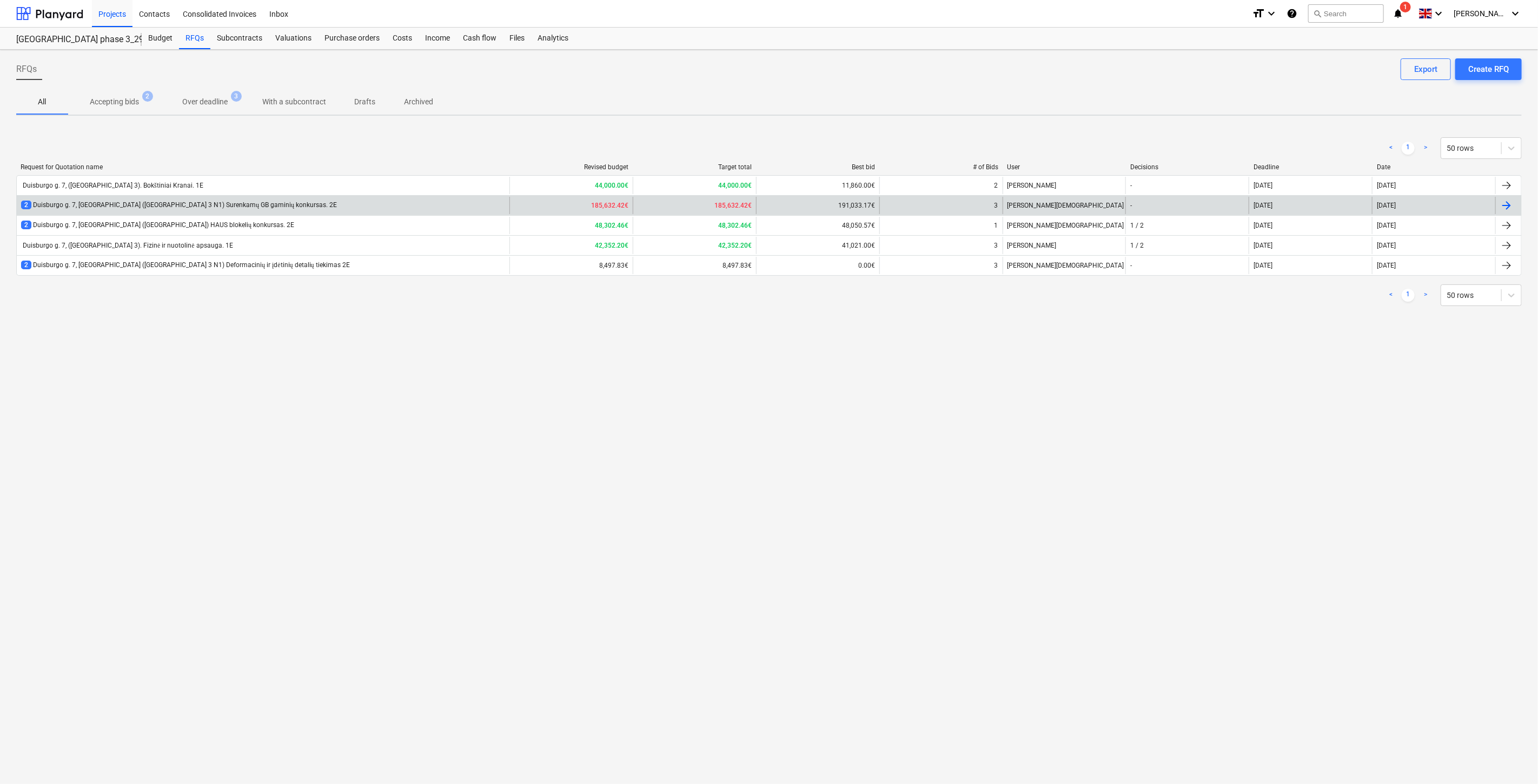
click at [305, 201] on div "2 Duisburgo g. 7, Vilnius (Lake Town 3 N1) Surenkamų GB gaminių konkursas. 2E" at bounding box center [263, 206] width 493 height 18
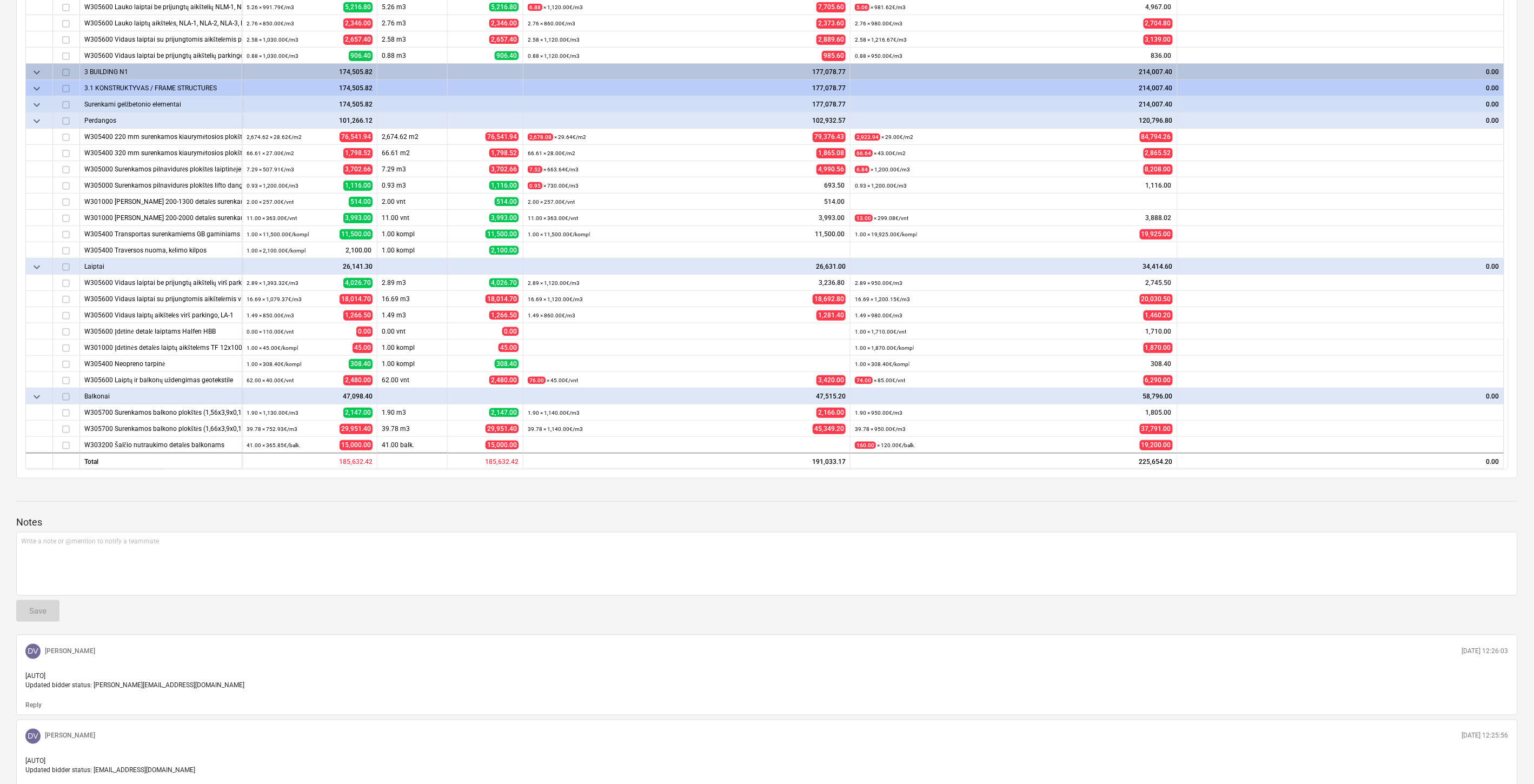
scroll to position [360, 0]
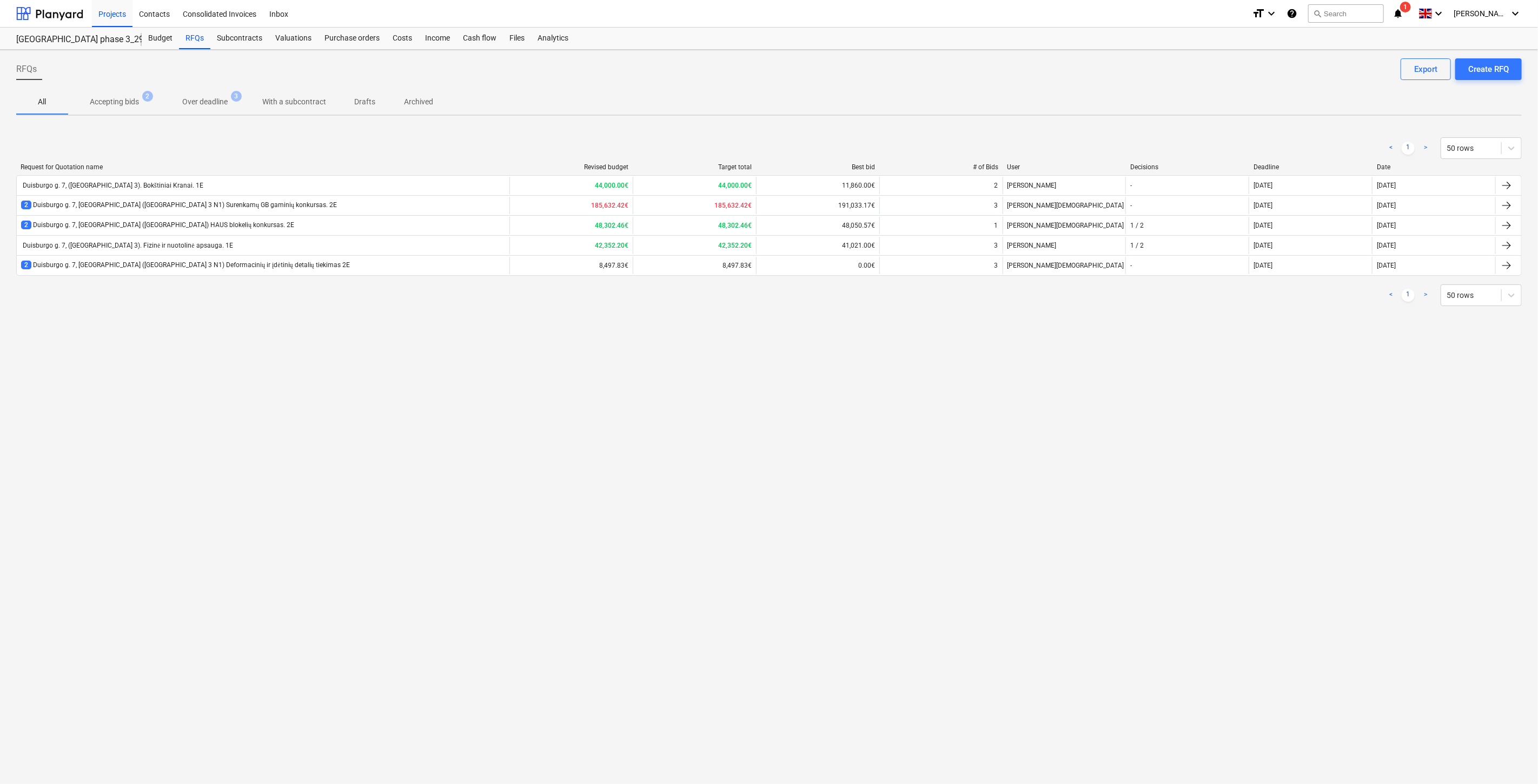
click at [41, 100] on p "All" at bounding box center [42, 102] width 26 height 11
click at [170, 46] on div "Budget" at bounding box center [160, 38] width 38 height 22
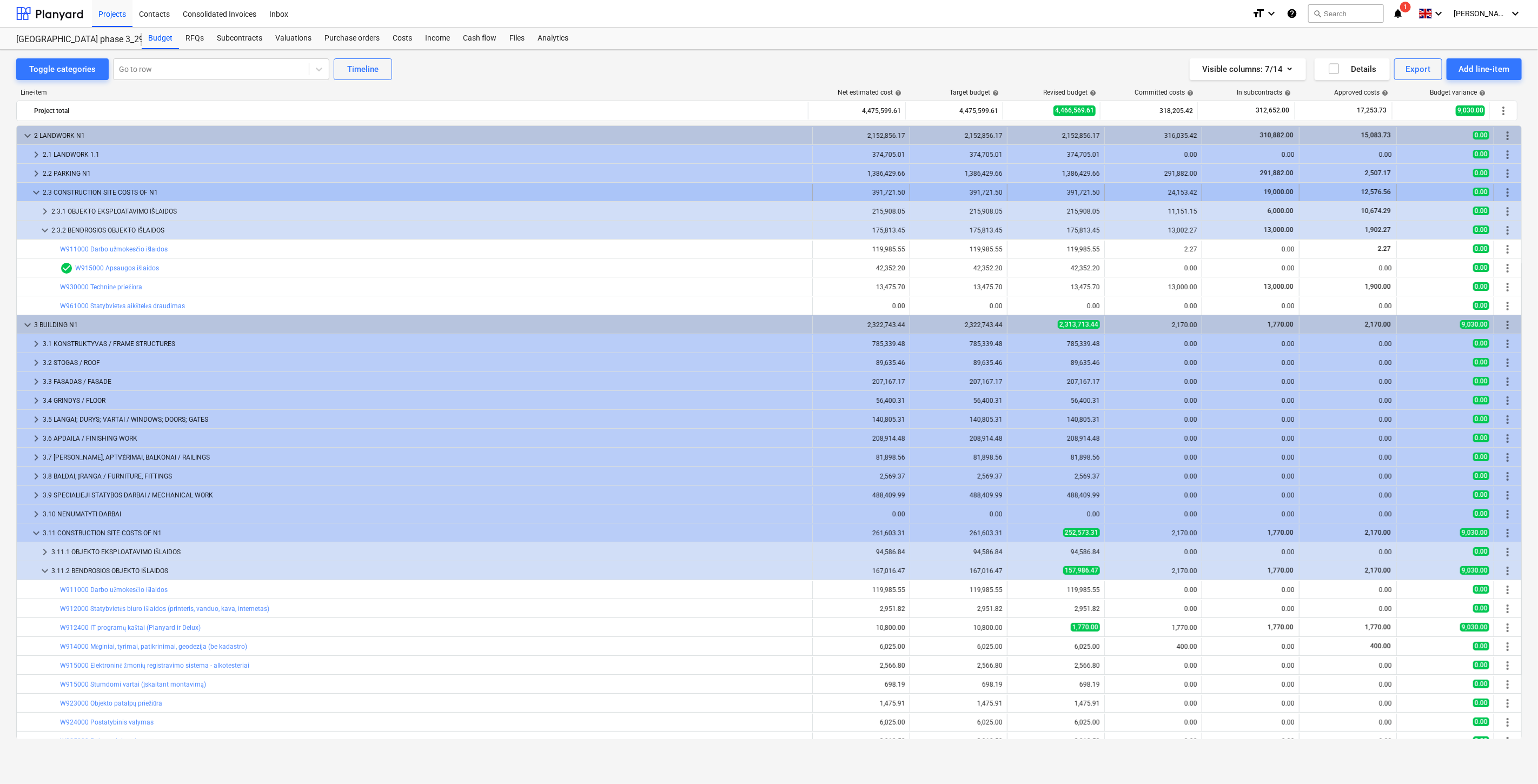
click at [30, 190] on span "keyboard_arrow_down" at bounding box center [36, 192] width 13 height 13
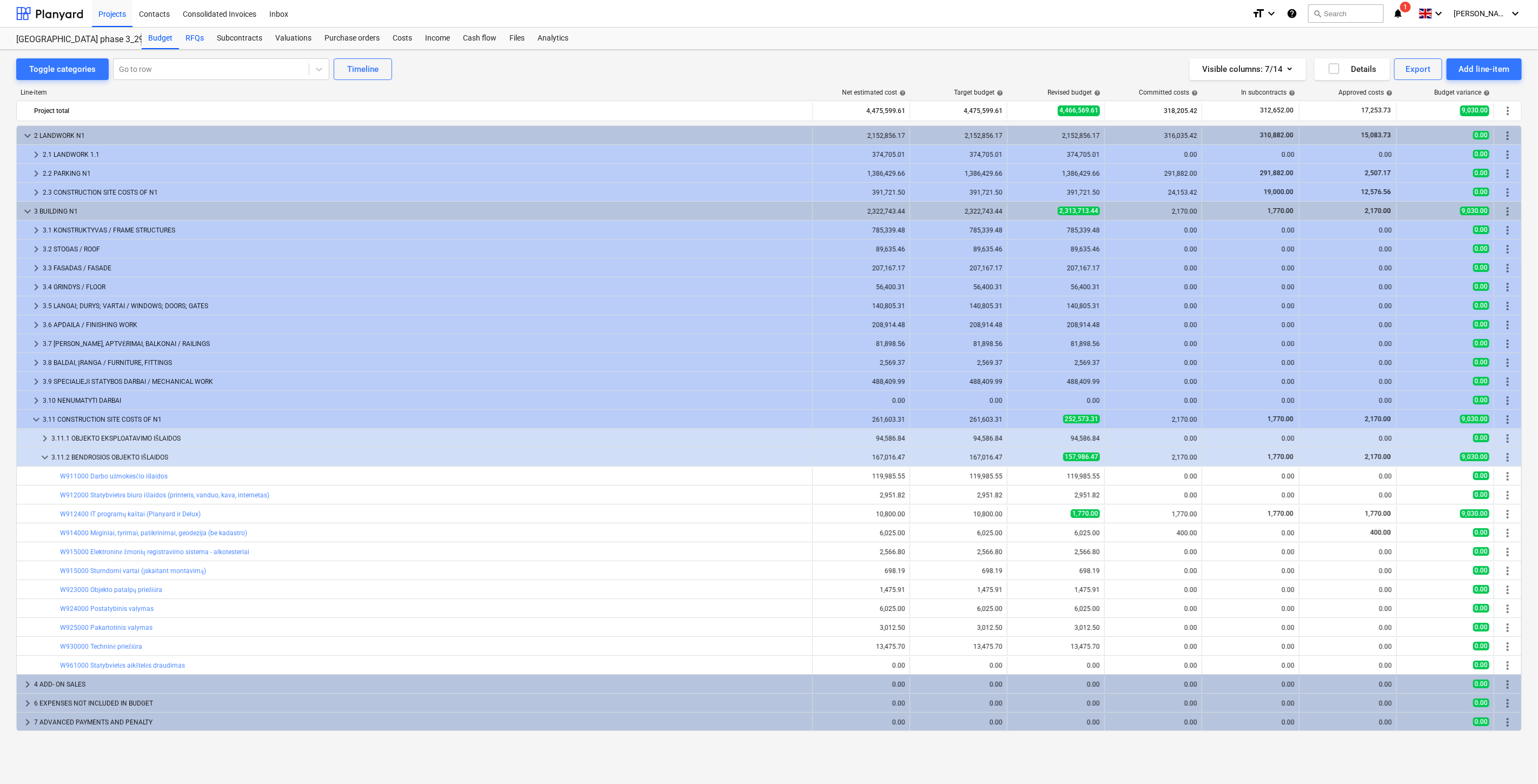
click at [188, 41] on div "RFQs" at bounding box center [195, 38] width 32 height 22
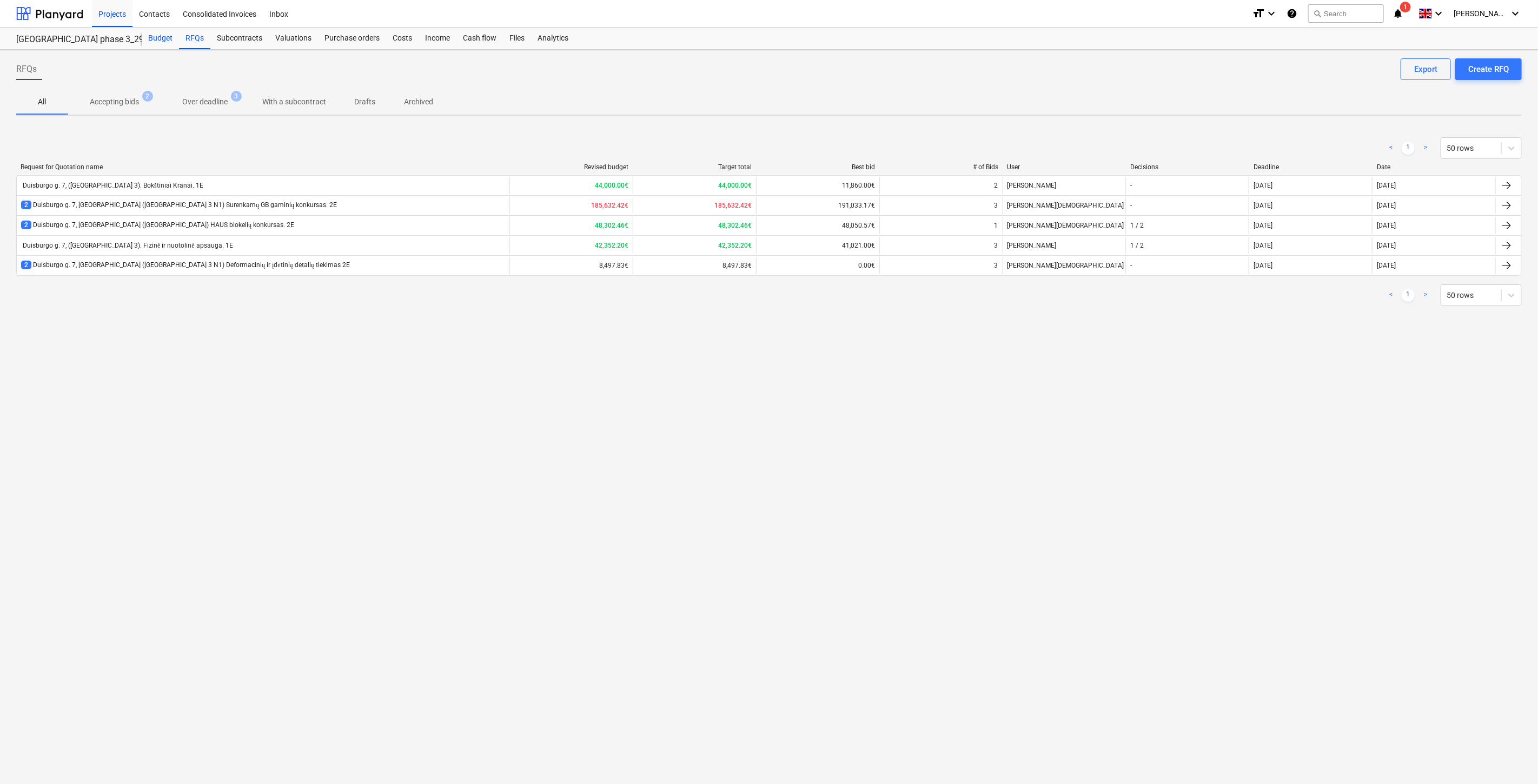
click at [164, 36] on div "Budget" at bounding box center [160, 38] width 38 height 22
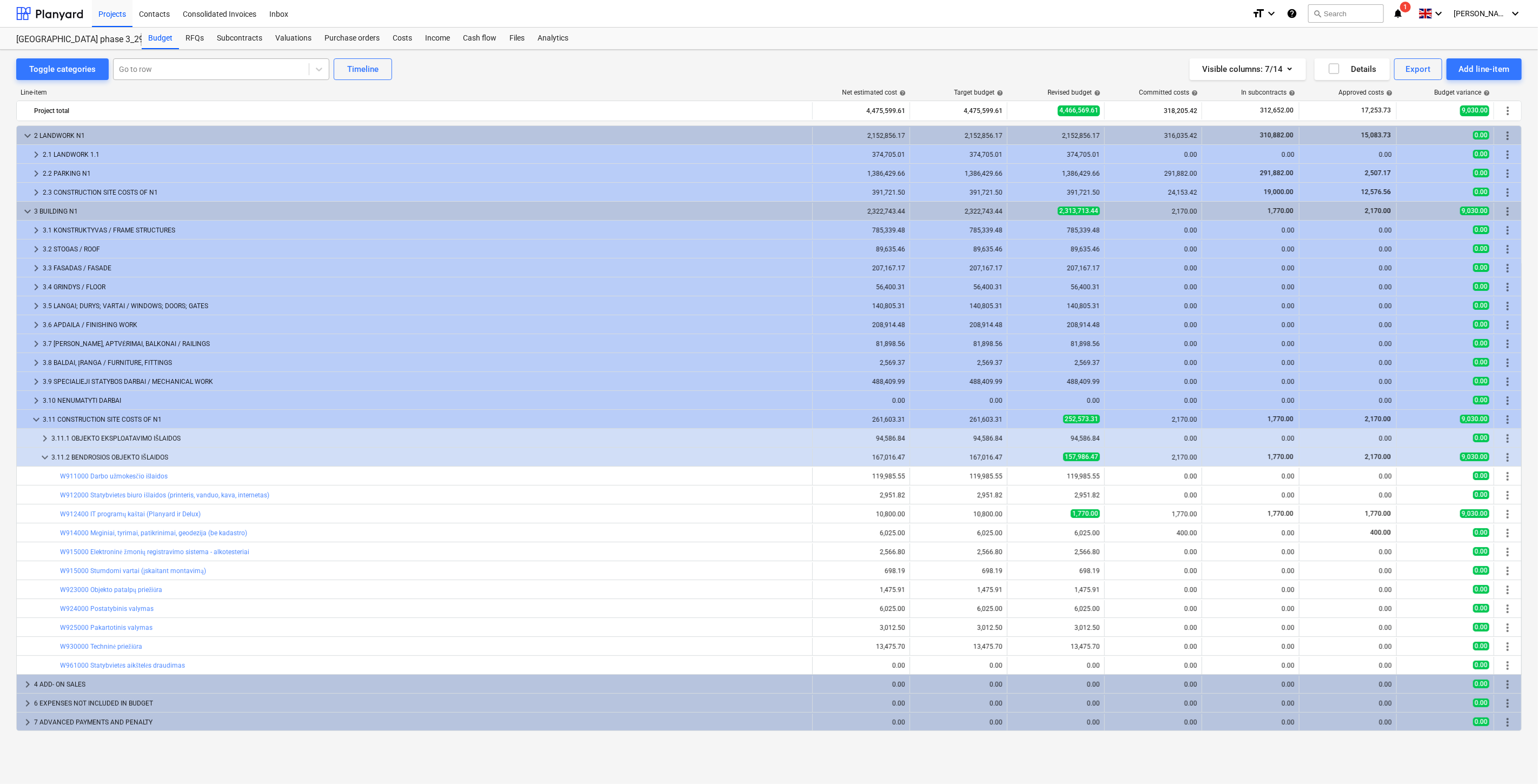
click at [209, 80] on div "Go to row" at bounding box center [221, 69] width 216 height 22
click at [226, 74] on div at bounding box center [211, 69] width 184 height 11
type input "k"
type input "Q"
type input "b"
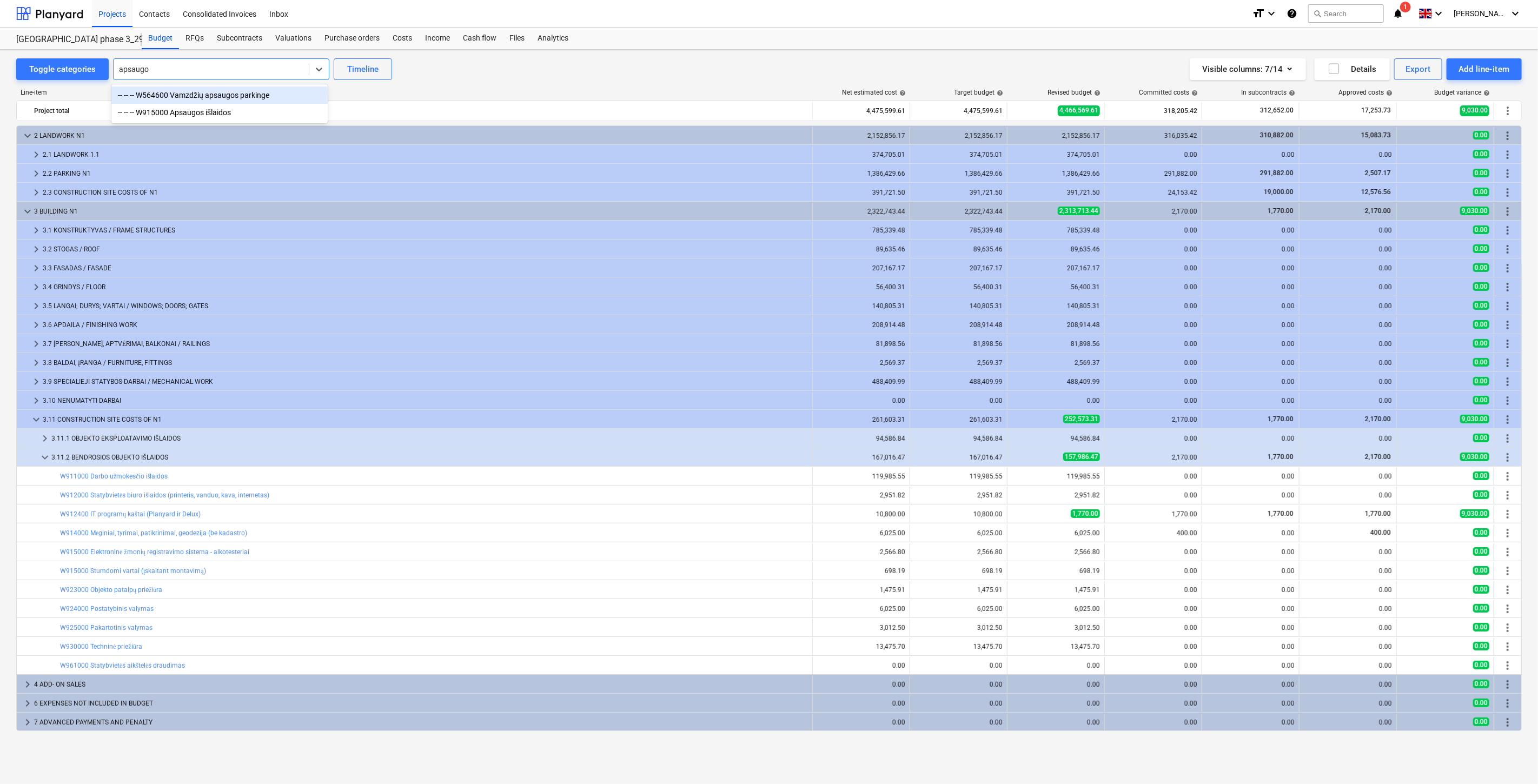
type input "apsaugos"
click at [202, 107] on div "-- -- -- W915000 Apsaugos išlaidos" at bounding box center [219, 112] width 216 height 18
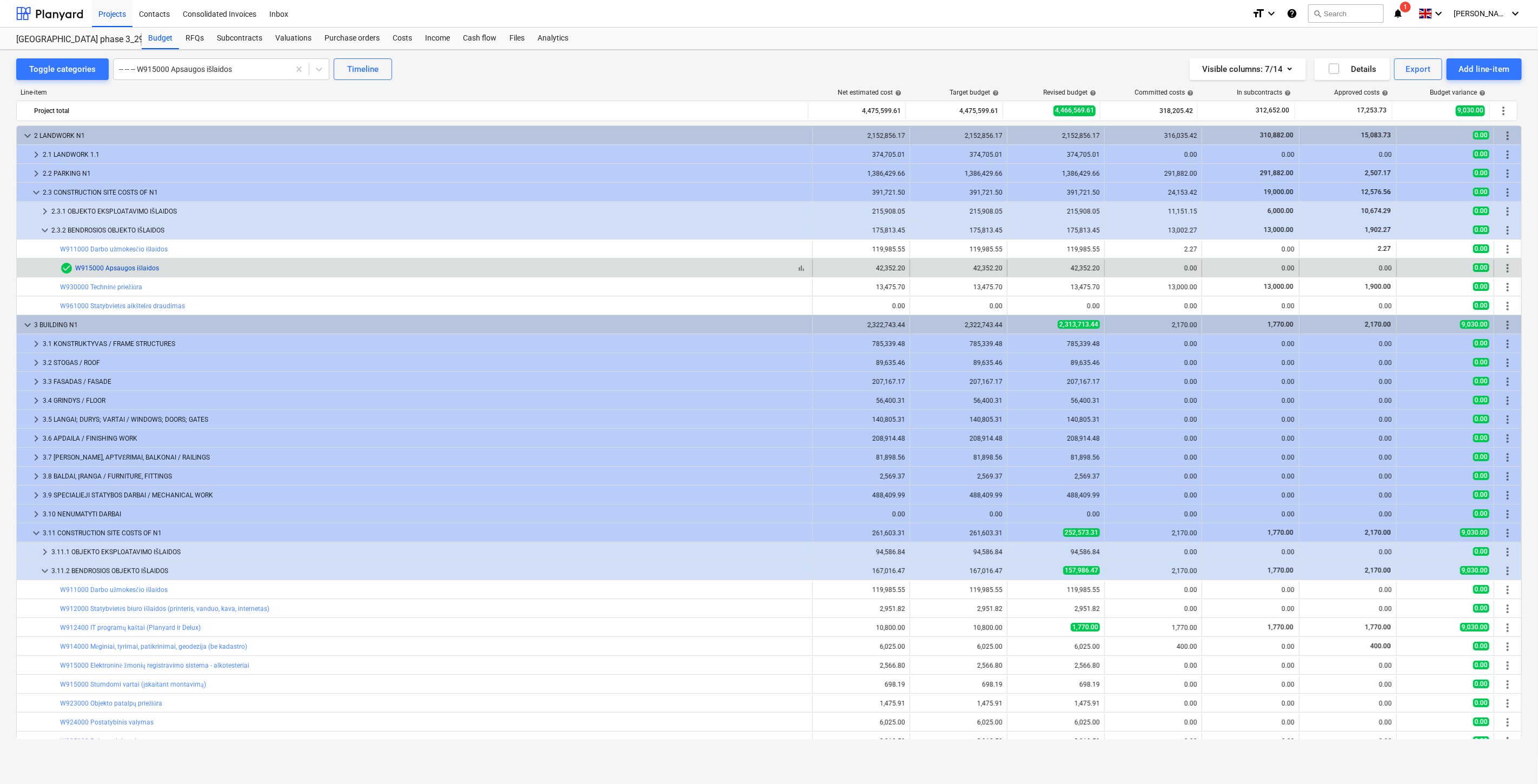
click at [144, 269] on link "W915000 Apsaugos išlaidos" at bounding box center [117, 268] width 84 height 8
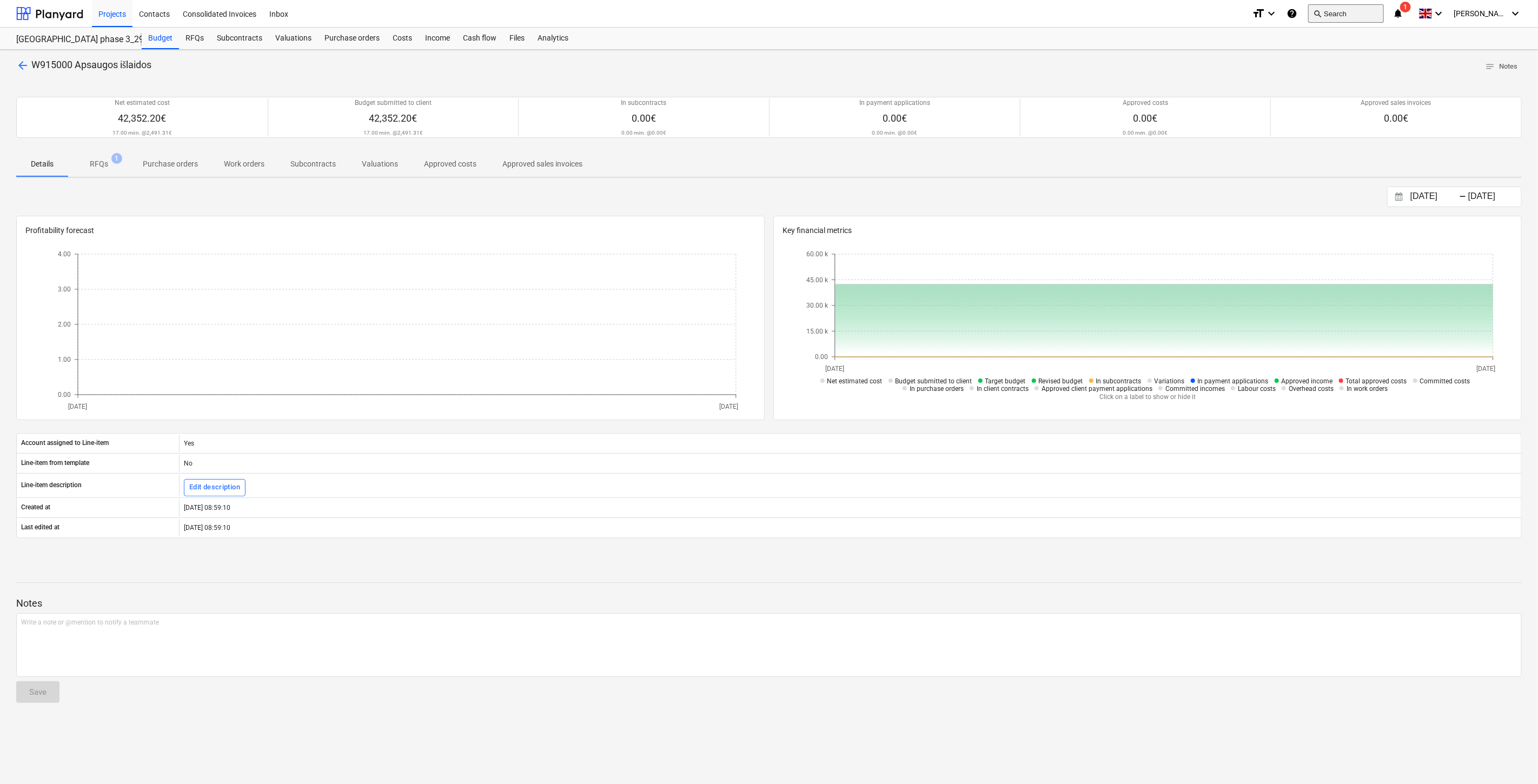
click at [1338, 15] on button "search Search" at bounding box center [1346, 13] width 75 height 18
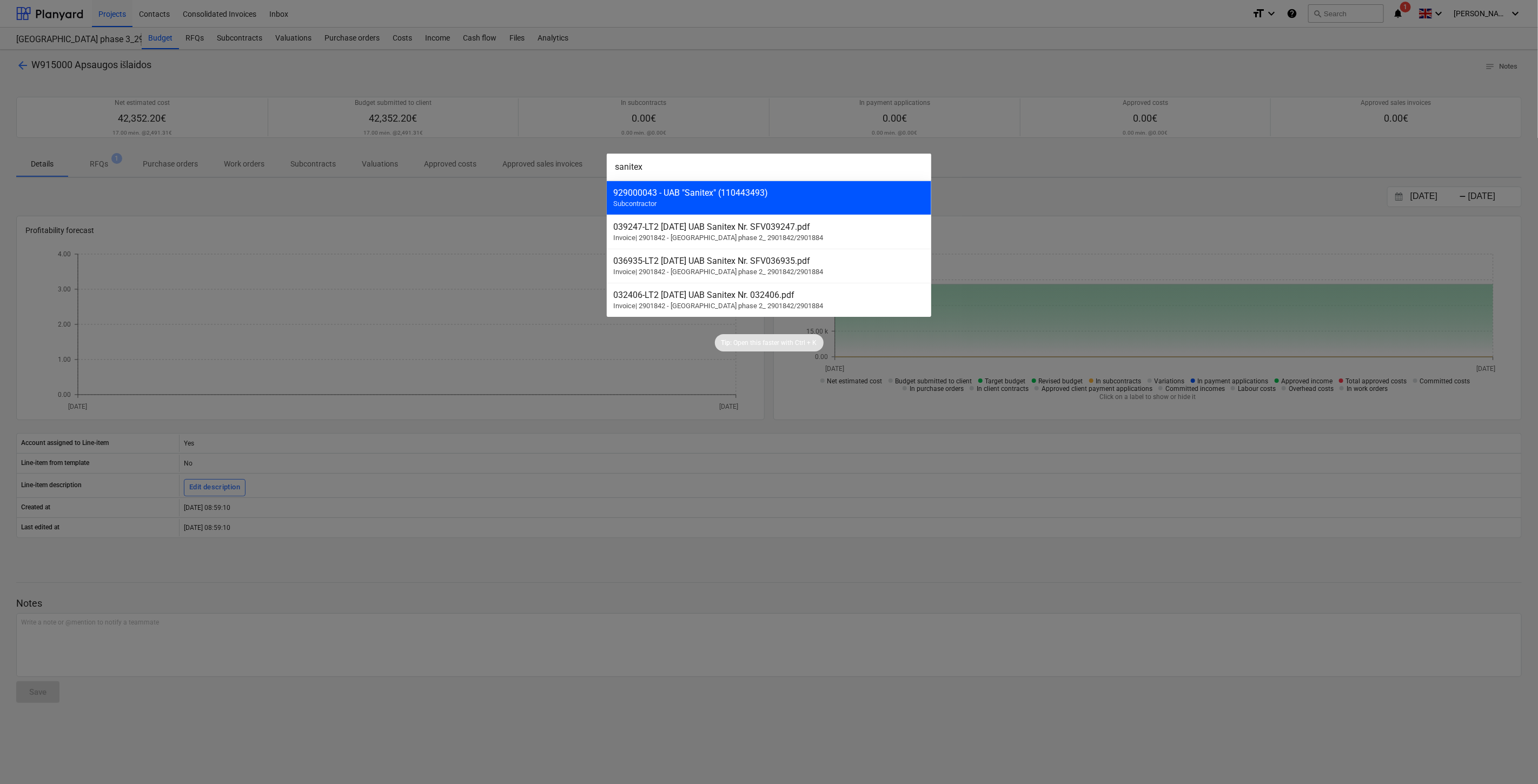
type input "sanitex"
click at [716, 186] on div "929000043 - UAB "Sanitex" (110443493) Subcontractor" at bounding box center [769, 197] width 324 height 34
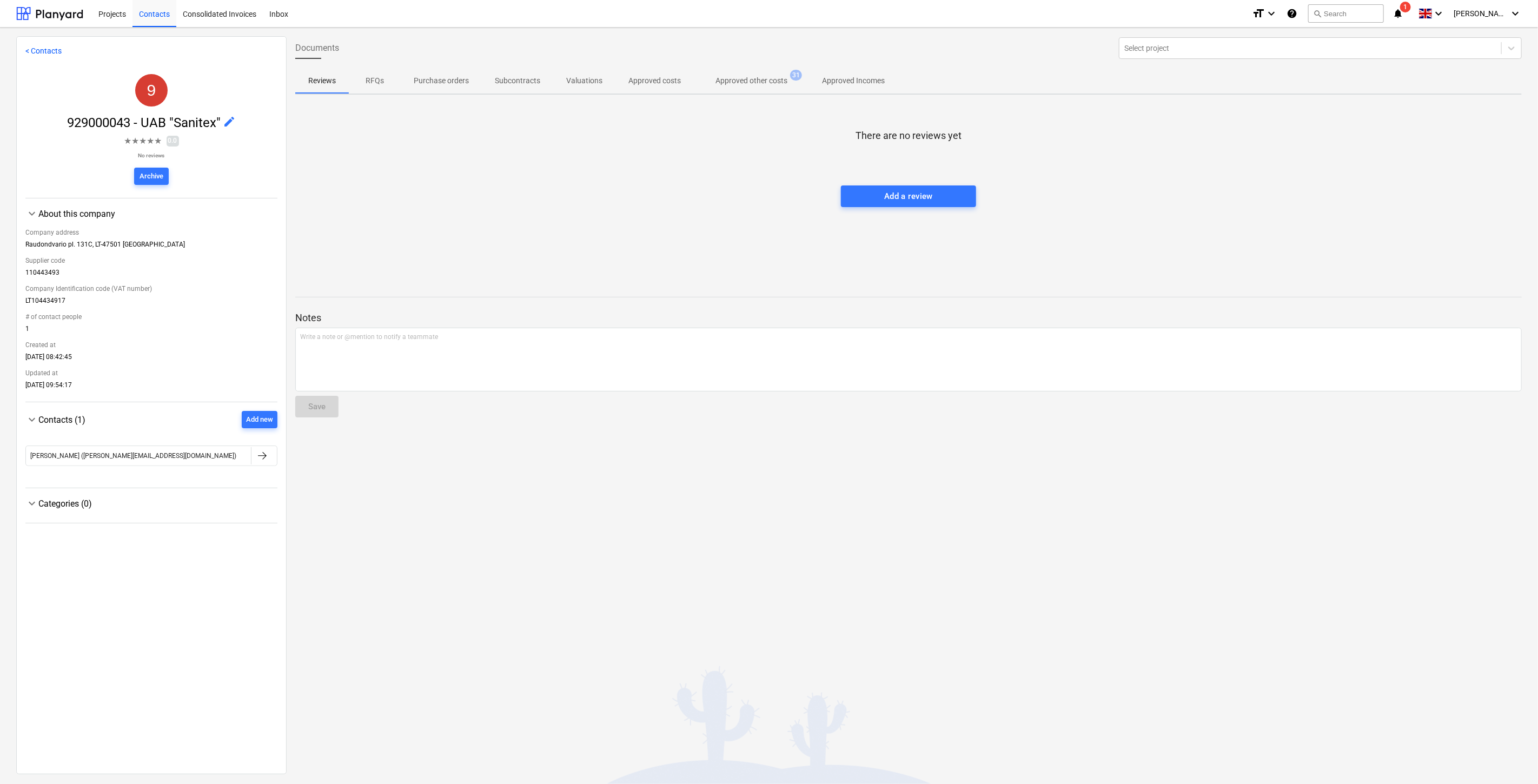
click at [753, 78] on p "Approved other costs" at bounding box center [752, 81] width 72 height 11
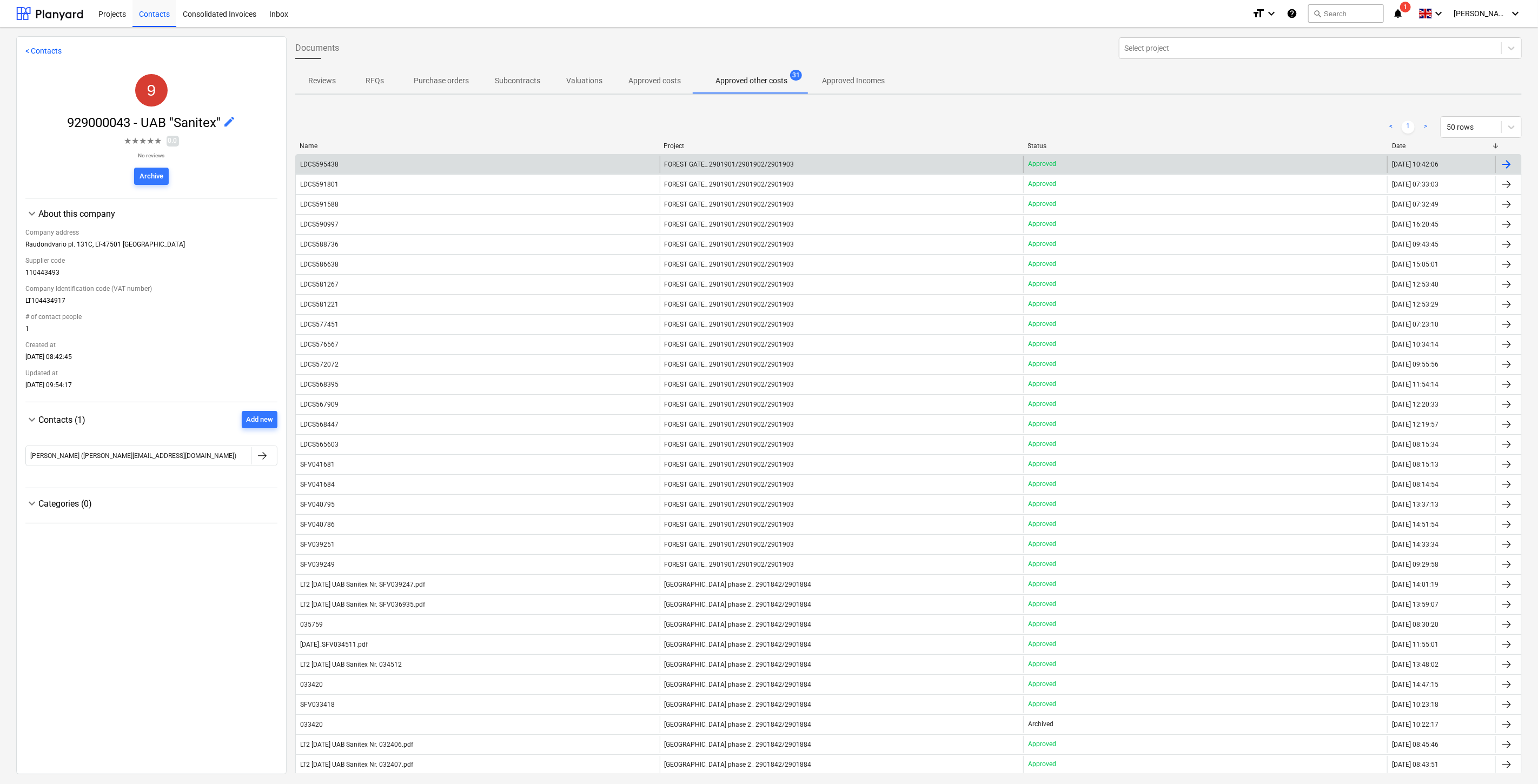
click at [505, 166] on div "LDCS595438" at bounding box center [478, 165] width 364 height 18
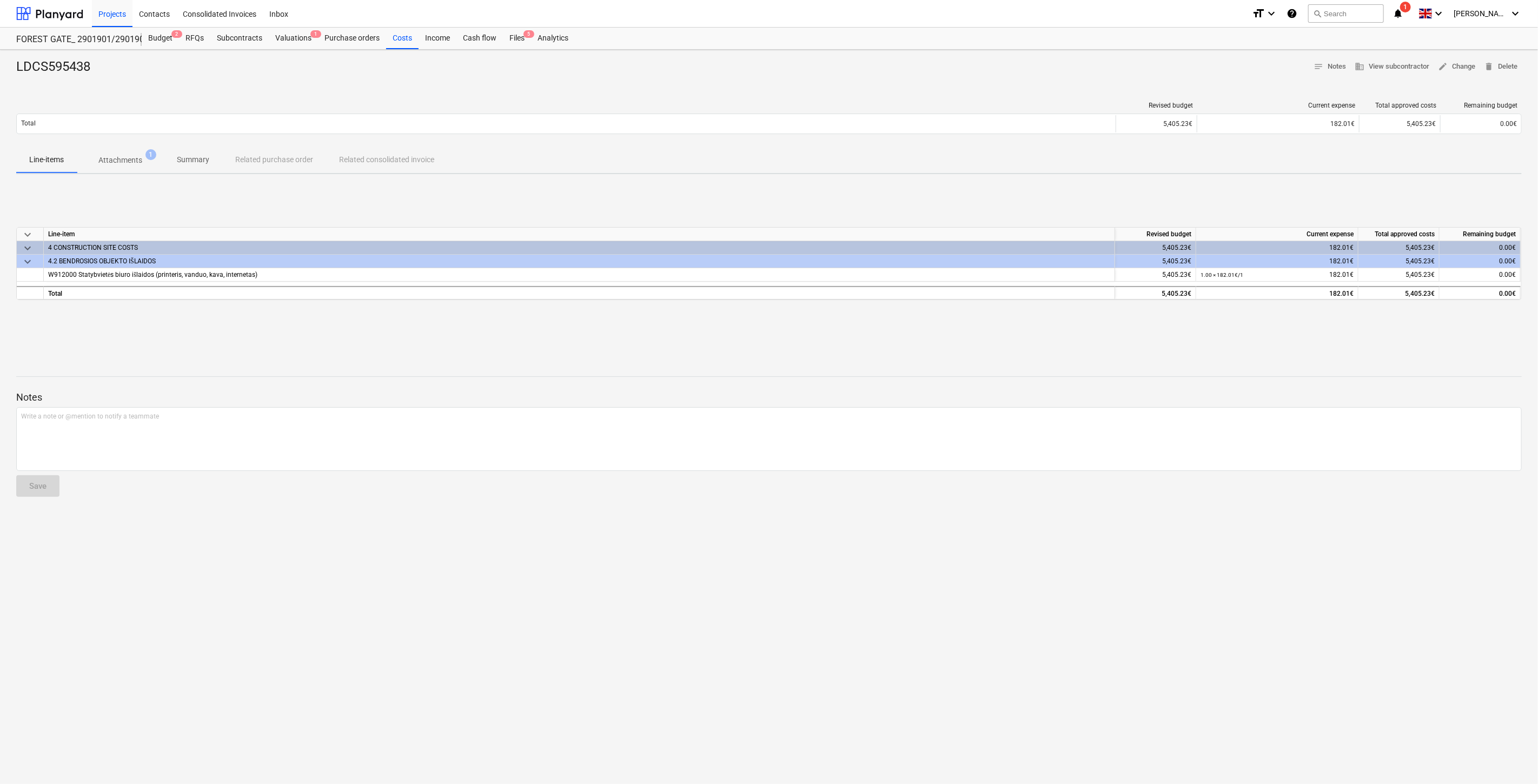
click at [122, 163] on p "Attachments" at bounding box center [120, 160] width 44 height 11
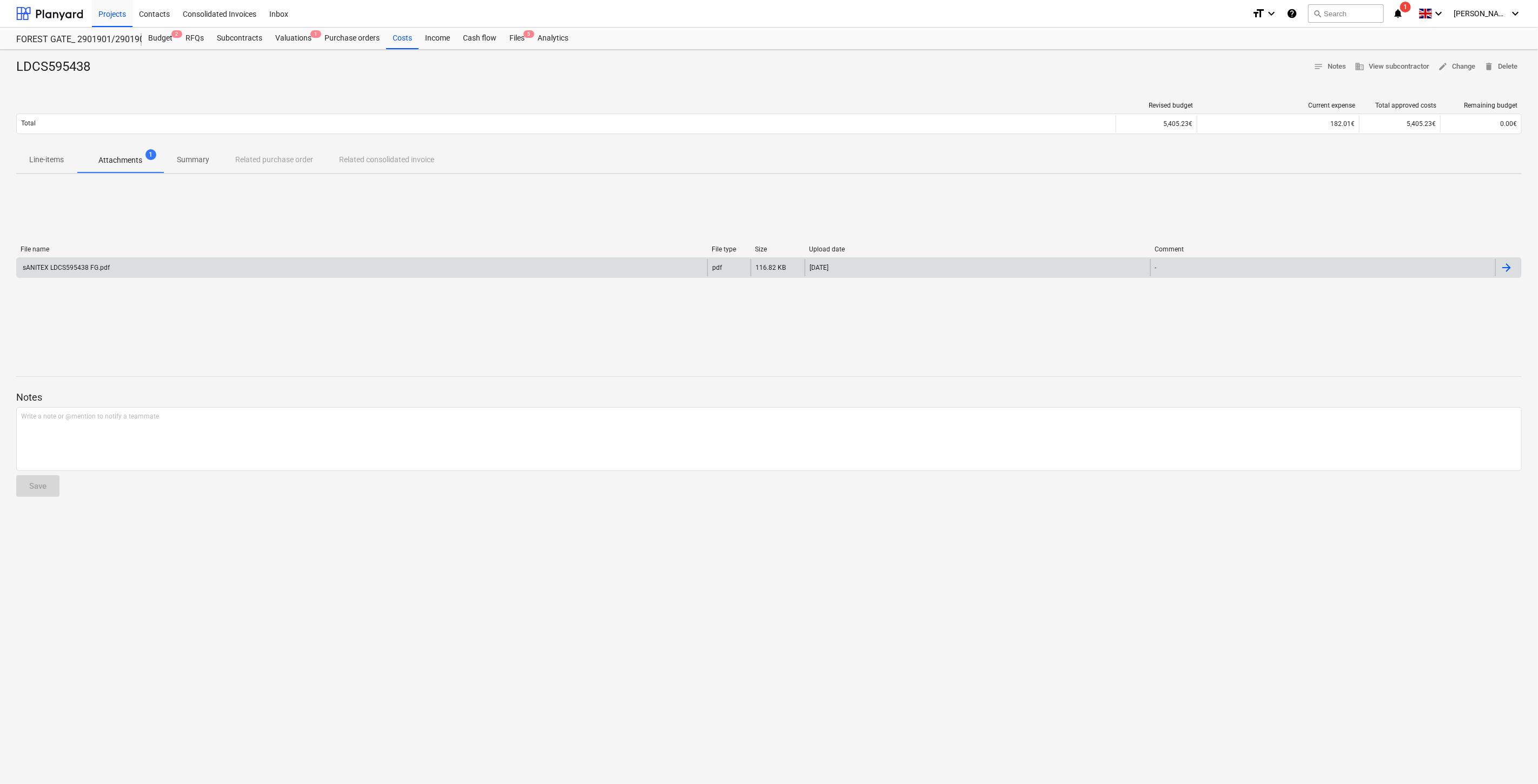
click at [159, 275] on div "sANITEX LDCS595438 FG.pdf" at bounding box center [362, 268] width 691 height 18
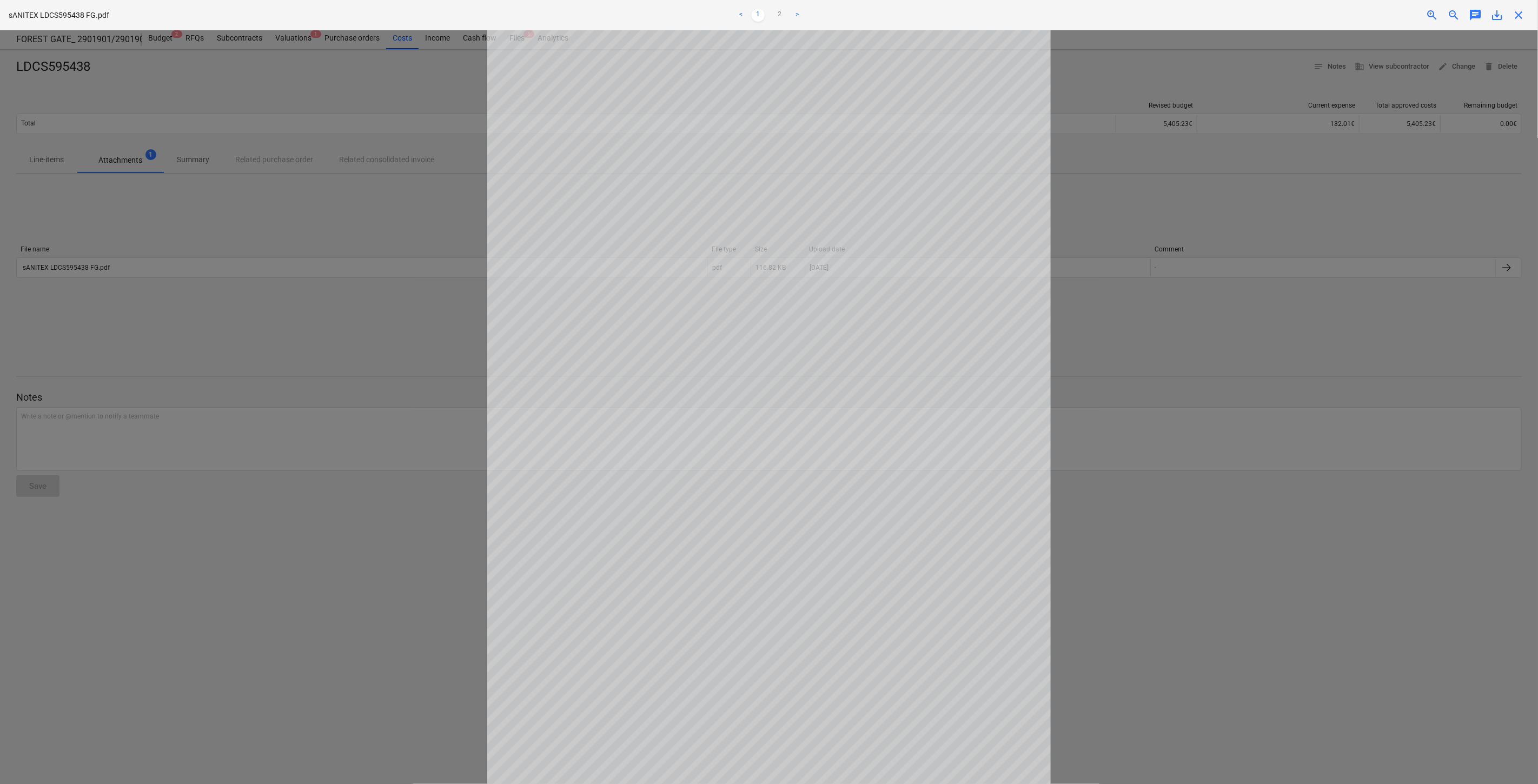
click at [358, 396] on div at bounding box center [769, 407] width 1538 height 753
click at [1522, 13] on span "close" at bounding box center [1519, 15] width 13 height 13
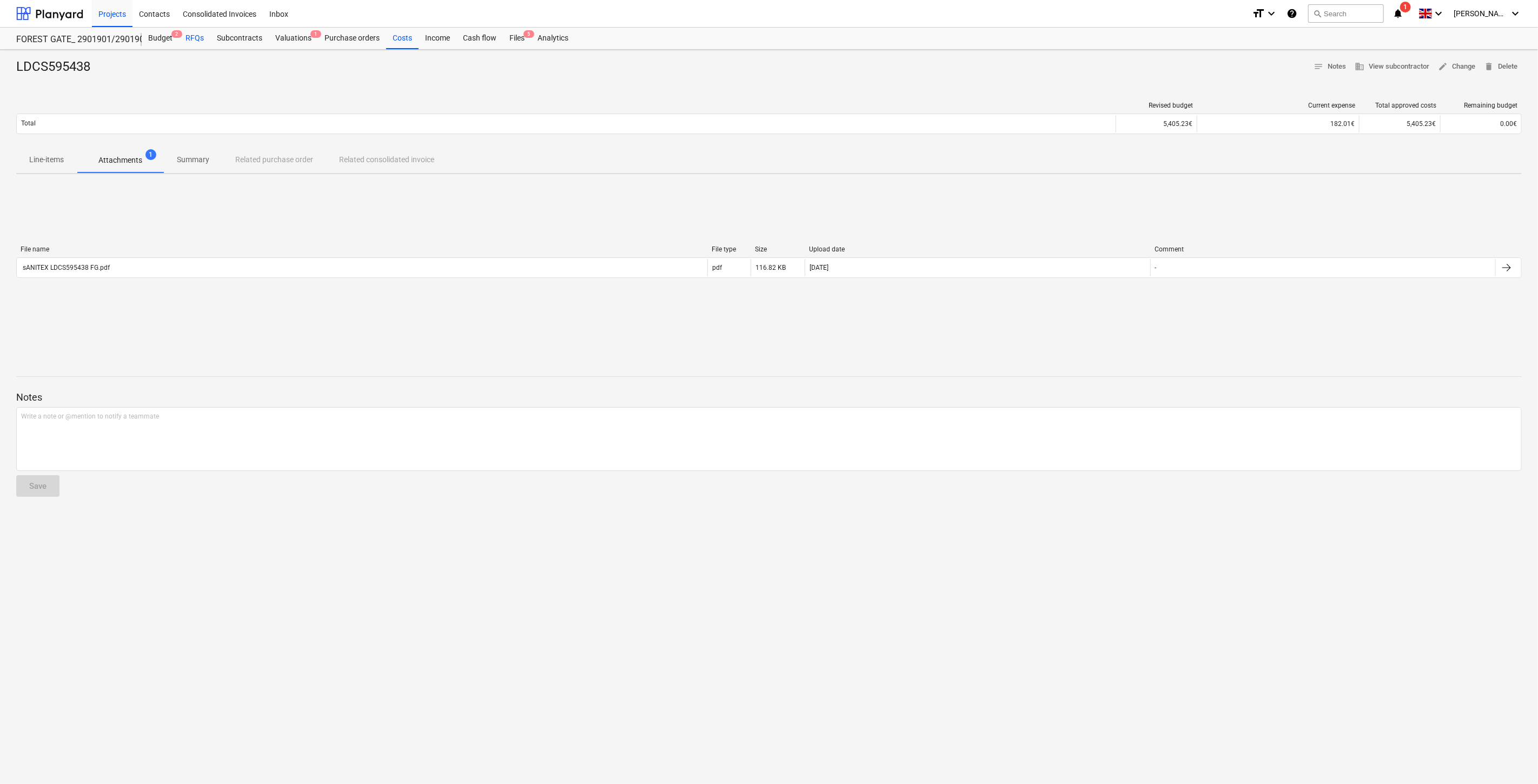
click at [199, 39] on div "RFQs" at bounding box center [195, 38] width 32 height 22
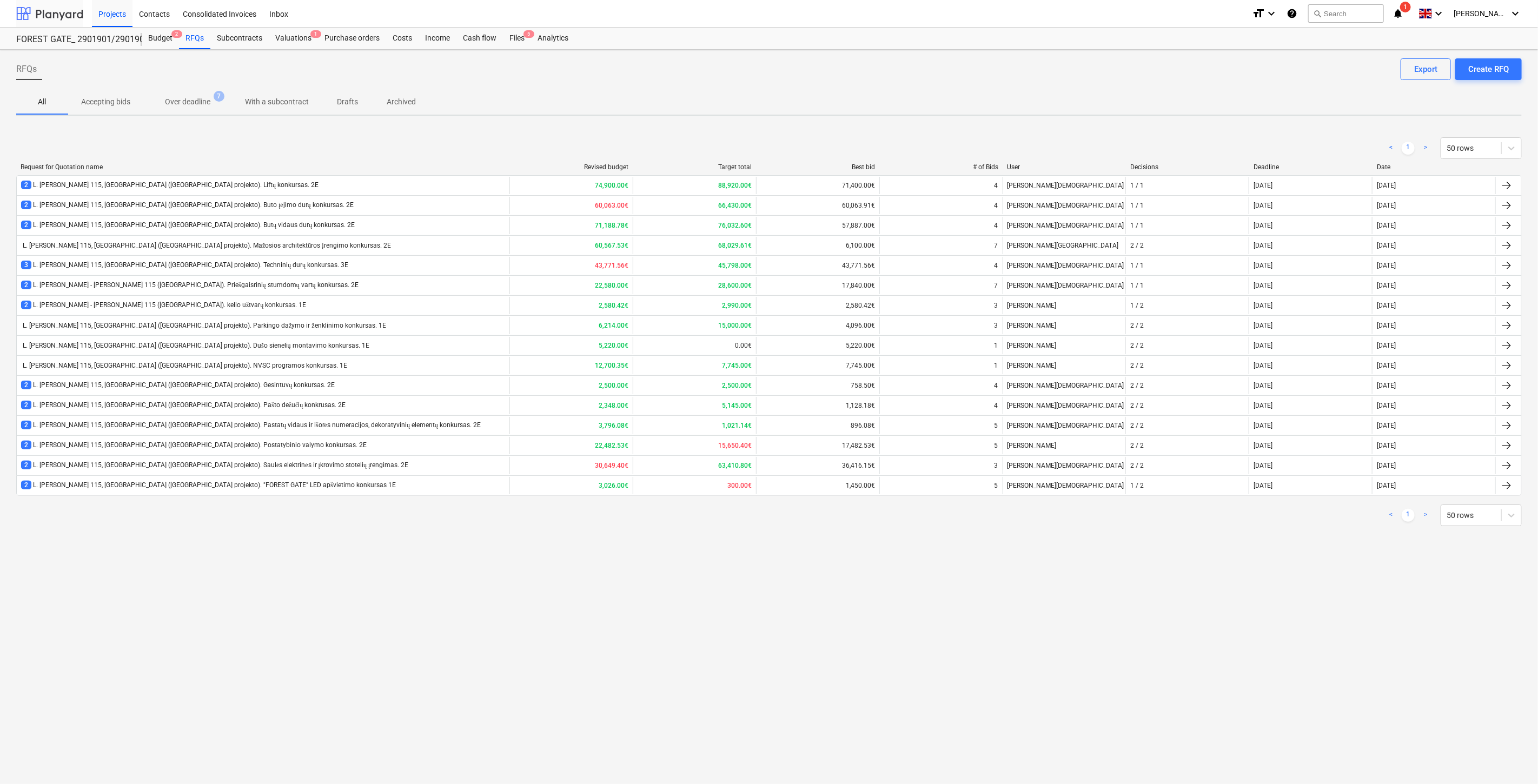
click at [66, 9] on div at bounding box center [50, 13] width 67 height 27
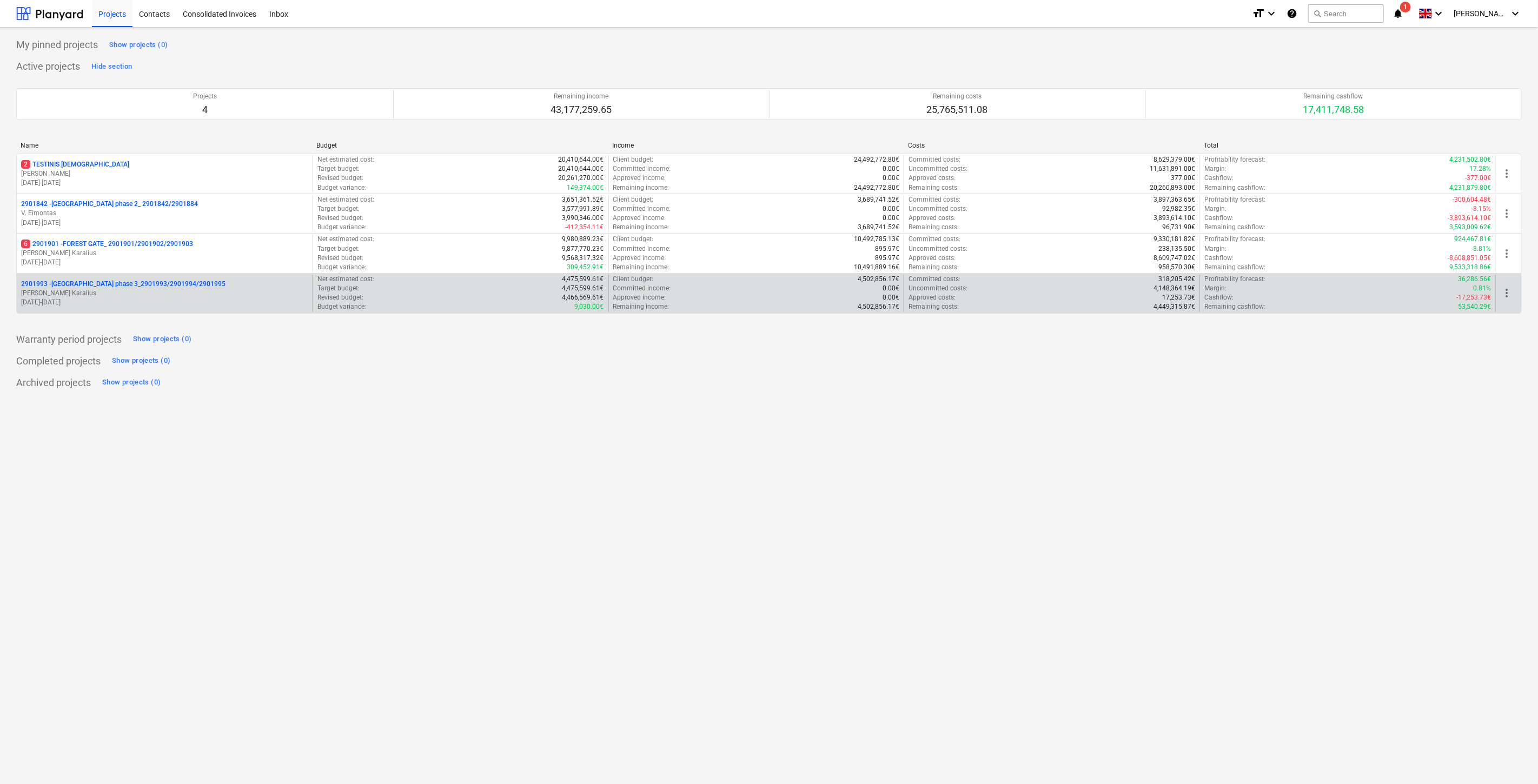
click at [130, 289] on p "2901993 - [GEOGRAPHIC_DATA] phase 3_2901993/2901994/2901995" at bounding box center [123, 284] width 204 height 9
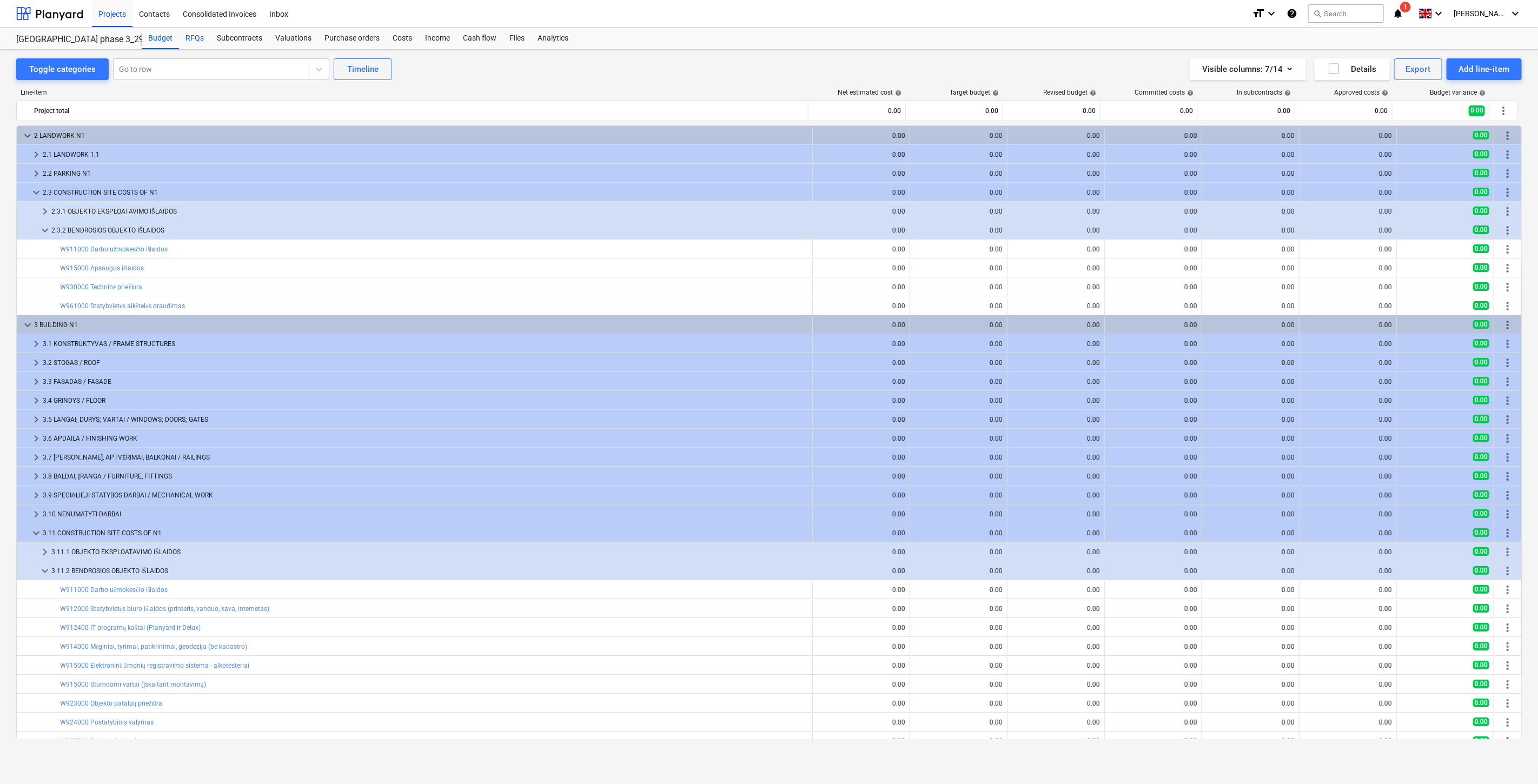
click at [199, 40] on div "RFQs" at bounding box center [195, 38] width 32 height 22
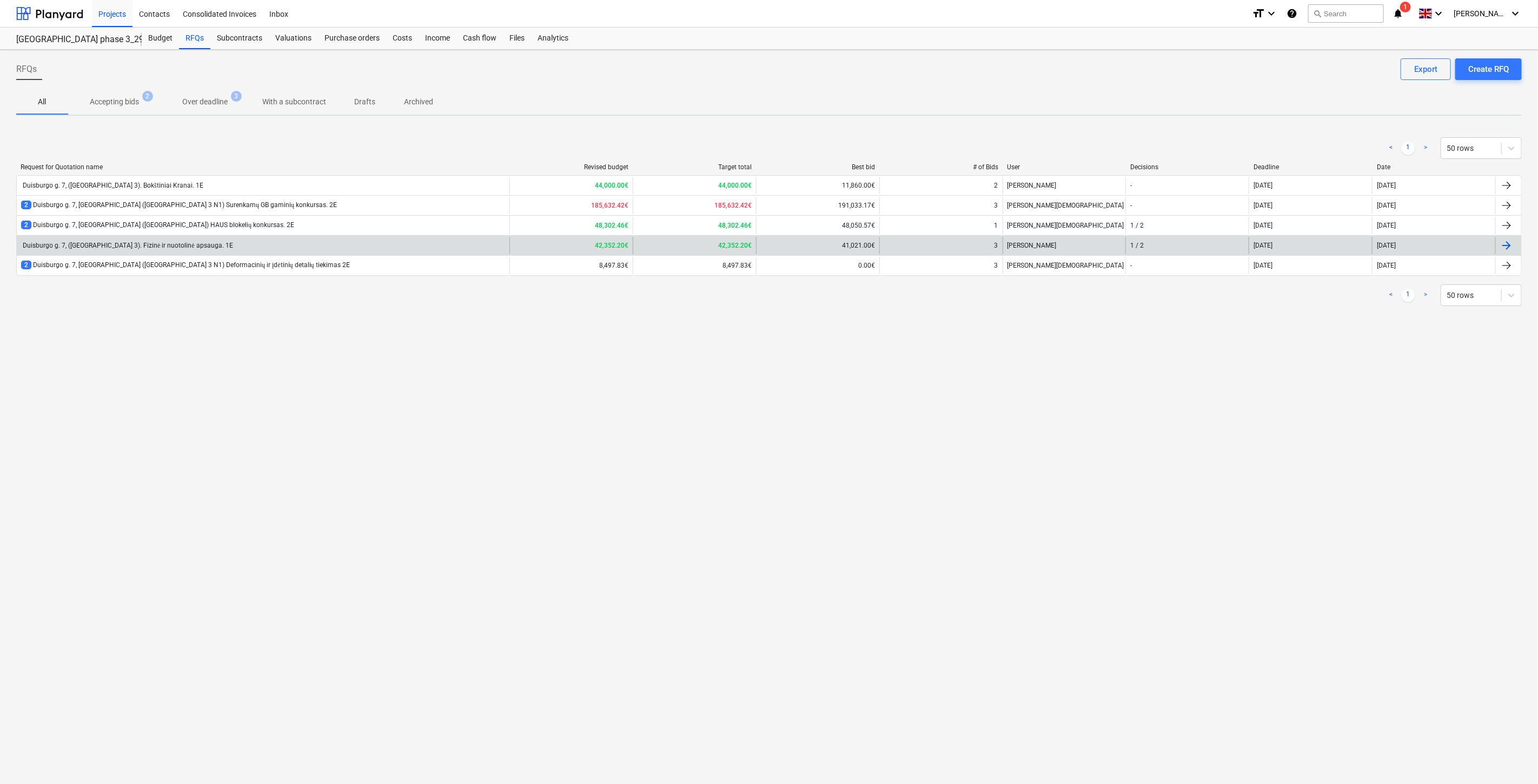
click at [300, 240] on div "Duisburgo g. 7, ([GEOGRAPHIC_DATA] 3). Fizinė ir nuotolinė apsauga. 1E" at bounding box center [263, 245] width 493 height 18
